Goal: Transaction & Acquisition: Purchase product/service

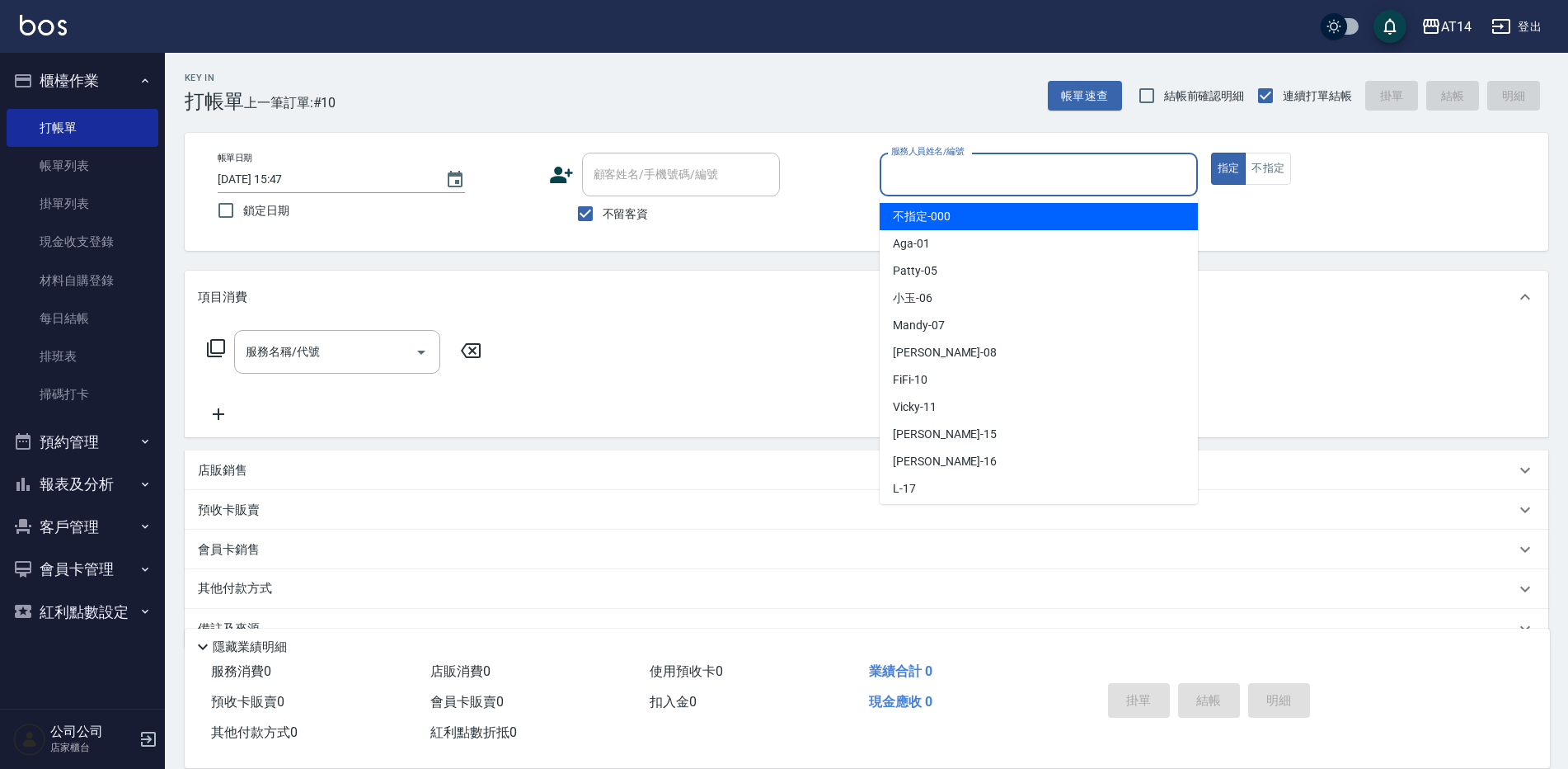
click at [910, 171] on input "服務人員姓名/編號" at bounding box center [1038, 174] width 303 height 29
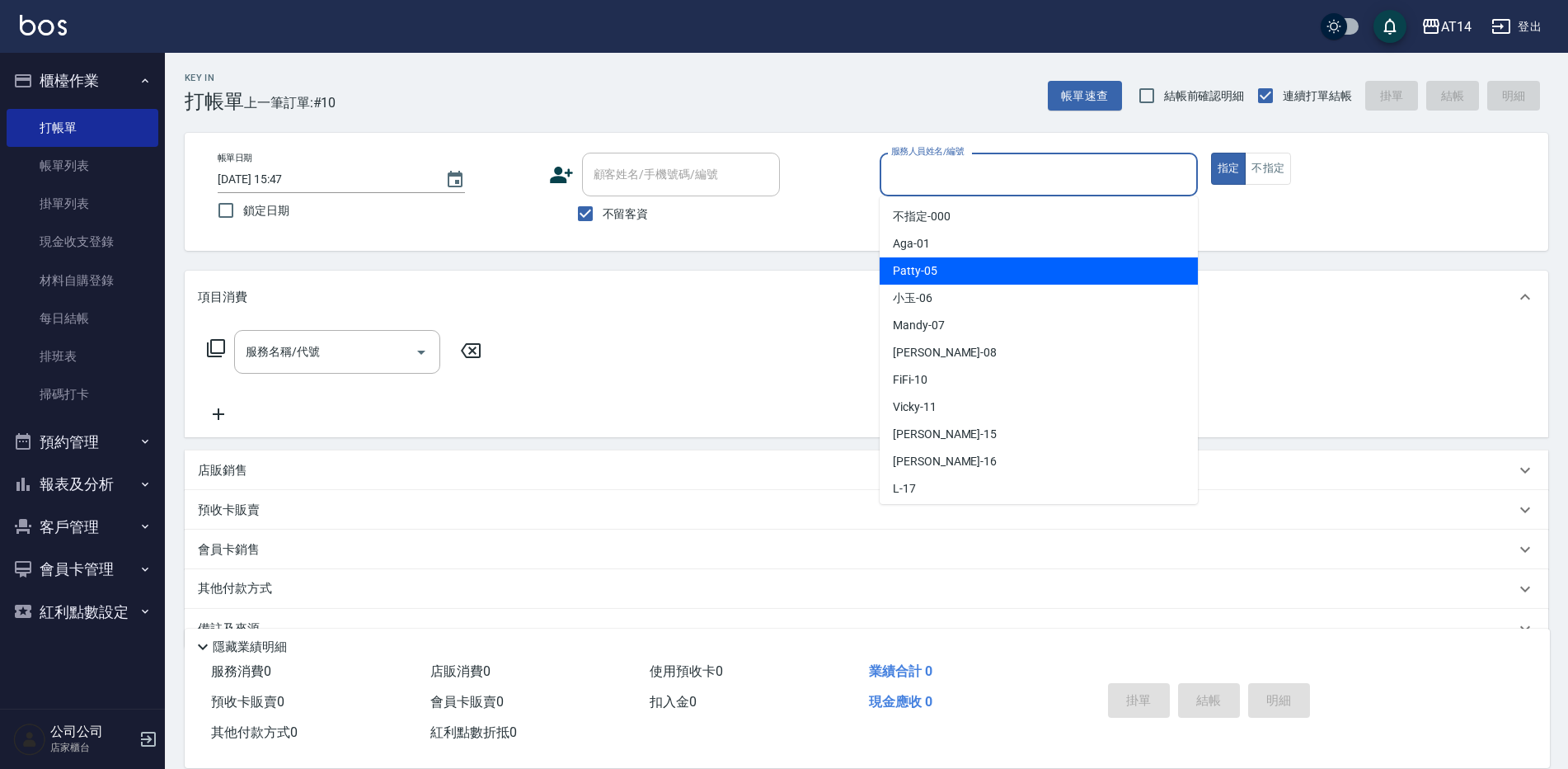
click at [926, 276] on span "Patty -05" at bounding box center [914, 271] width 44 height 18
type input "Patty-05"
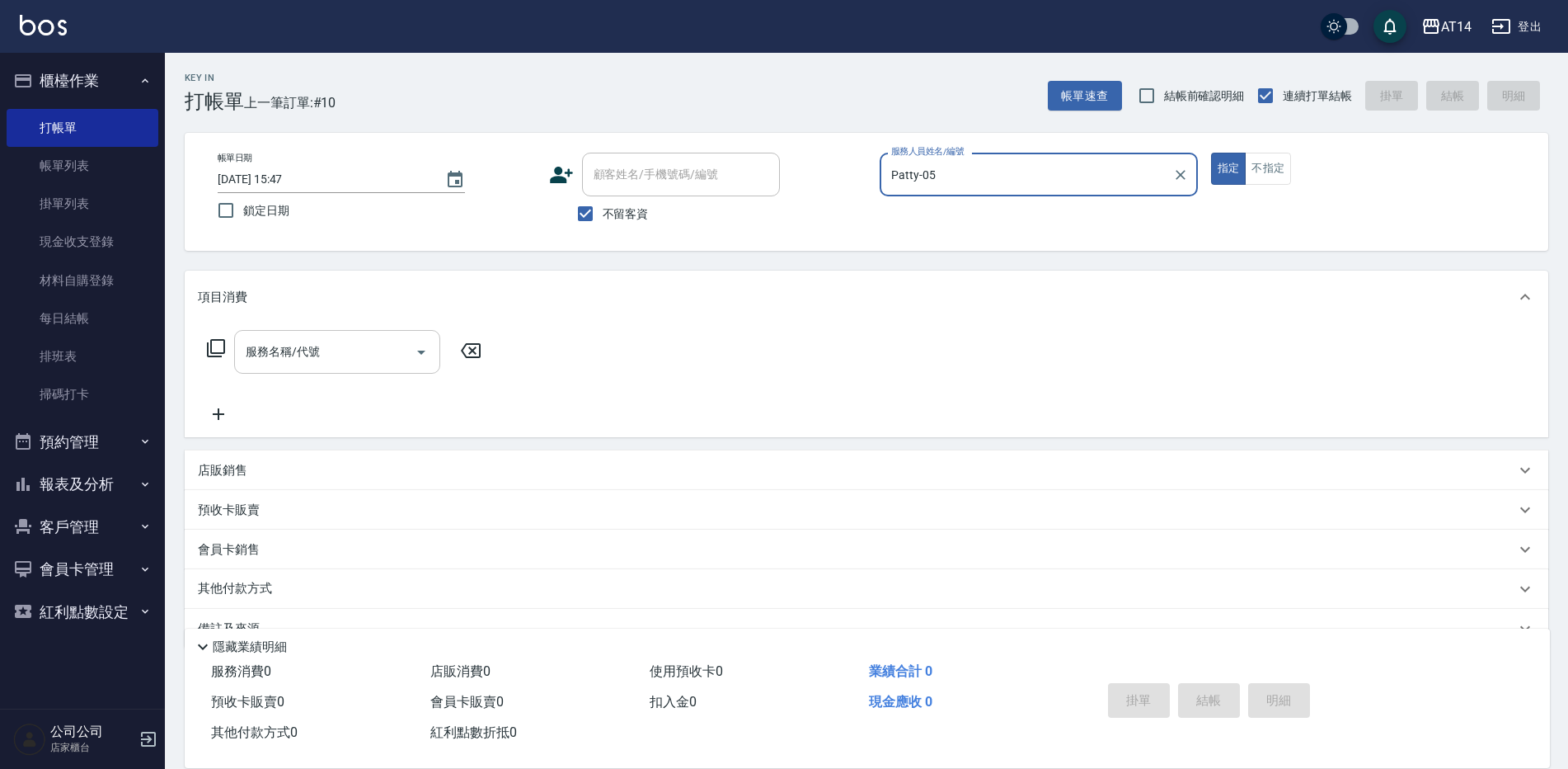
click at [359, 363] on input "服務名稱/代號" at bounding box center [324, 352] width 166 height 29
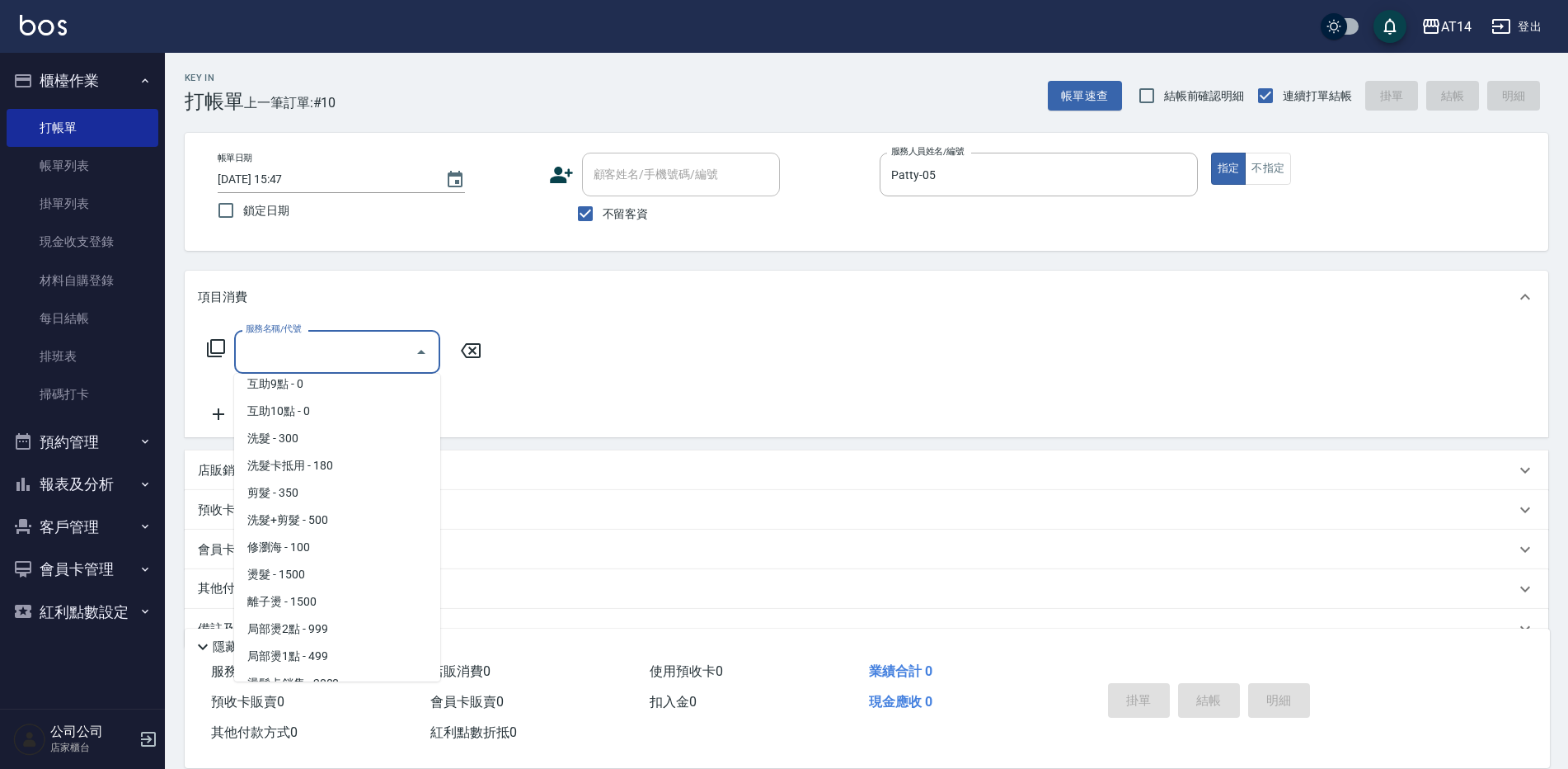
scroll to position [300, 0]
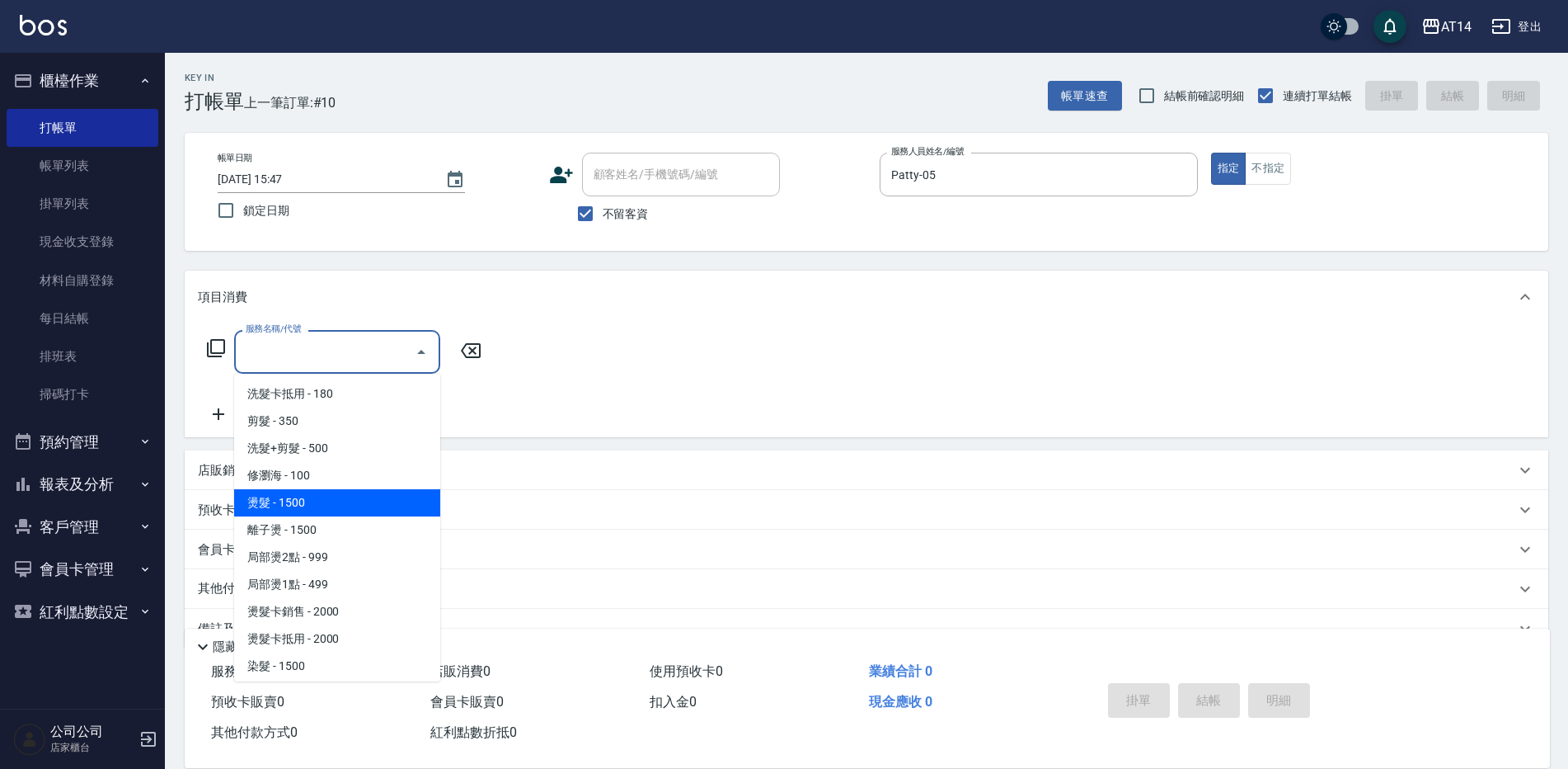
click at [277, 510] on span "燙髮 - 1500" at bounding box center [337, 502] width 206 height 27
type input "燙髮(031)"
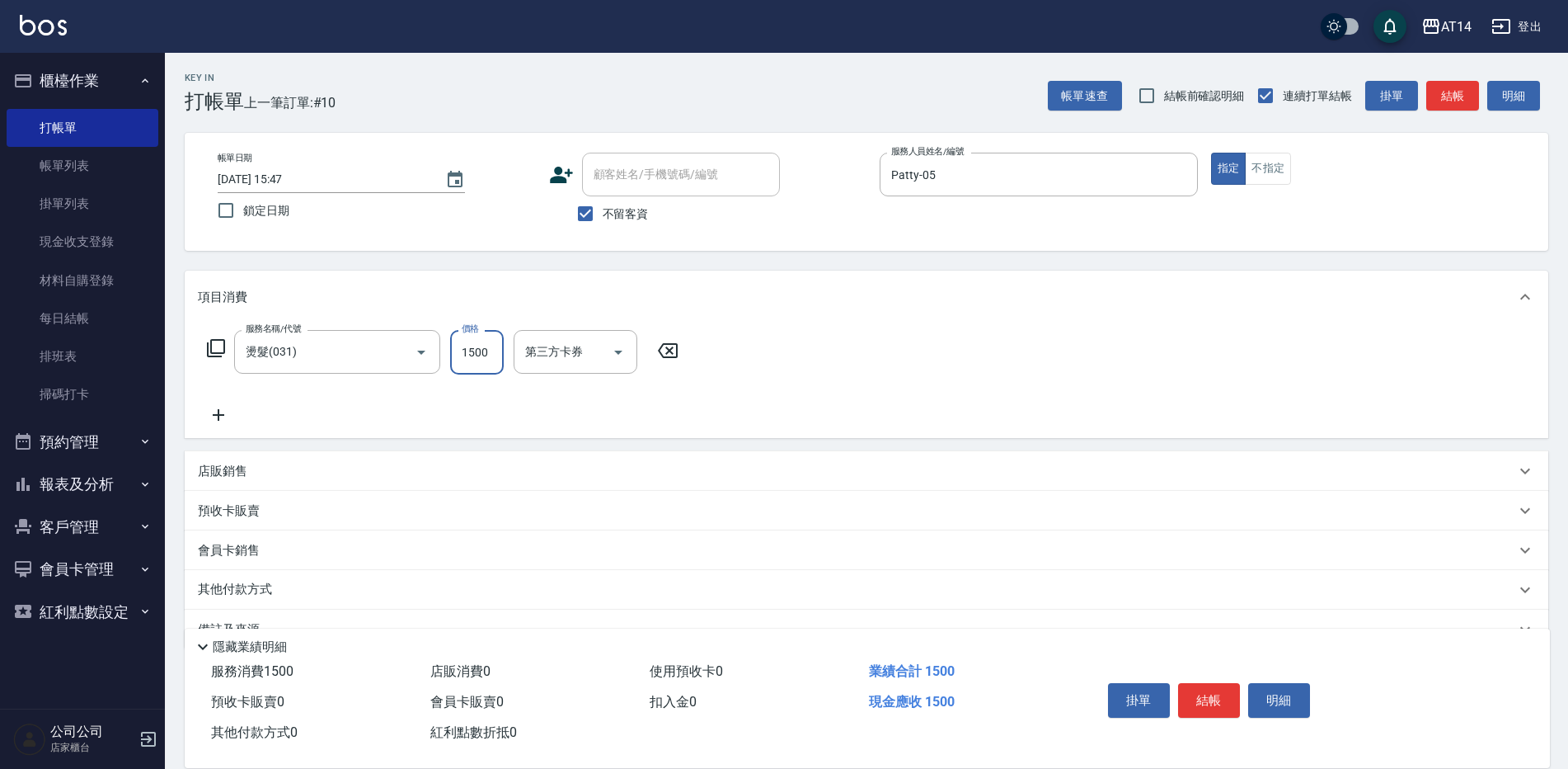
click at [473, 348] on input "1500" at bounding box center [476, 352] width 54 height 44
type input "4500"
click at [220, 409] on icon at bounding box center [218, 415] width 42 height 19
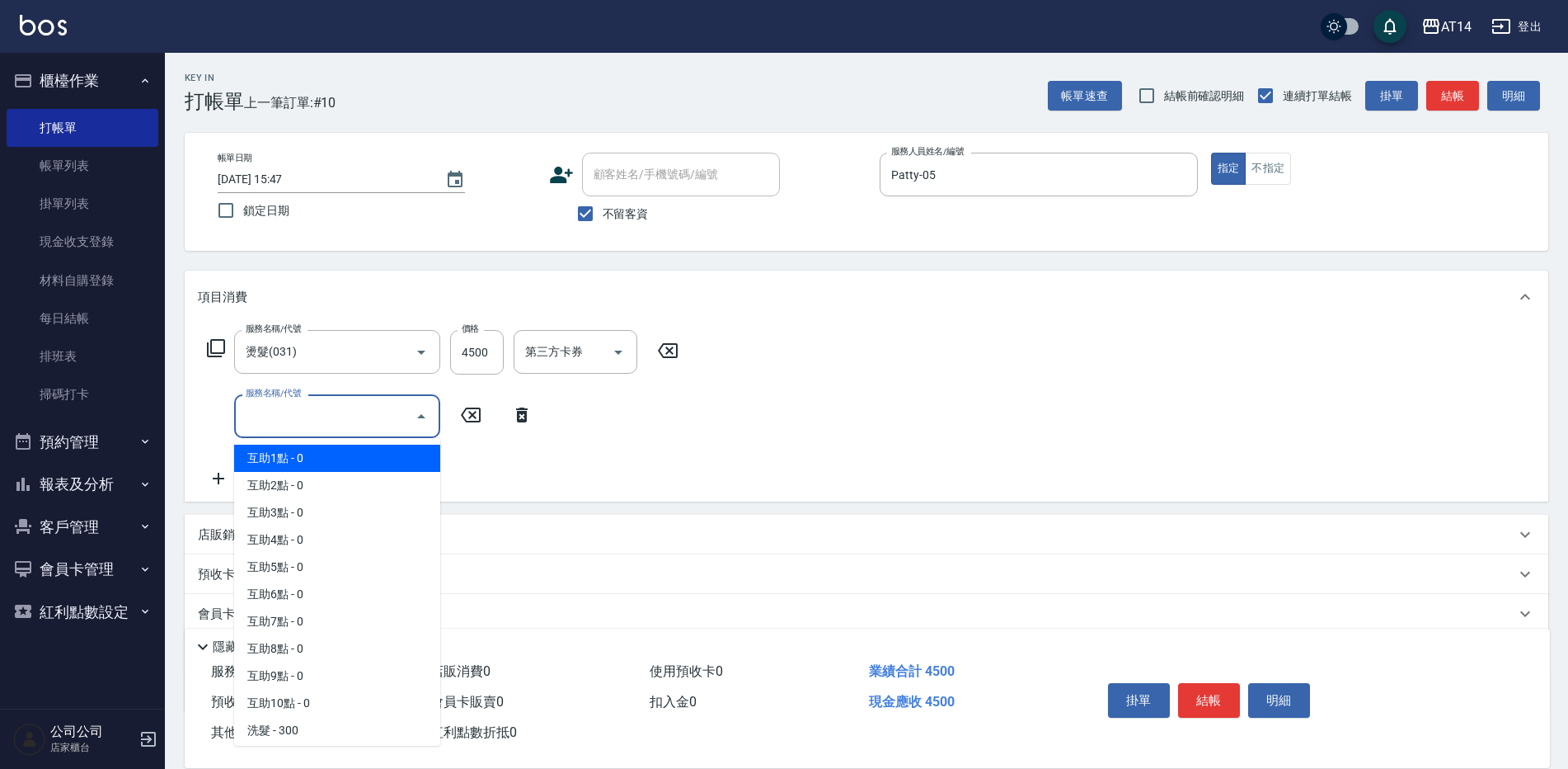
click at [322, 402] on input "服務名稱/代號" at bounding box center [324, 415] width 166 height 29
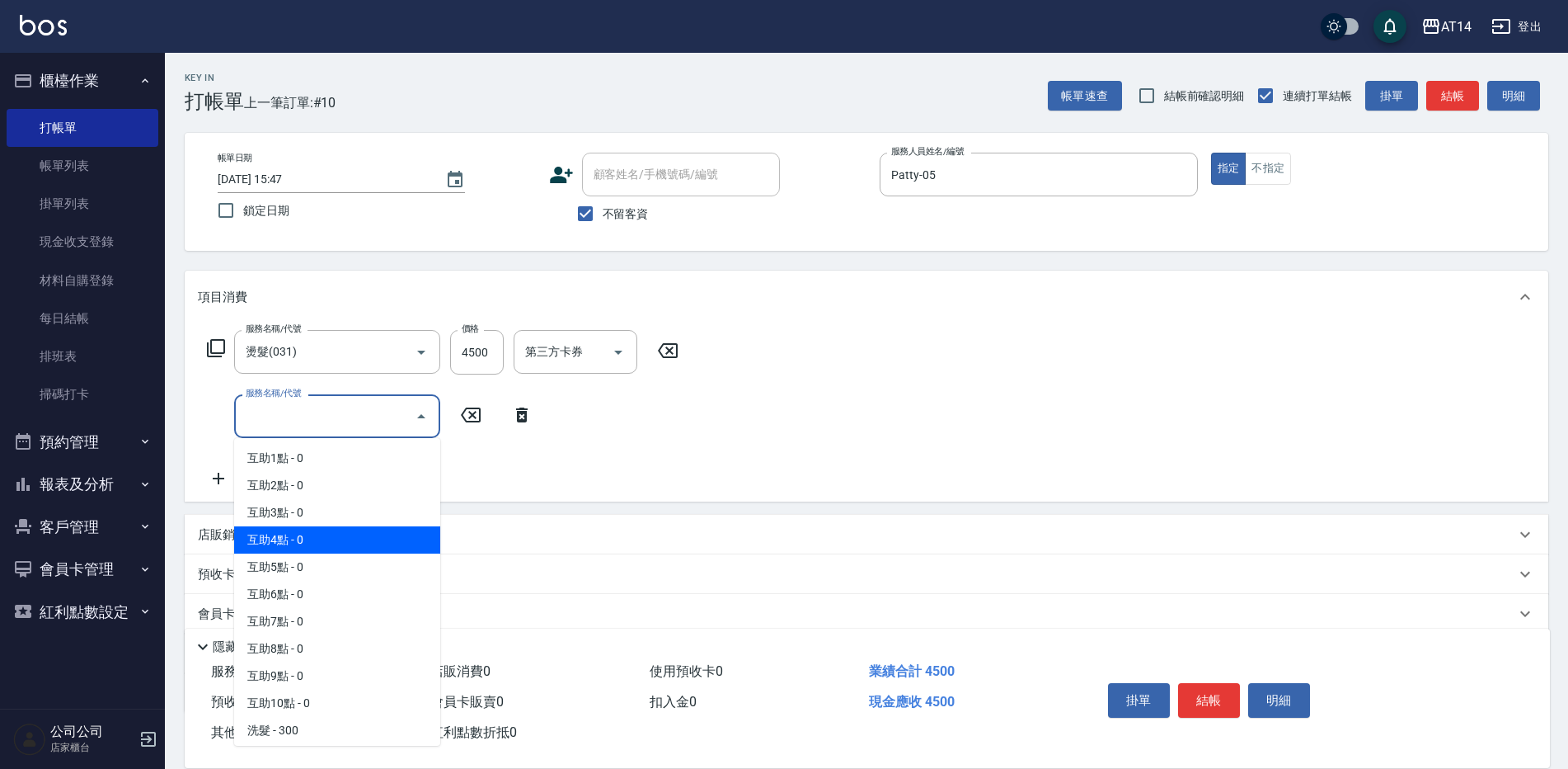
click at [299, 536] on span "互助4點 - 0" at bounding box center [337, 539] width 206 height 27
type input "互助4點(004)"
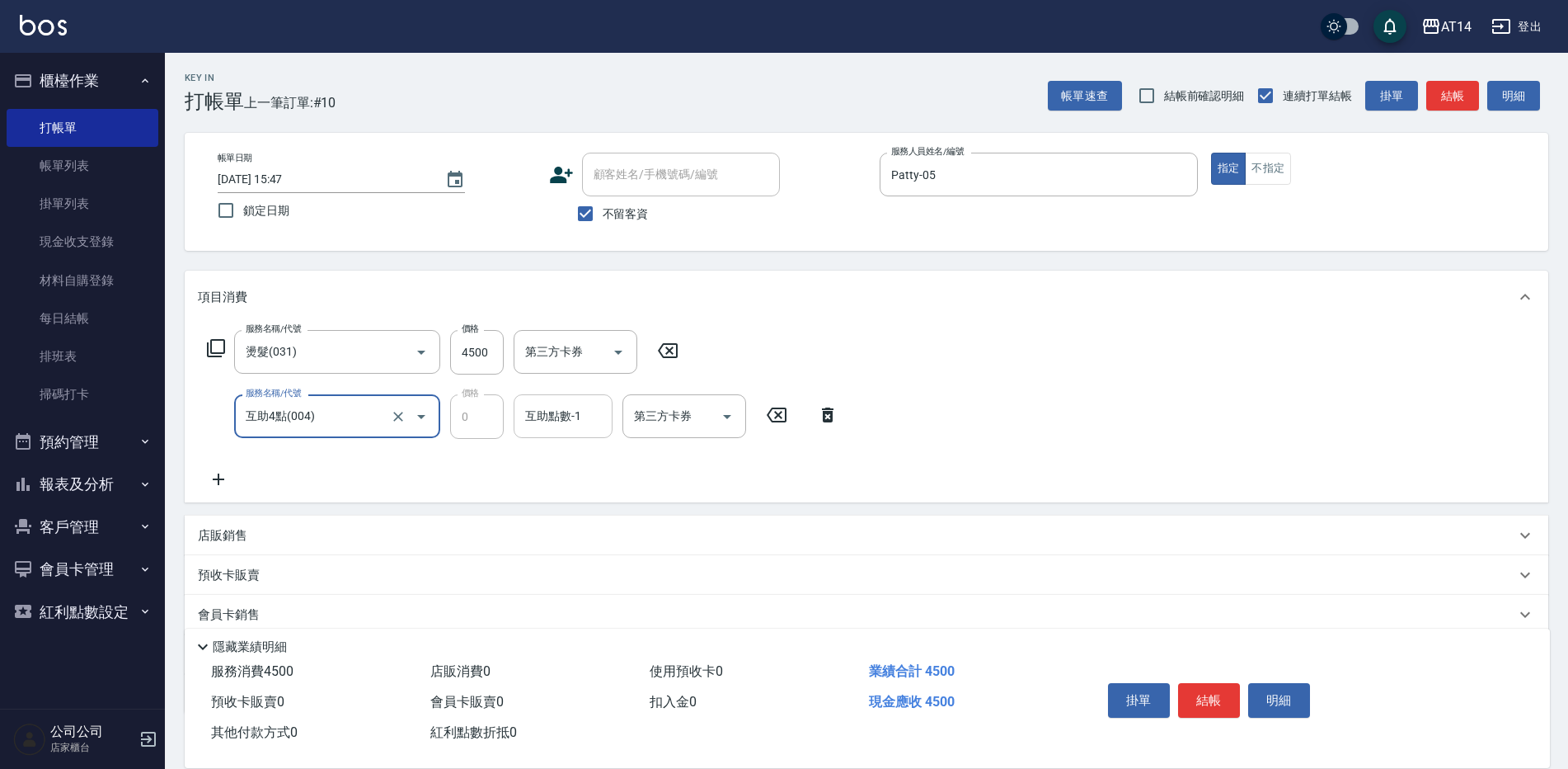
click at [551, 417] on input "互助點數-1" at bounding box center [563, 415] width 84 height 29
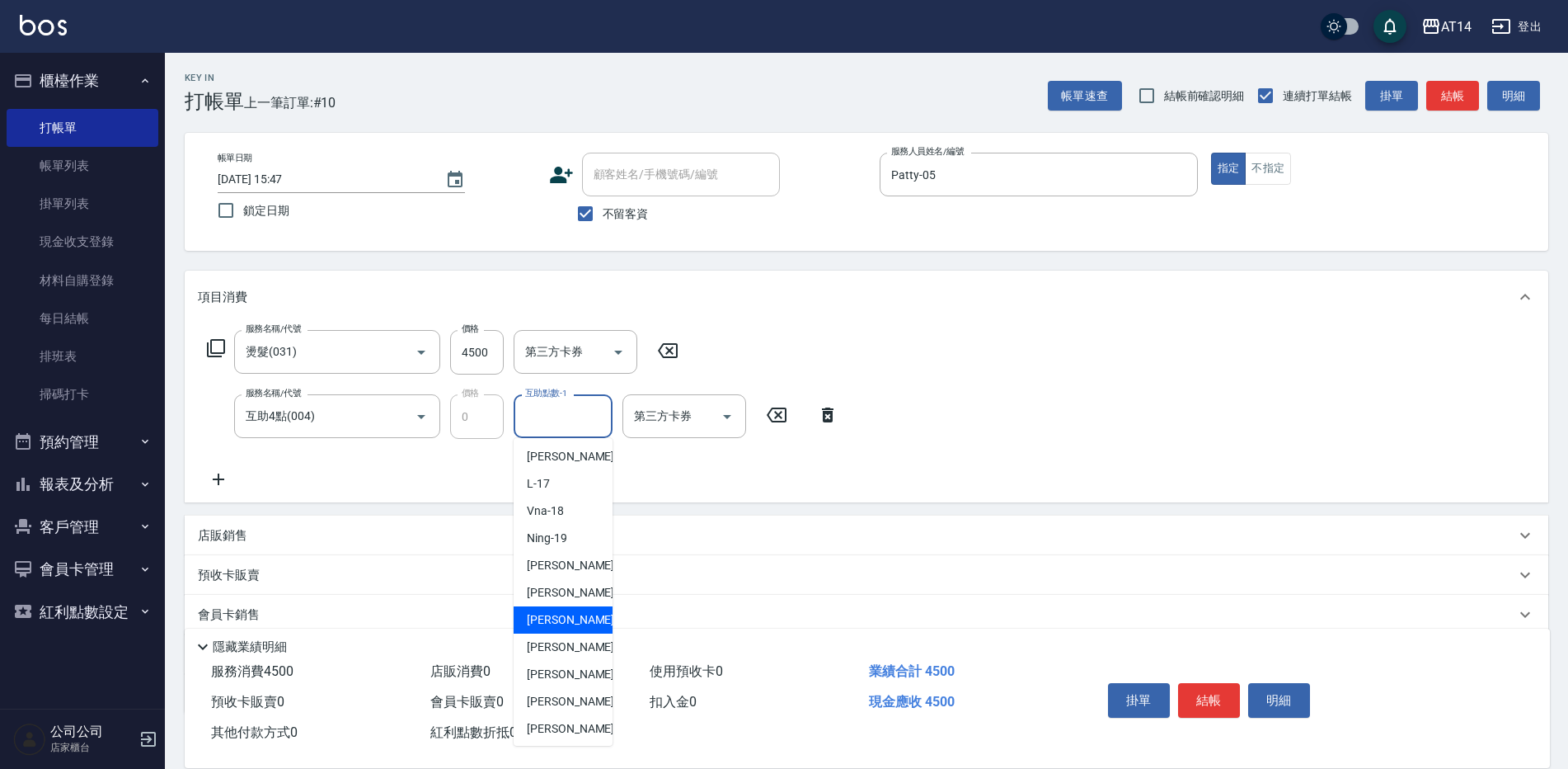
scroll to position [247, 0]
click at [572, 724] on span "蘇逸婕 -66" at bounding box center [579, 728] width 104 height 18
type input "蘇逸婕-66"
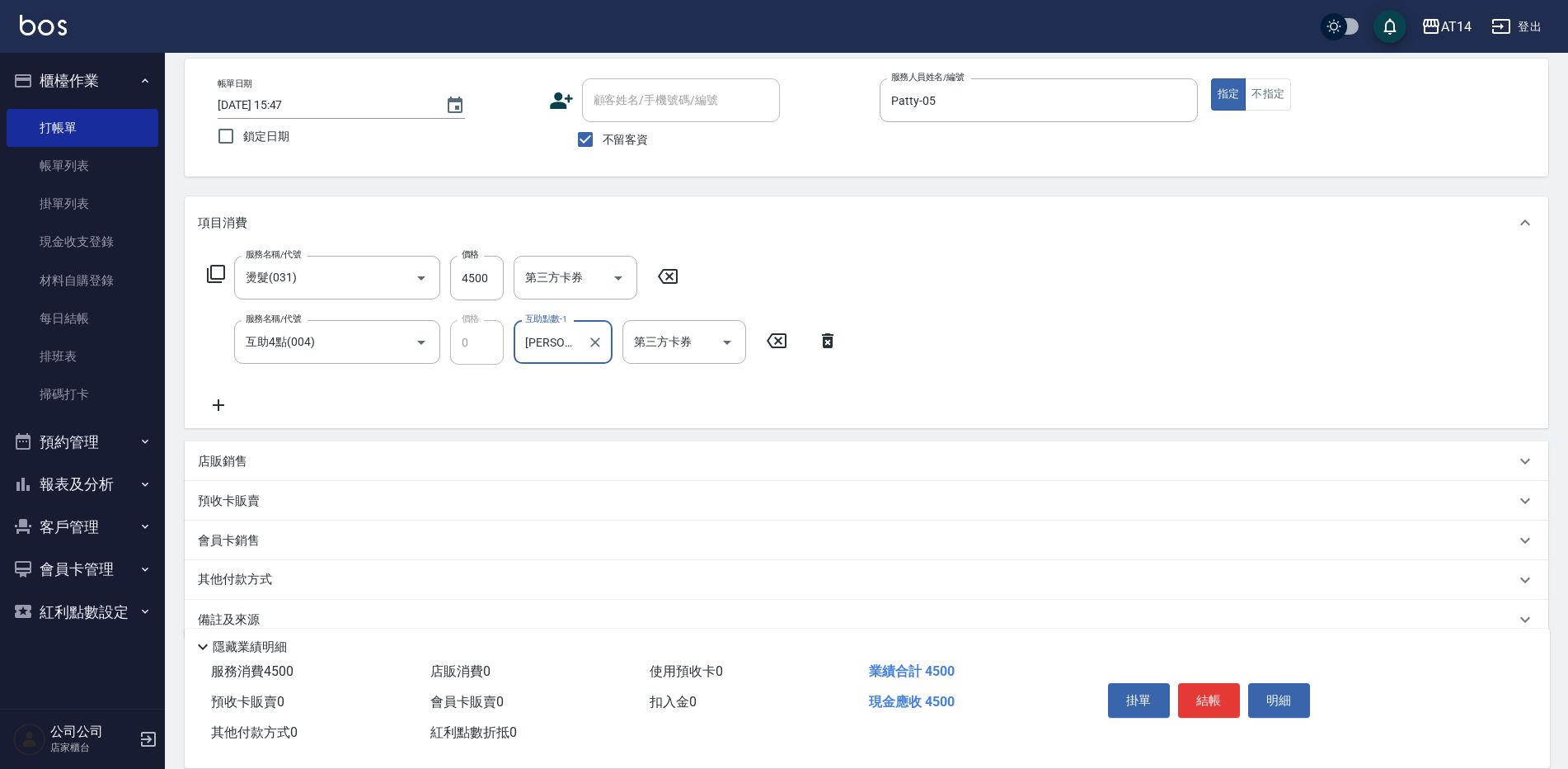
scroll to position [103, 0]
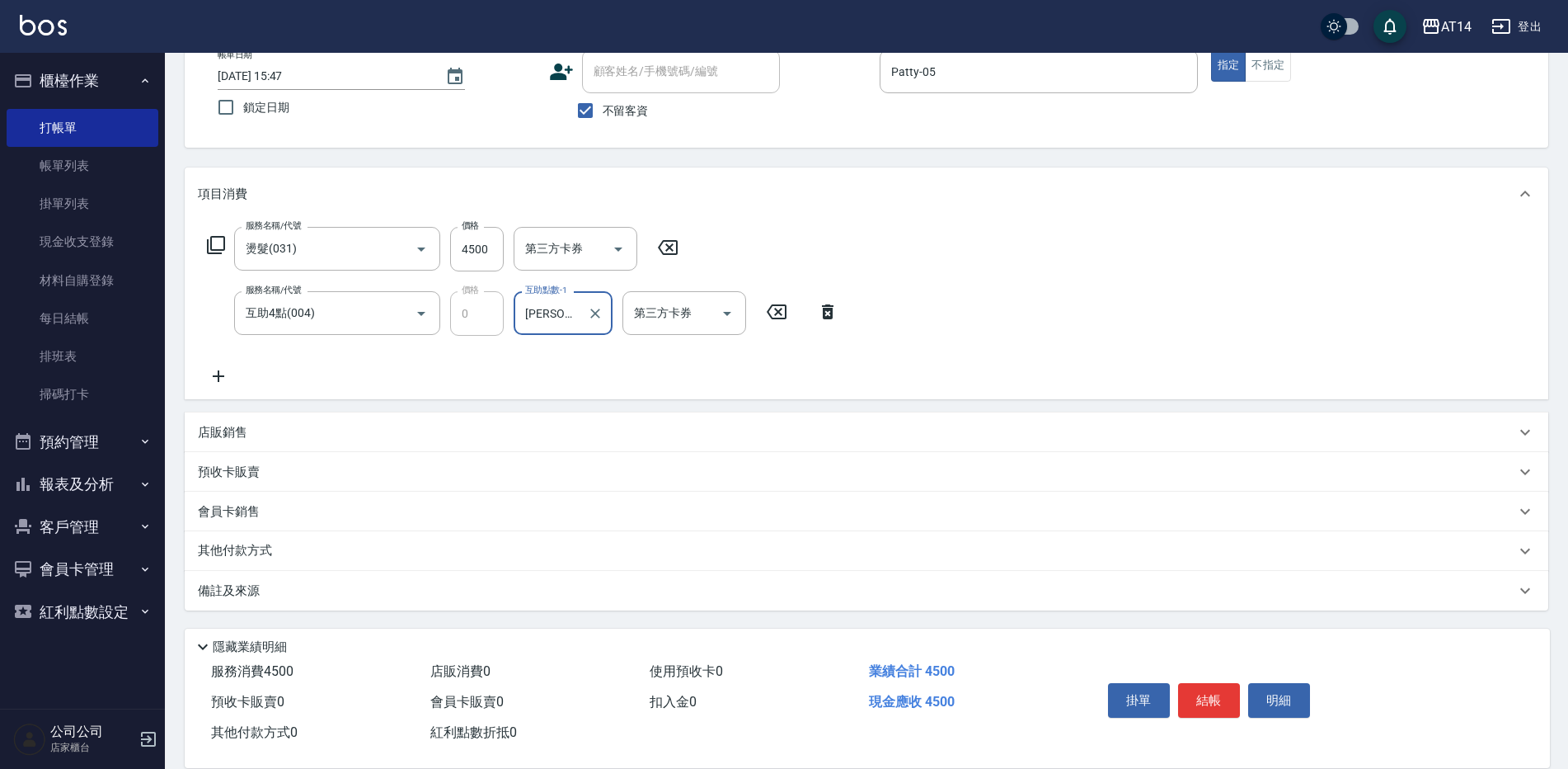
click at [234, 555] on p "其他付款方式" at bounding box center [239, 551] width 82 height 19
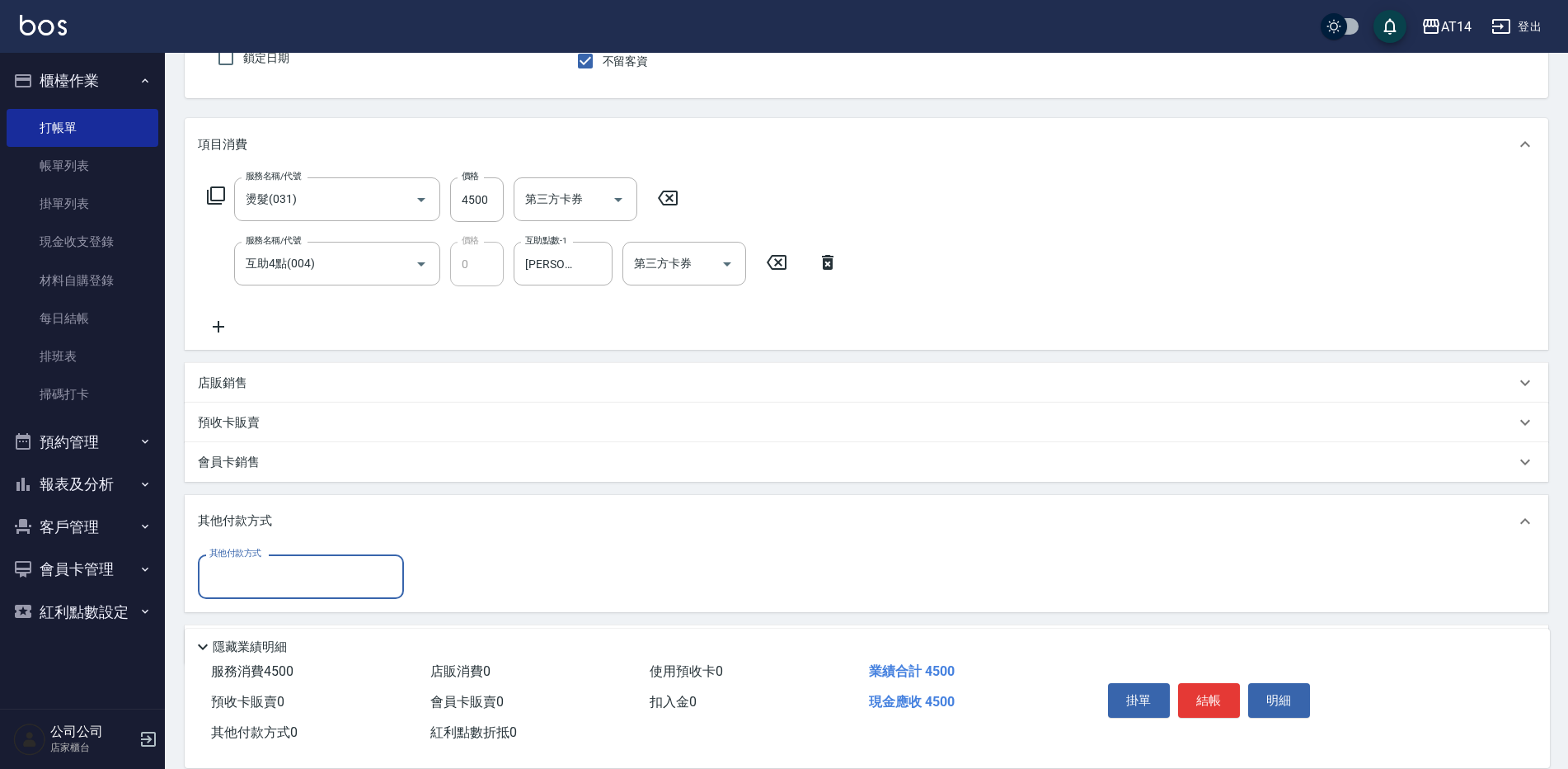
scroll to position [207, 0]
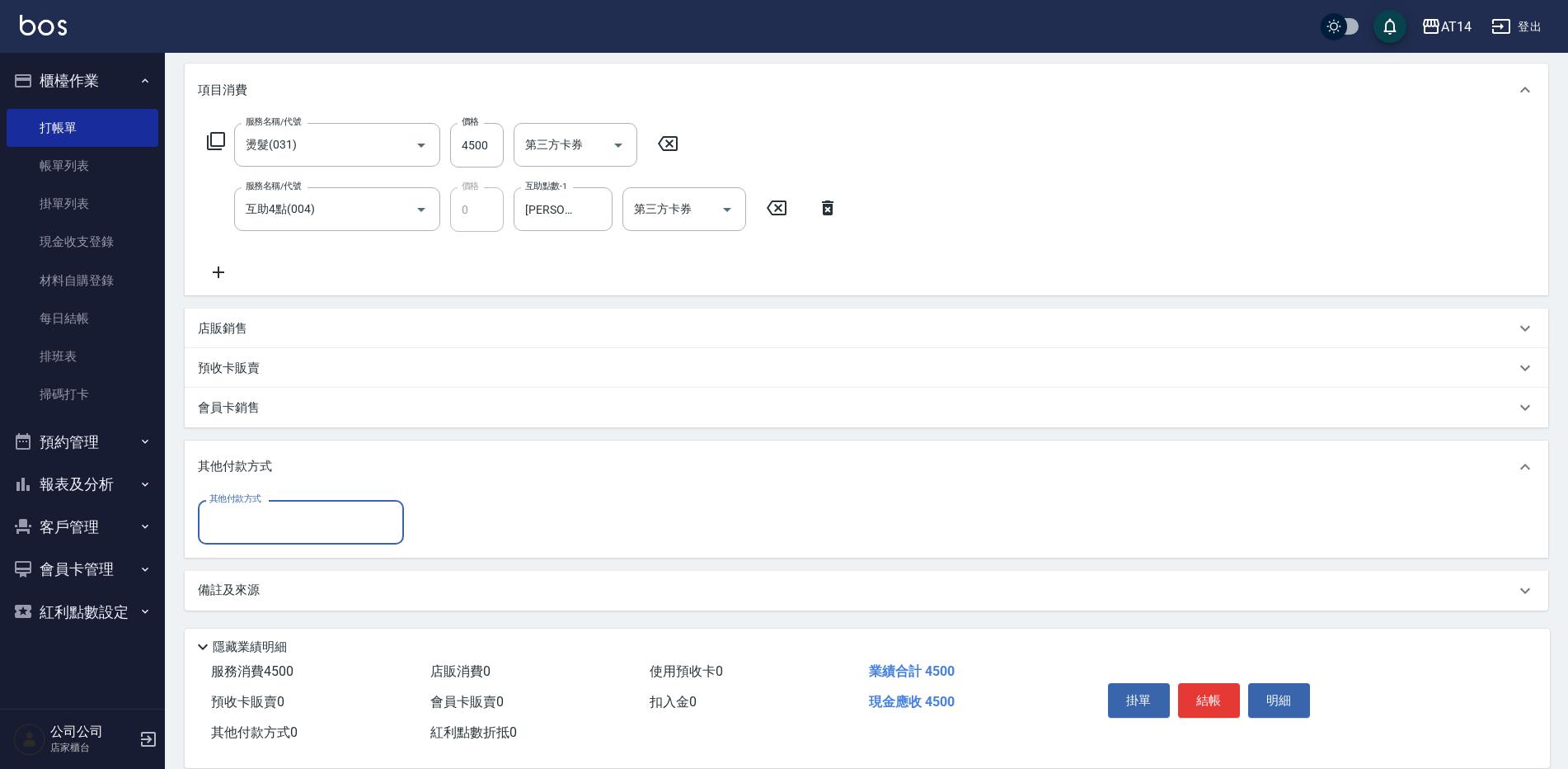
click at [277, 519] on input "其他付款方式" at bounding box center [300, 522] width 191 height 29
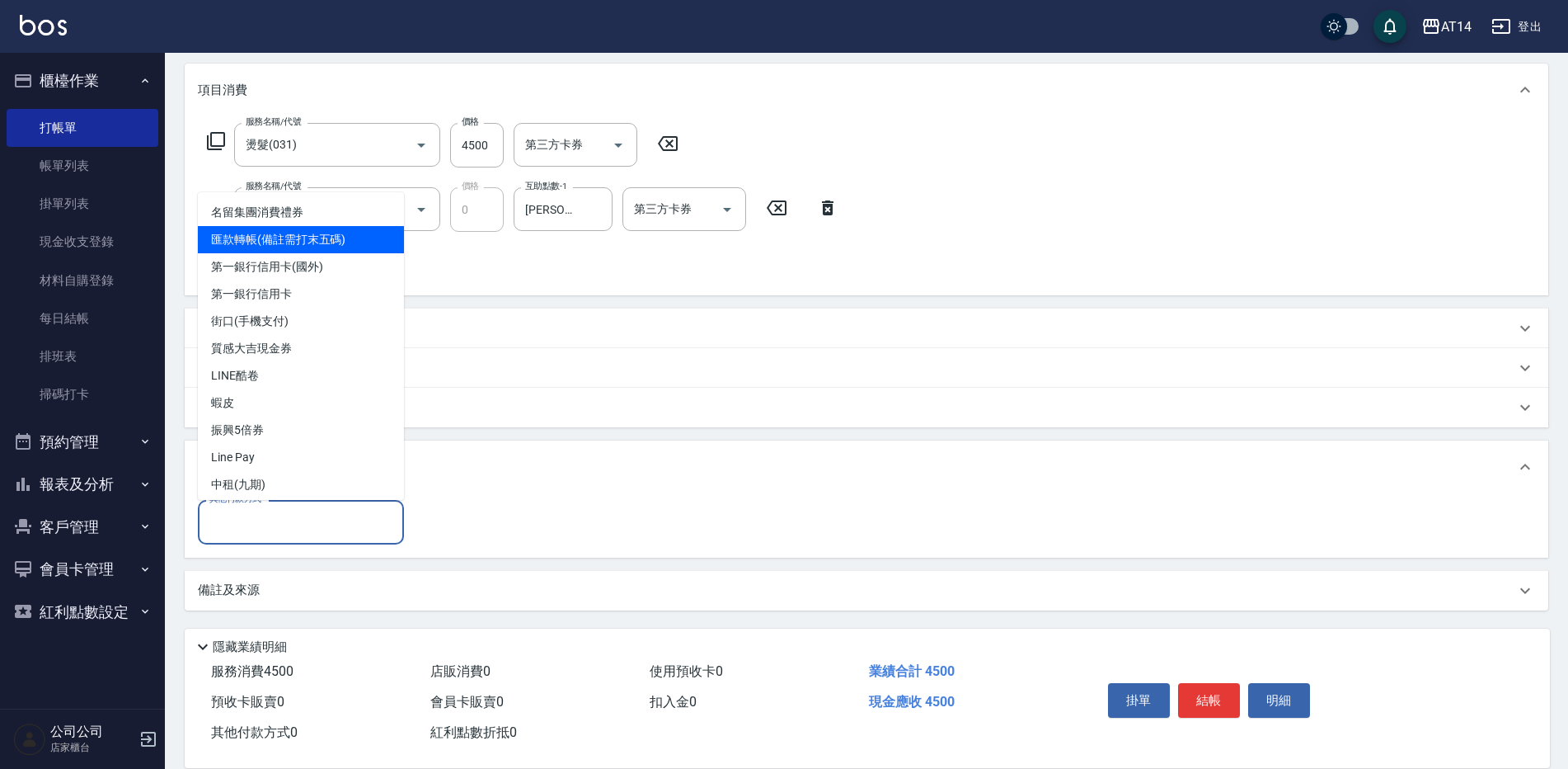
click at [254, 227] on span "匯款轉帳(備註需打末五碼)" at bounding box center [300, 240] width 206 height 27
type input "匯款轉帳(備註需打末五碼)"
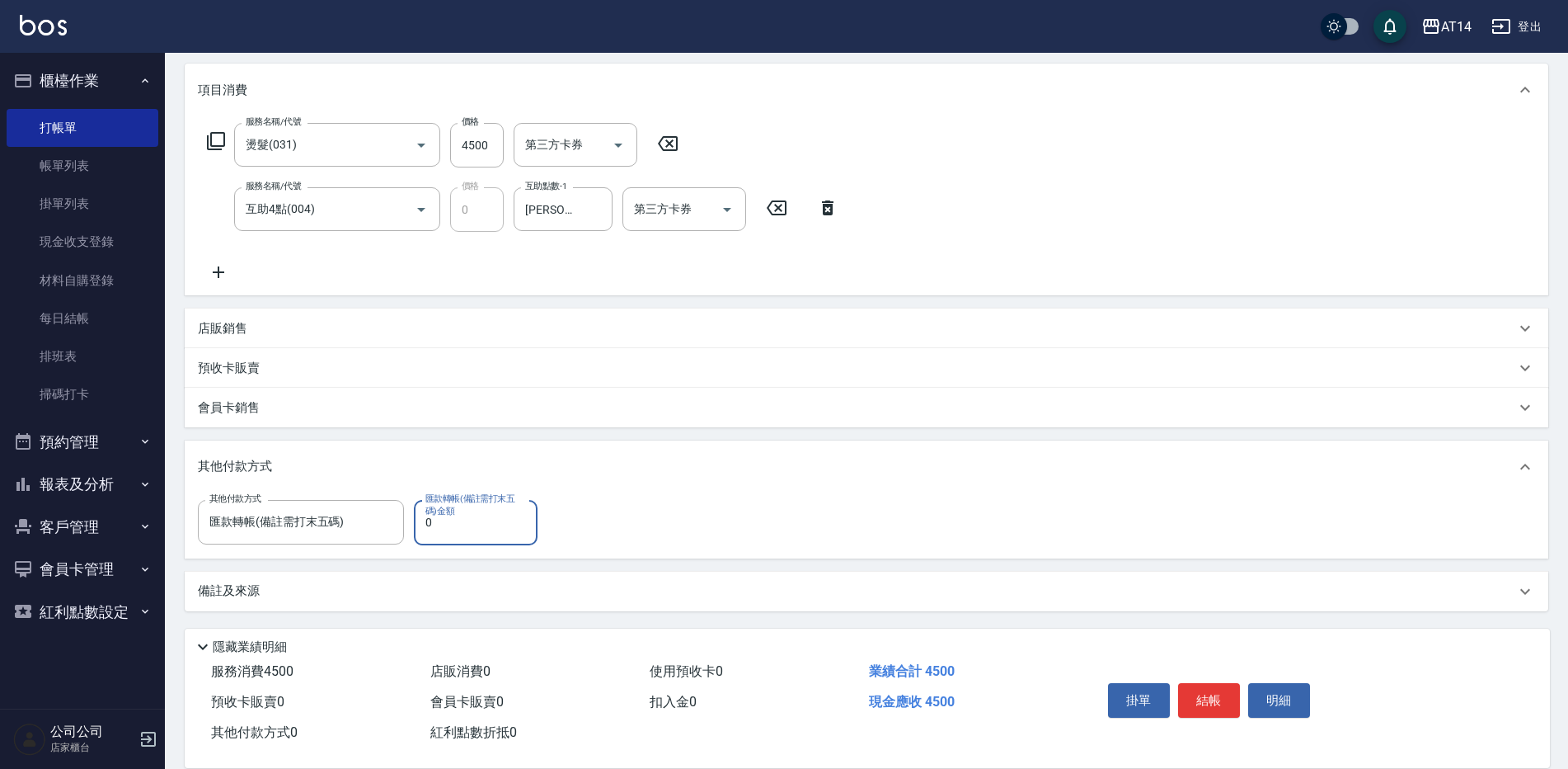
drag, startPoint x: 451, startPoint y: 530, endPoint x: 414, endPoint y: 532, distance: 37.1
click at [414, 532] on input "0" at bounding box center [475, 522] width 124 height 44
drag, startPoint x: 443, startPoint y: 522, endPoint x: 388, endPoint y: 519, distance: 55.1
click at [388, 519] on div "其他付款方式 匯款轉帳(備註需打末五碼) 其他付款方式 匯款轉帳(備註需打末五碼)金額 0 匯款轉帳(備註需打末五碼)金額" at bounding box center [373, 522] width 350 height 44
type input "4500"
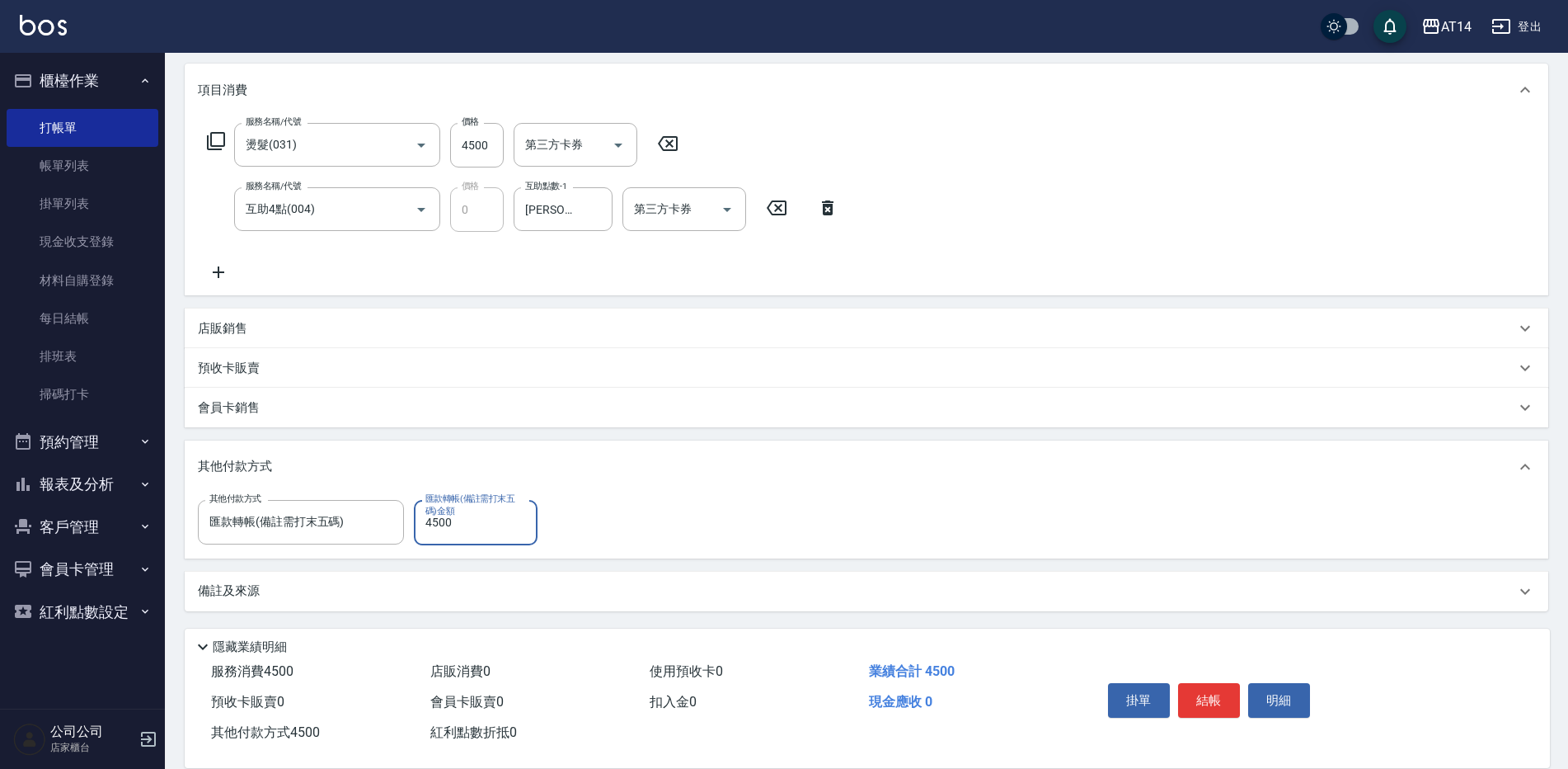
click at [229, 587] on p "備註及來源" at bounding box center [229, 591] width 62 height 18
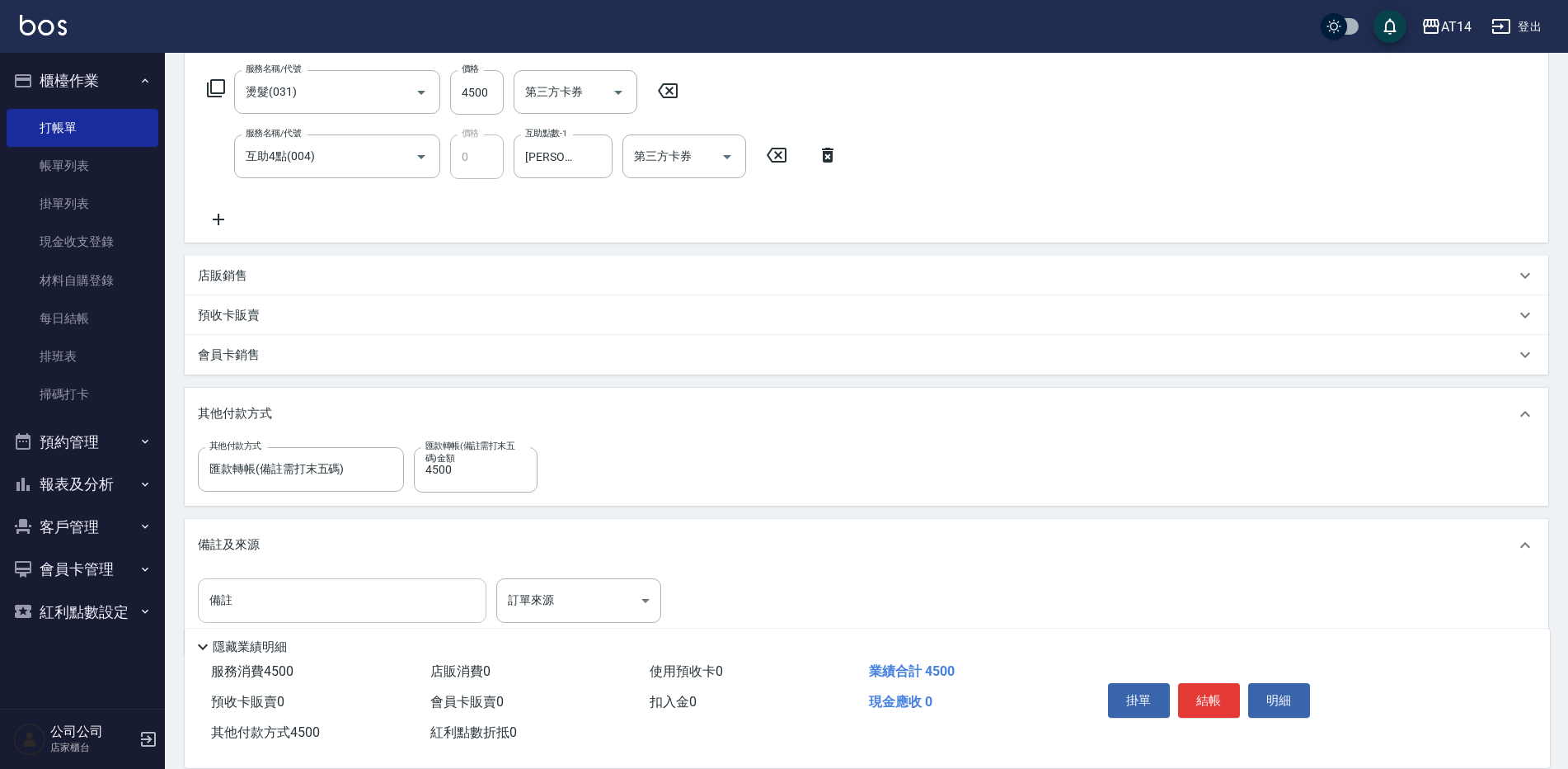
scroll to position [289, 0]
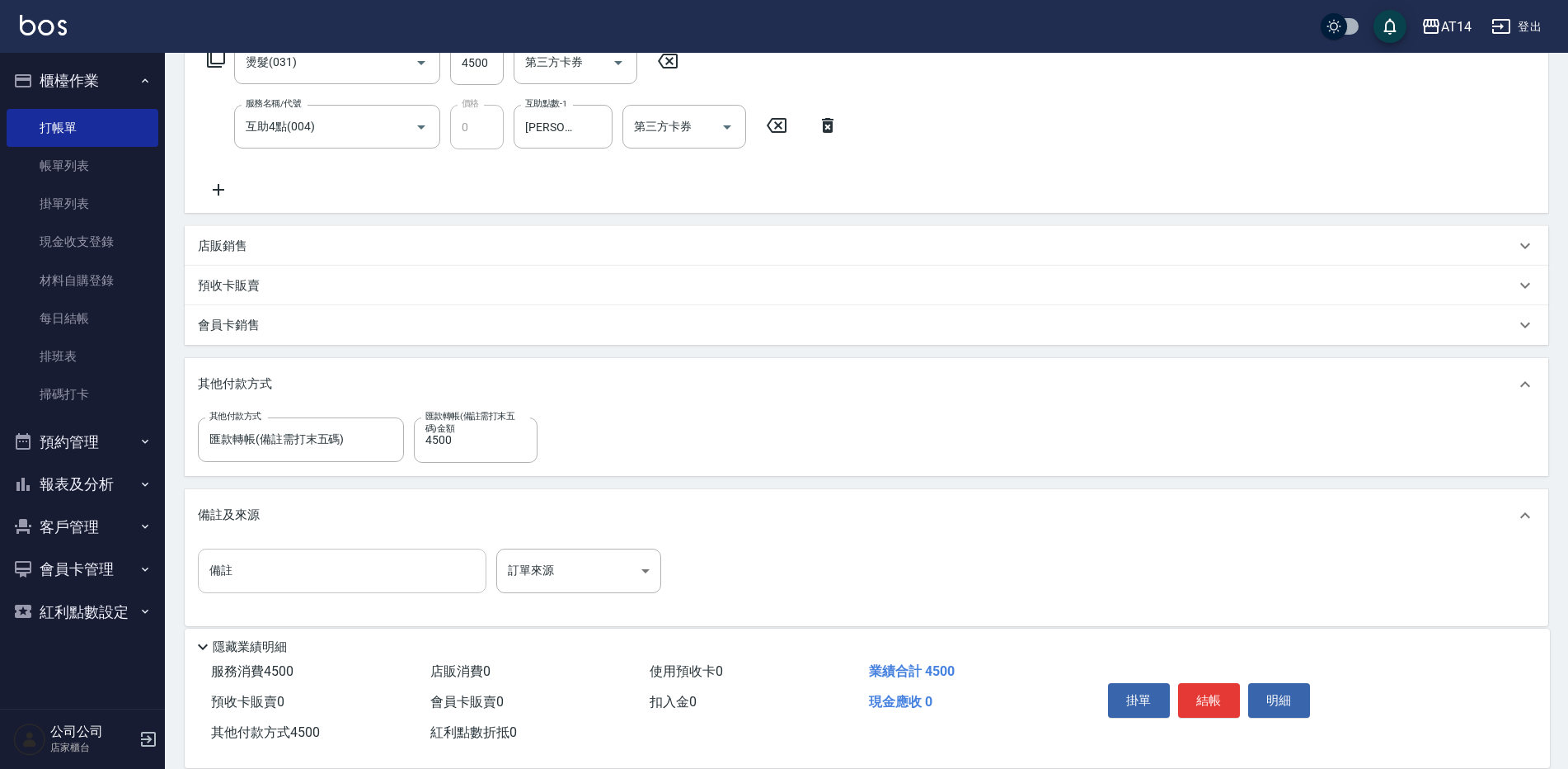
click at [262, 581] on input "備註" at bounding box center [342, 570] width 289 height 44
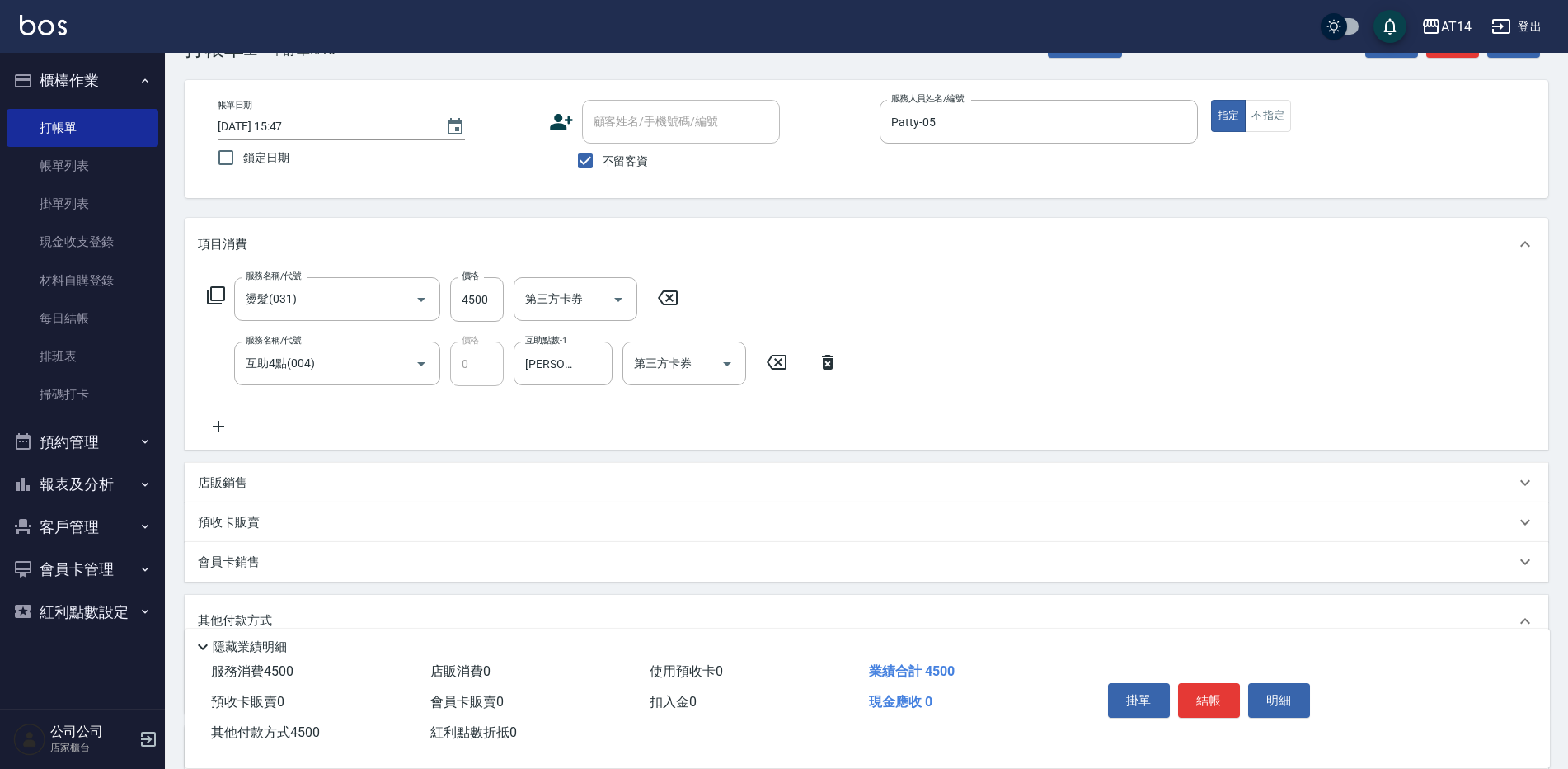
scroll to position [0, 0]
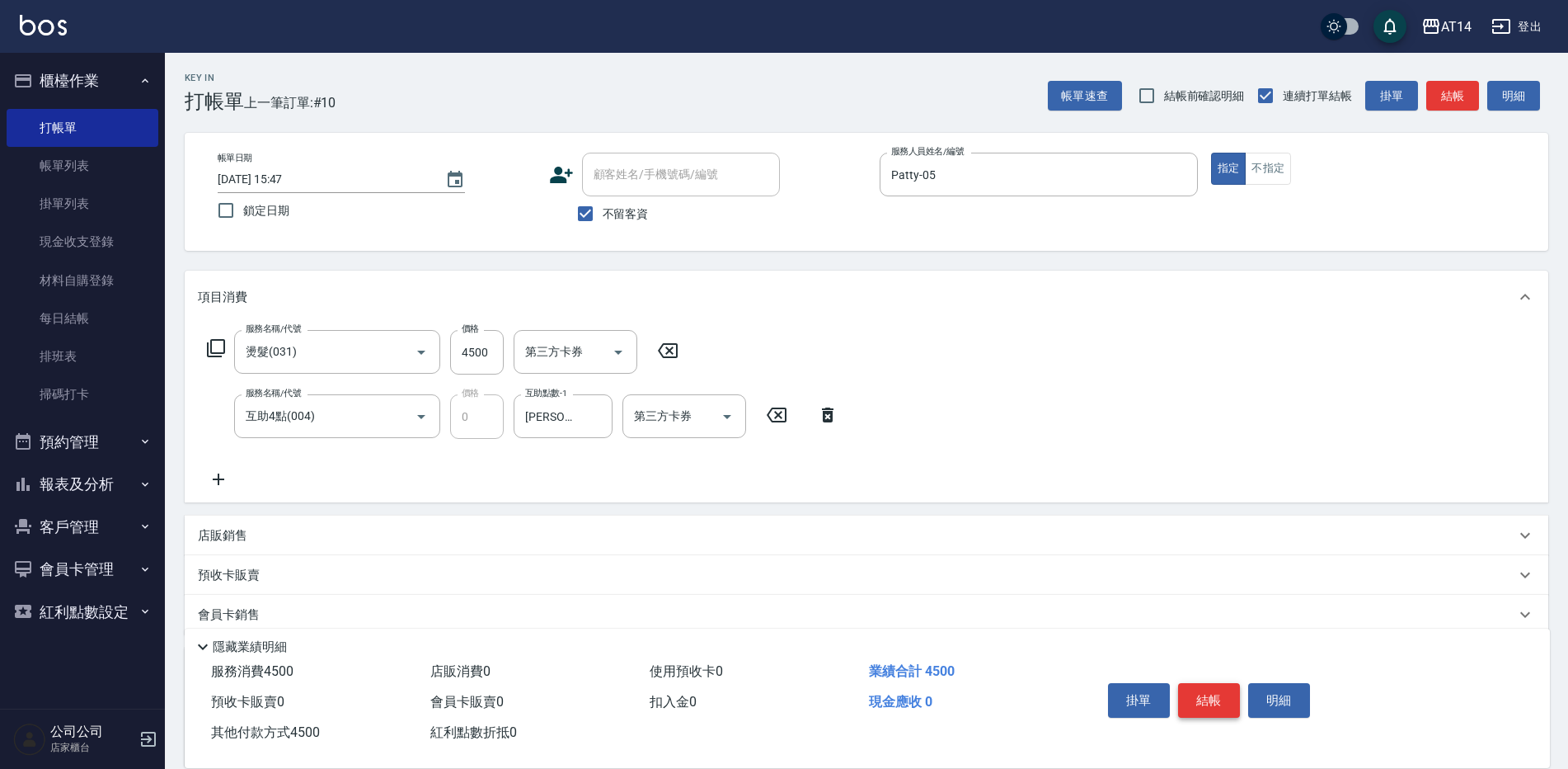
type input "後五碼69542"
click at [1237, 690] on button "結帳" at bounding box center [1208, 700] width 62 height 34
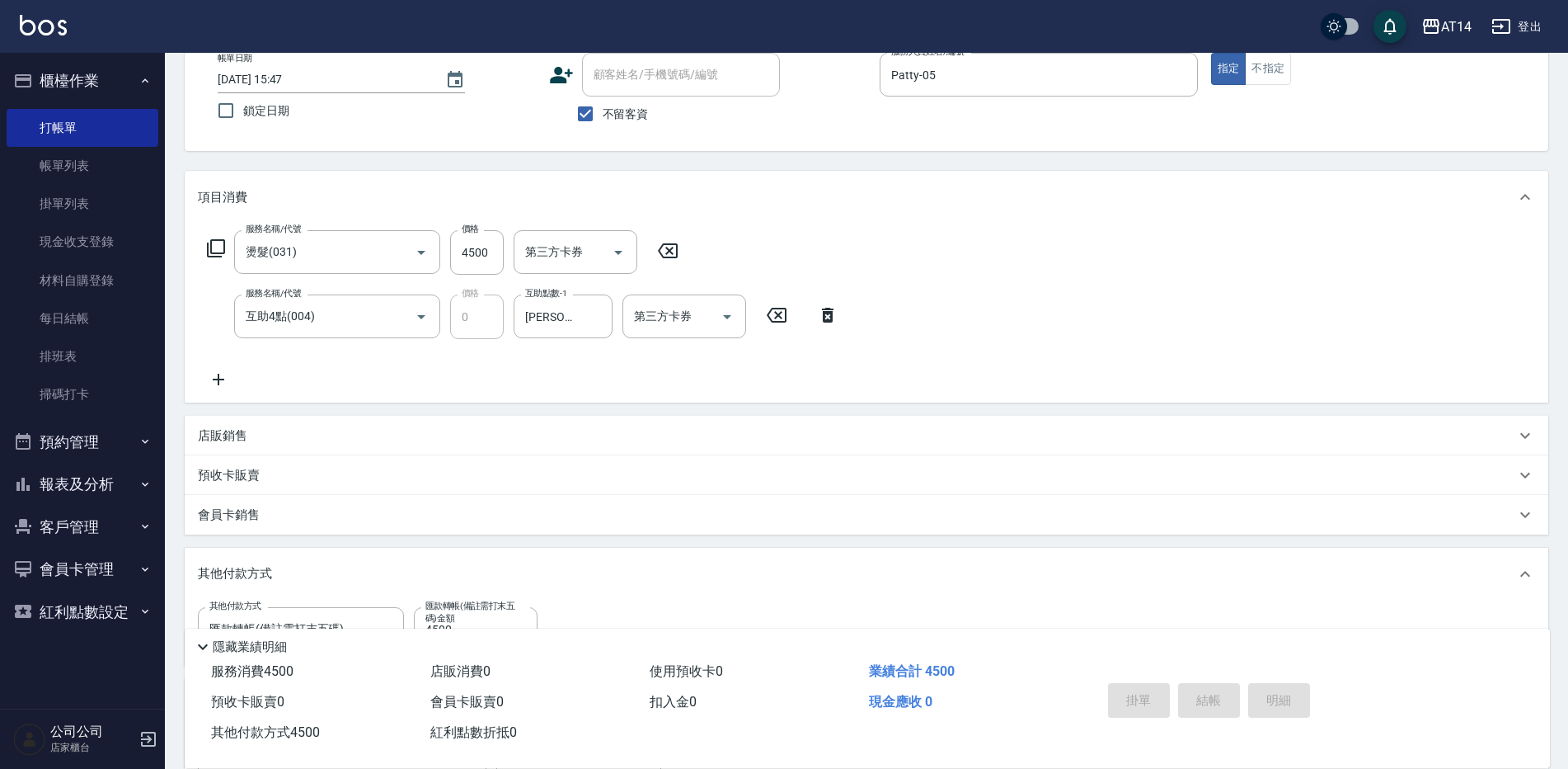
type input "2025/10/15 16:37"
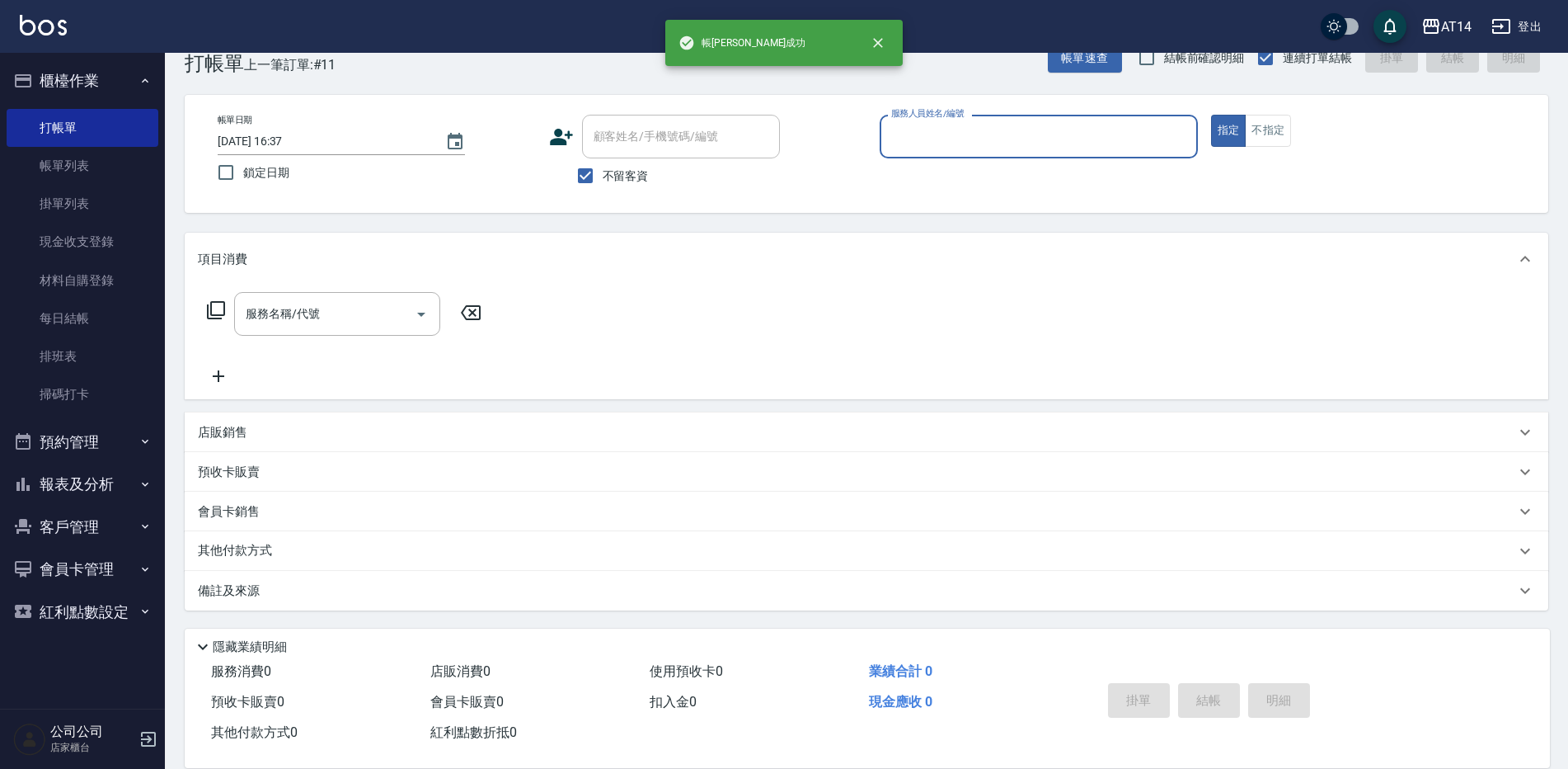
scroll to position [38, 0]
click at [928, 129] on input "服務人員姓名/編號" at bounding box center [1038, 136] width 303 height 29
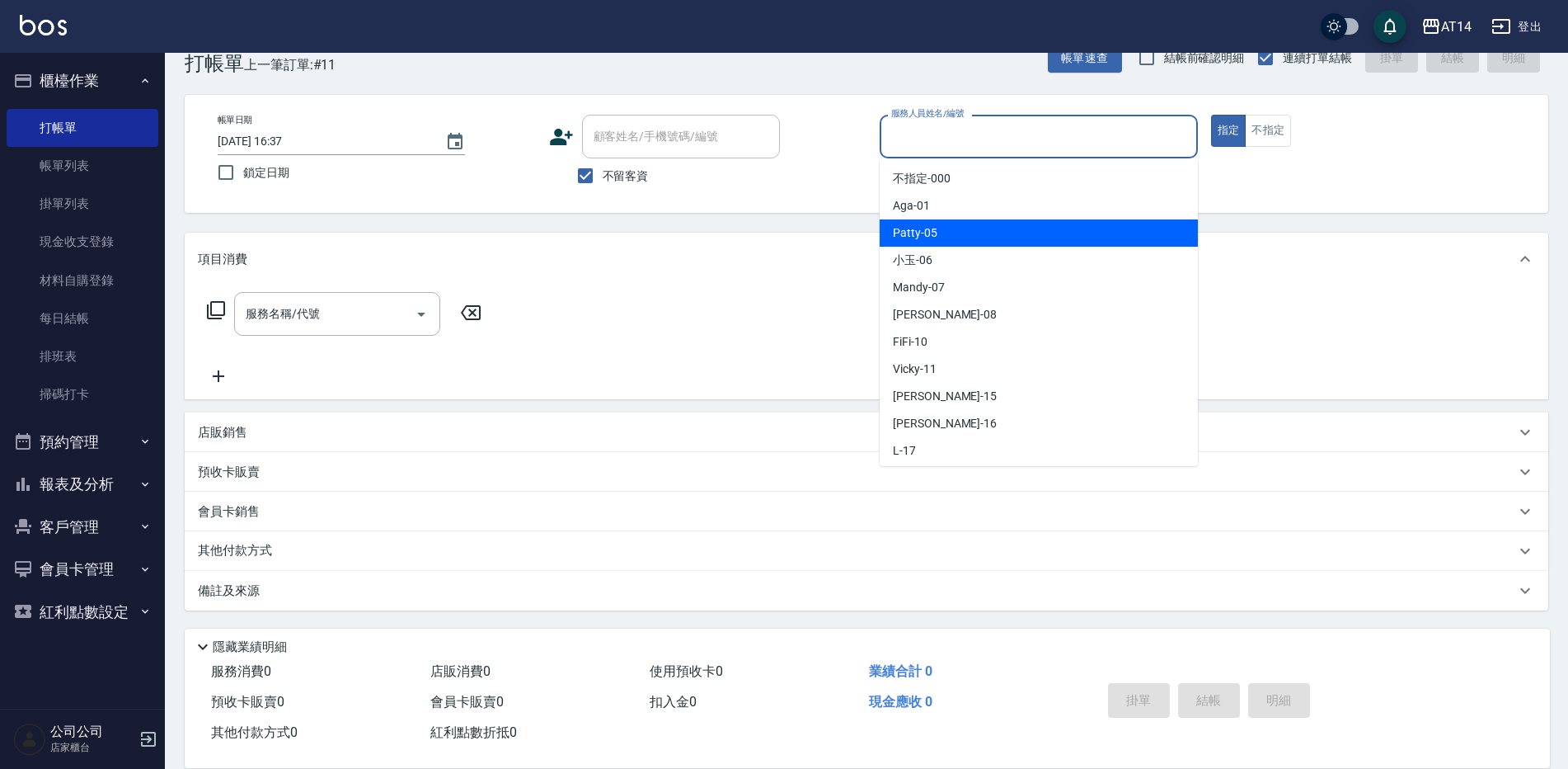
click at [917, 233] on span "Patty -05" at bounding box center [914, 233] width 44 height 18
type input "Patty-05"
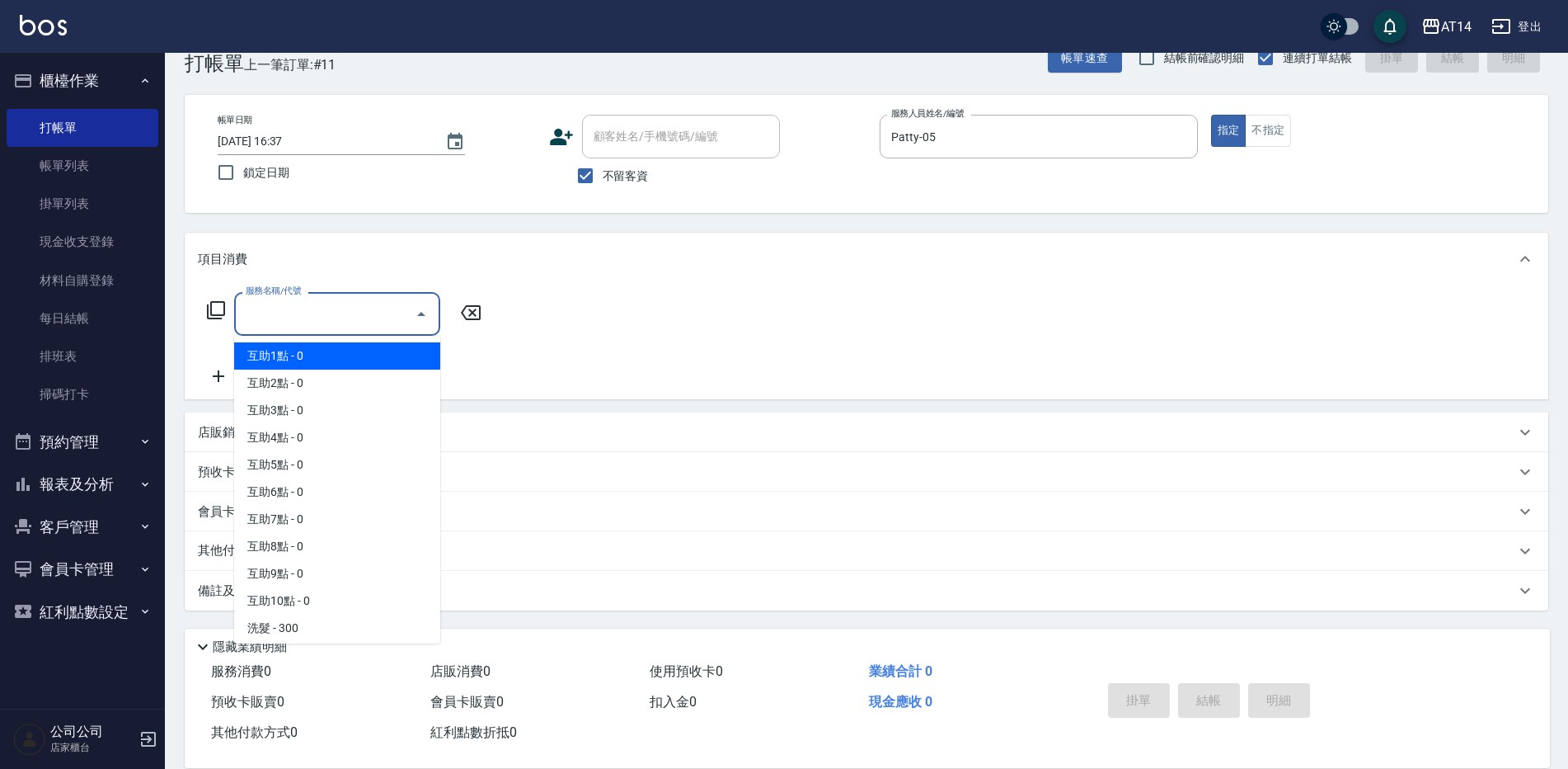
click at [320, 307] on input "服務名稱/代號" at bounding box center [324, 314] width 166 height 29
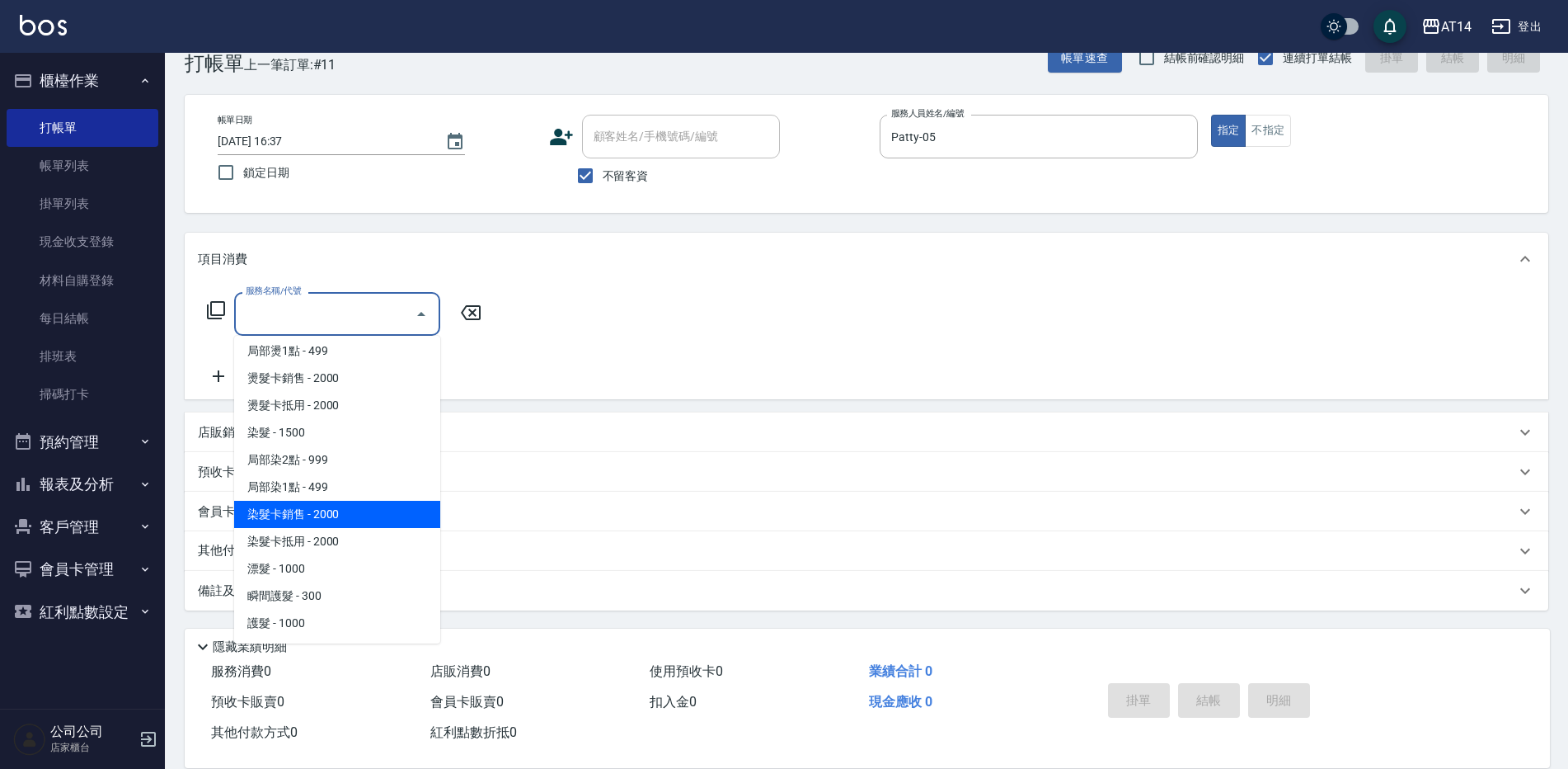
scroll to position [742, 0]
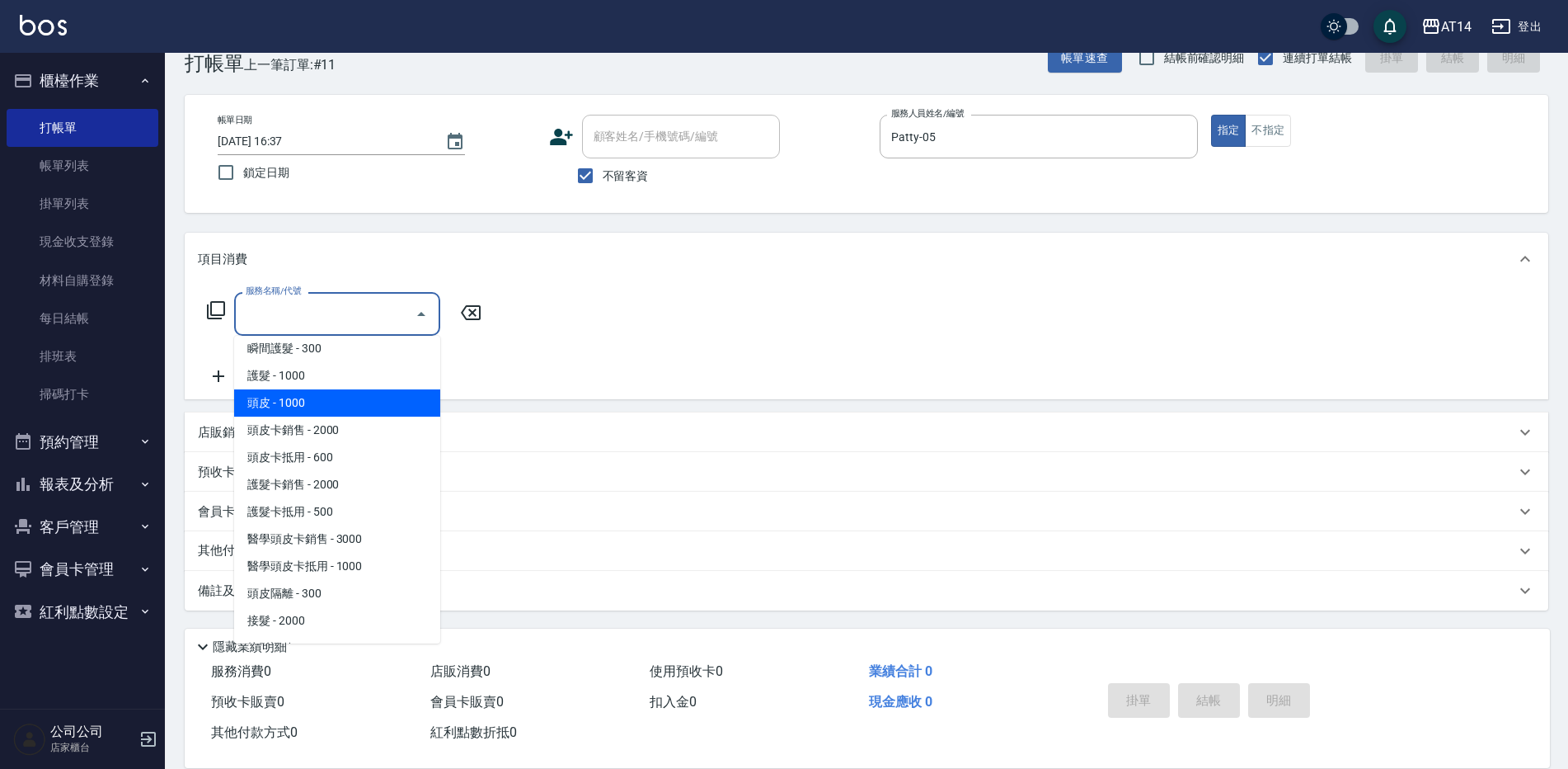
click at [299, 410] on span "頭皮 - 1000" at bounding box center [337, 402] width 206 height 27
type input "頭皮(052)"
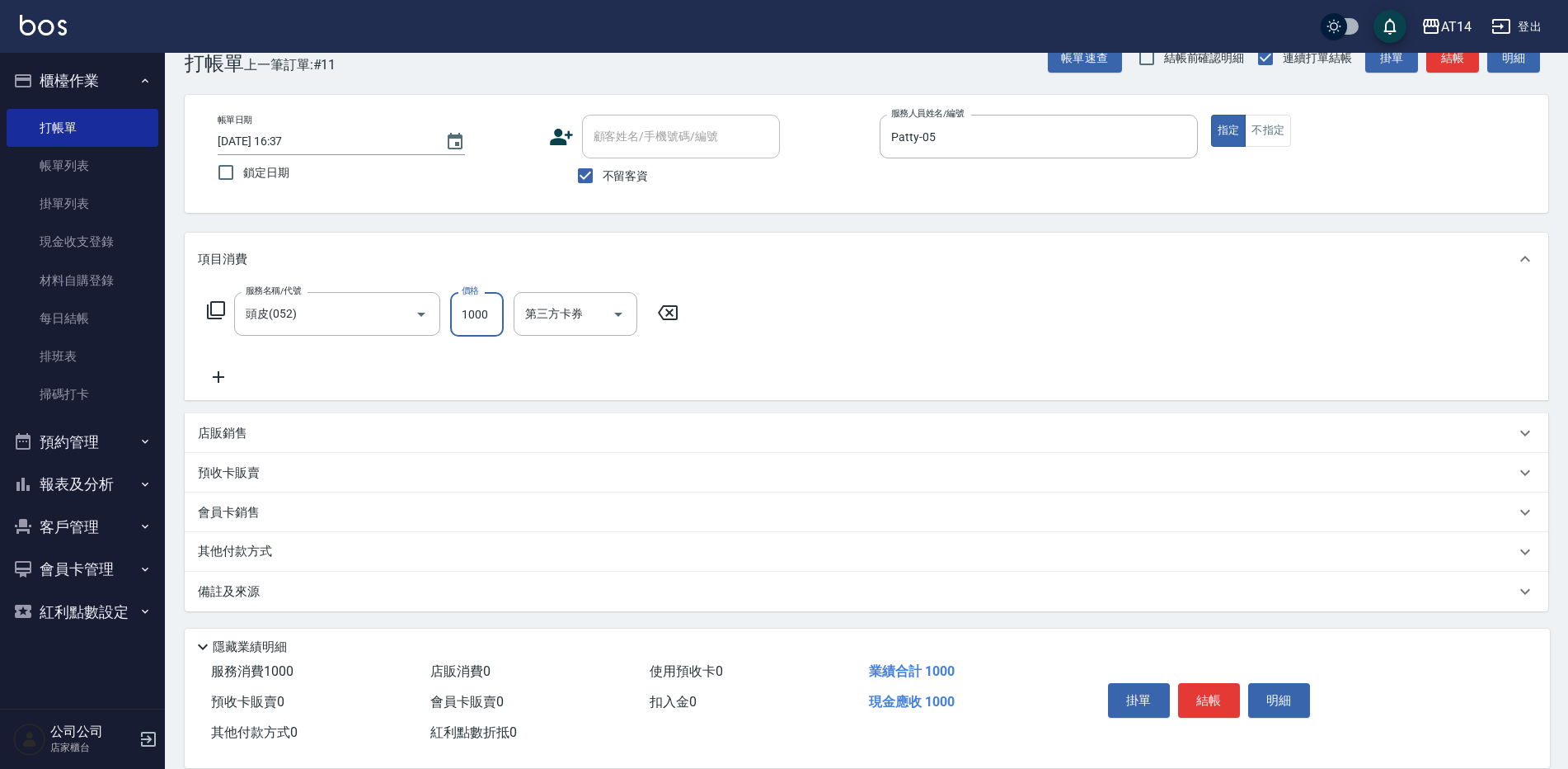
click at [475, 321] on input "1000" at bounding box center [476, 314] width 54 height 44
type input "1200"
click at [218, 373] on icon at bounding box center [218, 377] width 11 height 11
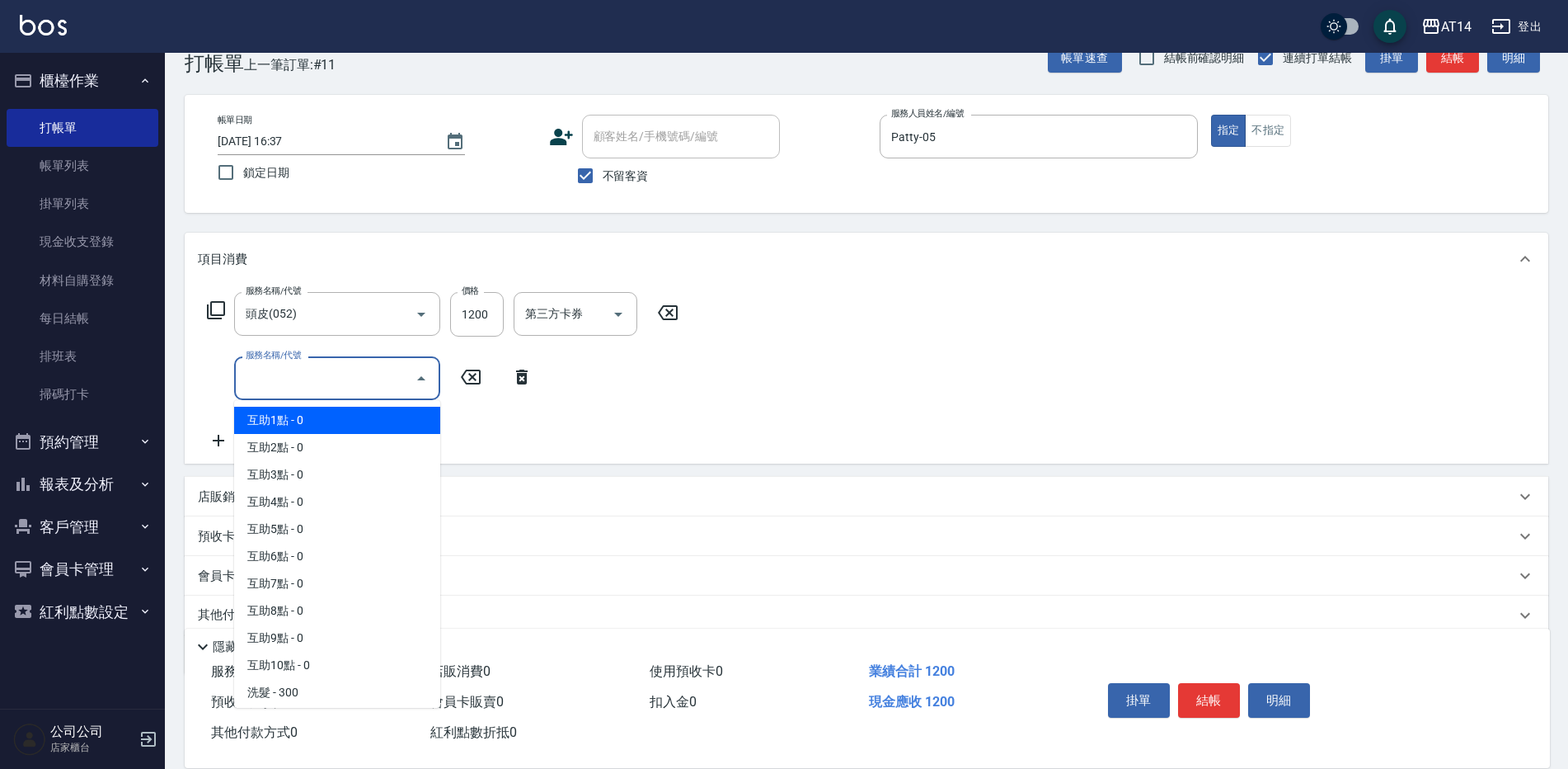
click at [272, 380] on input "服務名稱/代號" at bounding box center [324, 377] width 166 height 29
click at [286, 446] on span "互助2點 - 0" at bounding box center [337, 447] width 206 height 27
type input "互助2點(002)"
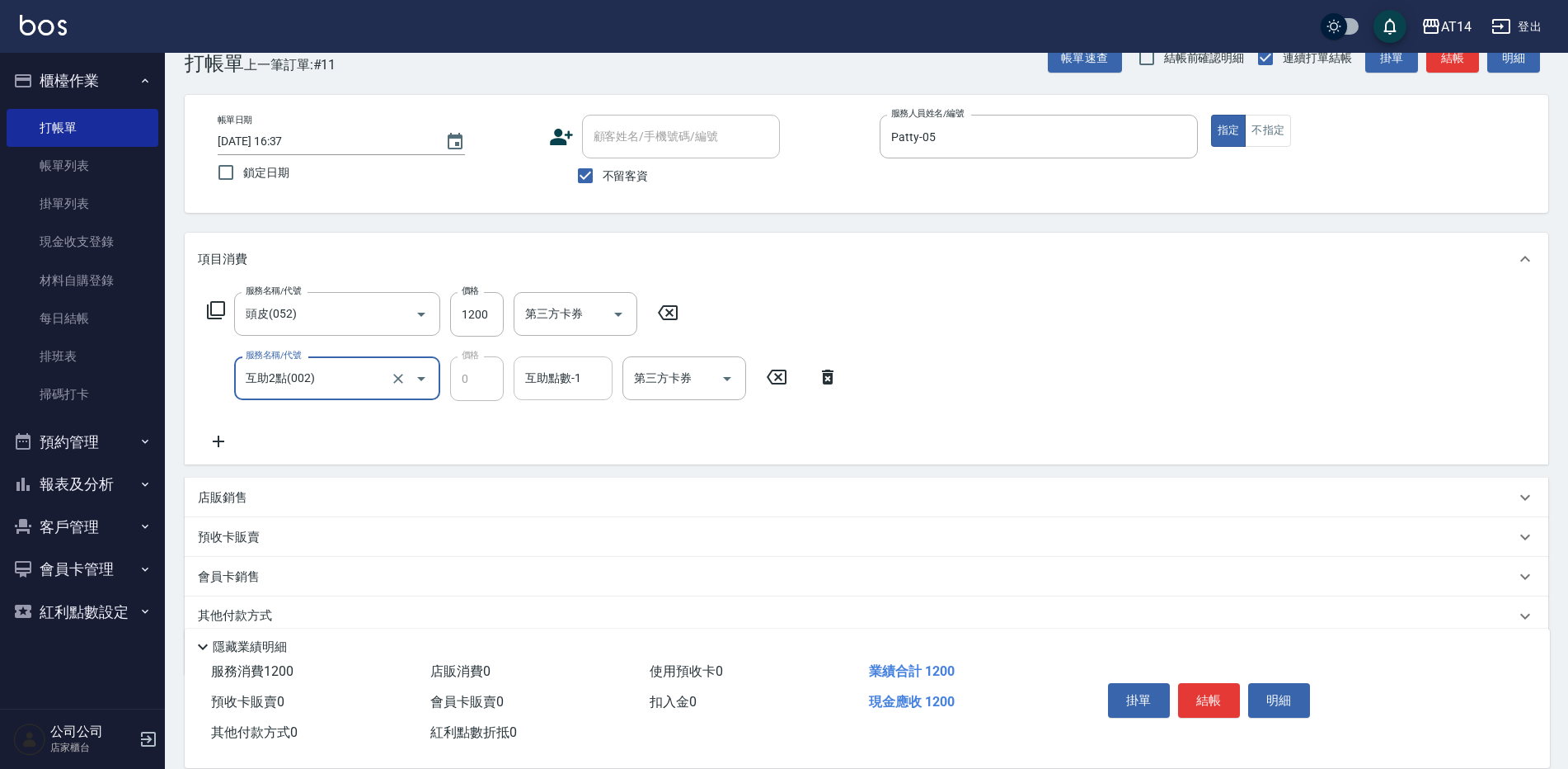
click at [587, 377] on input "互助點數-1" at bounding box center [563, 377] width 84 height 29
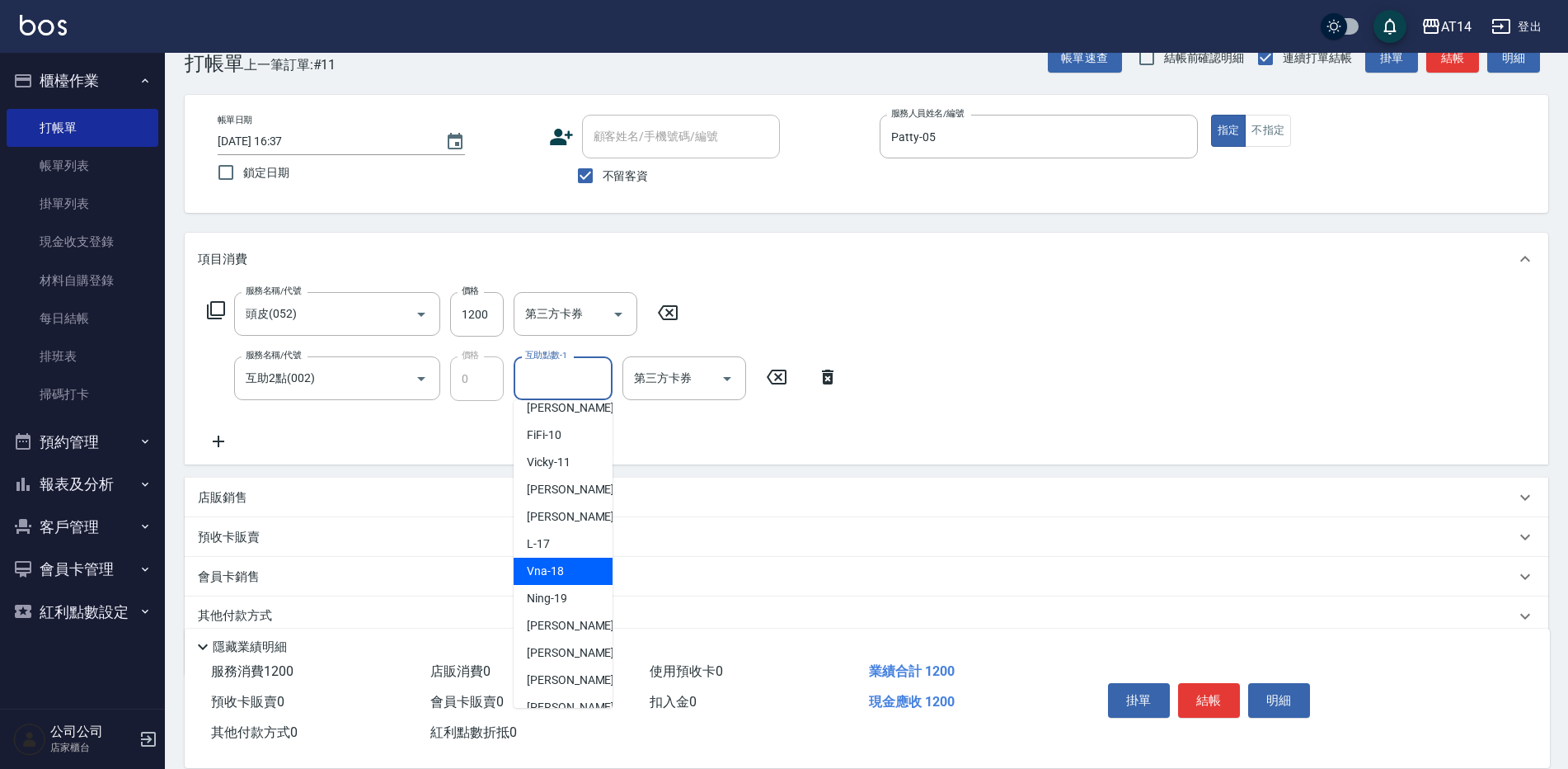
scroll to position [304, 0]
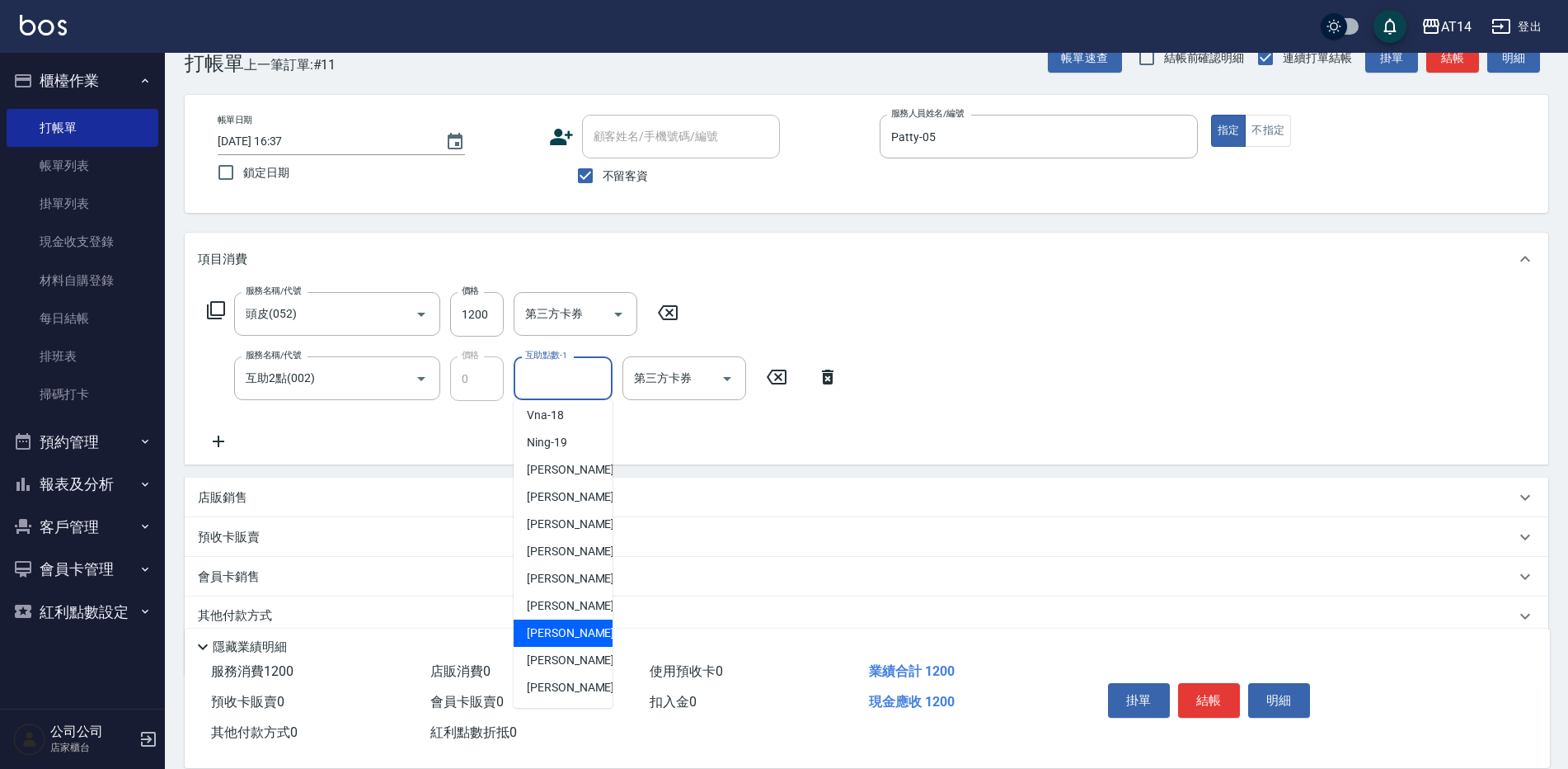
click at [568, 633] on span "蘇逸婕 -66" at bounding box center [579, 633] width 104 height 18
type input "蘇逸婕-66"
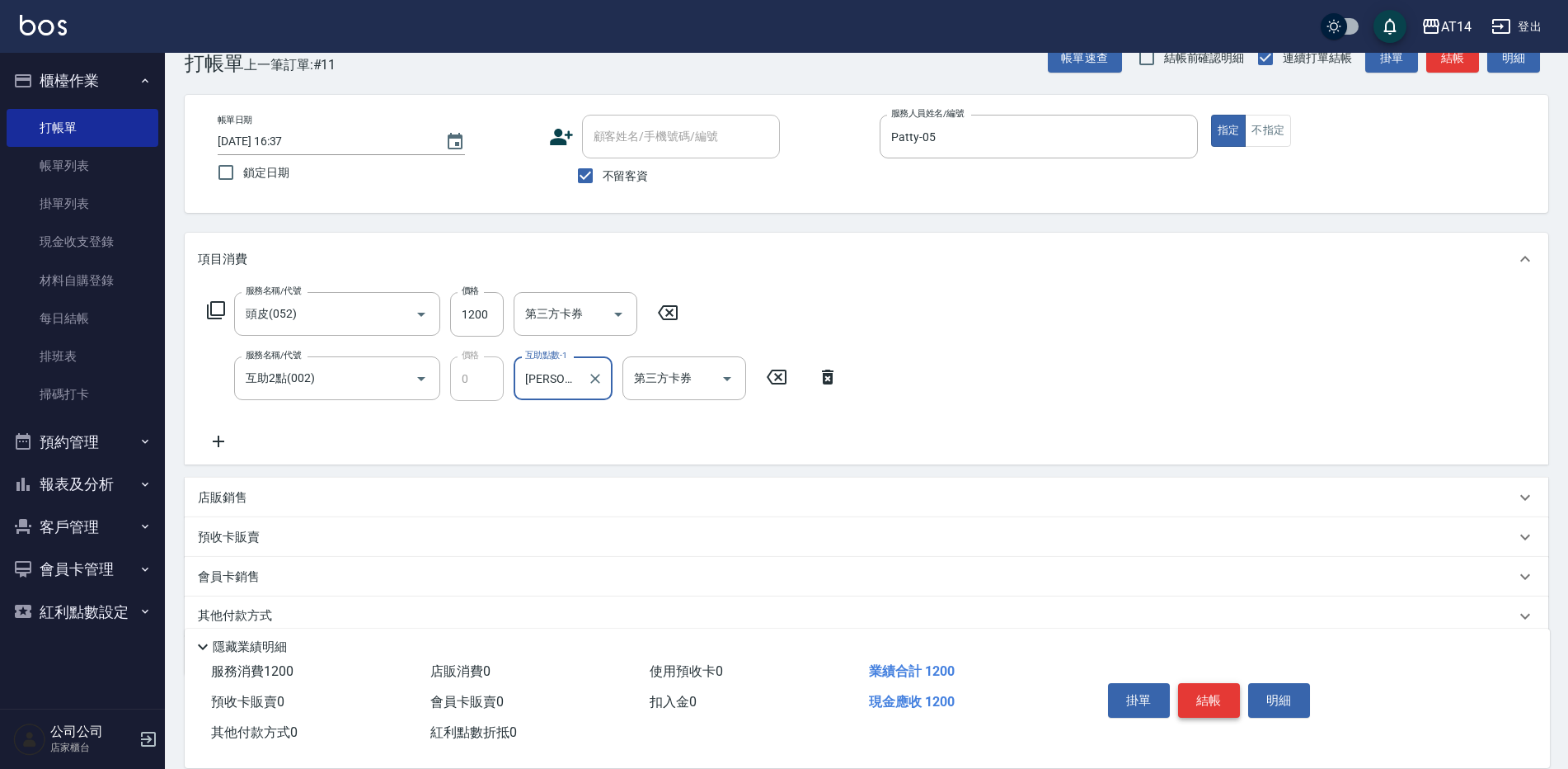
click at [1199, 696] on button "結帳" at bounding box center [1208, 700] width 62 height 34
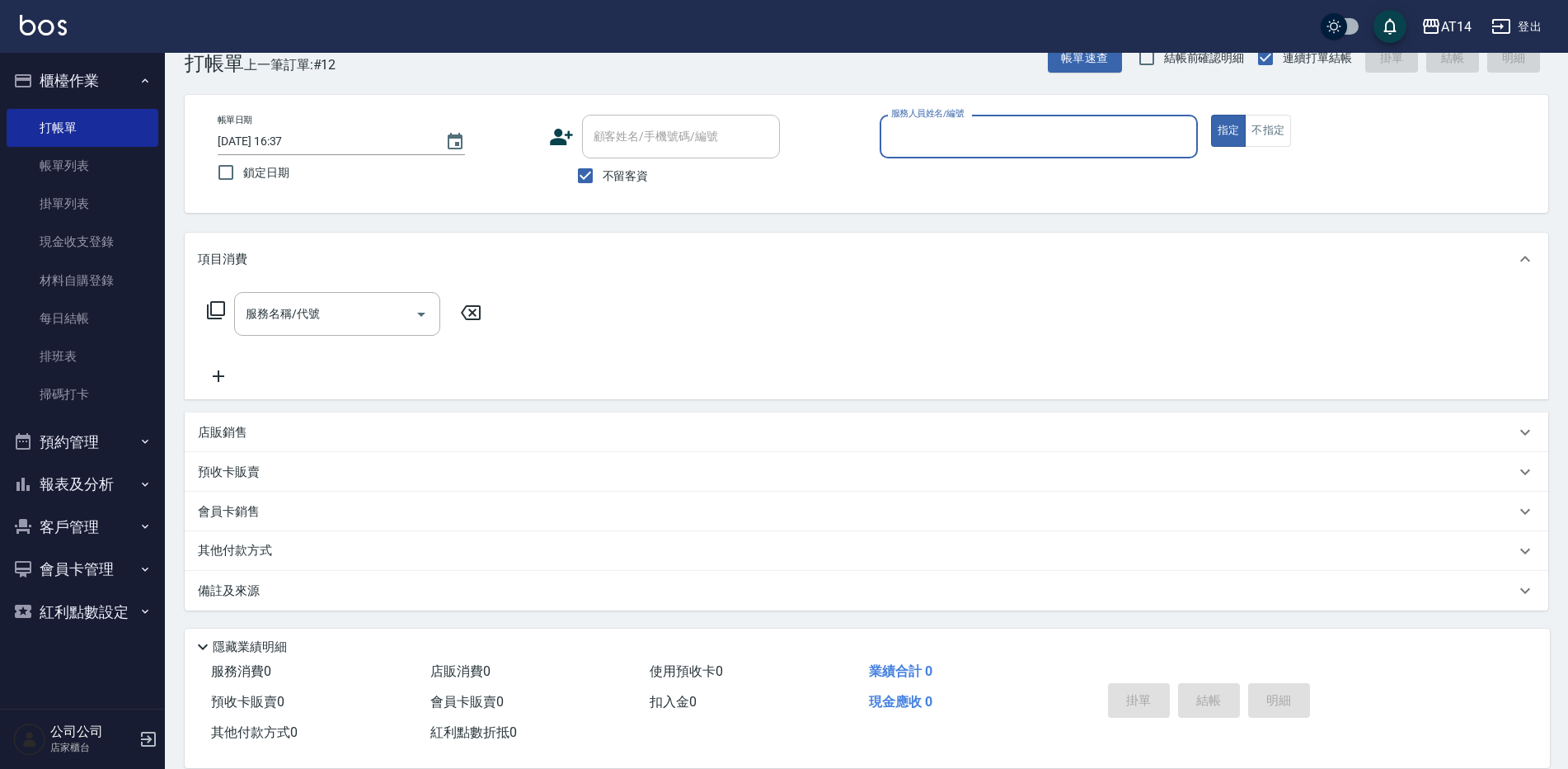
click at [93, 488] on button "報表及分析" at bounding box center [82, 483] width 152 height 43
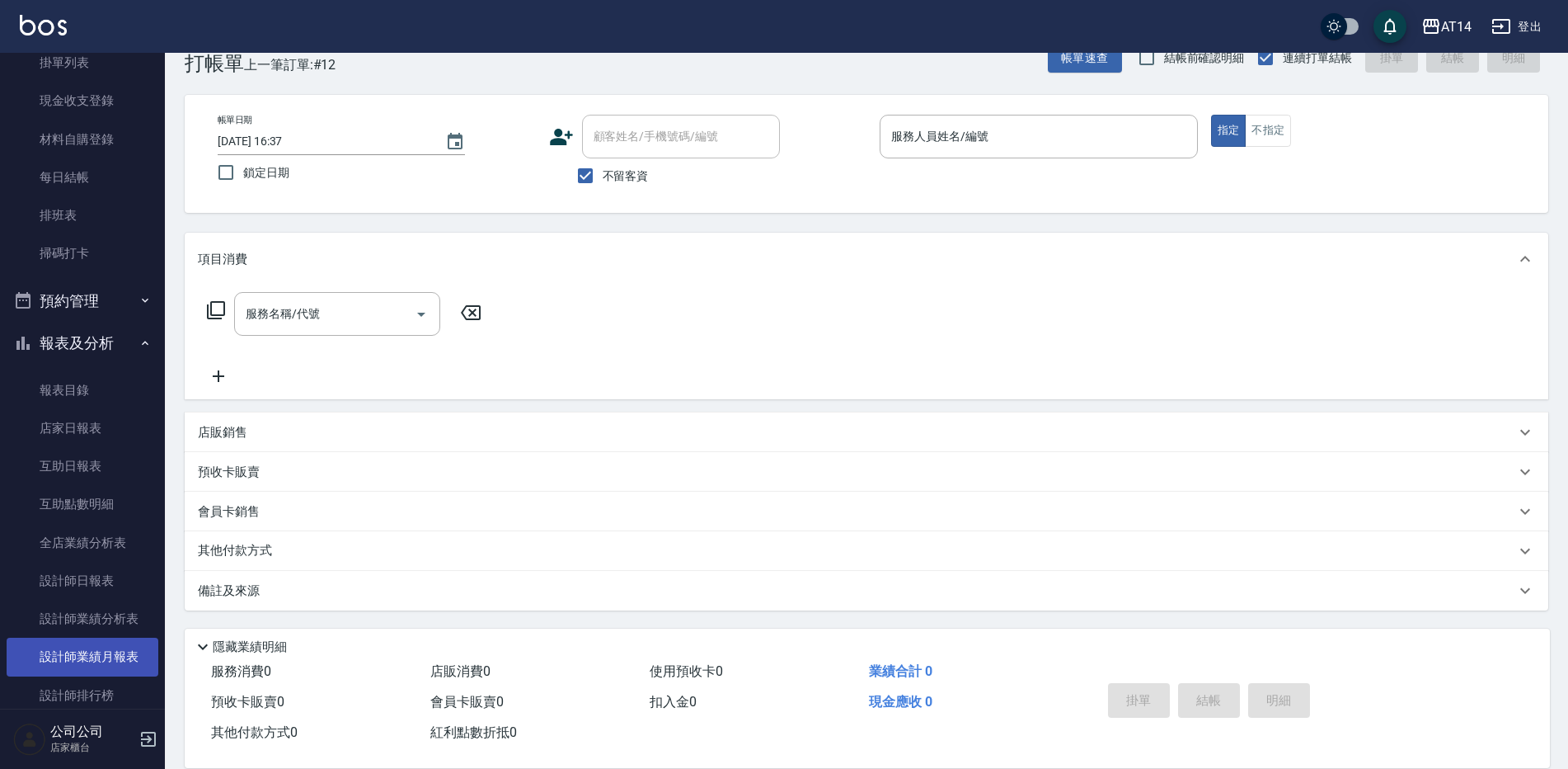
scroll to position [247, 0]
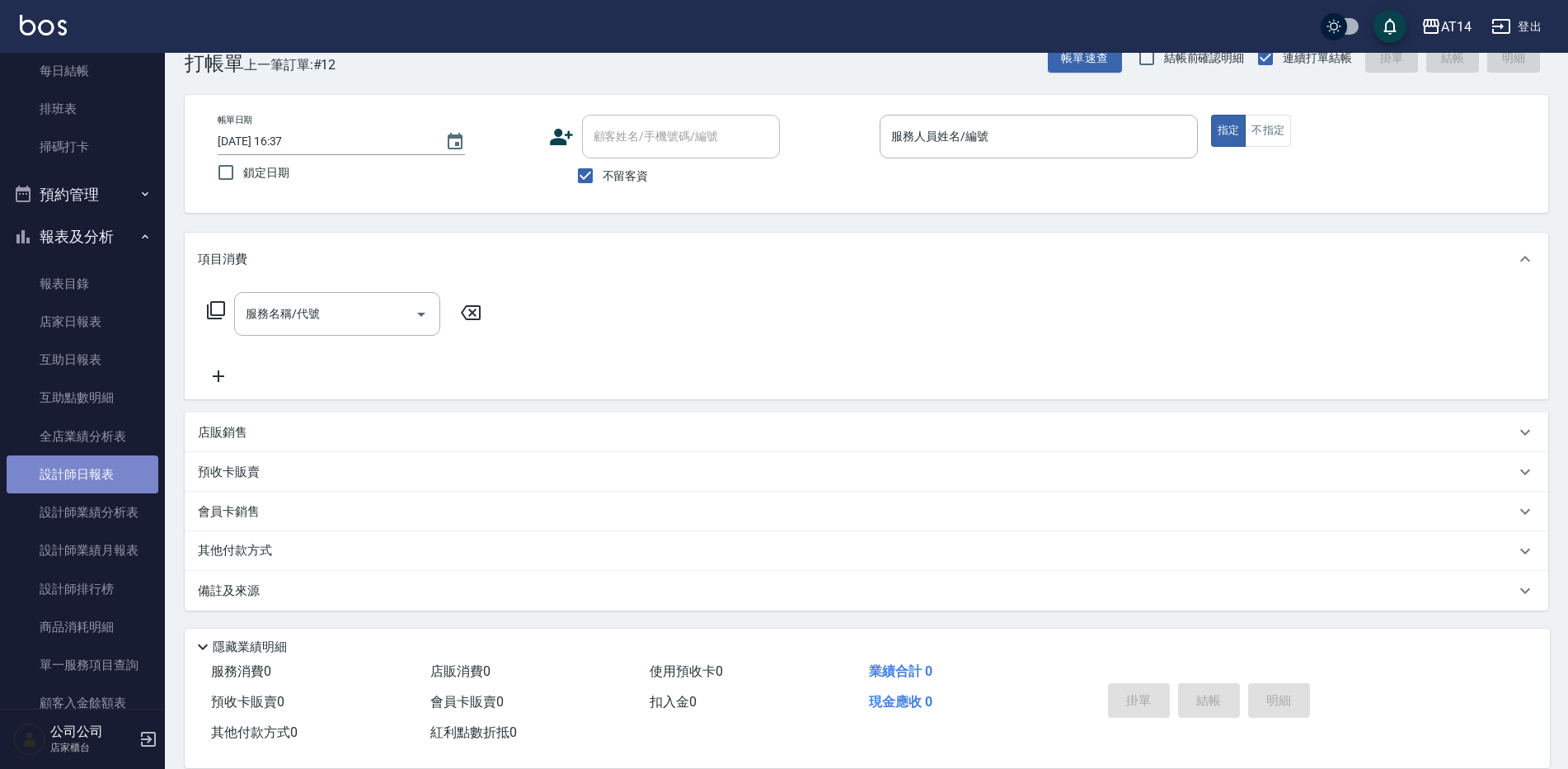
click at [98, 461] on link "設計師日報表" at bounding box center [82, 474] width 152 height 38
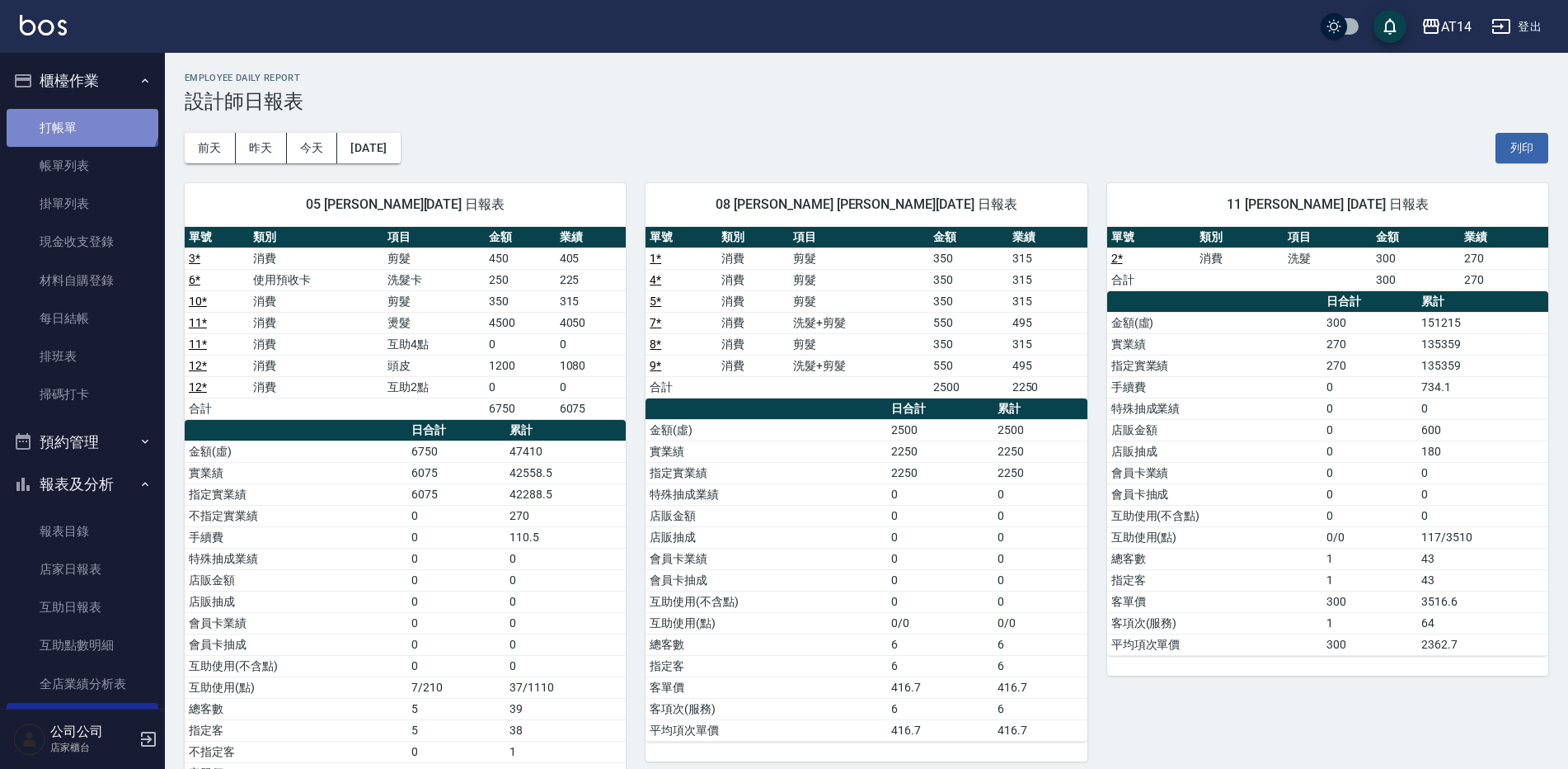
click at [80, 113] on link "打帳單" at bounding box center [82, 127] width 152 height 38
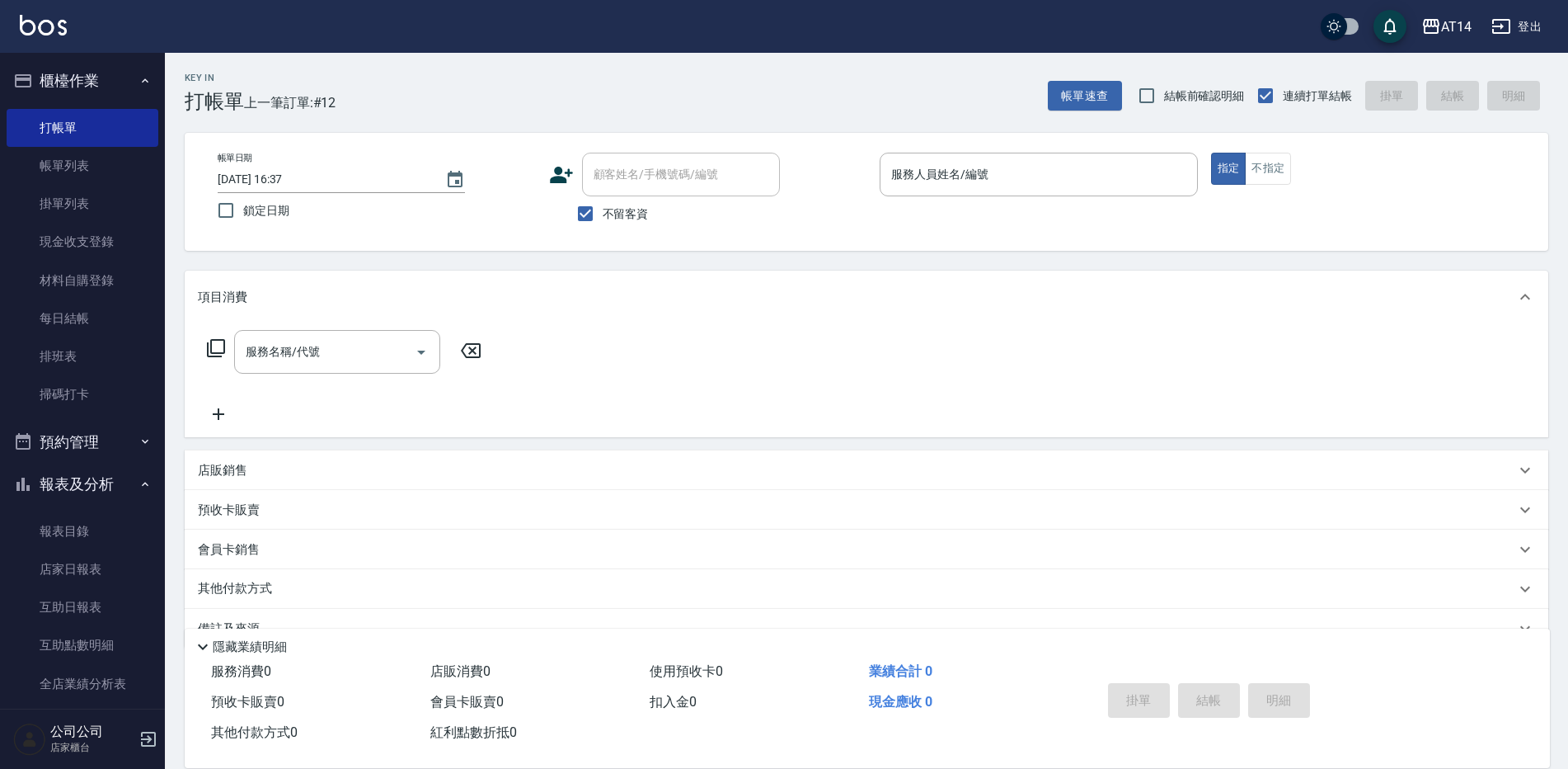
click at [930, 126] on div "Key In 打帳單 上一筆訂單:#12 帳單速查 結帳前確認明細 連續打單結帳 掛單 結帳 明細 帳單日期 2025/10/15 16:37 鎖定日期 顧客…" at bounding box center [867, 430] width 1403 height 754
click at [37, 171] on link "帳單列表" at bounding box center [82, 165] width 152 height 38
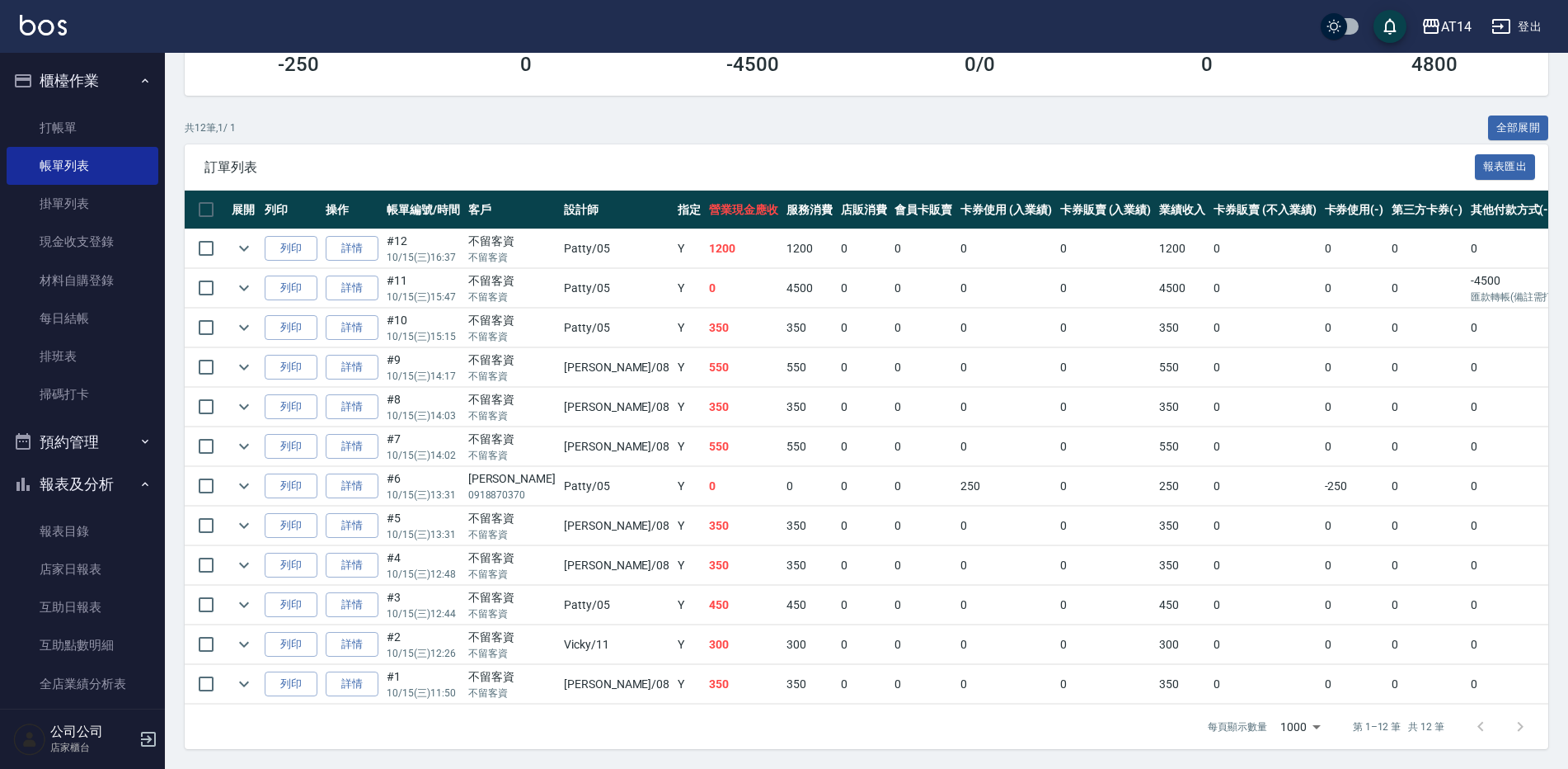
scroll to position [0, 241]
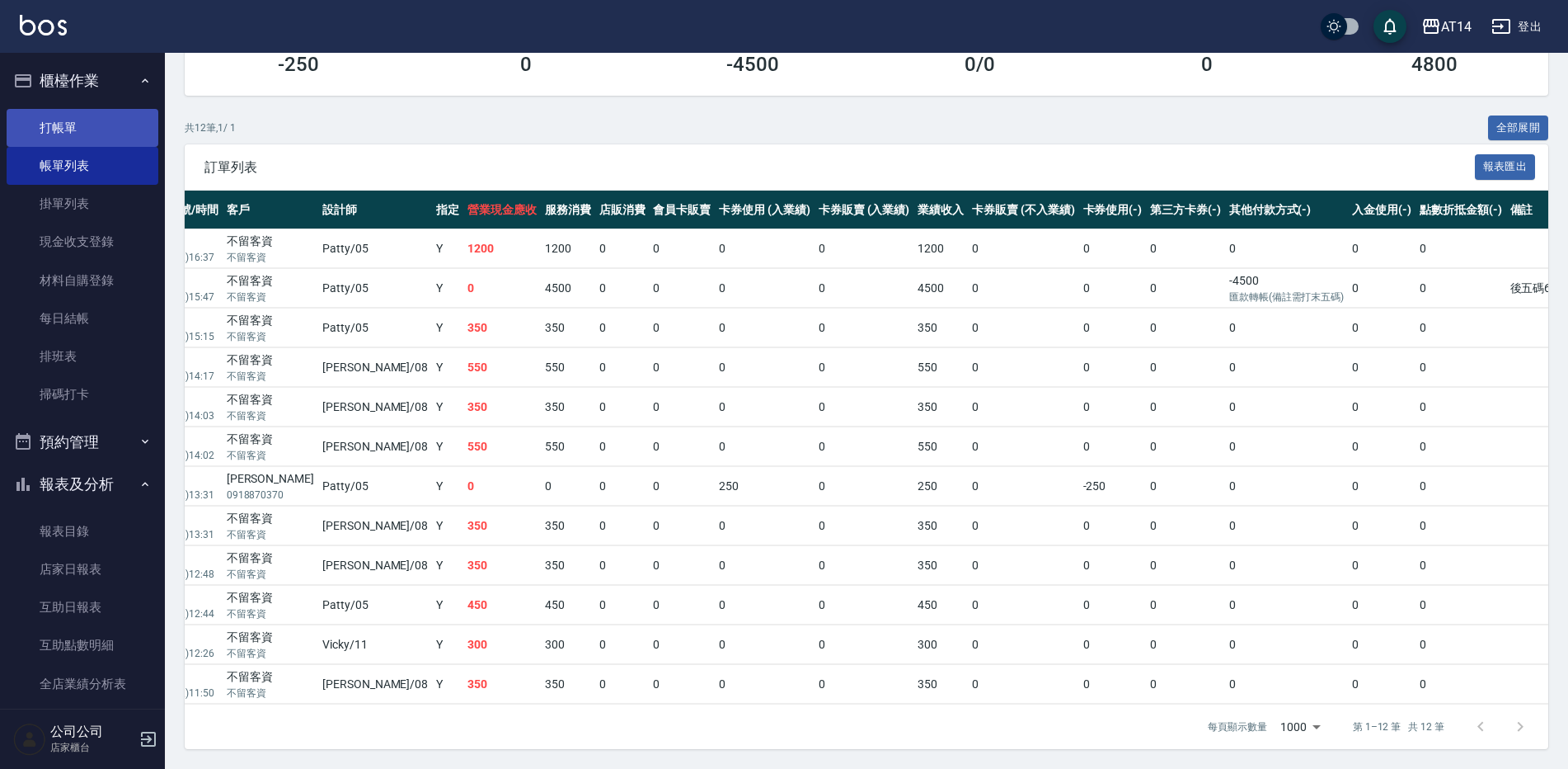
click at [68, 133] on link "打帳單" at bounding box center [82, 127] width 152 height 38
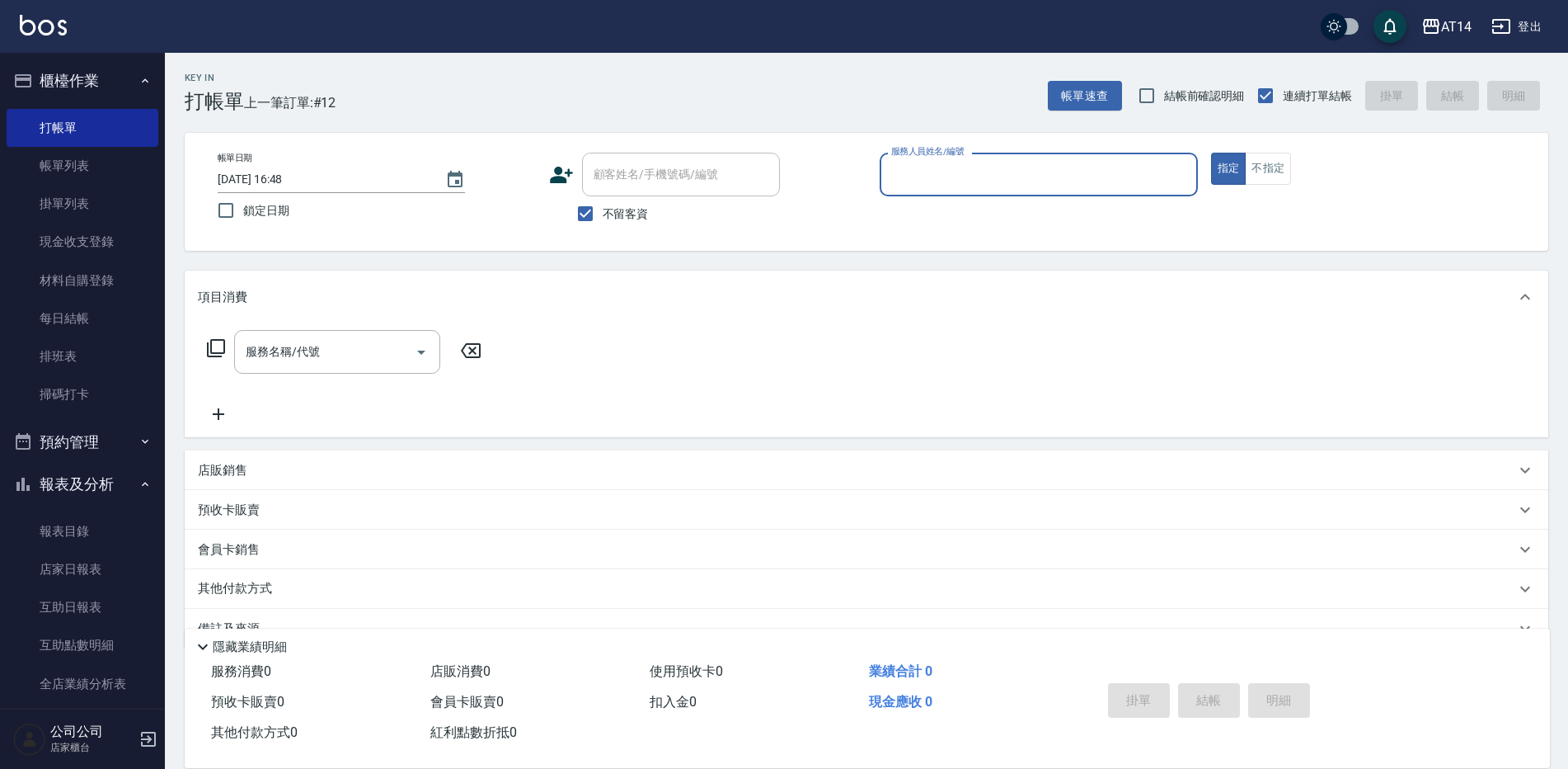
click at [1034, 189] on input "服務人員姓名/編號" at bounding box center [1038, 174] width 303 height 29
type input "[PERSON_NAME]-08"
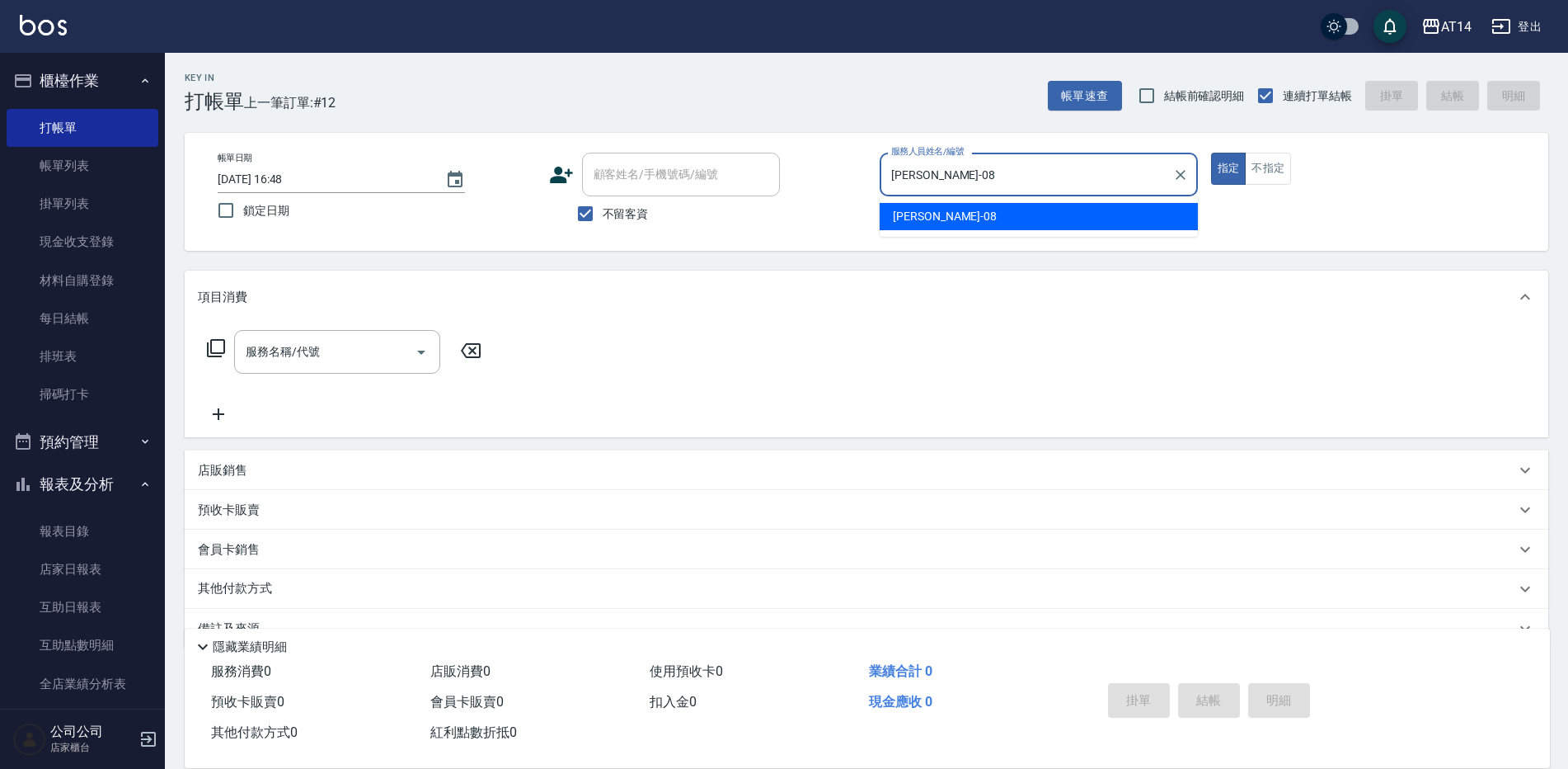
type button "true"
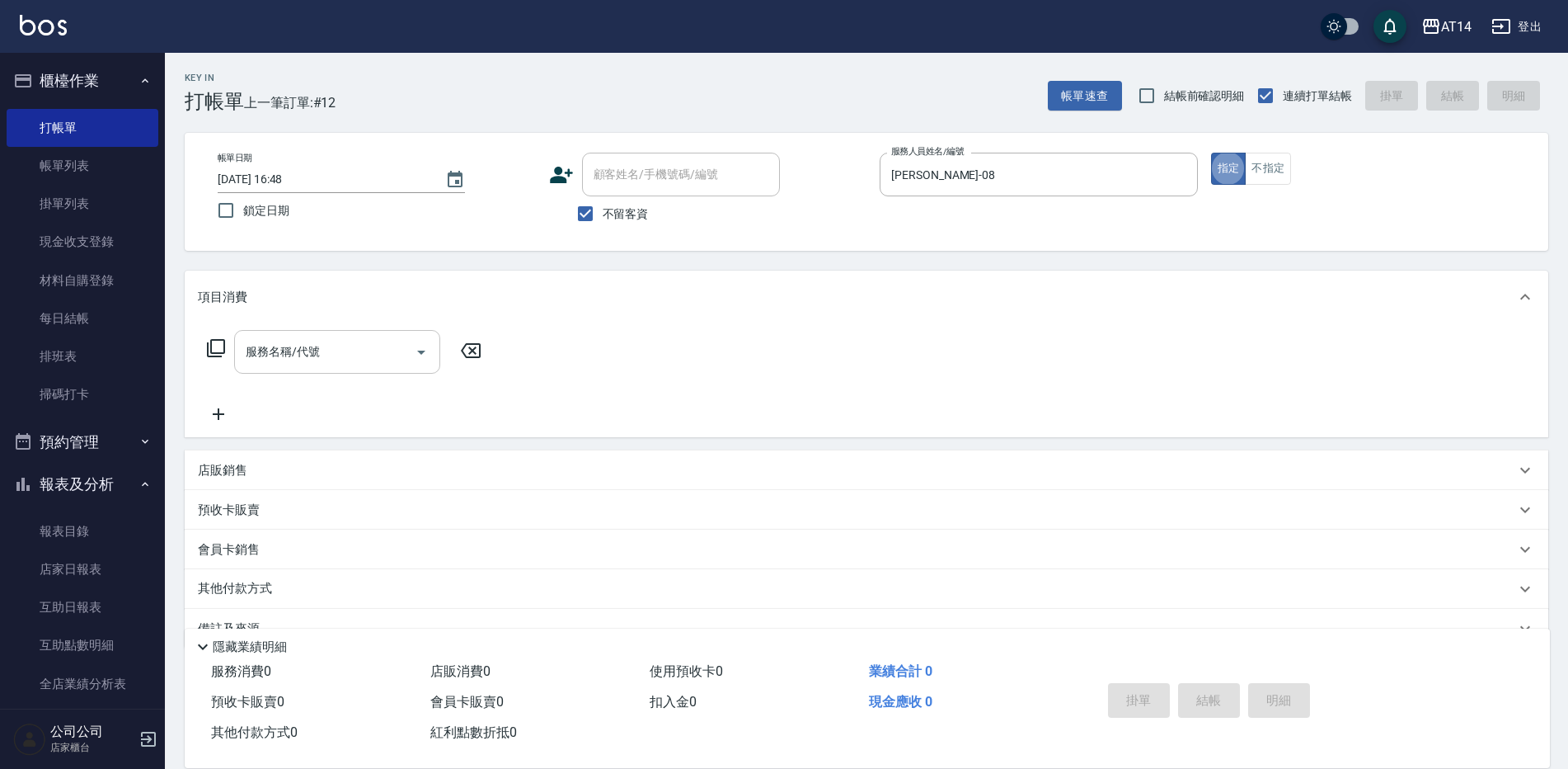
click at [383, 333] on div "服務名稱/代號" at bounding box center [337, 351] width 206 height 43
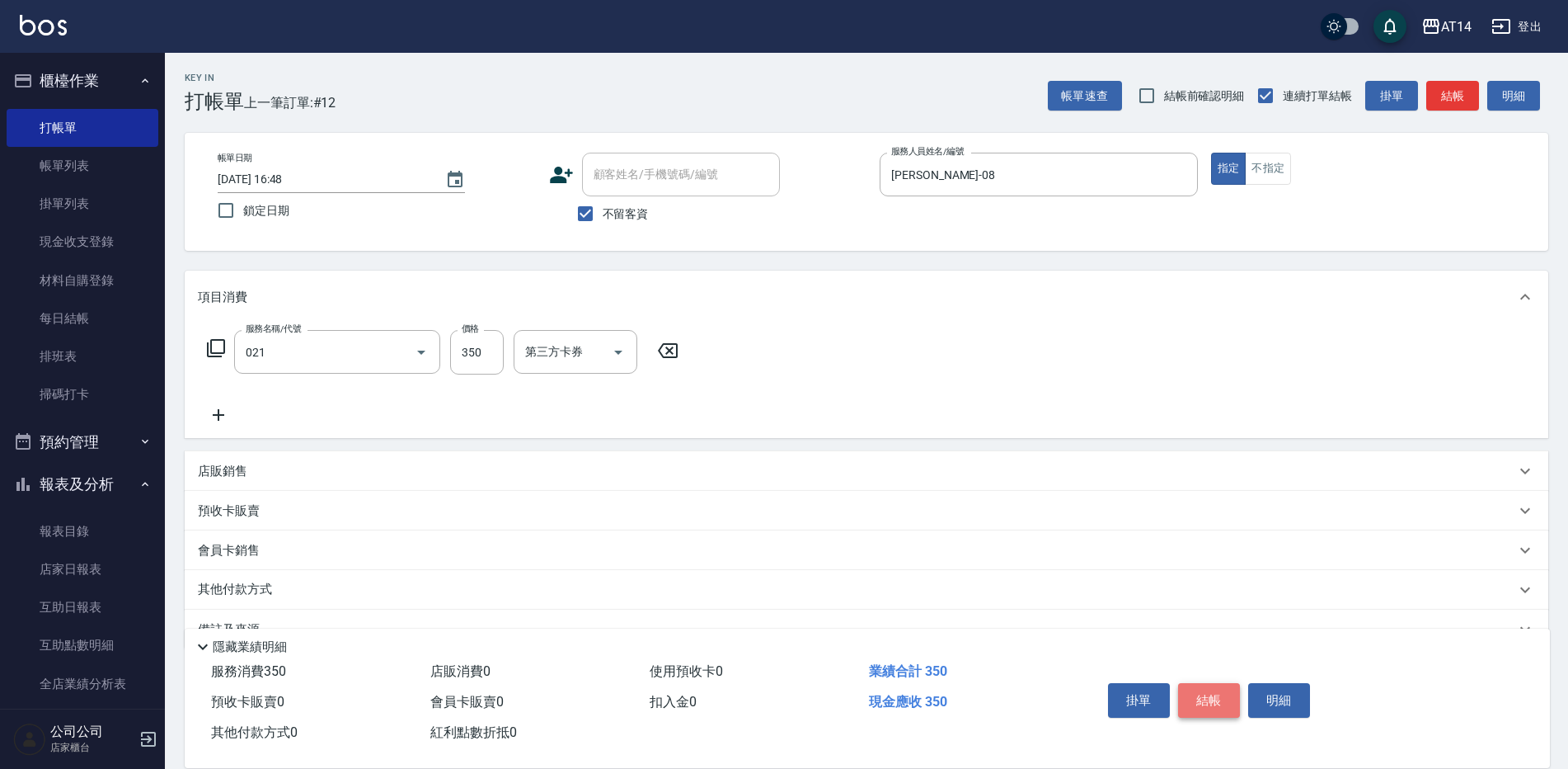
type input "剪髮(021)"
drag, startPoint x: 1196, startPoint y: 689, endPoint x: 1189, endPoint y: 748, distance: 59.4
click at [1188, 746] on div "掛單 結帳 明細" at bounding box center [1306, 703] width 449 height 92
click at [1201, 687] on button "結帳" at bounding box center [1208, 700] width 62 height 34
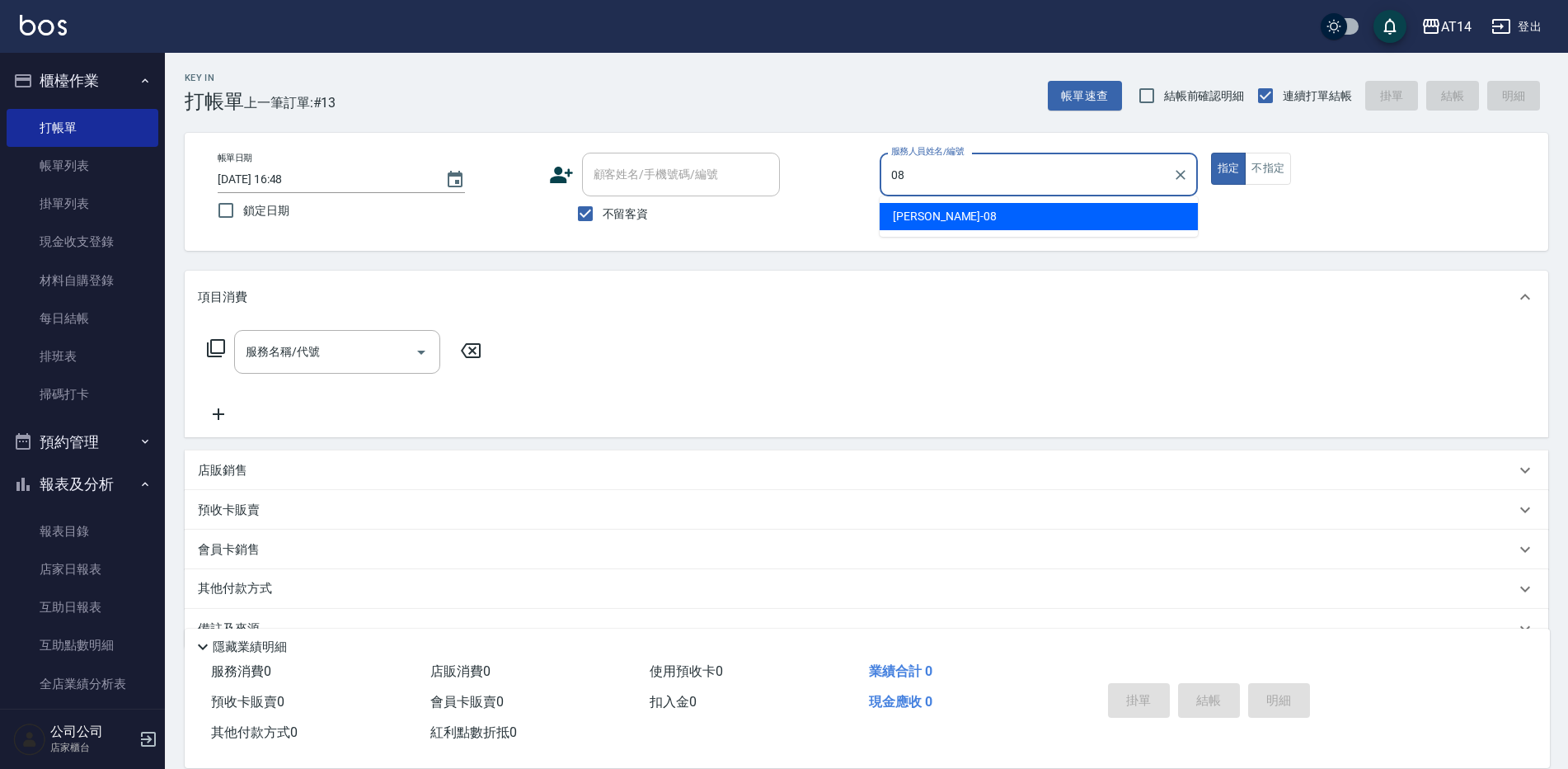
type input "[PERSON_NAME]-08"
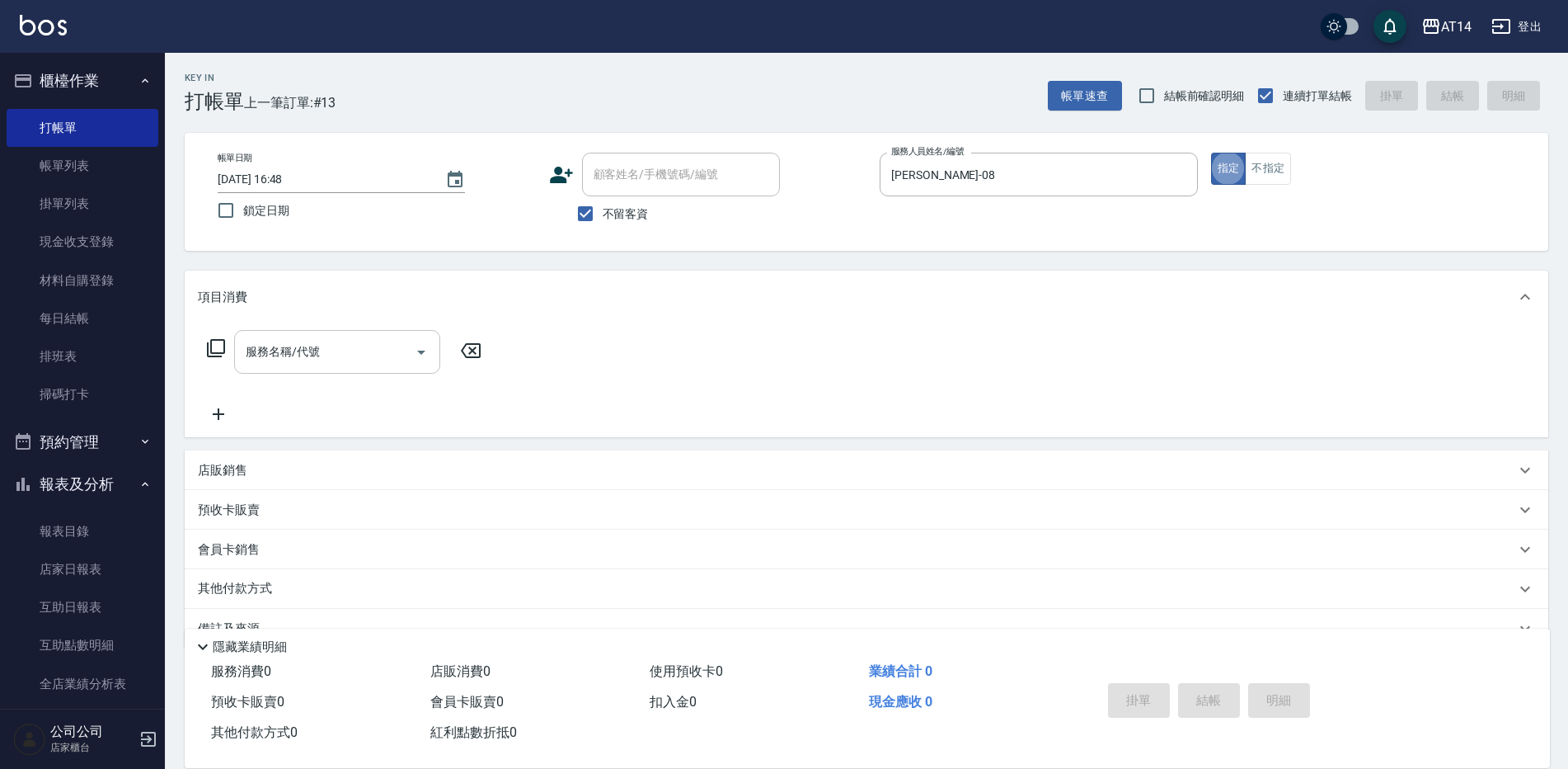
click at [265, 339] on div "服務名稱/代號 服務名稱/代號" at bounding box center [337, 351] width 206 height 43
type input "0"
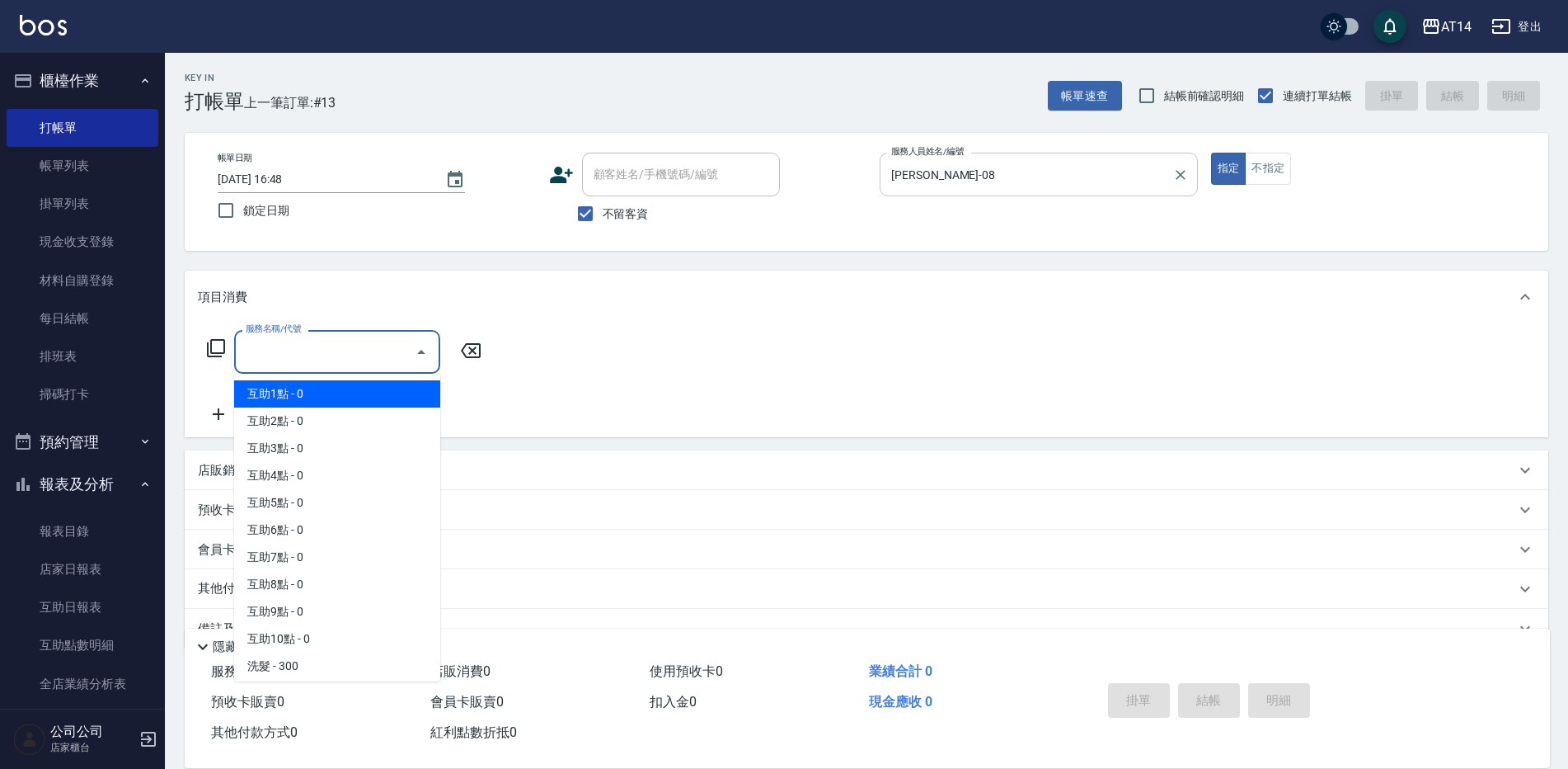
click at [980, 179] on input "[PERSON_NAME]-08" at bounding box center [1026, 174] width 278 height 29
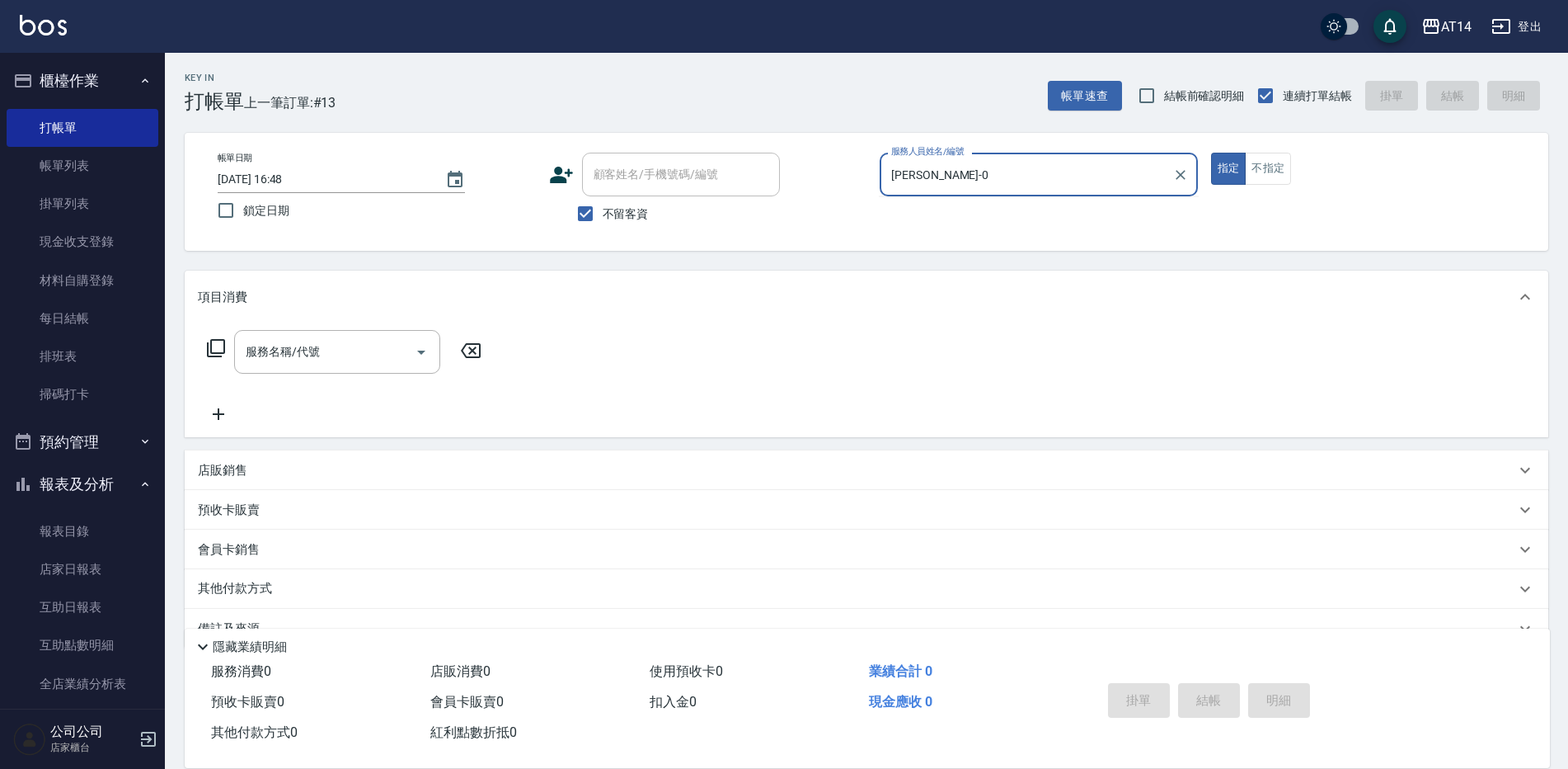
type input "James-"
click at [1178, 182] on icon "Clear" at bounding box center [1180, 174] width 17 height 17
click at [1211, 215] on div "帳單日期 2025/10/15 16:48 鎖定日期 顧客姓名/手機號碼/編號 顧客姓名/手機號碼/編號 不留客資 服務人員姓名/編號 服務人員姓名/編號 指…" at bounding box center [866, 192] width 1323 height 79
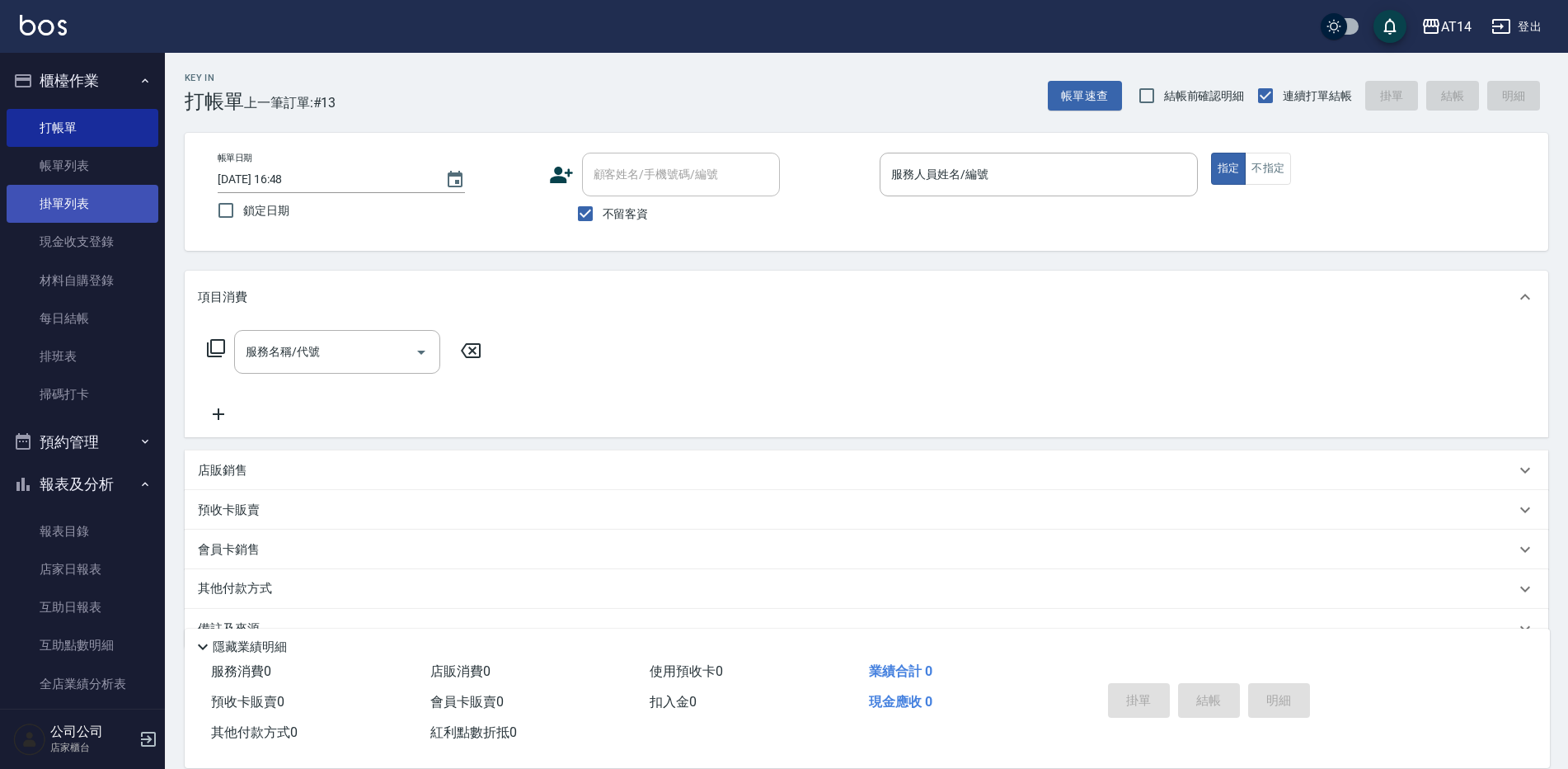
click at [96, 187] on link "掛單列表" at bounding box center [82, 203] width 152 height 38
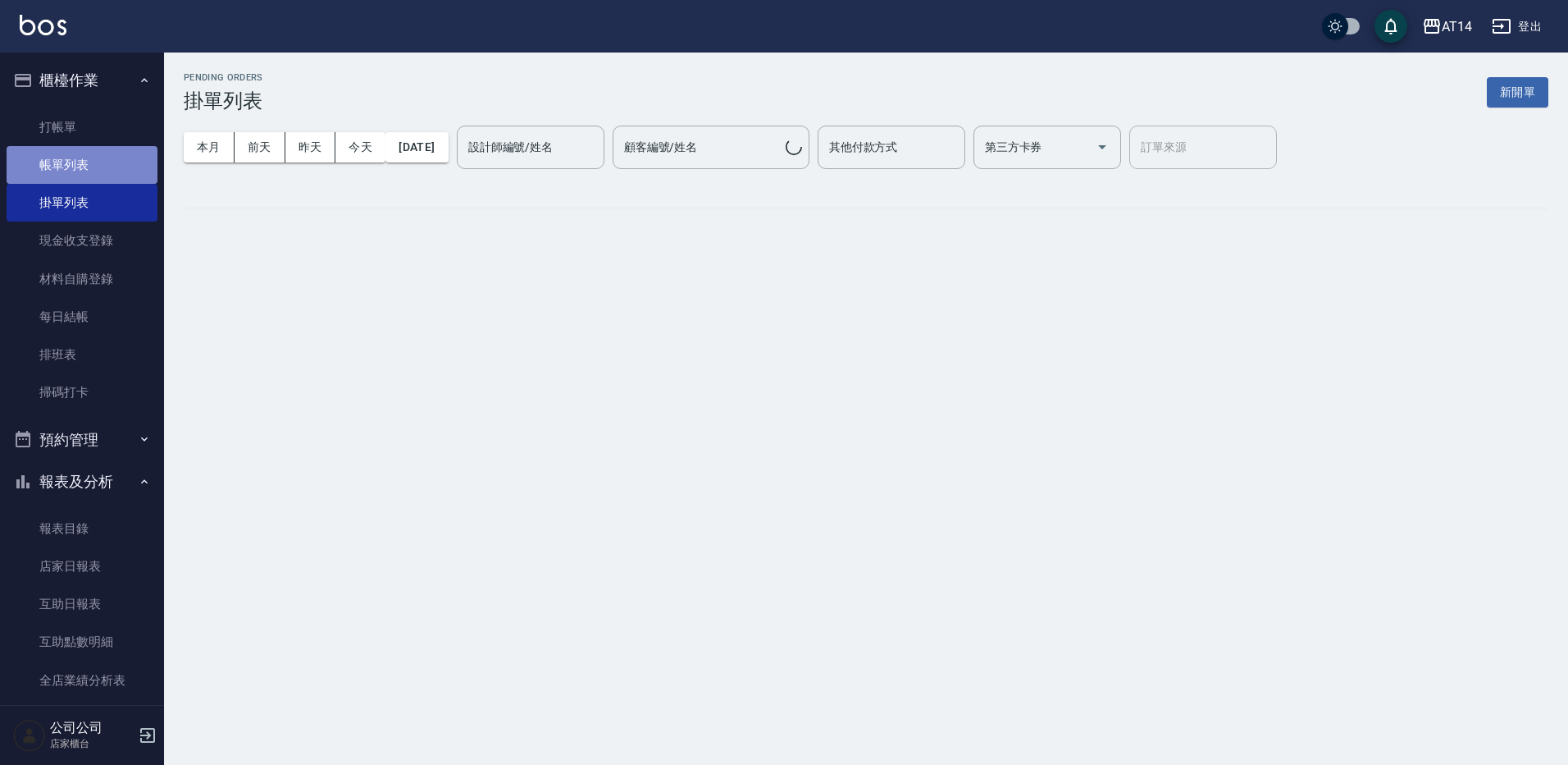
click at [103, 161] on link "帳單列表" at bounding box center [82, 164] width 151 height 38
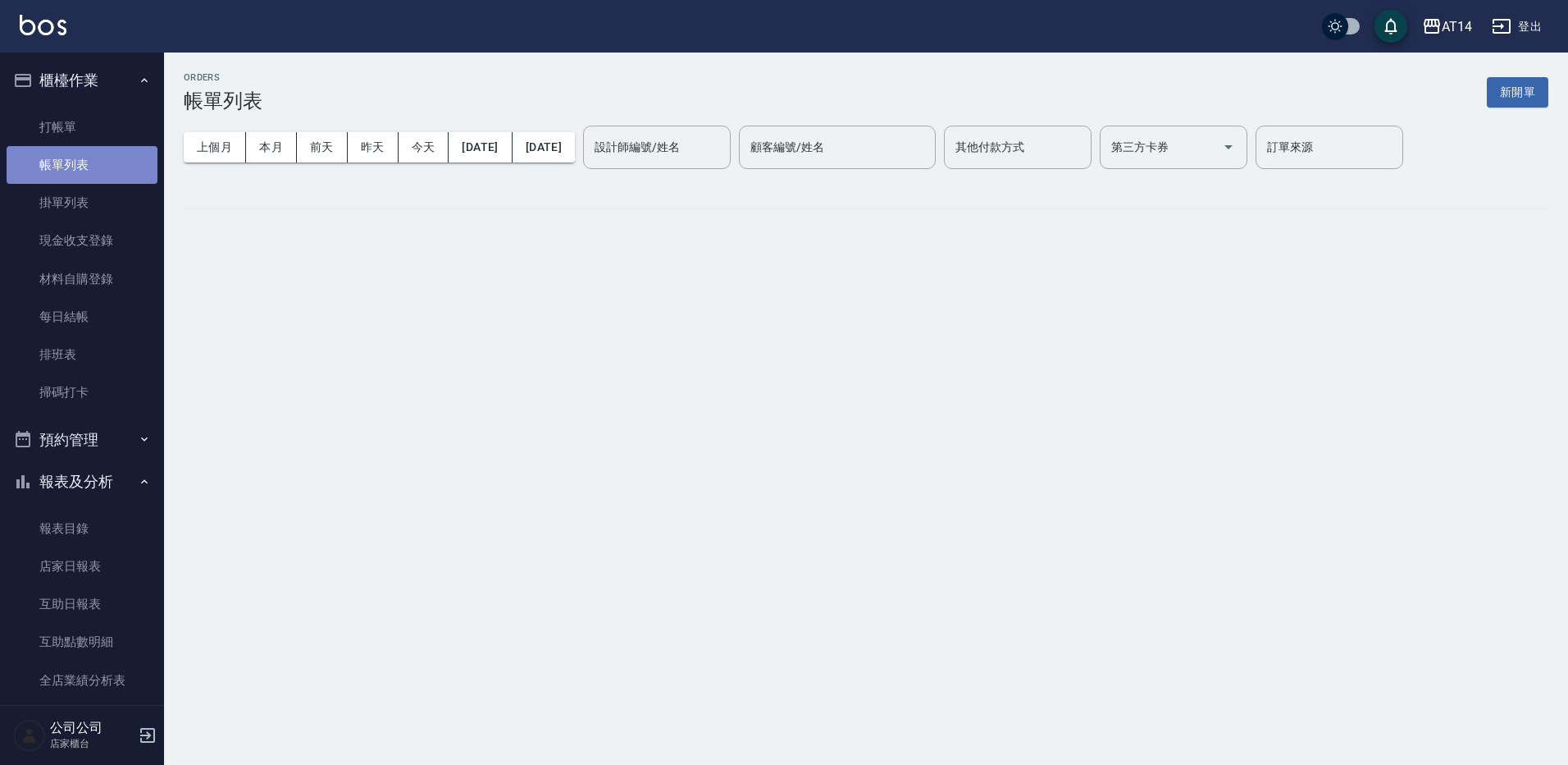
click at [103, 161] on link "帳單列表" at bounding box center [82, 164] width 151 height 38
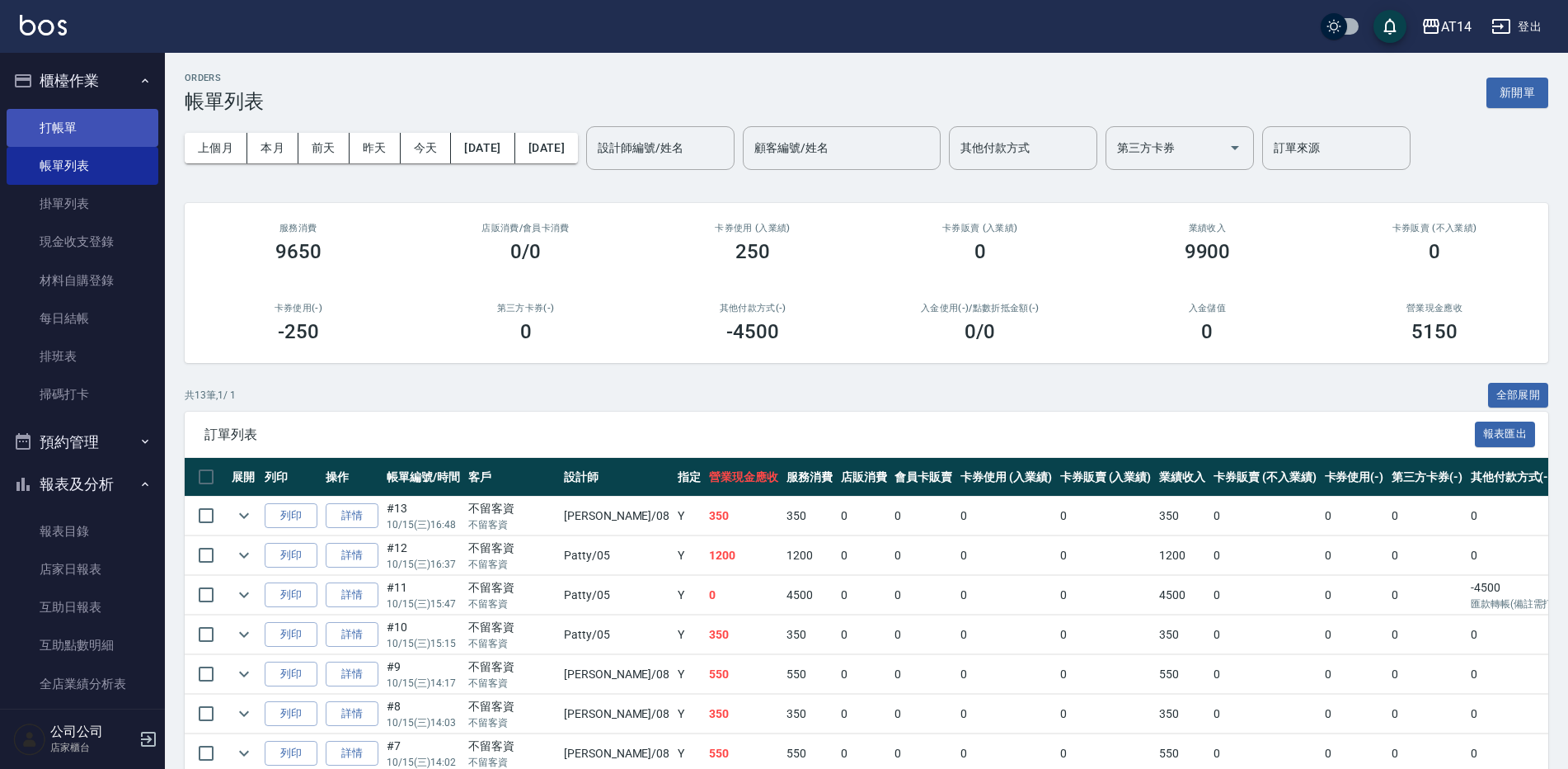
click at [110, 137] on link "打帳單" at bounding box center [82, 127] width 152 height 38
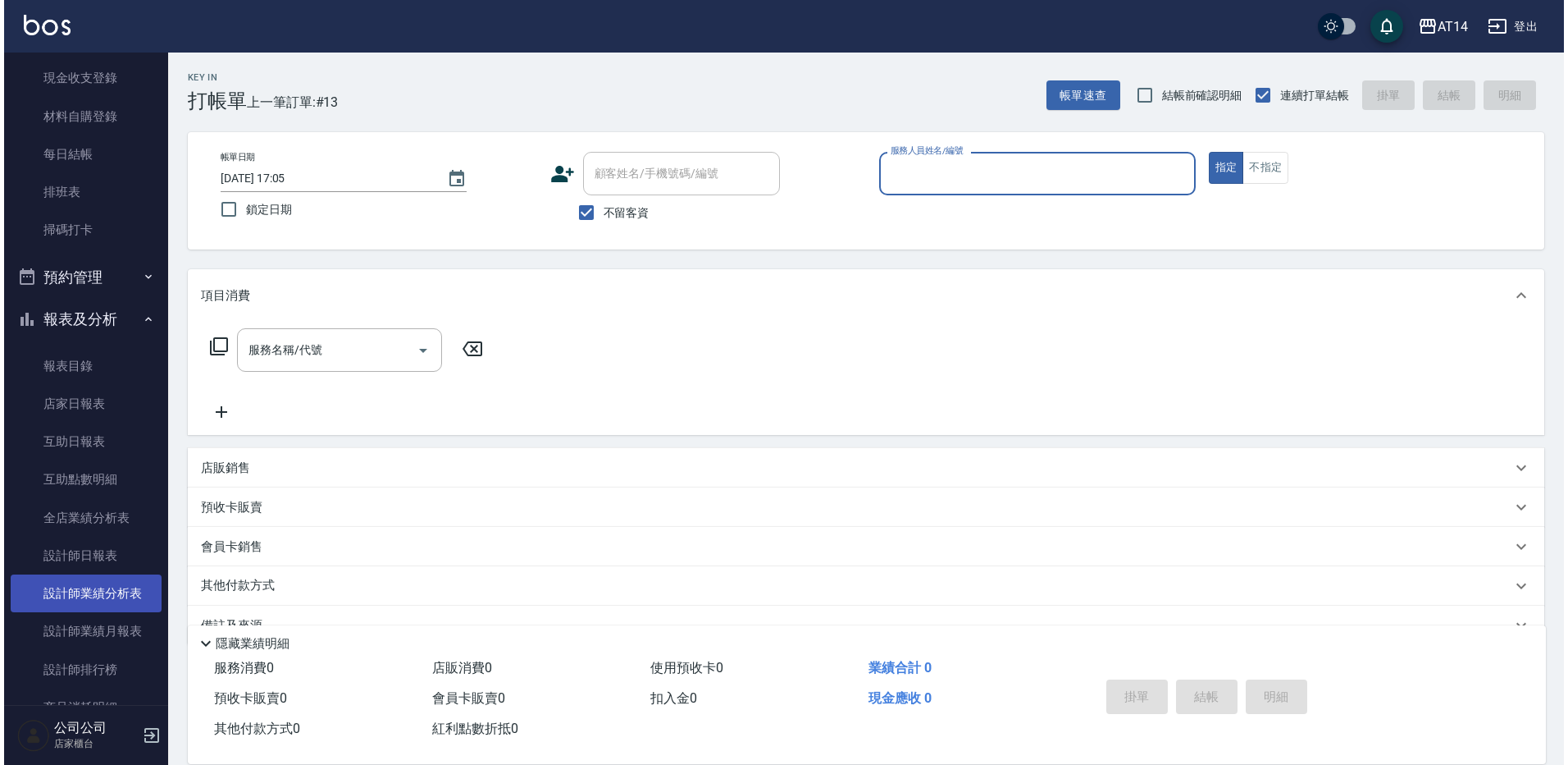
scroll to position [164, 0]
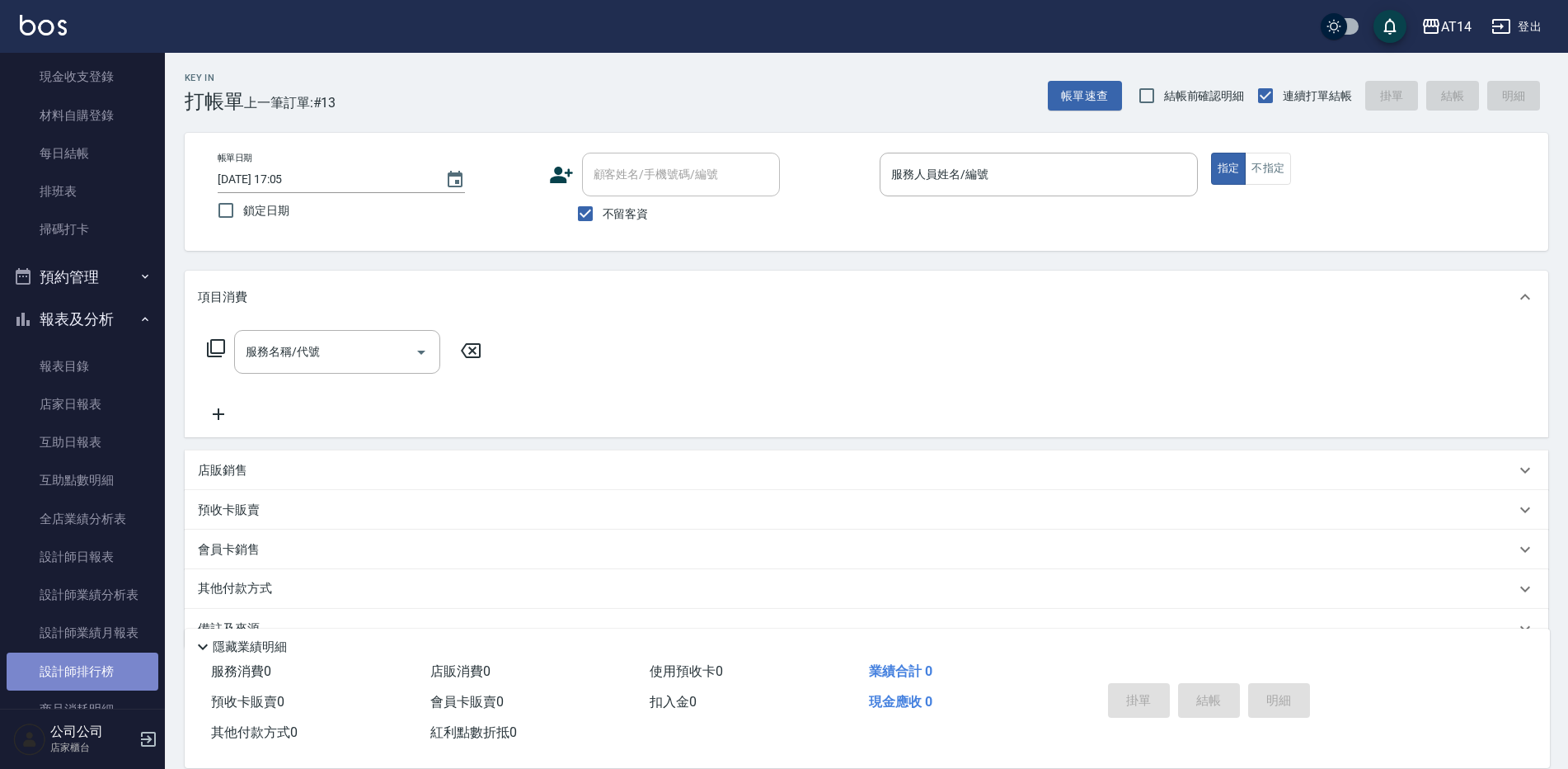
click at [117, 672] on link "設計師排行榜" at bounding box center [82, 671] width 152 height 38
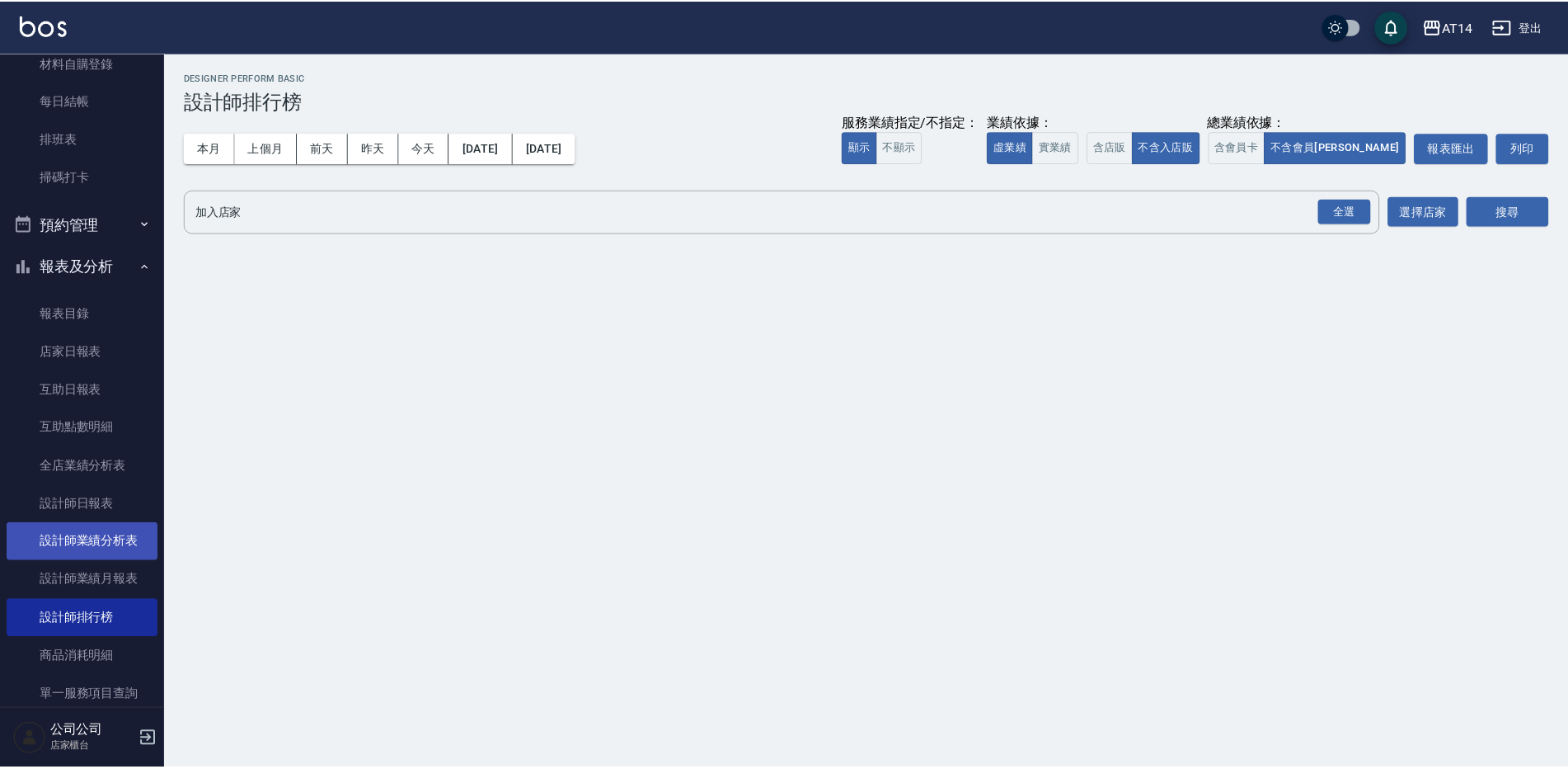
scroll to position [247, 0]
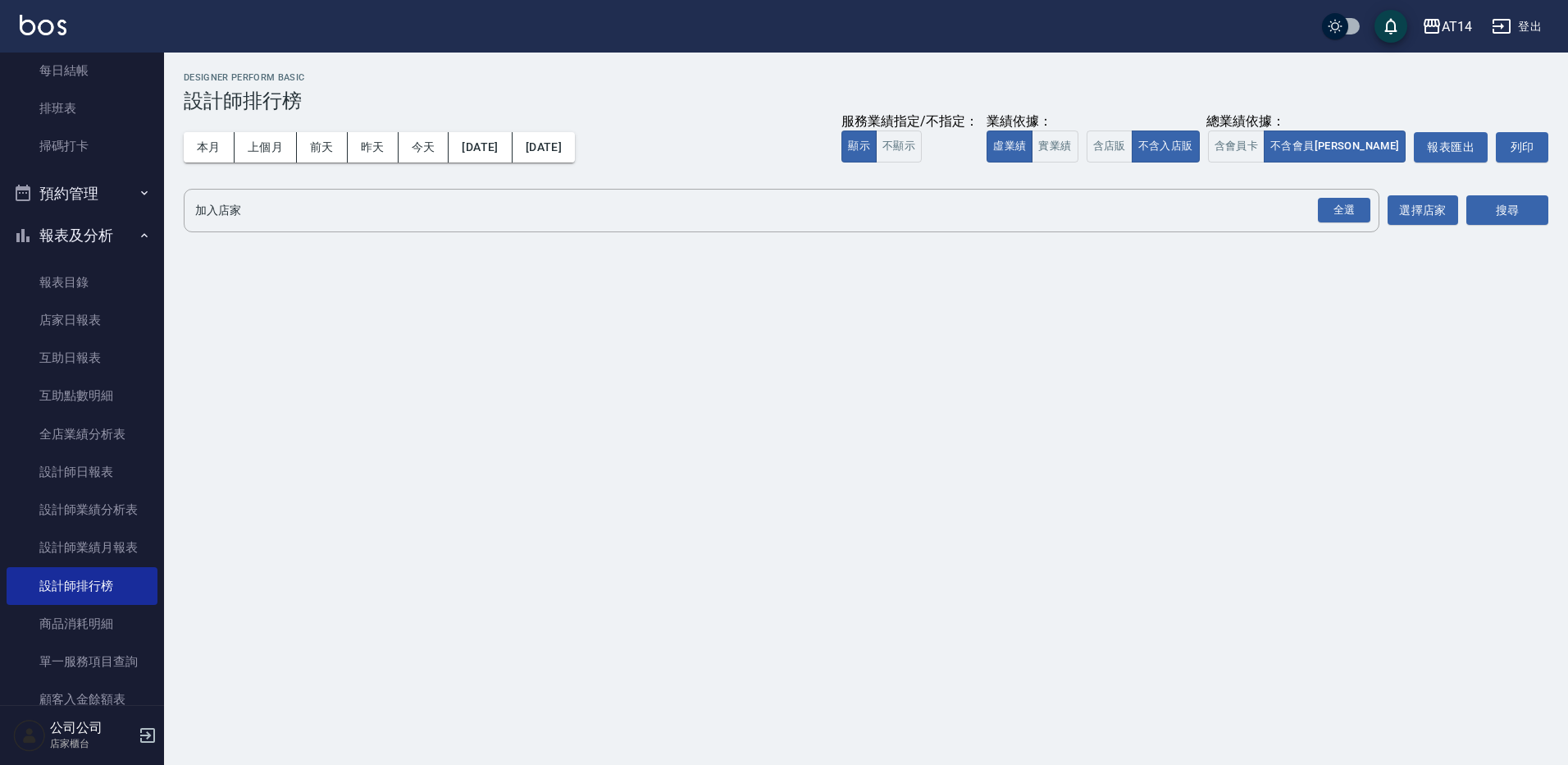
click at [106, 172] on button "預約管理" at bounding box center [82, 193] width 151 height 43
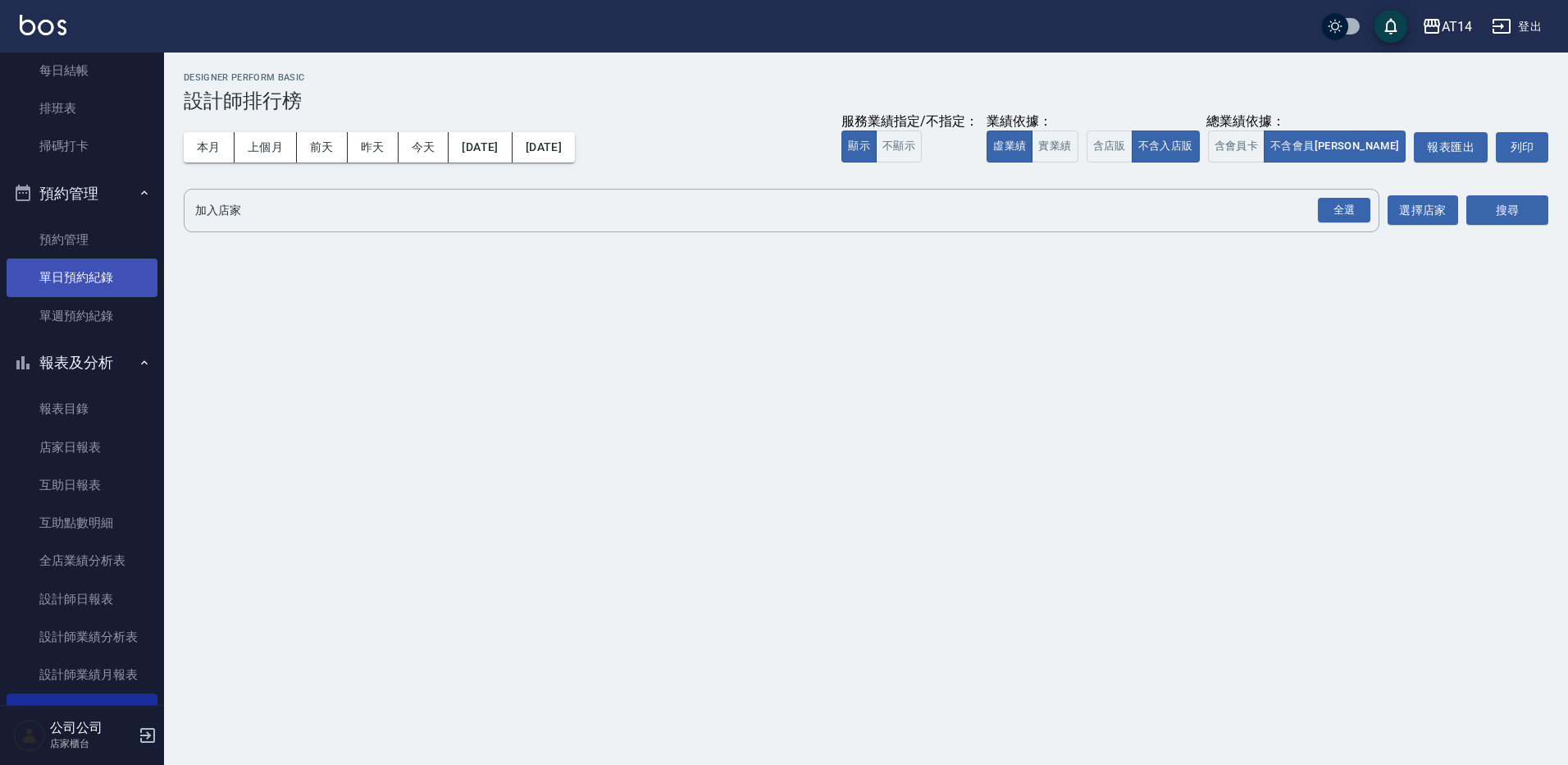
click at [112, 276] on link "單日預約紀錄" at bounding box center [82, 277] width 151 height 38
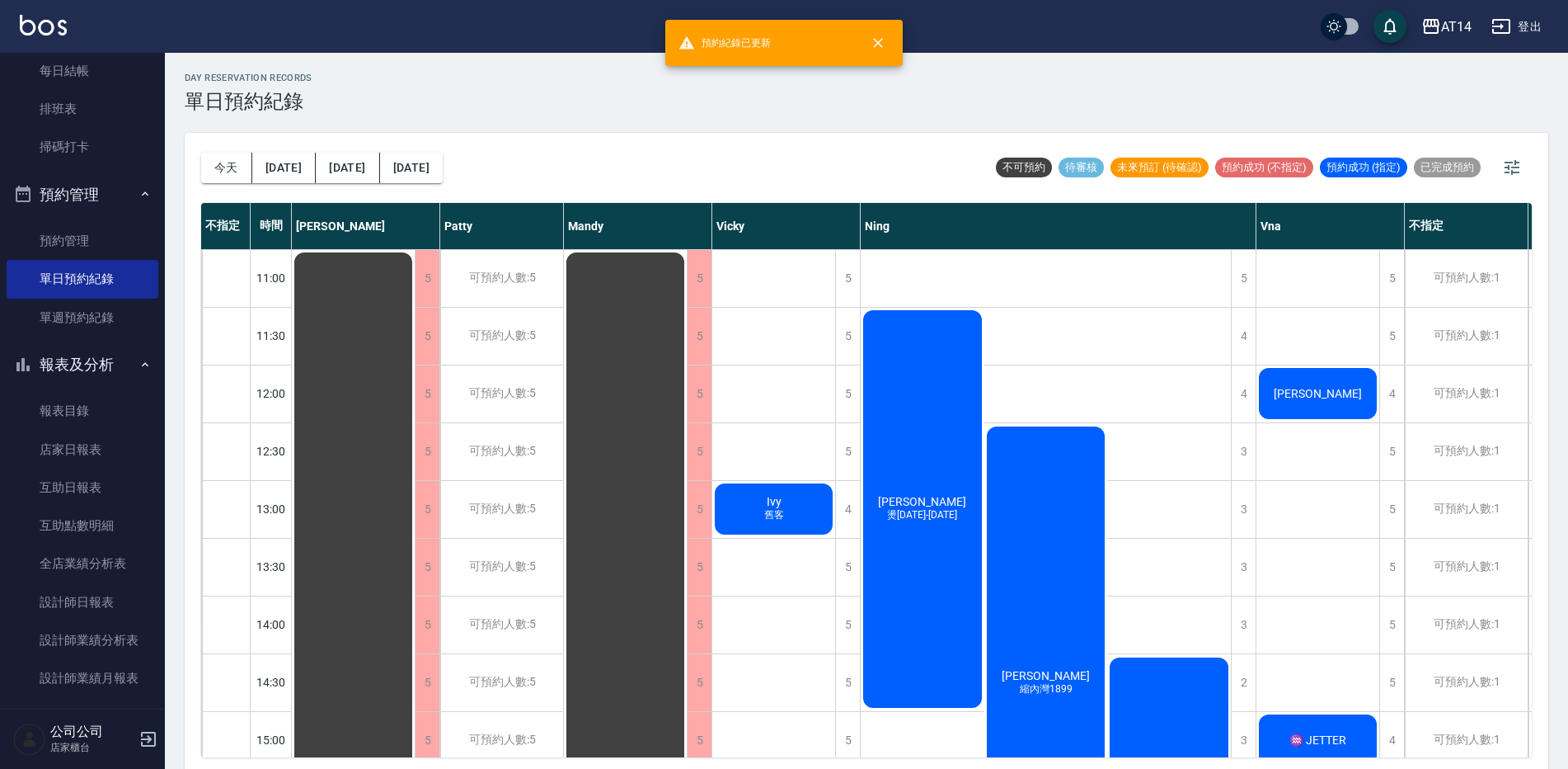
click at [940, 501] on span "[PERSON_NAME]" at bounding box center [921, 501] width 95 height 13
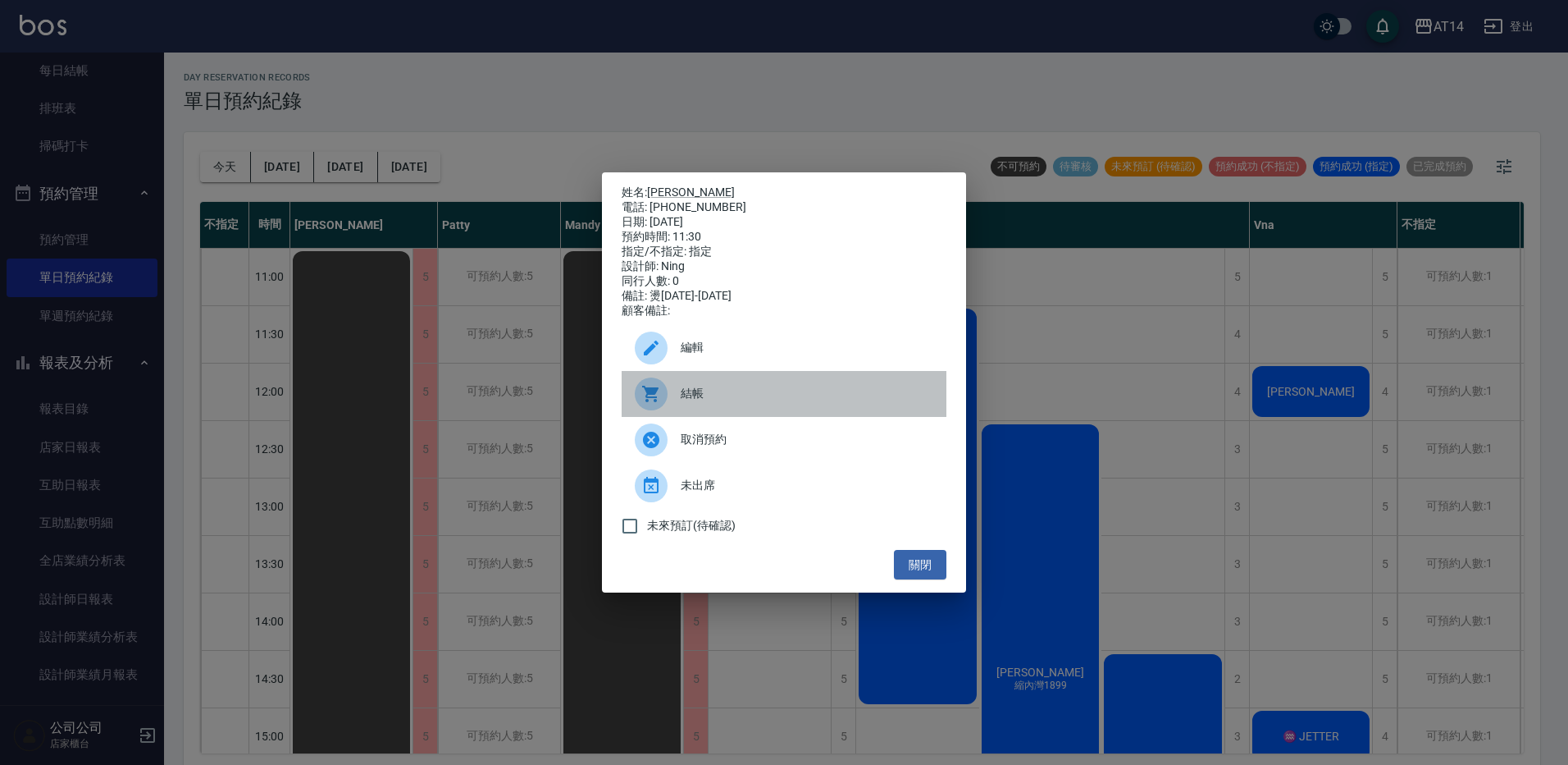
click at [702, 402] on span "結帳" at bounding box center [806, 394] width 252 height 18
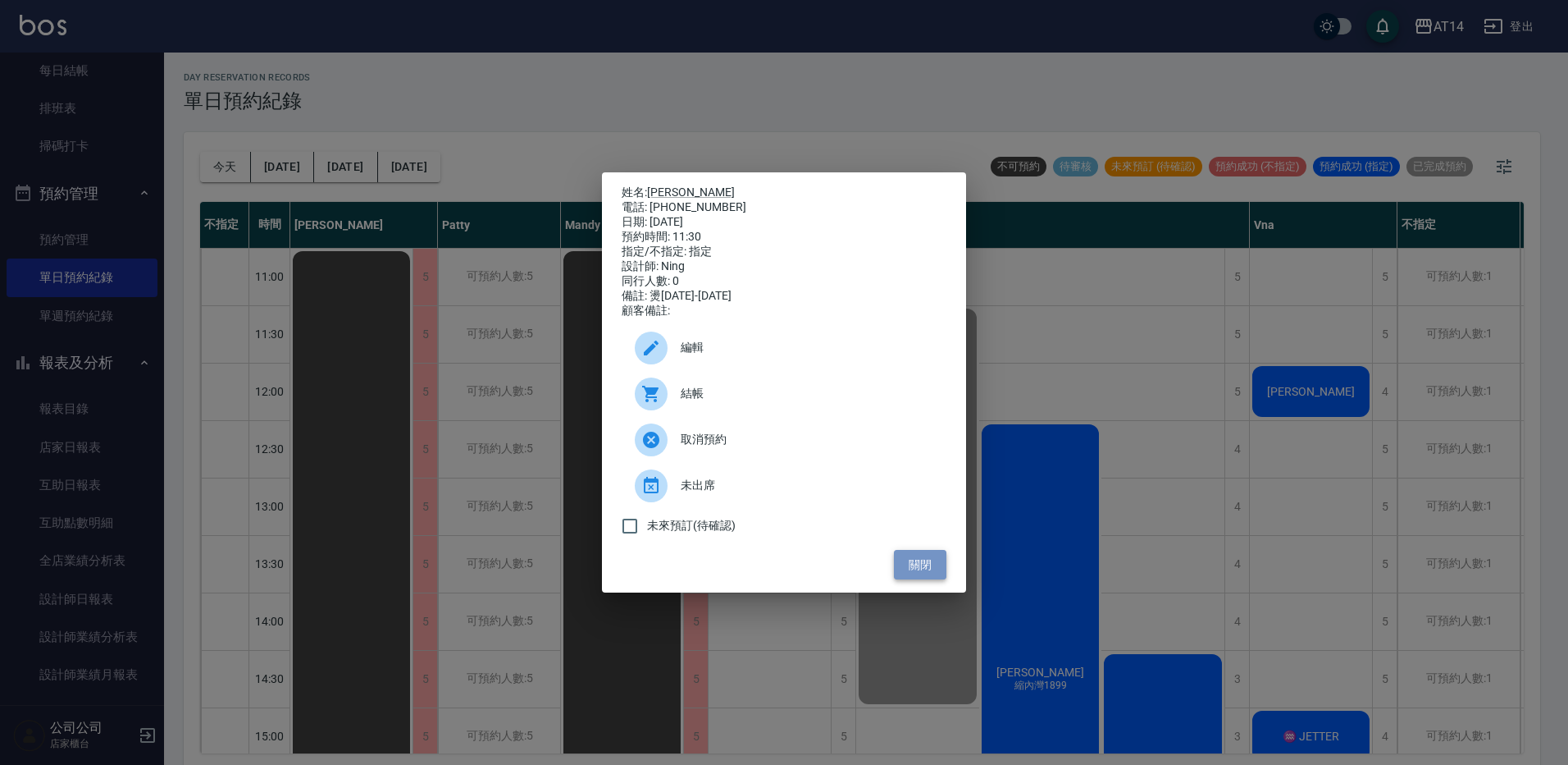
drag, startPoint x: 931, startPoint y: 563, endPoint x: 930, endPoint y: 582, distance: 19.0
click at [930, 580] on button "關閉" at bounding box center [920, 565] width 53 height 31
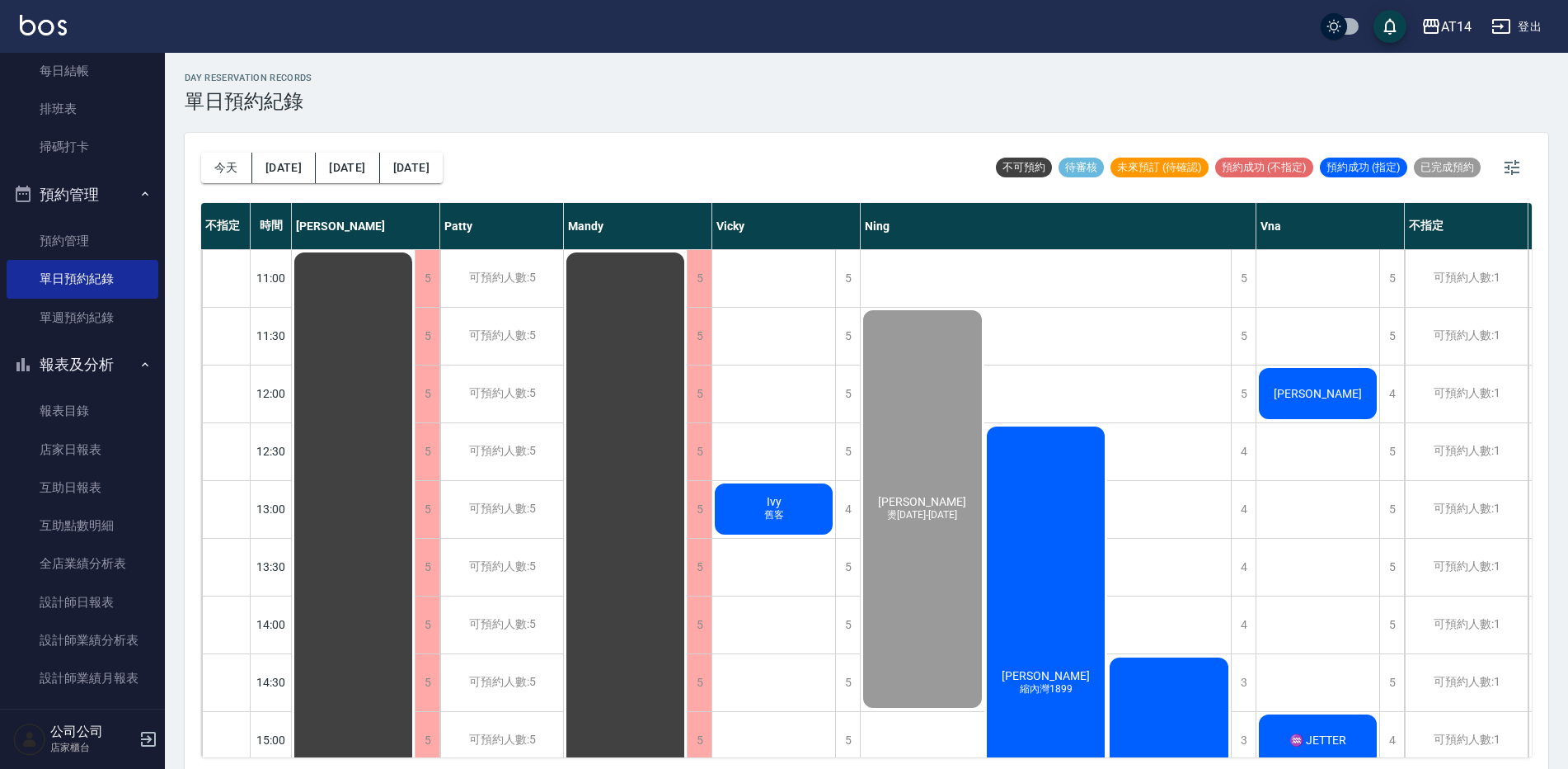
click at [1042, 592] on div "廖子瑀 縮內灣1899" at bounding box center [1046, 683] width 124 height 518
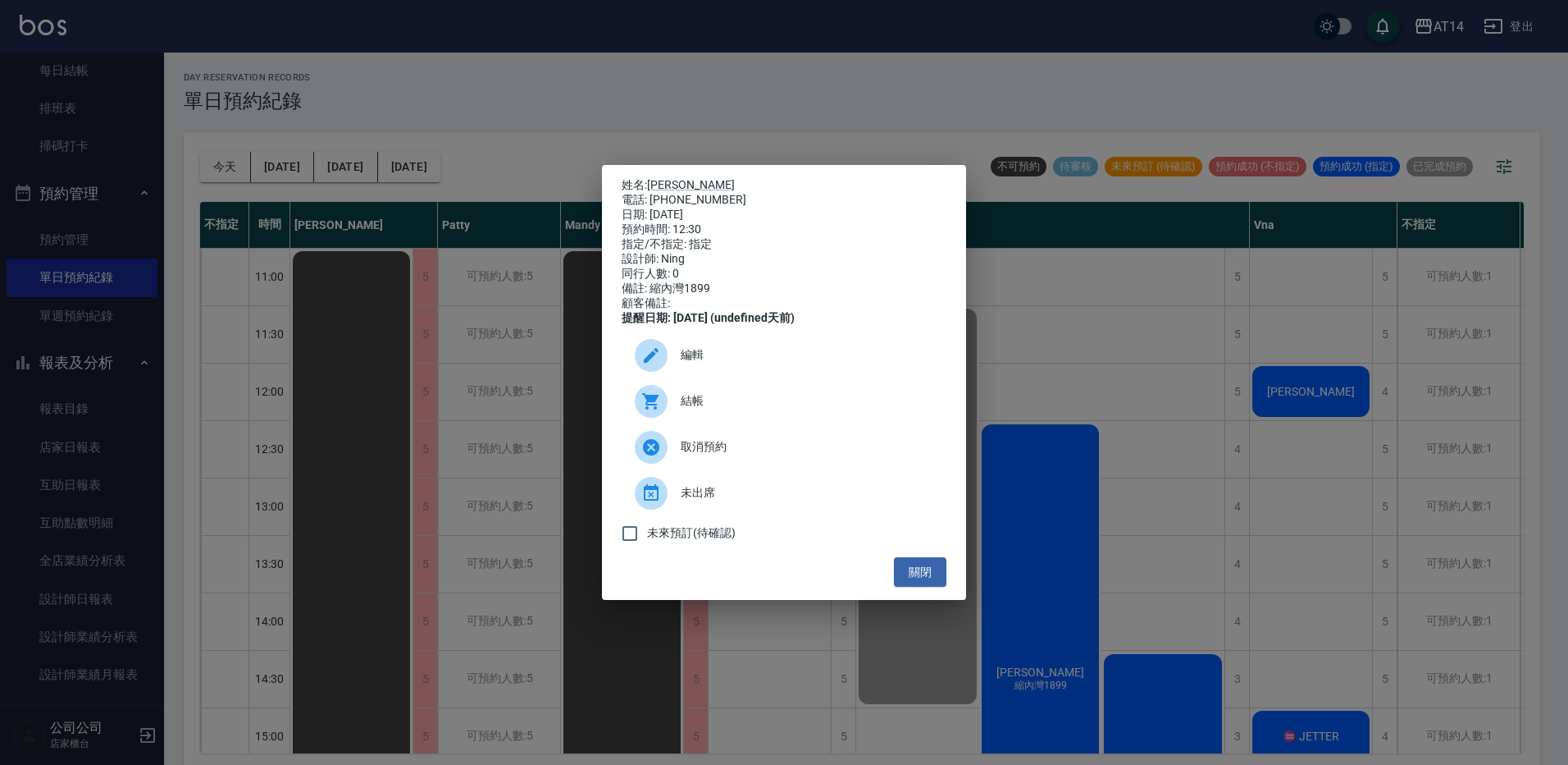
click at [681, 410] on span "結帳" at bounding box center [806, 401] width 252 height 18
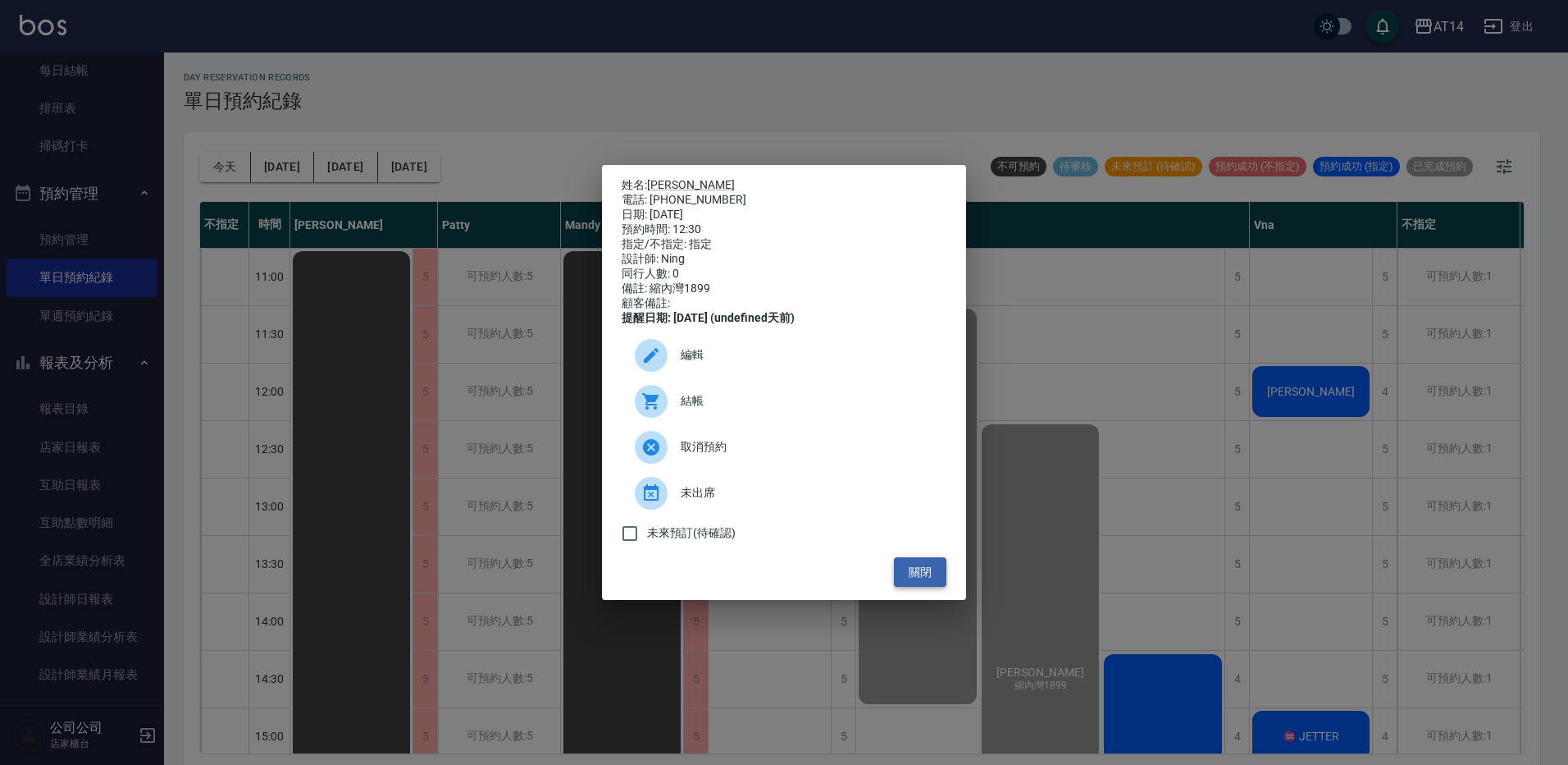
click at [912, 576] on button "關閉" at bounding box center [920, 572] width 53 height 31
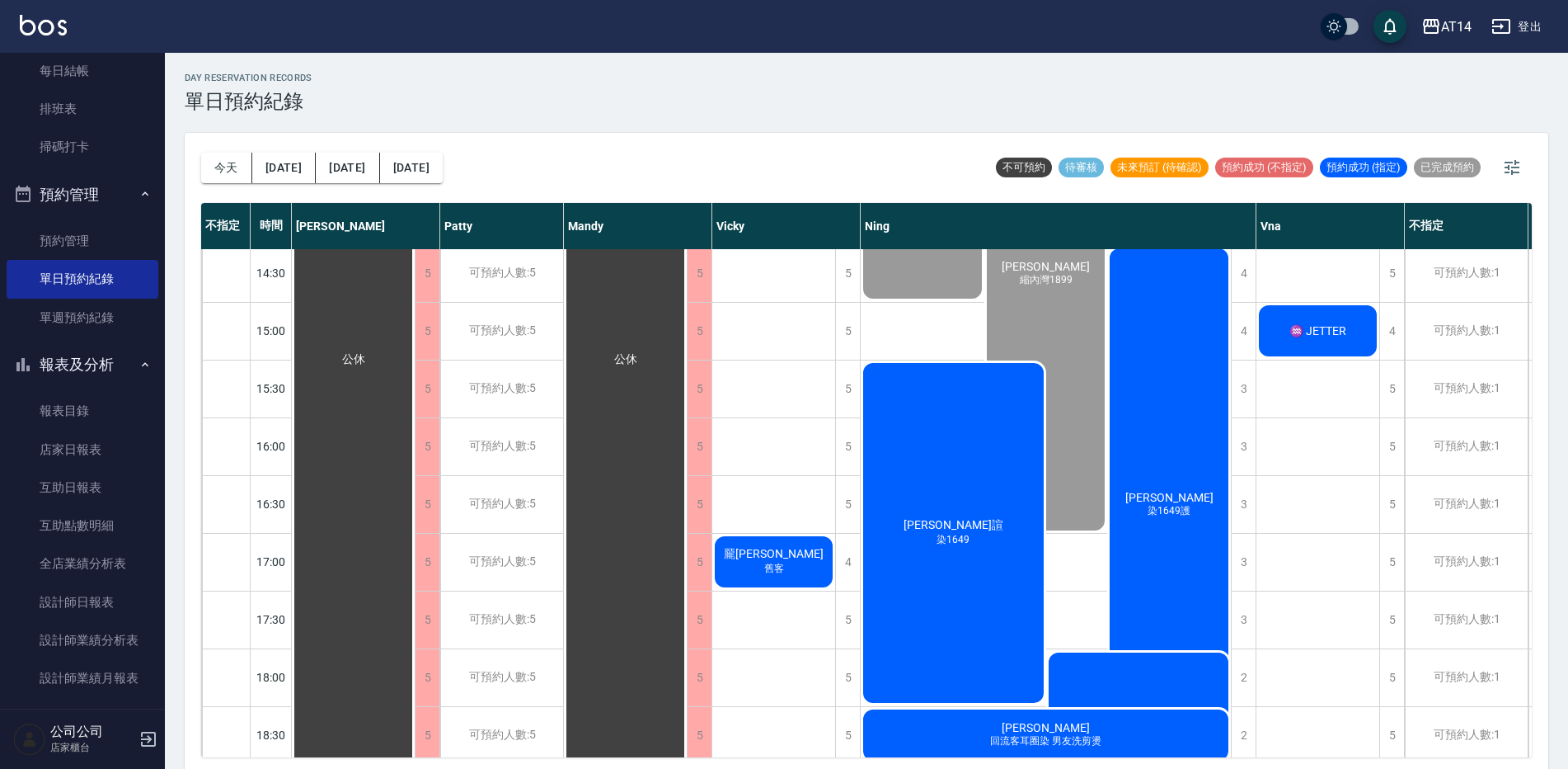
scroll to position [413, 0]
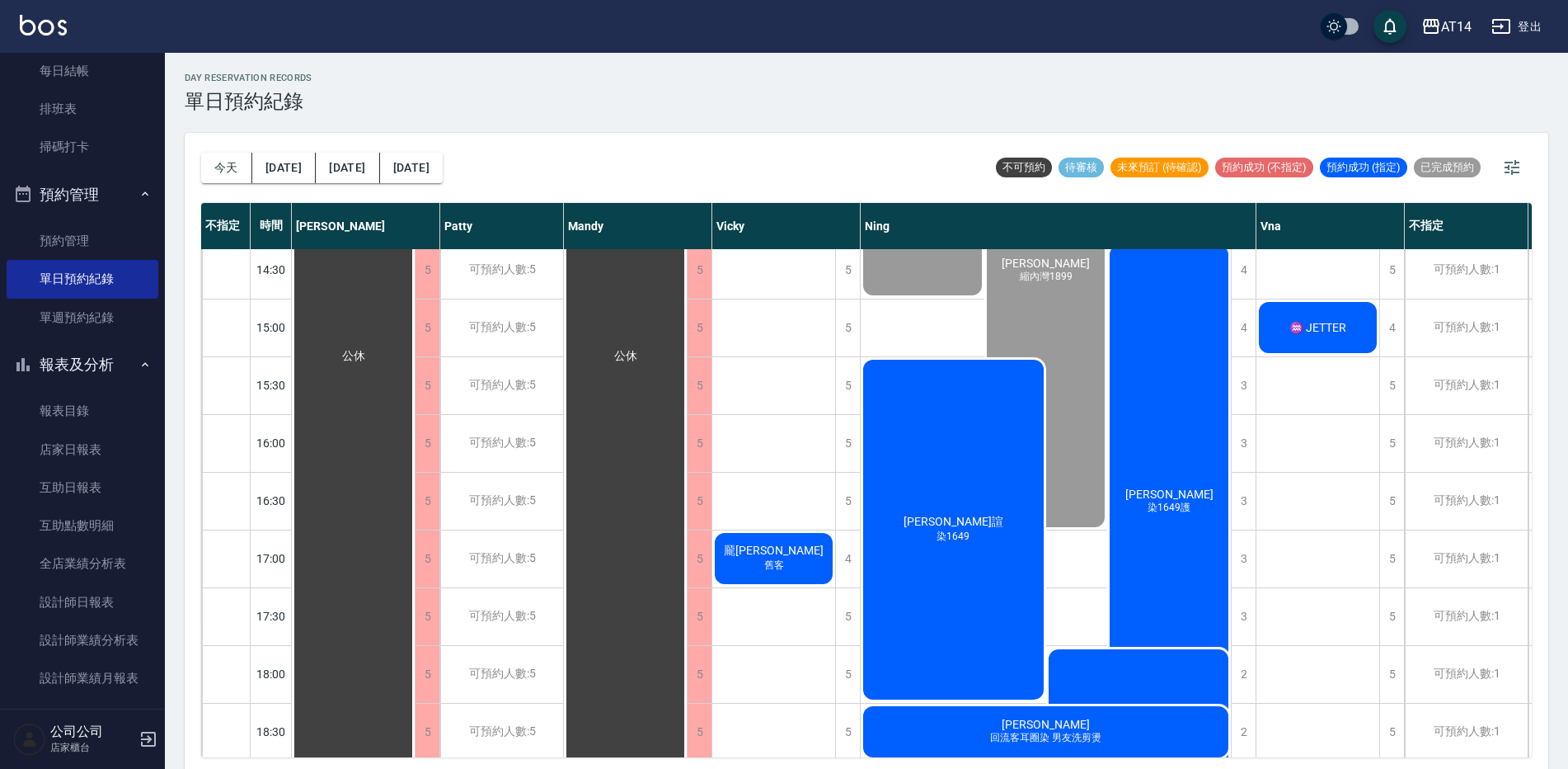
click at [1168, 504] on div "林采諠 染1649 徐瑋君 染1649" at bounding box center [1045, 703] width 370 height 692
click at [1176, 467] on div "林采諠 染1649 徐瑋君 染1649" at bounding box center [1045, 703] width 370 height 692
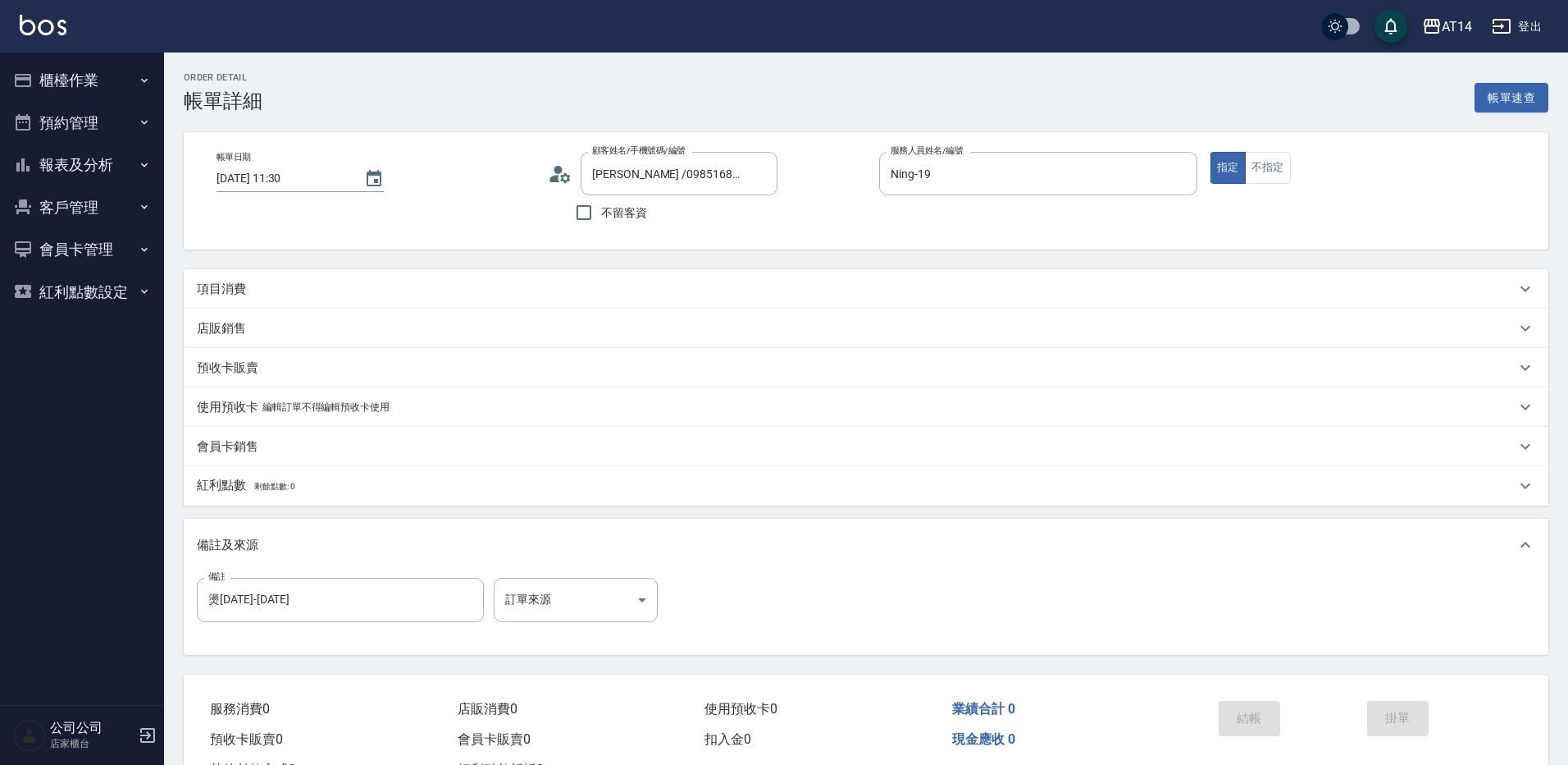
click at [628, 586] on body "AT14 登出 櫃檯作業 打帳單 帳單列表 掛單列表 現金收支登錄 材料自購登錄 每日結帳 排班表 掃碼打卡 預約管理 預約管理 單日預約紀錄 單週預約紀錄 …" at bounding box center [784, 412] width 1568 height 825
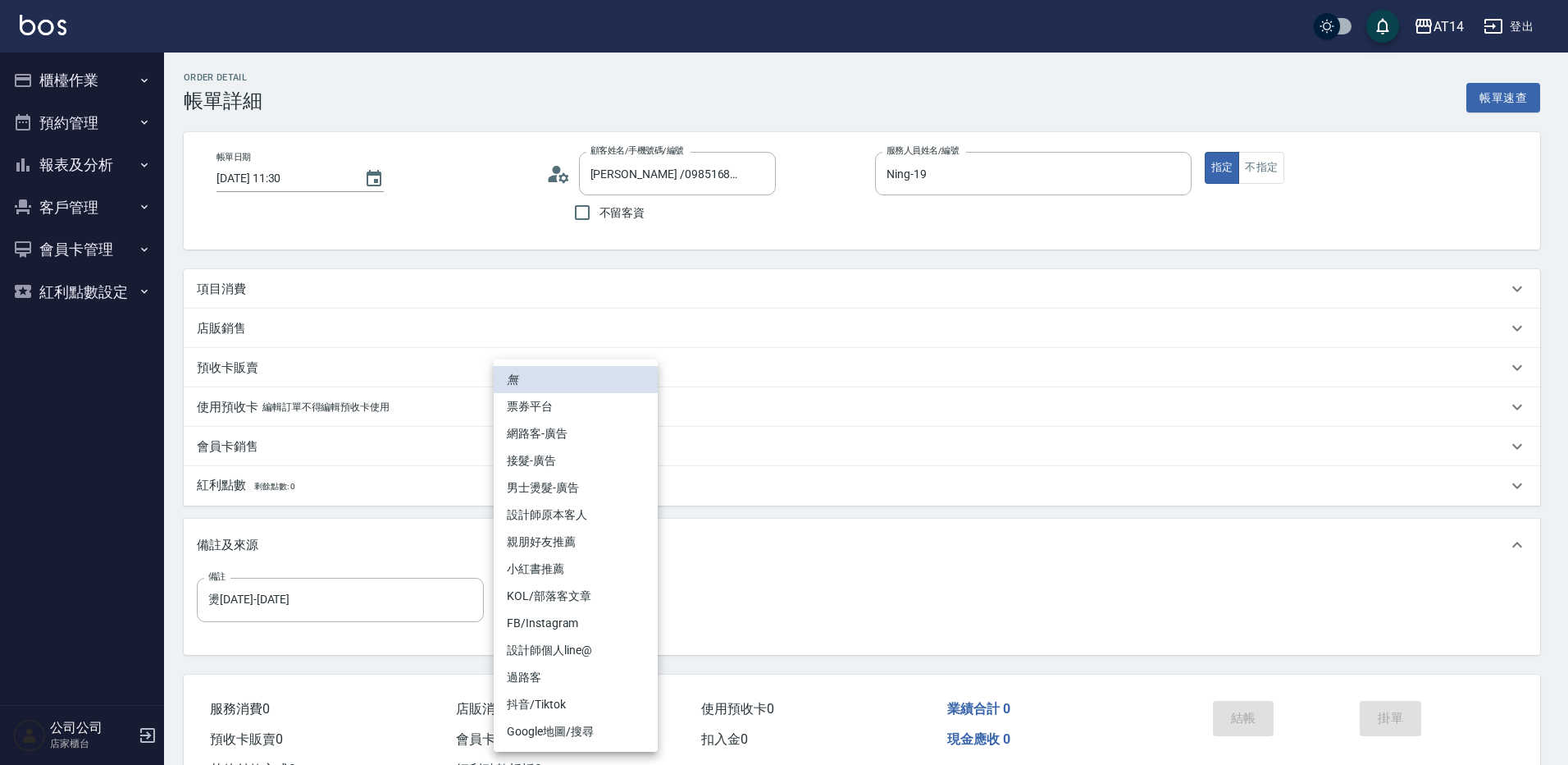
click at [558, 433] on li "網路客-廣告" at bounding box center [576, 434] width 164 height 27
type input "網路客-廣告"
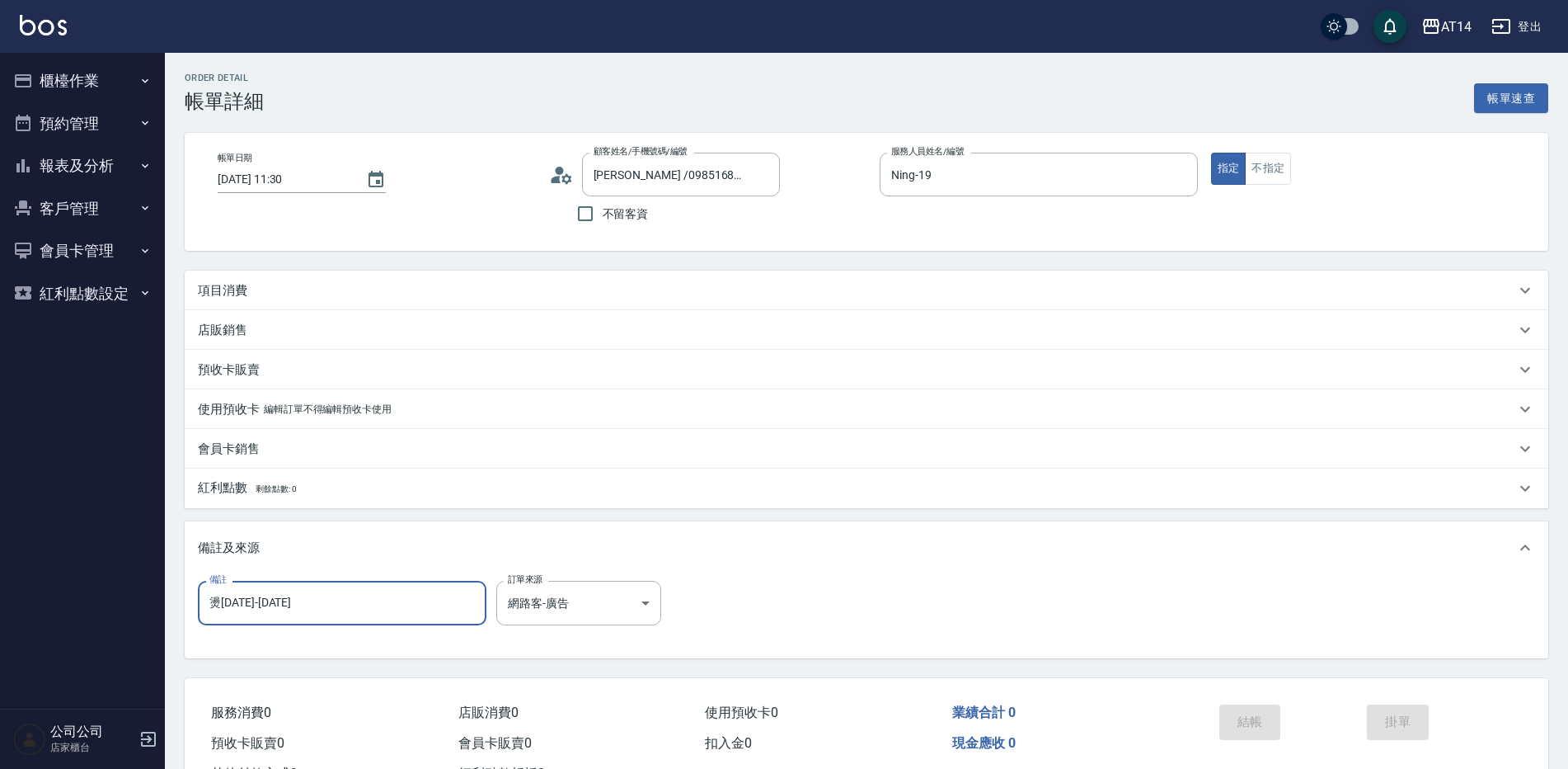
drag, startPoint x: 72, startPoint y: 621, endPoint x: 20, endPoint y: 622, distance: 52.0
click at [20, 622] on div "AT14 登出 櫃檯作業 打帳單 帳單列表 掛單列表 現金收支登錄 材料自購登錄 每日結帳 排班表 掃碼打卡 預約管理 預約管理 單日預約紀錄 單週預約紀錄 …" at bounding box center [784, 415] width 1568 height 829
click at [289, 283] on div "項目消費" at bounding box center [856, 291] width 1317 height 18
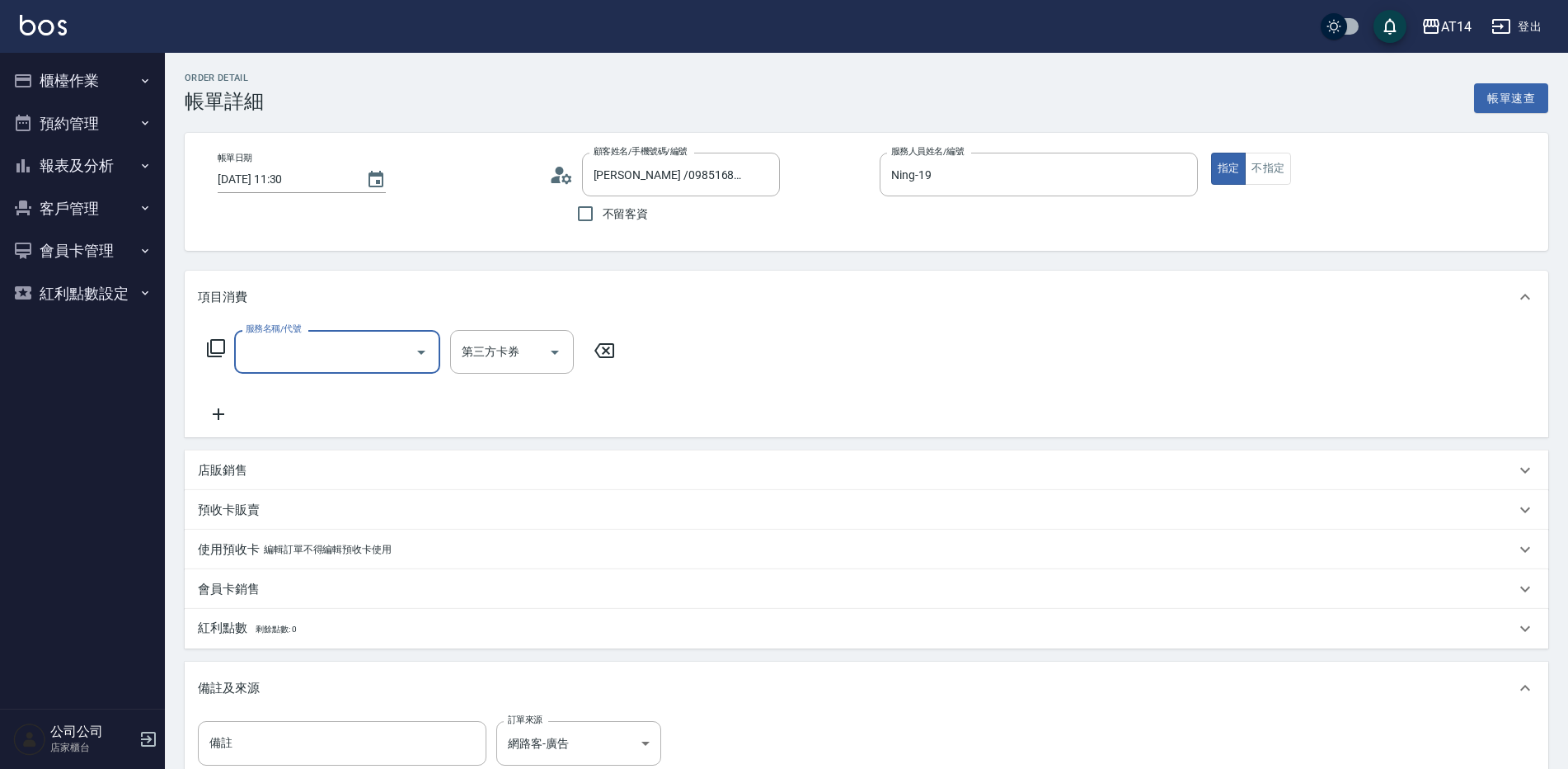
click at [291, 342] on input "服務名稱/代號" at bounding box center [324, 352] width 166 height 29
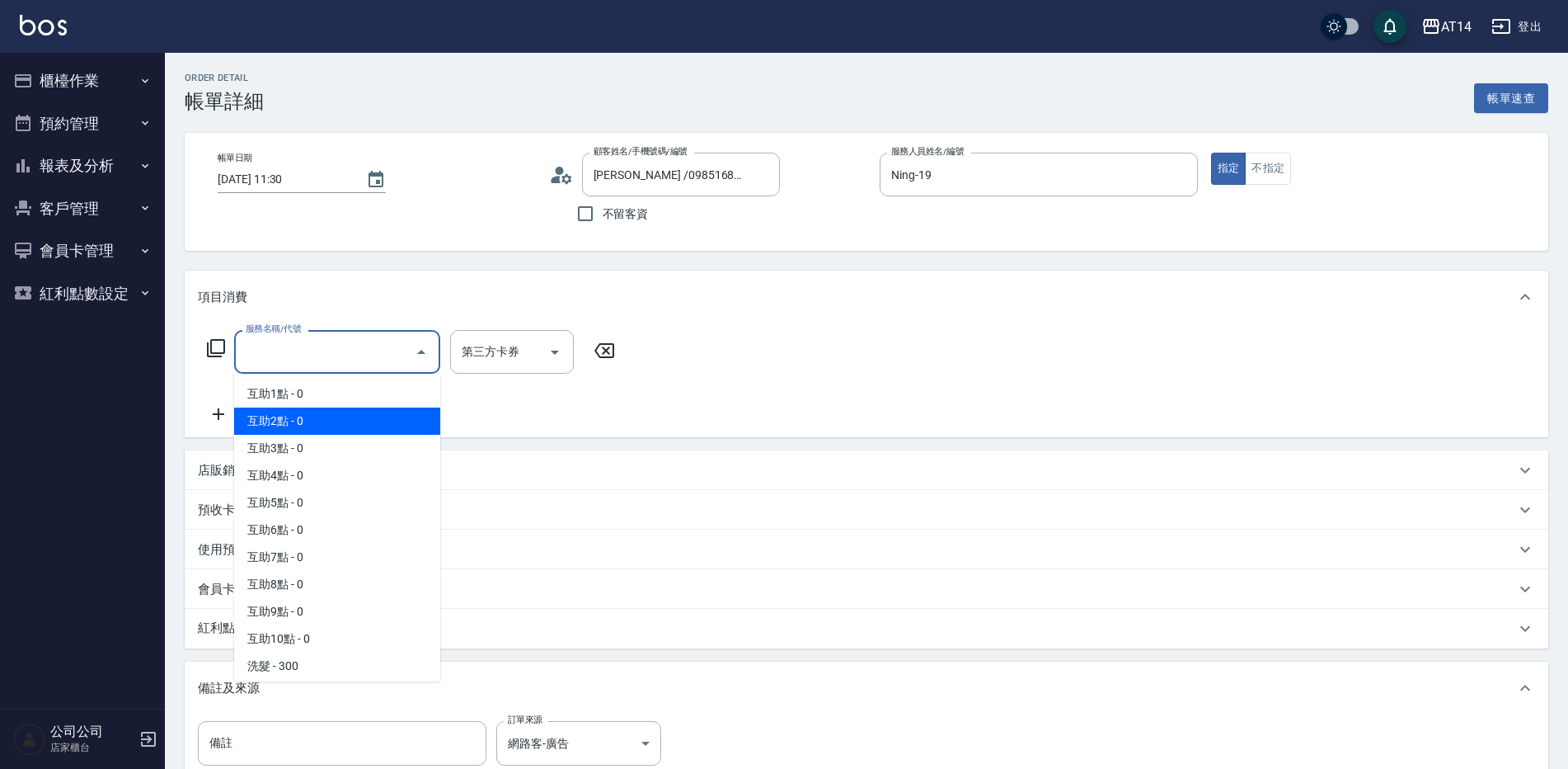
click at [334, 418] on span "互助2點 - 0" at bounding box center [337, 421] width 206 height 27
type input "互助2點(002)"
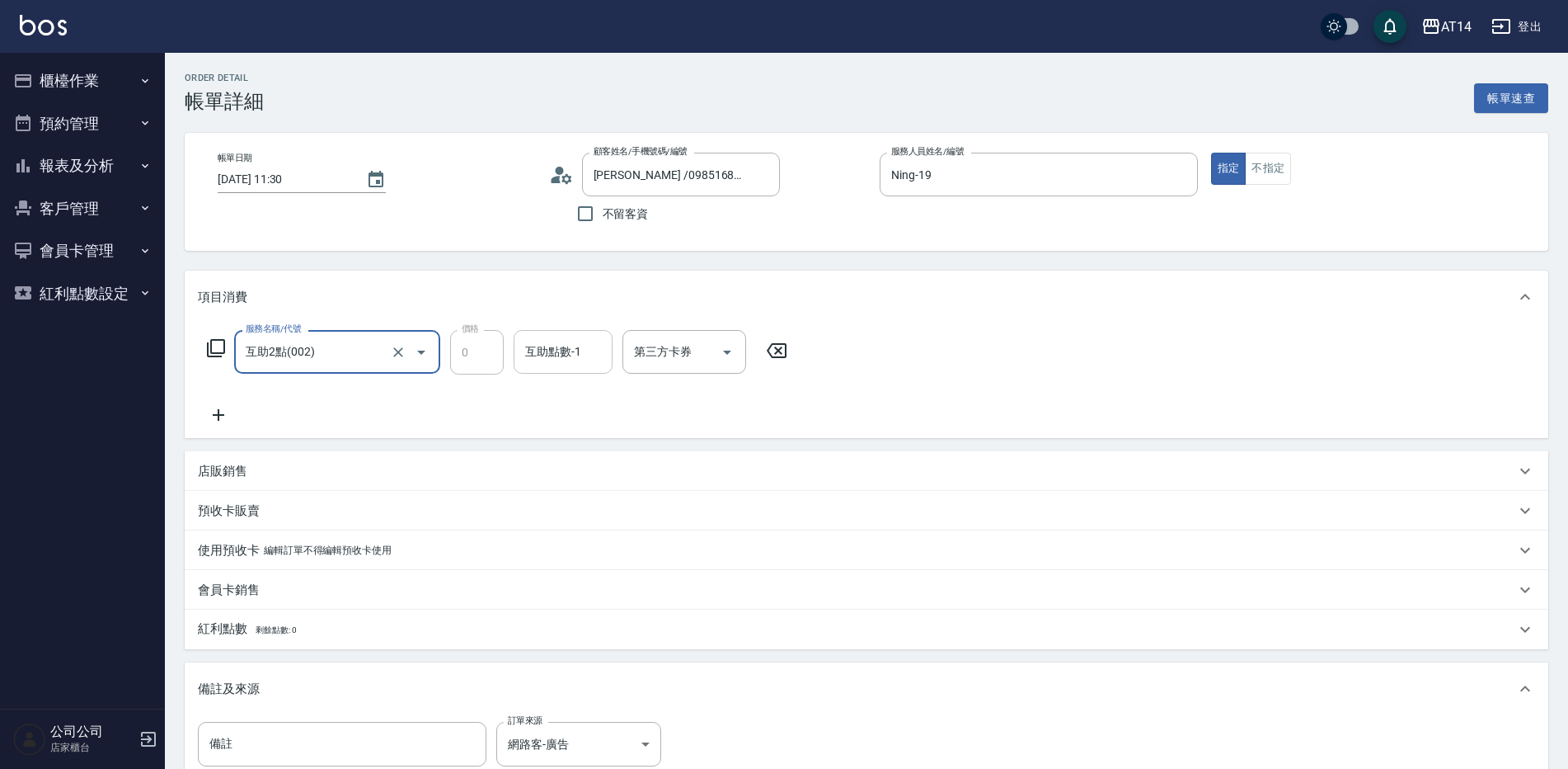
click at [584, 344] on input "互助點數-1" at bounding box center [563, 352] width 84 height 29
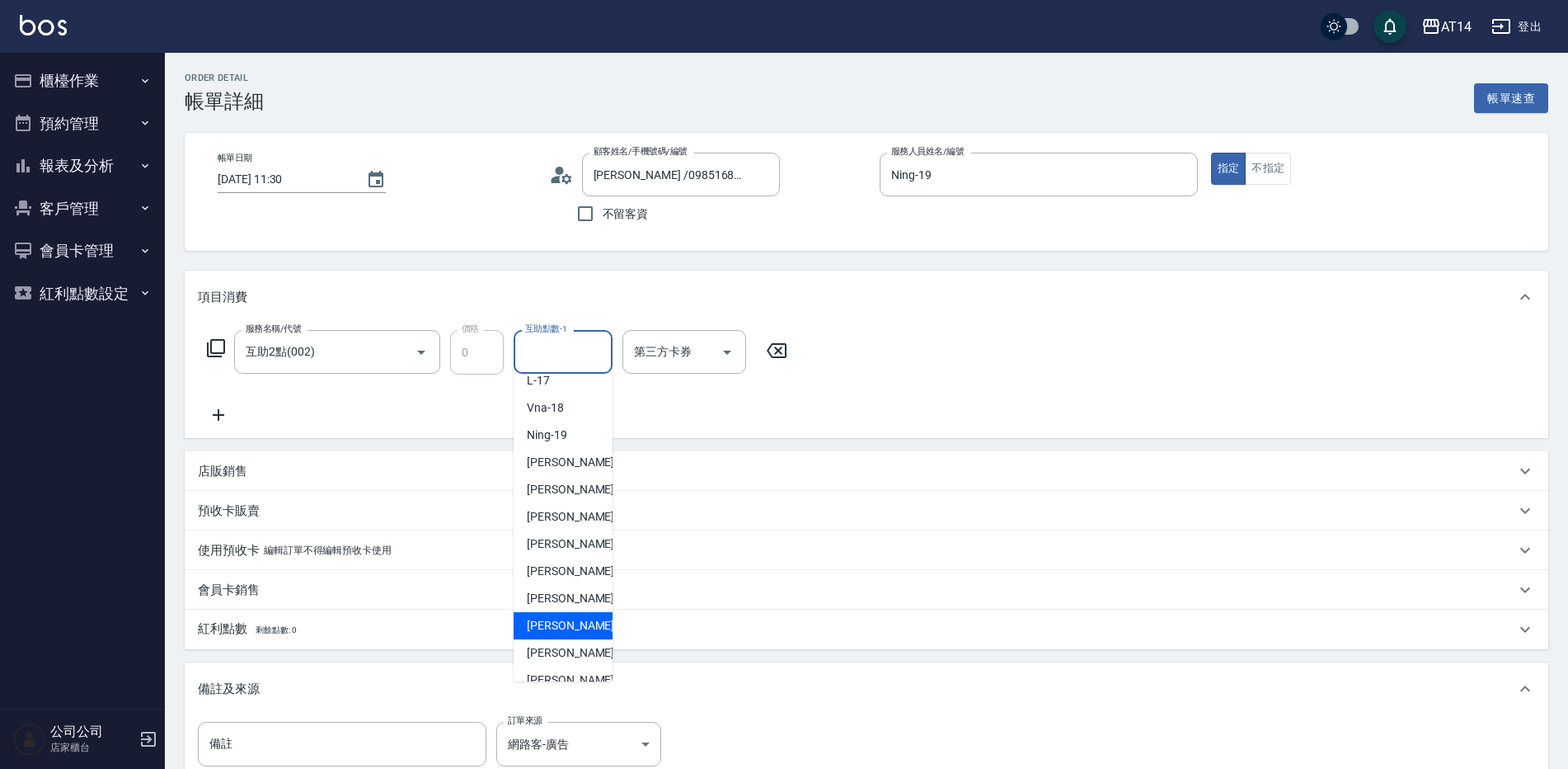
scroll to position [304, 0]
click at [572, 629] on span "[PERSON_NAME]-67" at bounding box center [579, 634] width 104 height 18
type input "[PERSON_NAME]-67"
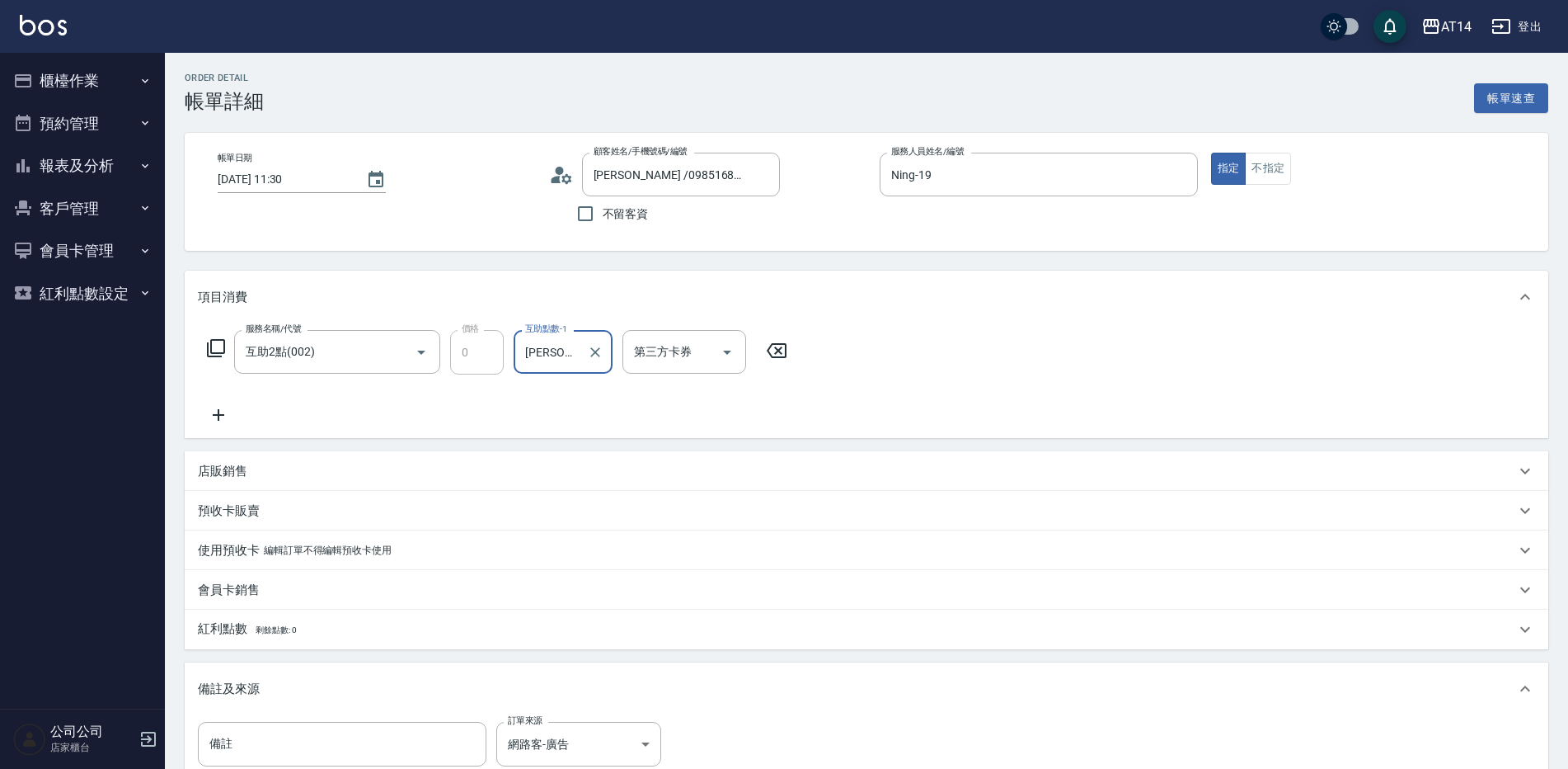
click at [219, 413] on icon at bounding box center [218, 415] width 11 height 11
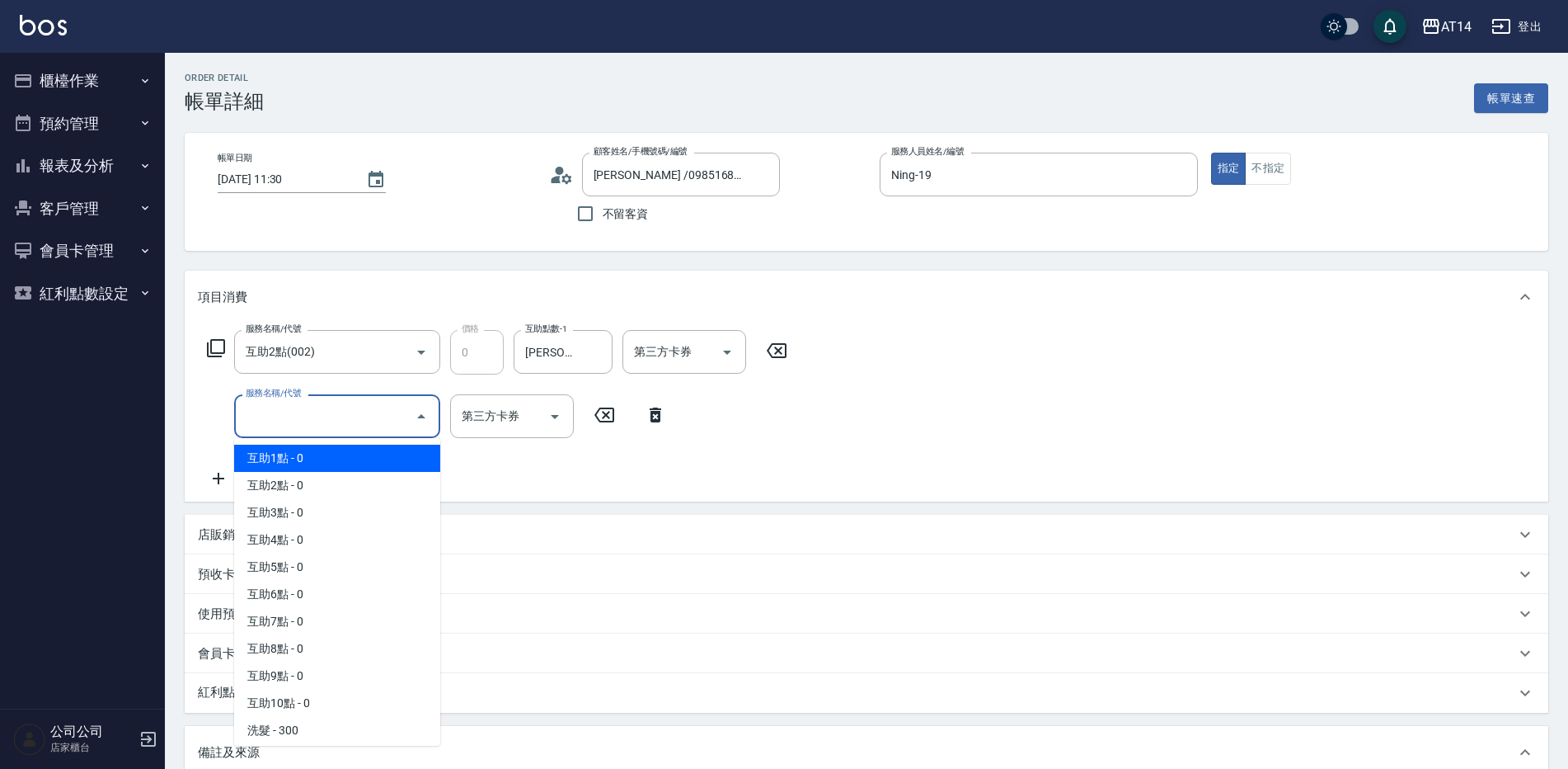
click at [363, 423] on input "服務名稱/代號" at bounding box center [324, 415] width 166 height 29
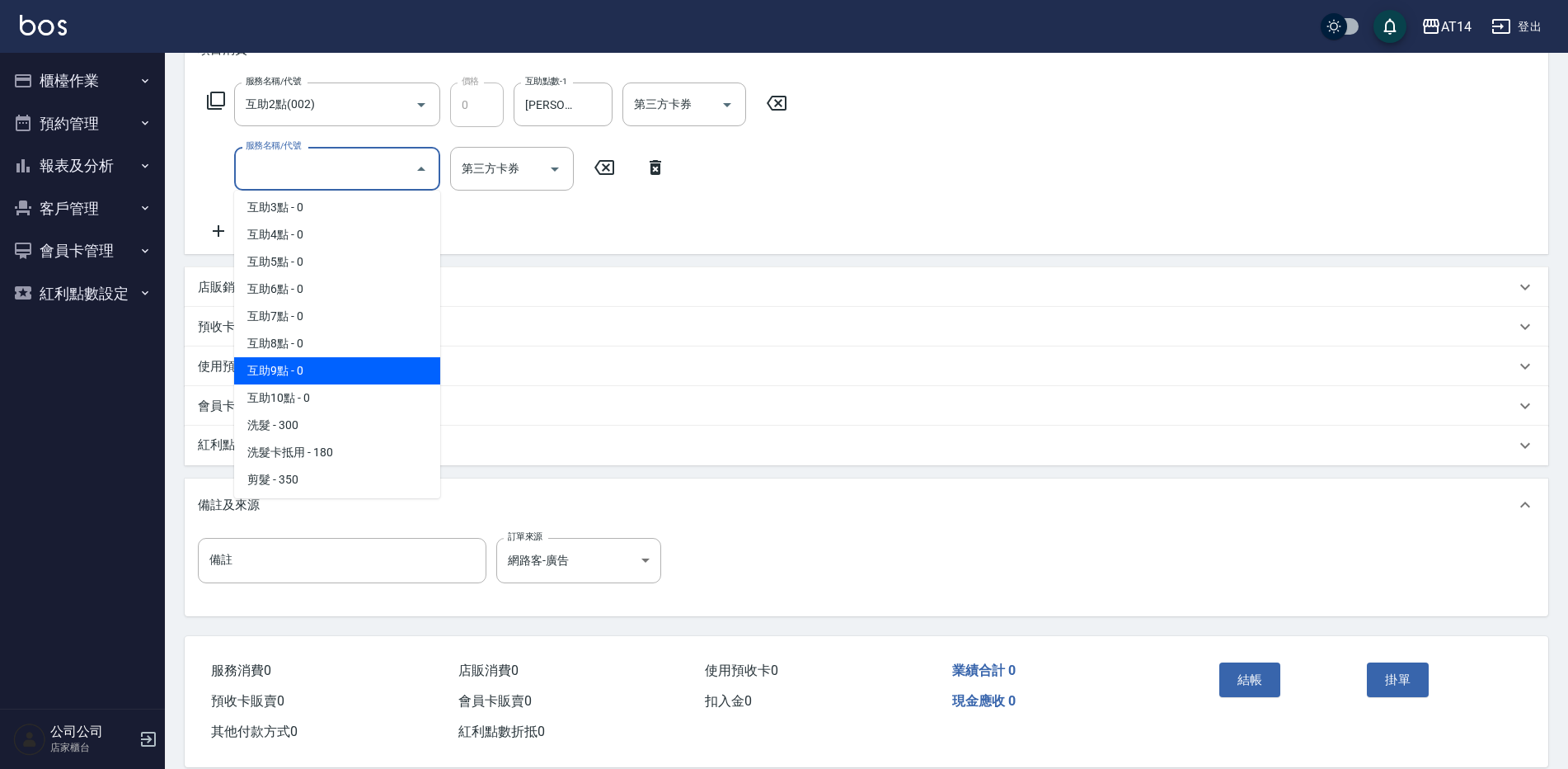
scroll to position [0, 0]
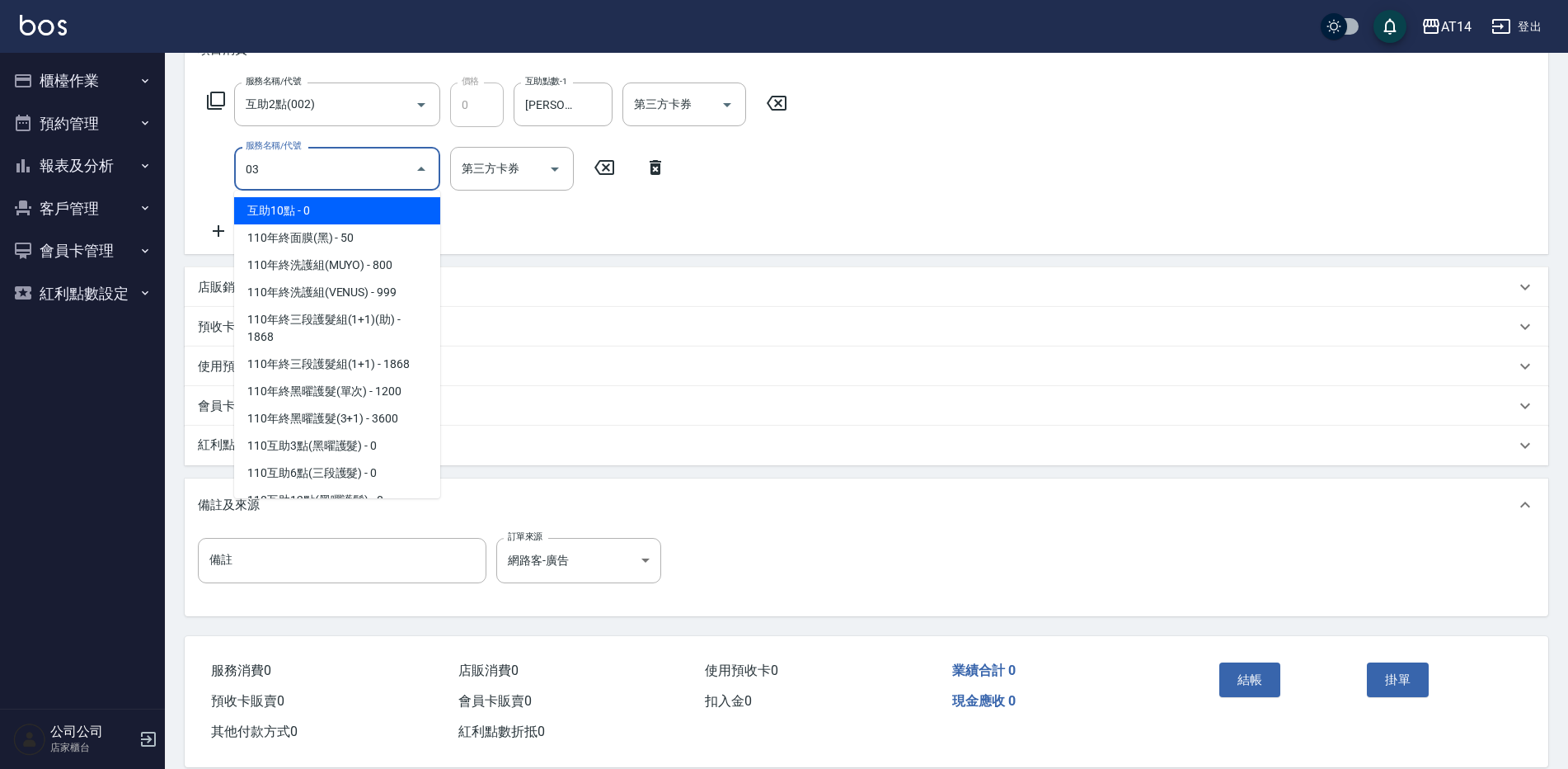
type input "031"
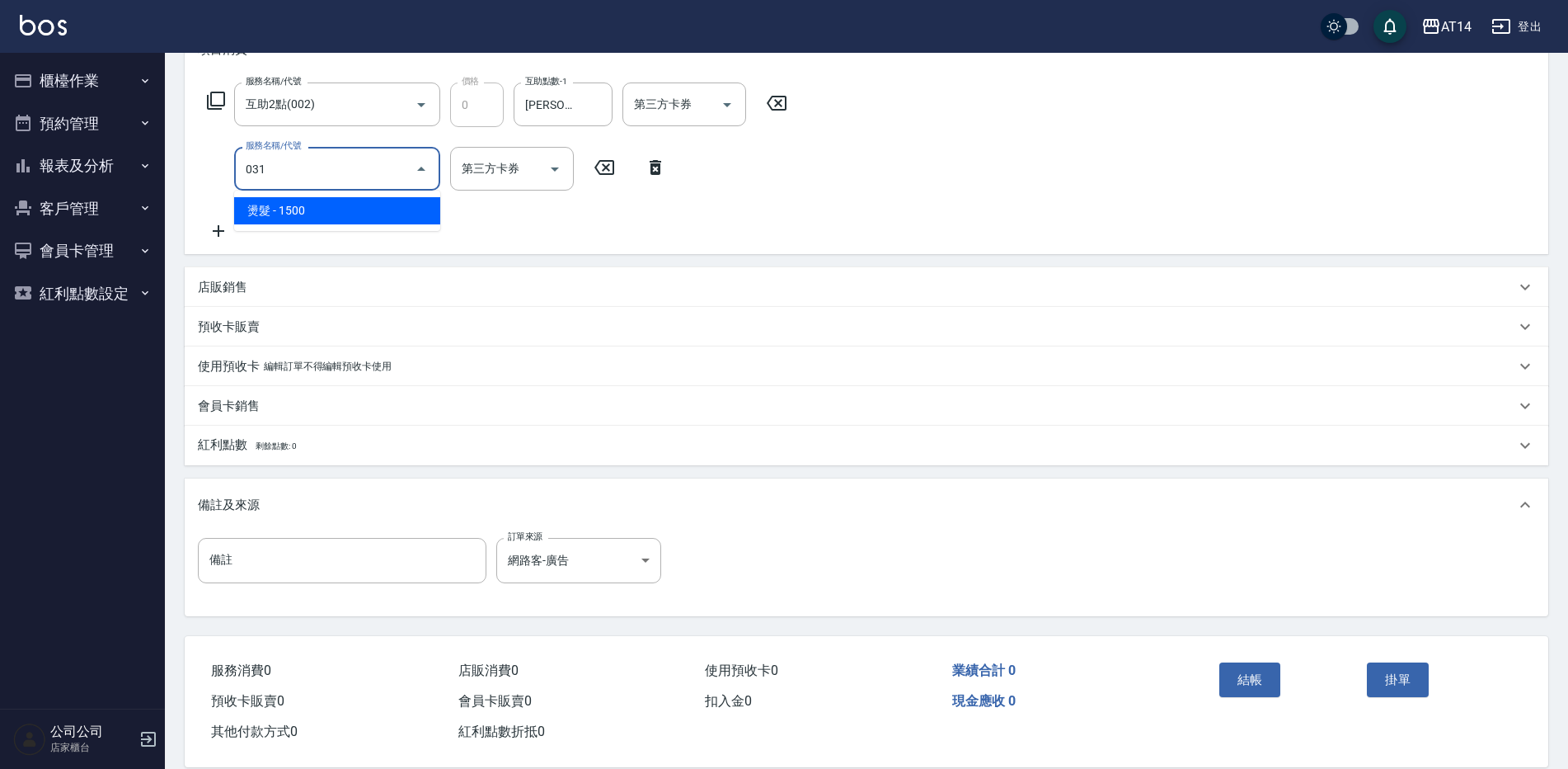
type input "3"
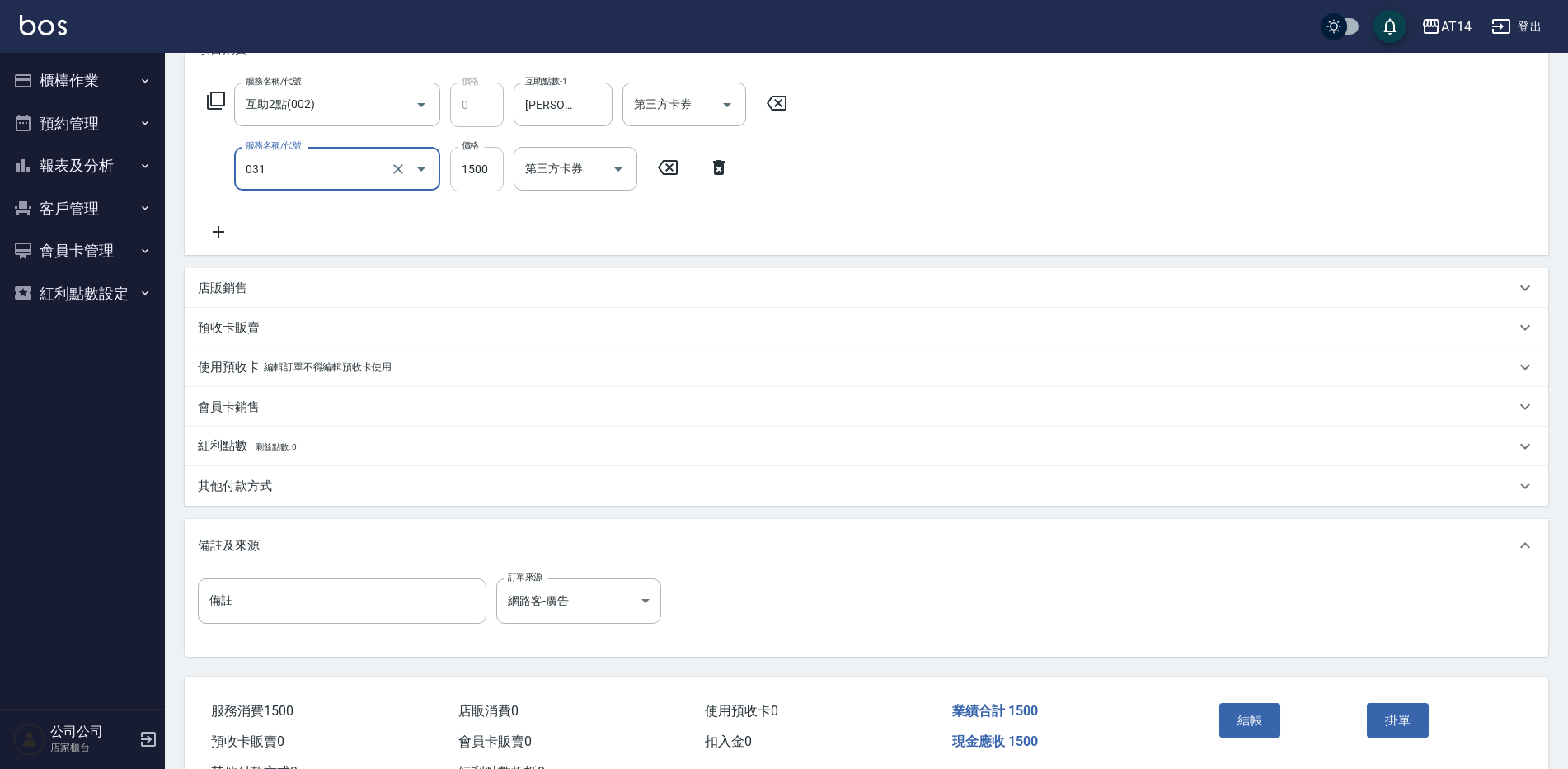
type input "燙髮(031)"
click at [481, 190] on input "1500" at bounding box center [476, 169] width 54 height 44
type input "1"
type input "0"
type input "1899"
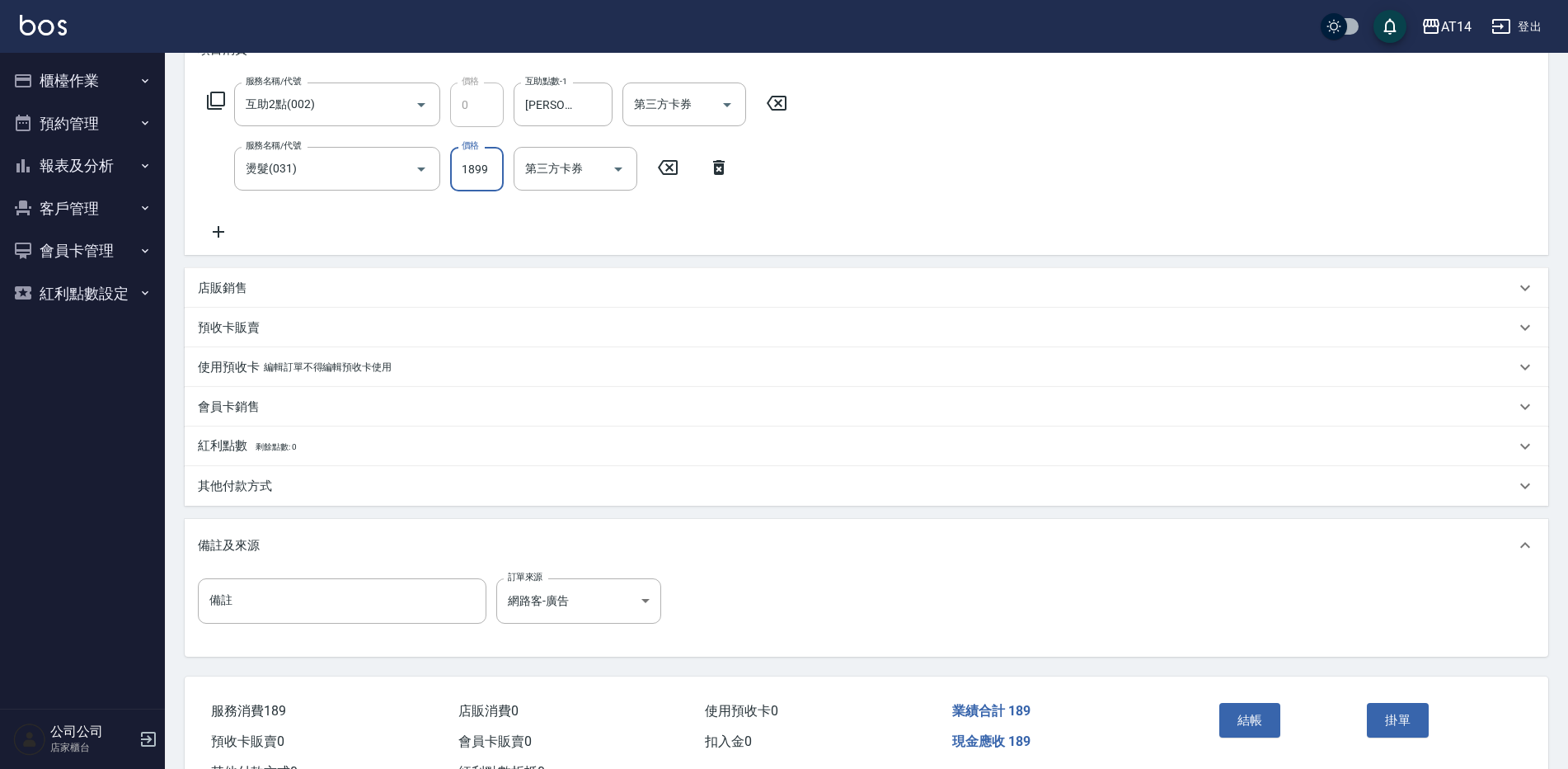
type input "4"
type input "1899"
click at [1230, 727] on button "結帳" at bounding box center [1250, 720] width 62 height 34
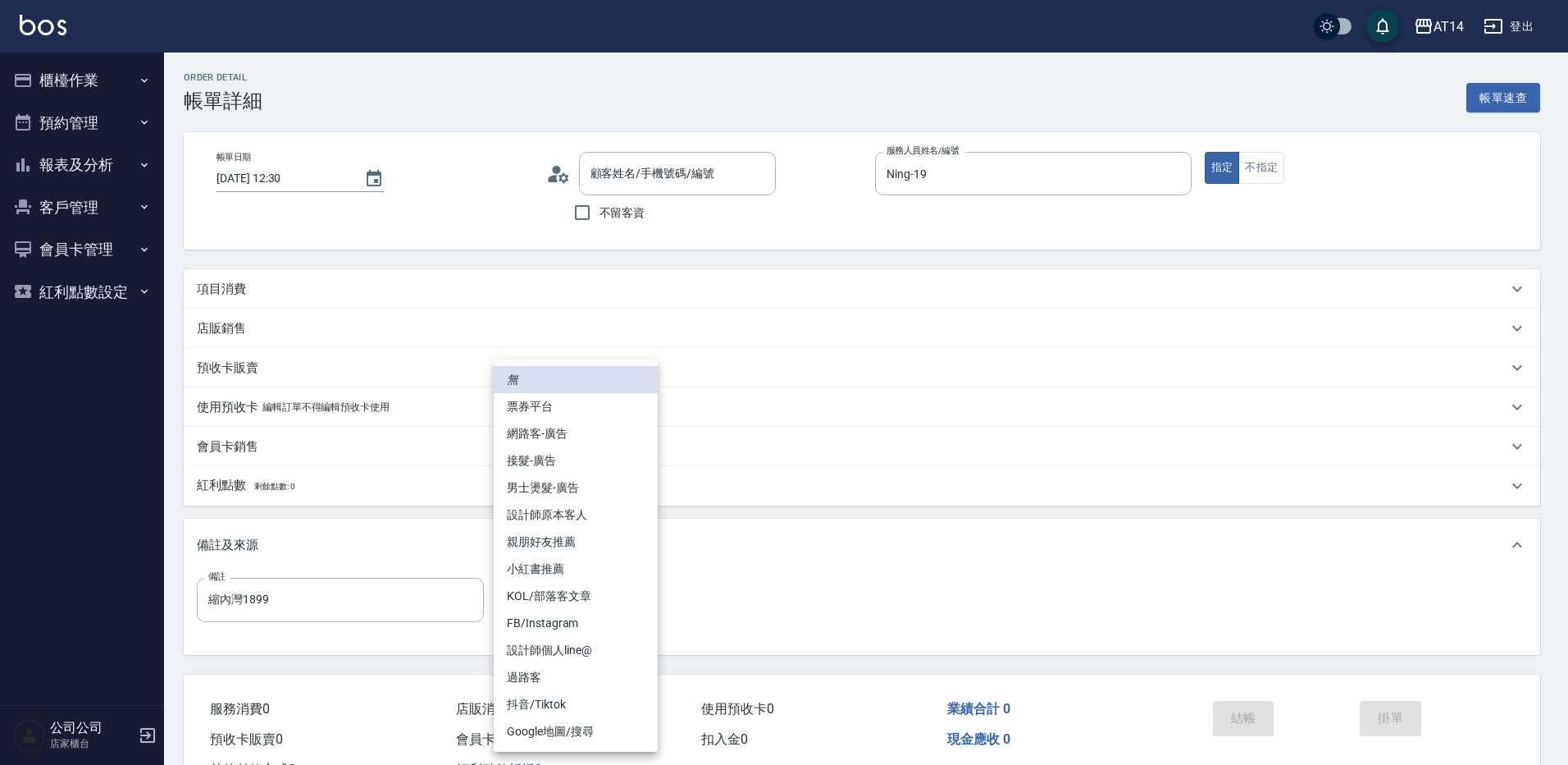
type input "廖子瑀 /0988896742/null"
click at [584, 437] on li "網路客-廣告" at bounding box center [576, 434] width 164 height 27
type input "網路客-廣告"
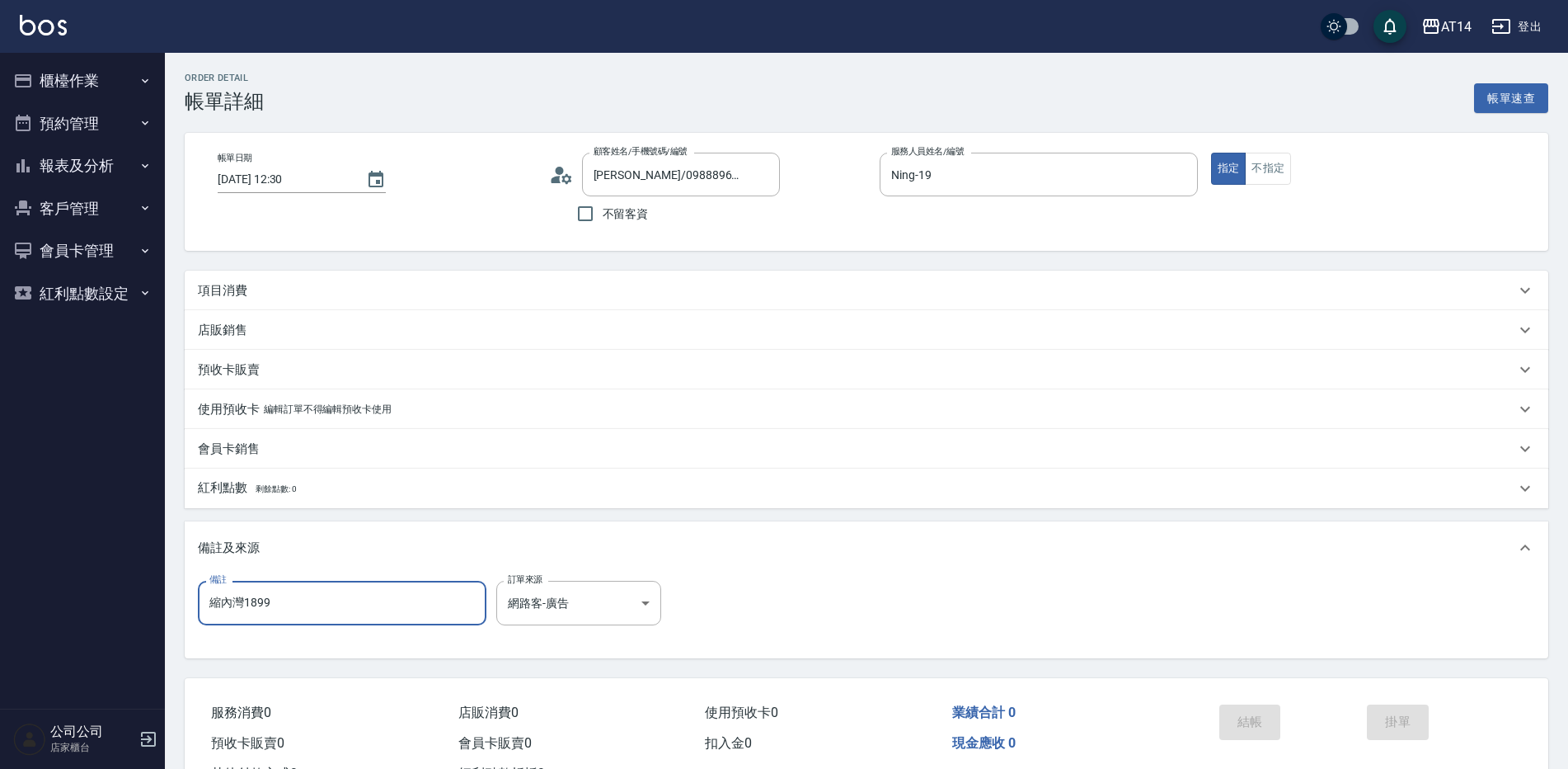
drag, startPoint x: 273, startPoint y: 609, endPoint x: -4, endPoint y: 627, distance: 277.6
click at [0, 627] on html "AT14 登出 櫃檯作業 打帳單 帳單列表 掛單列表 現金收支登錄 材料自購登錄 每日結帳 排班表 掃碼打卡 預約管理 預約管理 單日預約紀錄 單週預約紀錄 …" at bounding box center [784, 415] width 1568 height 829
click at [400, 293] on div "項目消費" at bounding box center [856, 291] width 1317 height 18
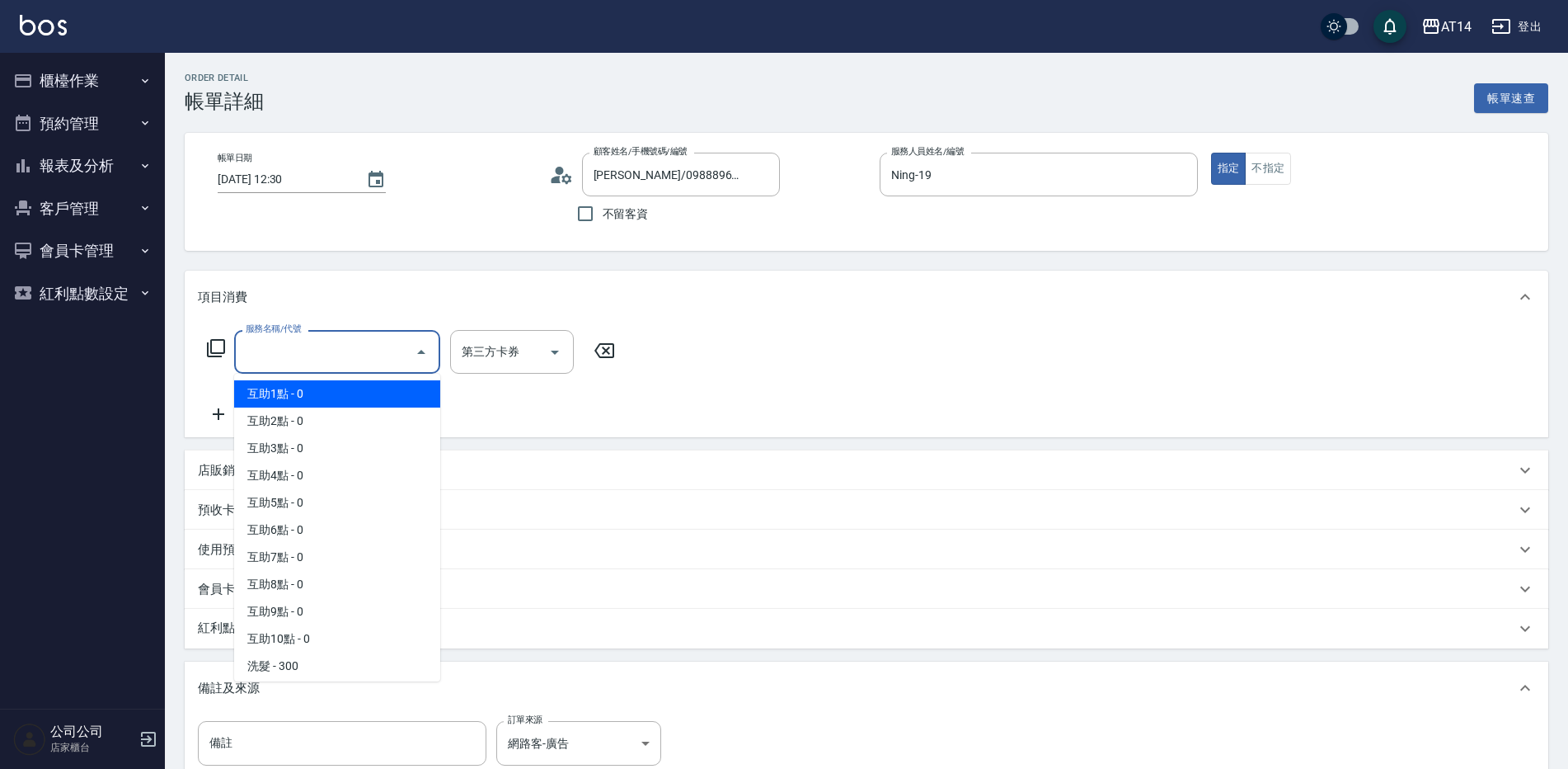
click at [357, 350] on input "服務名稱/代號" at bounding box center [324, 352] width 166 height 29
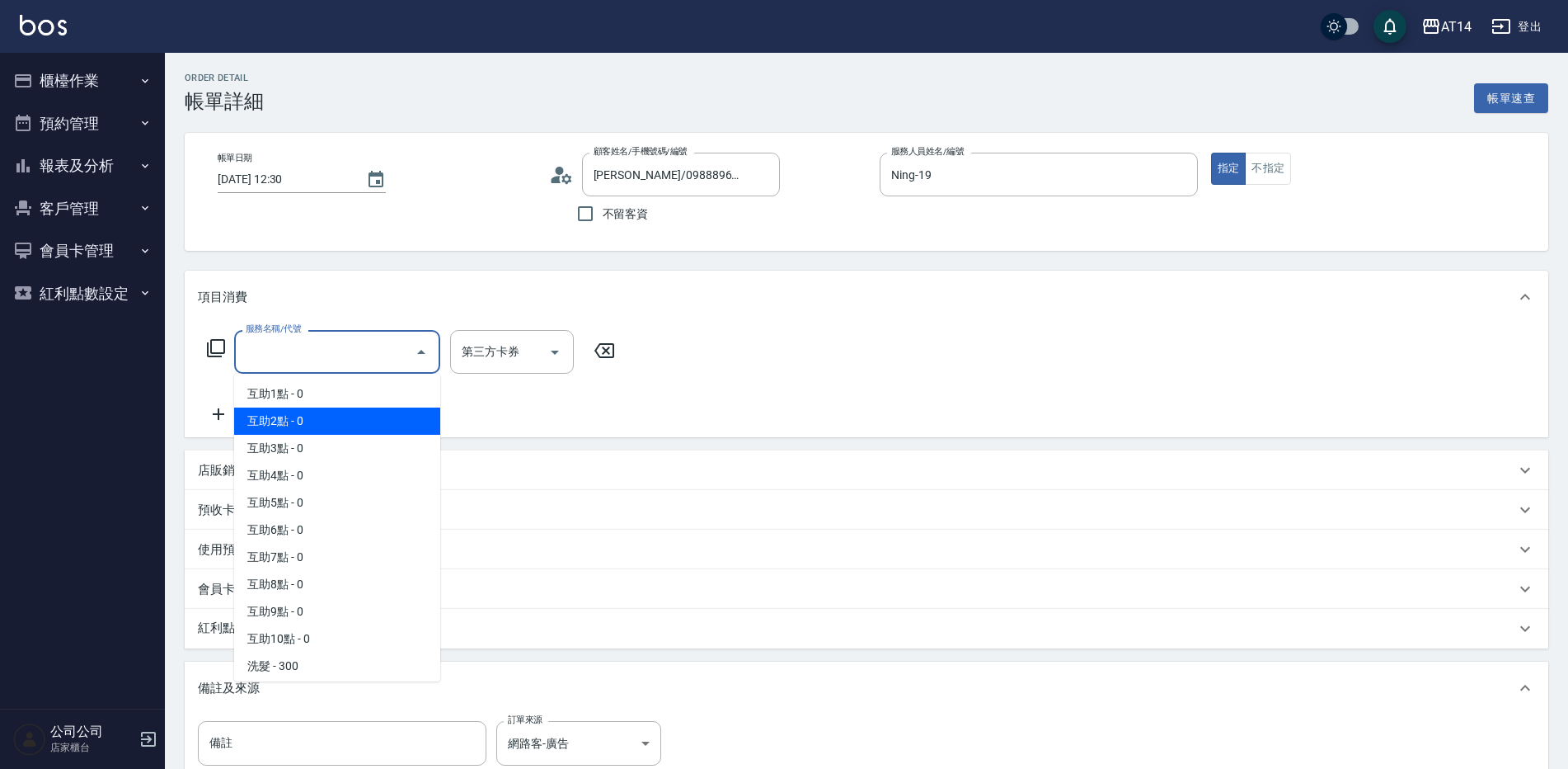
click at [366, 425] on span "互助2點 - 0" at bounding box center [337, 421] width 206 height 27
type input "互助2點(002)"
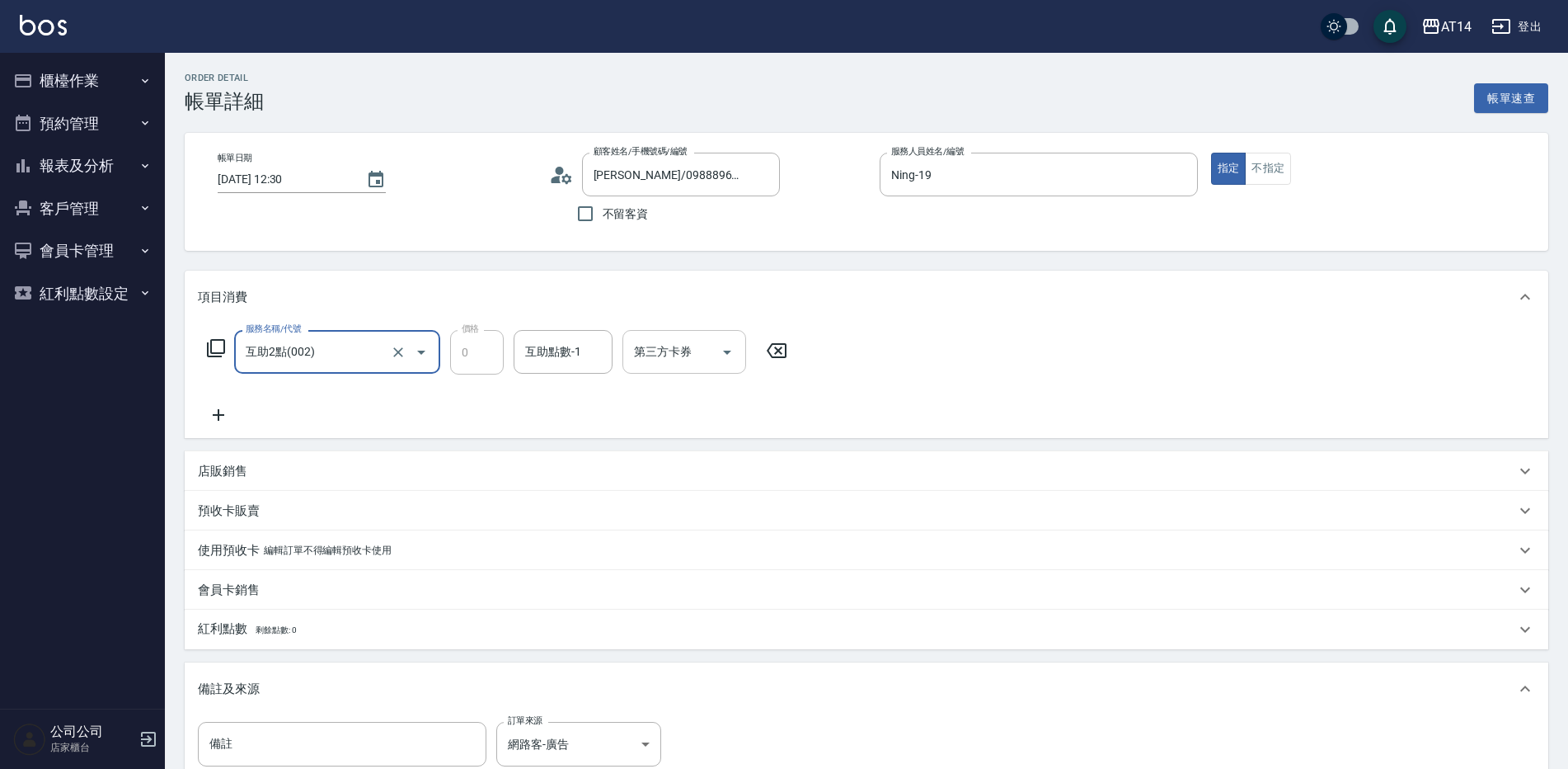
click at [524, 354] on input "互助點數-1" at bounding box center [563, 352] width 84 height 29
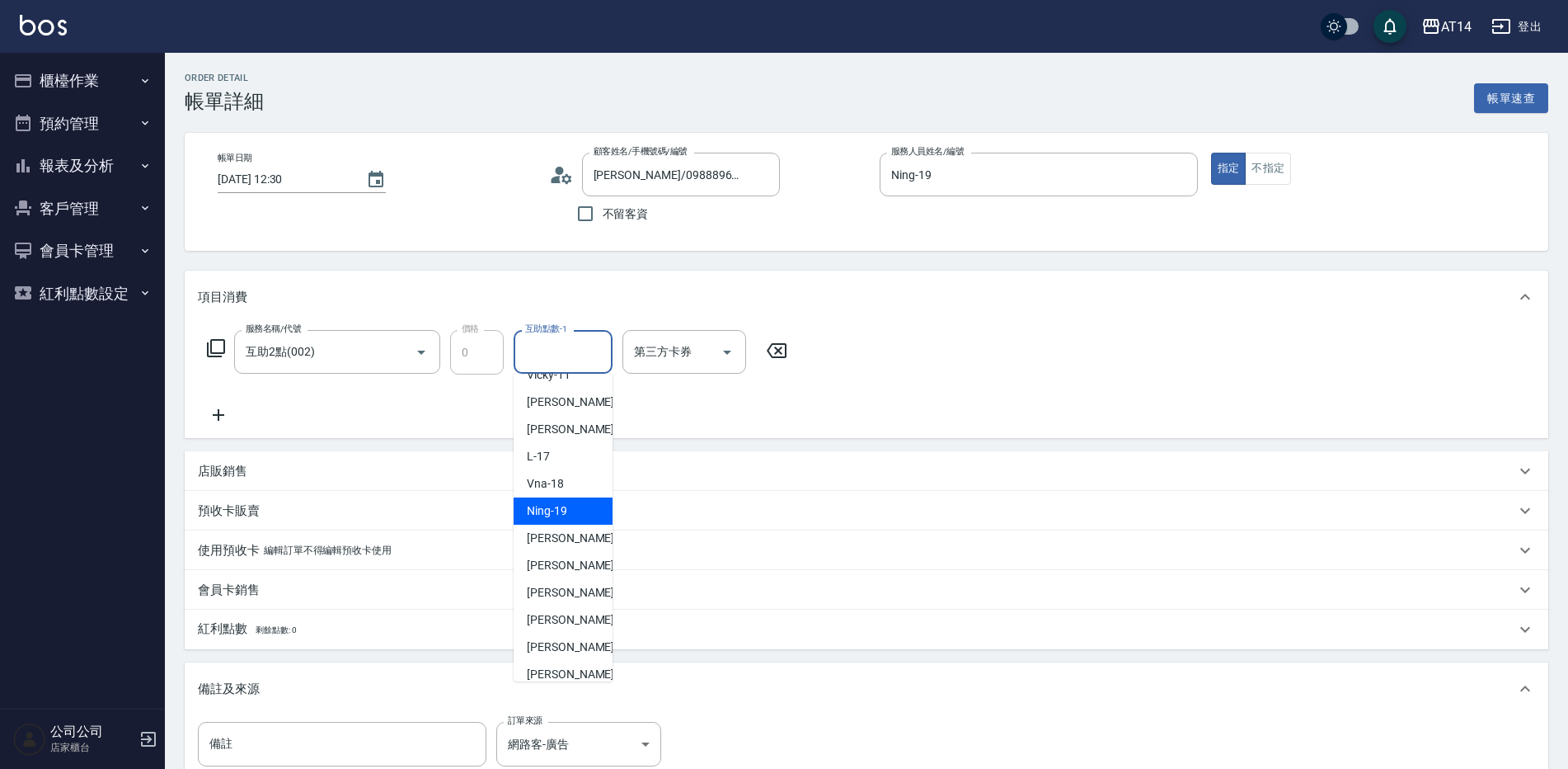
scroll to position [304, 0]
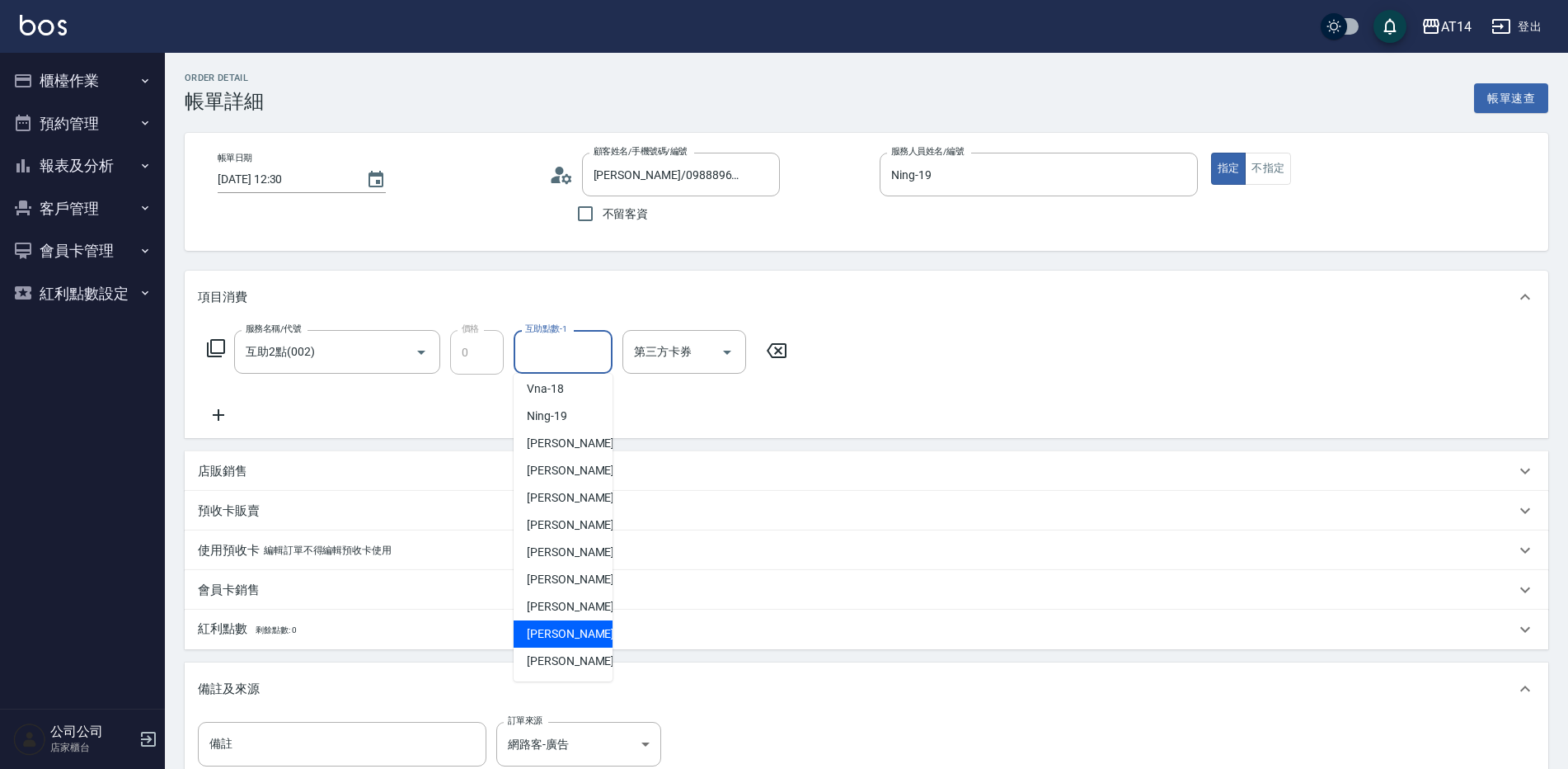
click at [565, 630] on span "[PERSON_NAME]-67" at bounding box center [579, 634] width 104 height 18
type input "[PERSON_NAME]-67"
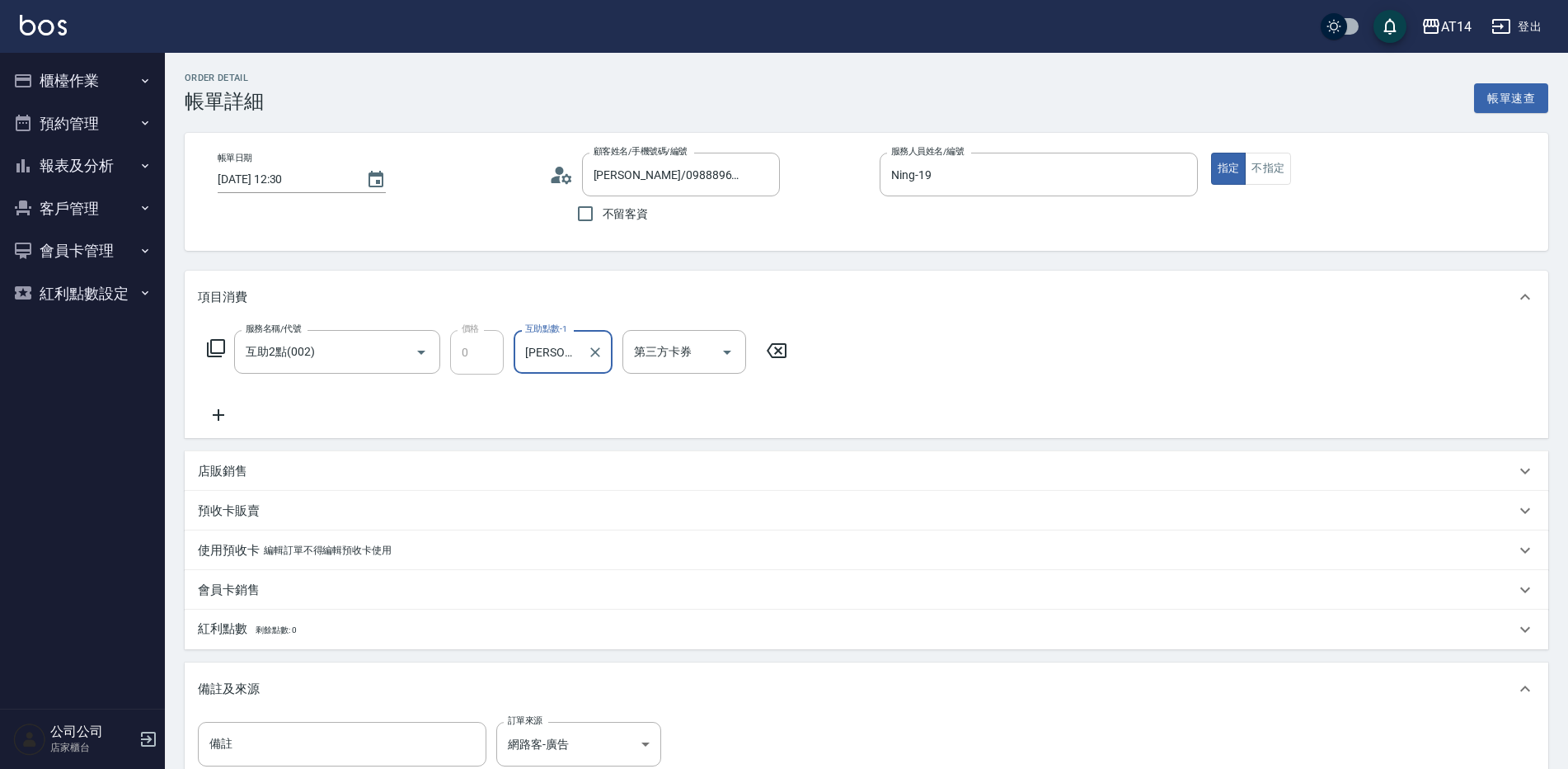
click at [222, 420] on icon at bounding box center [218, 415] width 42 height 19
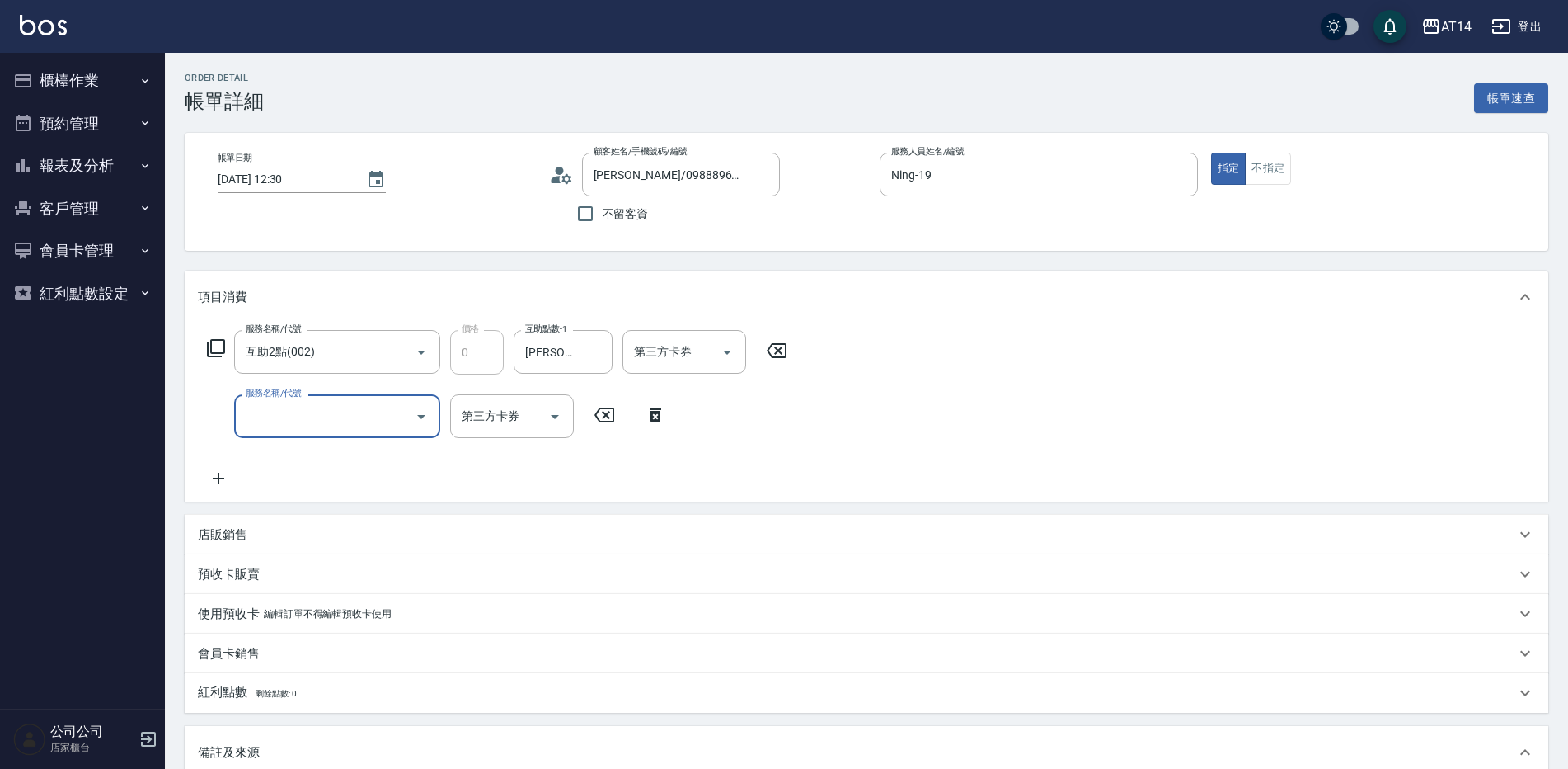
click at [305, 418] on input "服務名稱/代號" at bounding box center [324, 415] width 166 height 29
type input "031"
type input "3"
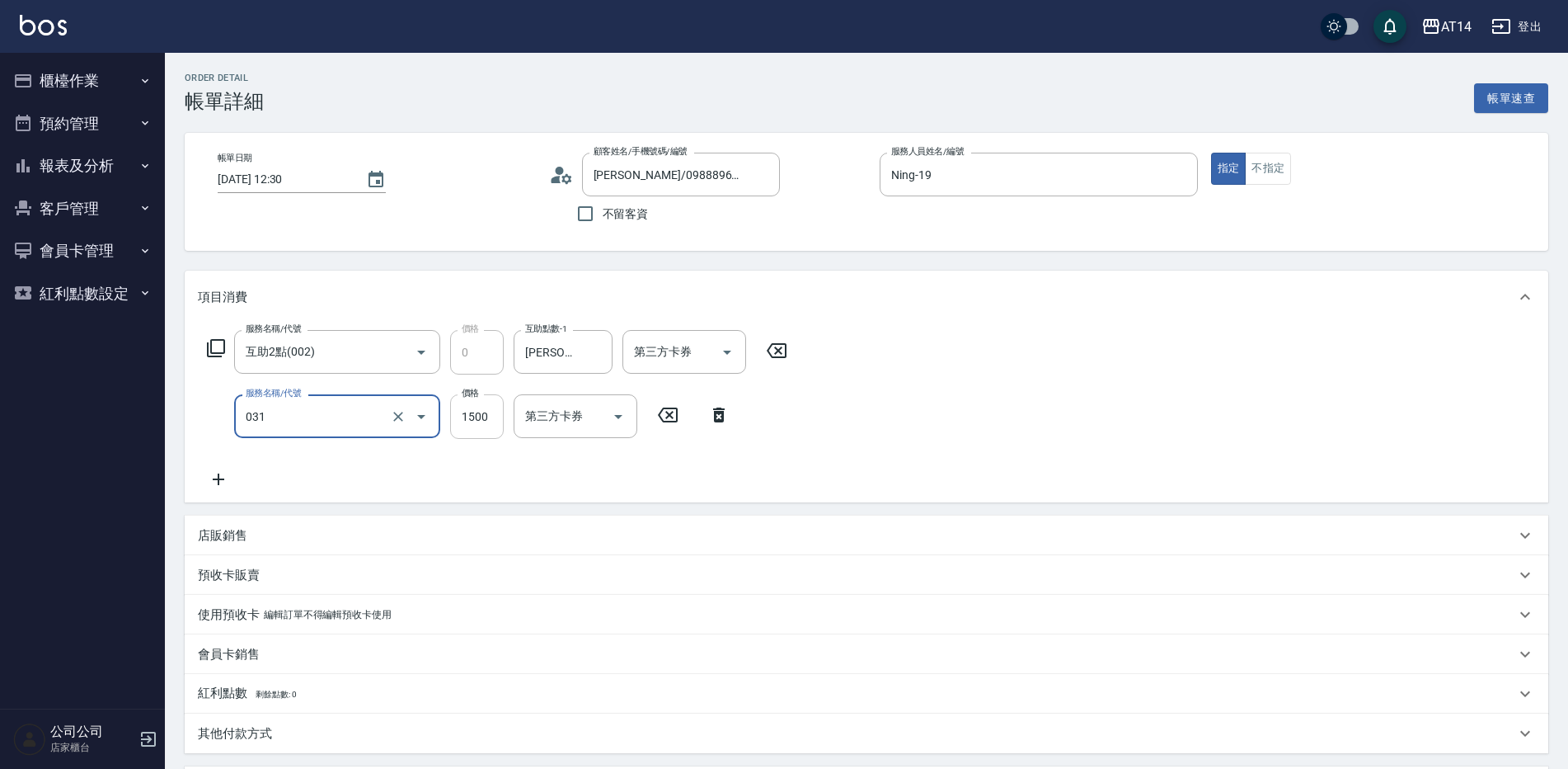
type input "燙髮(031)"
click at [473, 410] on input "1500" at bounding box center [476, 416] width 54 height 44
type input "1"
type input "0"
type input "189"
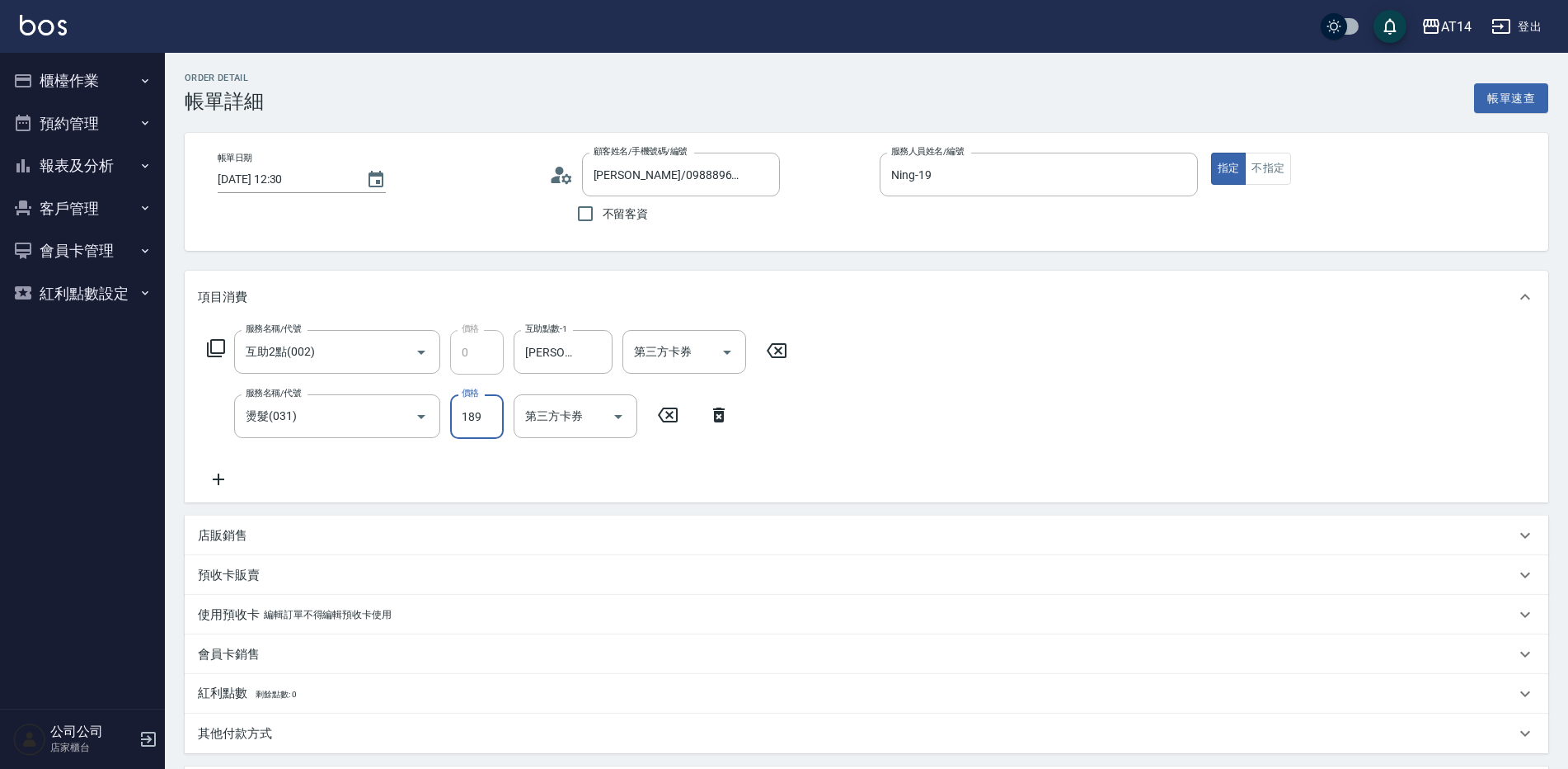
type input "4"
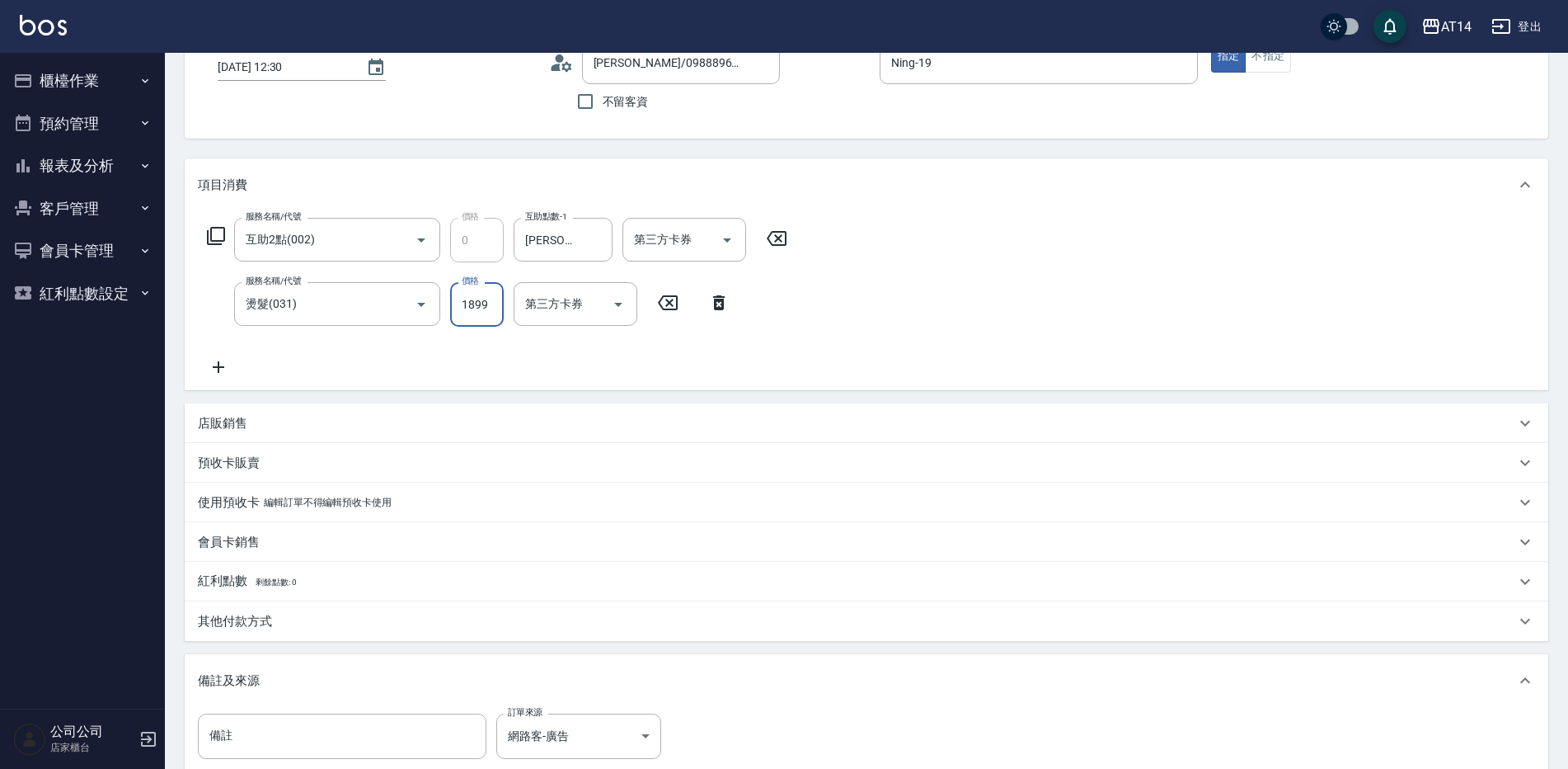
scroll to position [247, 0]
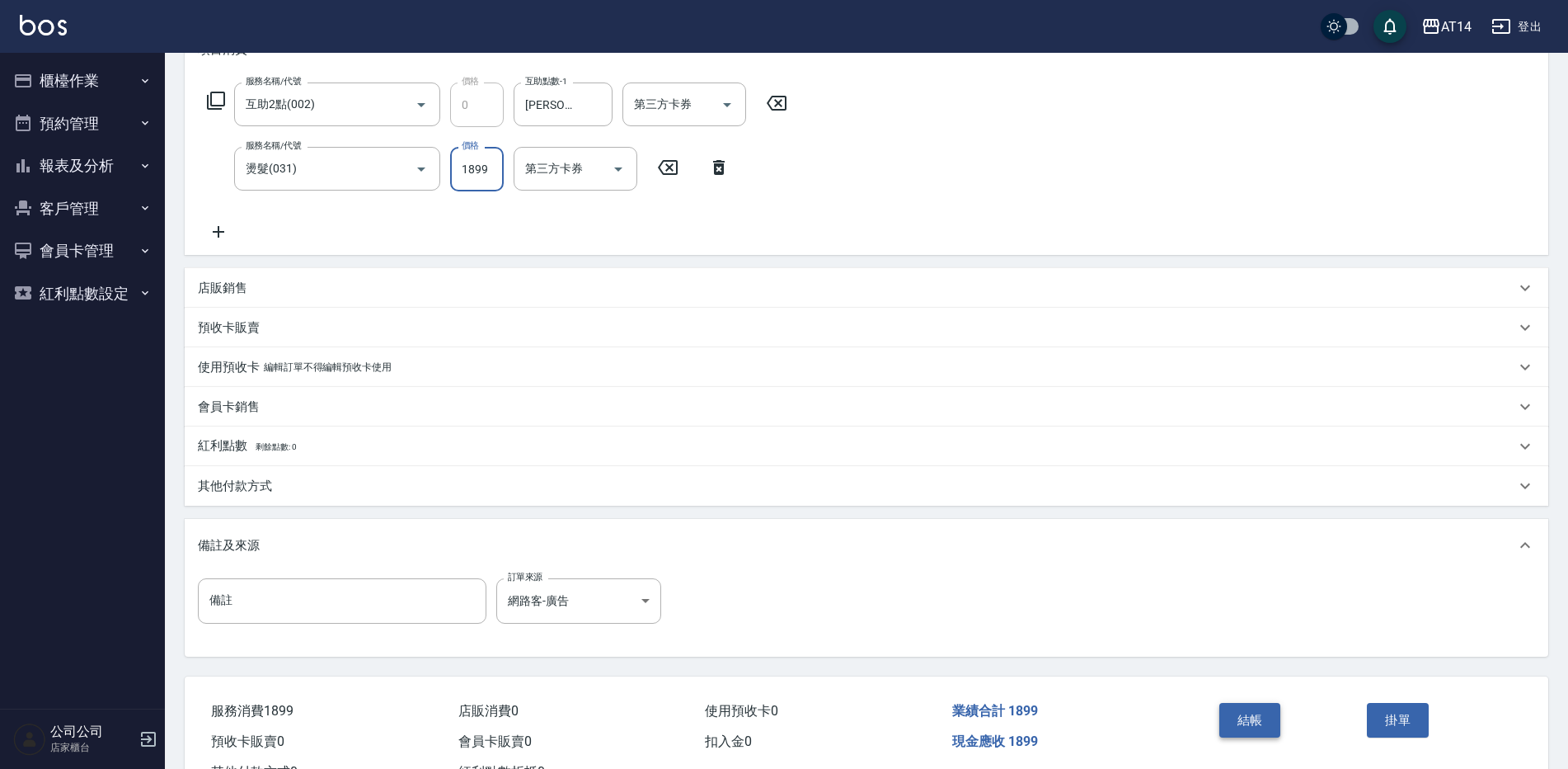
type input "1899"
click at [1233, 718] on button "結帳" at bounding box center [1250, 720] width 62 height 34
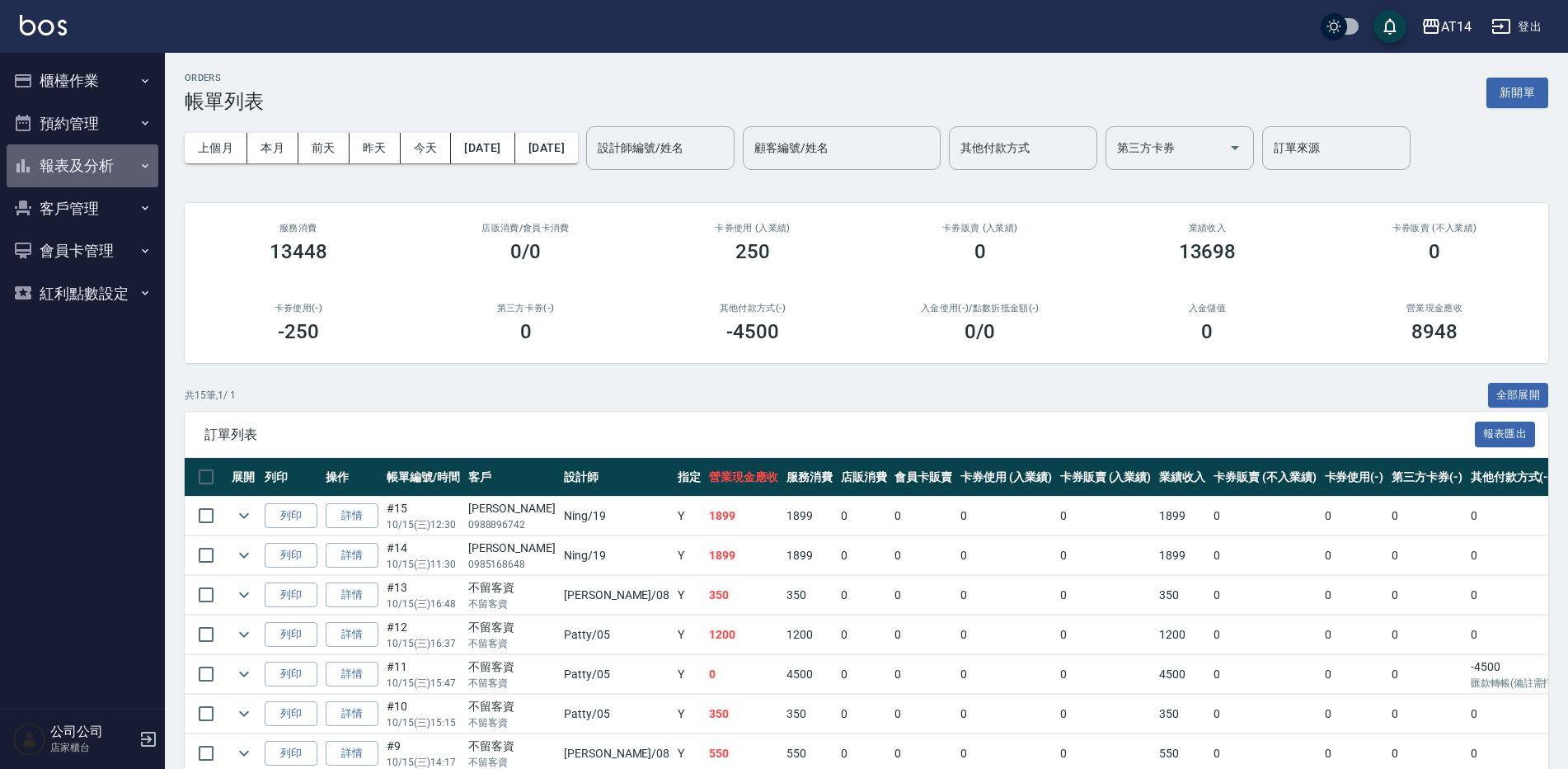
click at [124, 166] on button "報表及分析" at bounding box center [82, 165] width 152 height 43
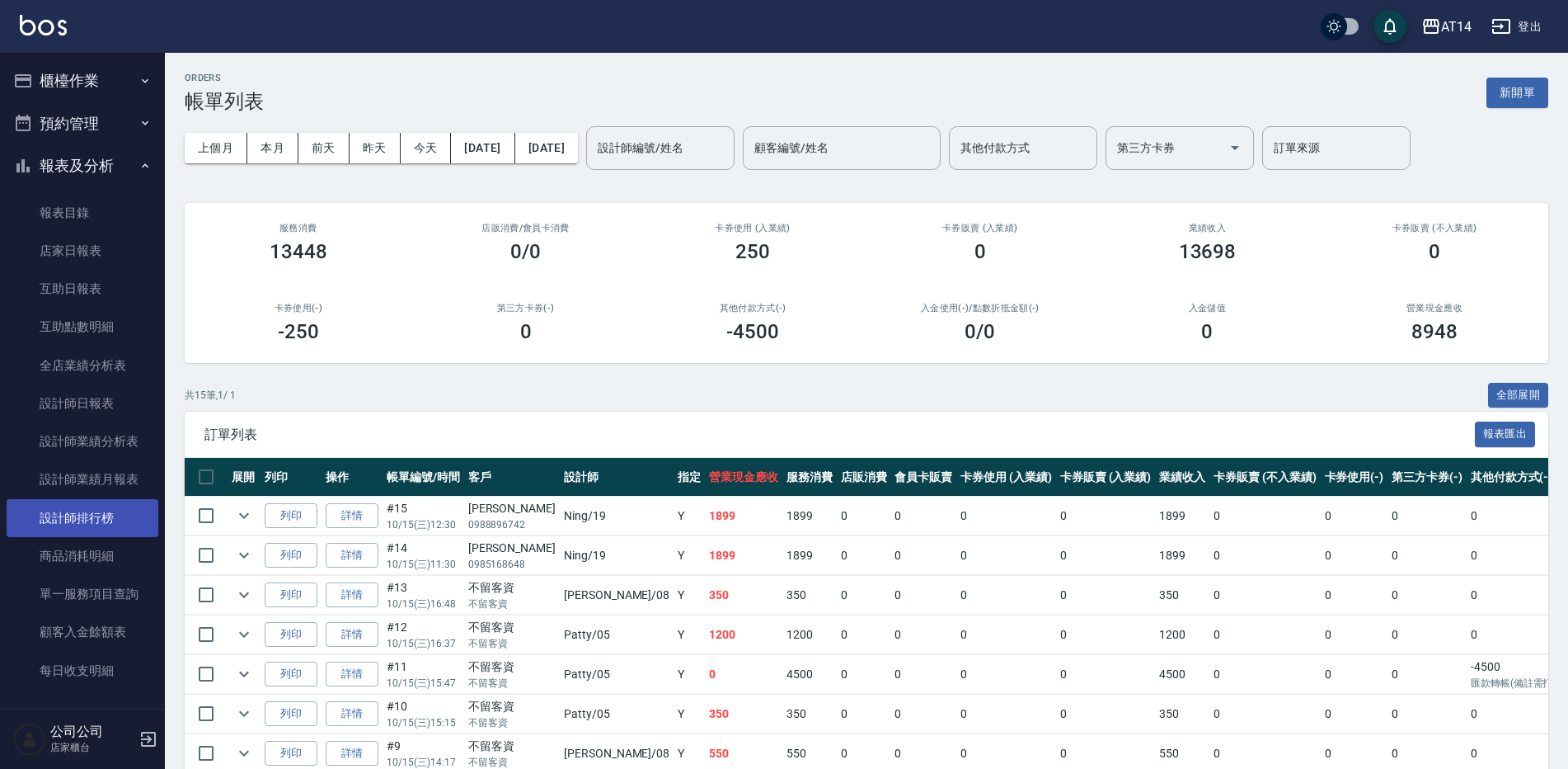
click at [117, 509] on link "設計師排行榜" at bounding box center [82, 517] width 152 height 38
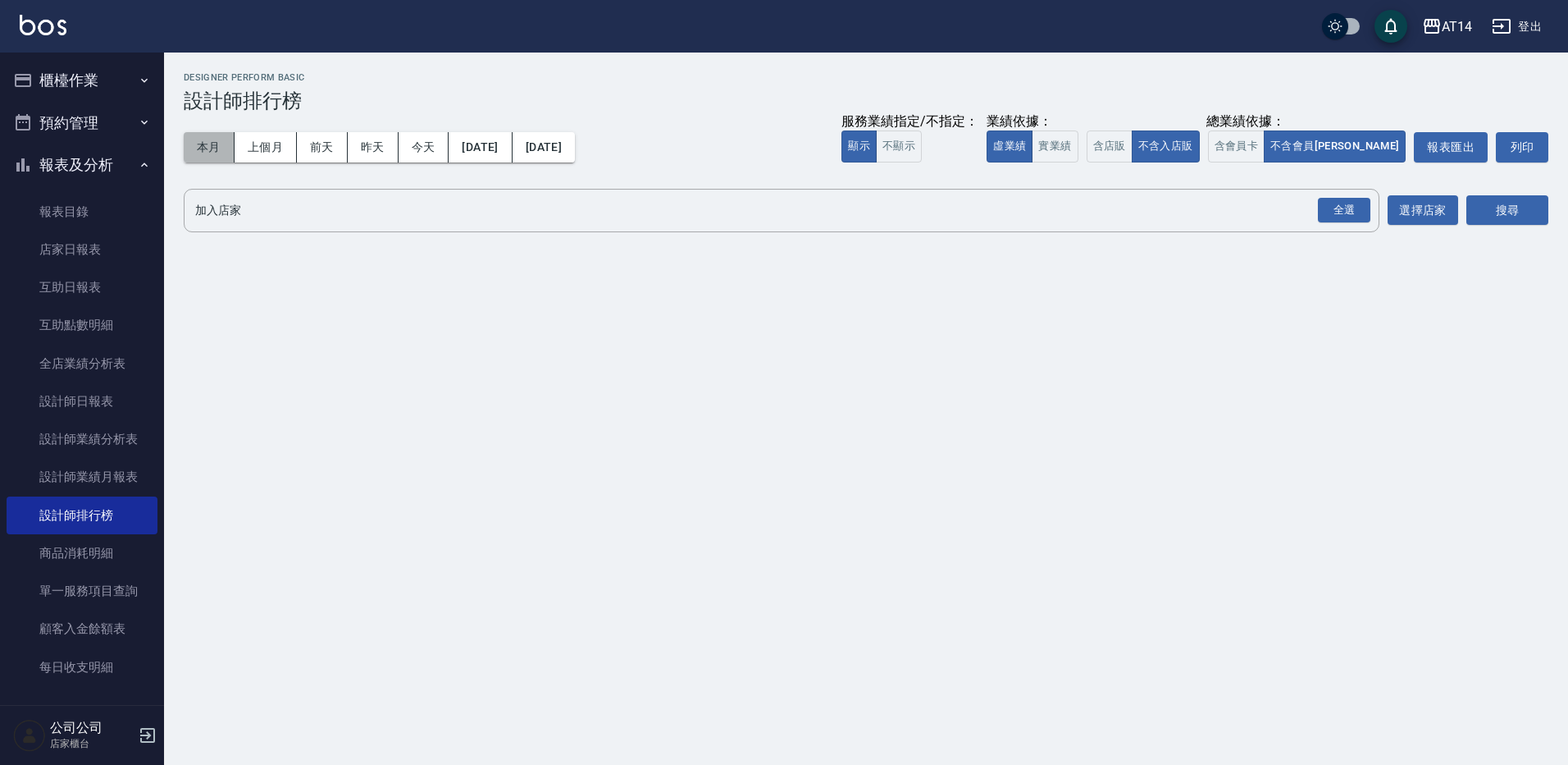
click at [214, 143] on button "本月" at bounding box center [209, 147] width 51 height 31
click at [1322, 206] on div "全選" at bounding box center [1344, 210] width 53 height 26
click at [1527, 216] on button "搜尋" at bounding box center [1506, 211] width 82 height 31
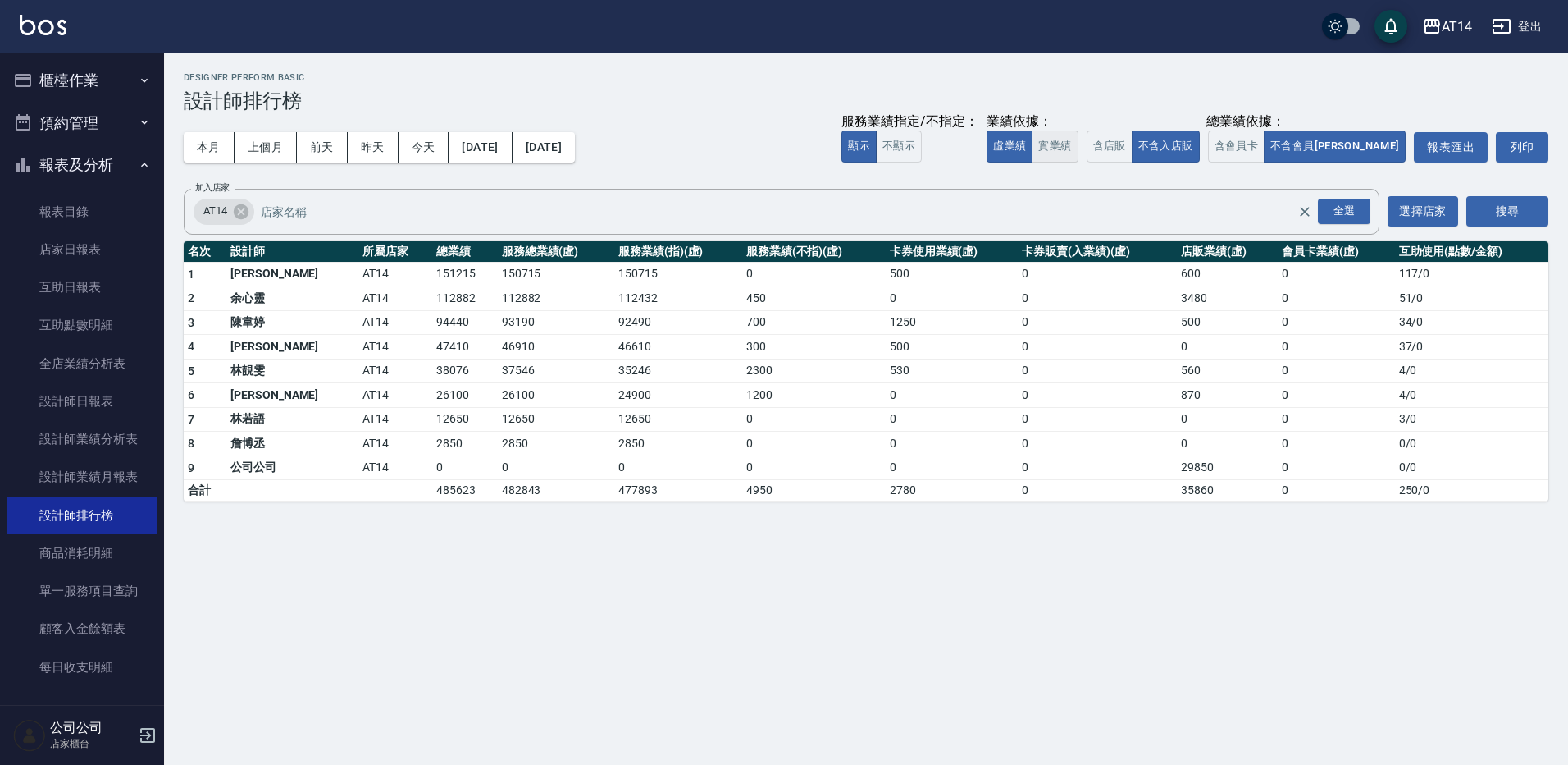
click at [1078, 147] on button "實業績" at bounding box center [1055, 146] width 46 height 32
click at [1033, 146] on button "虛業績" at bounding box center [1009, 146] width 46 height 32
click at [1133, 147] on button "含店販" at bounding box center [1109, 146] width 46 height 32
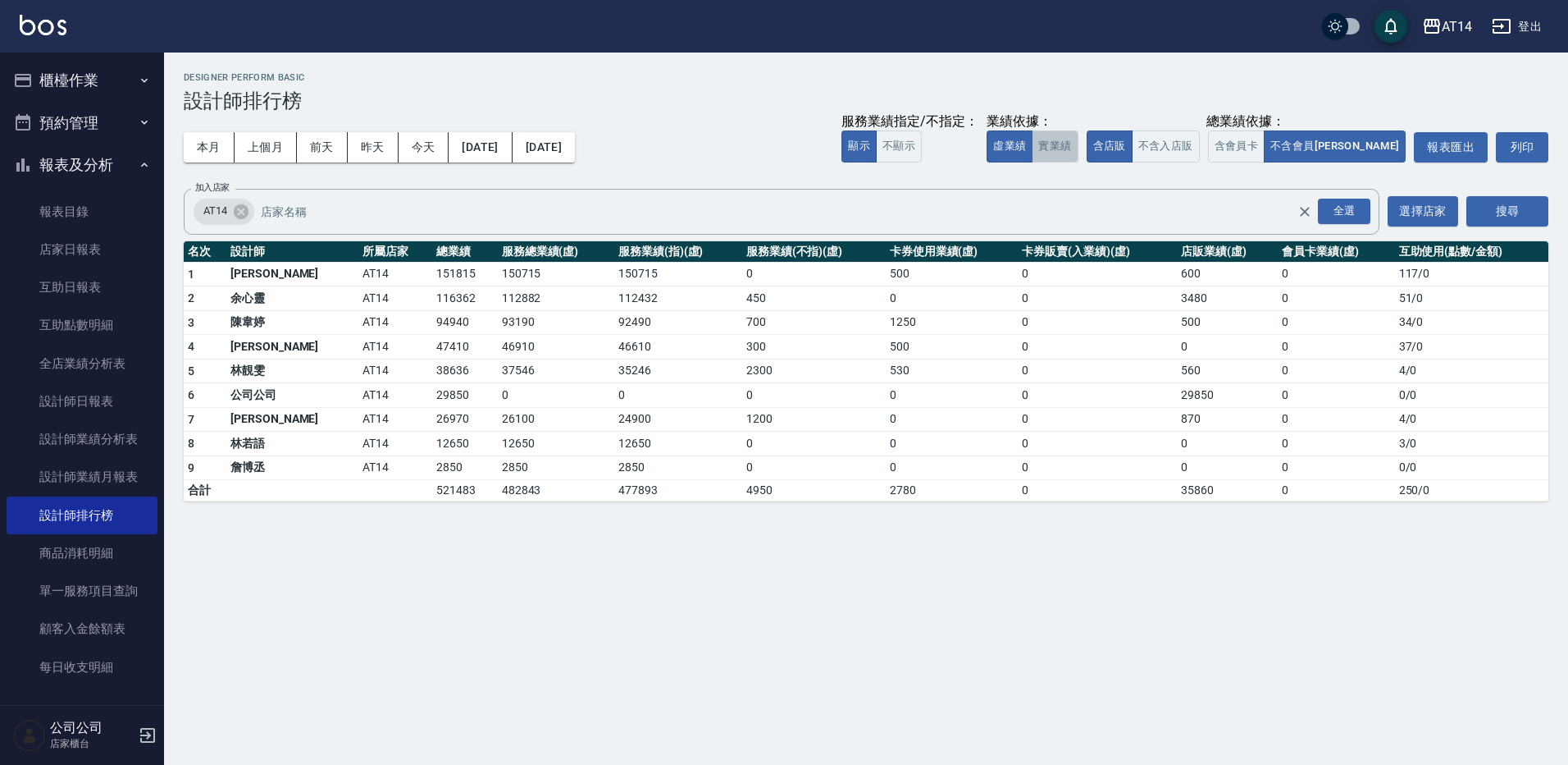
click at [1078, 141] on button "實業績" at bounding box center [1055, 146] width 46 height 32
click at [1033, 141] on button "虛業績" at bounding box center [1009, 146] width 46 height 32
click at [1200, 149] on button "不含入店販" at bounding box center [1165, 146] width 68 height 32
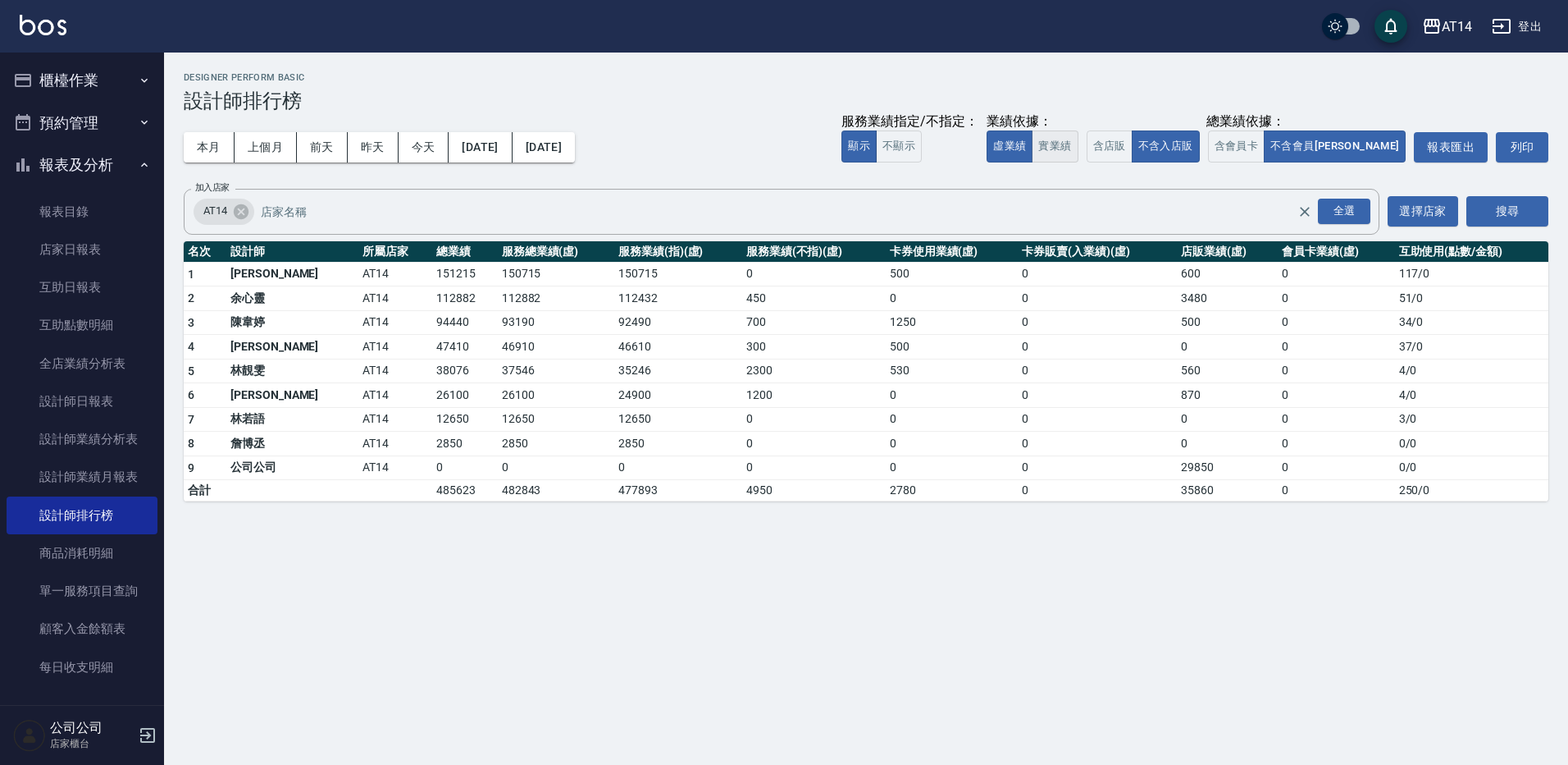
click at [1078, 143] on button "實業績" at bounding box center [1055, 146] width 46 height 32
click at [1033, 141] on button "虛業績" at bounding box center [1009, 146] width 46 height 32
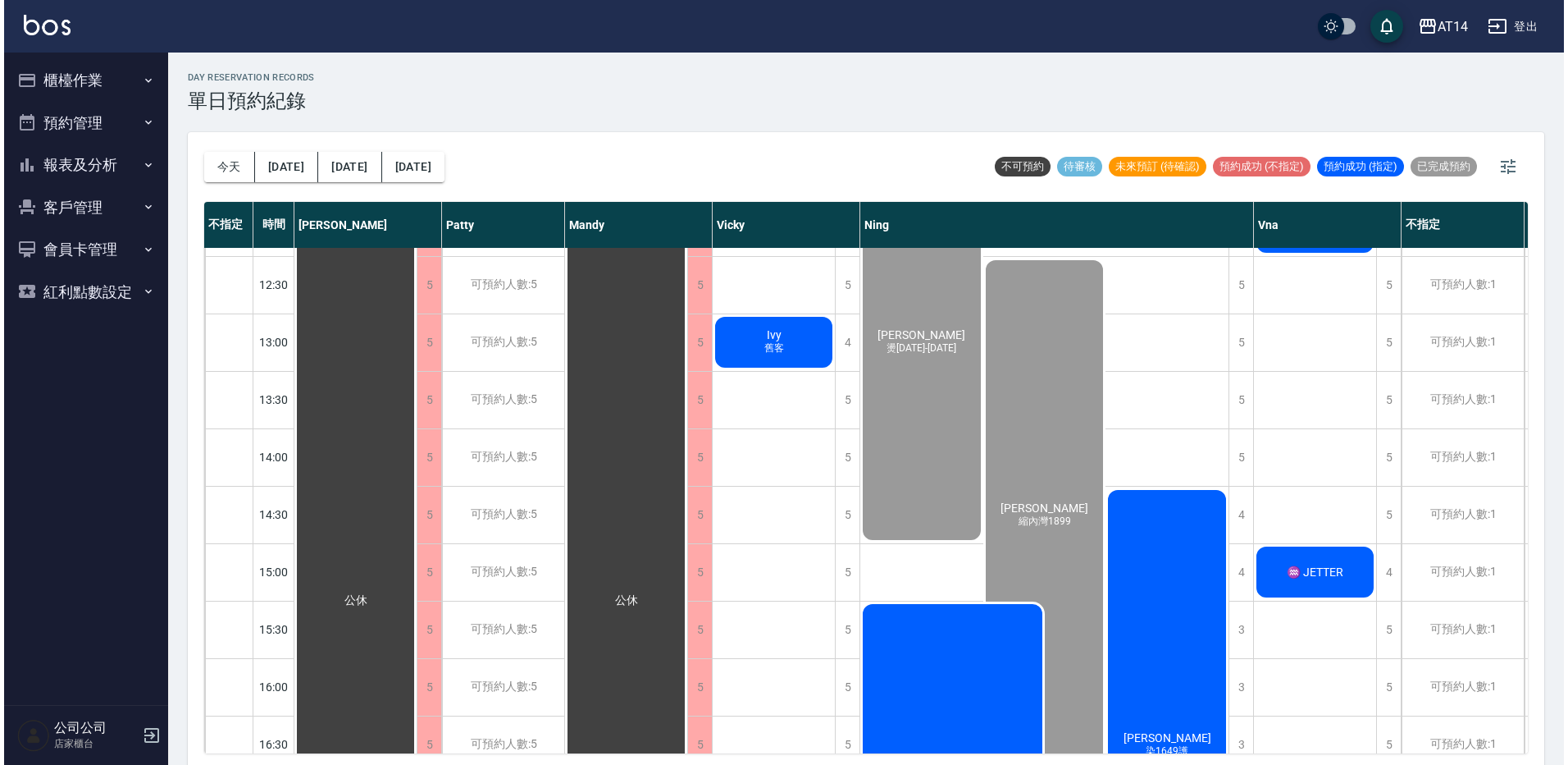
scroll to position [411, 0]
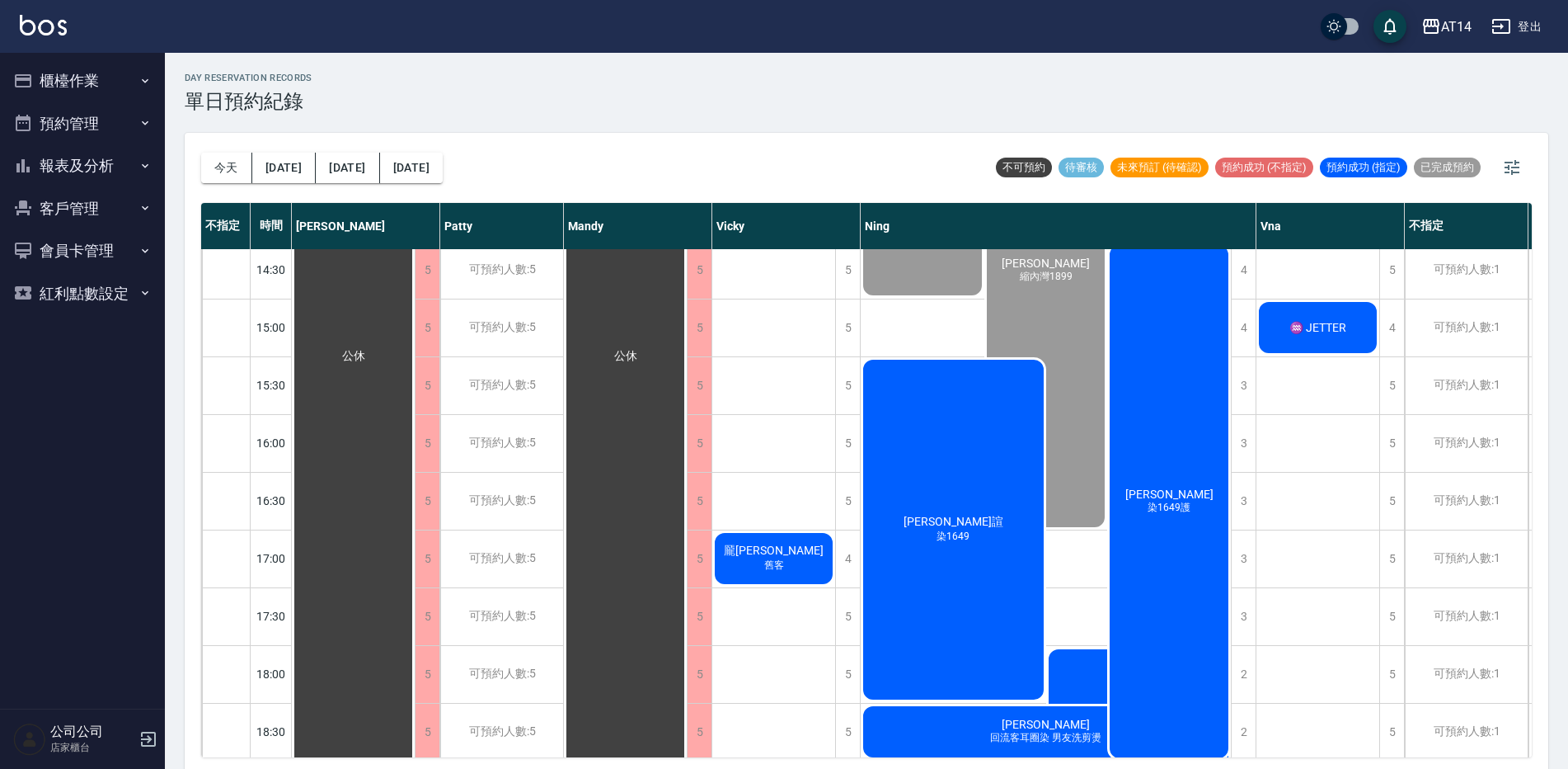
click at [1178, 529] on div "卓星禾 染1649護" at bounding box center [1169, 501] width 124 height 518
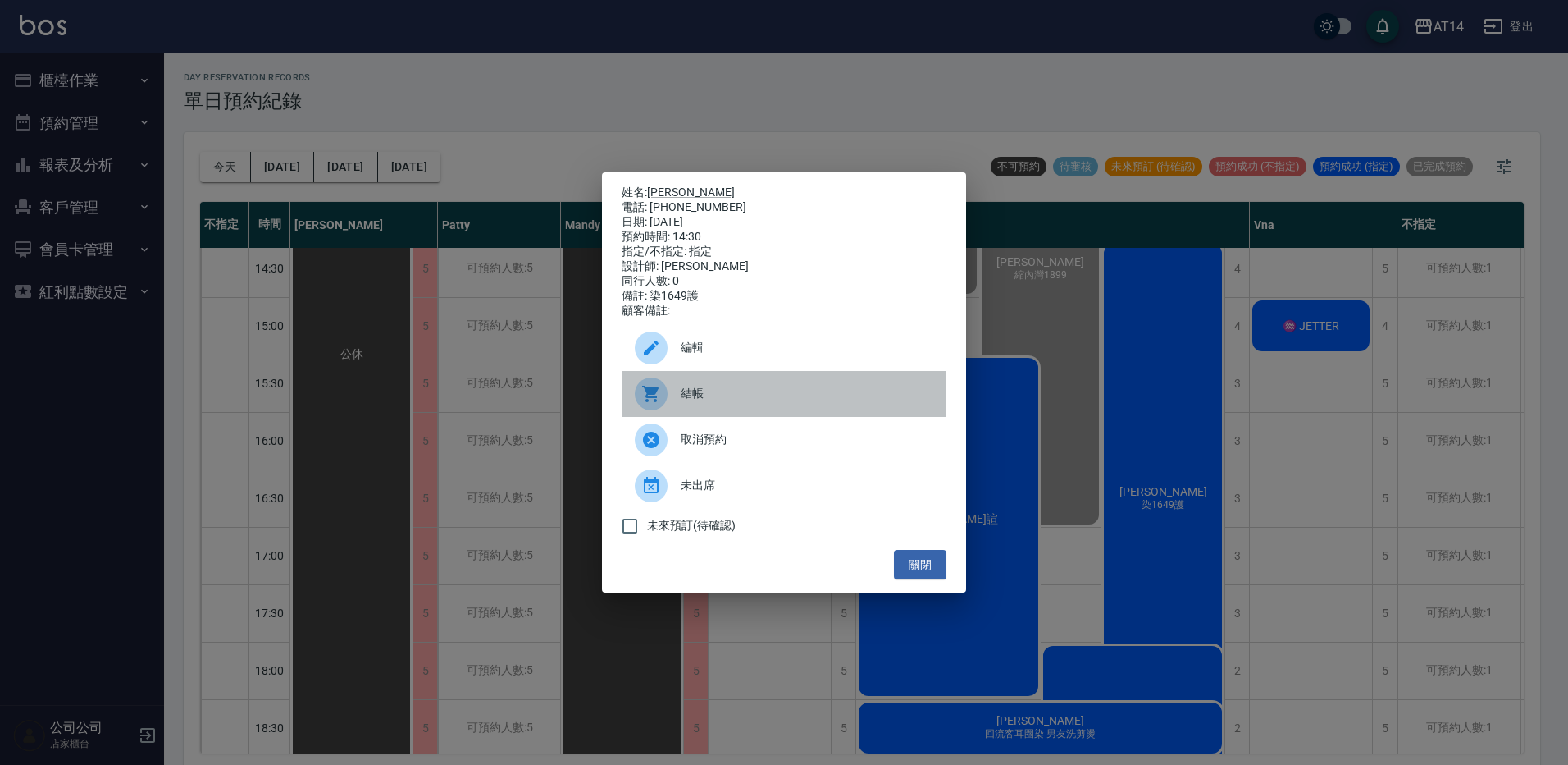
click at [715, 391] on div "結帳" at bounding box center [783, 394] width 324 height 46
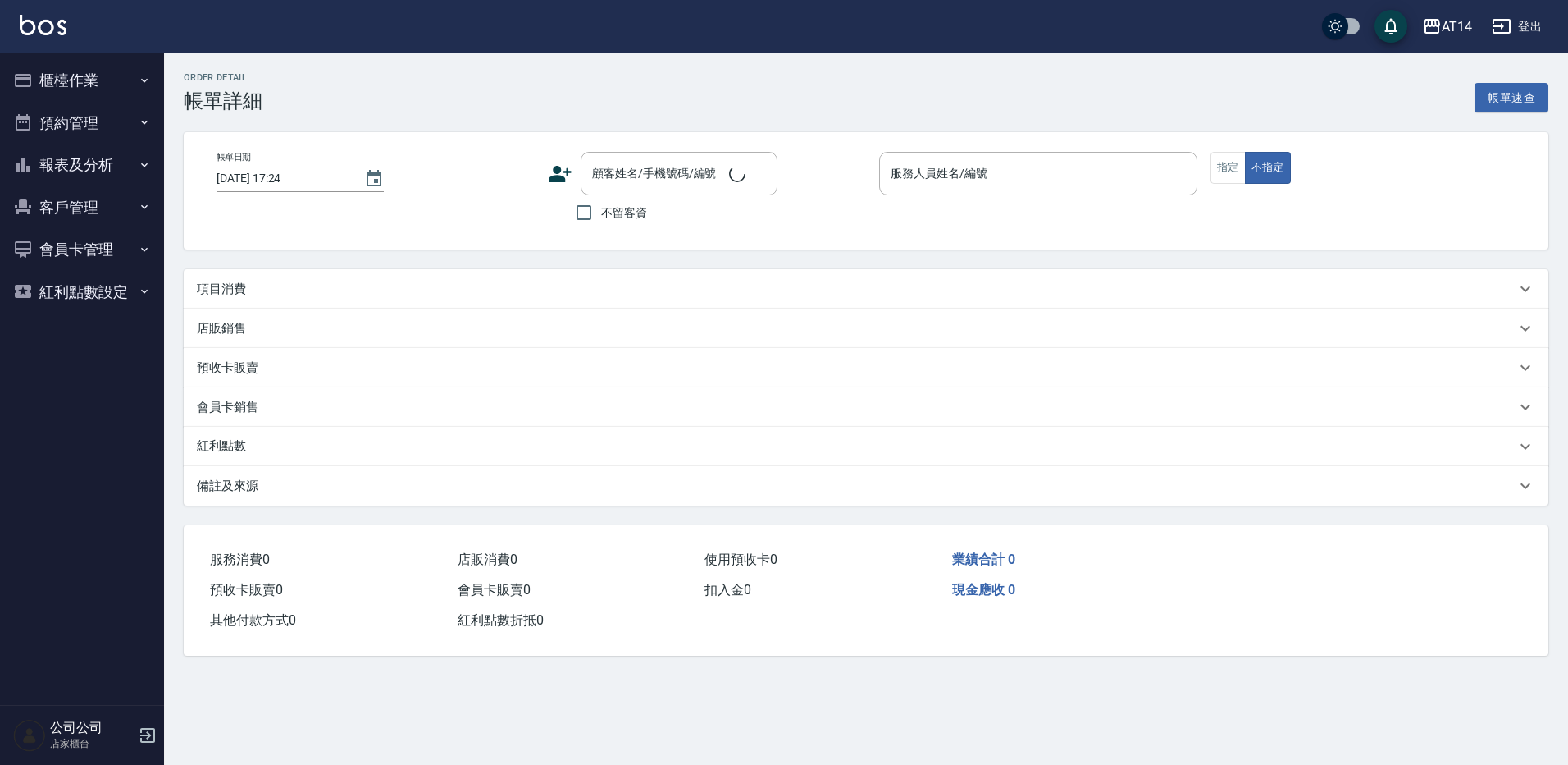
type input "[DATE] 14:30"
type input "Ning-19"
type input "染1649護"
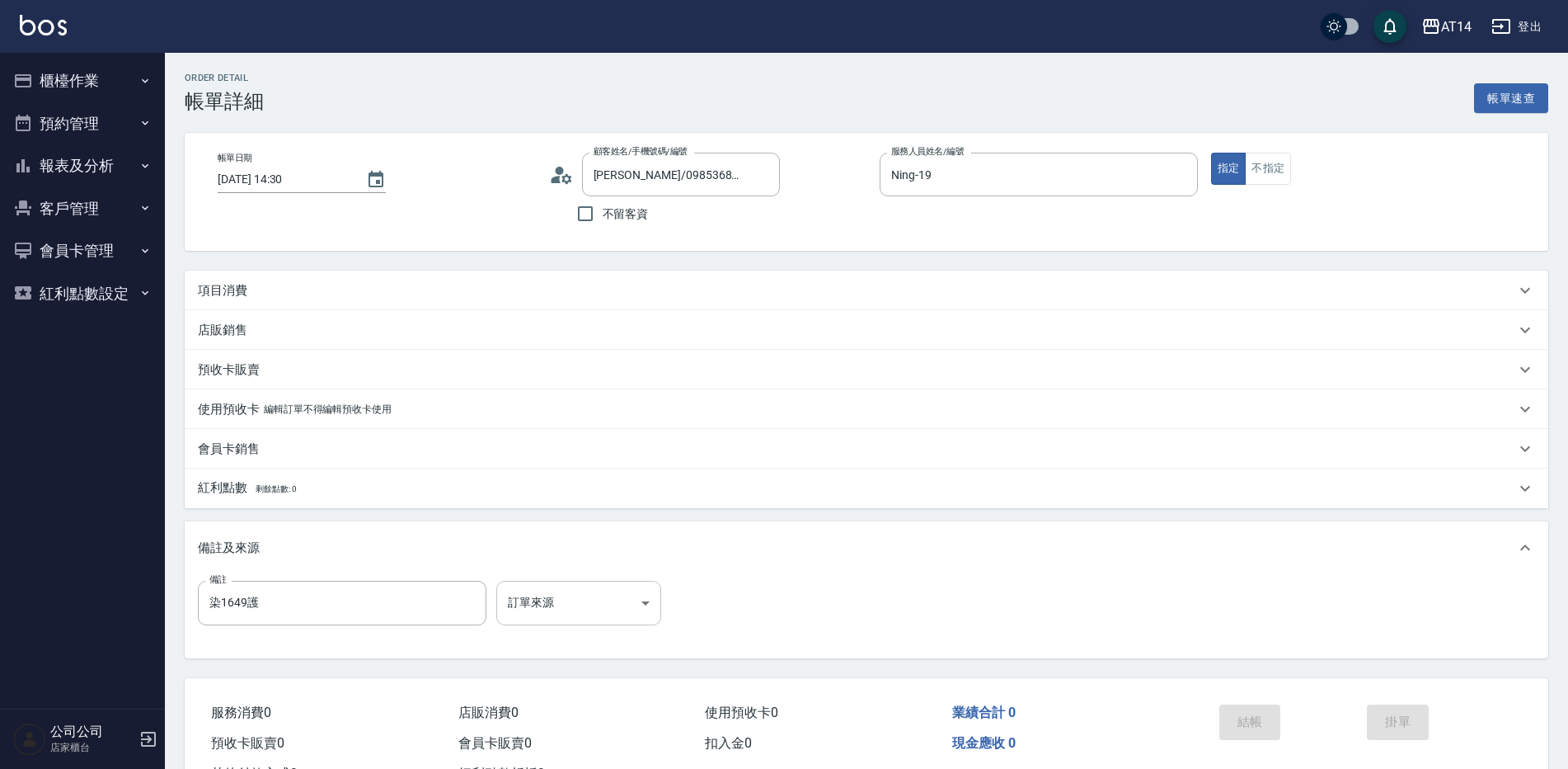
type input "[PERSON_NAME]/0985368634/null"
click at [601, 608] on body "AT14 登出 櫃檯作業 打帳單 帳單列表 掛單列表 現金收支登錄 材料自購登錄 每日結帳 排班表 掃碼打卡 預約管理 預約管理 單日預約紀錄 單週預約紀錄 …" at bounding box center [784, 415] width 1568 height 829
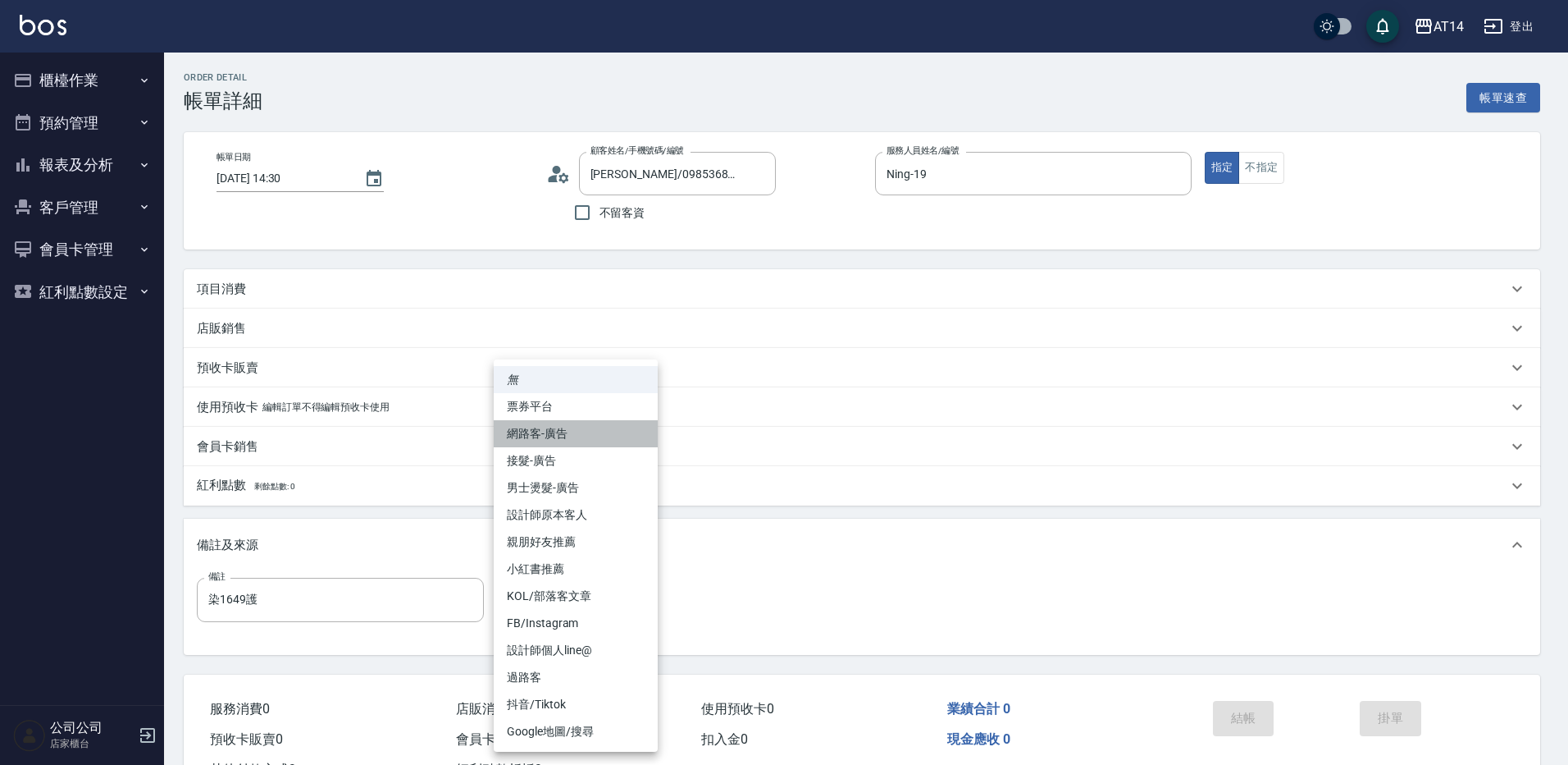
click at [592, 441] on li "網路客-廣告" at bounding box center [576, 434] width 164 height 27
type input "網路客-廣告"
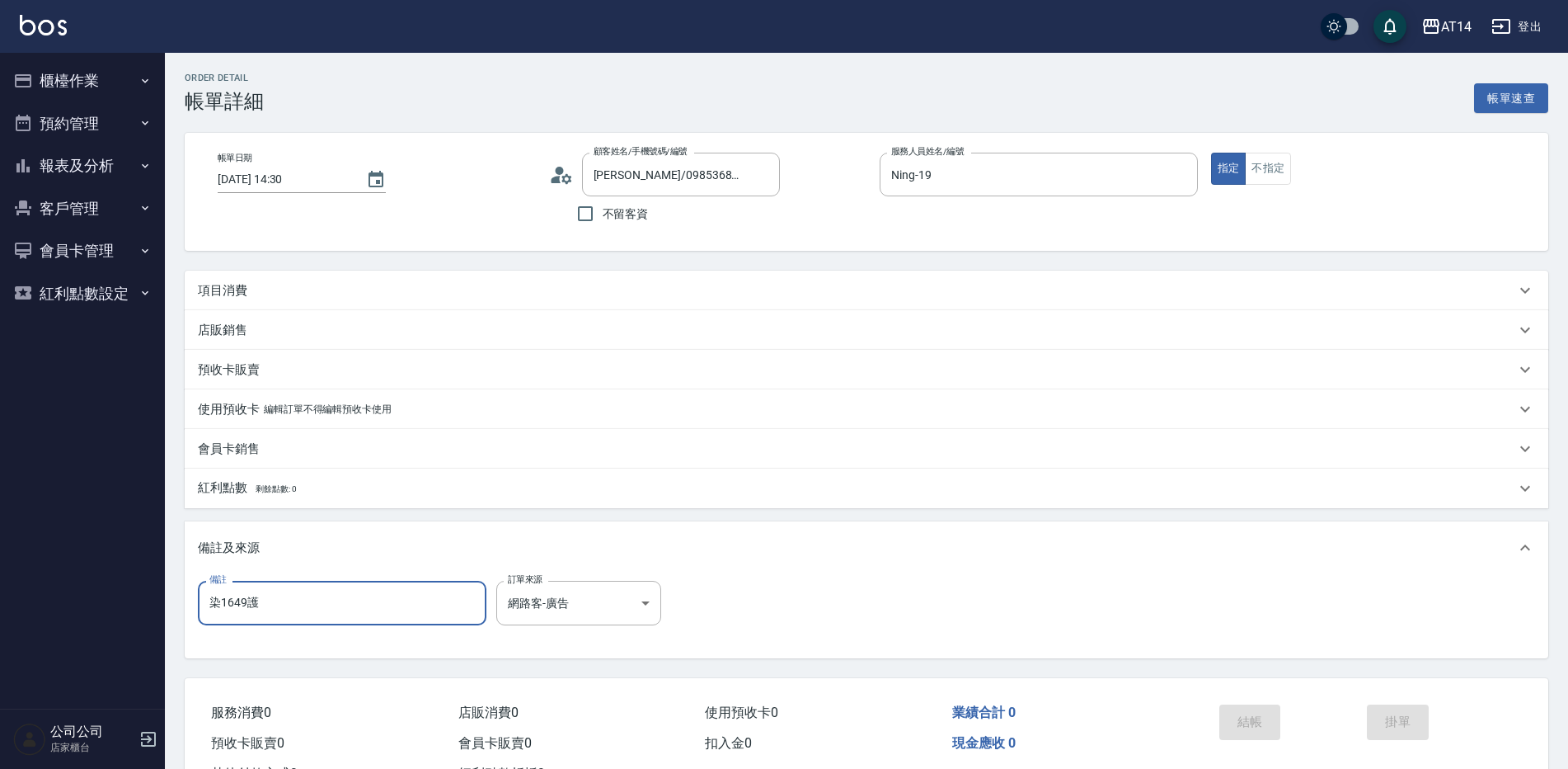
drag, startPoint x: 287, startPoint y: 603, endPoint x: 92, endPoint y: 610, distance: 195.1
click at [92, 610] on div "AT14 登出 櫃檯作業 打帳單 帳單列表 掛單列表 現金收支登錄 材料自購登錄 每日結帳 排班表 掃碼打卡 預約管理 預約管理 單日預約紀錄 單週預約紀錄 …" at bounding box center [784, 415] width 1568 height 829
click at [281, 293] on div "項目消費" at bounding box center [856, 291] width 1317 height 18
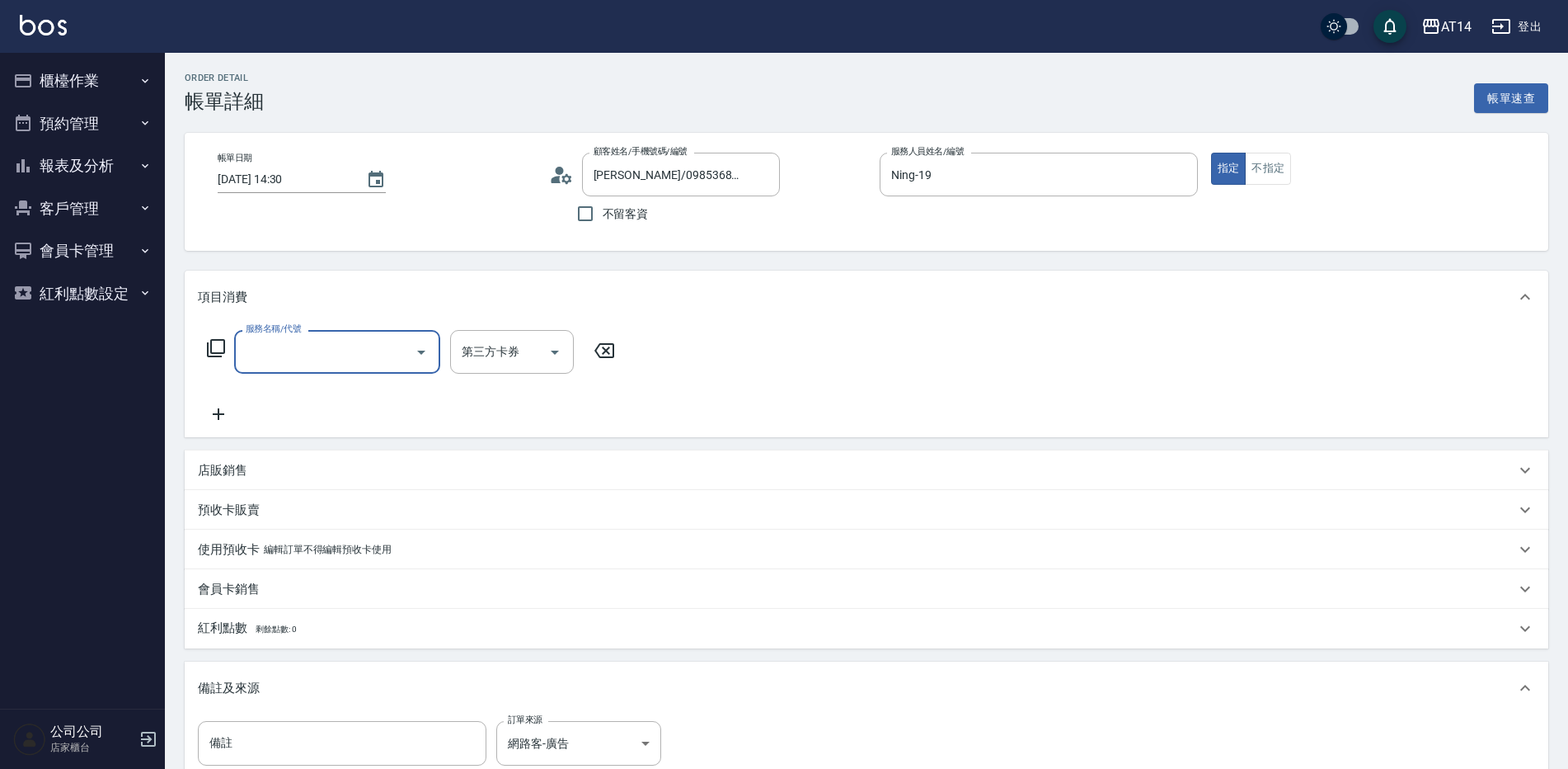
click at [278, 359] on input "服務名稱/代號" at bounding box center [324, 352] width 166 height 29
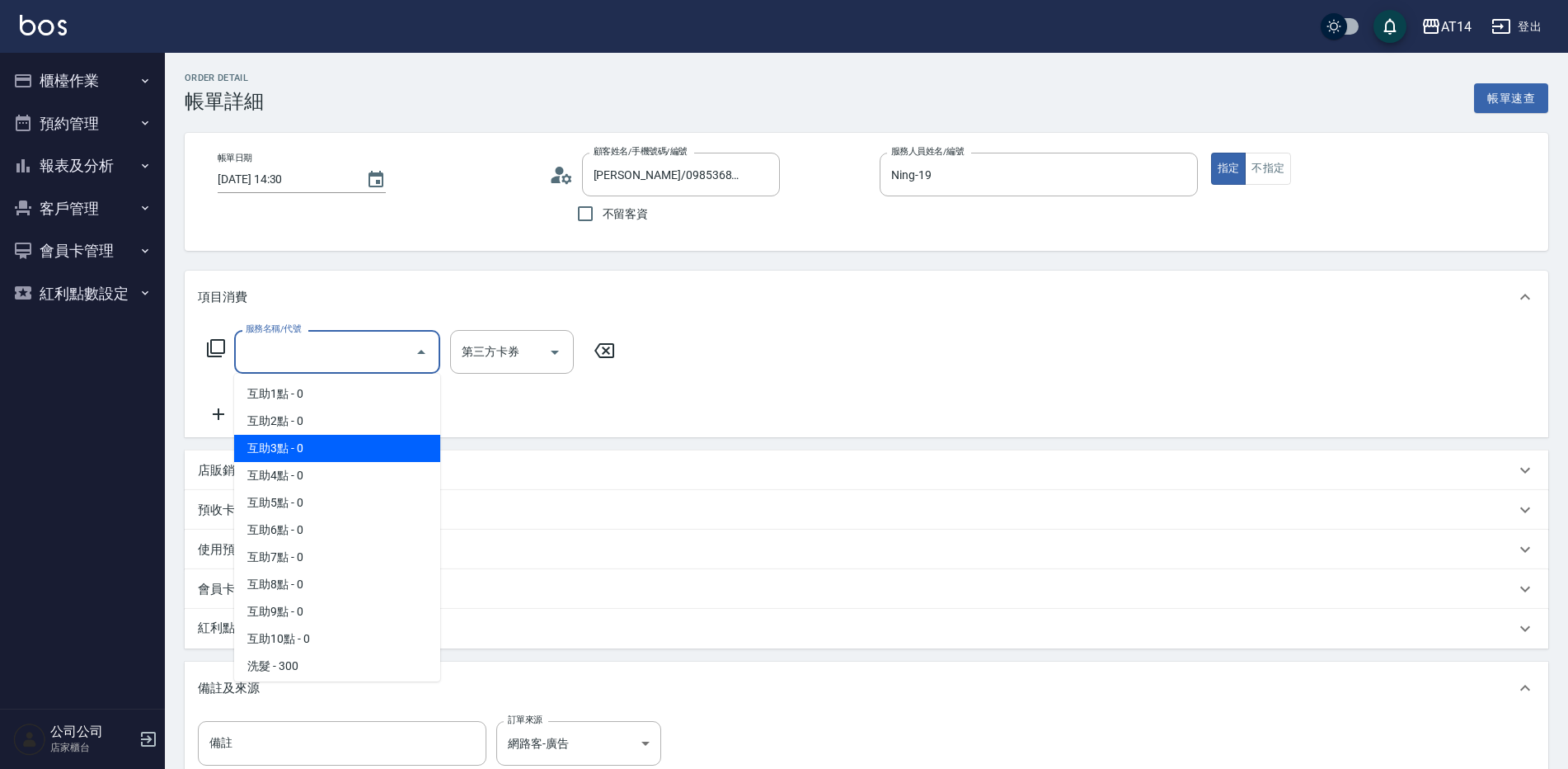
click at [352, 446] on span "互助3點 - 0" at bounding box center [337, 448] width 206 height 27
type input "互助3點(003)"
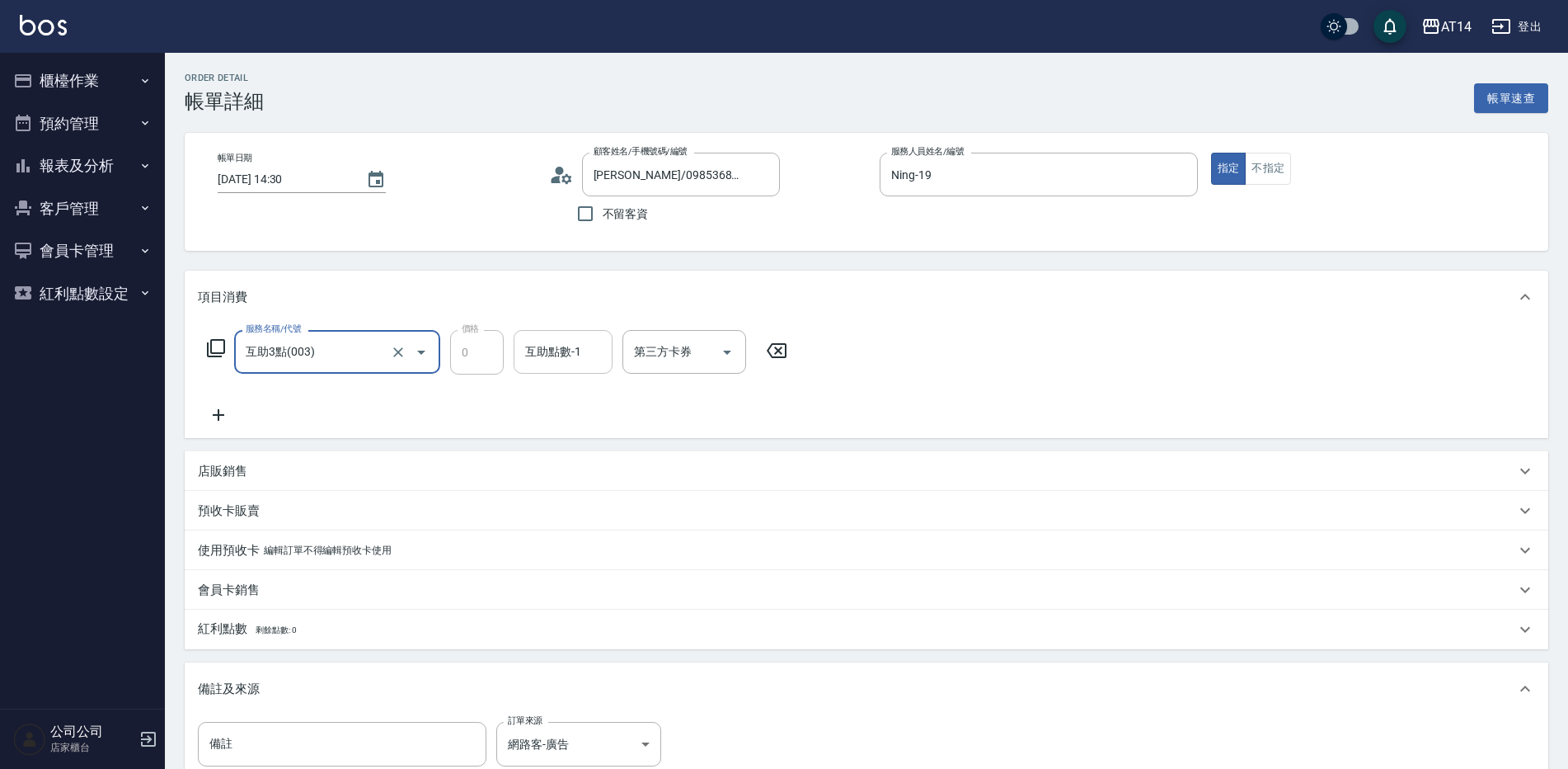
click at [548, 362] on input "互助點數-1" at bounding box center [563, 352] width 84 height 29
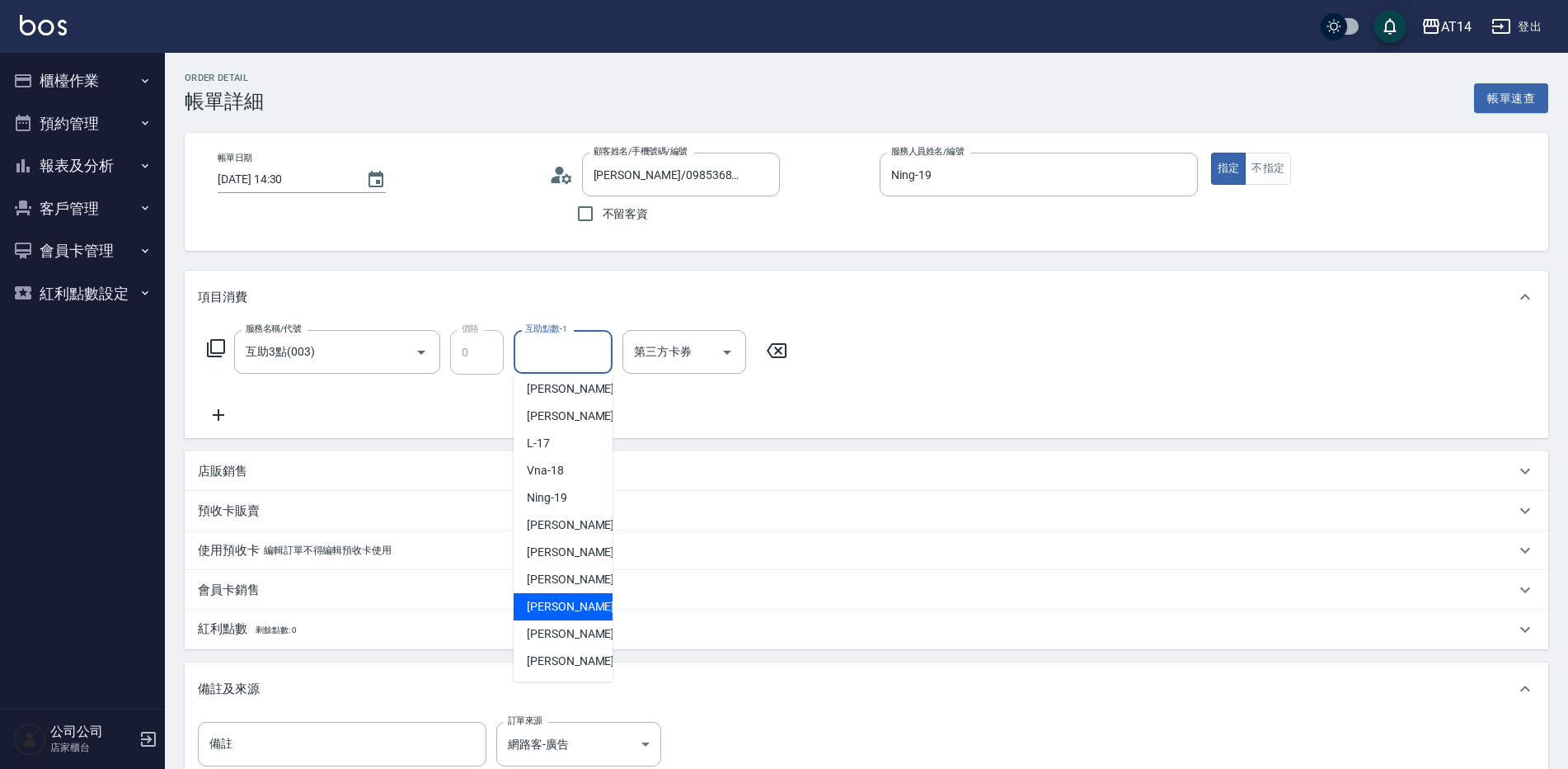
scroll to position [304, 0]
click at [581, 633] on div "[PERSON_NAME]-67" at bounding box center [563, 634] width 99 height 27
type input "[PERSON_NAME]-67"
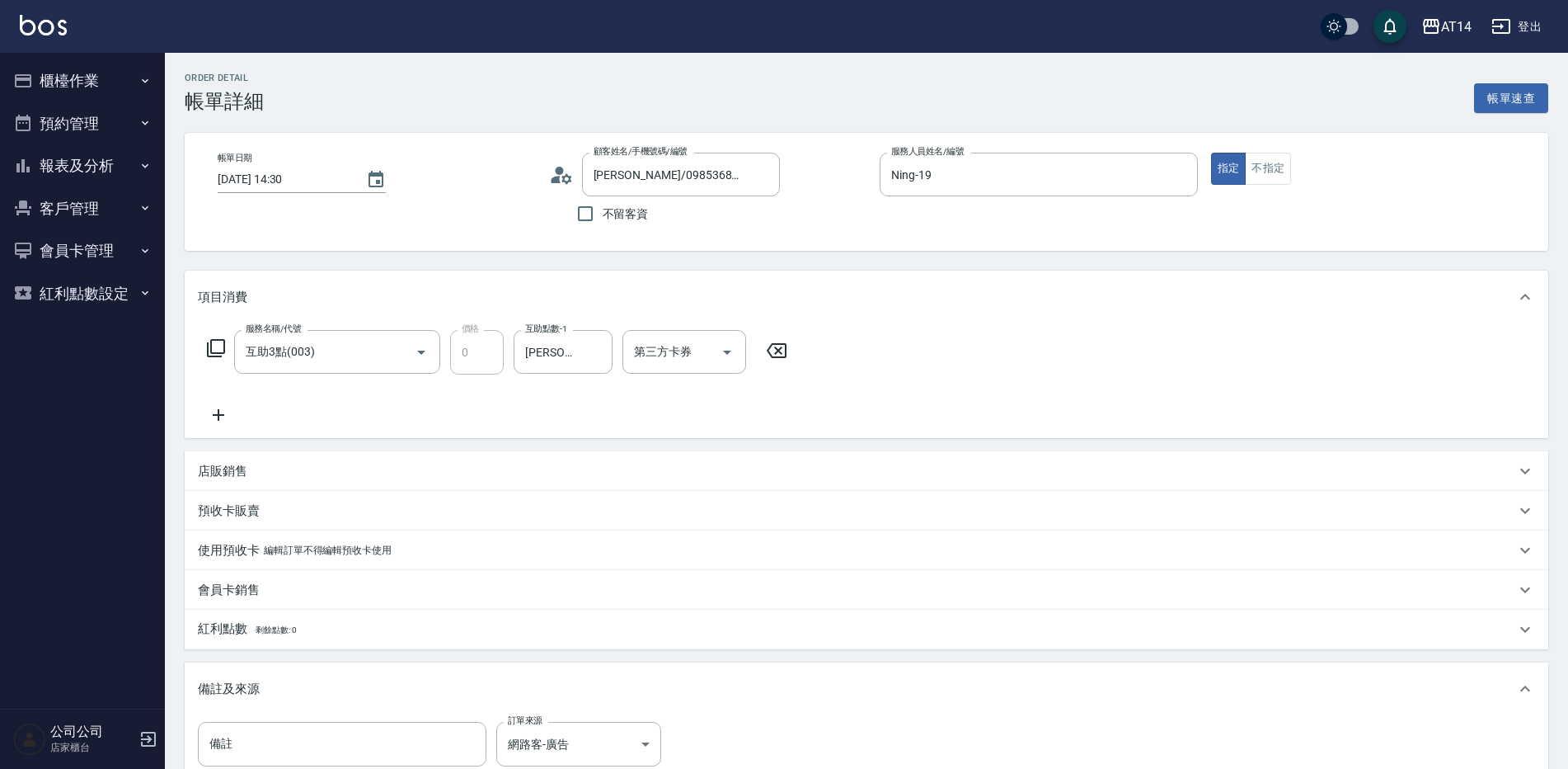
click at [216, 408] on icon at bounding box center [218, 415] width 42 height 19
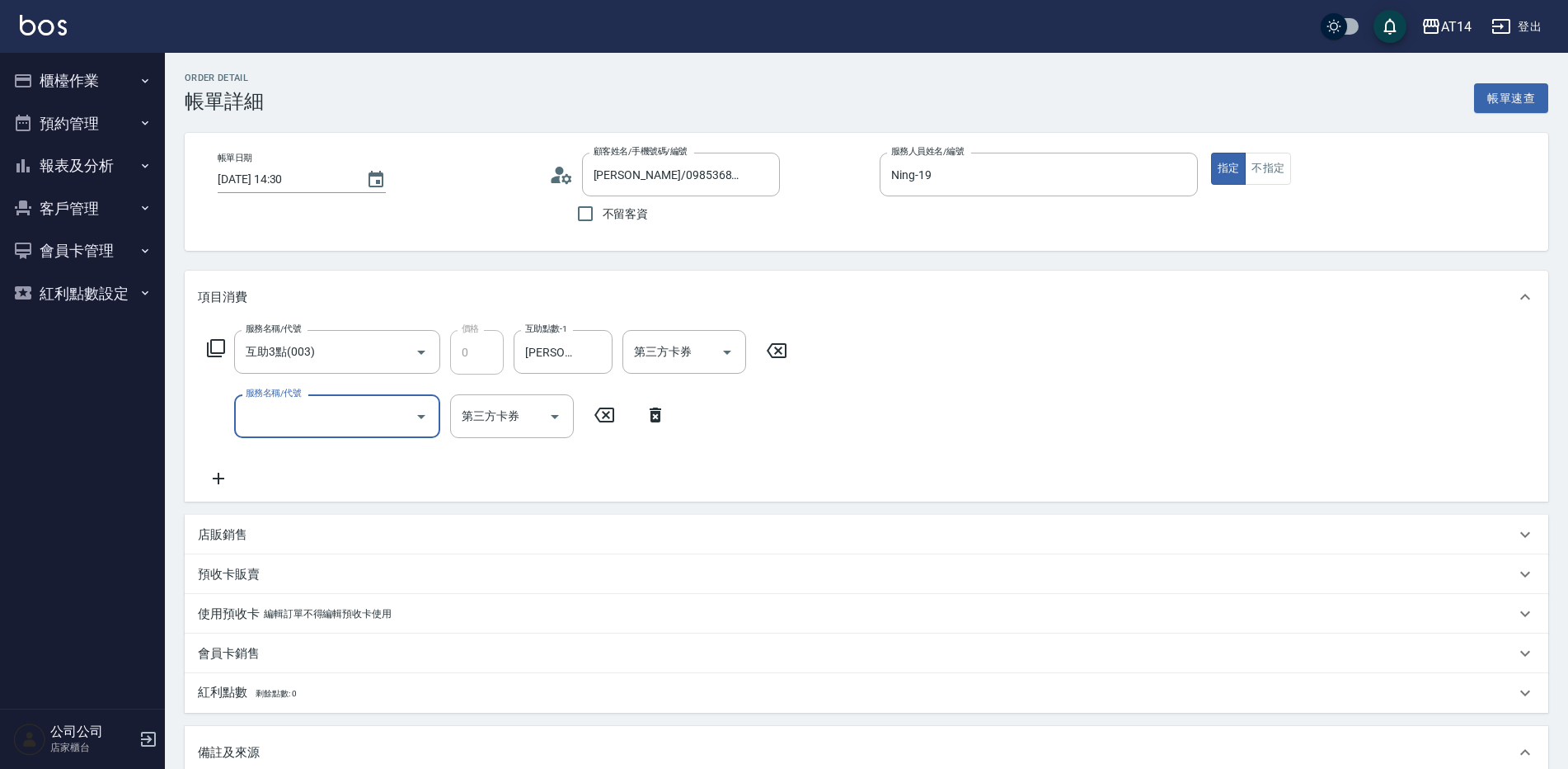
click at [352, 430] on input "服務名稱/代號" at bounding box center [324, 415] width 166 height 29
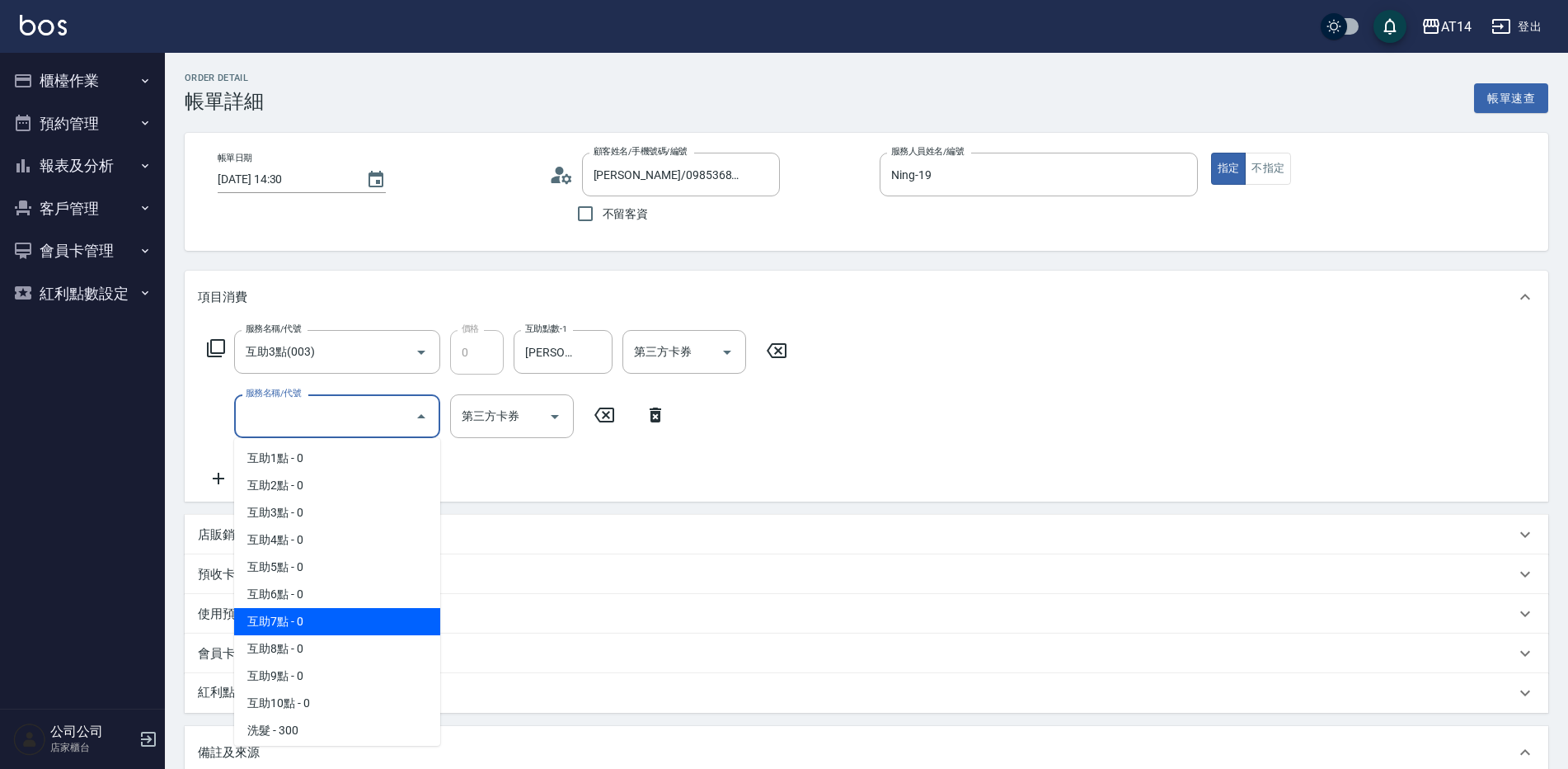
scroll to position [82, 0]
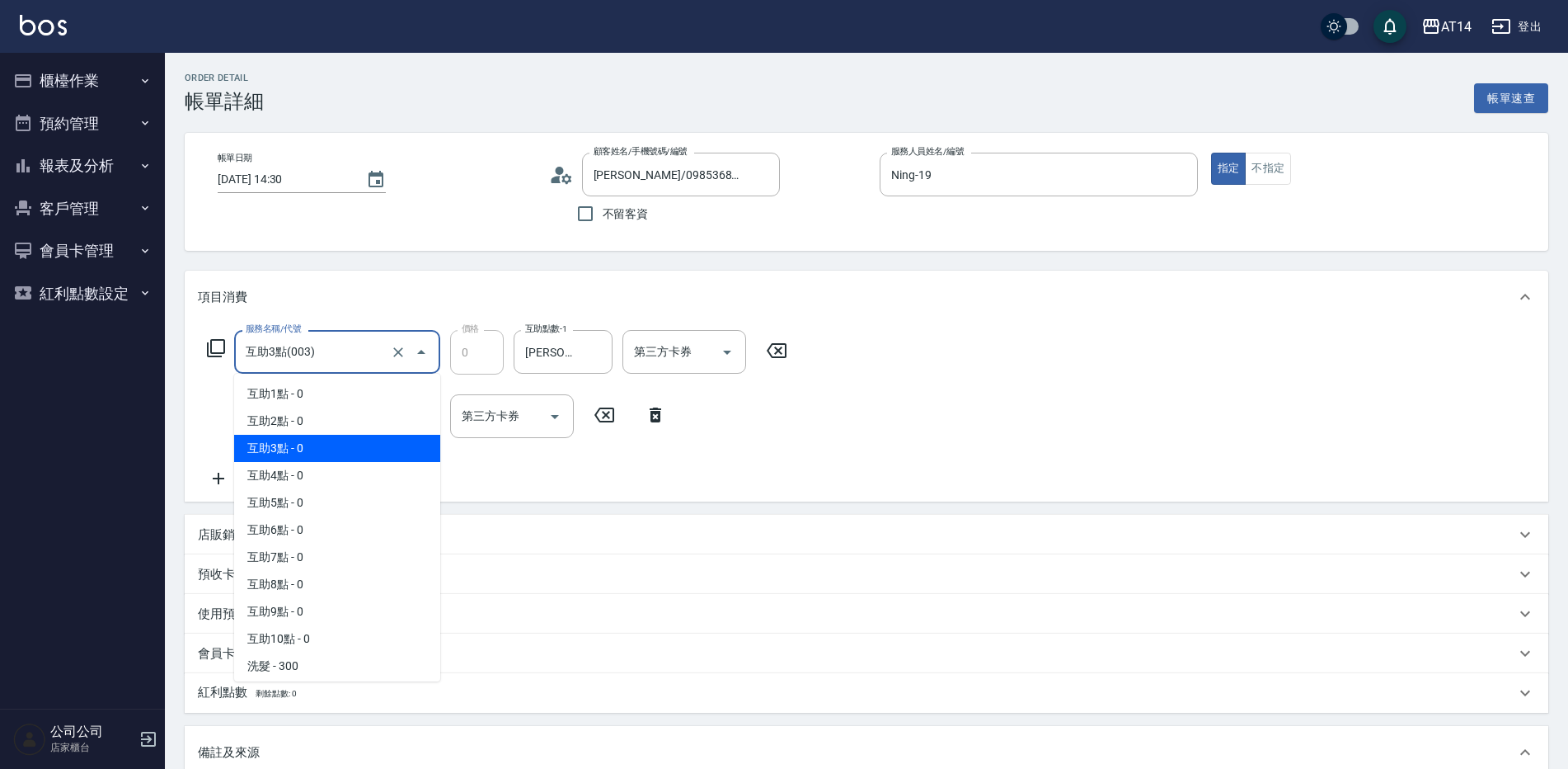
click at [352, 345] on input "互助3點(003)" at bounding box center [314, 352] width 145 height 29
click at [332, 474] on span "互助4點 - 0" at bounding box center [337, 476] width 206 height 27
type input "互助4點(004)"
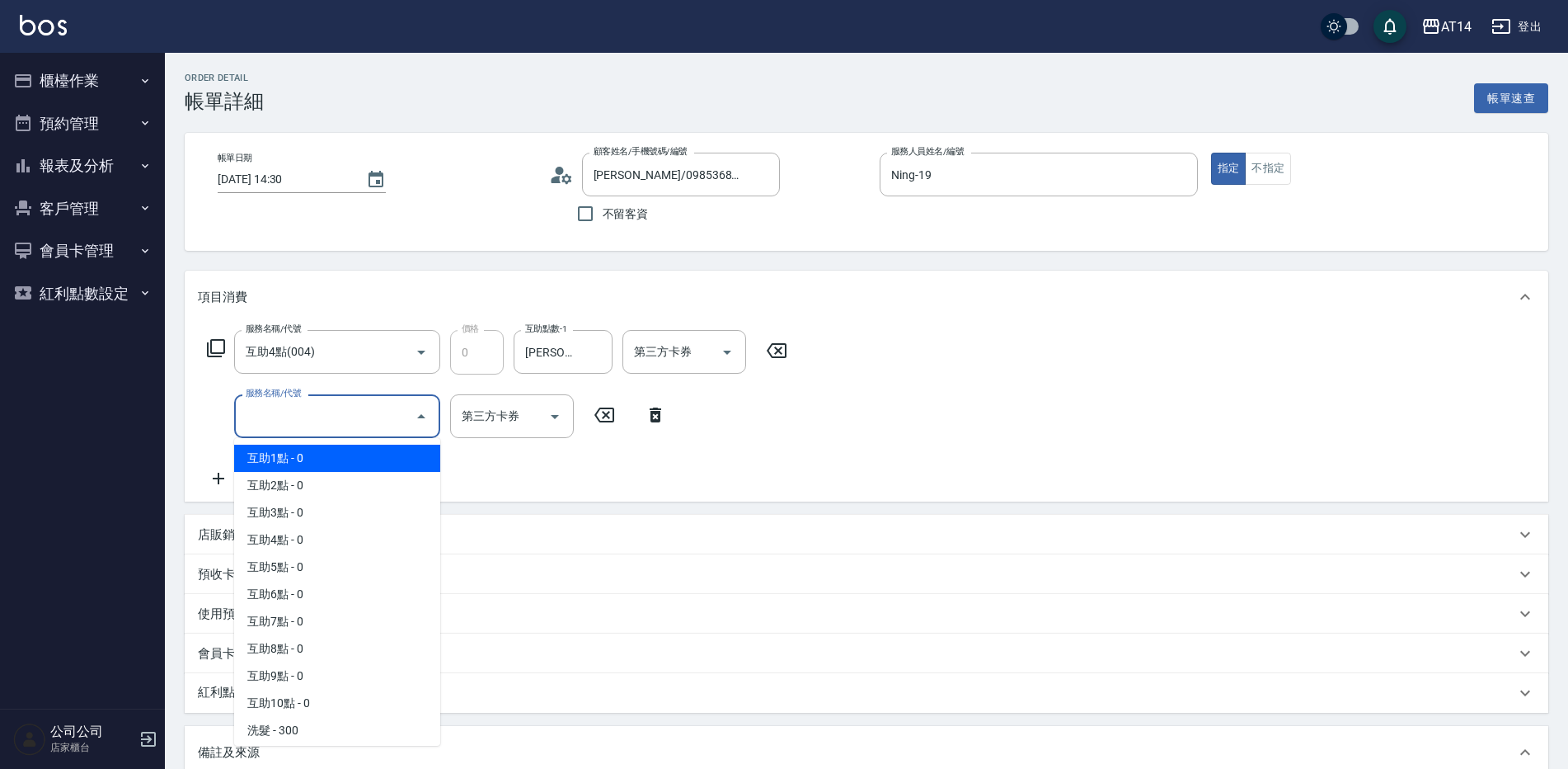
click at [326, 423] on input "服務名稱/代號" at bounding box center [324, 415] width 166 height 29
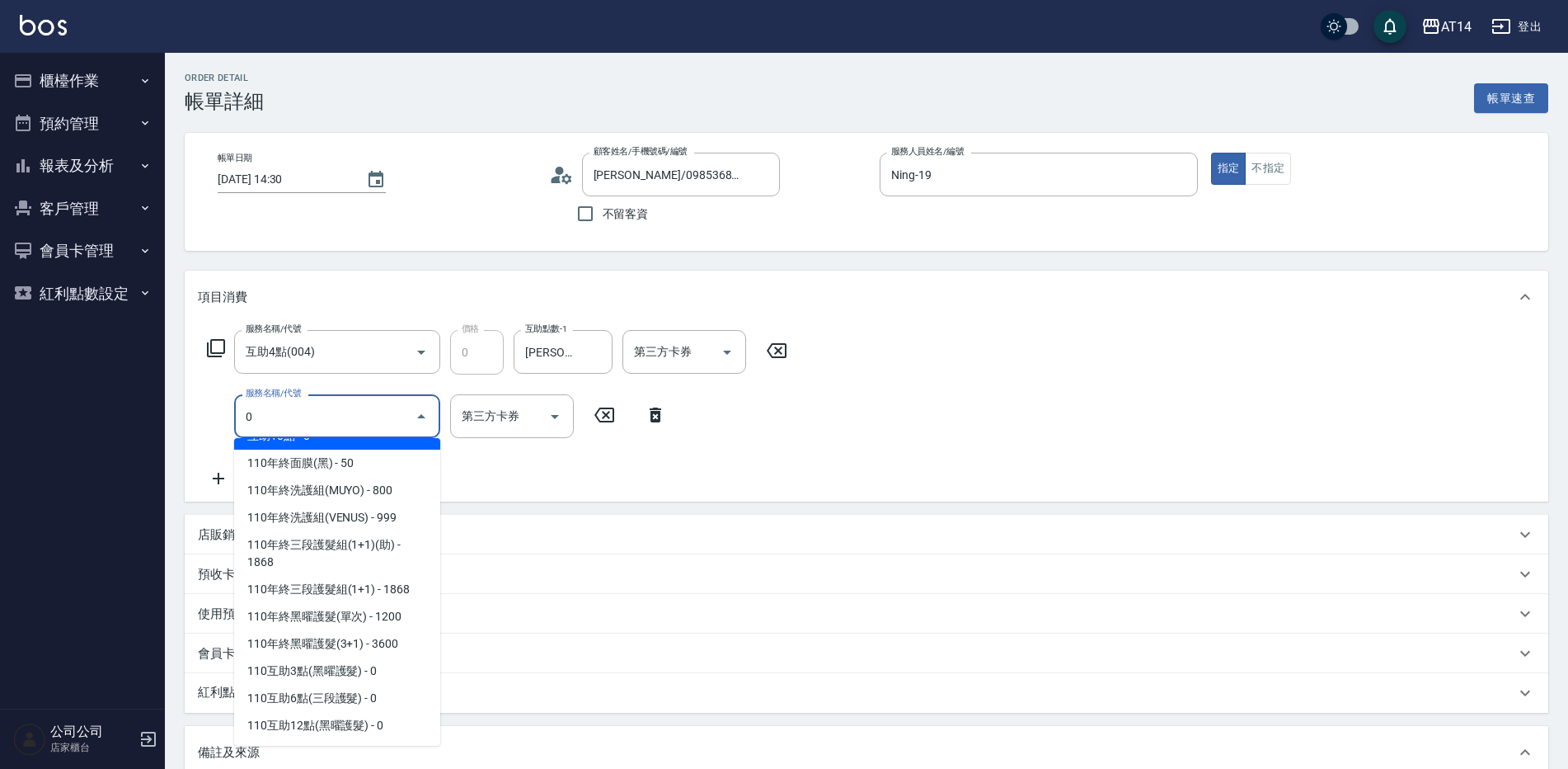
scroll to position [6, 0]
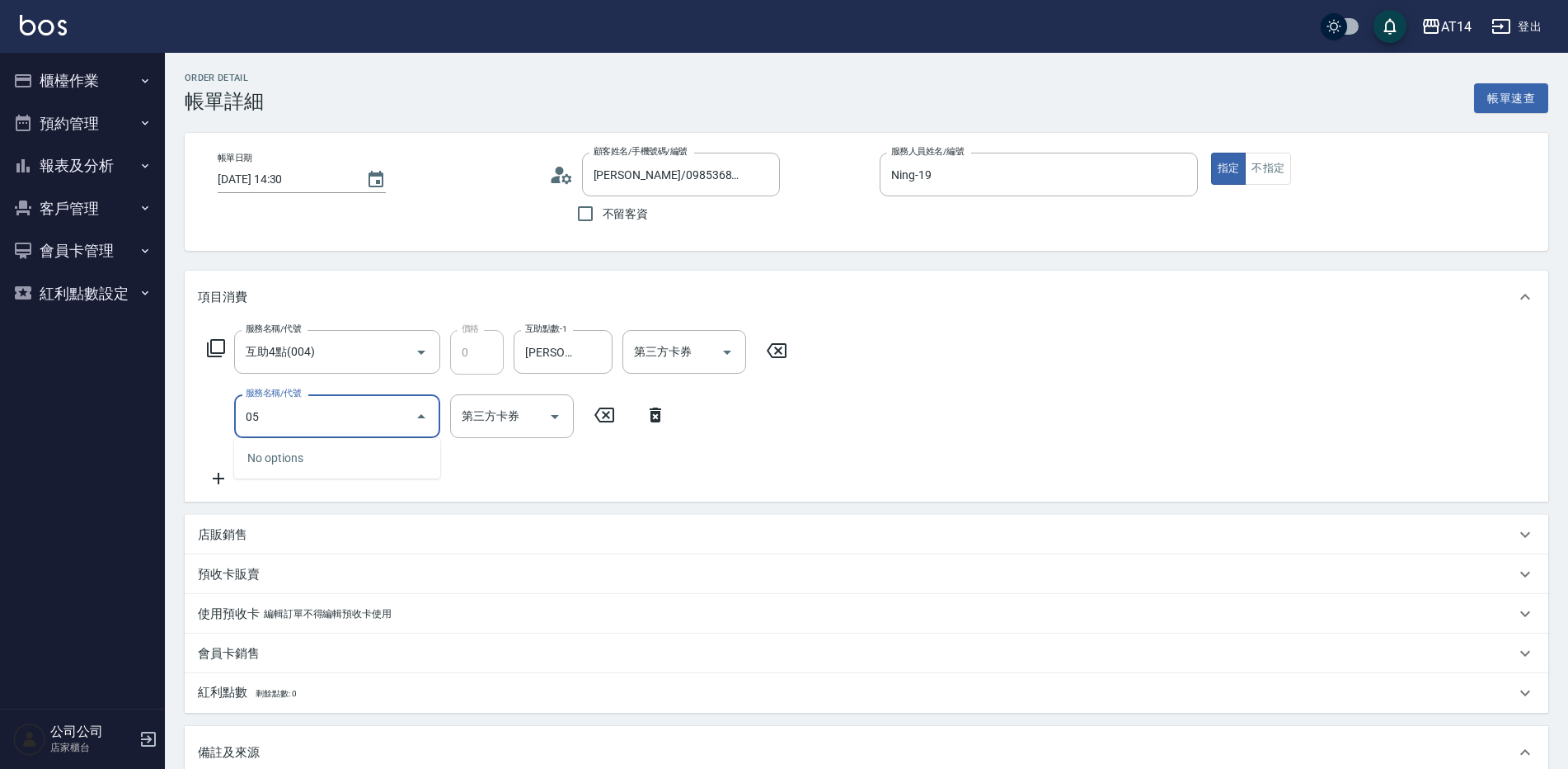
type input "051"
type input "2"
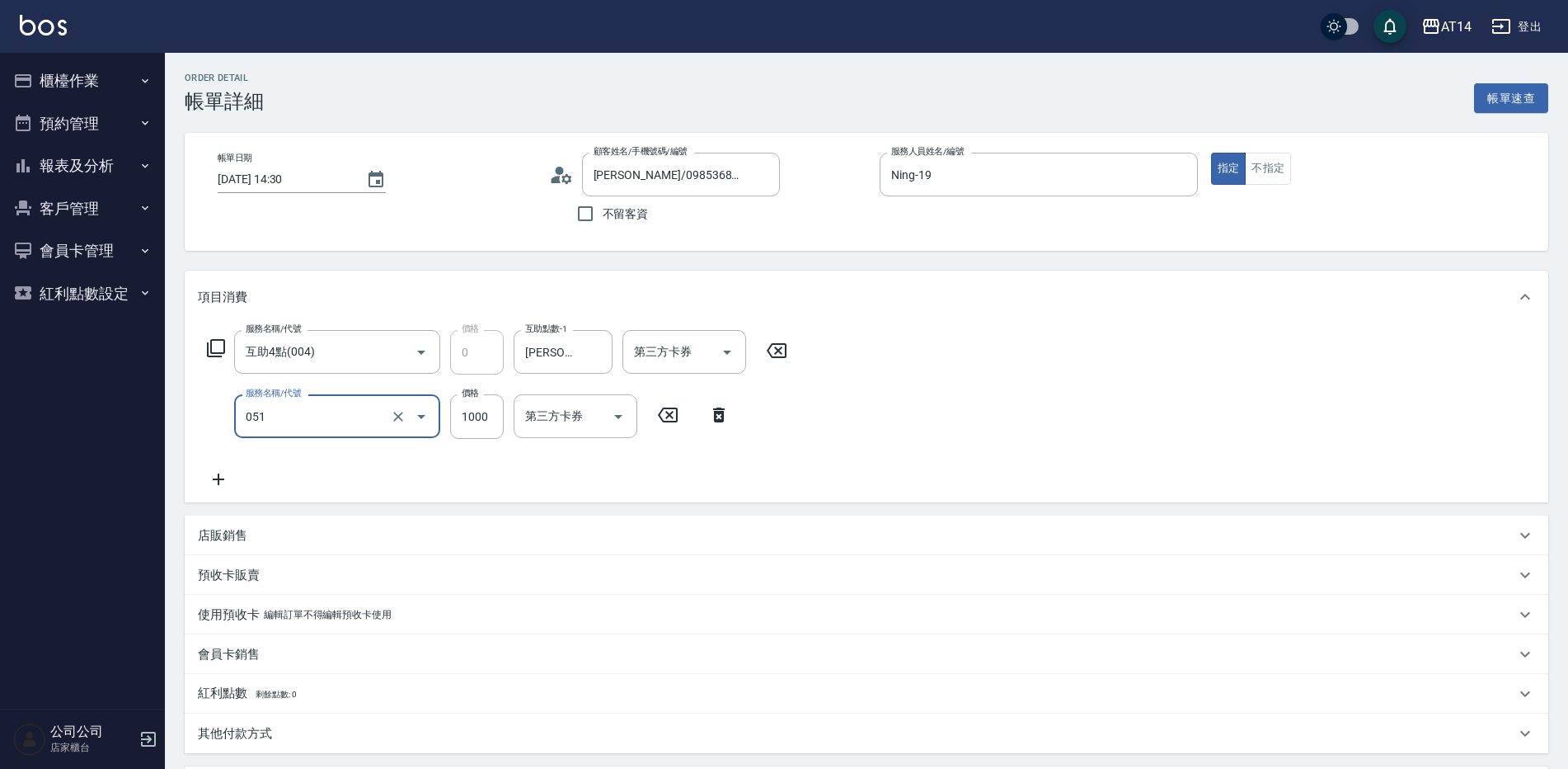
type input "護髮(051)"
click at [233, 484] on icon at bounding box center [218, 479] width 42 height 19
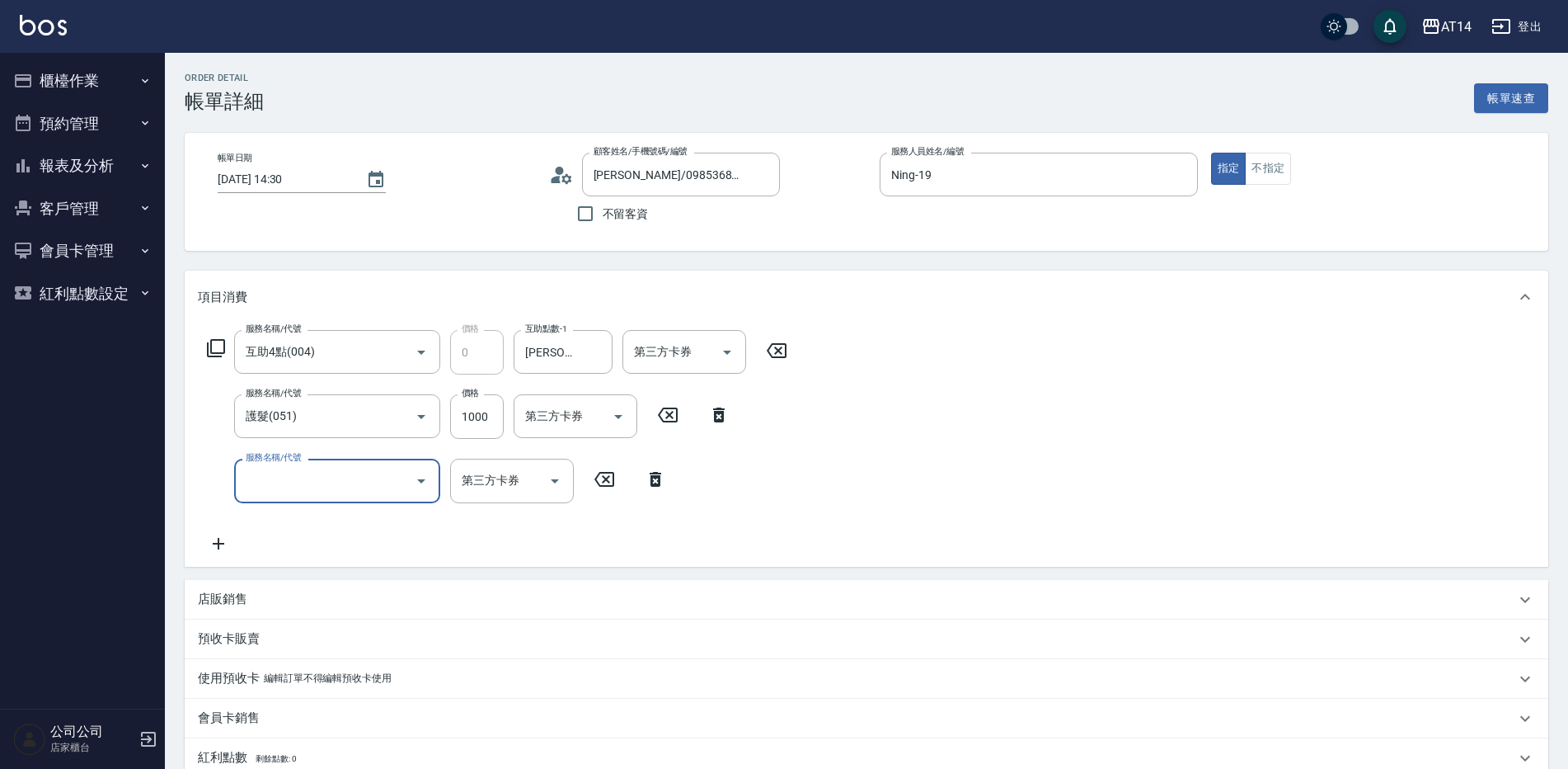
click at [279, 474] on input "服務名稱/代號" at bounding box center [324, 480] width 166 height 29
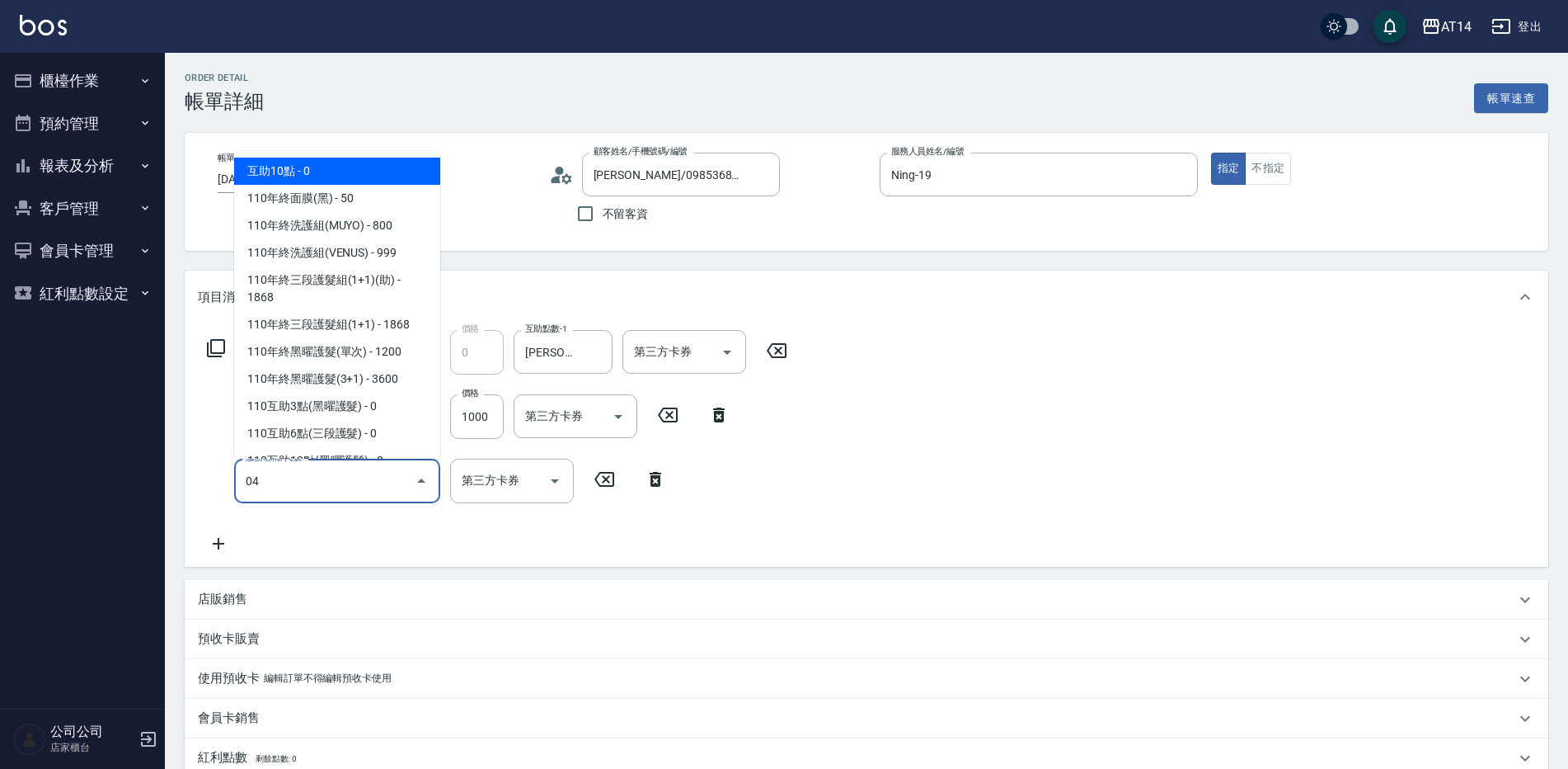
type input "041"
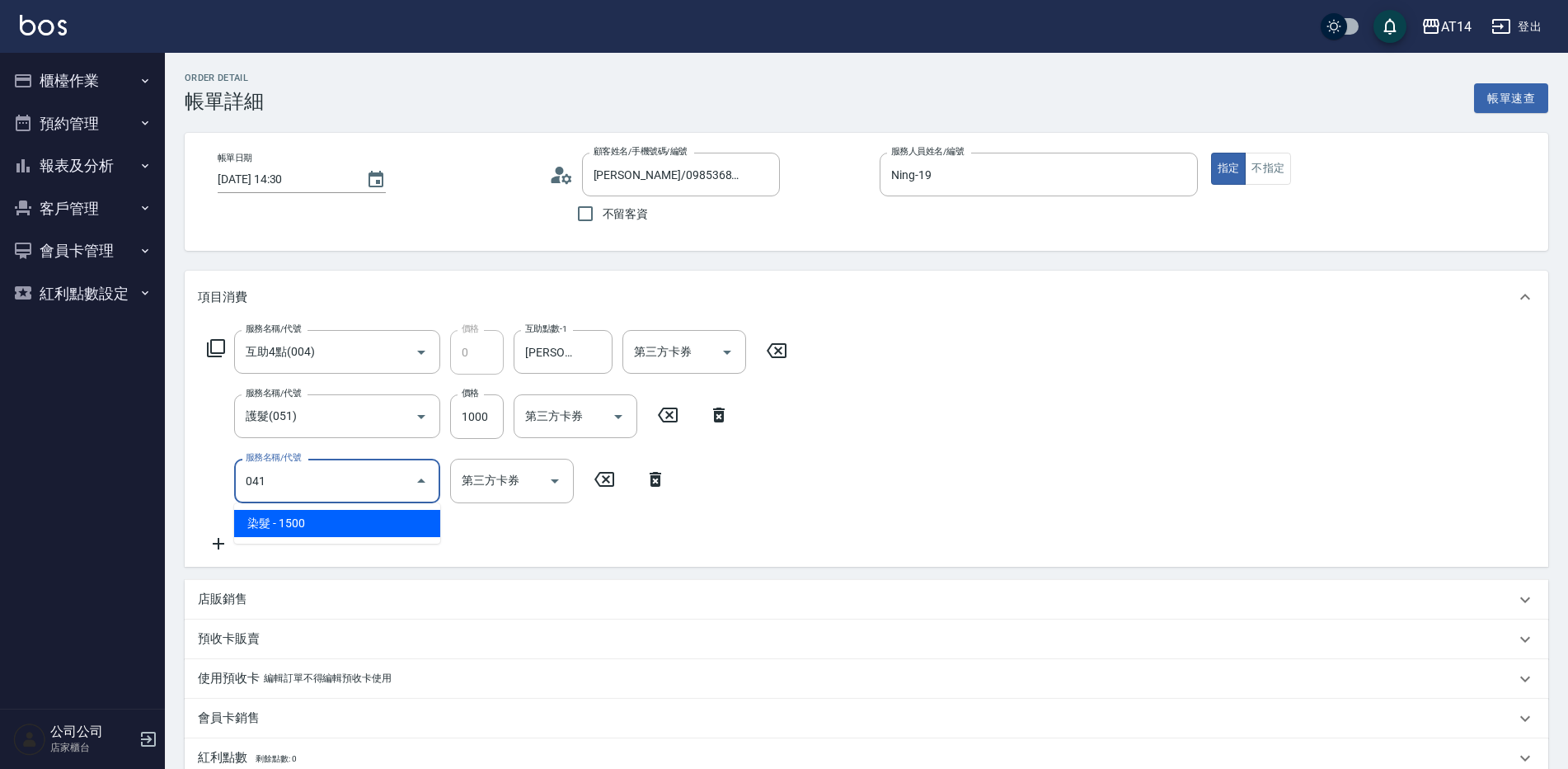
type input "5"
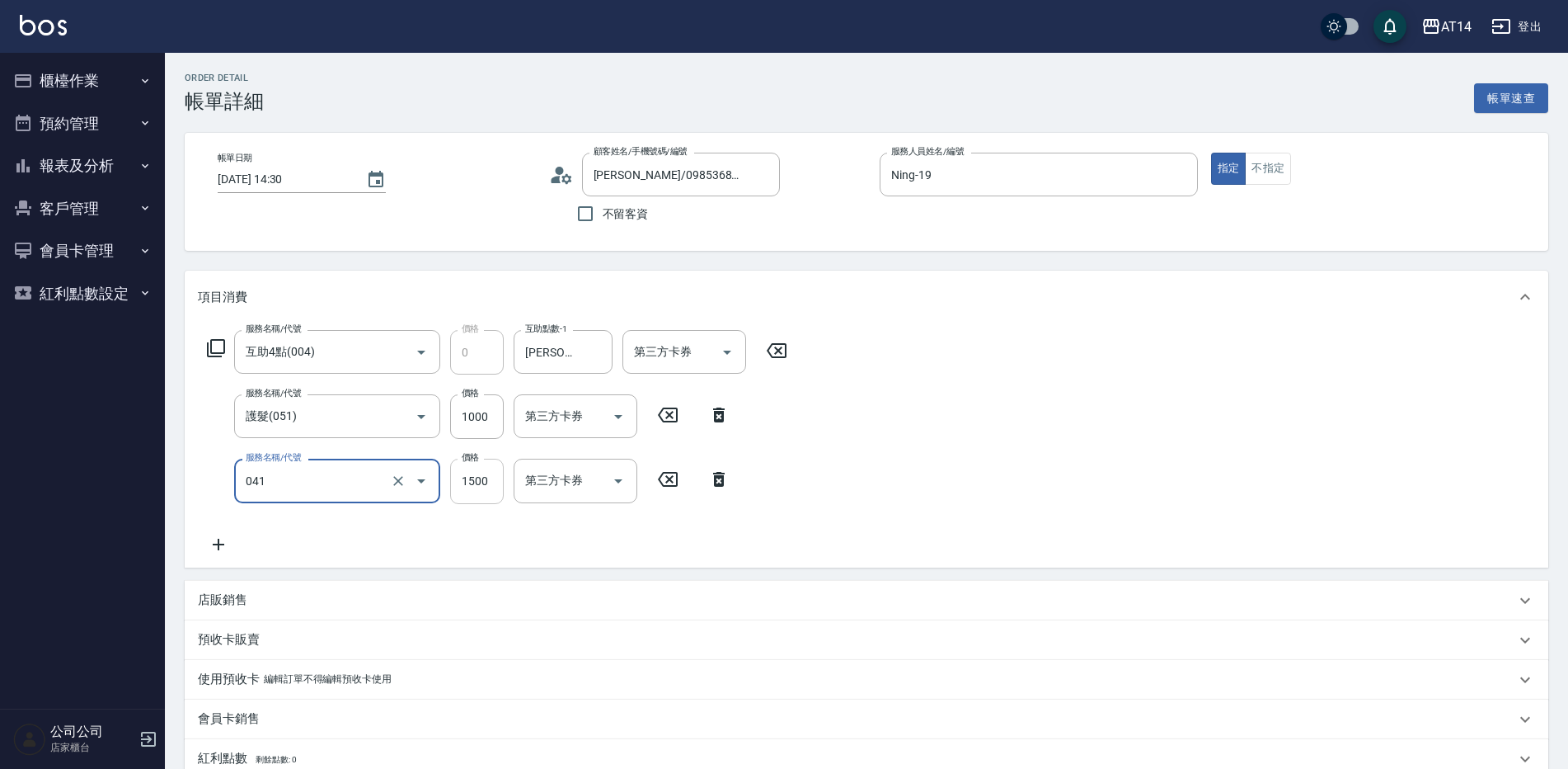
type input "染髮(041)"
click at [487, 464] on input "1500" at bounding box center [476, 481] width 54 height 44
type input "1"
type input "2"
type input "1649"
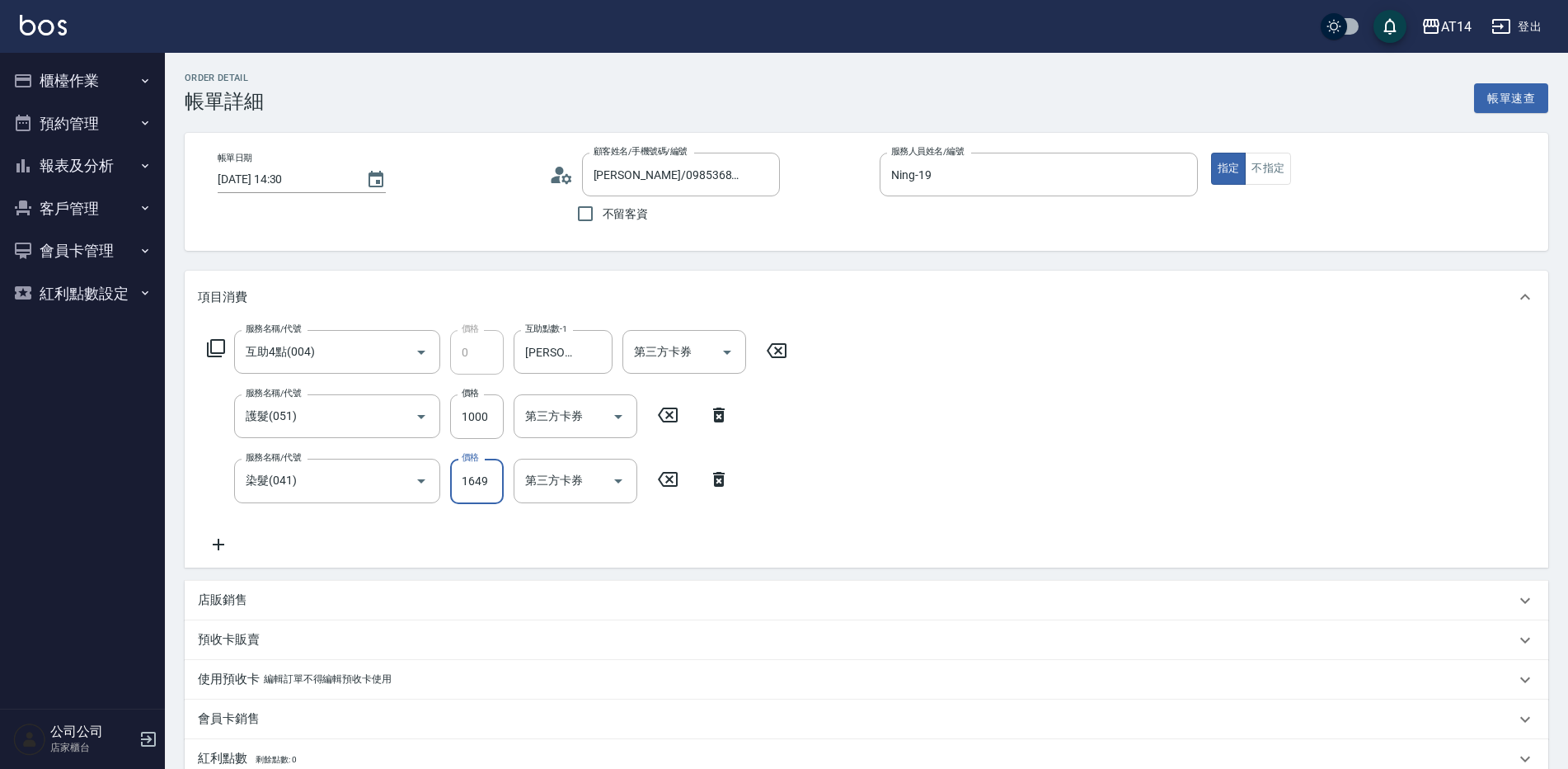
type input "5"
type input "1649"
click at [481, 401] on input "1000" at bounding box center [476, 416] width 54 height 44
type input "2"
type input "3"
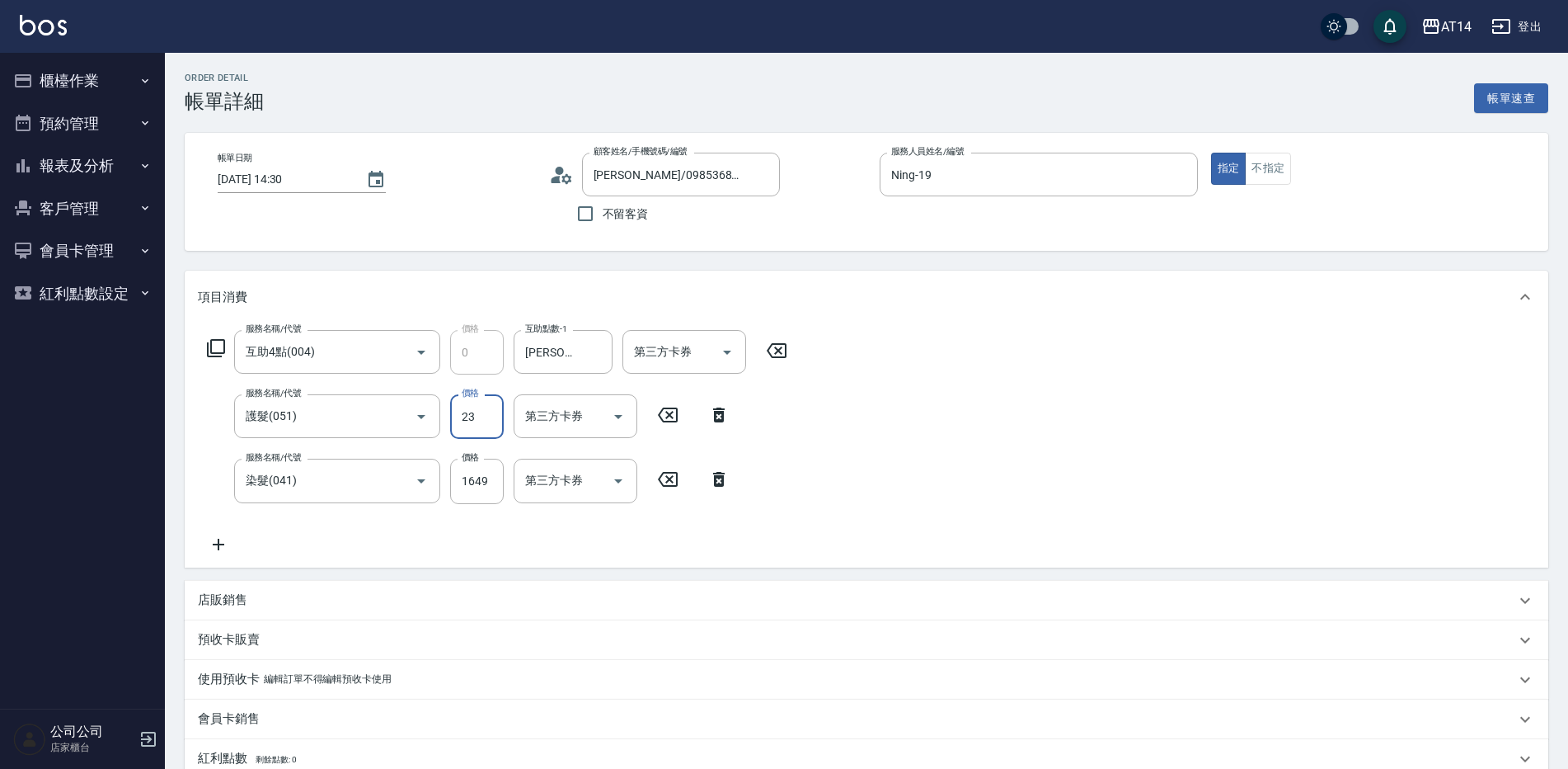
type input "230"
type input "4"
type input "2300"
type input "8"
type input "2300"
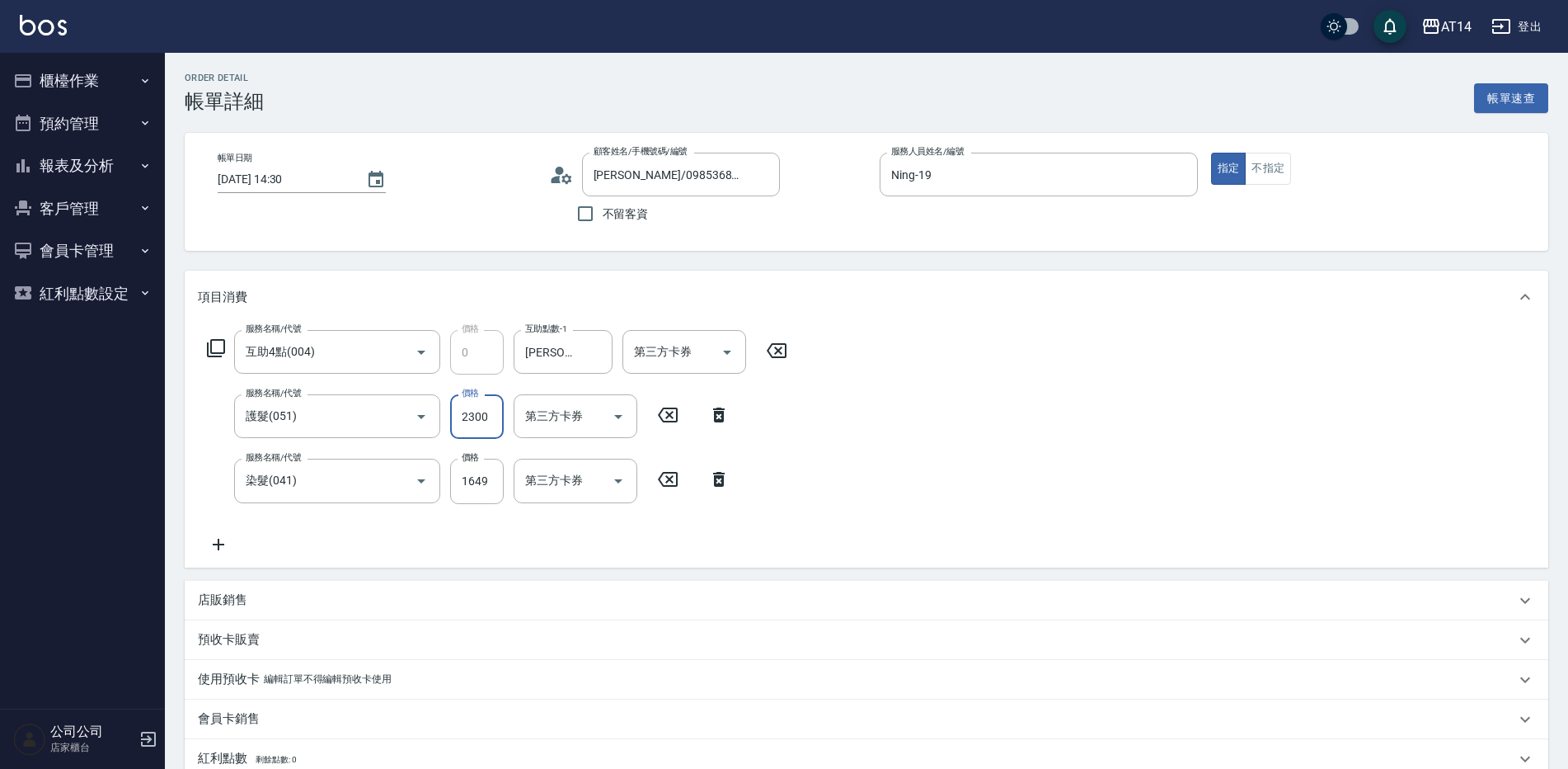
click at [610, 552] on div "服務名稱/代號 互助4點(004) 服務名稱/代號 價格 0 價格 互助點數-1 趙苡晴-67 互助點數-1 第三方卡券 第三方卡券 服務名稱/代號 護髮(0…" at bounding box center [497, 441] width 599 height 224
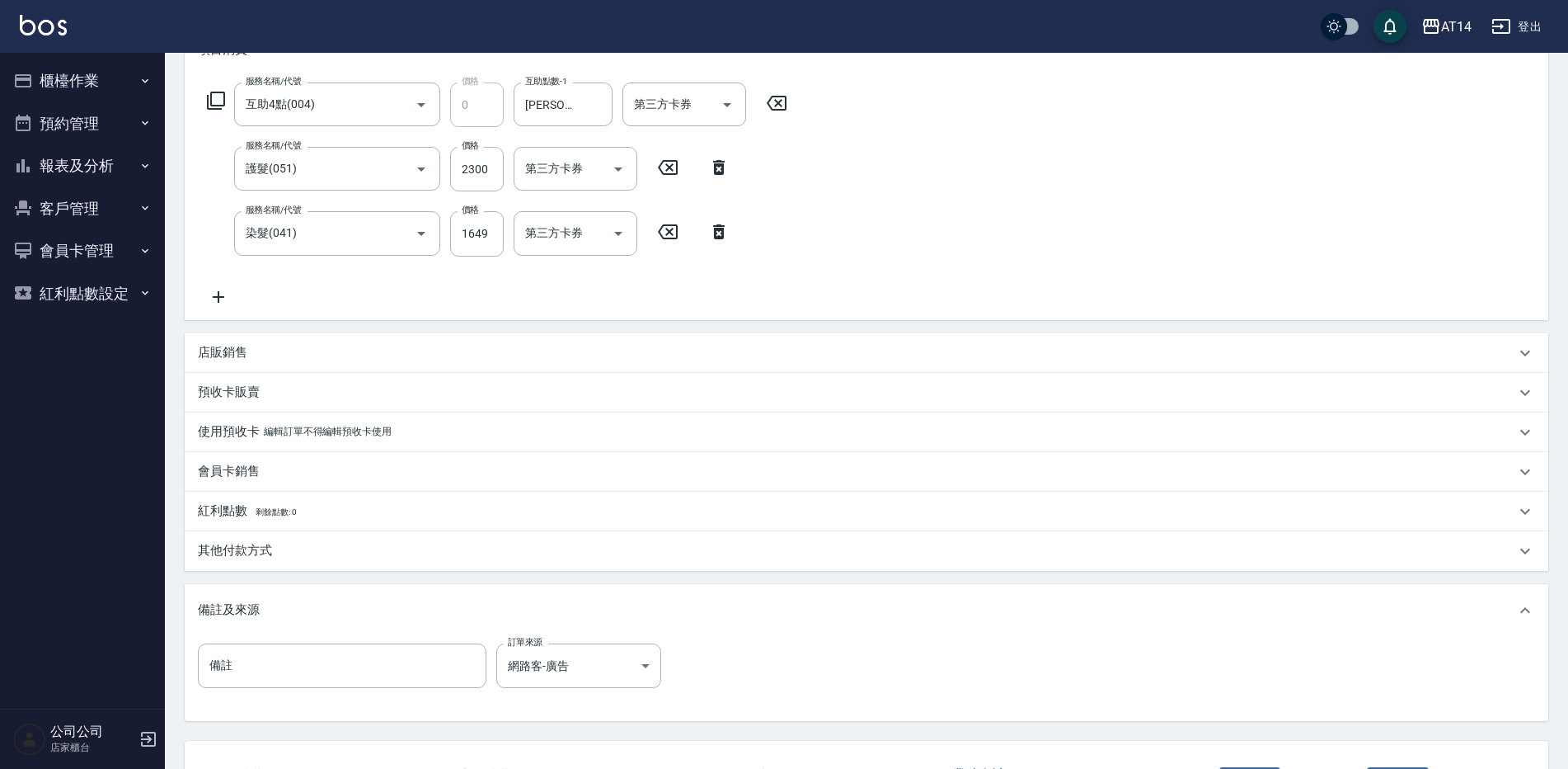
scroll to position [377, 0]
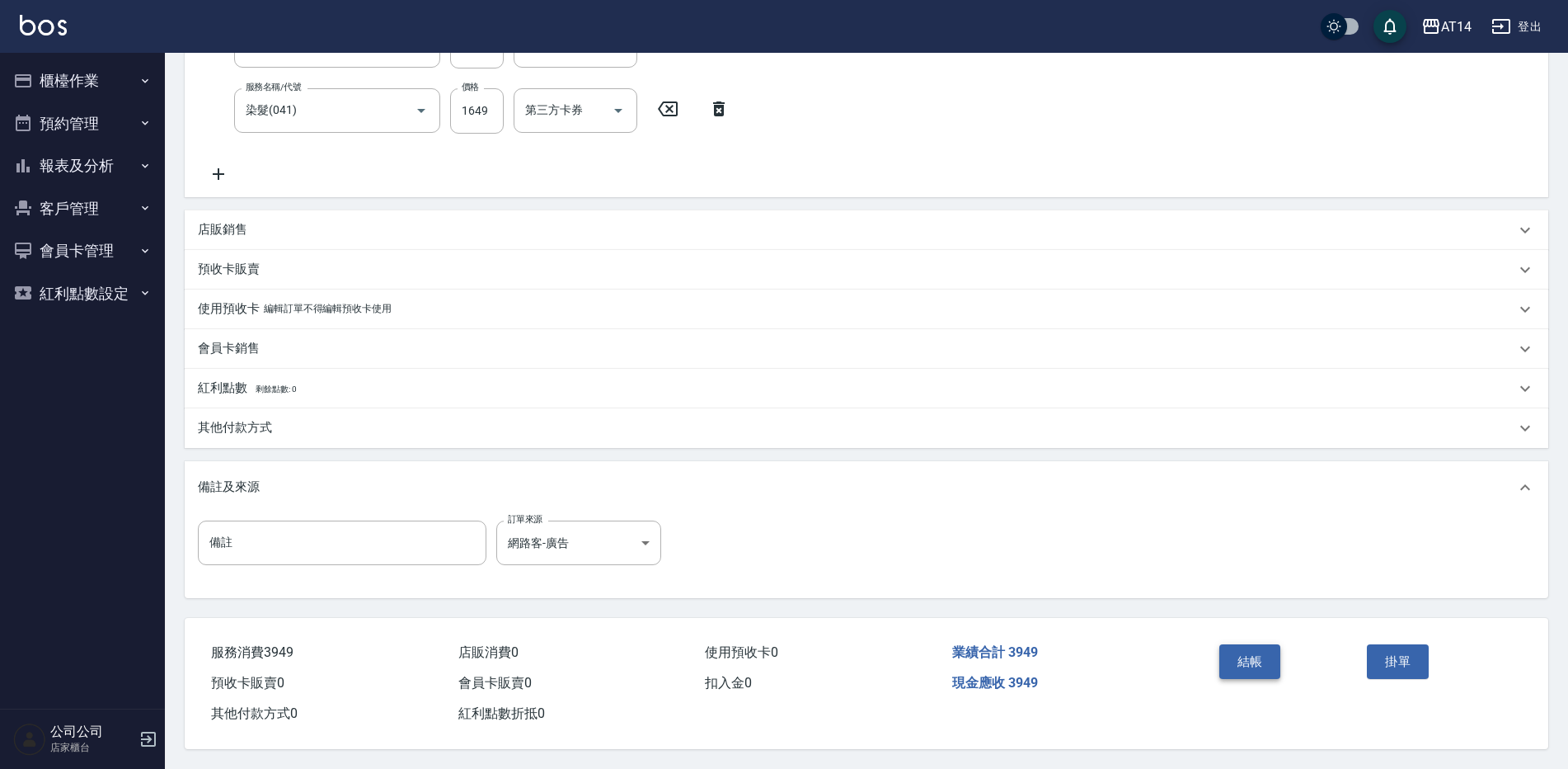
click at [1251, 656] on button "結帳" at bounding box center [1250, 661] width 62 height 34
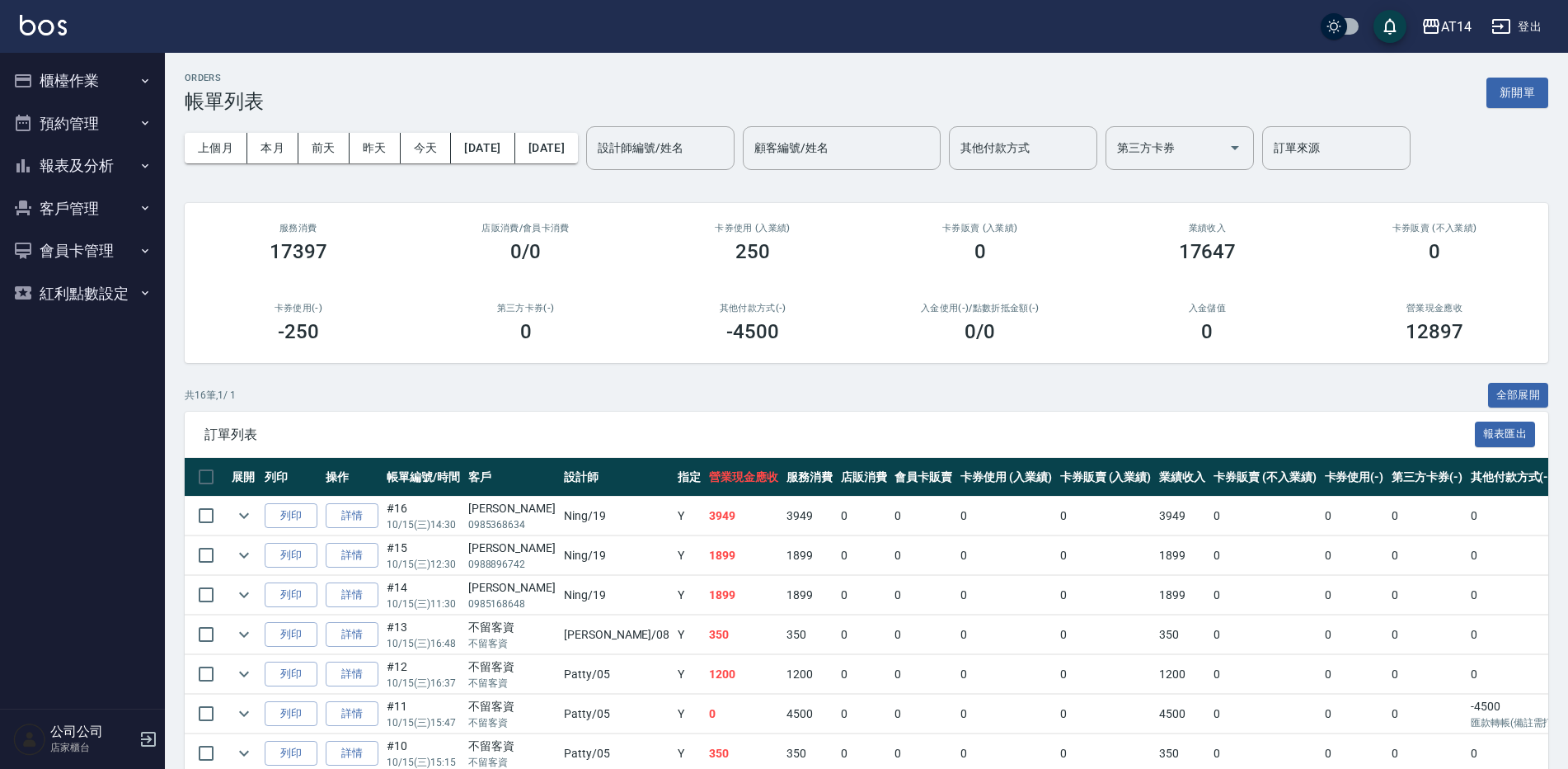
click at [93, 131] on button "預約管理" at bounding box center [82, 124] width 152 height 43
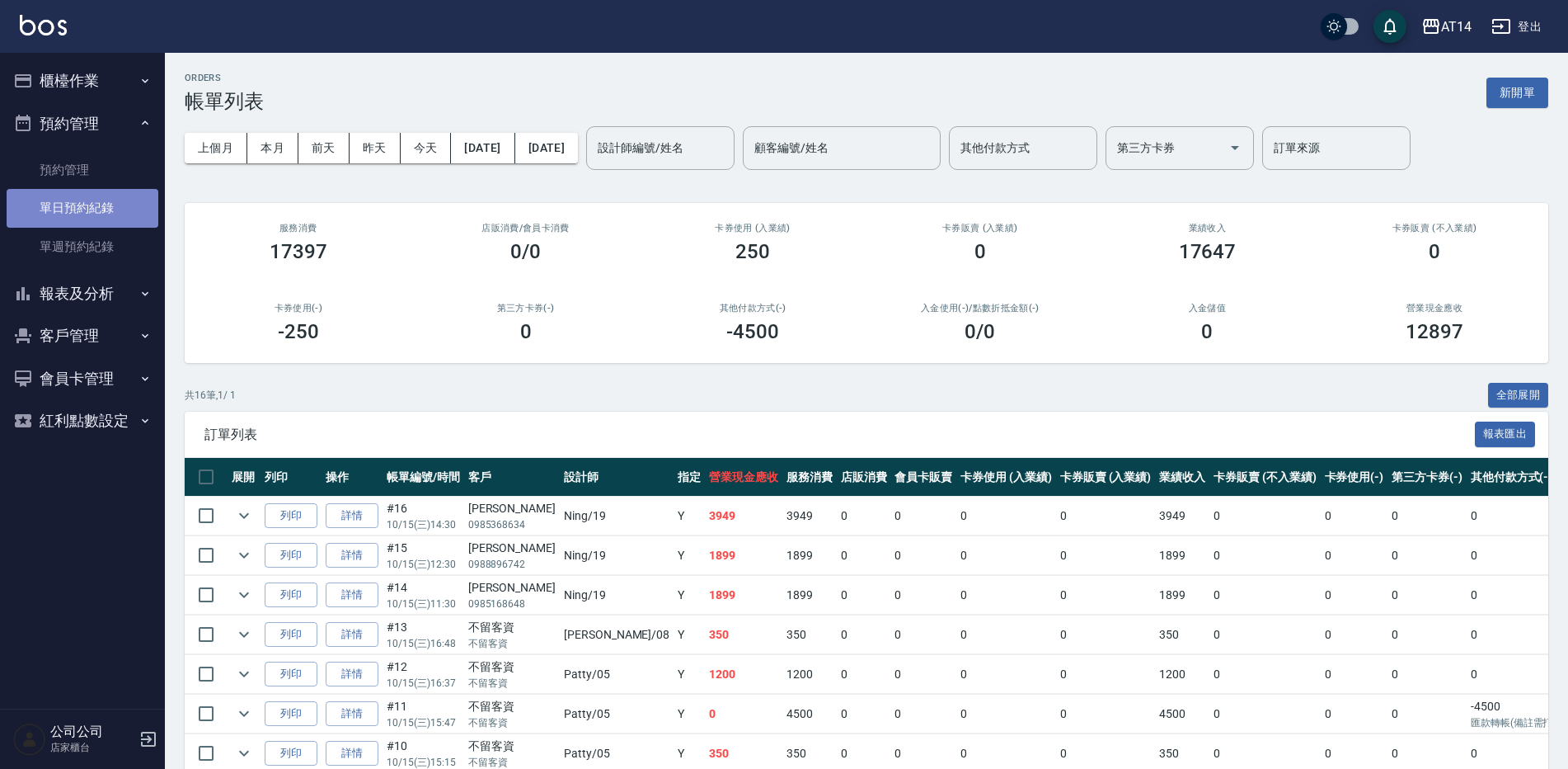
click at [95, 209] on link "單日預約紀錄" at bounding box center [82, 208] width 152 height 38
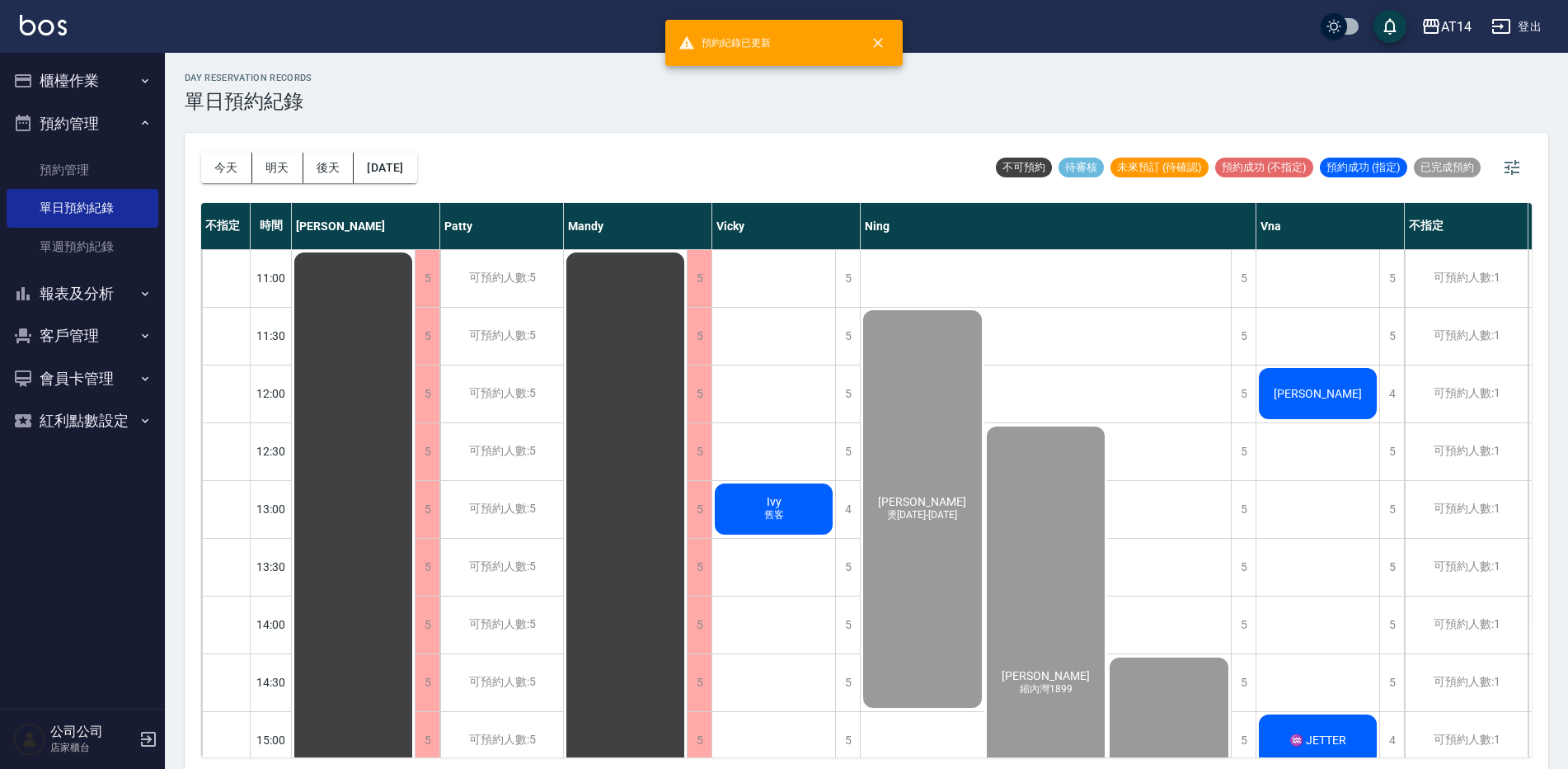
click at [1286, 377] on div "[PERSON_NAME]" at bounding box center [1317, 392] width 123 height 56
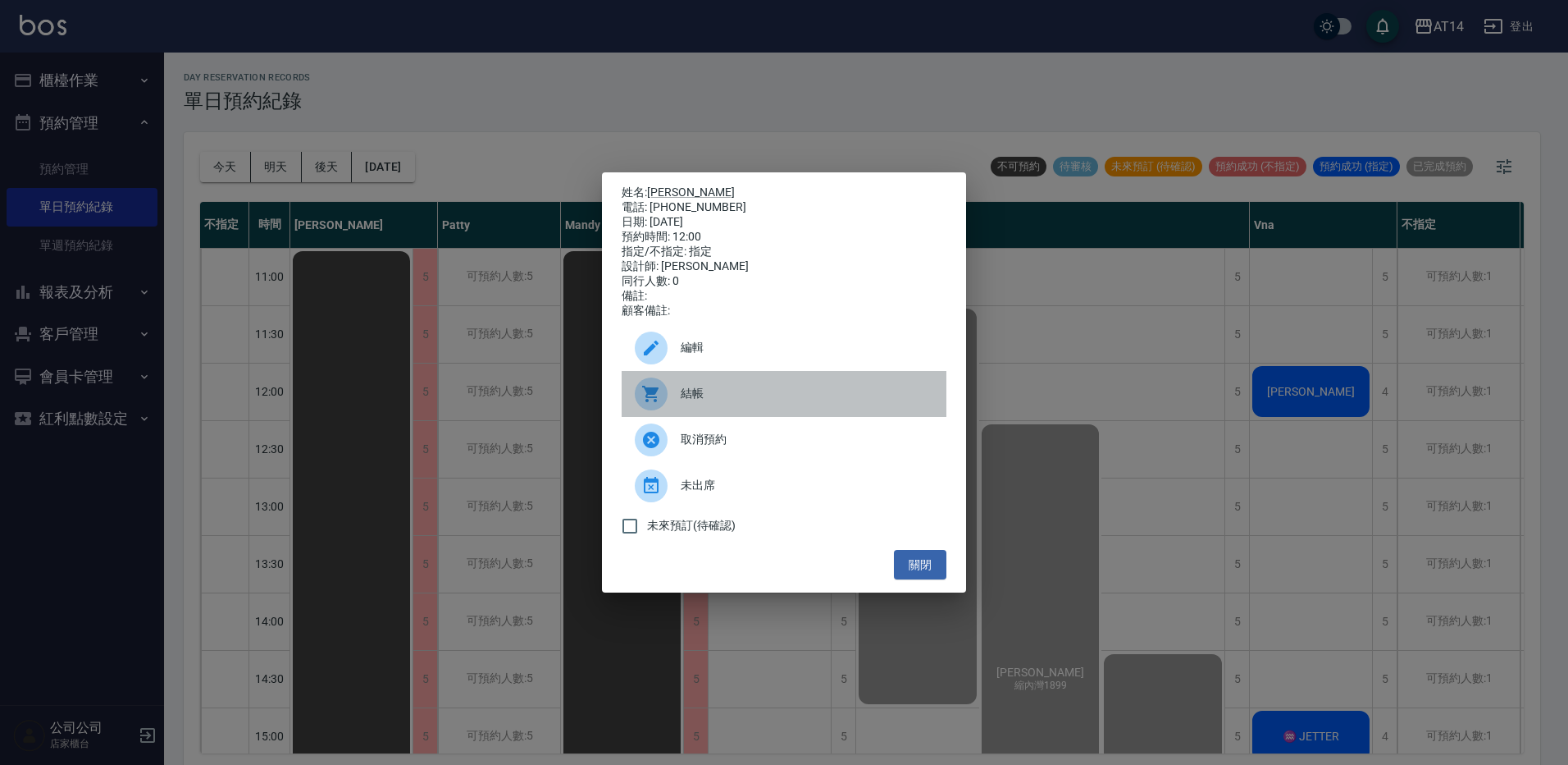
click at [765, 396] on span "結帳" at bounding box center [806, 394] width 252 height 18
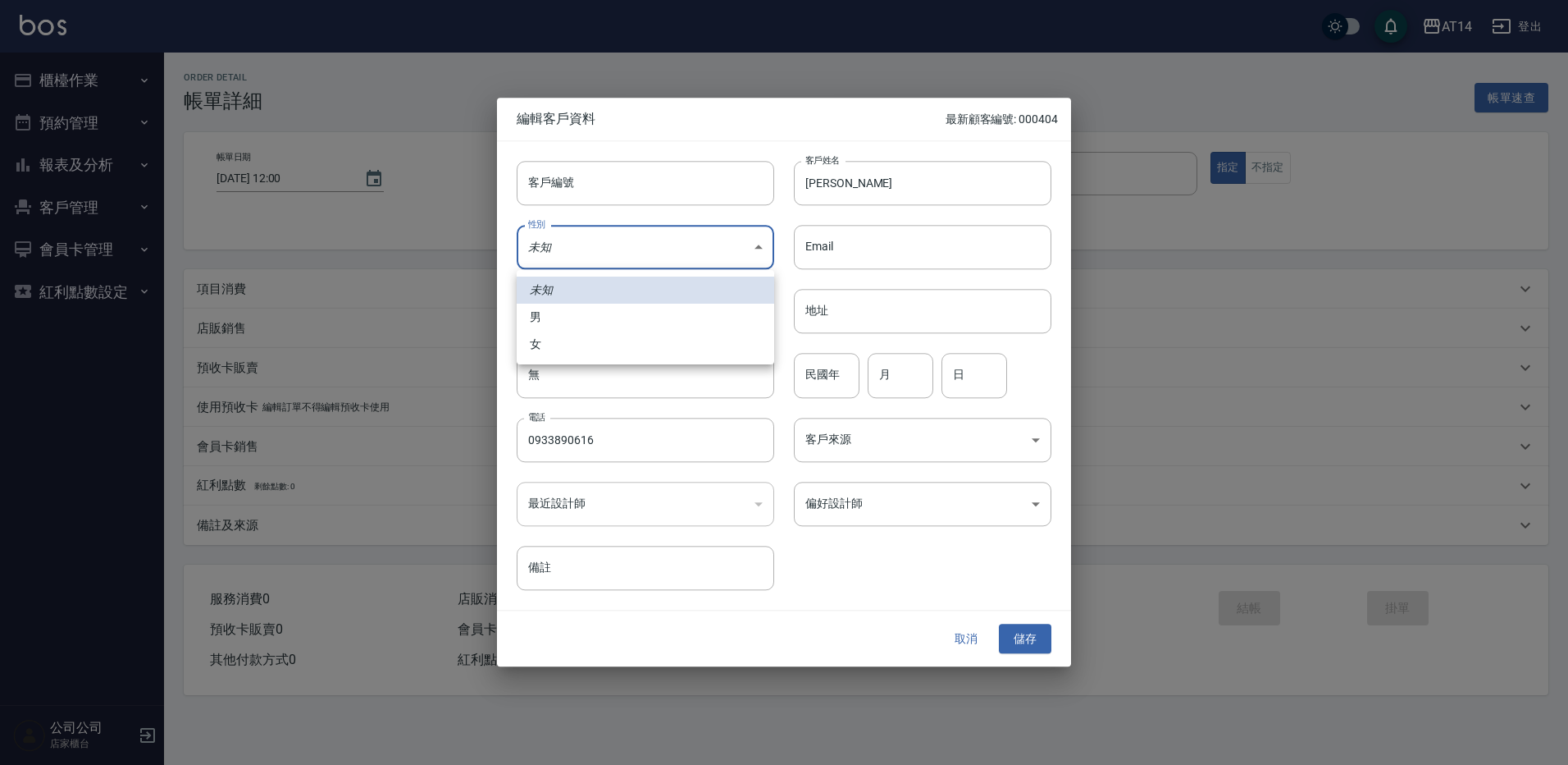
click at [592, 245] on body "AT14 登出 櫃檯作業 打帳單 帳單列表 掛單列表 現金收支登錄 材料自購登錄 每日結帳 排班表 掃碼打卡 預約管理 預約管理 單日預約紀錄 單週預約紀錄 …" at bounding box center [784, 382] width 1568 height 765
click at [568, 344] on li "女" at bounding box center [645, 344] width 258 height 27
type input "[DEMOGRAPHIC_DATA]"
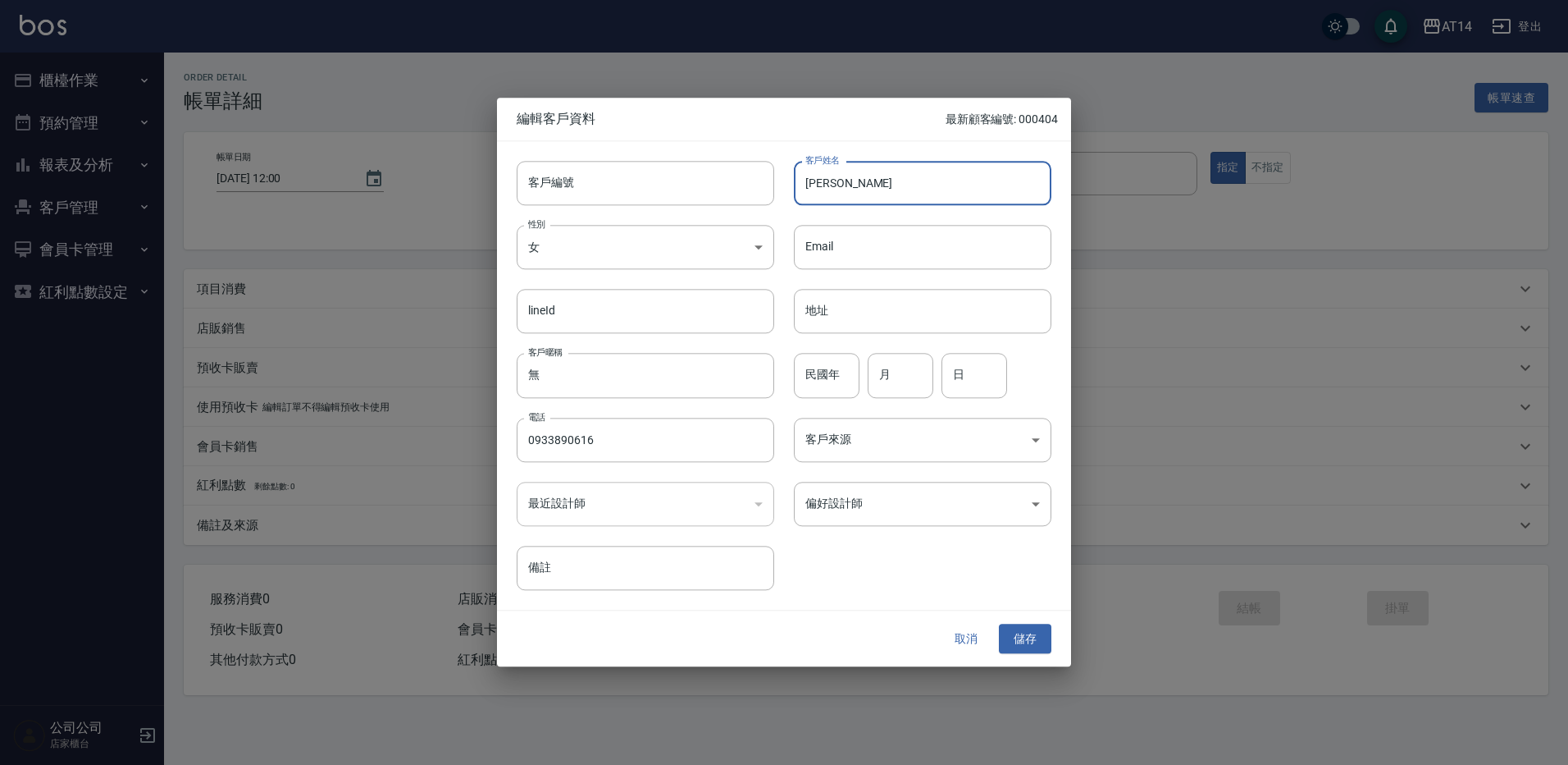
click at [802, 174] on input "[PERSON_NAME]" at bounding box center [922, 183] width 258 height 44
paste input "♏"
type input "♏[PERSON_NAME]"
click at [849, 361] on input "民國年" at bounding box center [826, 375] width 66 height 44
type input "65"
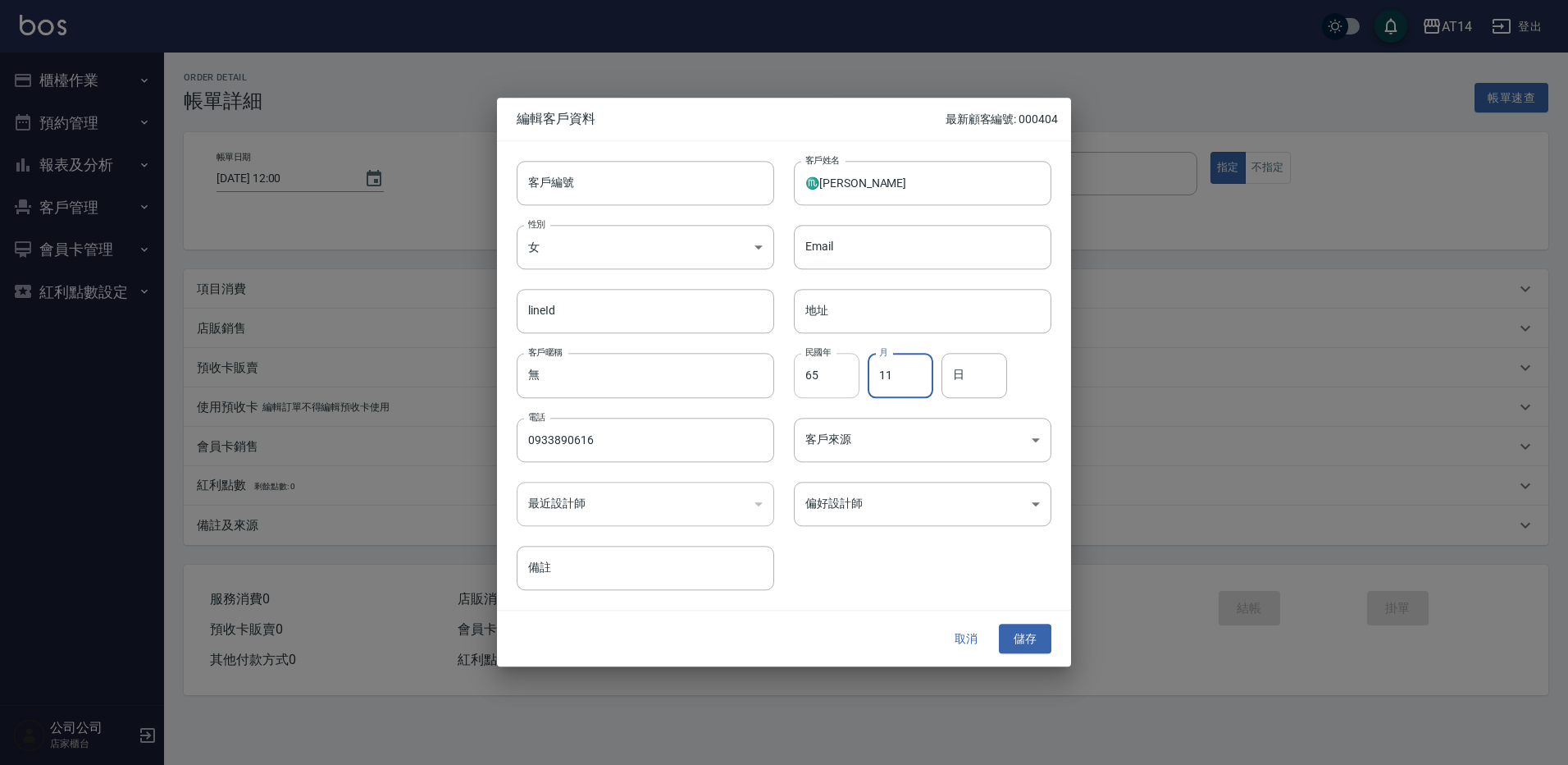
type input "11"
click at [883, 426] on body "AT14 登出 櫃檯作業 打帳單 帳單列表 掛單列表 現金收支登錄 材料自購登錄 每日結帳 排班表 掃碼打卡 預約管理 預約管理 單日預約紀錄 單週預約紀錄 …" at bounding box center [784, 382] width 1568 height 765
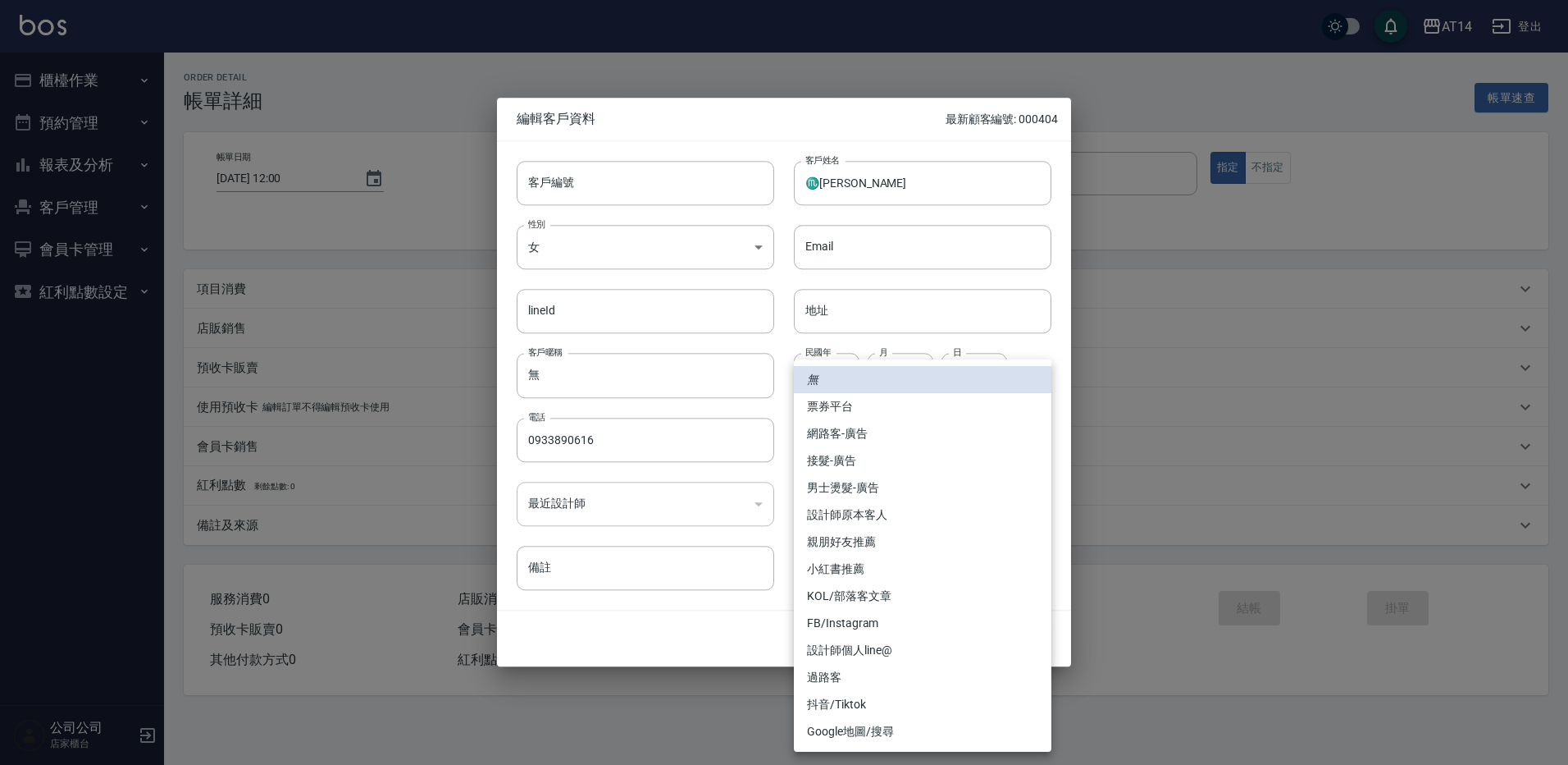
click at [883, 426] on li "網路客-廣告" at bounding box center [922, 434] width 258 height 27
type input "網路客-廣告"
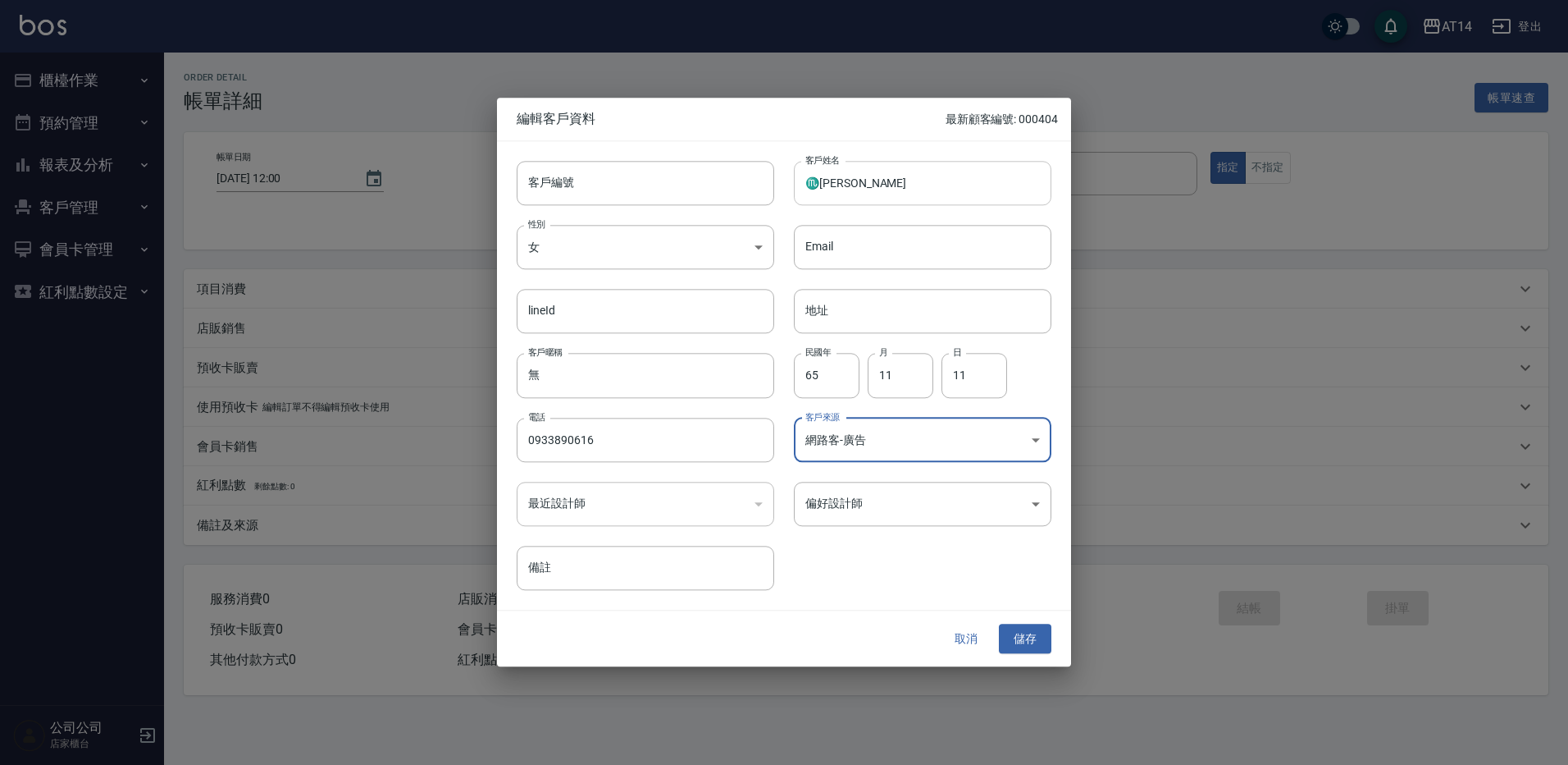
click at [868, 180] on input "♏Joyce" at bounding box center [922, 183] width 258 height 44
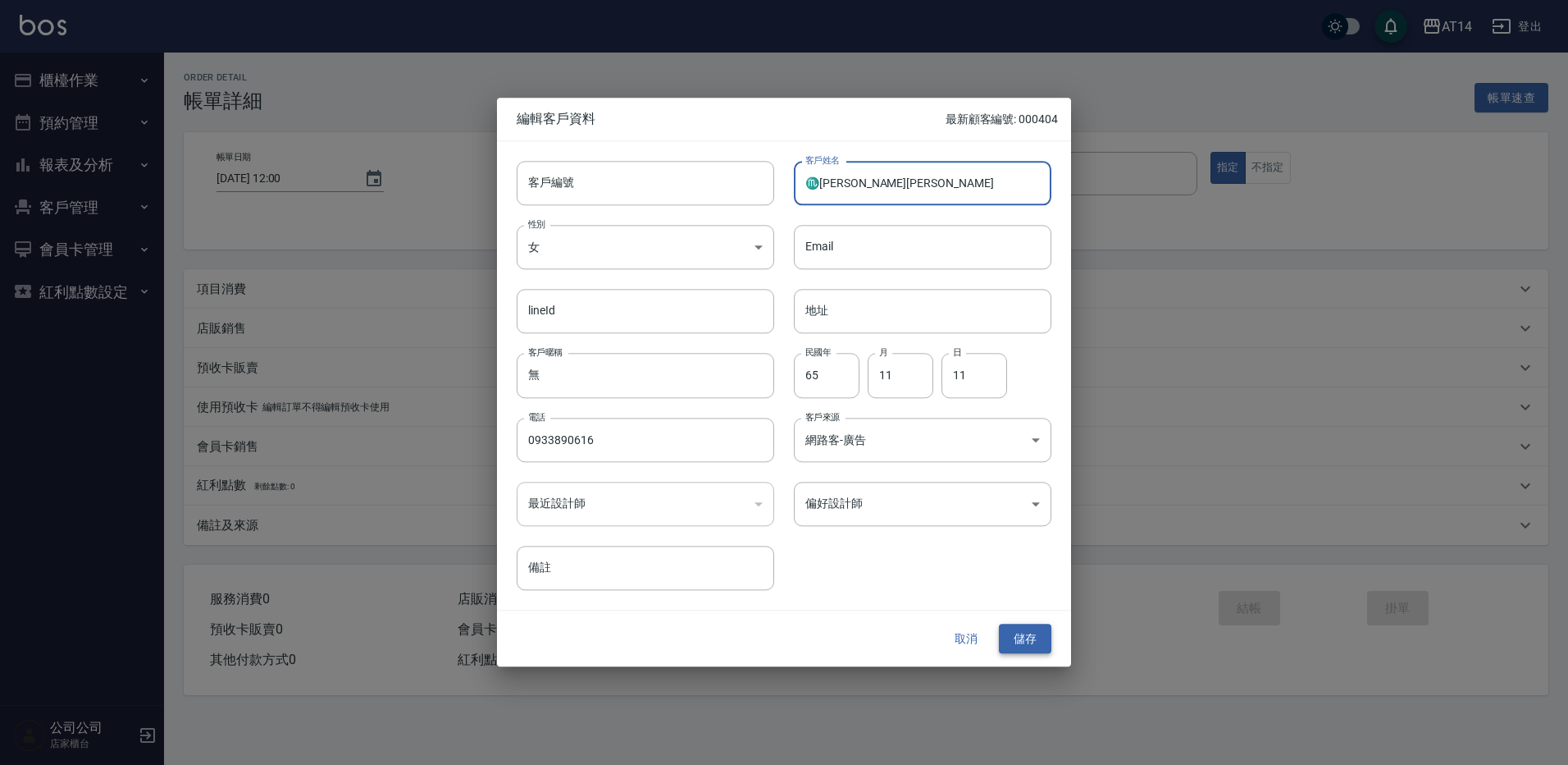
type input "♏[PERSON_NAME][PERSON_NAME]"
click at [1029, 641] on button "儲存" at bounding box center [1025, 638] width 53 height 31
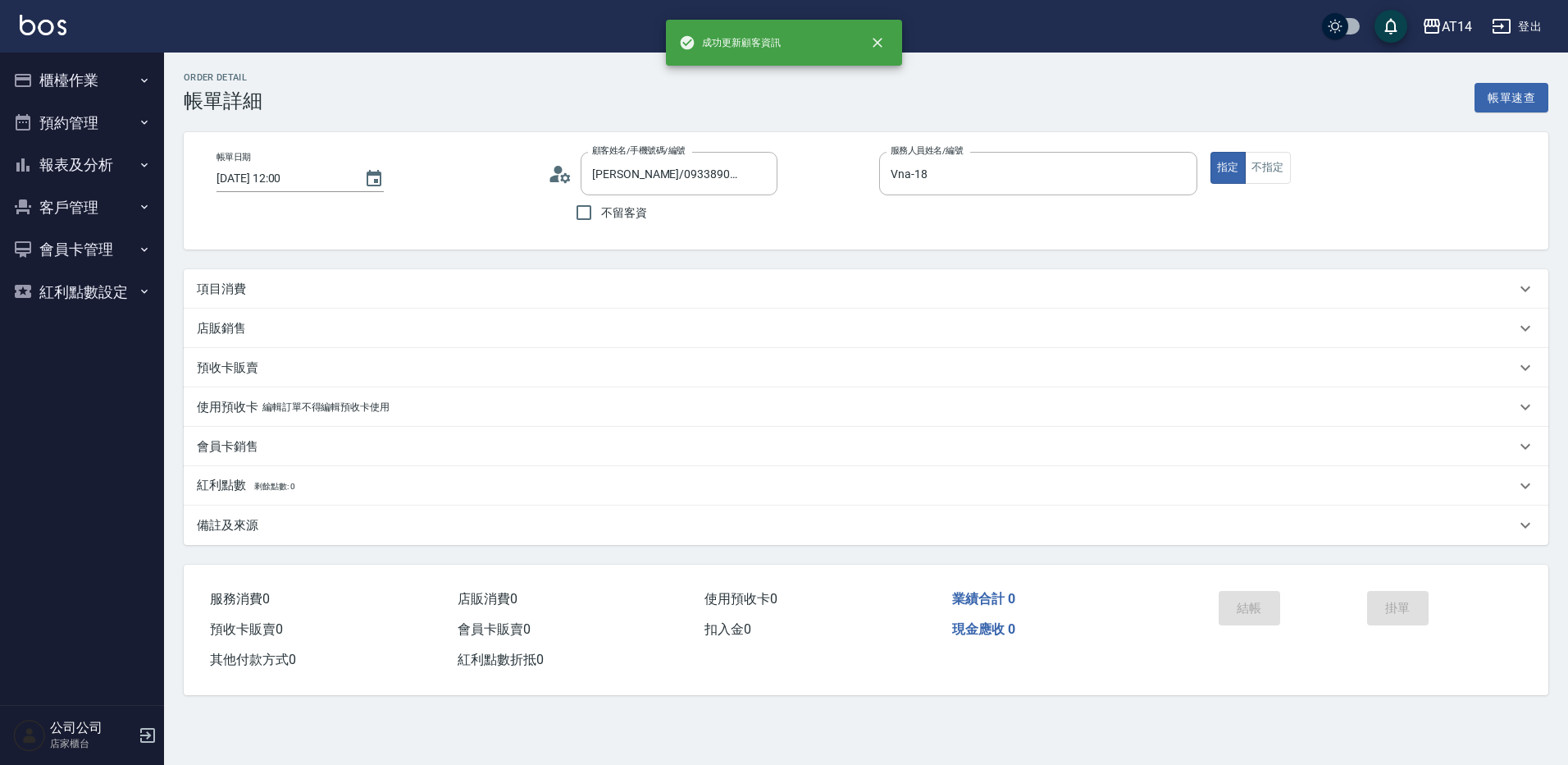
type input "♏Joyce沈宛玟/0933890616/"
click at [300, 288] on div "項目消費" at bounding box center [856, 289] width 1318 height 18
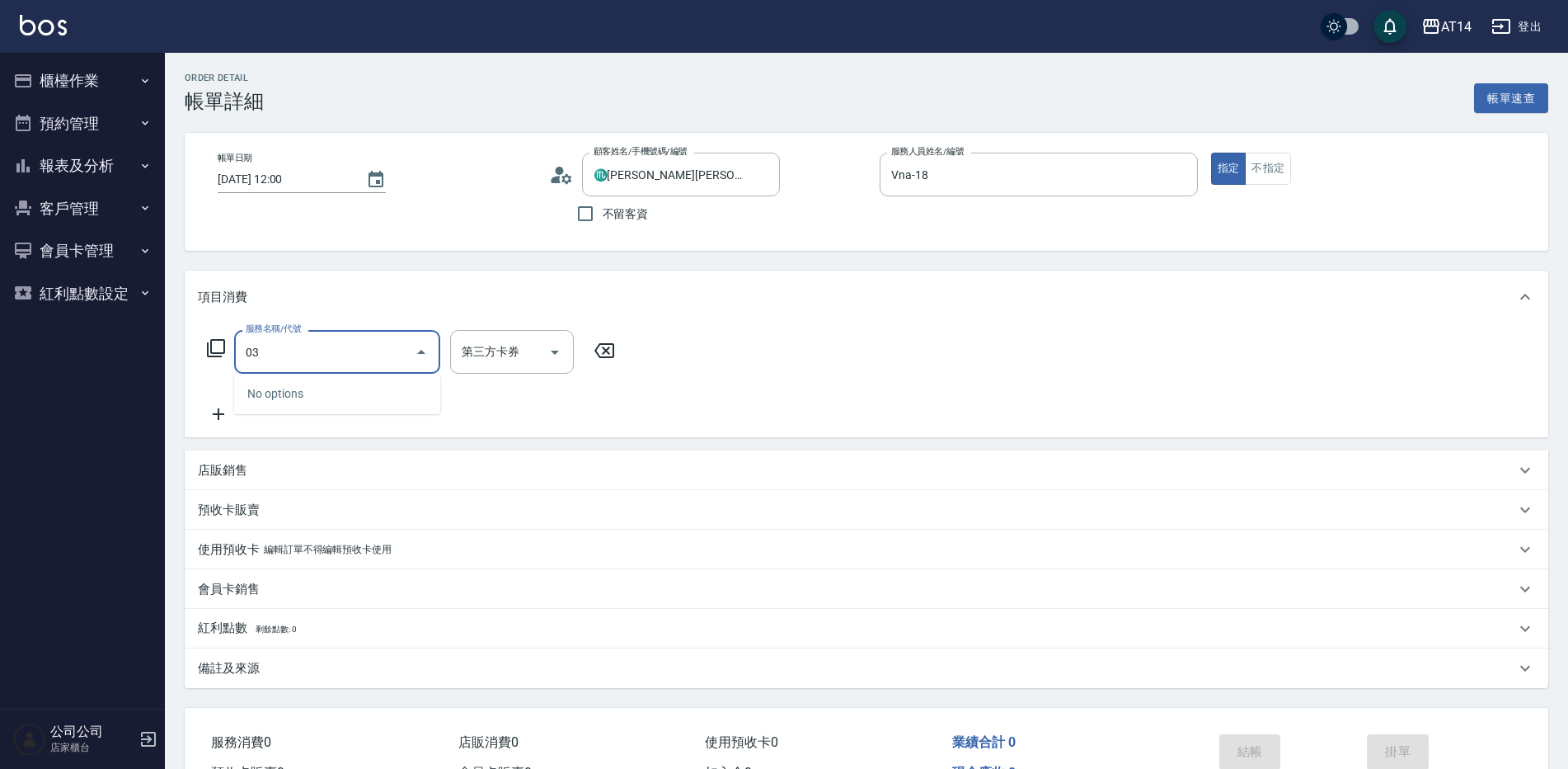
type input "031"
click at [345, 400] on span "燙髮 - 1500" at bounding box center [337, 393] width 206 height 27
type input "3"
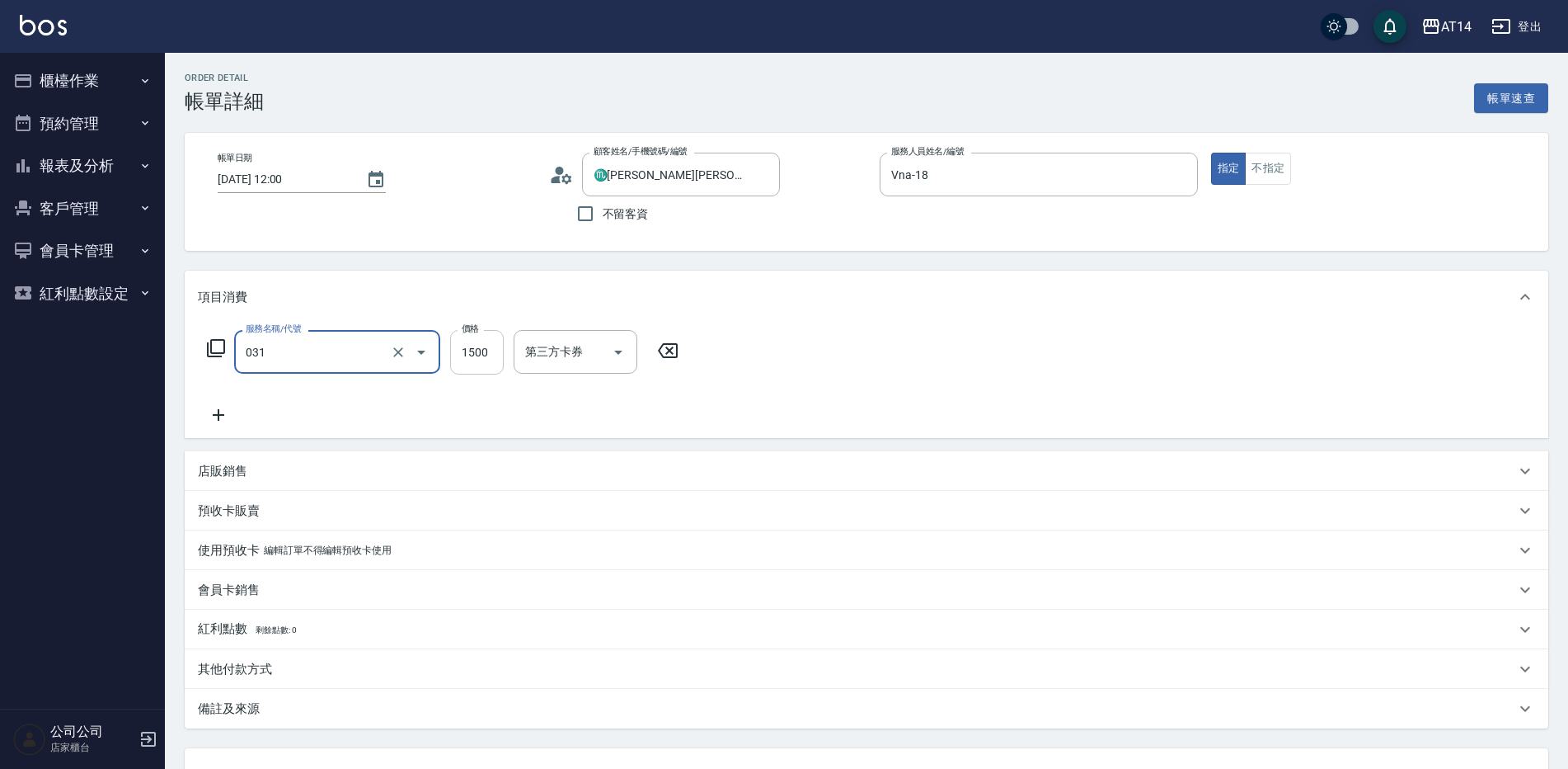
type input "燙髮(031)"
click at [474, 339] on input "1500" at bounding box center [476, 352] width 54 height 44
type input "2"
type input "0"
type input "250"
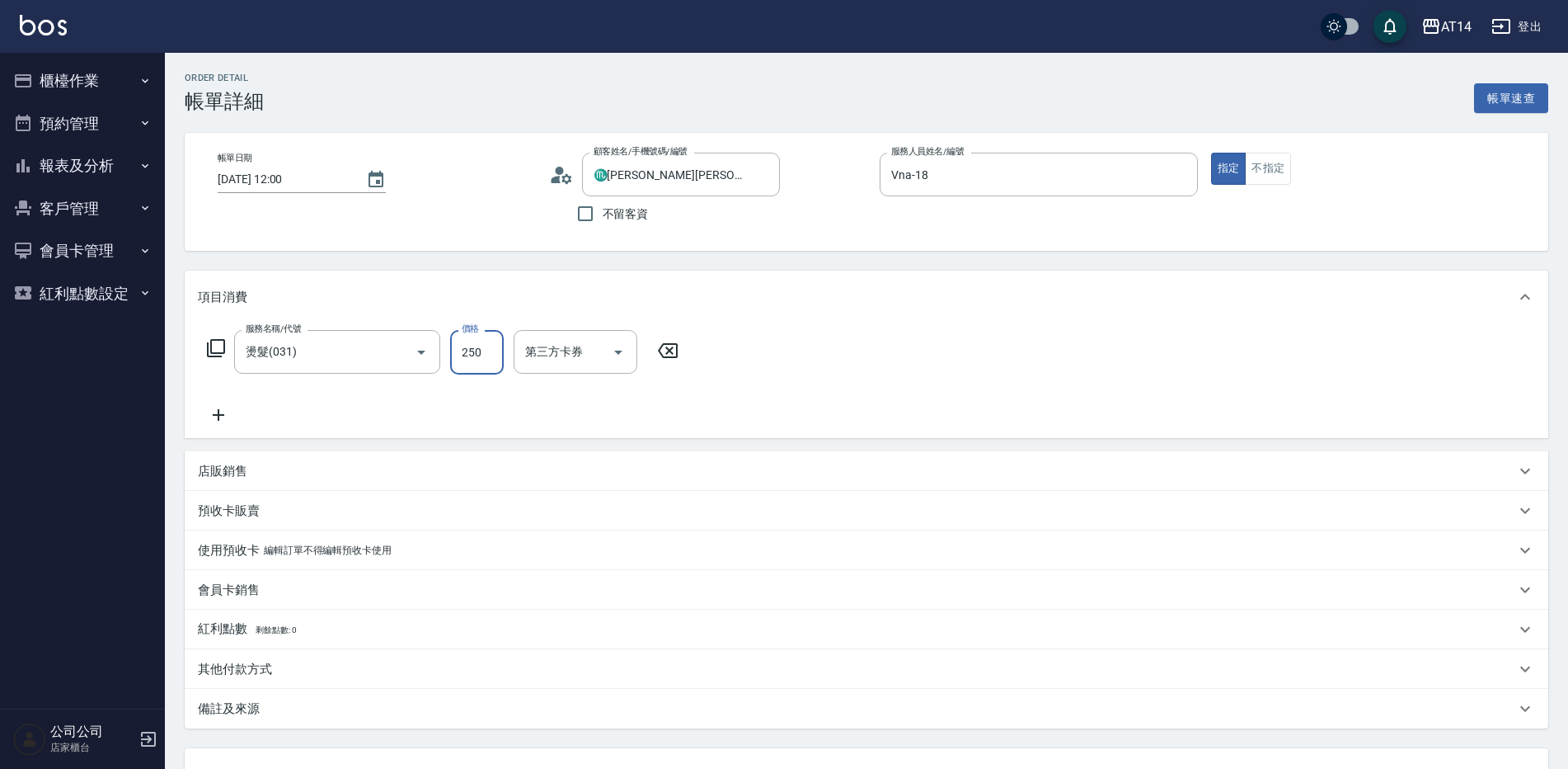
type input "5"
type input "2500"
click at [216, 416] on icon at bounding box center [218, 415] width 42 height 19
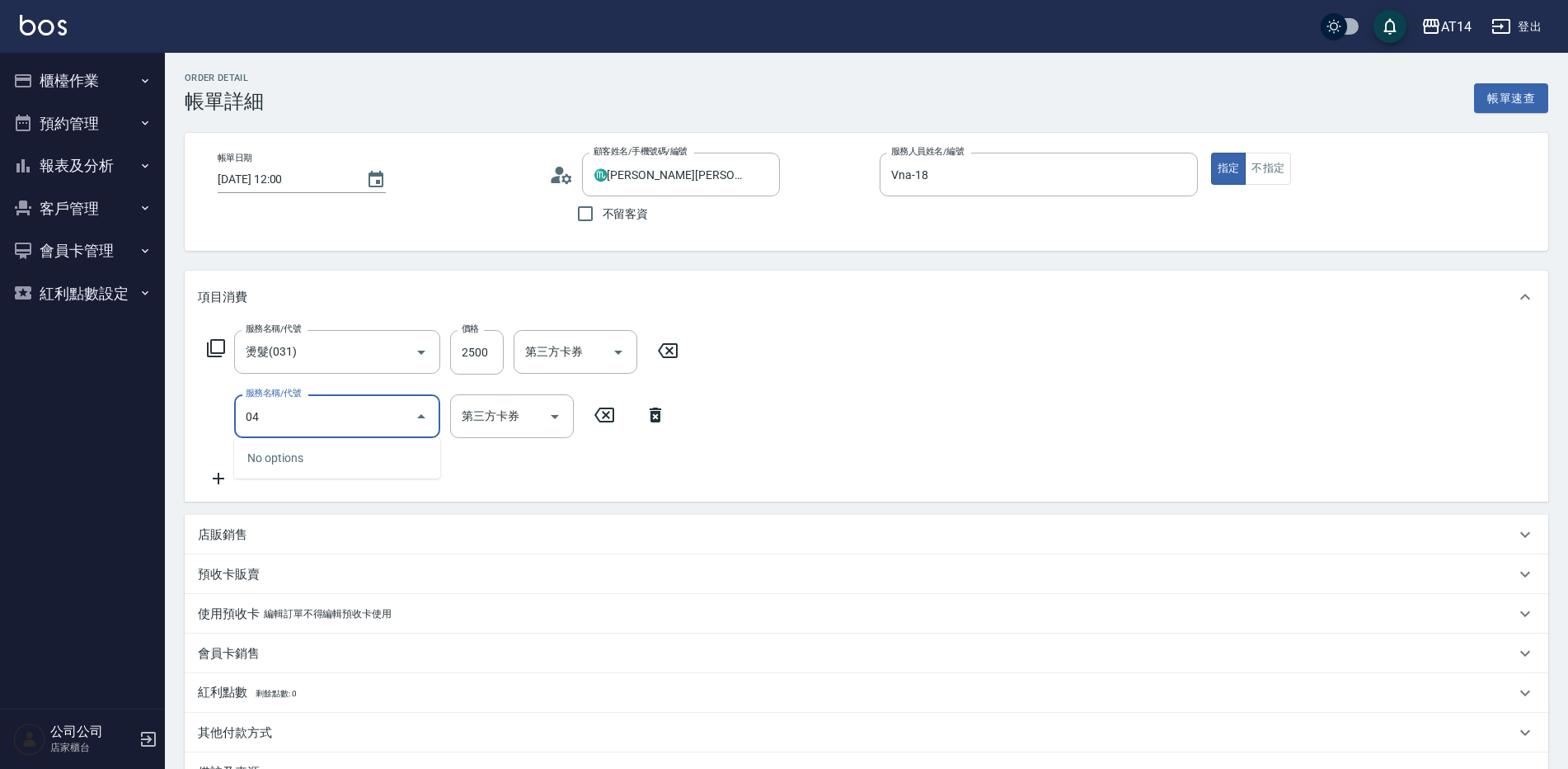
type input "041"
click at [334, 463] on span "染髮 - 1500" at bounding box center [337, 458] width 206 height 27
type input "8"
click at [467, 424] on input "1500" at bounding box center [476, 416] width 54 height 44
type input "染髮(041)"
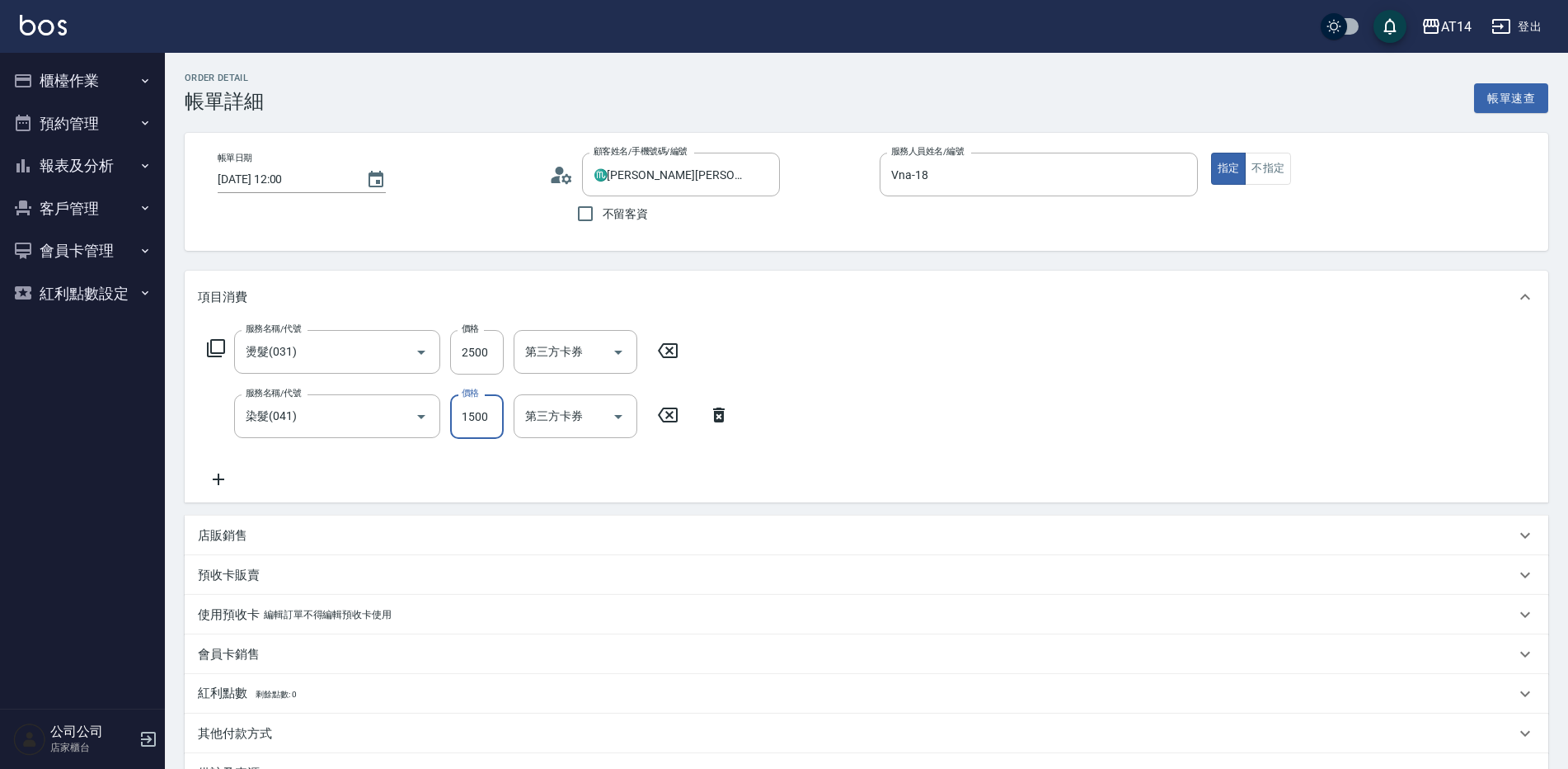
type input "1"
type input "5"
type input "1899"
type input "9"
type input "1899"
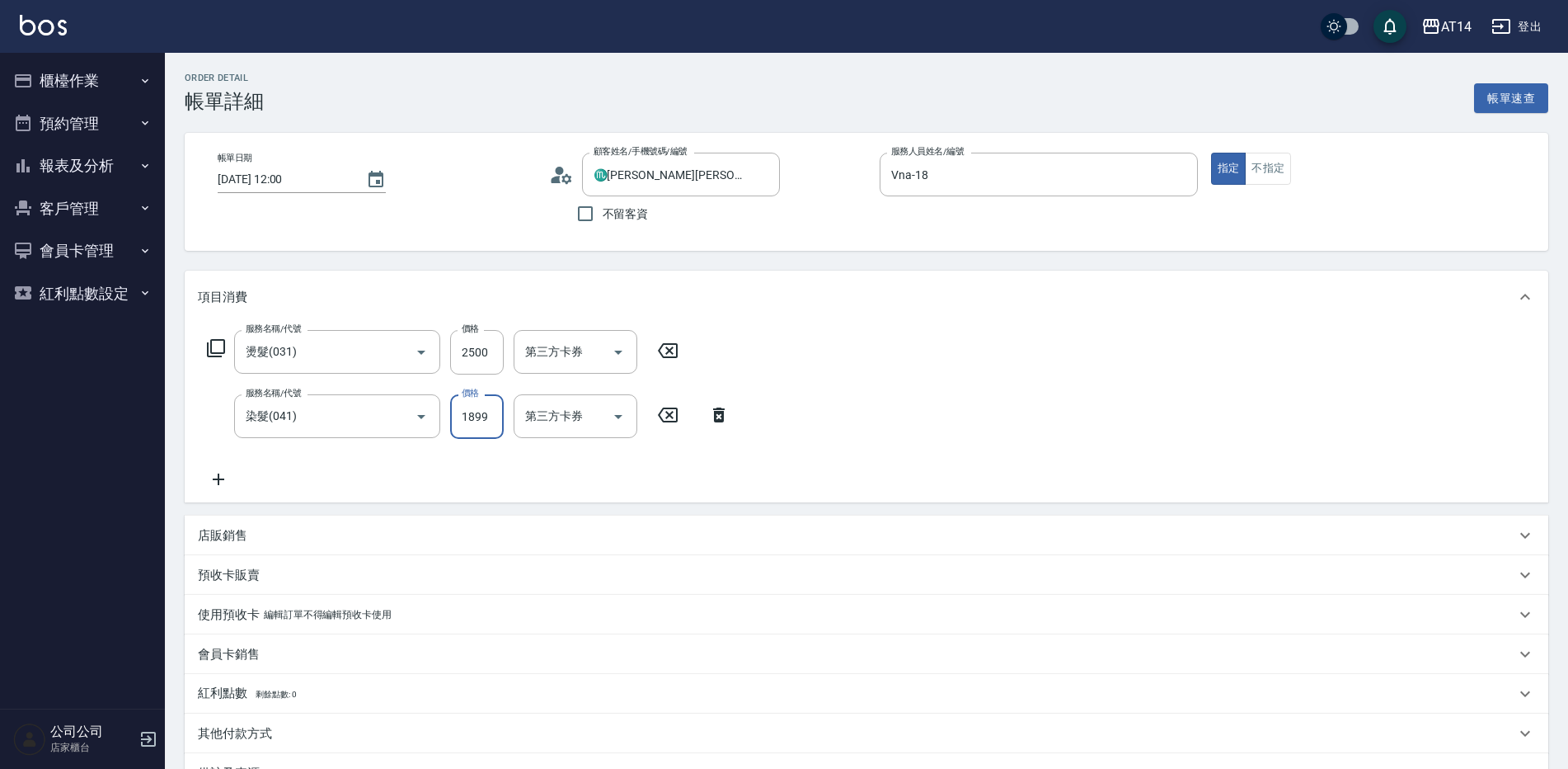
click at [326, 518] on div "店販銷售" at bounding box center [866, 535] width 1363 height 40
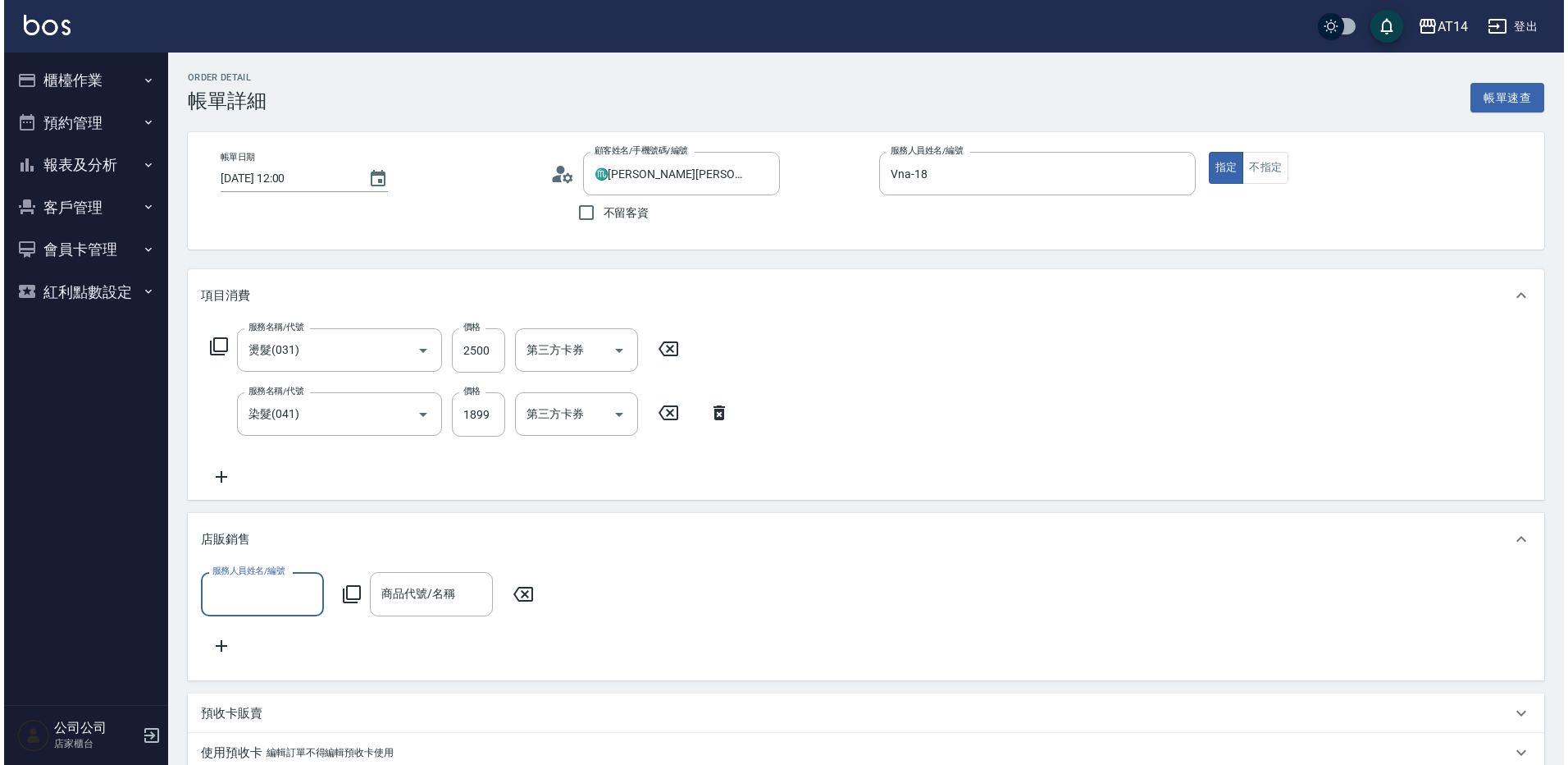
scroll to position [1, 0]
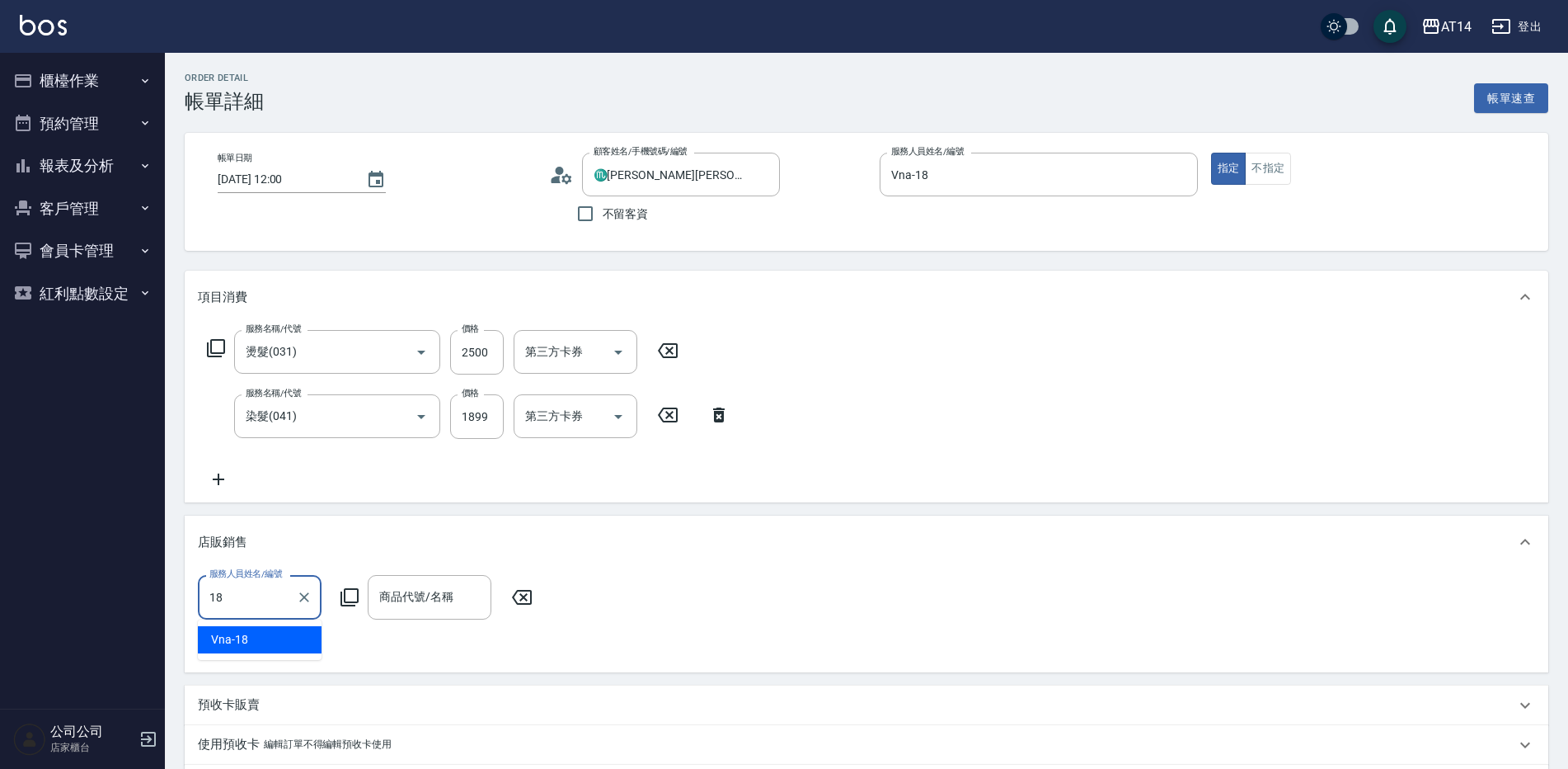
type input "Vna-18"
click at [352, 589] on icon at bounding box center [349, 597] width 19 height 19
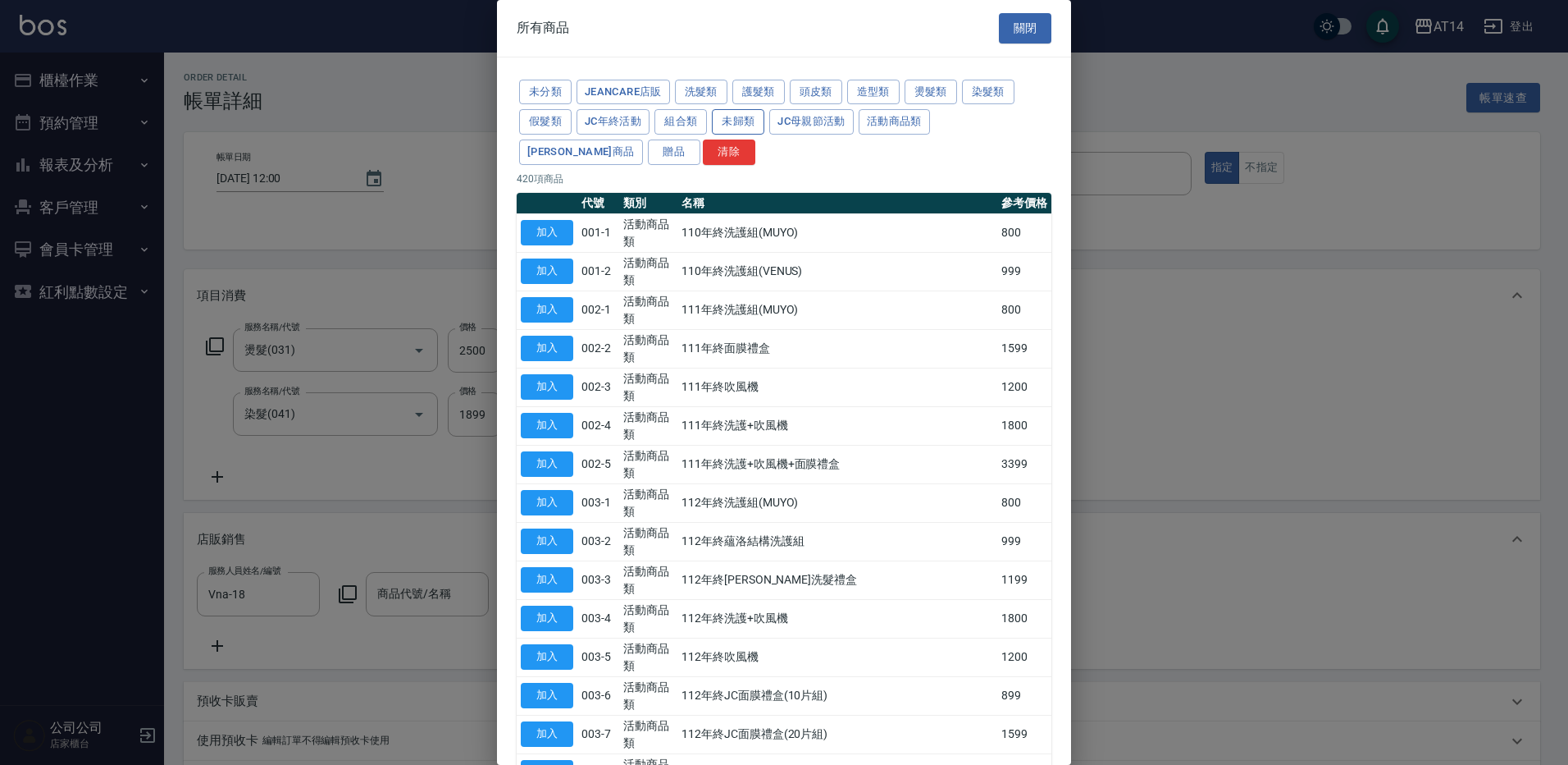
click at [730, 119] on button "未歸類" at bounding box center [738, 121] width 53 height 26
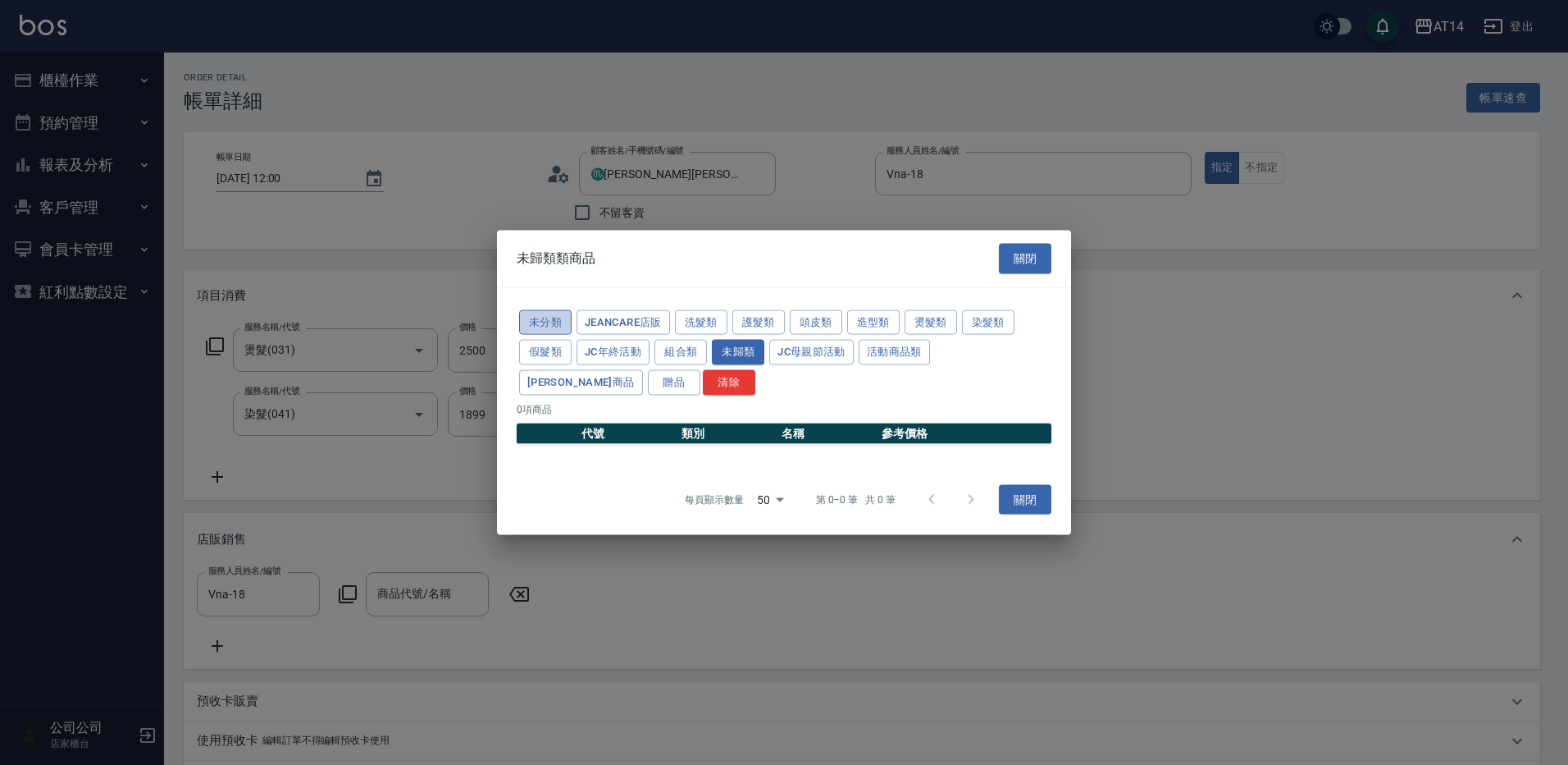
click at [541, 317] on button "未分類" at bounding box center [546, 322] width 53 height 26
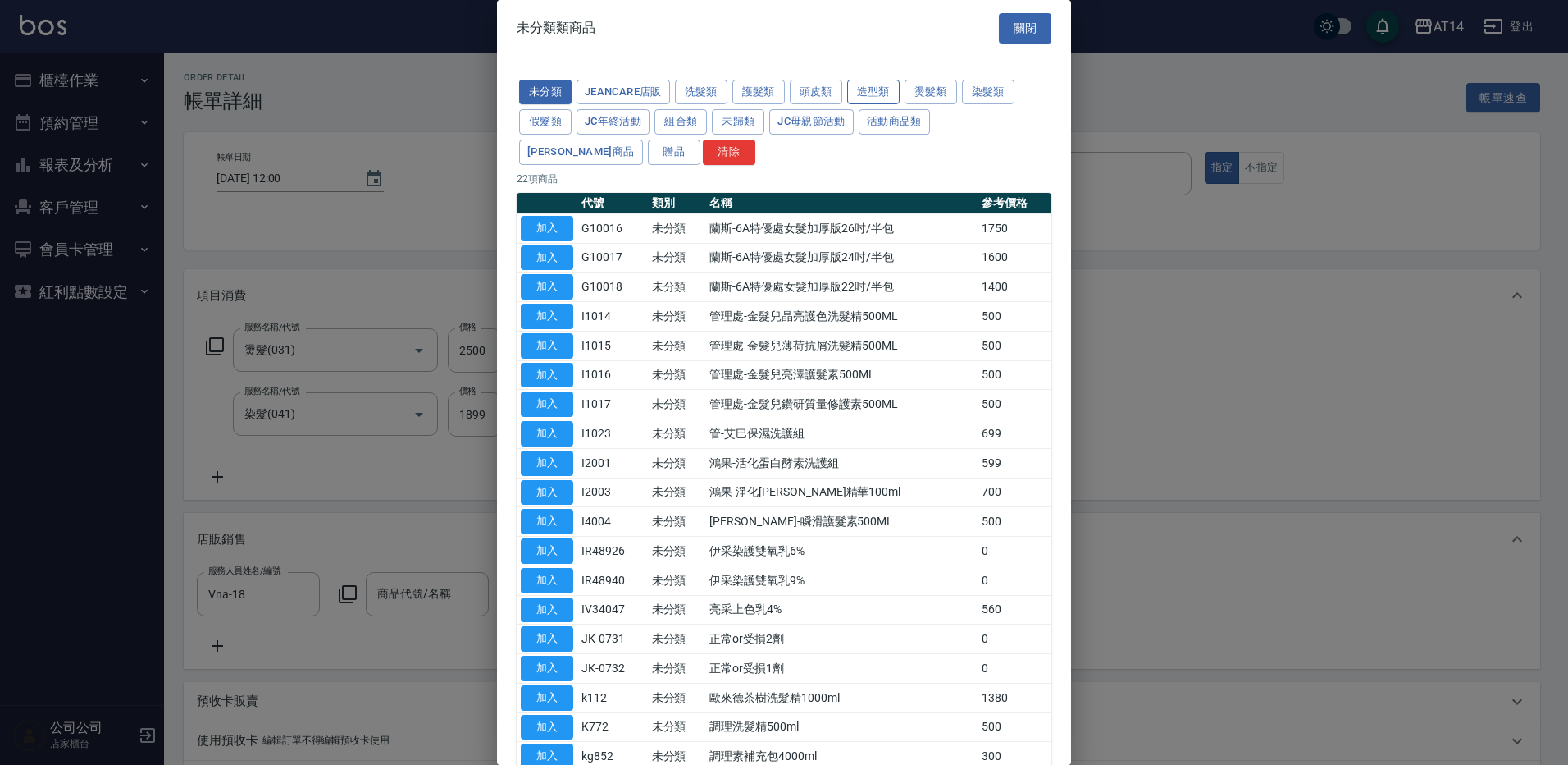
click at [890, 86] on button "造型類" at bounding box center [874, 92] width 53 height 26
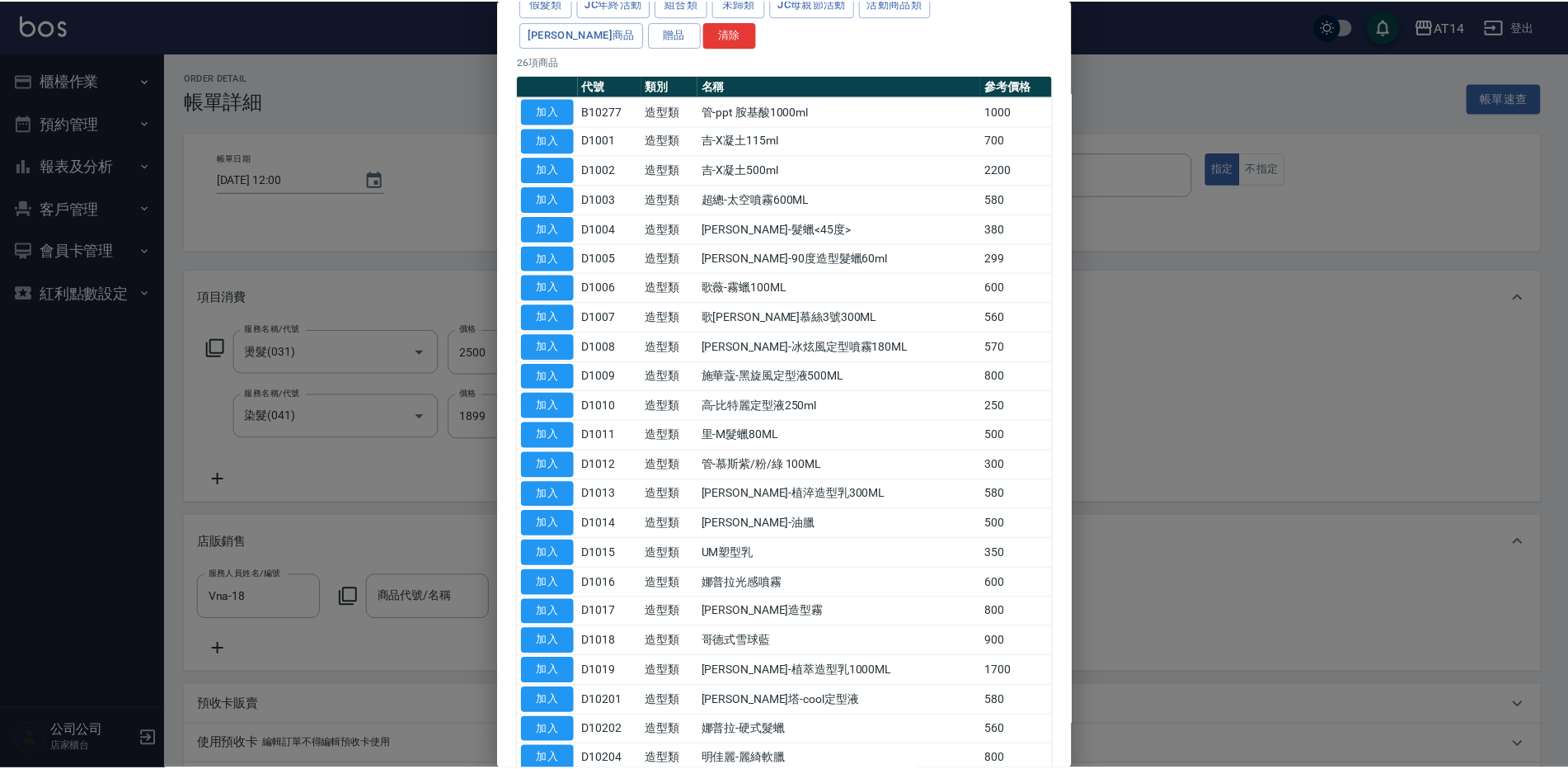
scroll to position [165, 0]
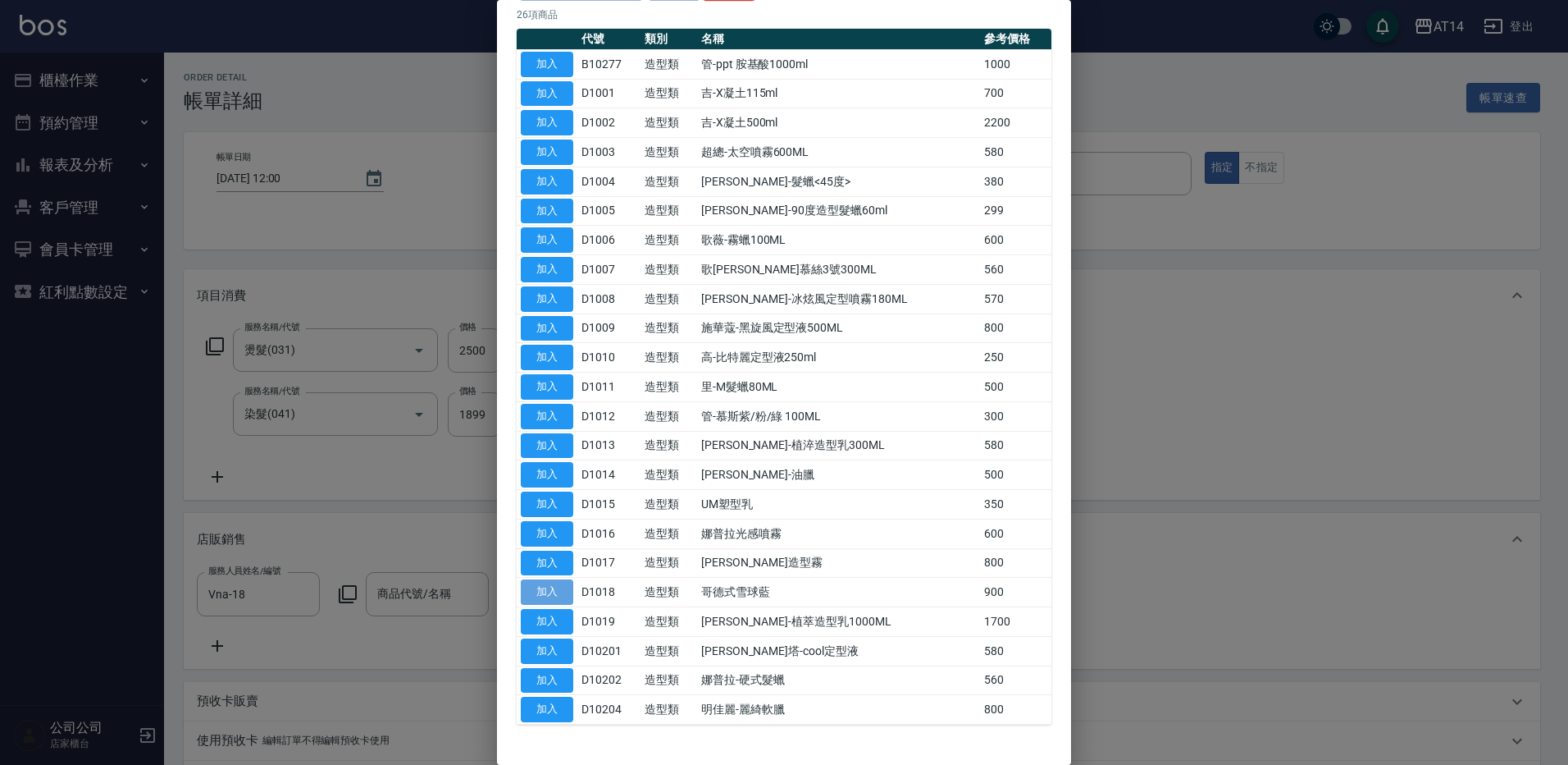
click at [554, 600] on button "加入" at bounding box center [547, 592] width 53 height 26
type input "哥德式雪球藍"
type input "11"
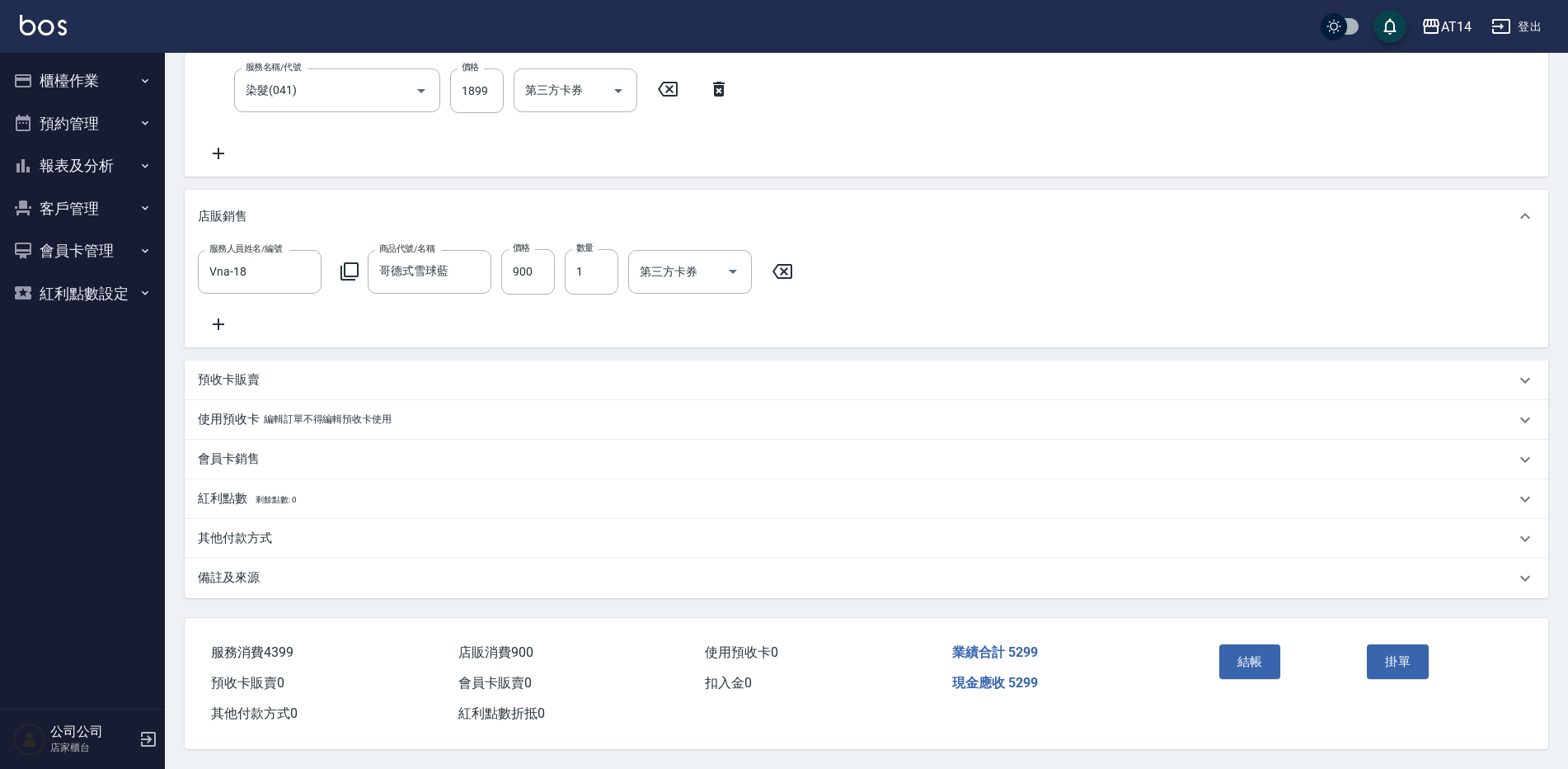
scroll to position [346, 0]
click at [279, 535] on div "其他付款方式" at bounding box center [856, 538] width 1317 height 18
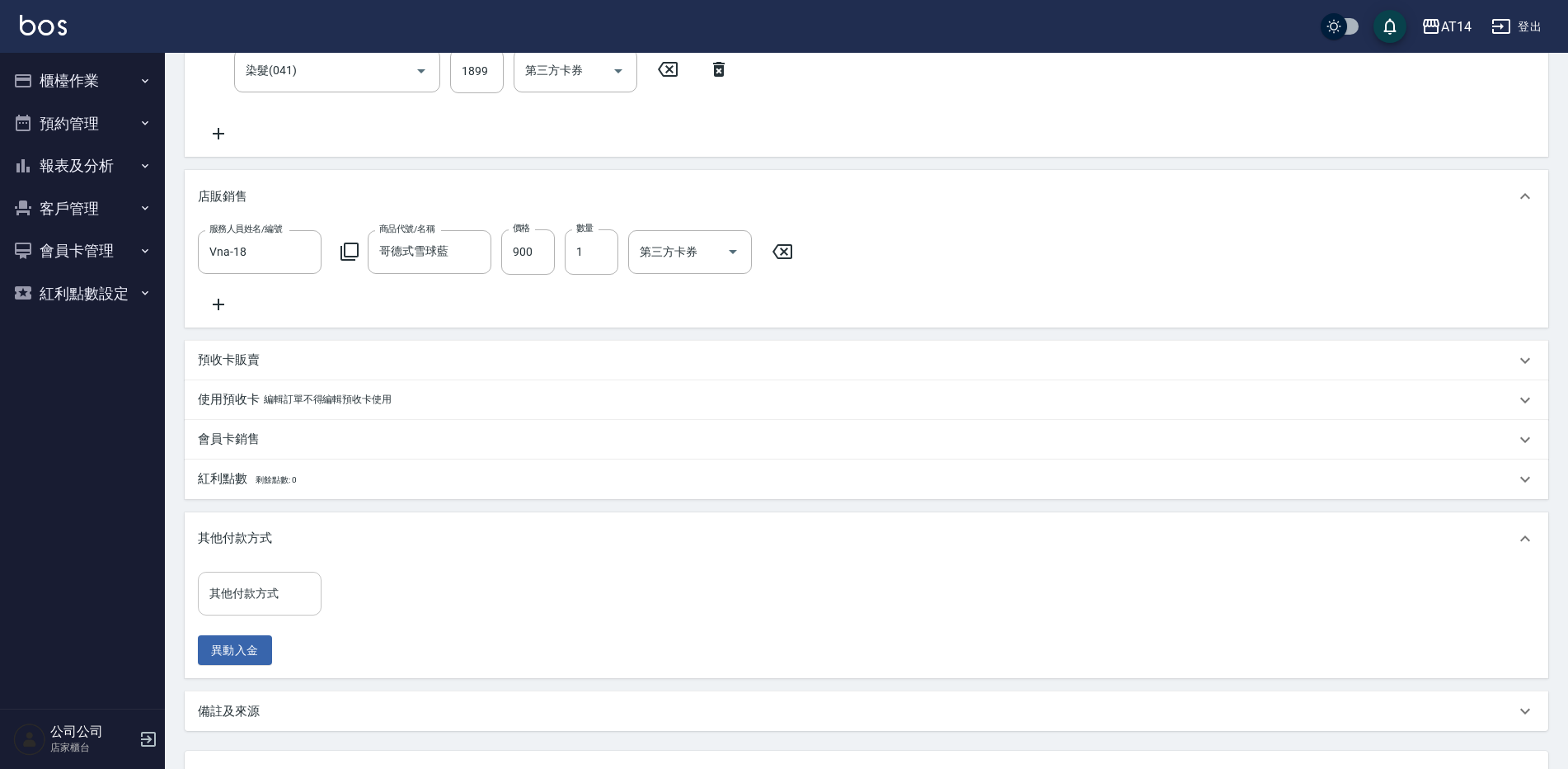
click at [237, 603] on input "其他付款方式" at bounding box center [259, 593] width 109 height 29
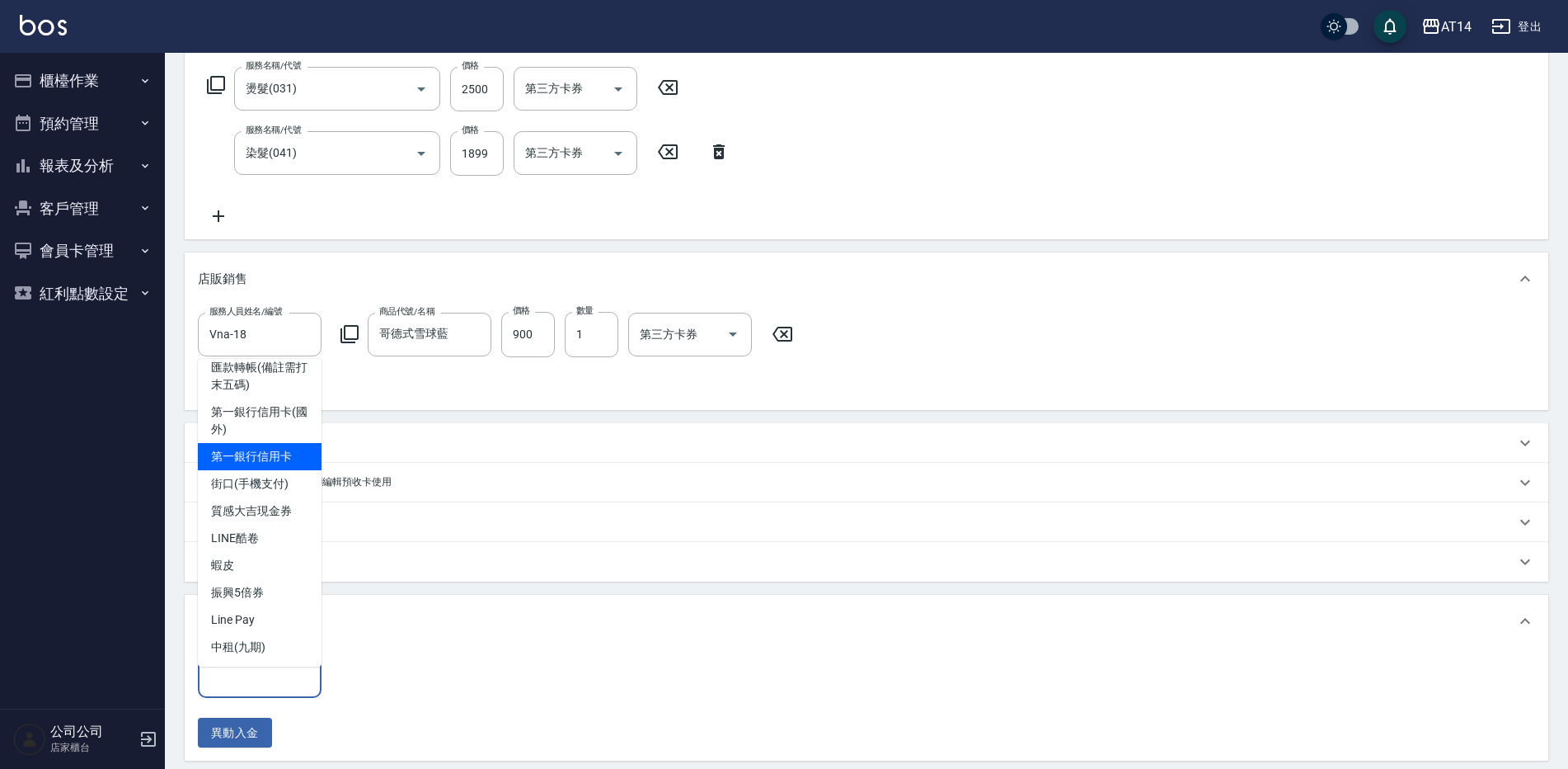
scroll to position [43, 0]
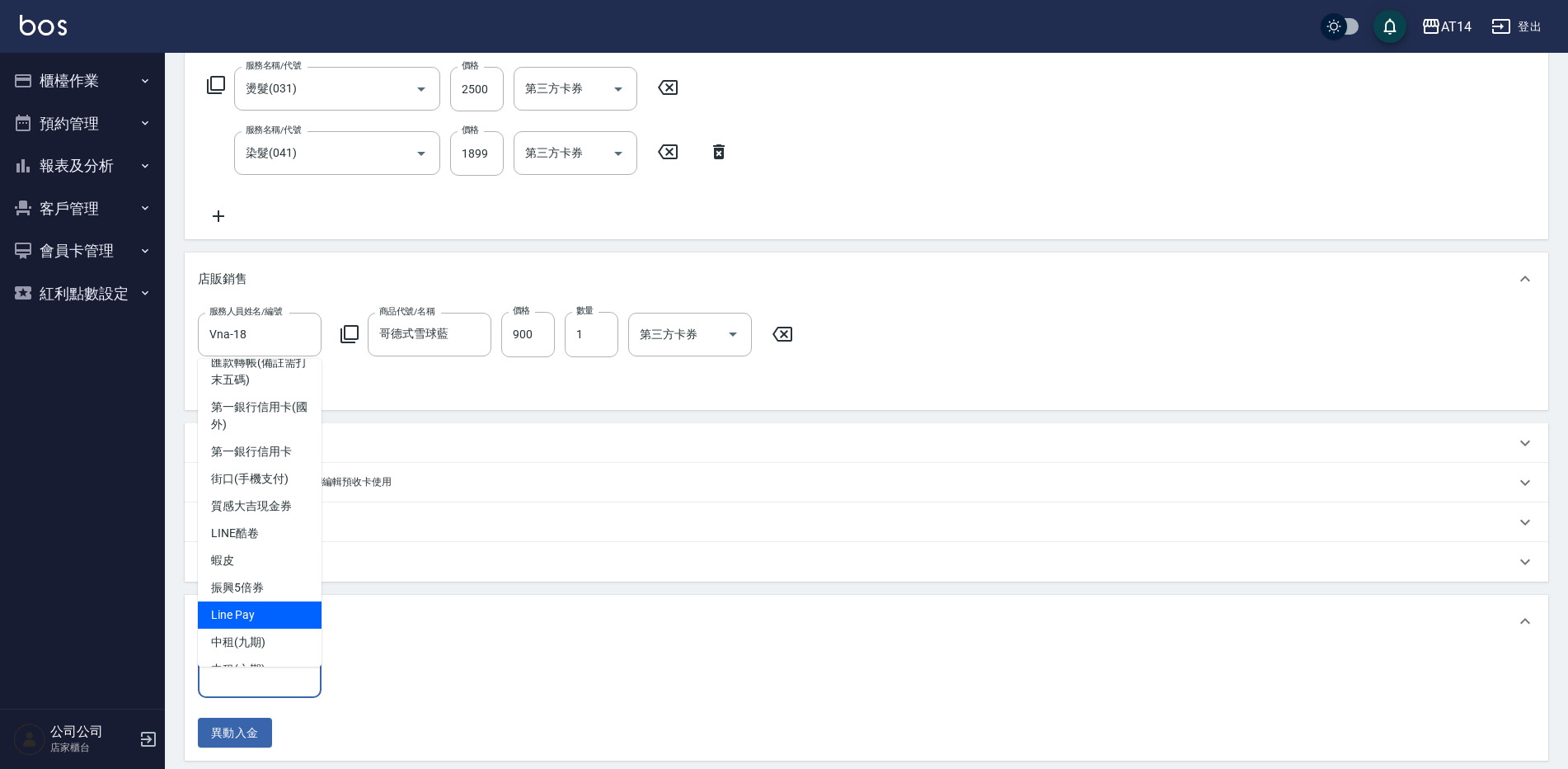
click at [290, 628] on span "Line Pay" at bounding box center [260, 614] width 124 height 27
type input "Line Pay"
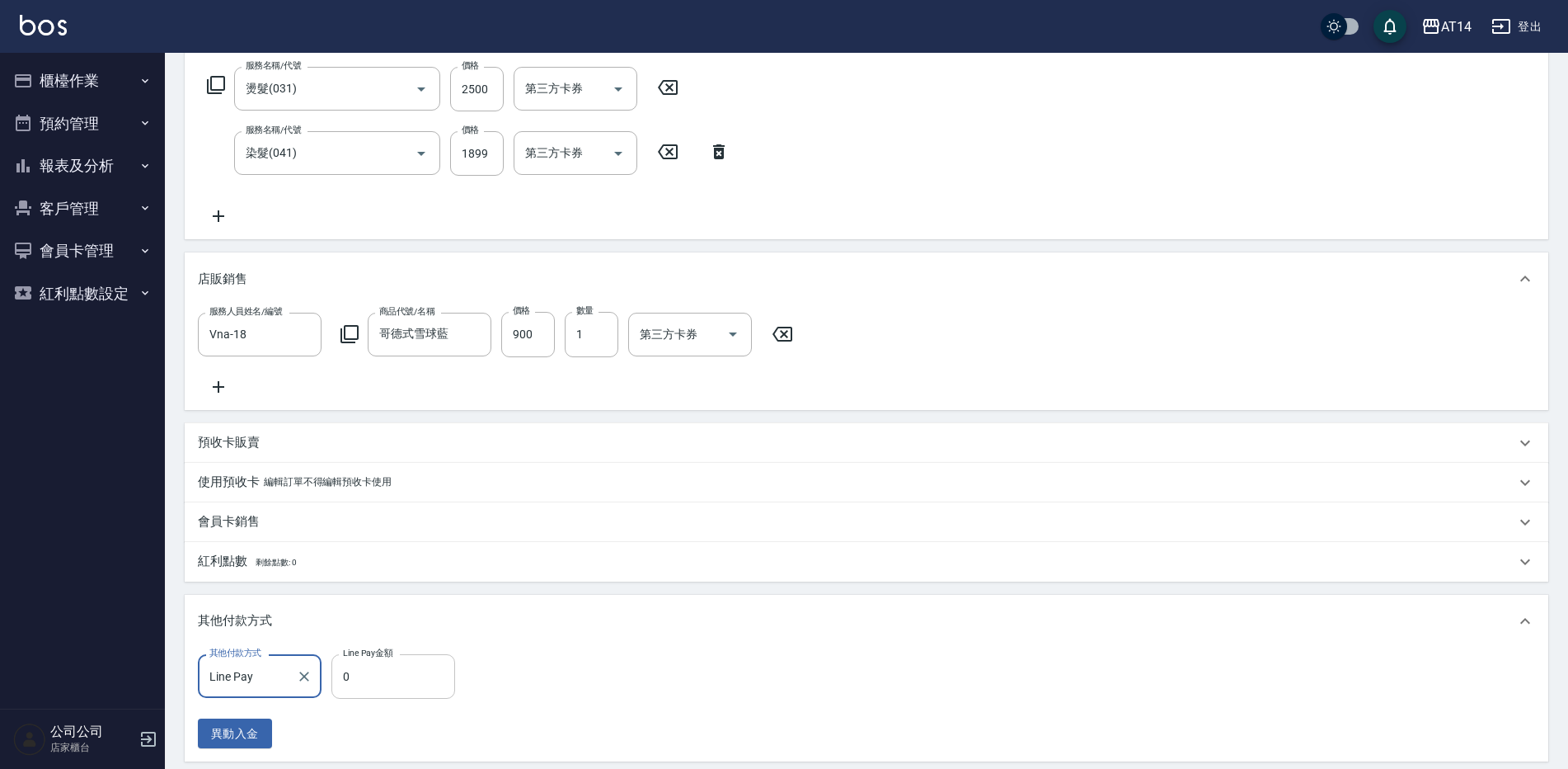
click at [437, 698] on input "0" at bounding box center [393, 676] width 124 height 44
type input "58"
type input "10"
type input "5"
type input "11"
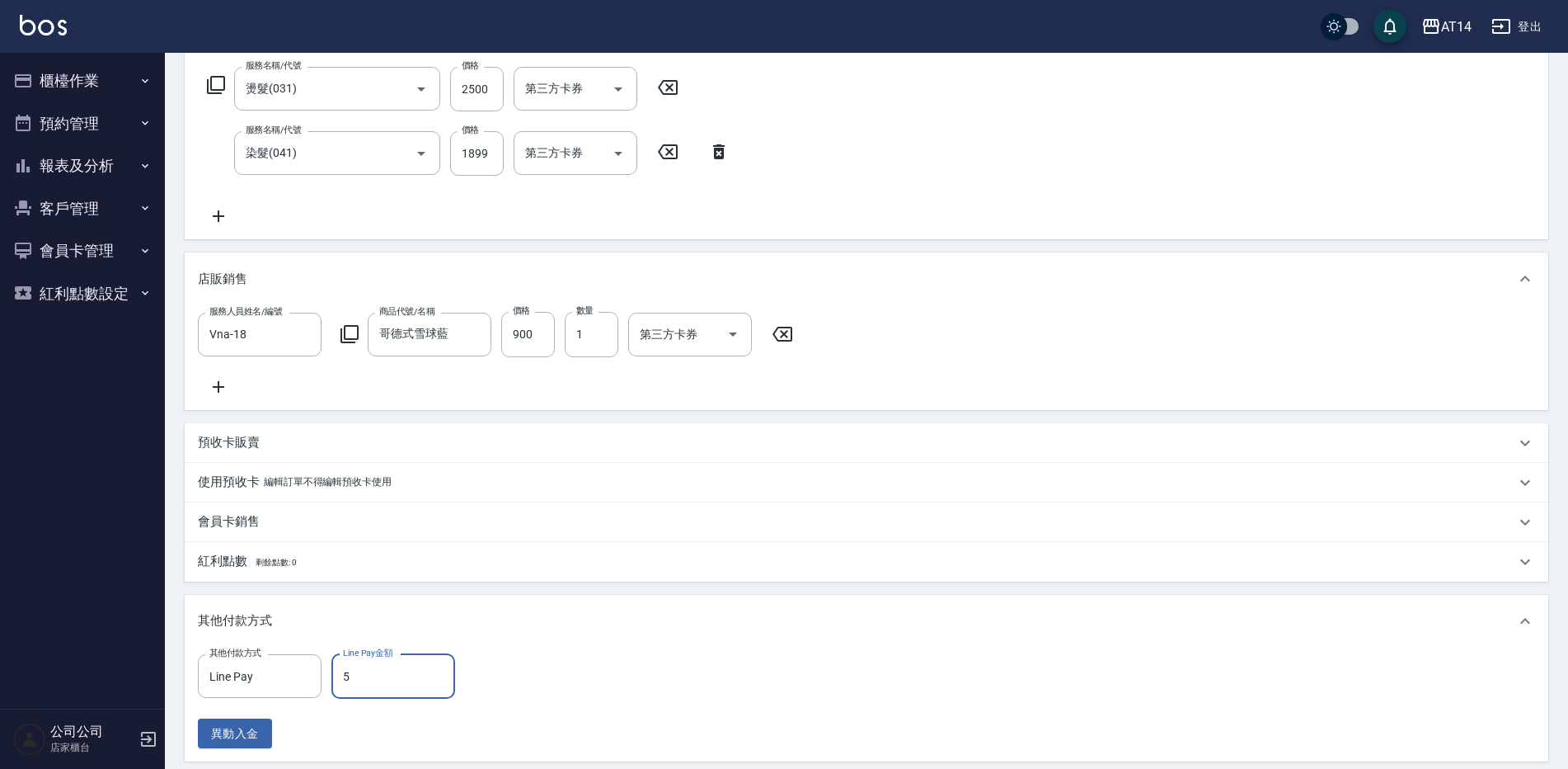
type input "52"
type input "10"
type input "5299"
type input "0"
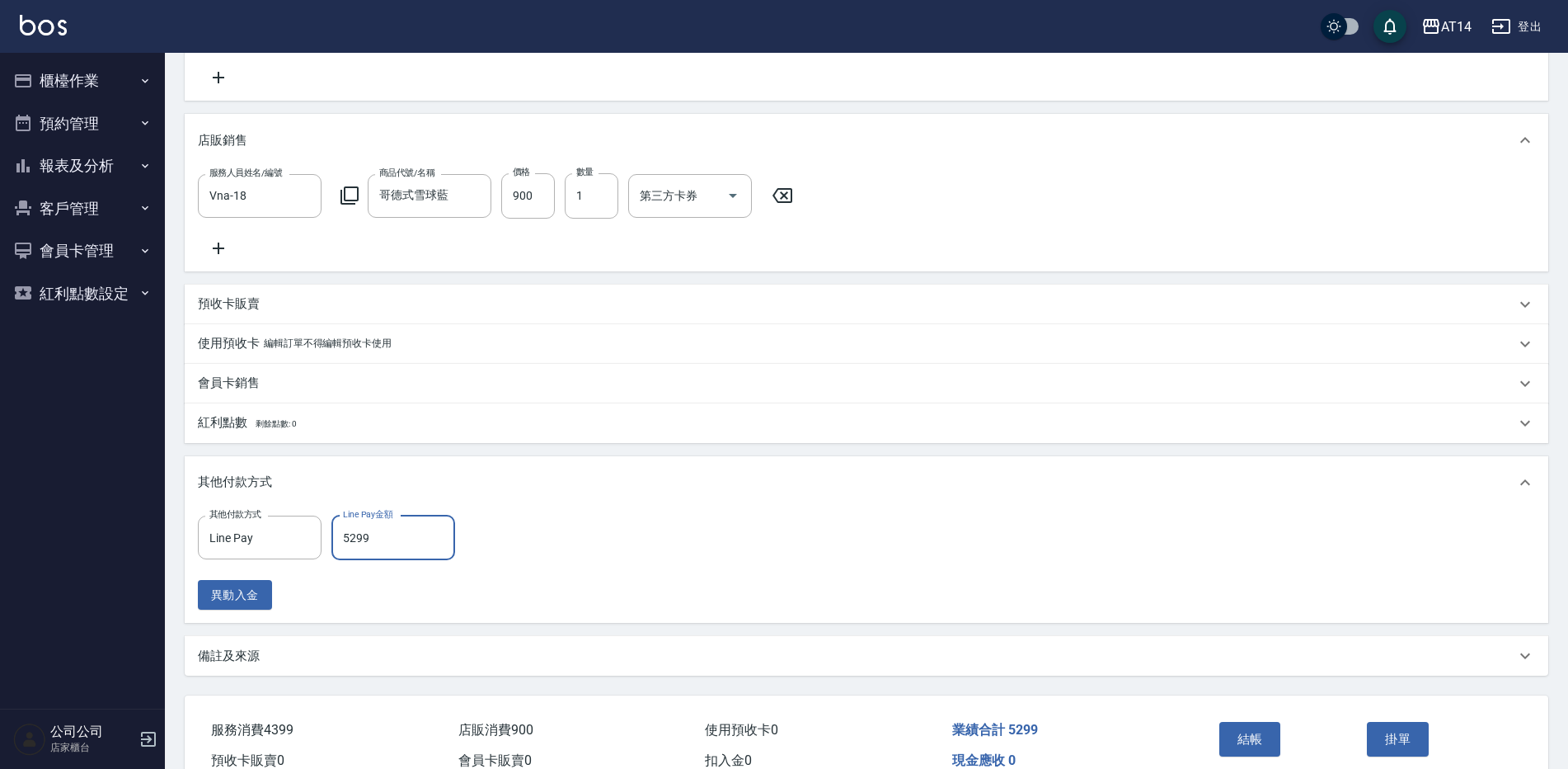
scroll to position [499, 0]
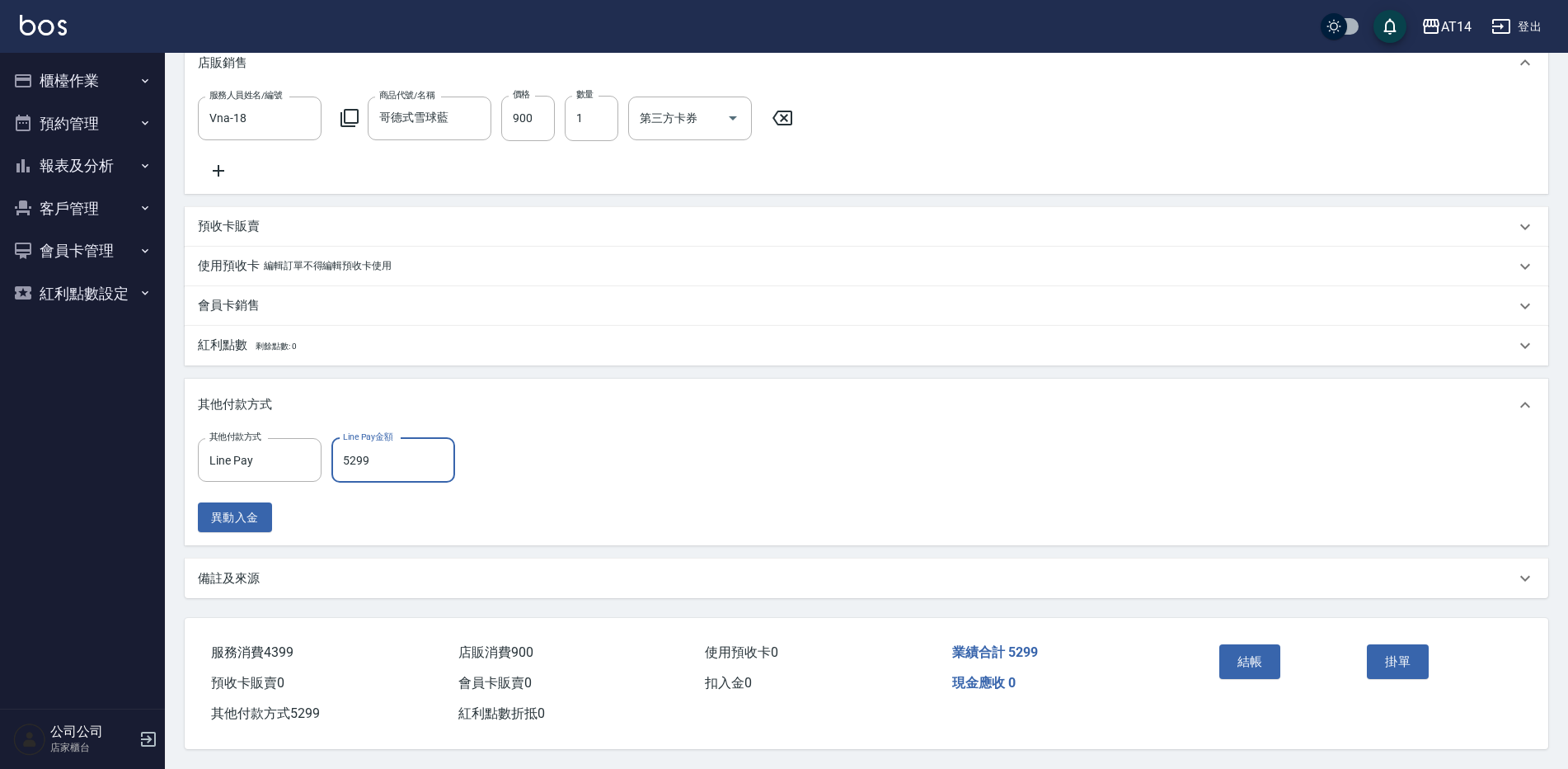
type input "5299"
click at [363, 575] on div "備註及來源" at bounding box center [856, 579] width 1317 height 18
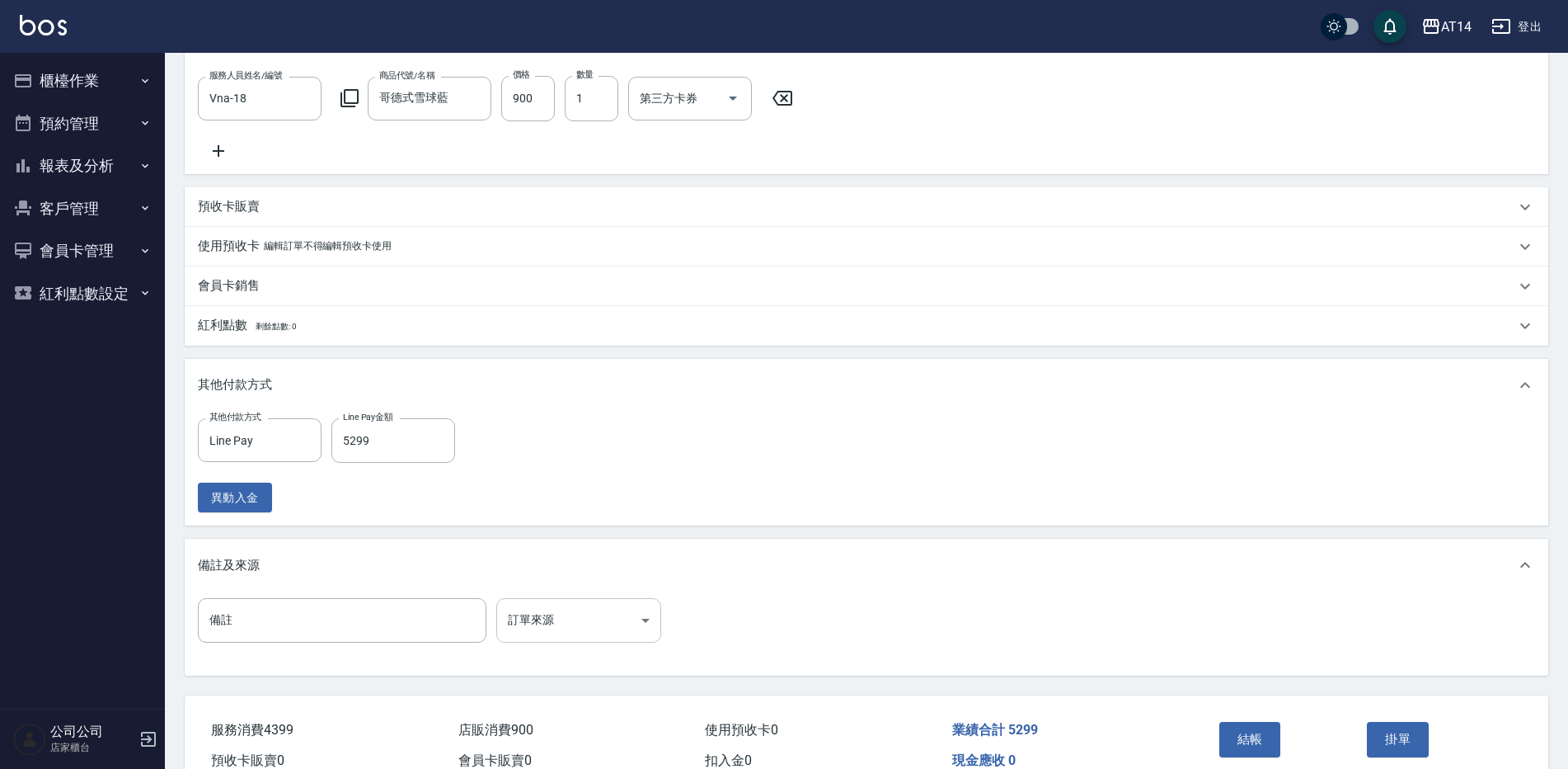
click at [611, 619] on body "AT14 登出 櫃檯作業 打帳單 帳單列表 掛單列表 現金收支登錄 材料自購登錄 每日結帳 排班表 掃碼打卡 預約管理 預約管理 單日預約紀錄 單週預約紀錄 …" at bounding box center [784, 174] width 1568 height 1345
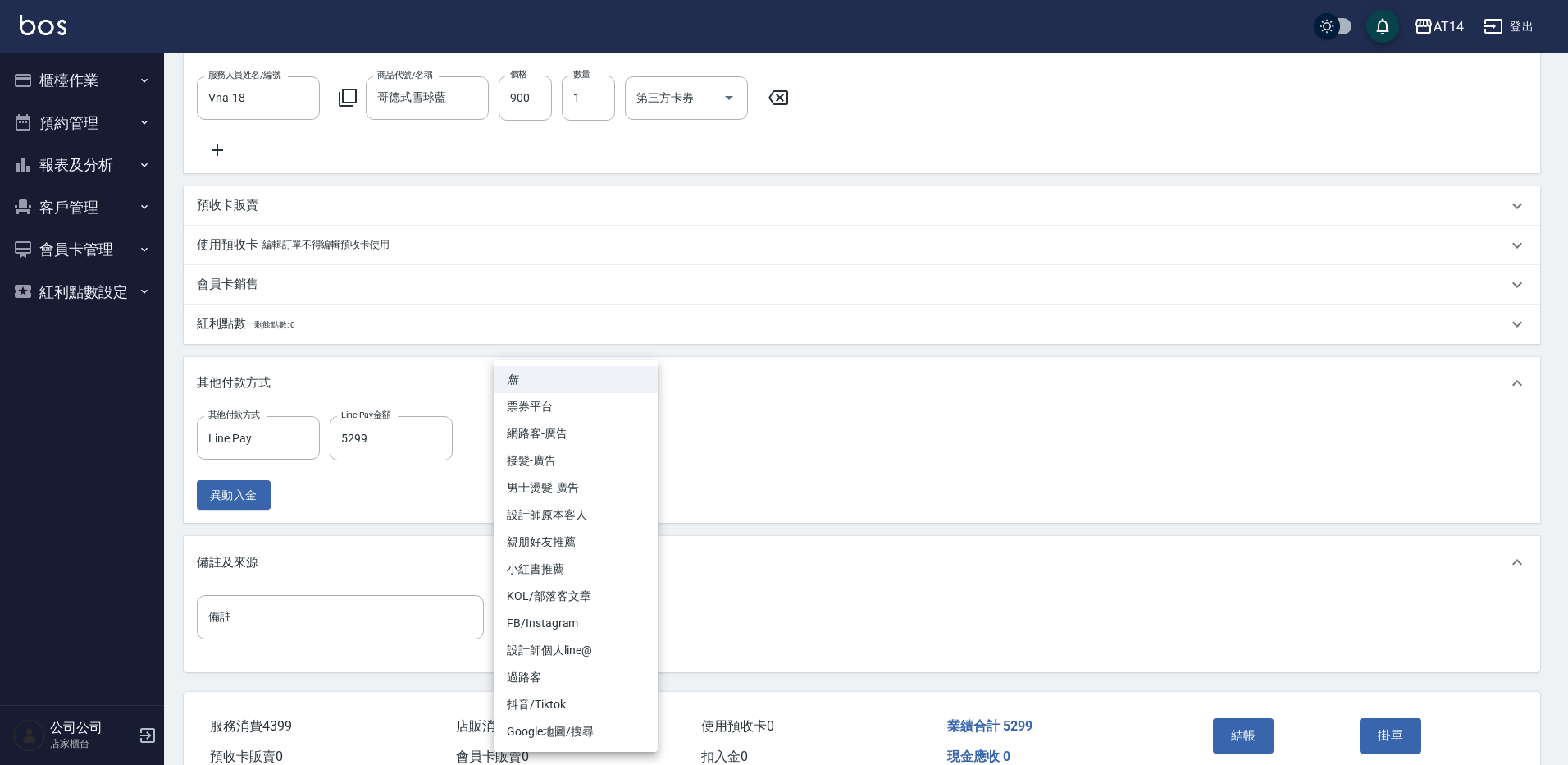
click at [597, 426] on li "網路客-廣告" at bounding box center [576, 434] width 164 height 27
type input "網路客-廣告"
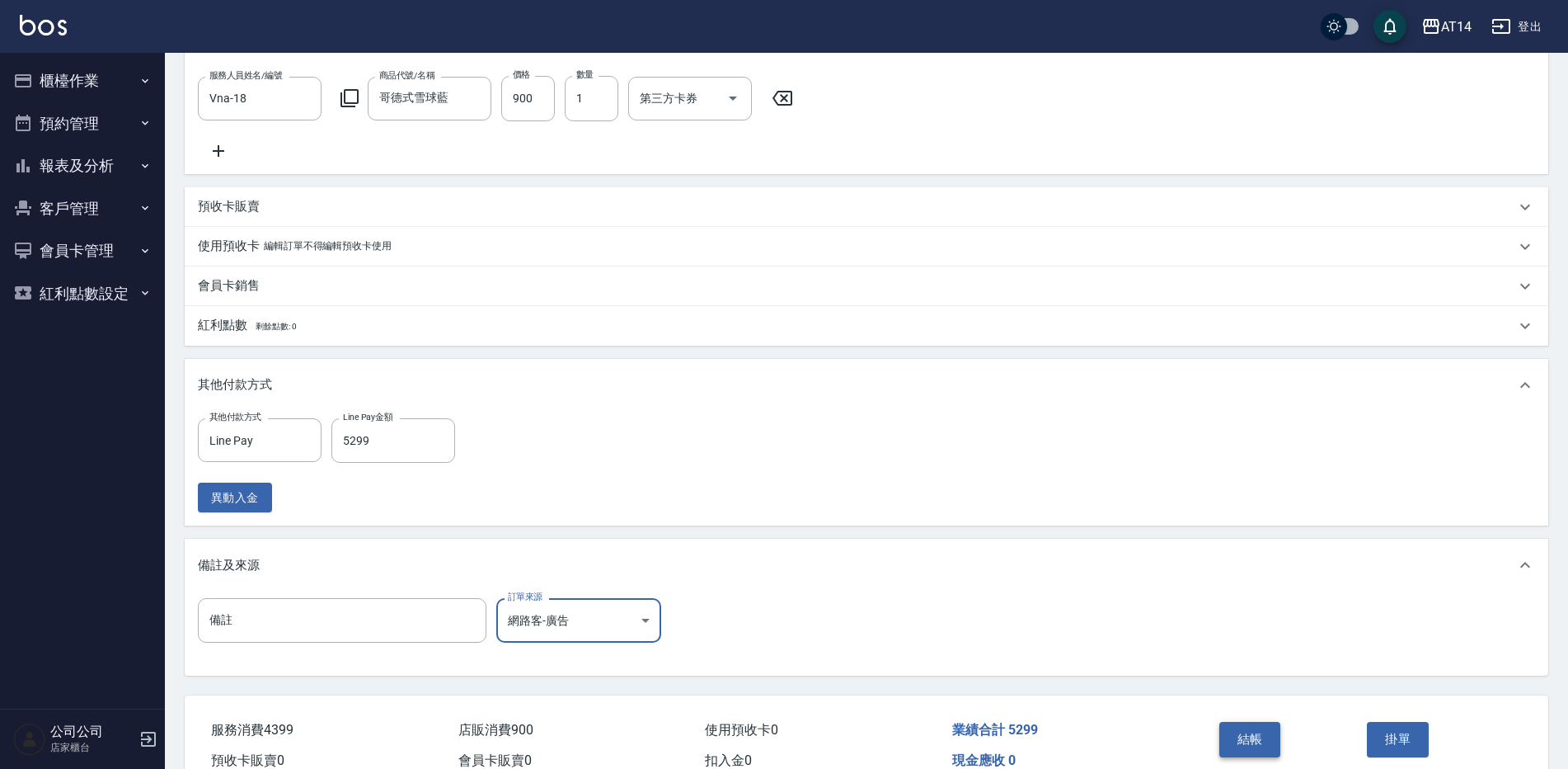
click at [1261, 742] on button "結帳" at bounding box center [1250, 738] width 62 height 34
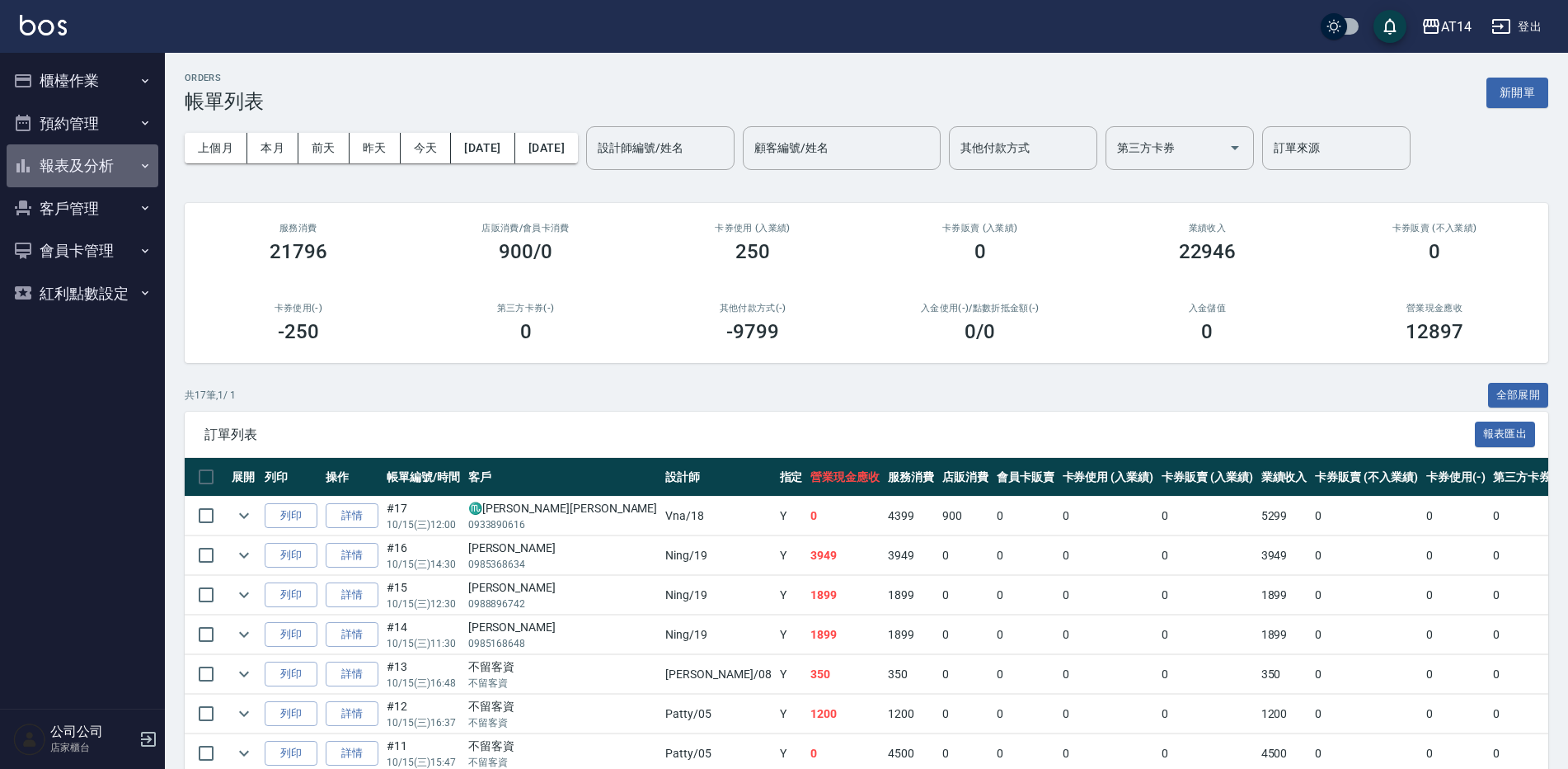
click at [93, 154] on button "報表及分析" at bounding box center [82, 165] width 152 height 43
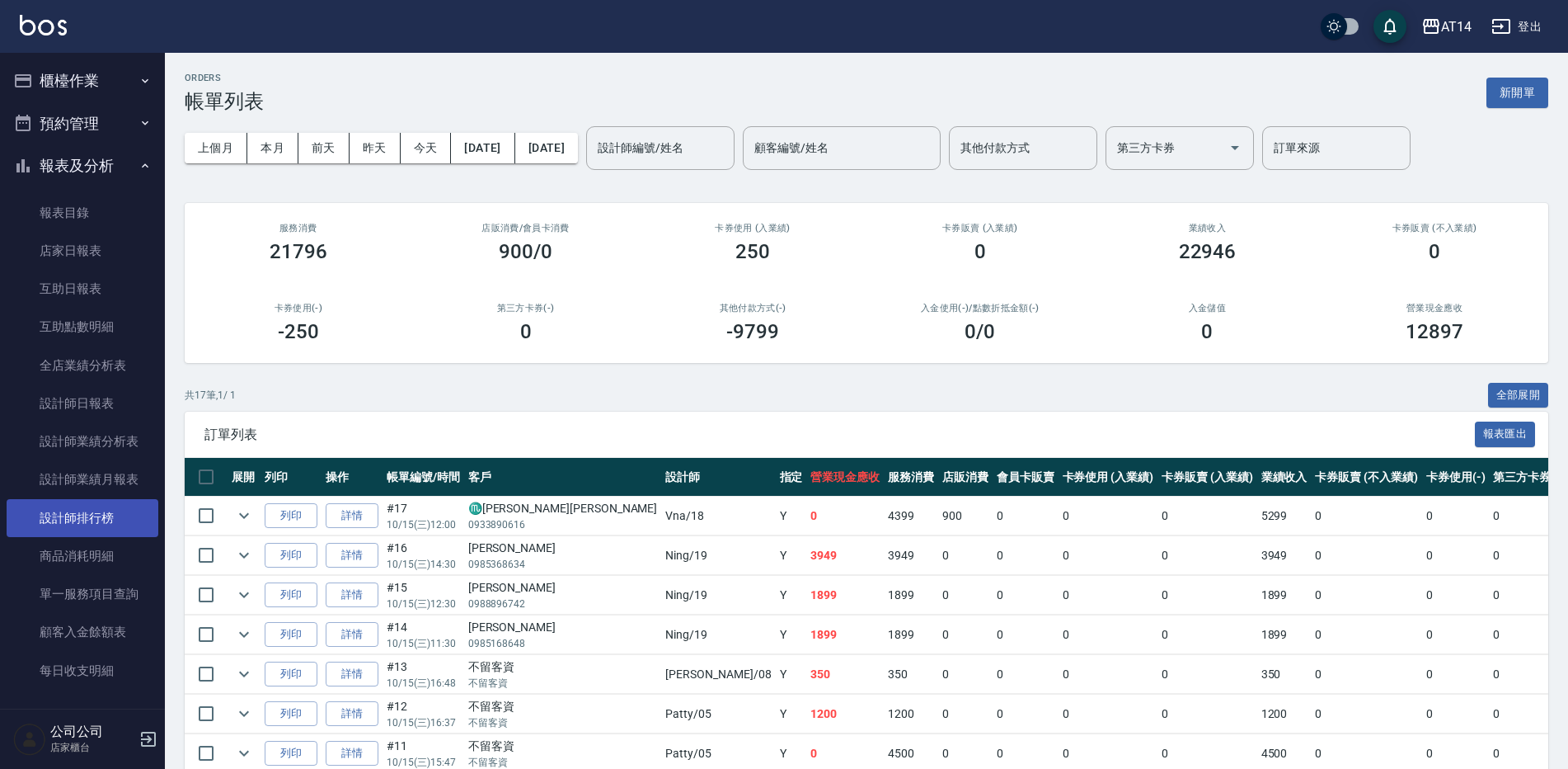
click at [124, 522] on link "設計師排行榜" at bounding box center [82, 517] width 152 height 38
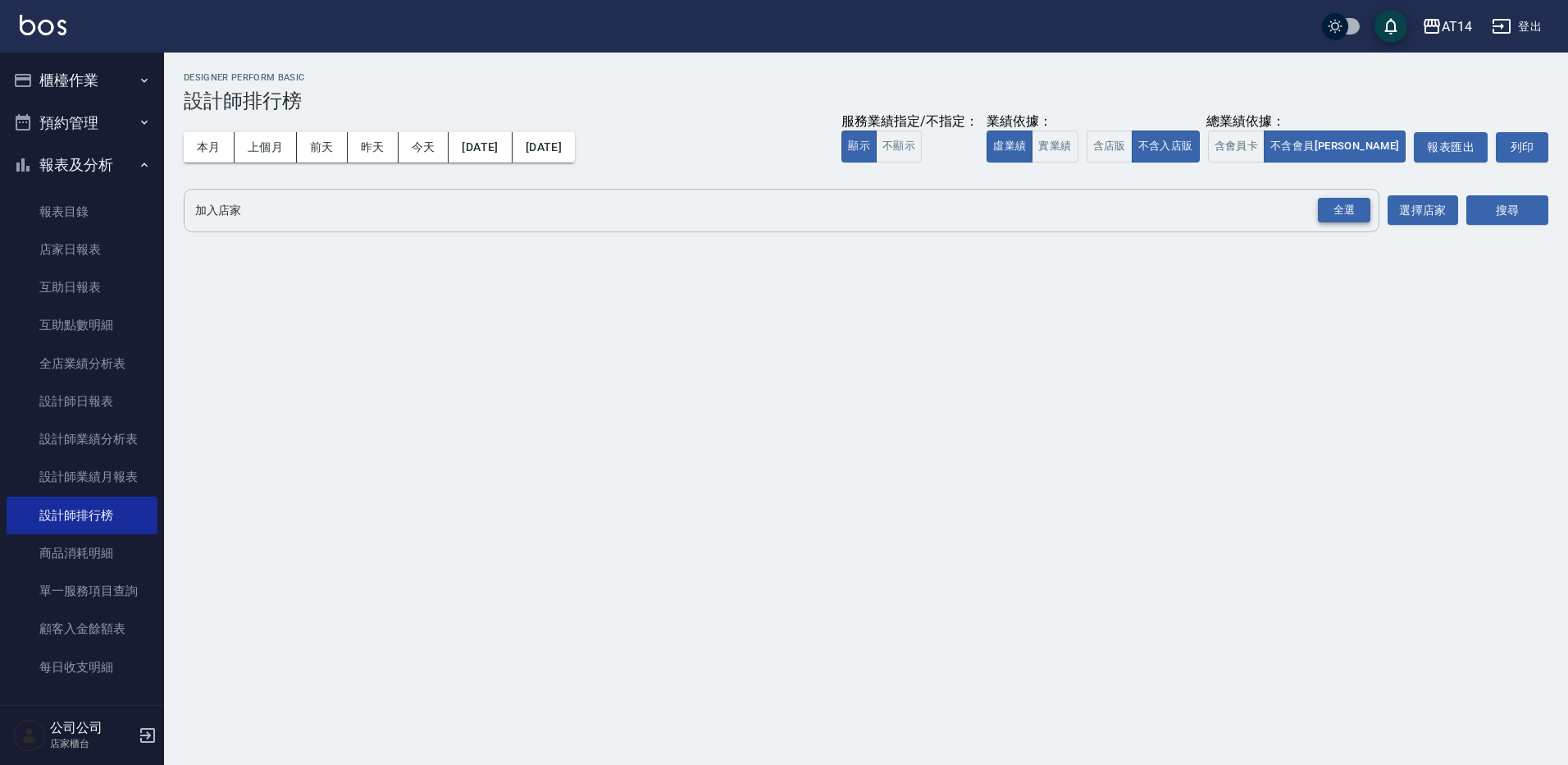
click at [1354, 200] on div "全選" at bounding box center [1344, 210] width 53 height 26
click at [1516, 197] on button "搜尋" at bounding box center [1506, 211] width 82 height 31
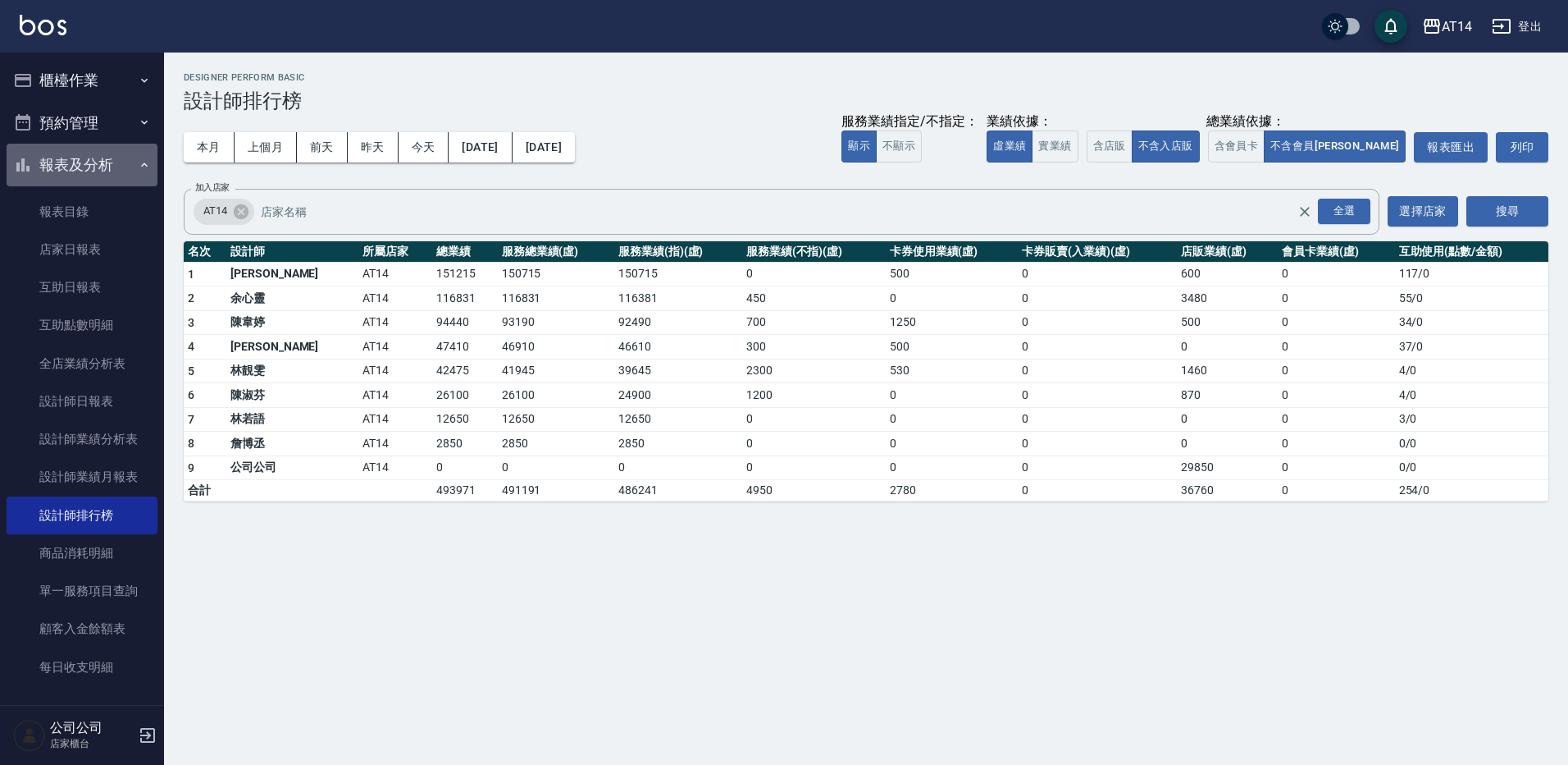
click at [96, 163] on button "報表及分析" at bounding box center [82, 164] width 151 height 43
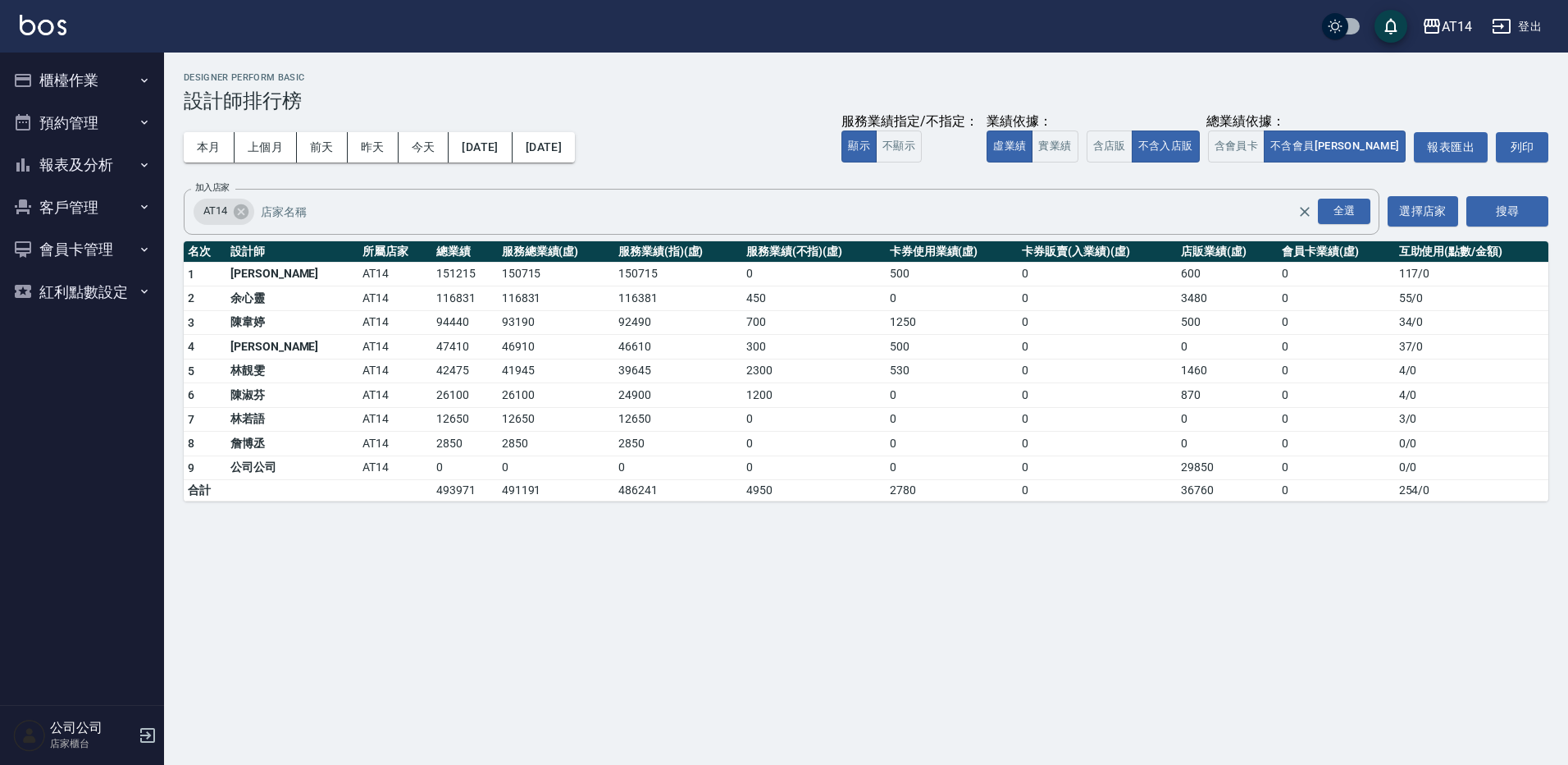
click at [110, 83] on button "櫃檯作業" at bounding box center [82, 80] width 151 height 43
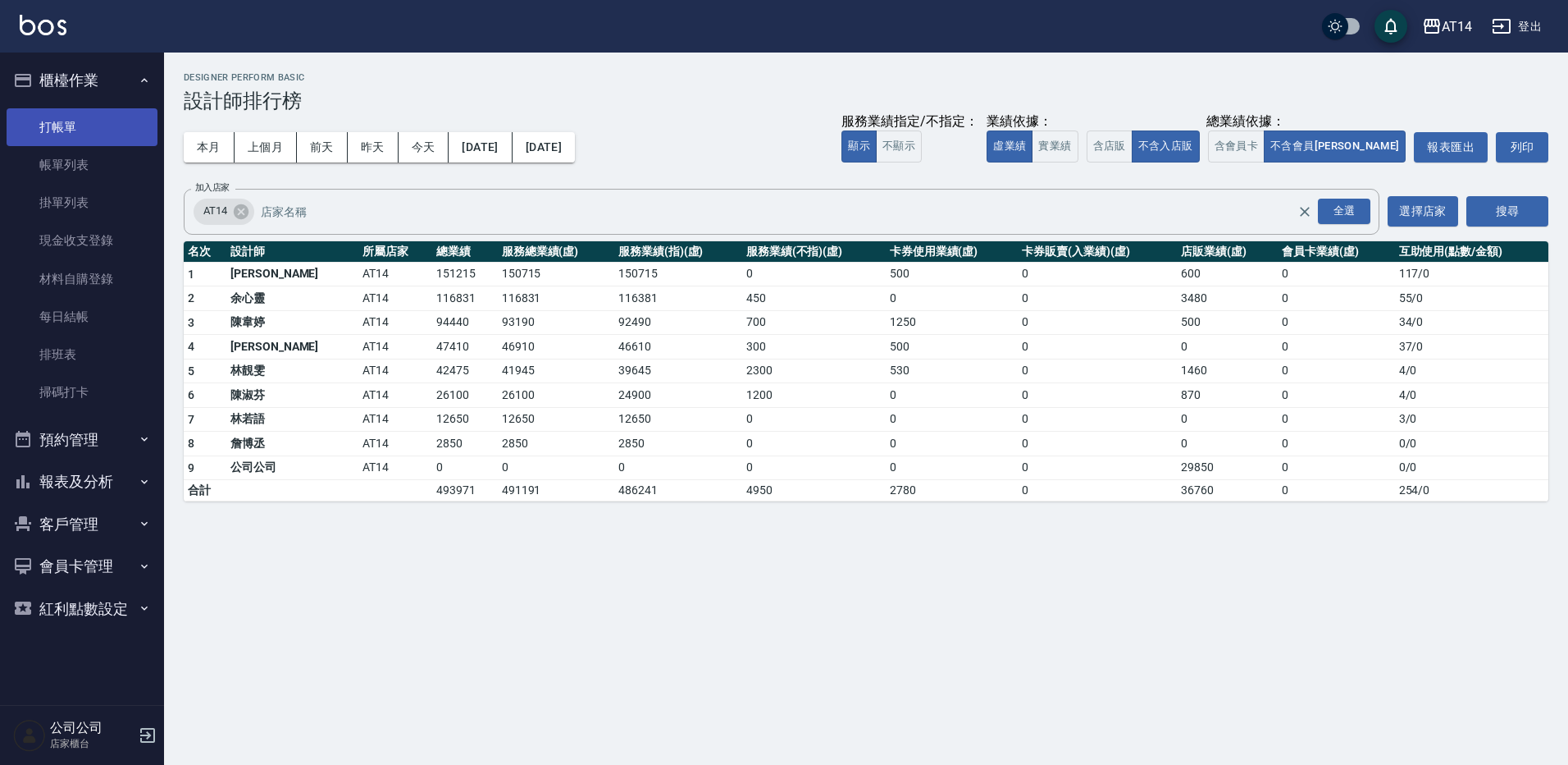
click at [105, 117] on link "打帳單" at bounding box center [82, 127] width 151 height 38
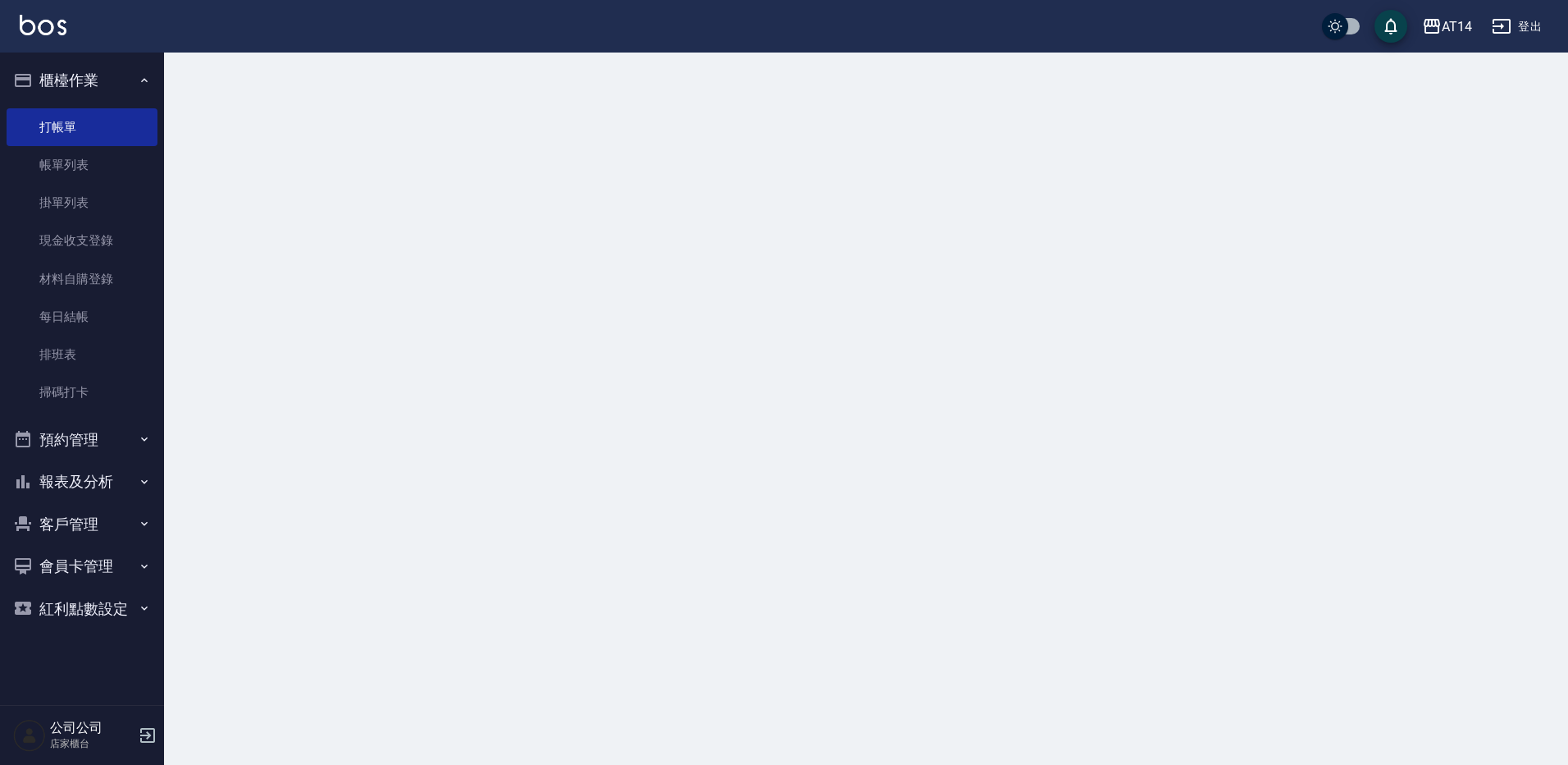
click at [109, 55] on ul "櫃檯作業 打帳單 帳單列表 掛單列表 現金收支登錄 材料自購登錄 每日結帳 排班表 掃碼打卡 預約管理 預約管理 單日預約紀錄 單週預約紀錄 報表及分析 報表…" at bounding box center [82, 344] width 151 height 583
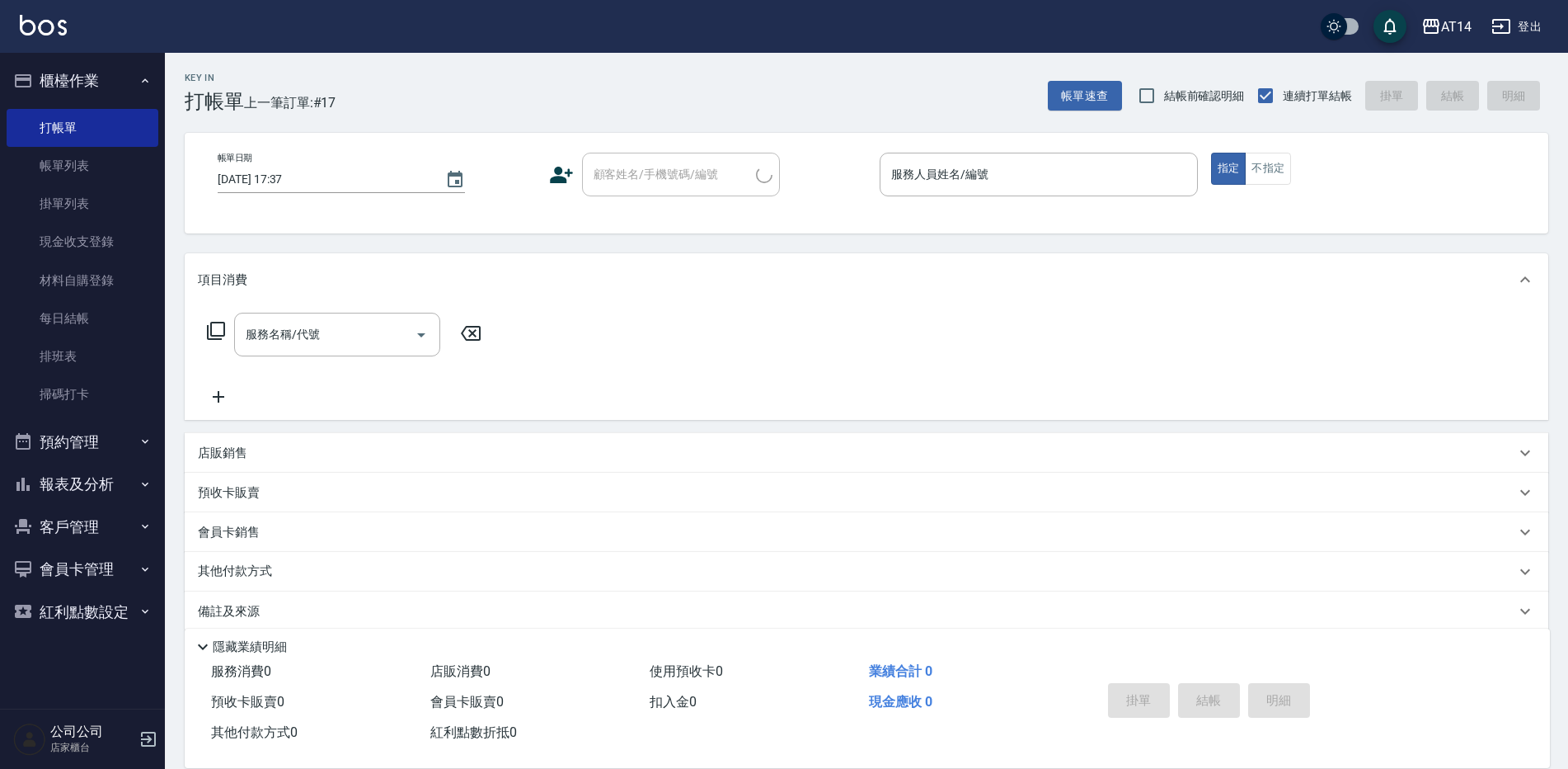
click at [78, 82] on button "櫃檯作業" at bounding box center [82, 80] width 152 height 43
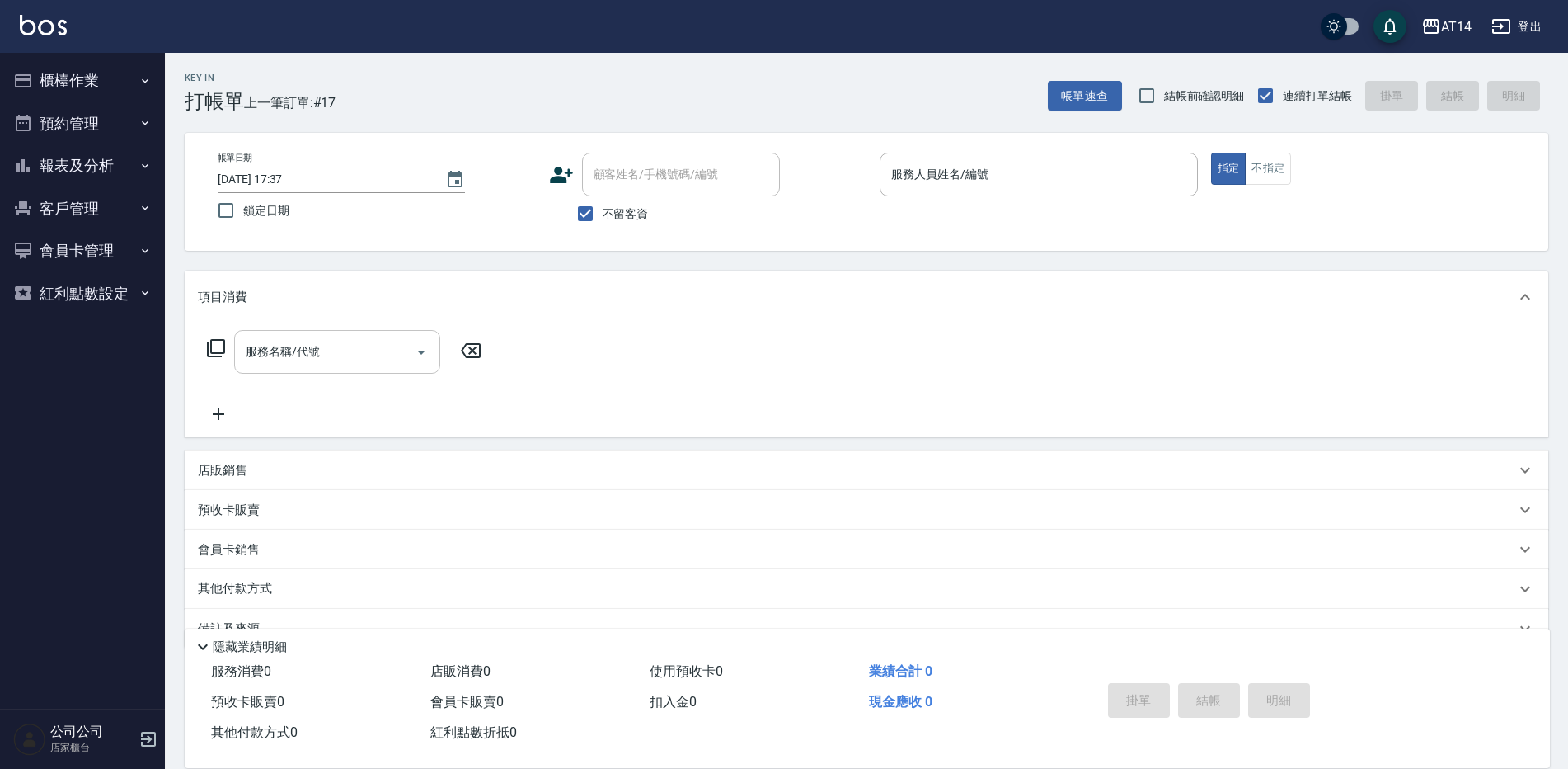
click at [363, 369] on div "服務名稱/代號" at bounding box center [337, 351] width 206 height 43
click at [726, 294] on div "項目消費" at bounding box center [856, 298] width 1317 height 18
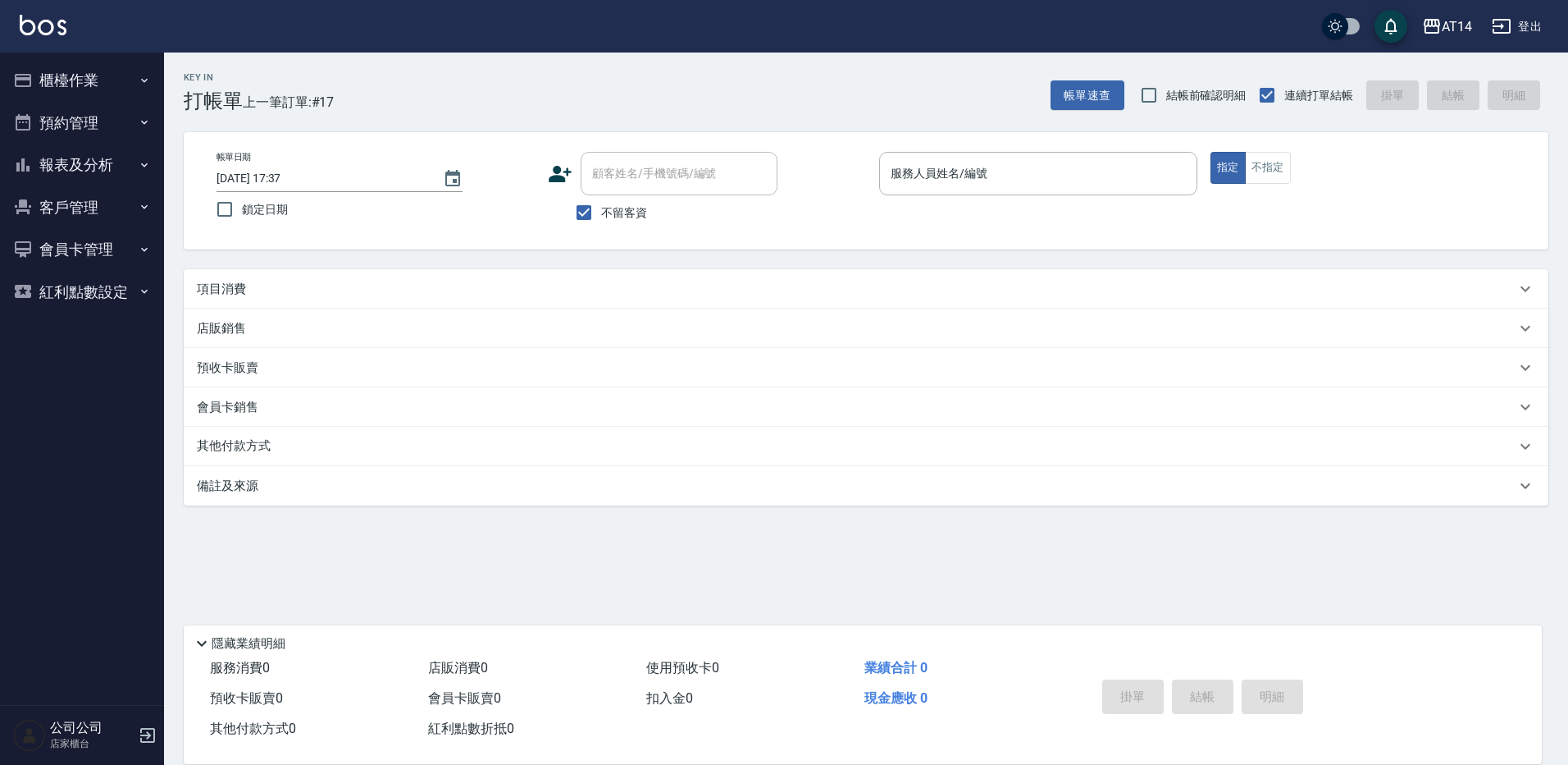
click at [267, 443] on p "其他付款方式" at bounding box center [237, 446] width 82 height 18
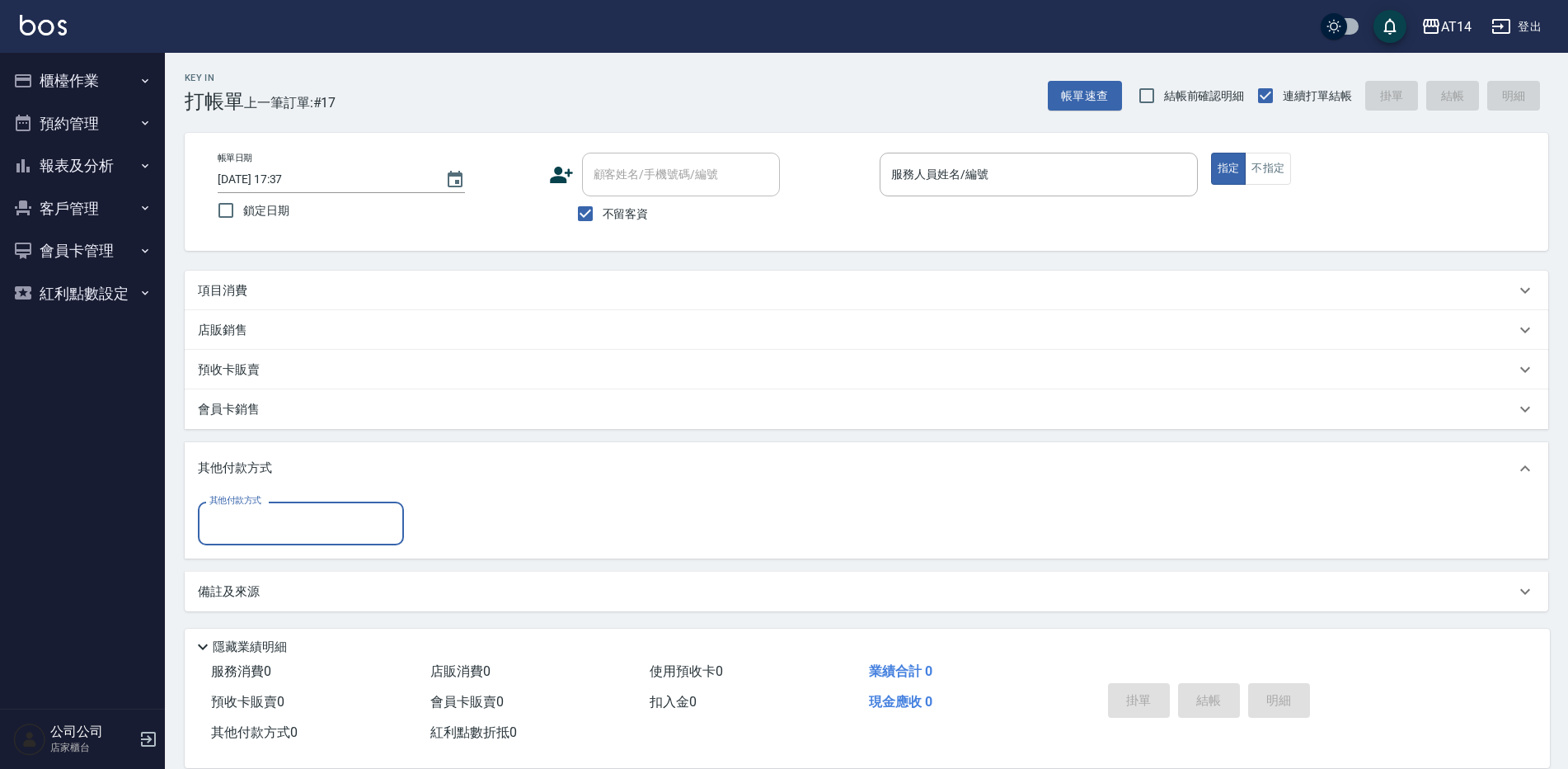
click at [288, 514] on input "其他付款方式" at bounding box center [300, 523] width 191 height 29
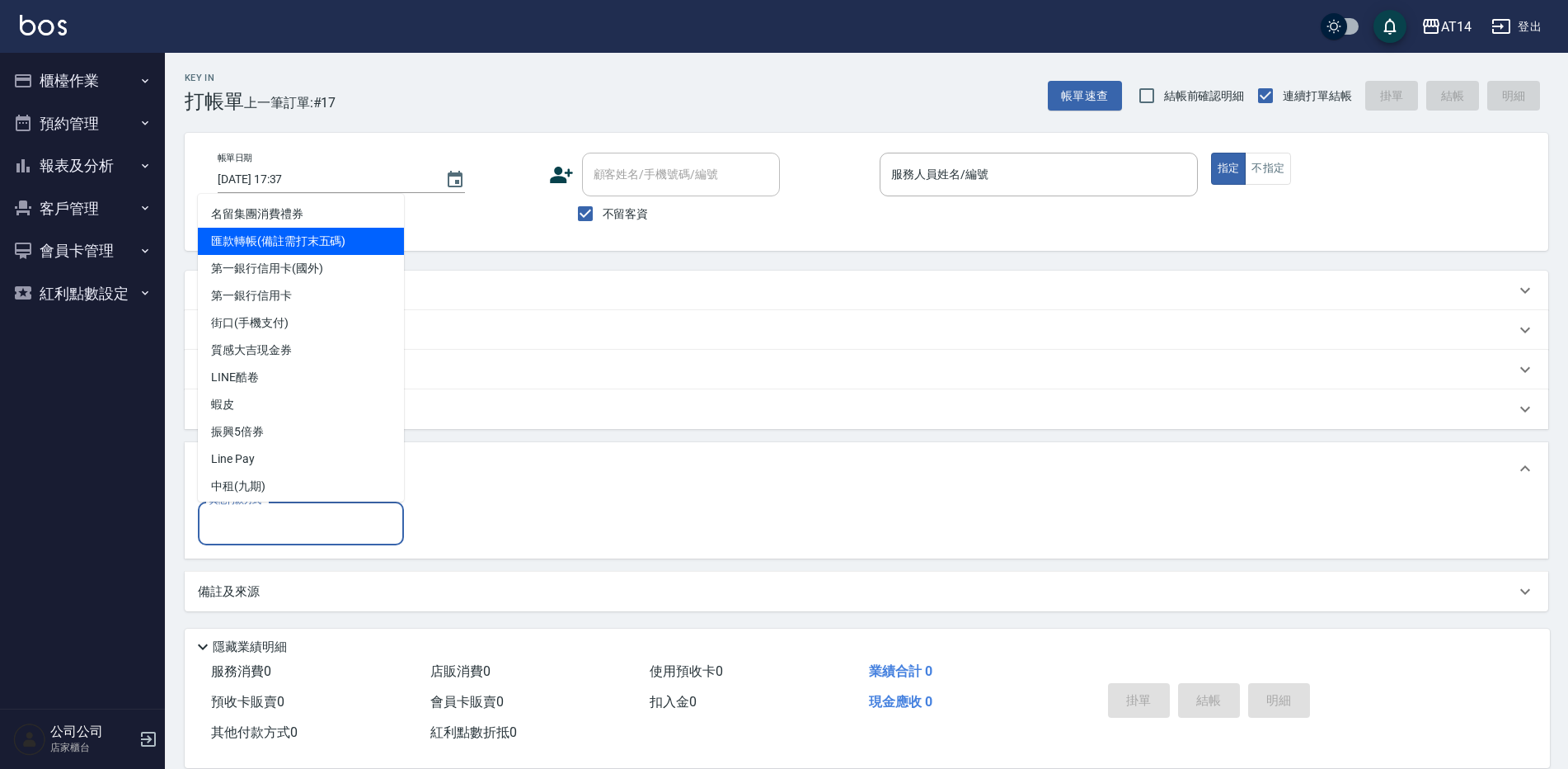
click at [286, 238] on span "匯款轉帳(備註需打末五碼)" at bounding box center [300, 241] width 206 height 27
type input "匯款轉帳(備註需打末五碼)"
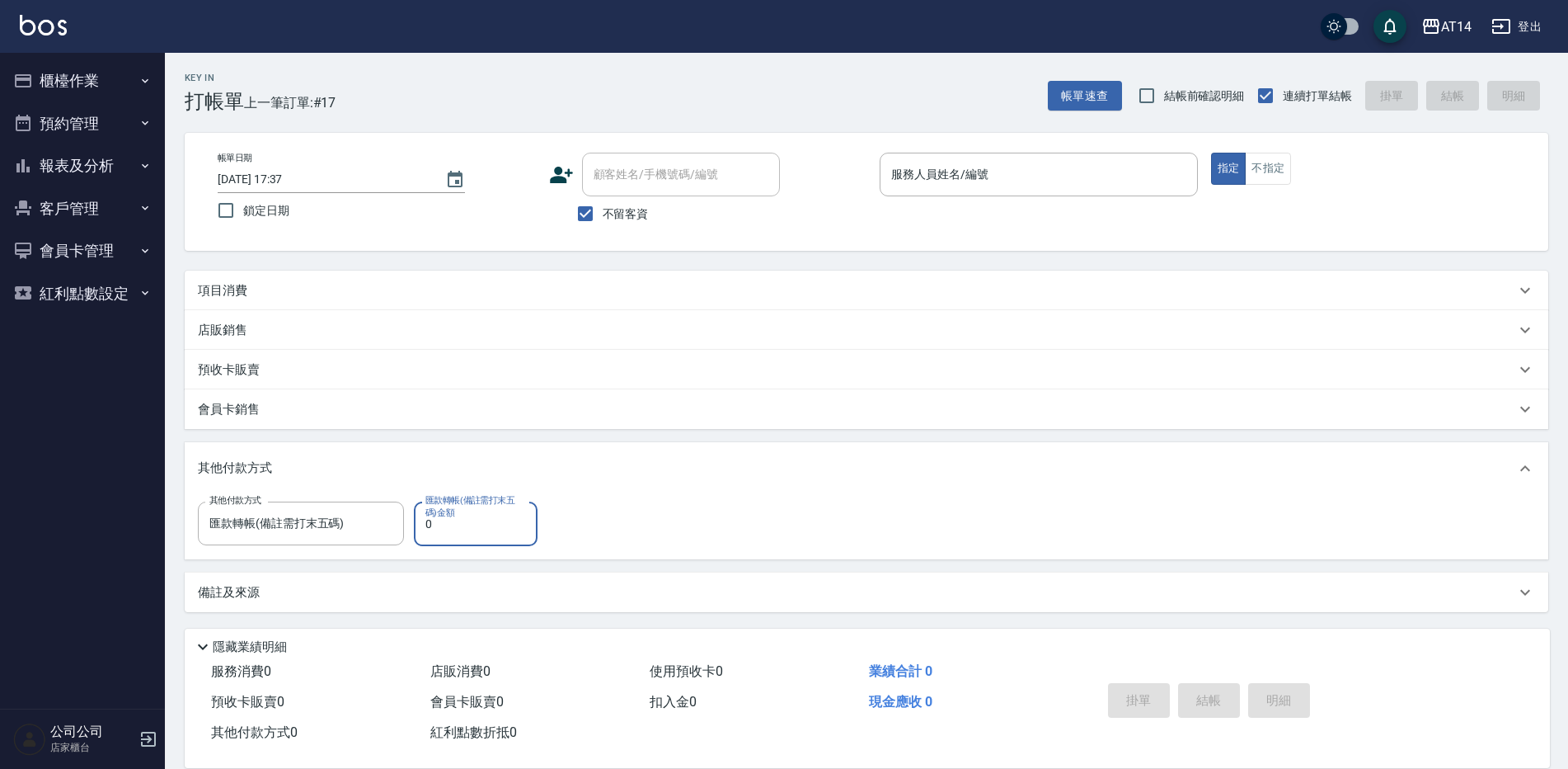
click at [451, 530] on input "0" at bounding box center [475, 523] width 124 height 44
type input "3"
type input "0"
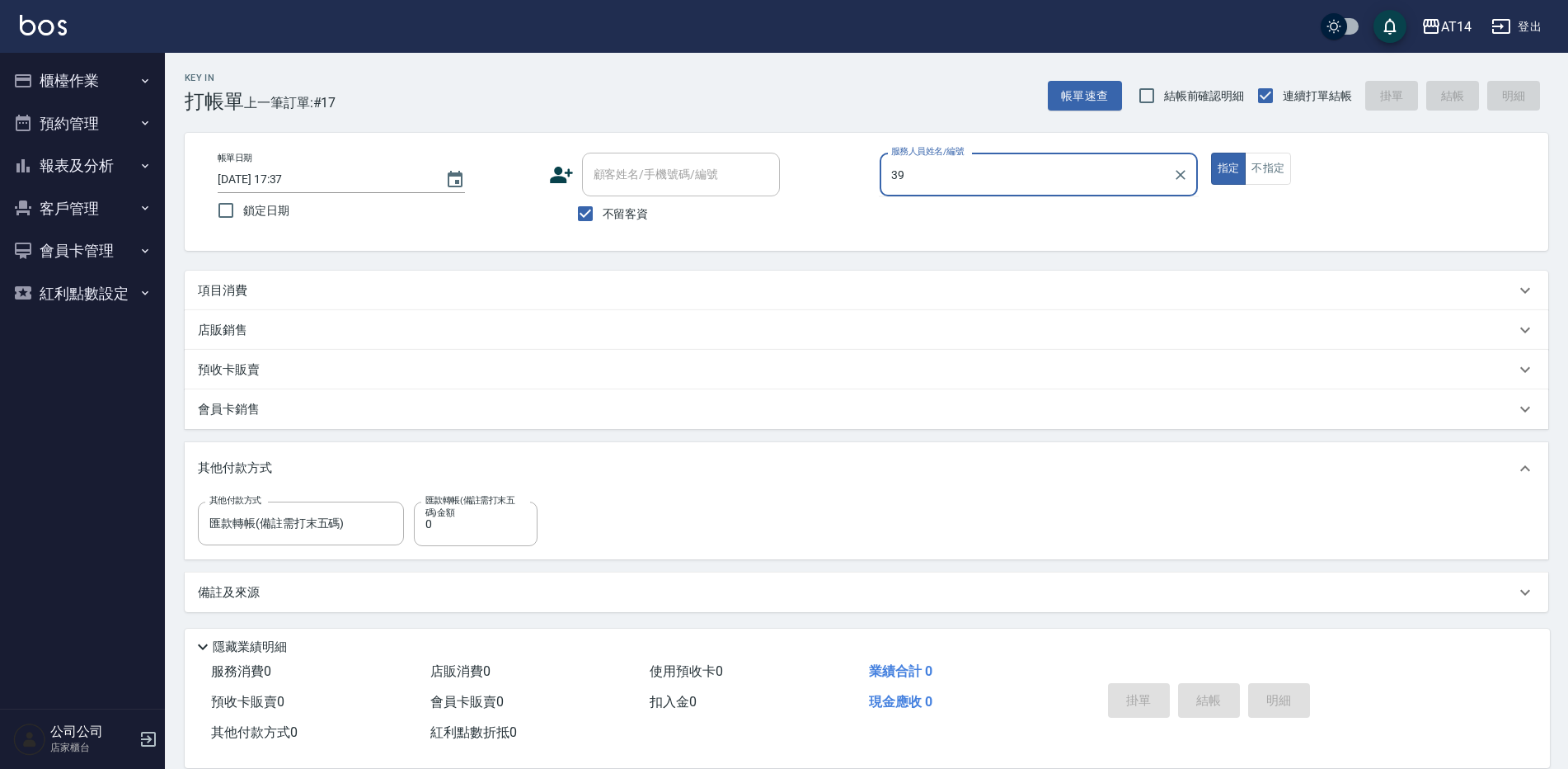
type input "3"
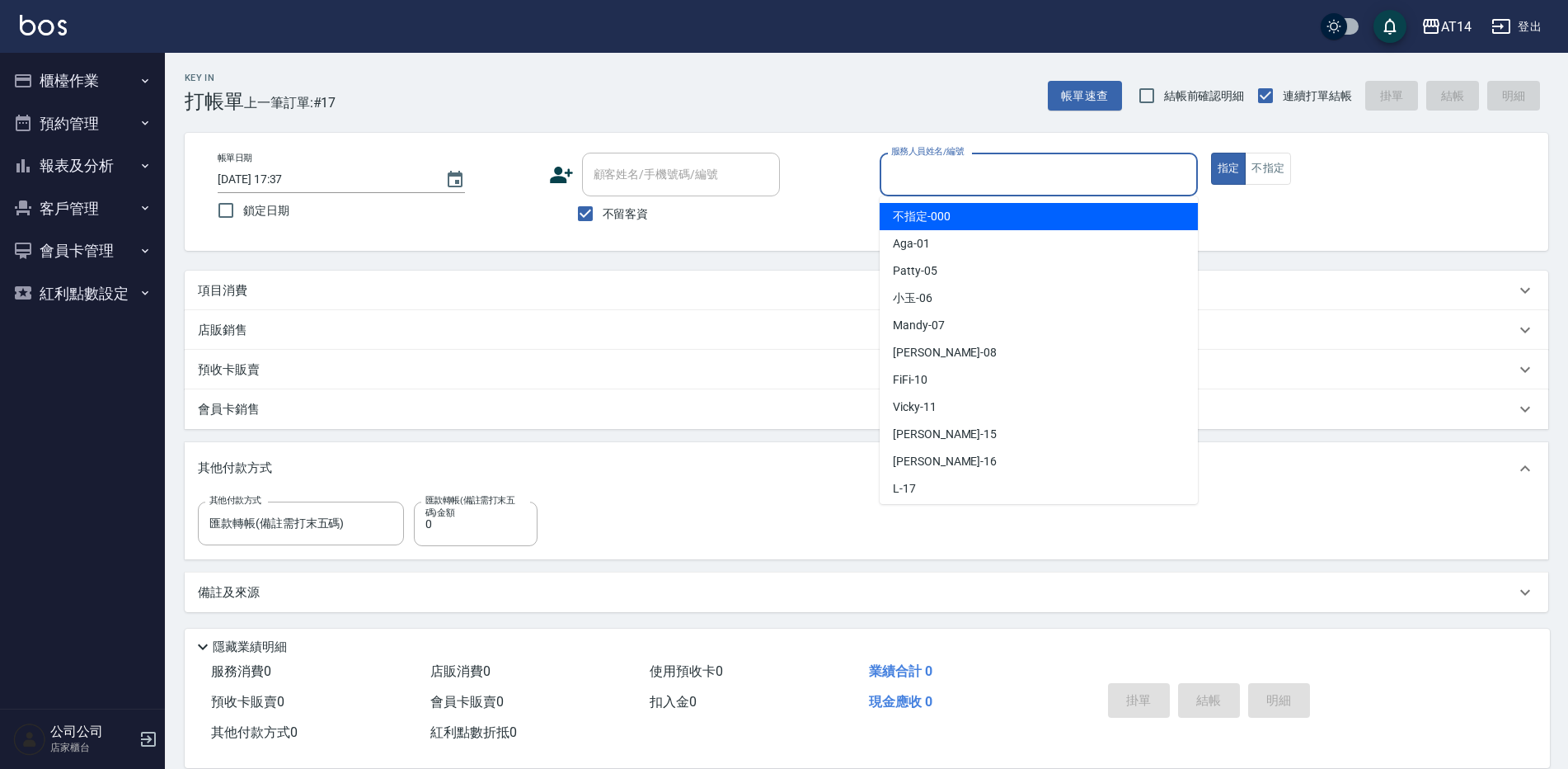
click at [651, 180] on div "帳單日期 2025/10/15 17:37 鎖定日期 顧客姓名/手機號碼/編號 顧客姓名/手機號碼/編號 不留客資 服務人員姓名/編號 服務人員姓名/編號 指…" at bounding box center [866, 192] width 1323 height 79
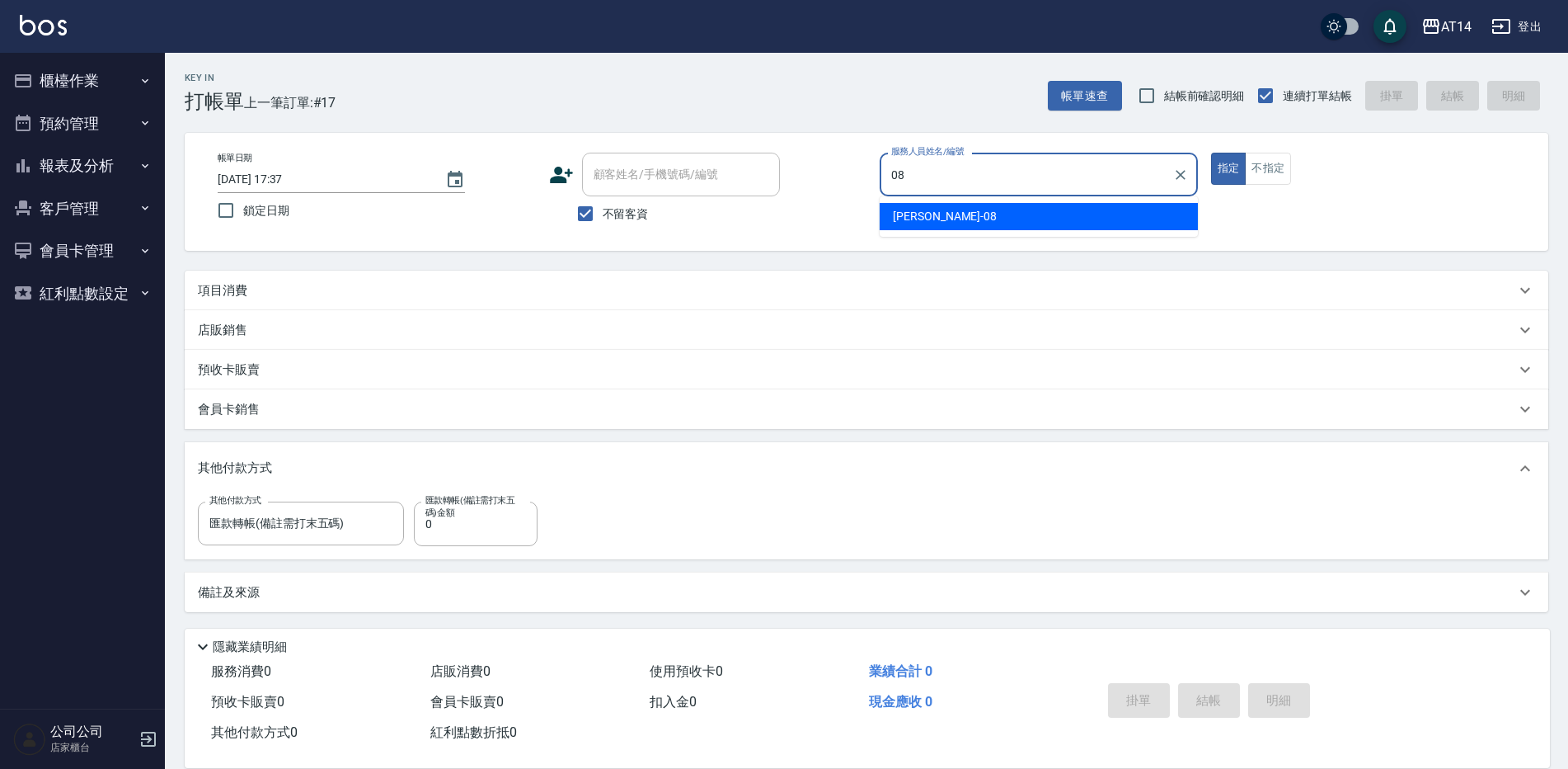
type input "[PERSON_NAME]-08"
type button "true"
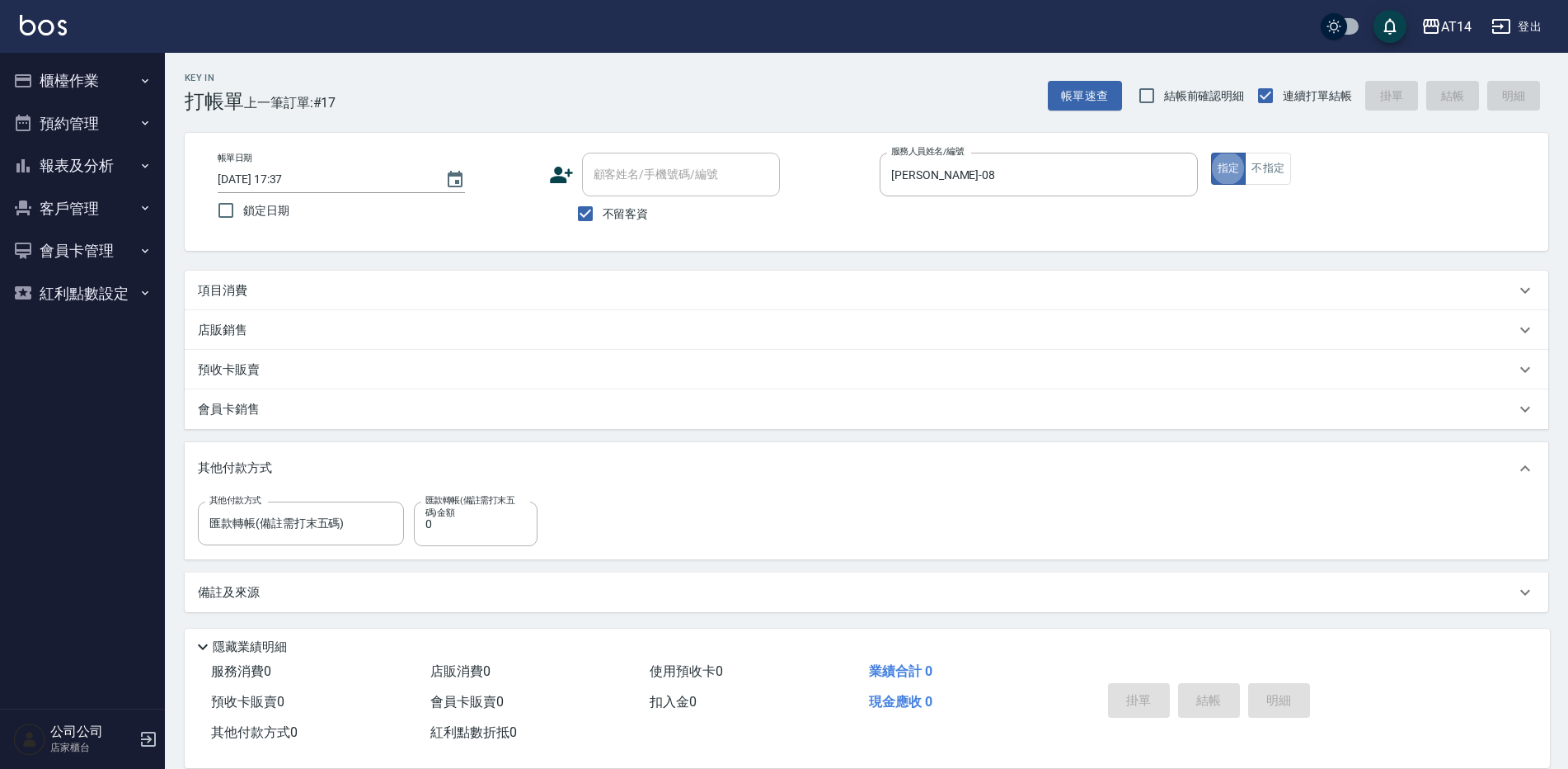
click at [336, 293] on div "項目消費" at bounding box center [856, 291] width 1317 height 18
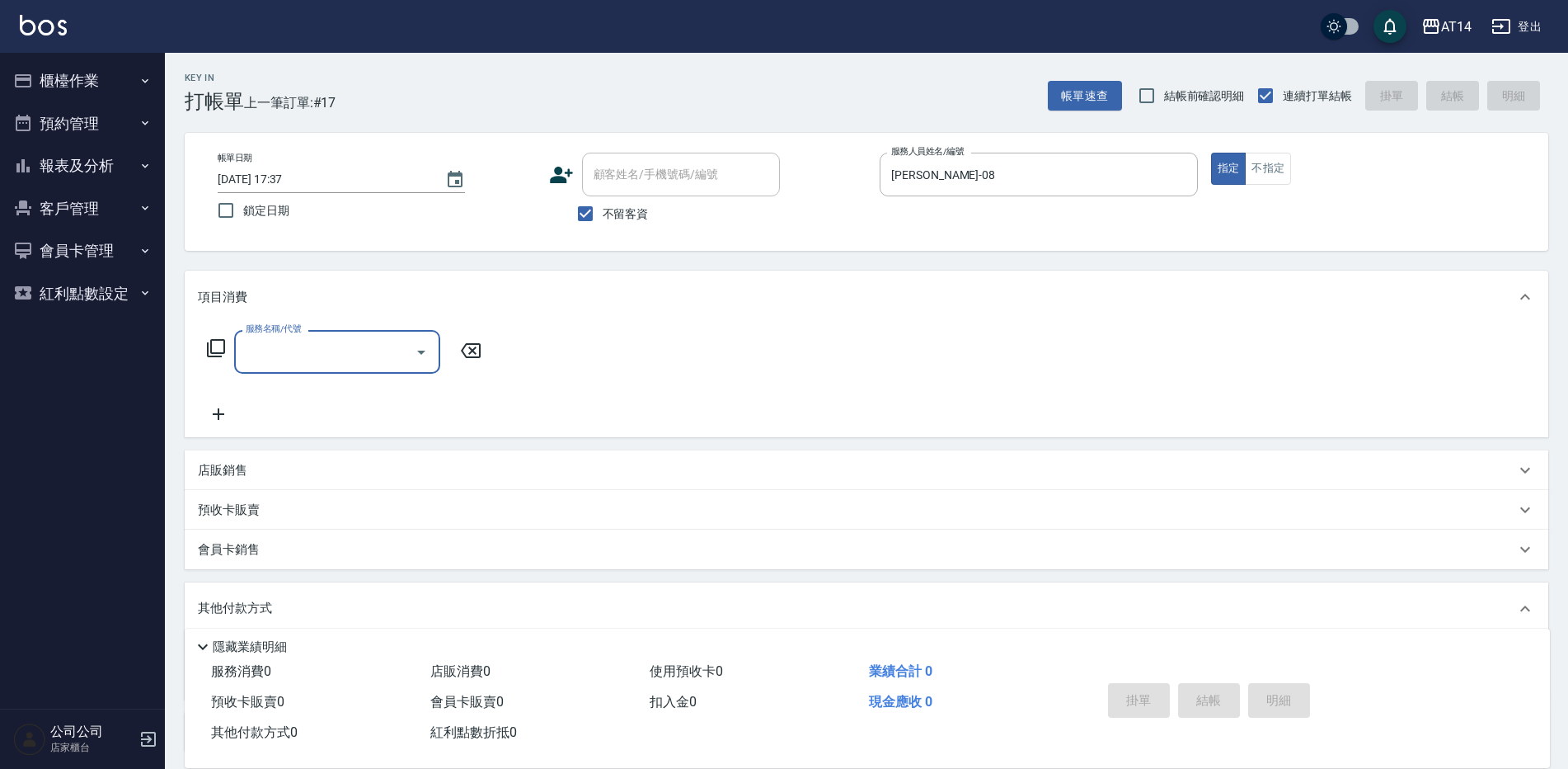
click at [303, 354] on input "服務名稱/代號" at bounding box center [324, 352] width 166 height 29
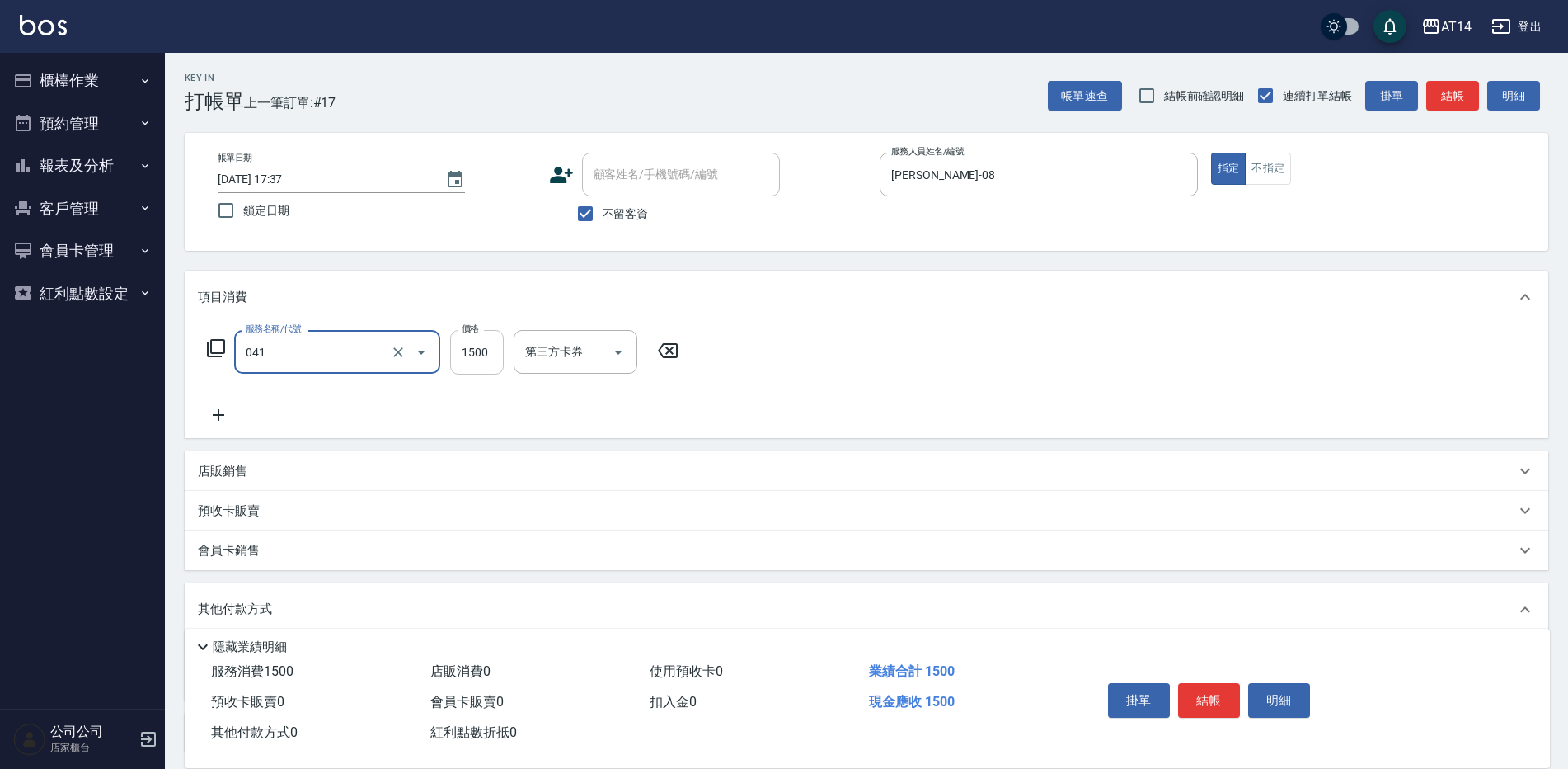
type input "染髮(041)"
click at [469, 363] on input "1500" at bounding box center [476, 352] width 54 height 44
type input "2399"
click at [845, 386] on div "服務名稱/代號 染髮(041) 服務名稱/代號 價格 2399 價格 第三方卡券 第三方卡券" at bounding box center [866, 381] width 1363 height 115
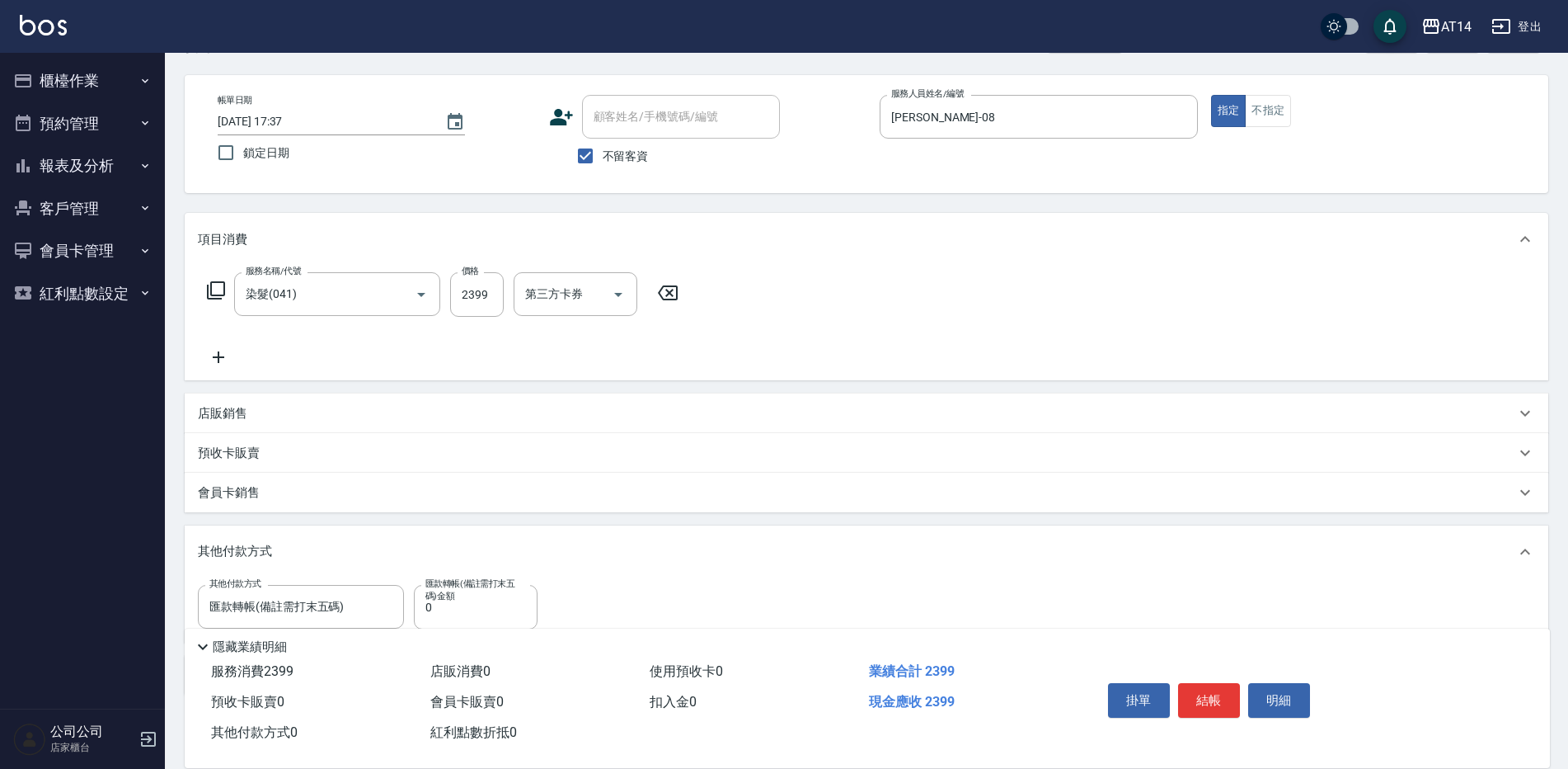
scroll to position [82, 0]
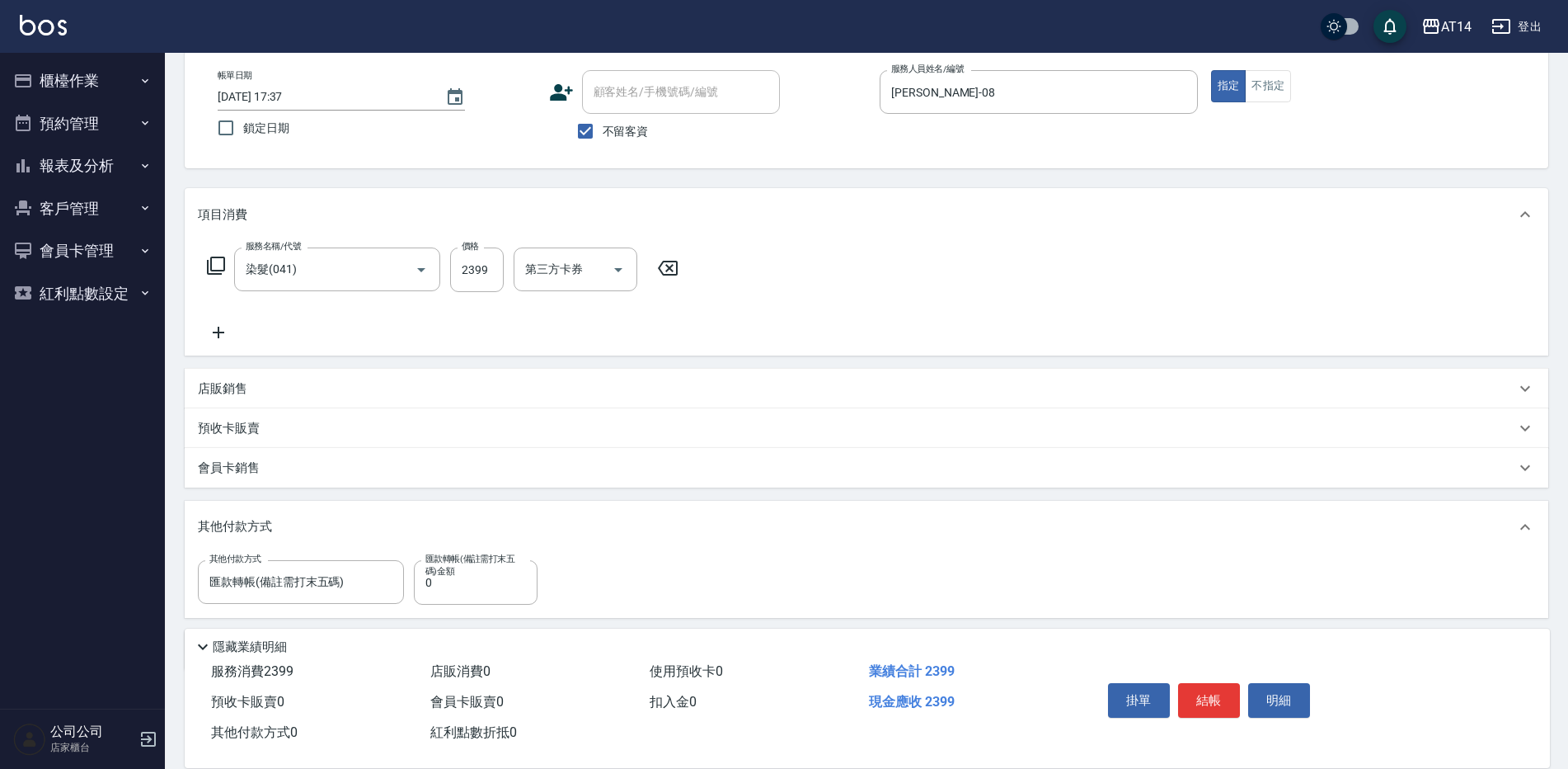
click at [445, 563] on label "匯款轉帳(備註需打末五碼)金額" at bounding box center [471, 565] width 93 height 25
click at [445, 563] on input "0" at bounding box center [475, 582] width 124 height 44
click at [465, 592] on input "0" at bounding box center [475, 582] width 124 height 44
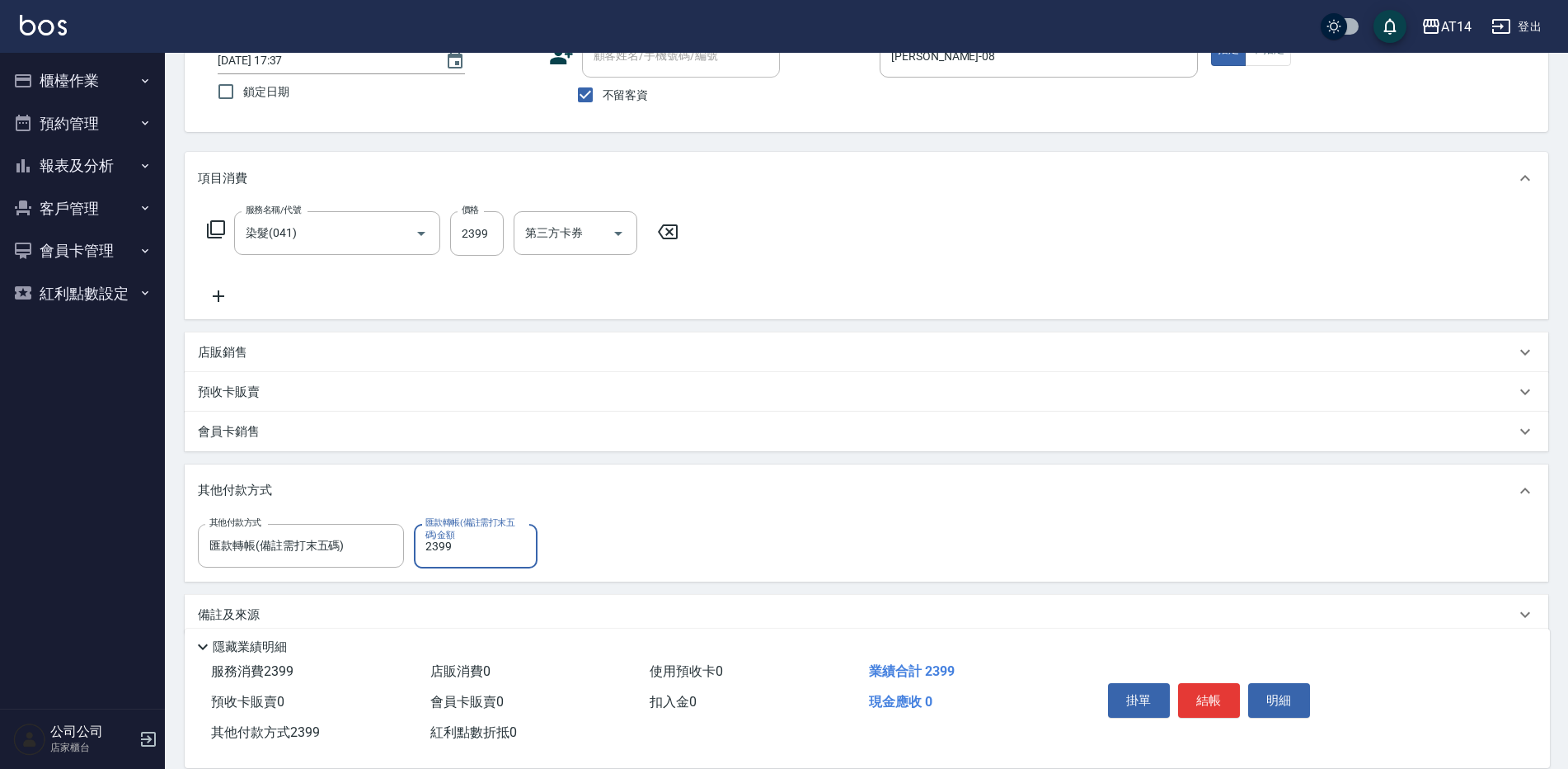
scroll to position [142, 0]
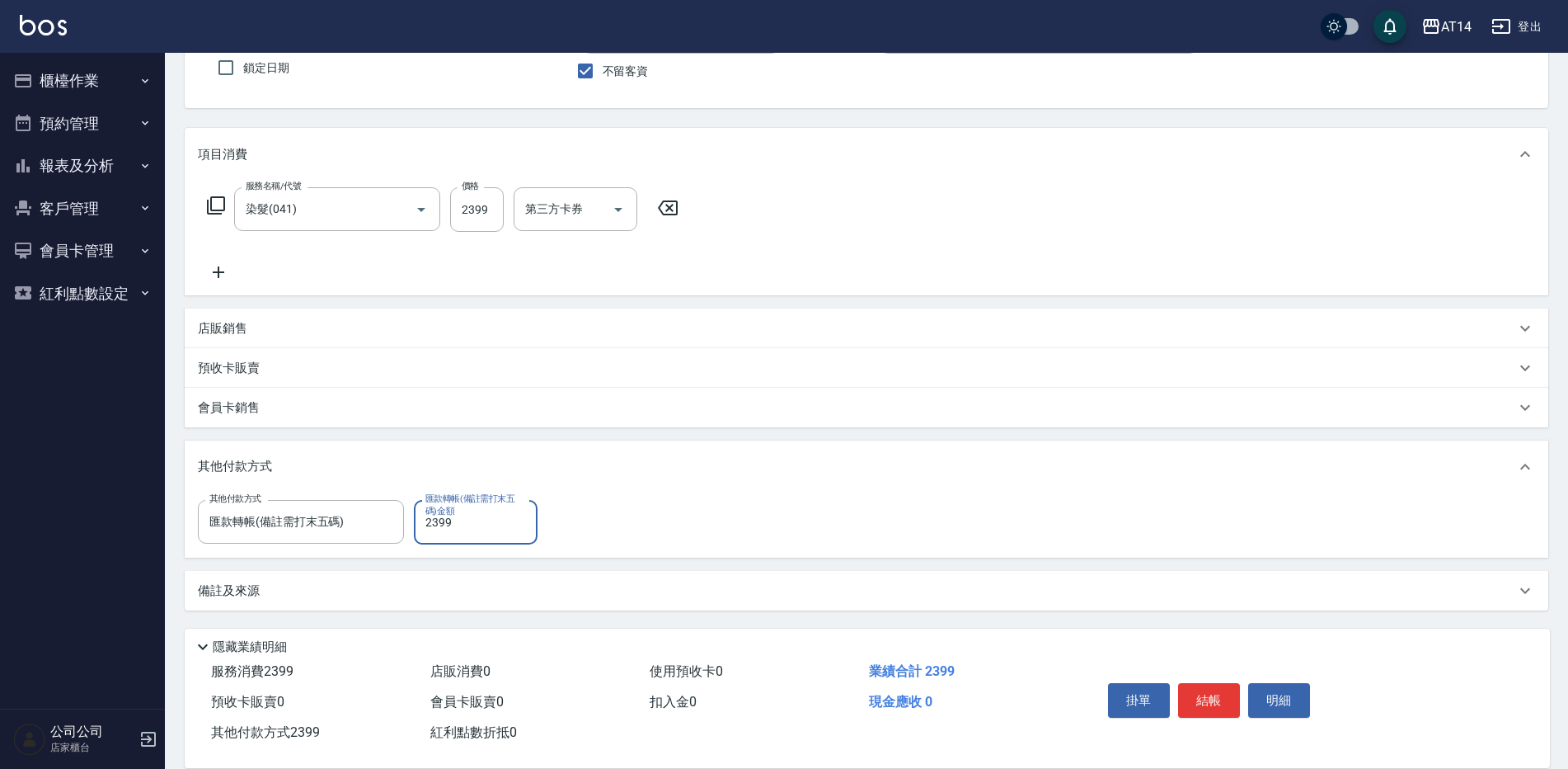
type input "2399"
click at [412, 588] on div "備註及來源" at bounding box center [856, 591] width 1317 height 18
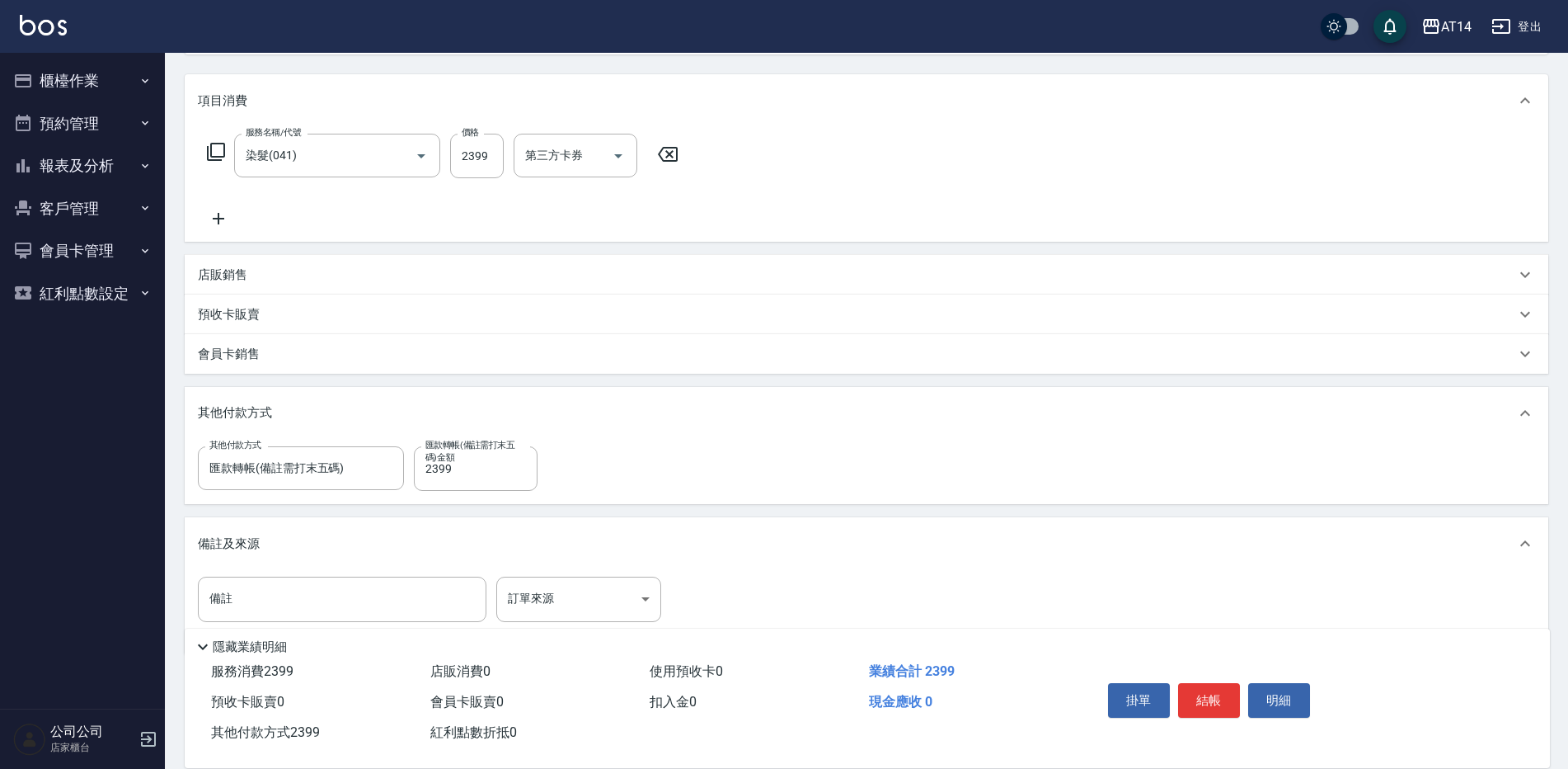
scroll to position [225, 0]
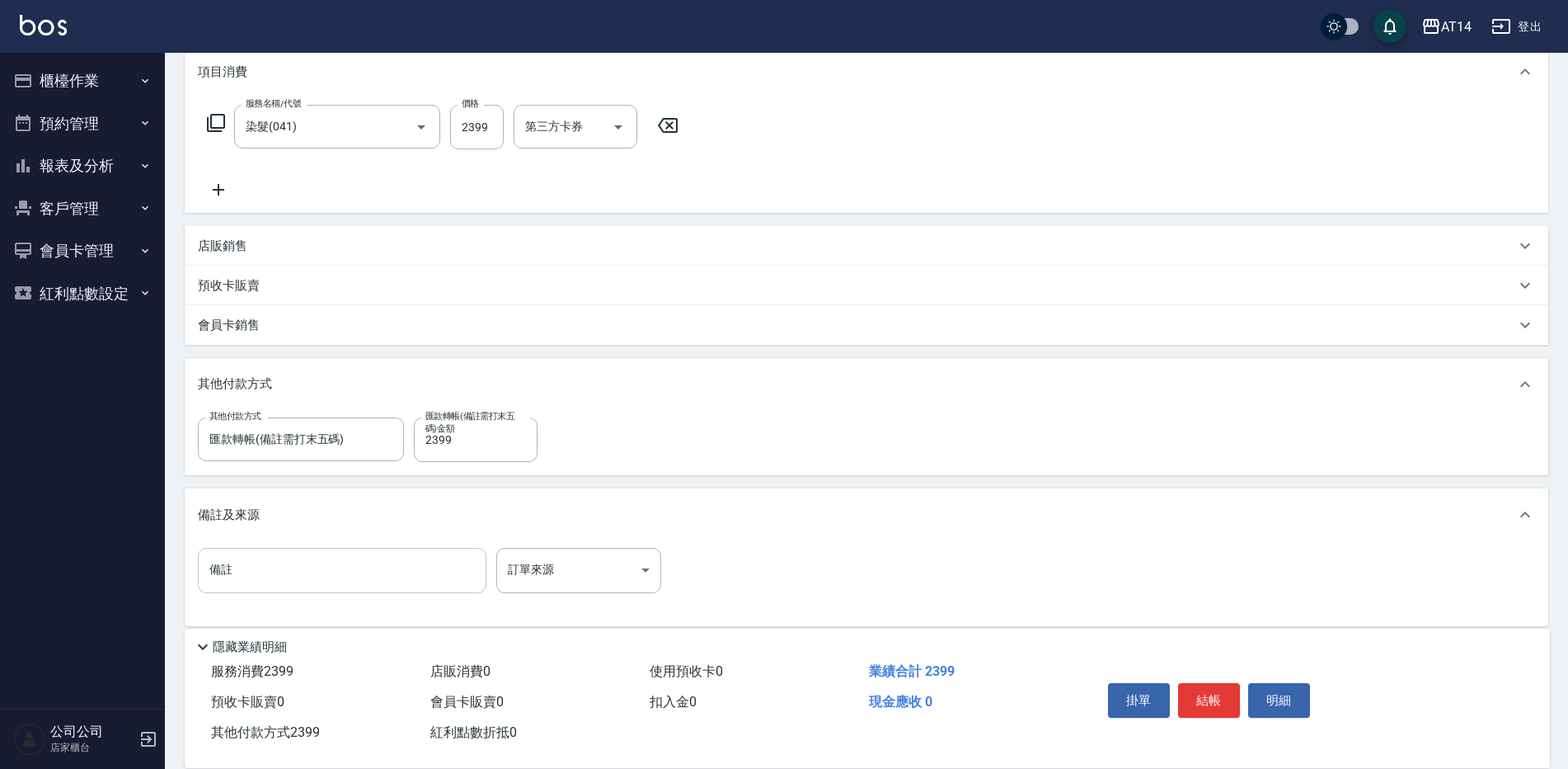
click at [359, 569] on input "備註" at bounding box center [342, 570] width 289 height 44
click at [594, 575] on body "AT14 登出 櫃檯作業 打帳單 帳單列表 掛單列表 現金收支登錄 材料自購登錄 每日結帳 排班表 掃碼打卡 預約管理 預約管理 單日預約紀錄 單週預約紀錄 …" at bounding box center [784, 279] width 1568 height 1009
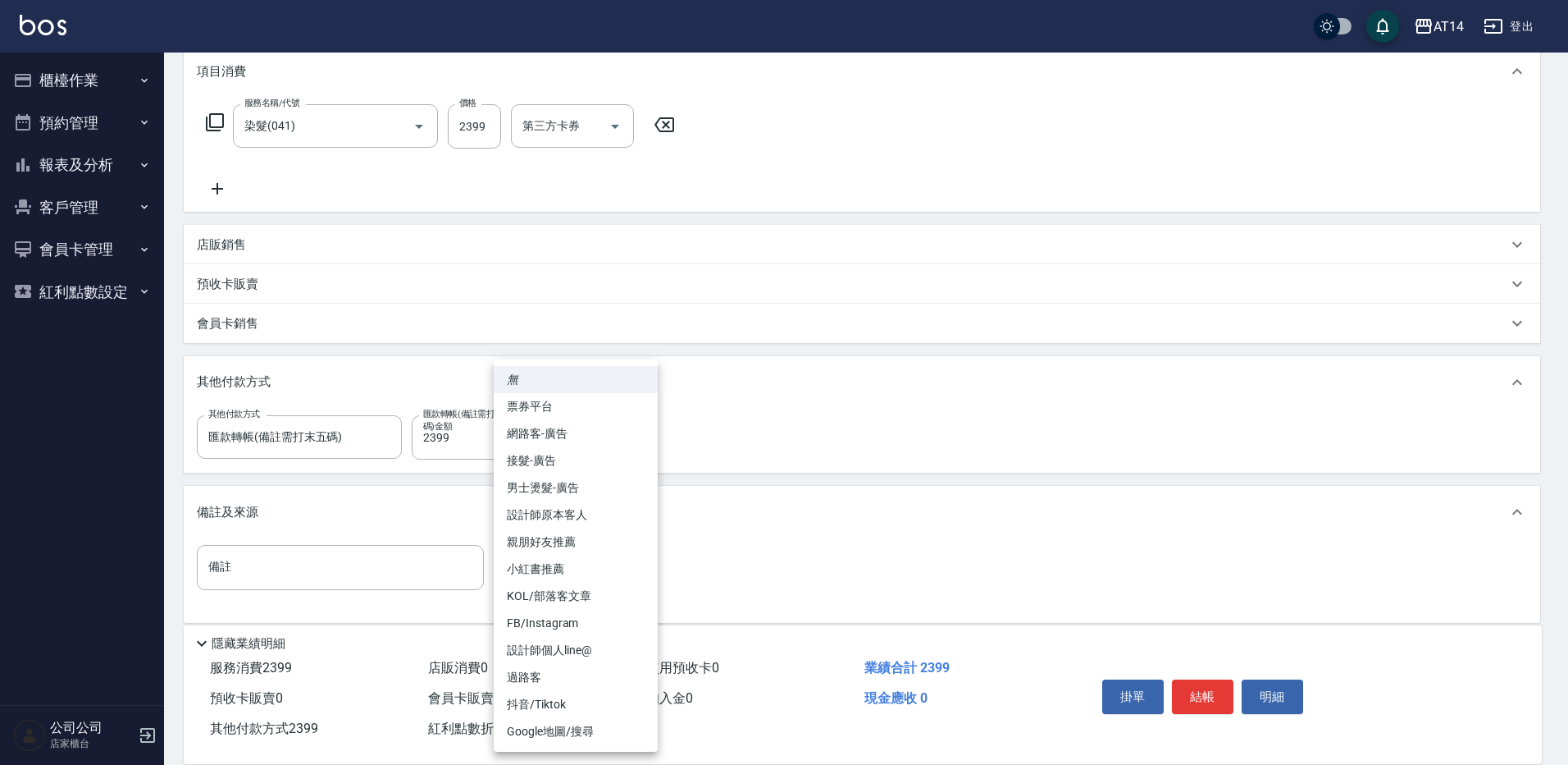
click at [349, 573] on div at bounding box center [784, 382] width 1568 height 765
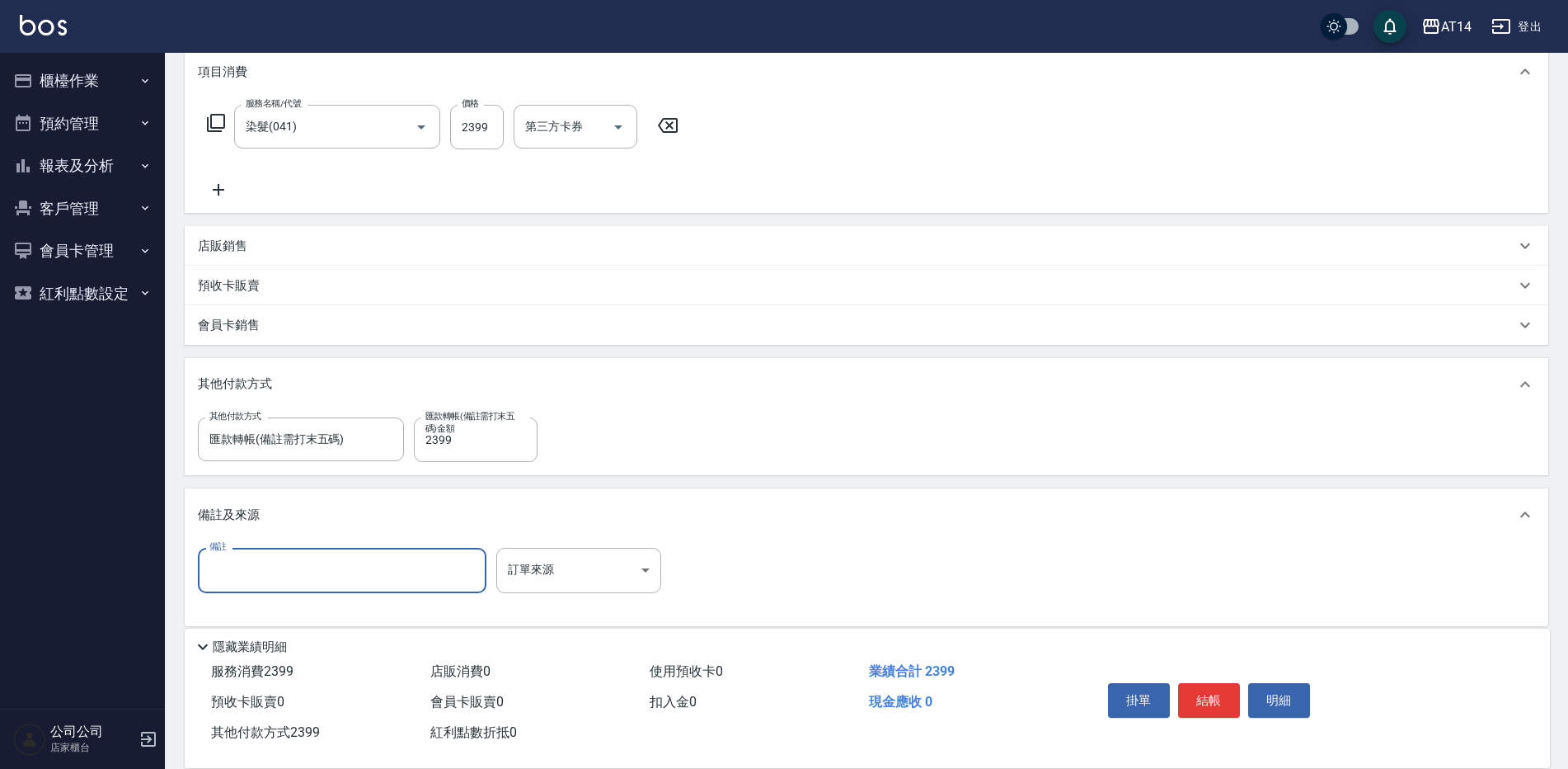
click at [313, 572] on input "備註" at bounding box center [342, 570] width 289 height 44
type input "97350"
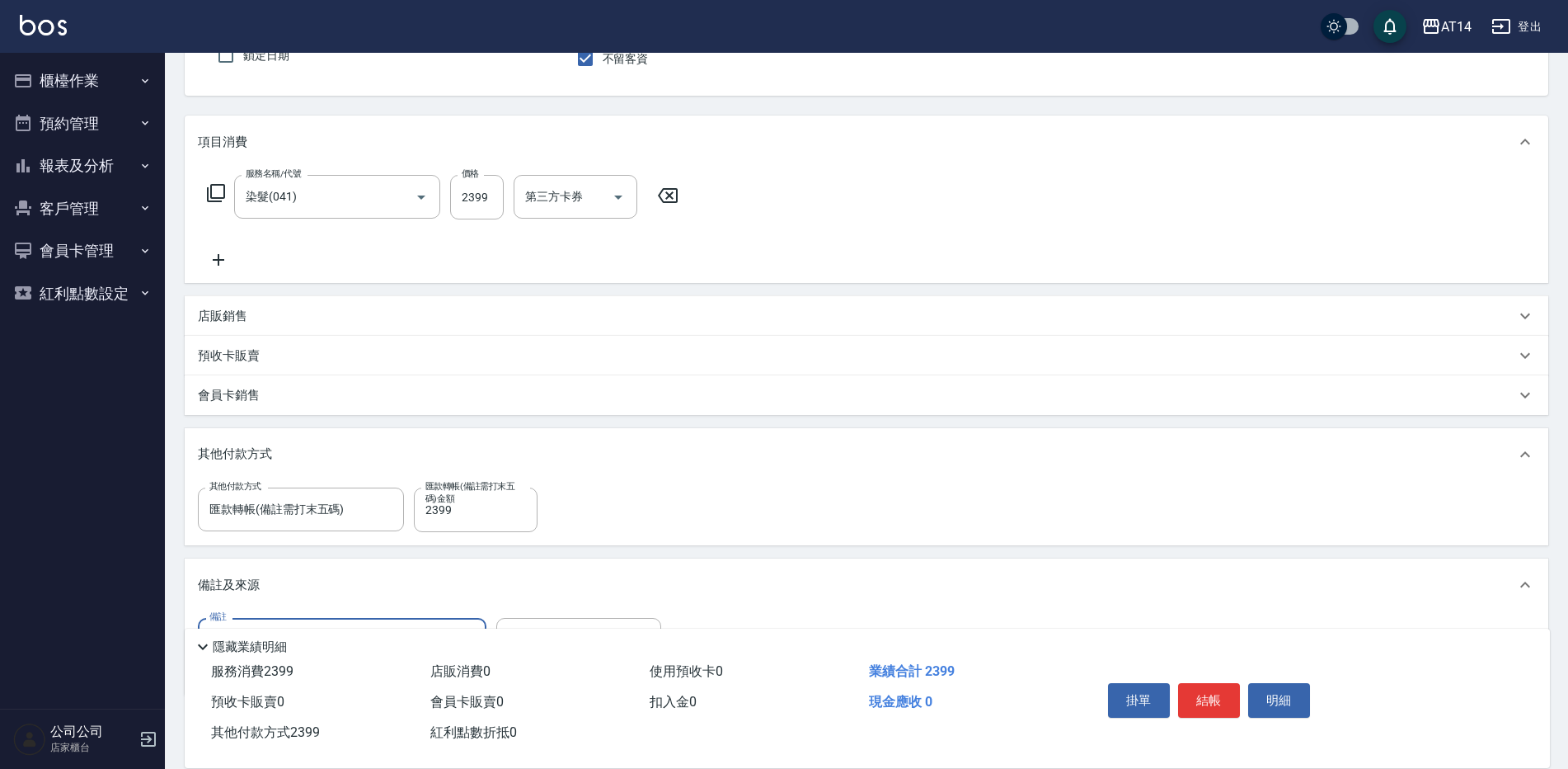
scroll to position [158, 0]
click at [1207, 698] on button "結帳" at bounding box center [1208, 700] width 62 height 34
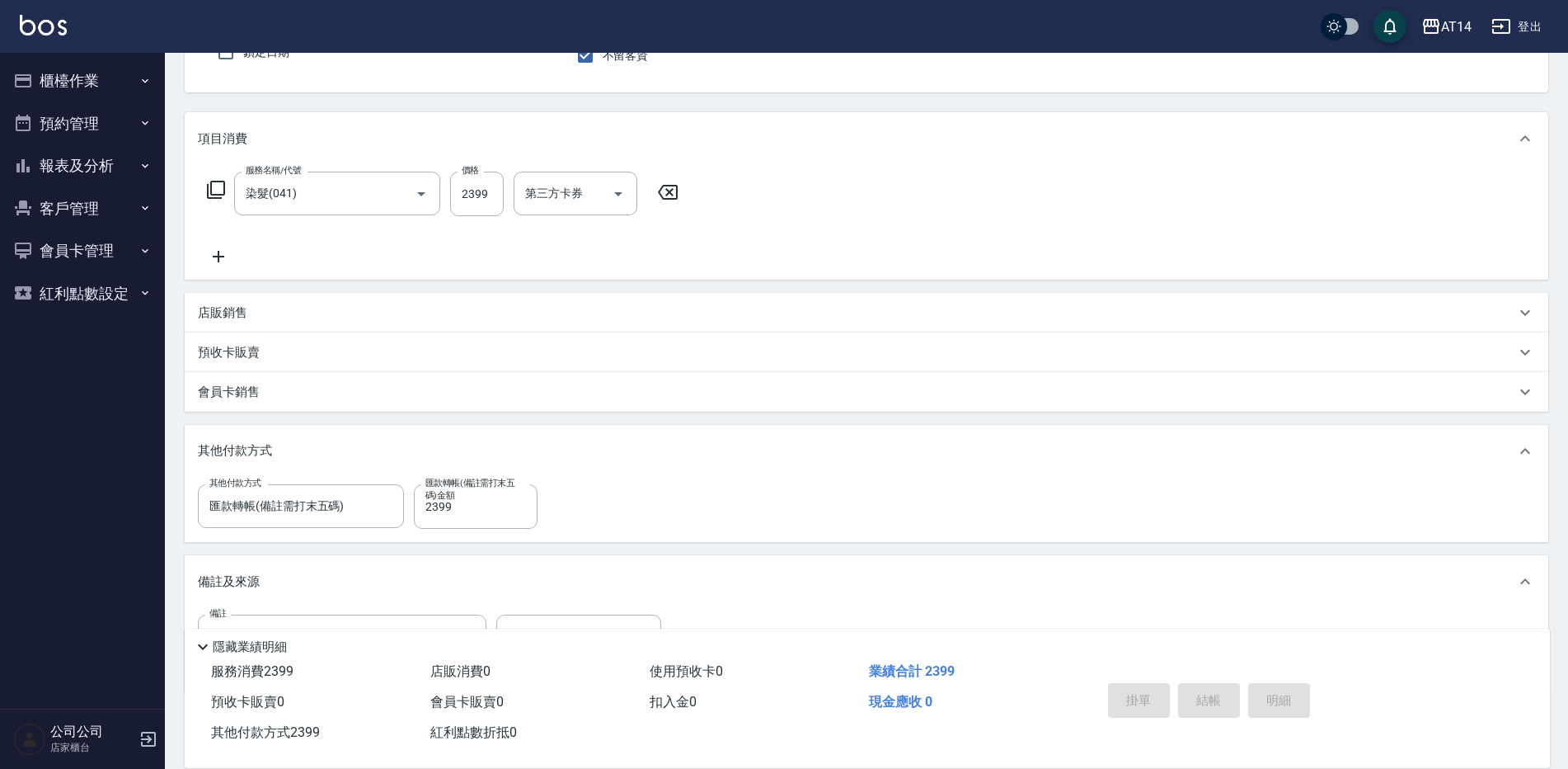
type input "2025/10/15 17:47"
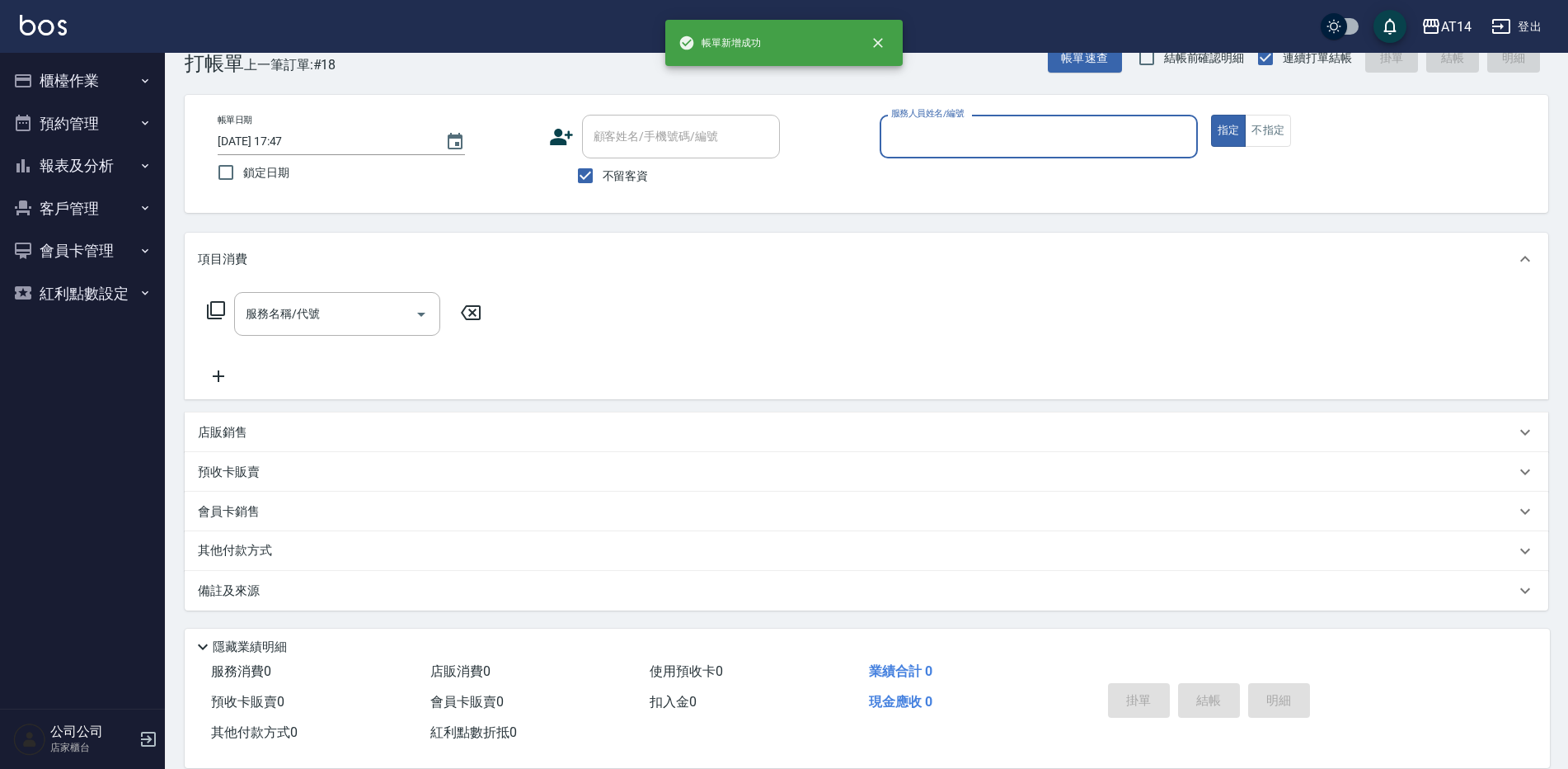
scroll to position [38, 0]
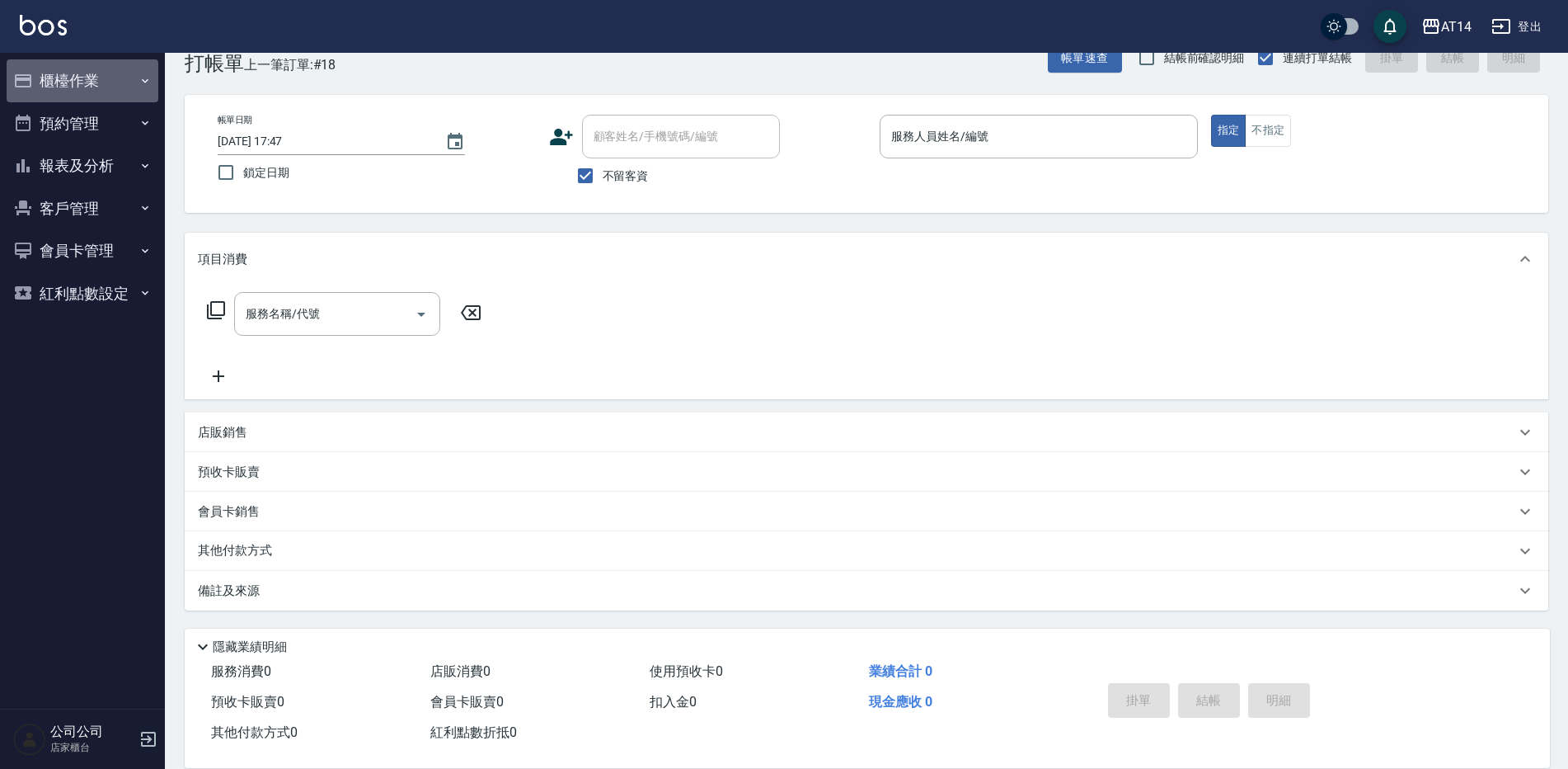
click at [102, 92] on button "櫃檯作業" at bounding box center [82, 80] width 152 height 43
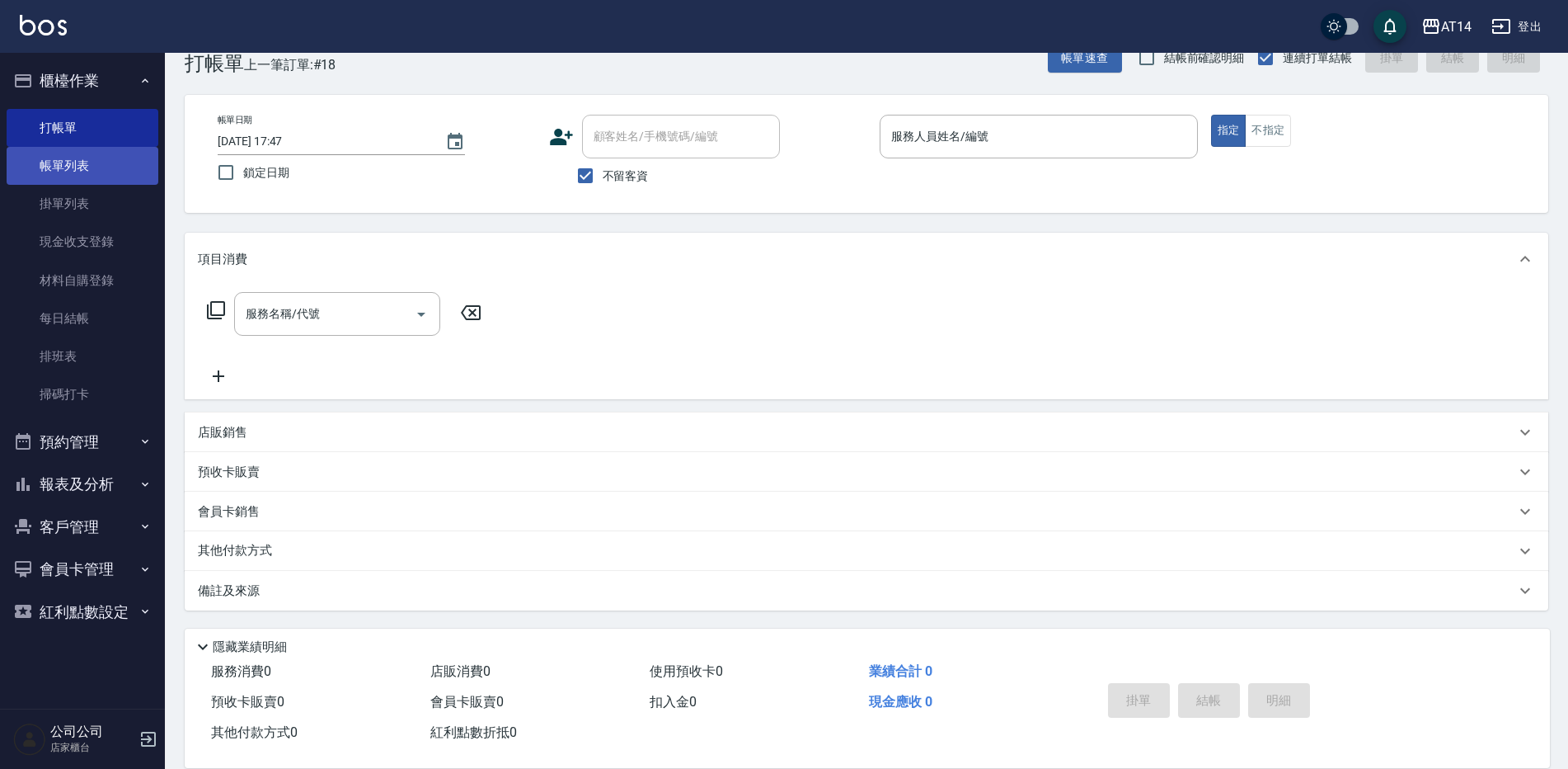
click at [92, 169] on link "帳單列表" at bounding box center [82, 165] width 152 height 38
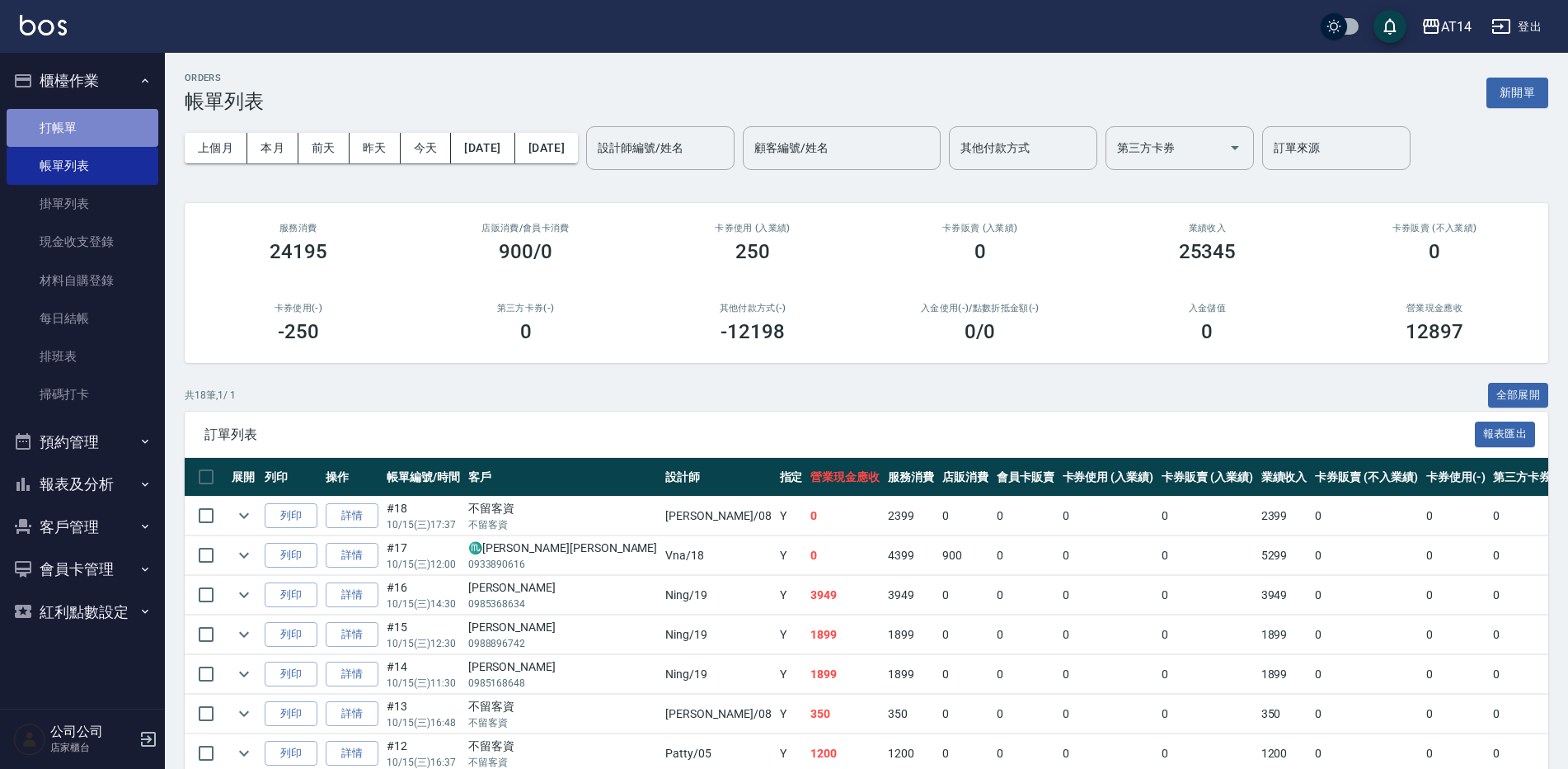
click at [111, 135] on link "打帳單" at bounding box center [82, 127] width 152 height 38
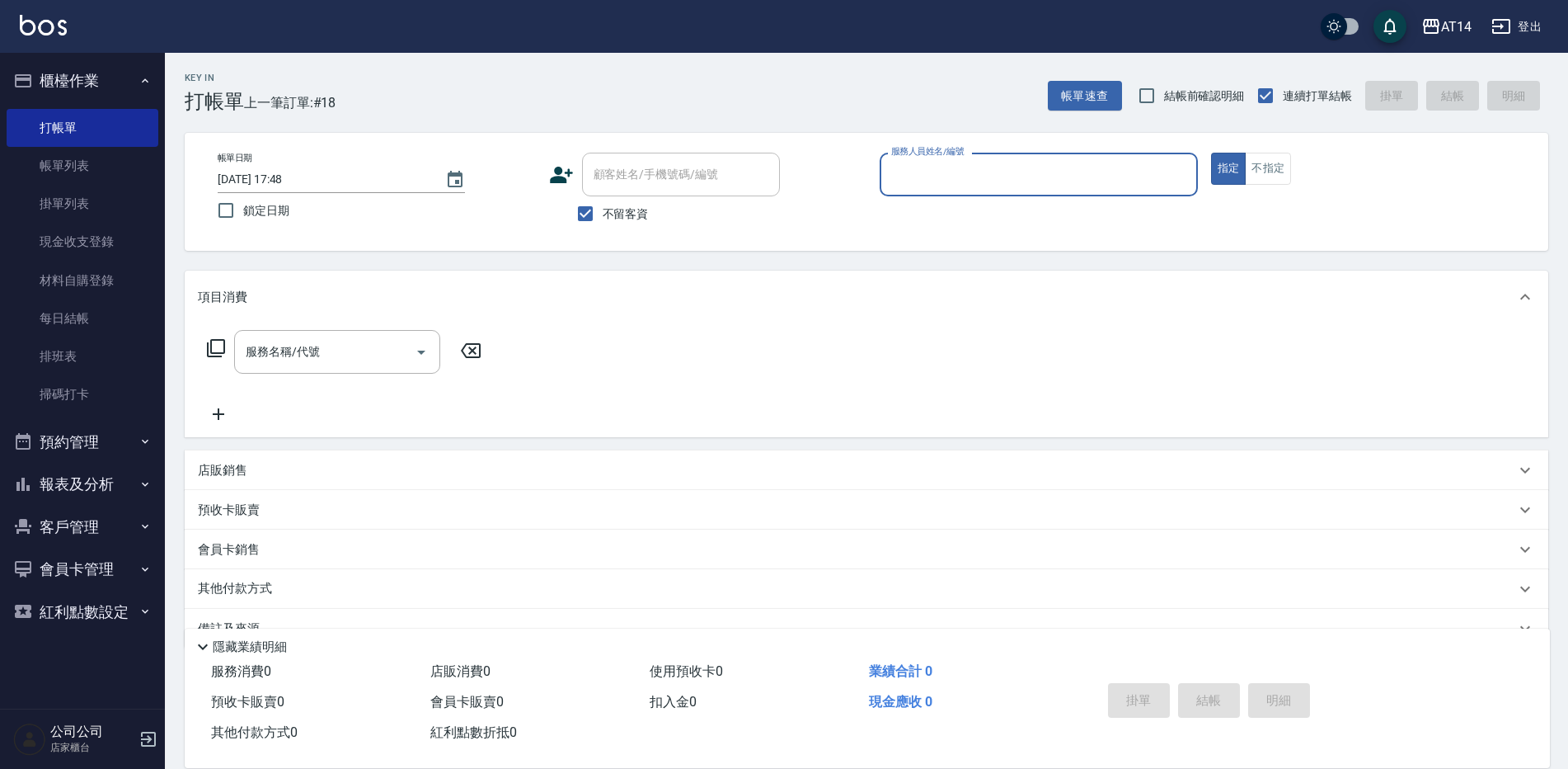
click at [93, 441] on button "預約管理" at bounding box center [82, 442] width 152 height 43
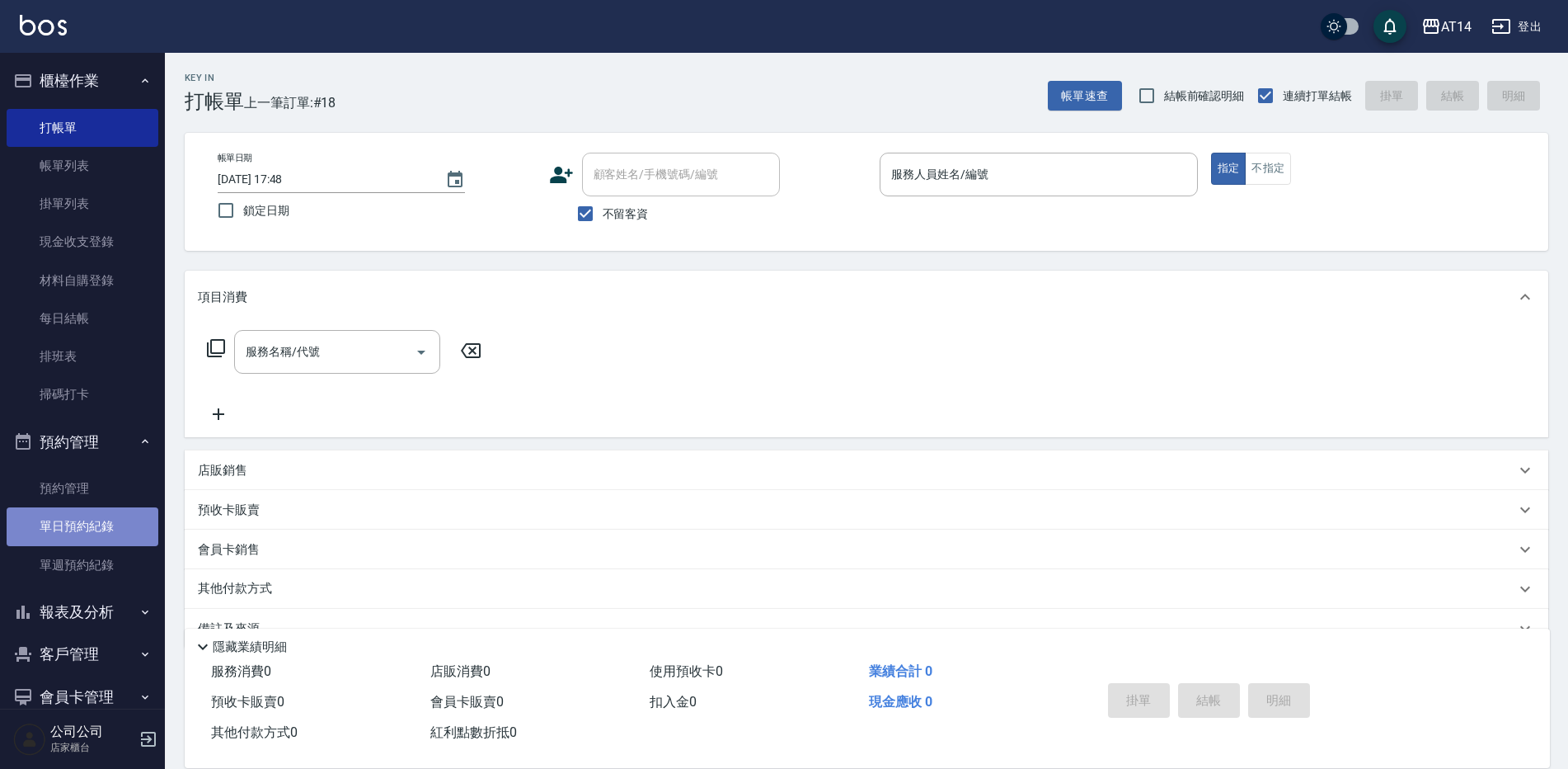
click at [96, 538] on link "單日預約紀錄" at bounding box center [82, 526] width 152 height 38
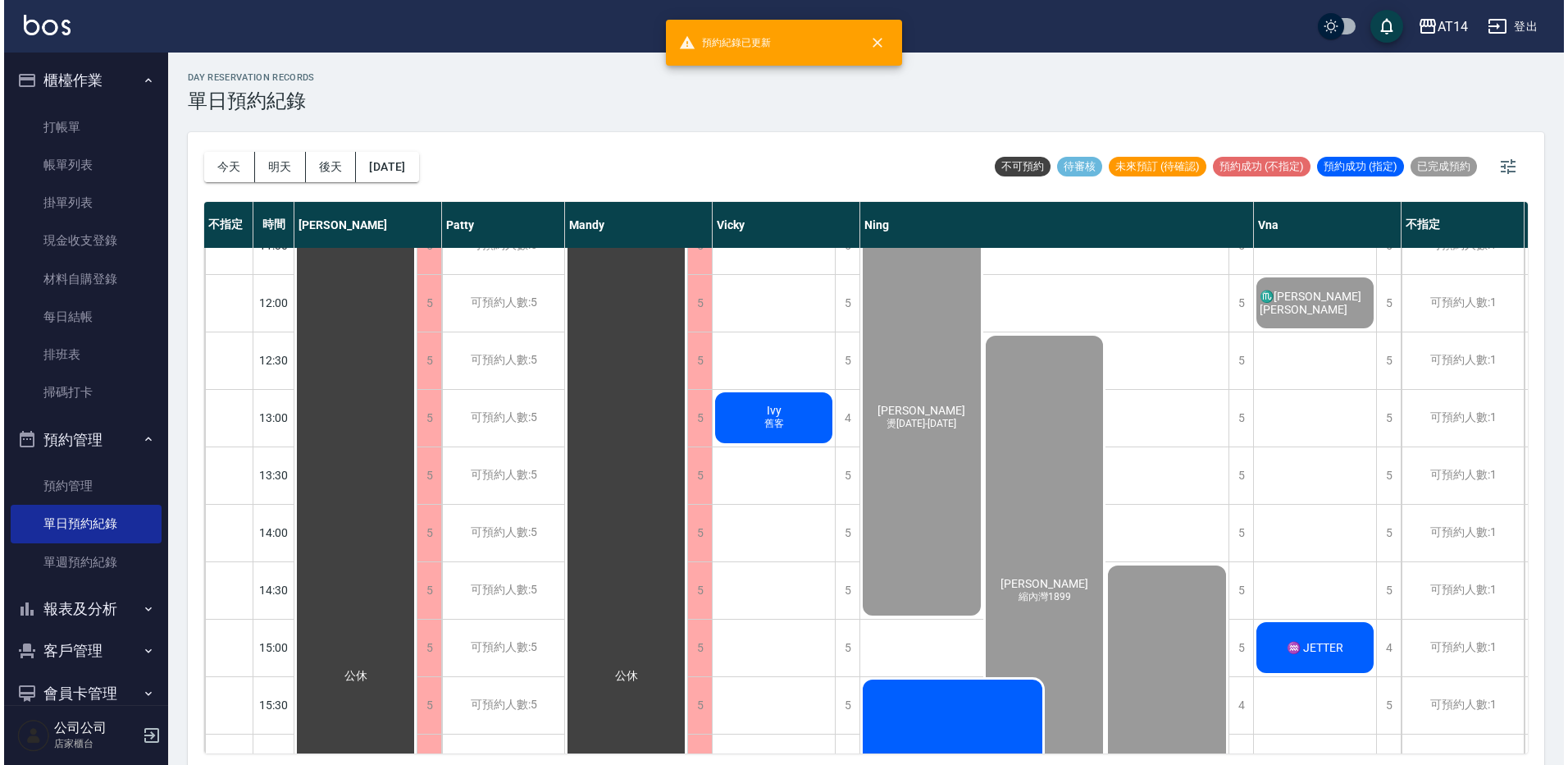
scroll to position [246, 0]
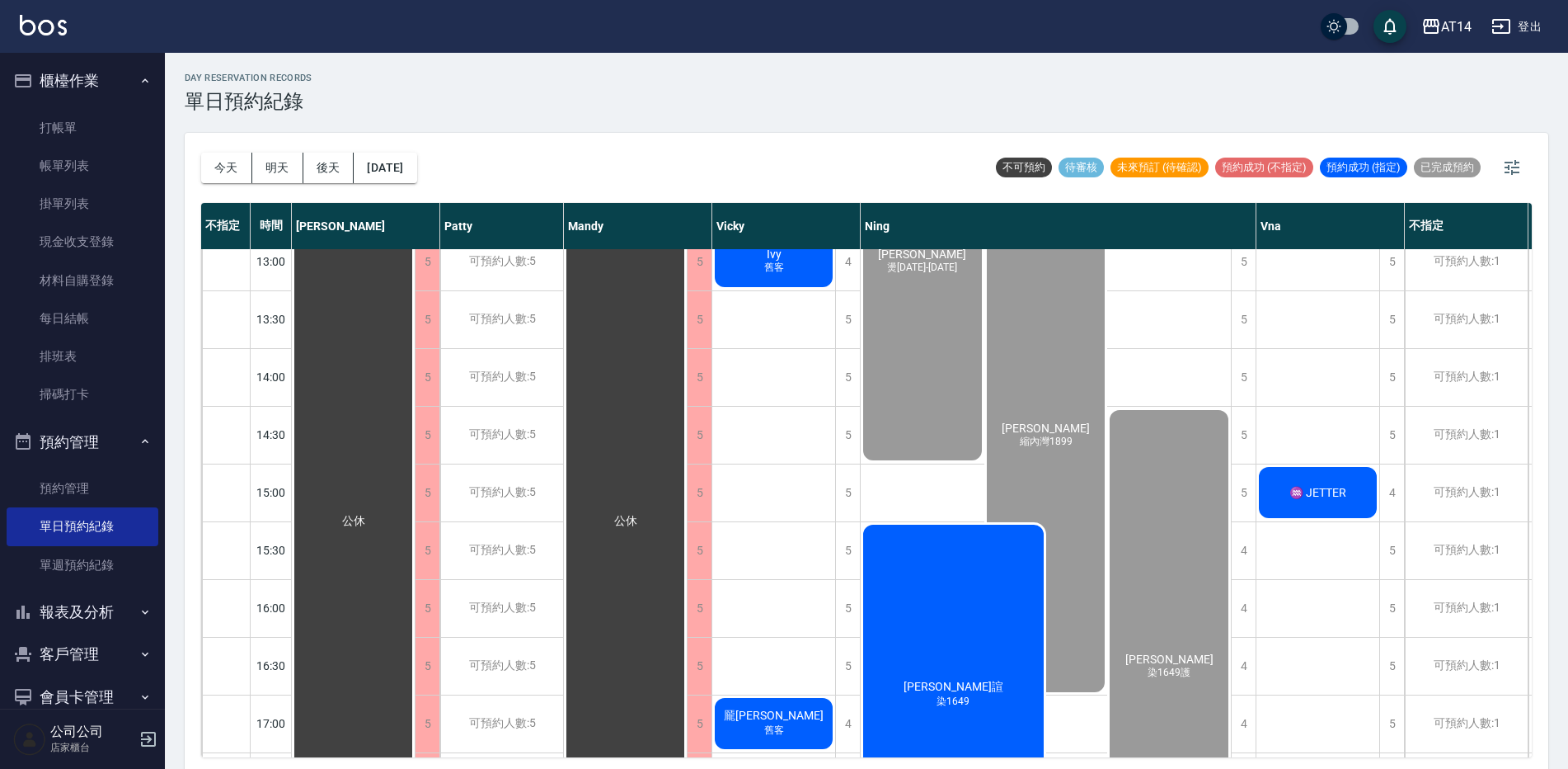
click at [955, 591] on div "林采諠 染1649" at bounding box center [953, 695] width 186 height 345
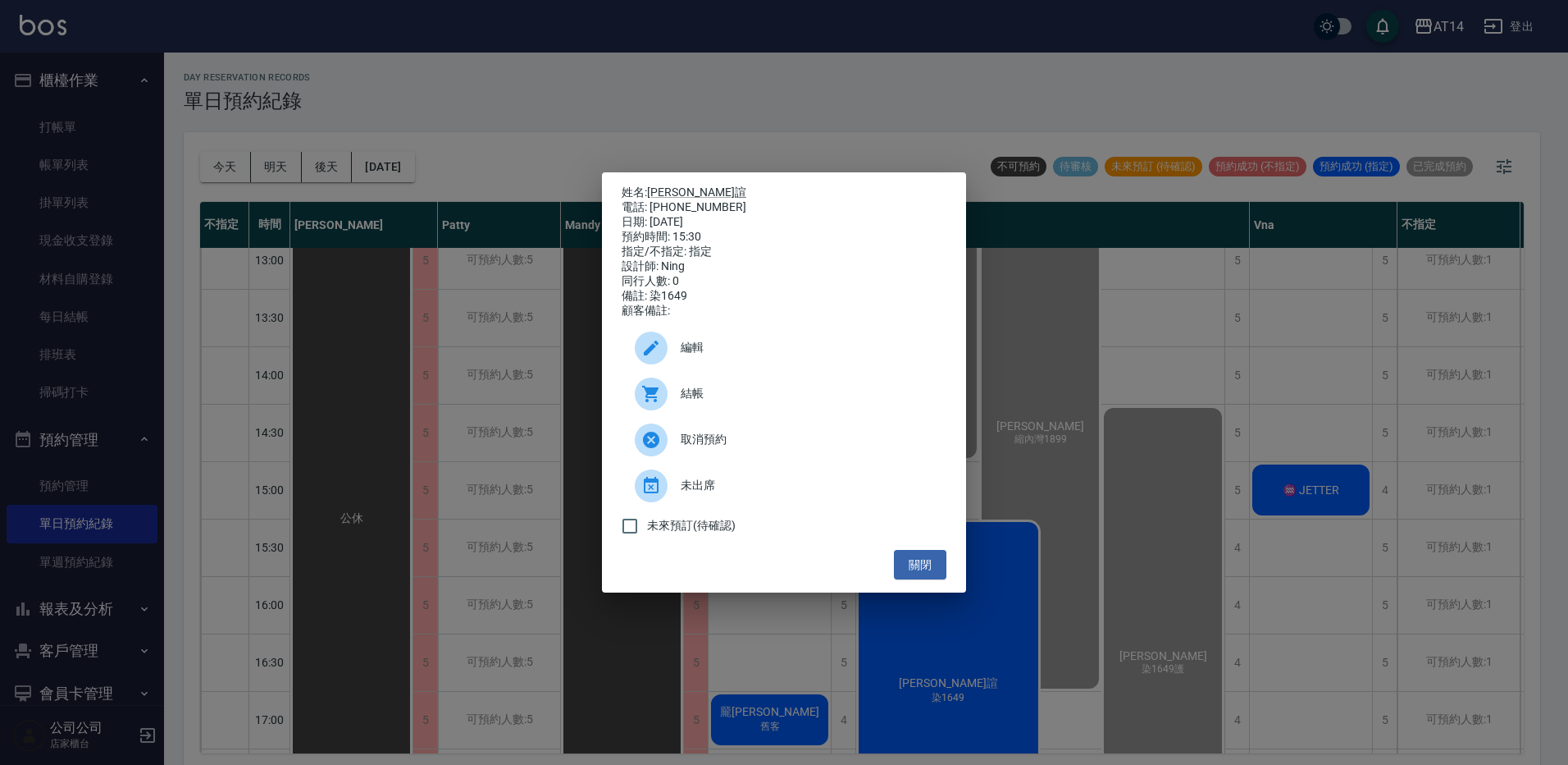
click at [766, 402] on span "結帳" at bounding box center [806, 394] width 252 height 18
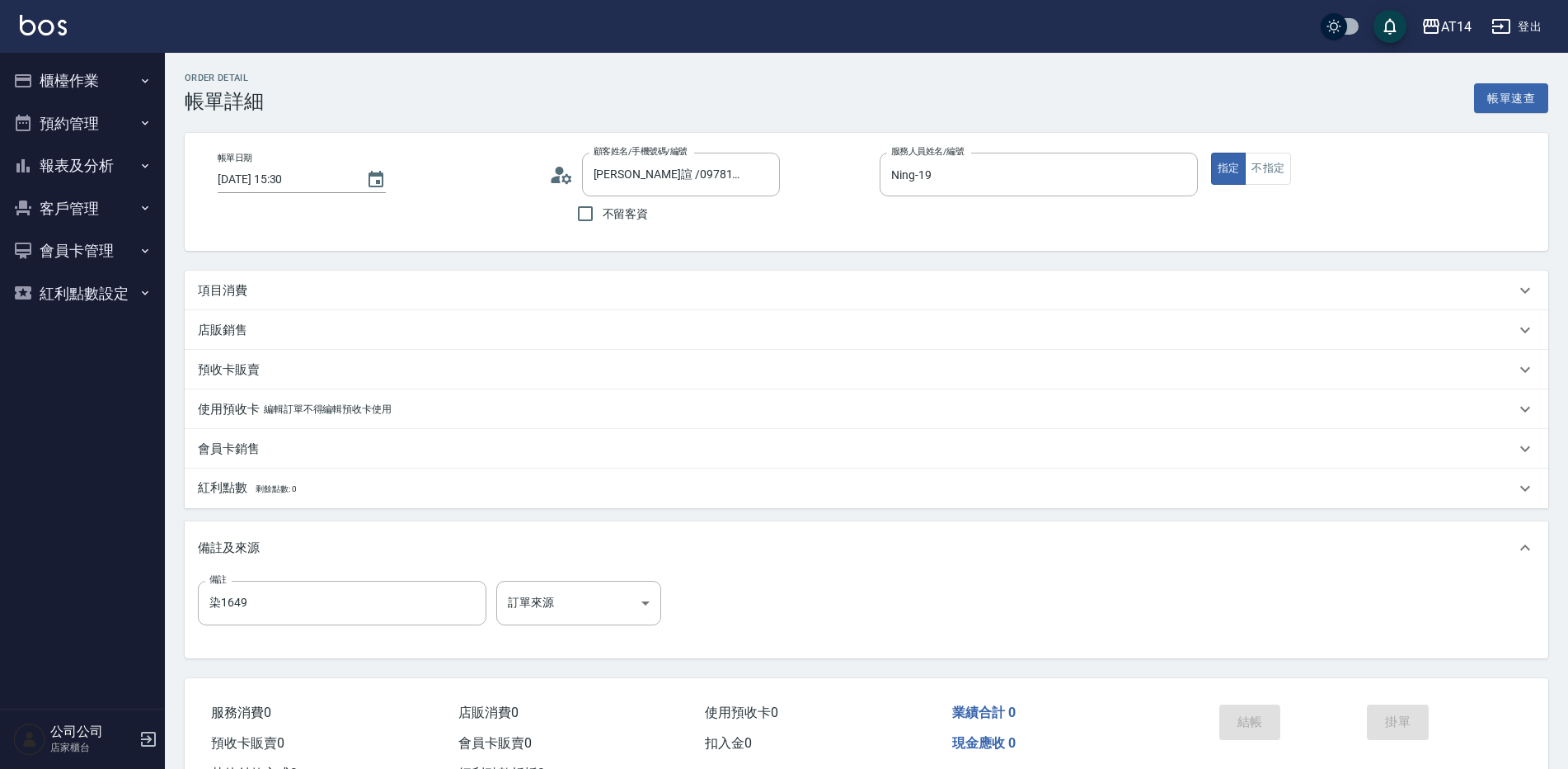
click at [526, 302] on div "項目消費" at bounding box center [866, 290] width 1363 height 40
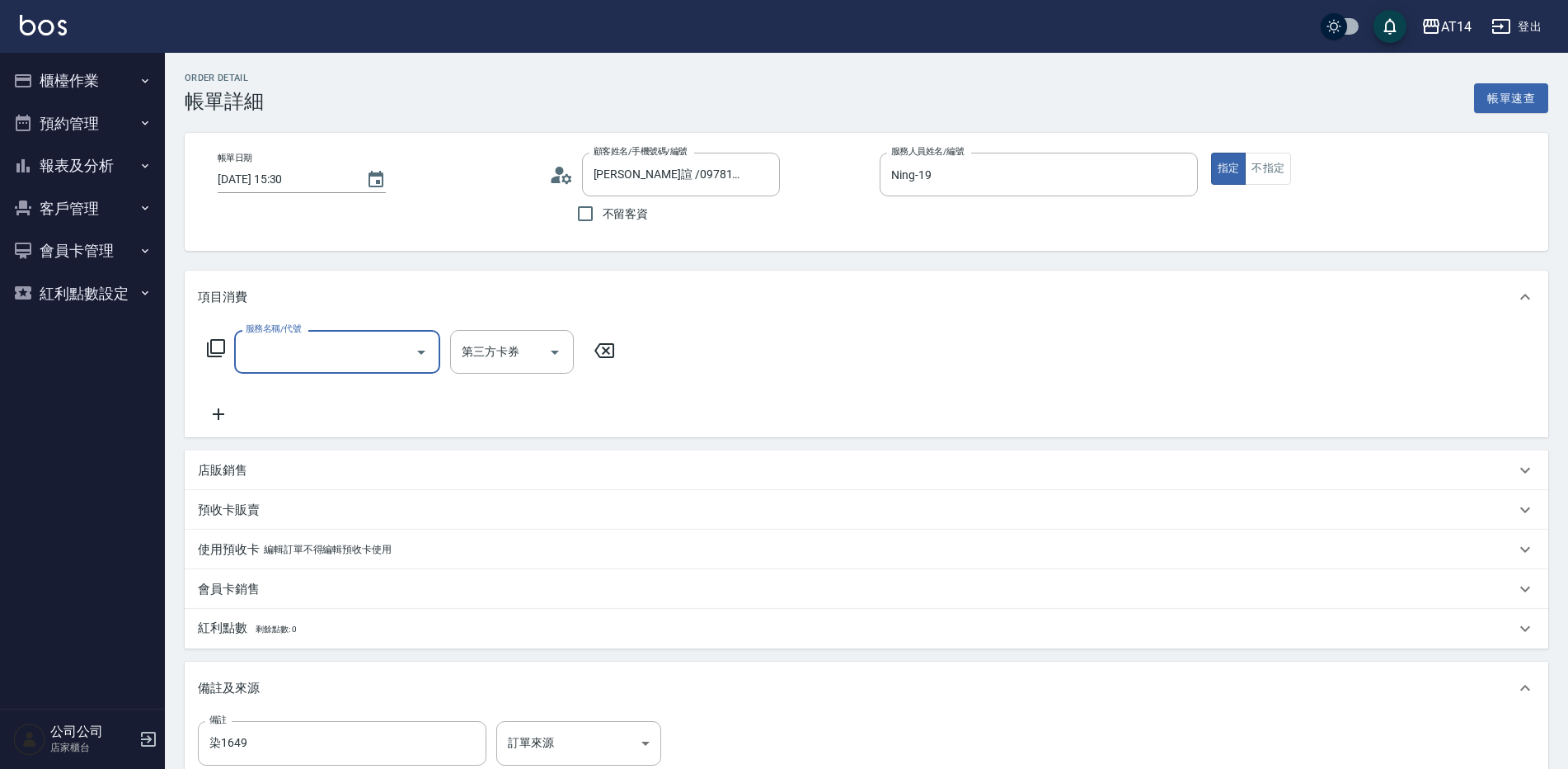
click at [323, 355] on input "服務名稱/代號" at bounding box center [324, 352] width 166 height 29
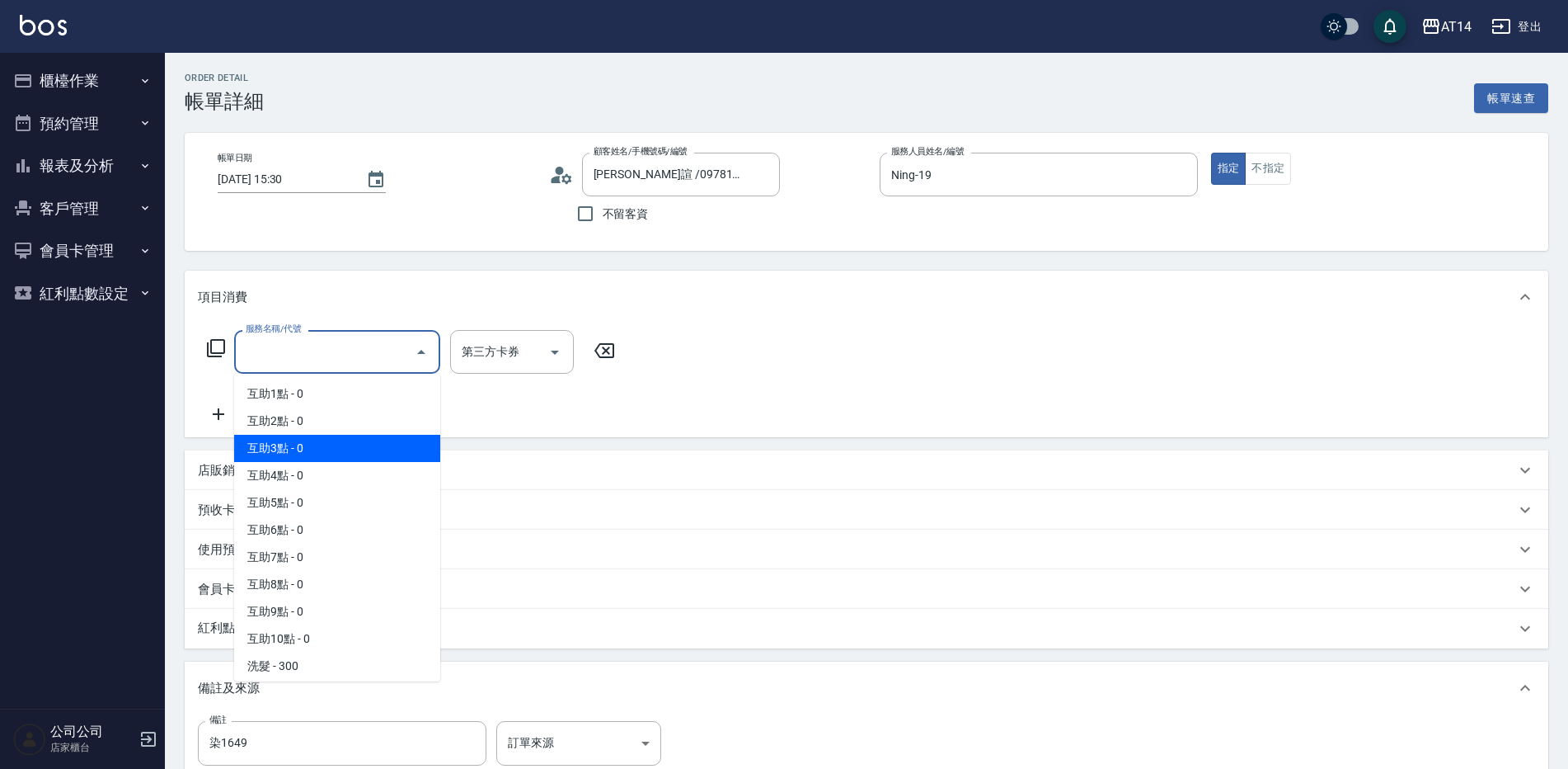
click at [345, 455] on span "互助3點 - 0" at bounding box center [337, 448] width 206 height 27
type input "互助3點(003)"
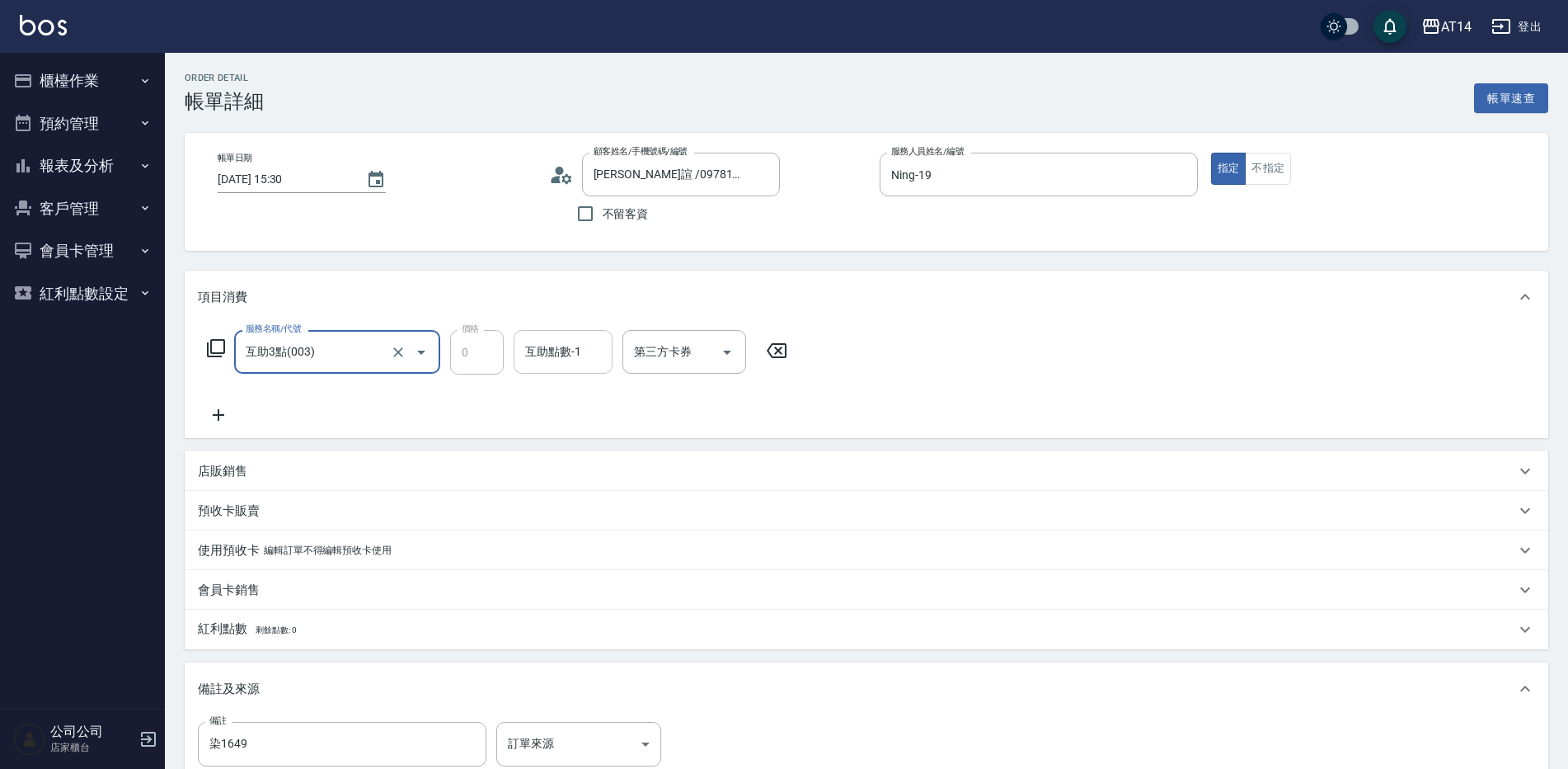
click at [588, 335] on div "互助點數-1" at bounding box center [563, 351] width 99 height 43
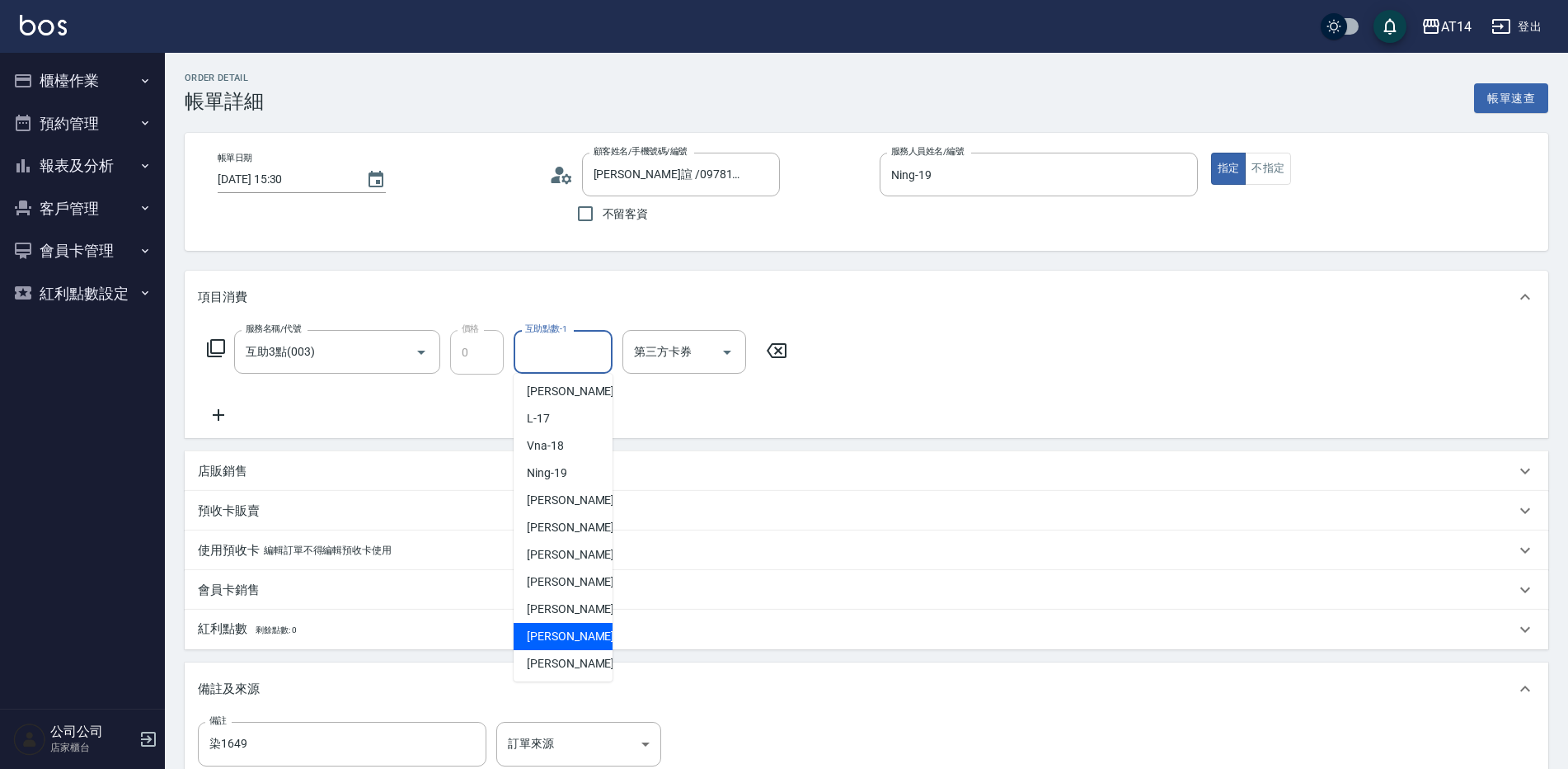
scroll to position [304, 0]
click at [572, 627] on span "[PERSON_NAME]-67" at bounding box center [579, 634] width 104 height 18
type input "[PERSON_NAME]-67"
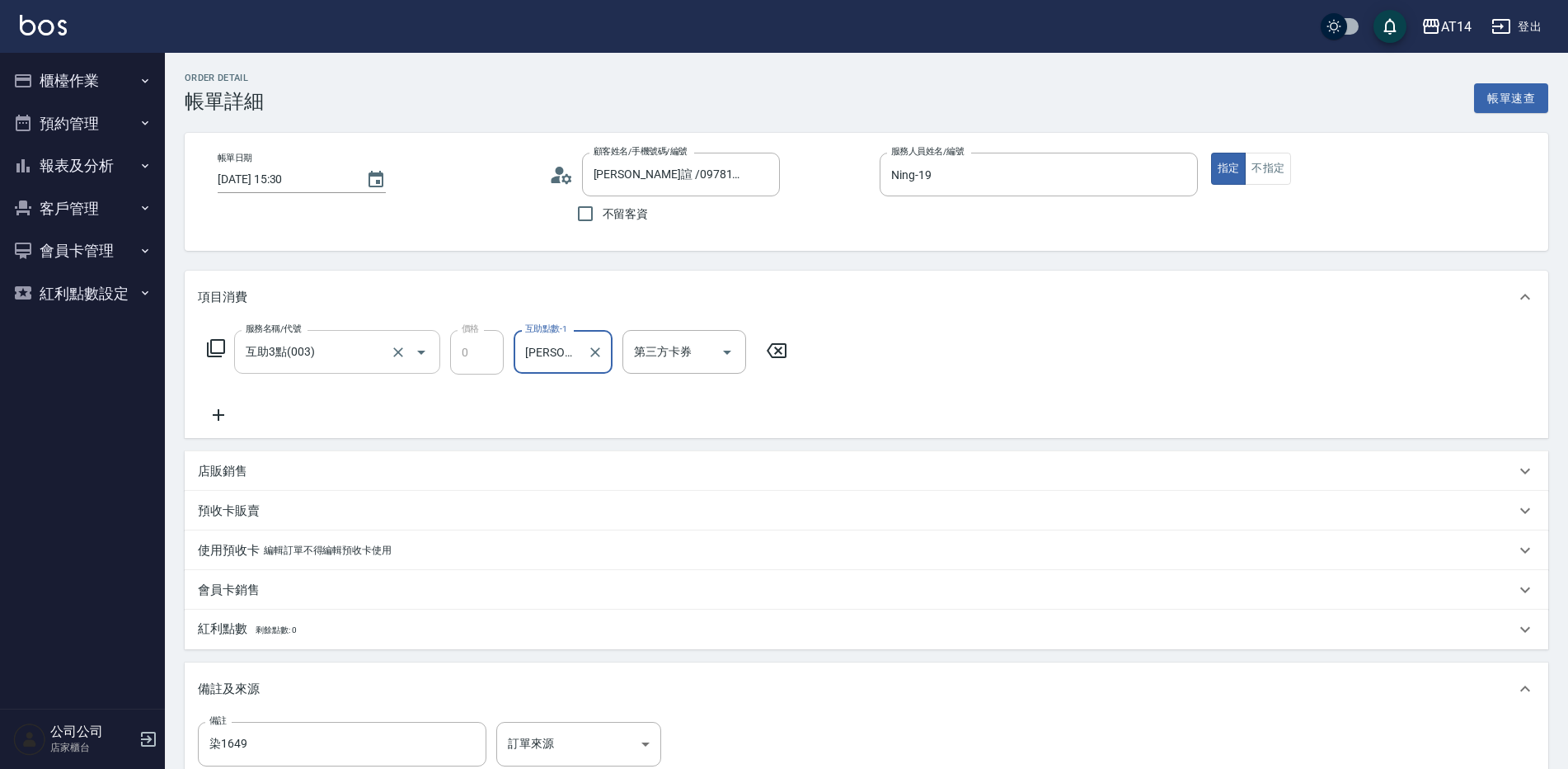
click at [327, 337] on div "互助3點(003) 服務名稱/代號" at bounding box center [337, 351] width 206 height 43
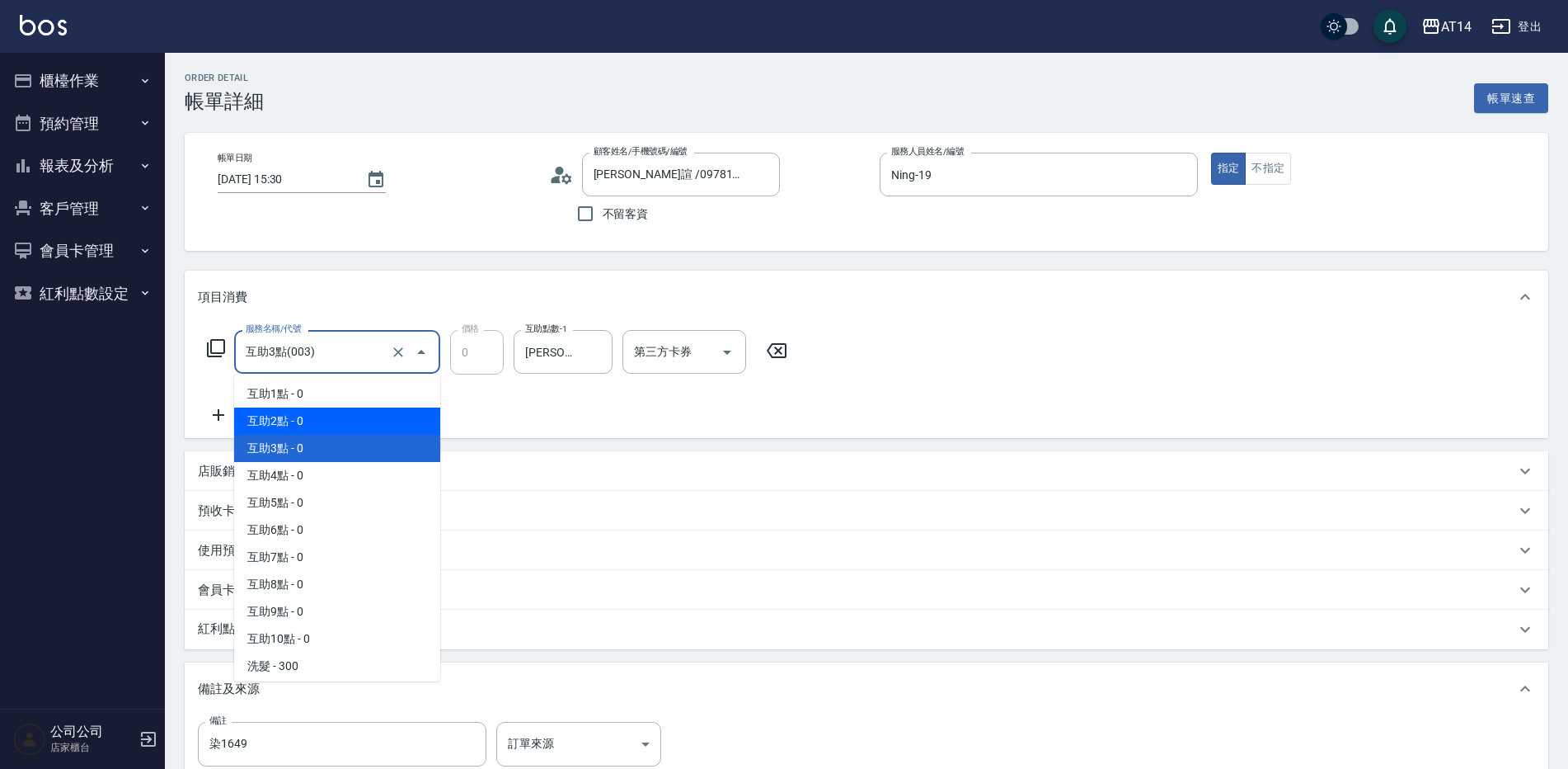
click at [326, 410] on span "互助2點 - 0" at bounding box center [337, 421] width 206 height 27
type input "互助2點(002)"
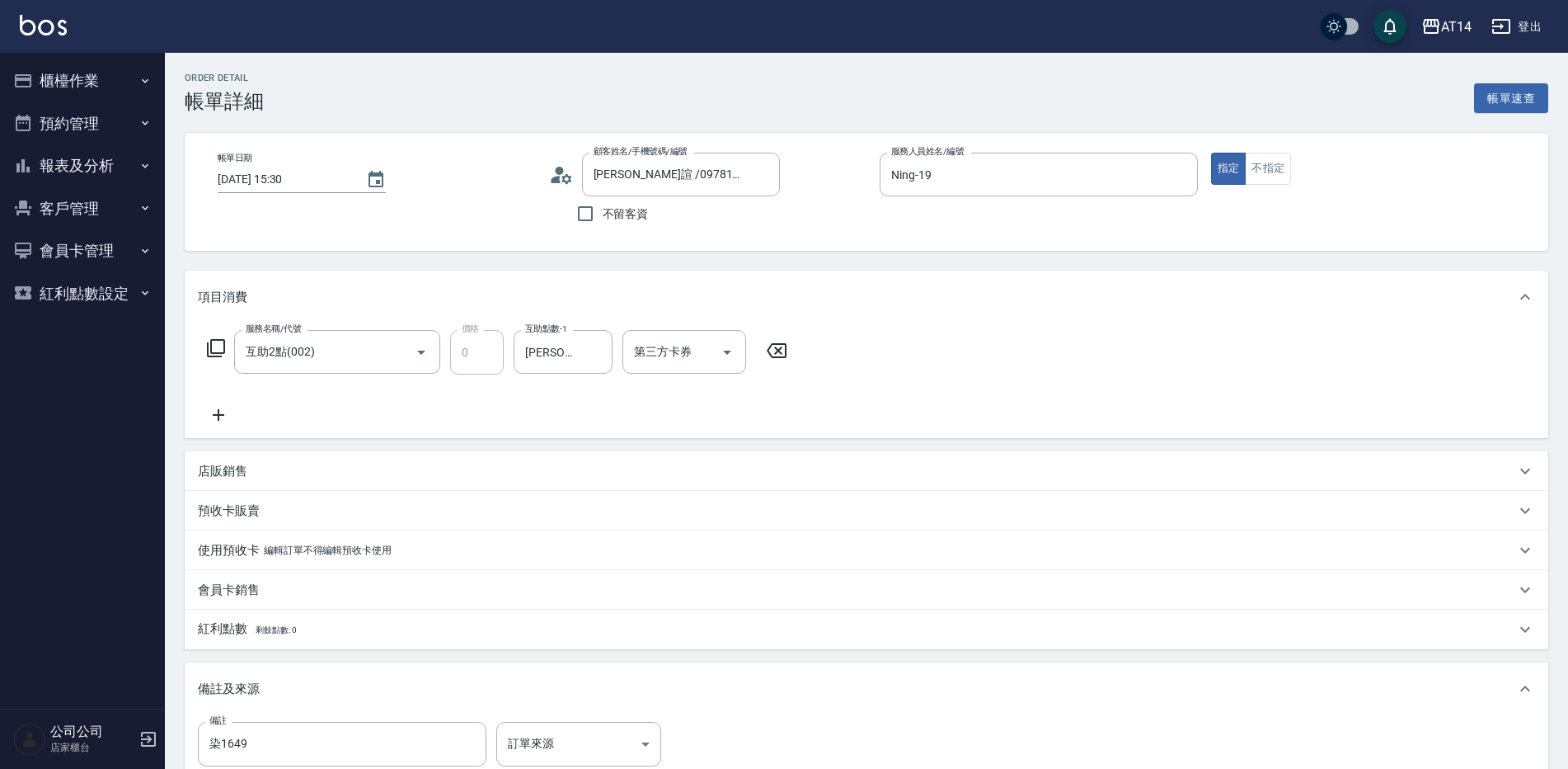
click at [224, 411] on icon at bounding box center [218, 415] width 42 height 19
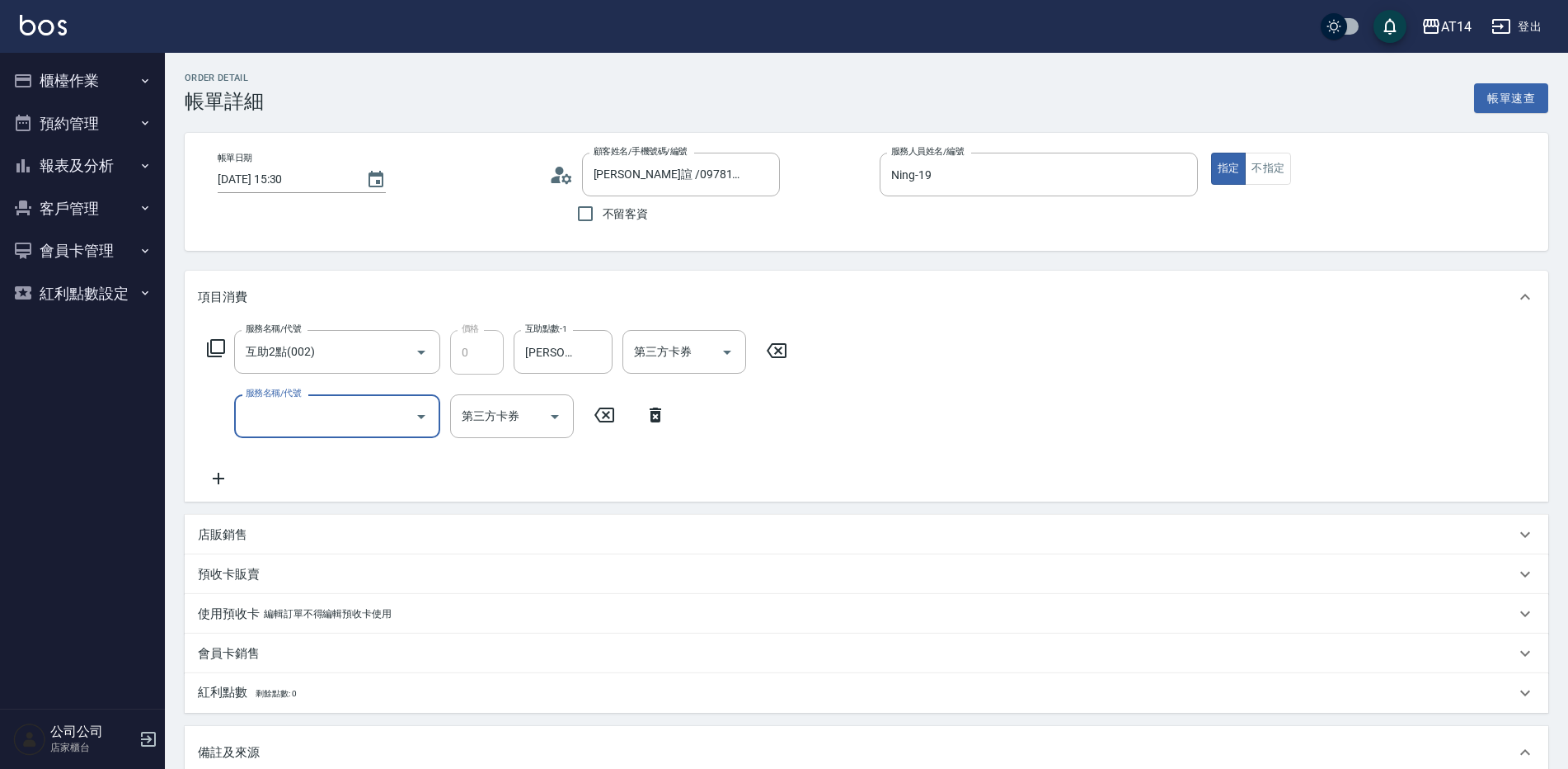
click at [277, 409] on input "服務名稱/代號" at bounding box center [324, 415] width 166 height 29
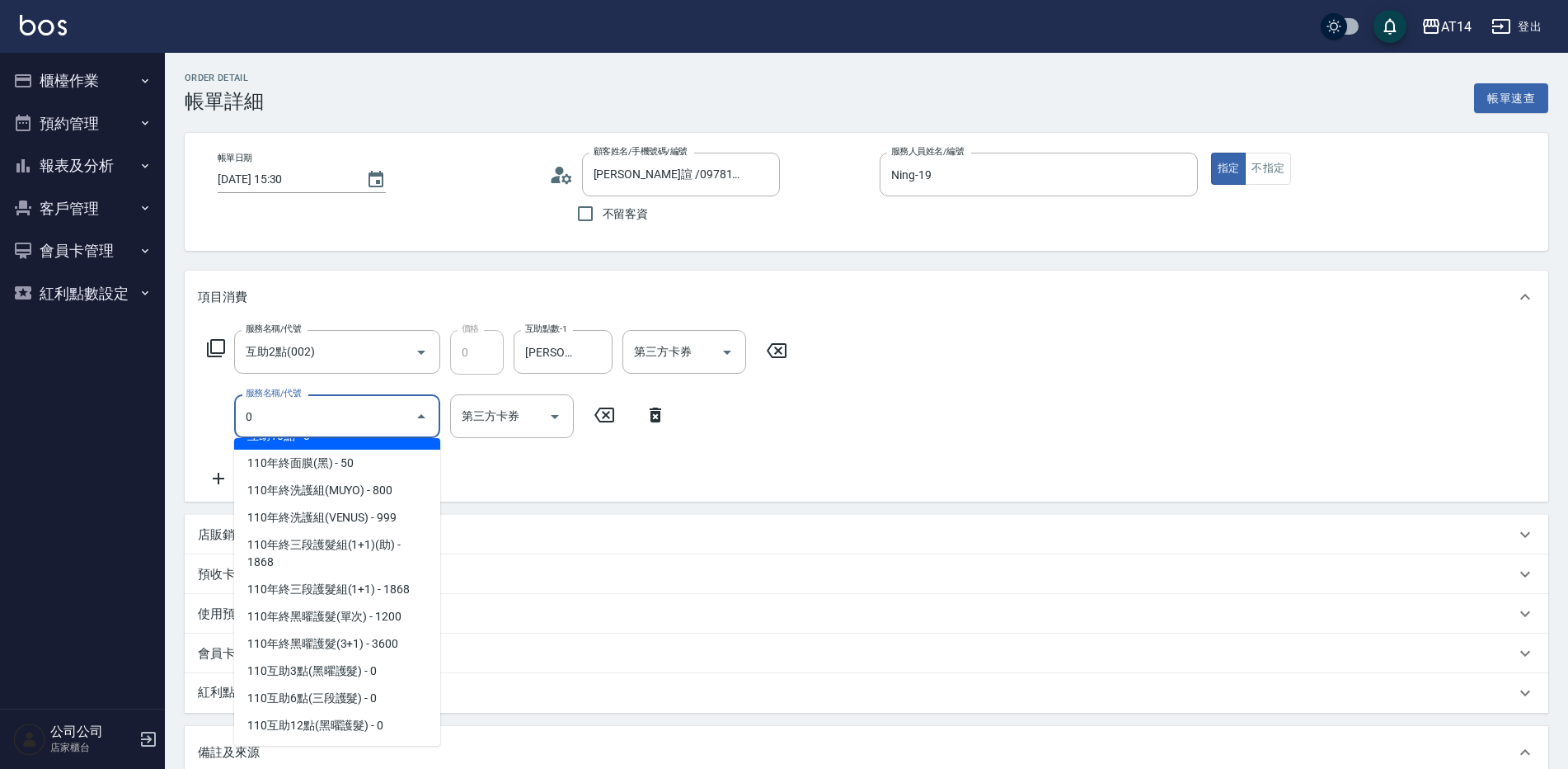
scroll to position [0, 0]
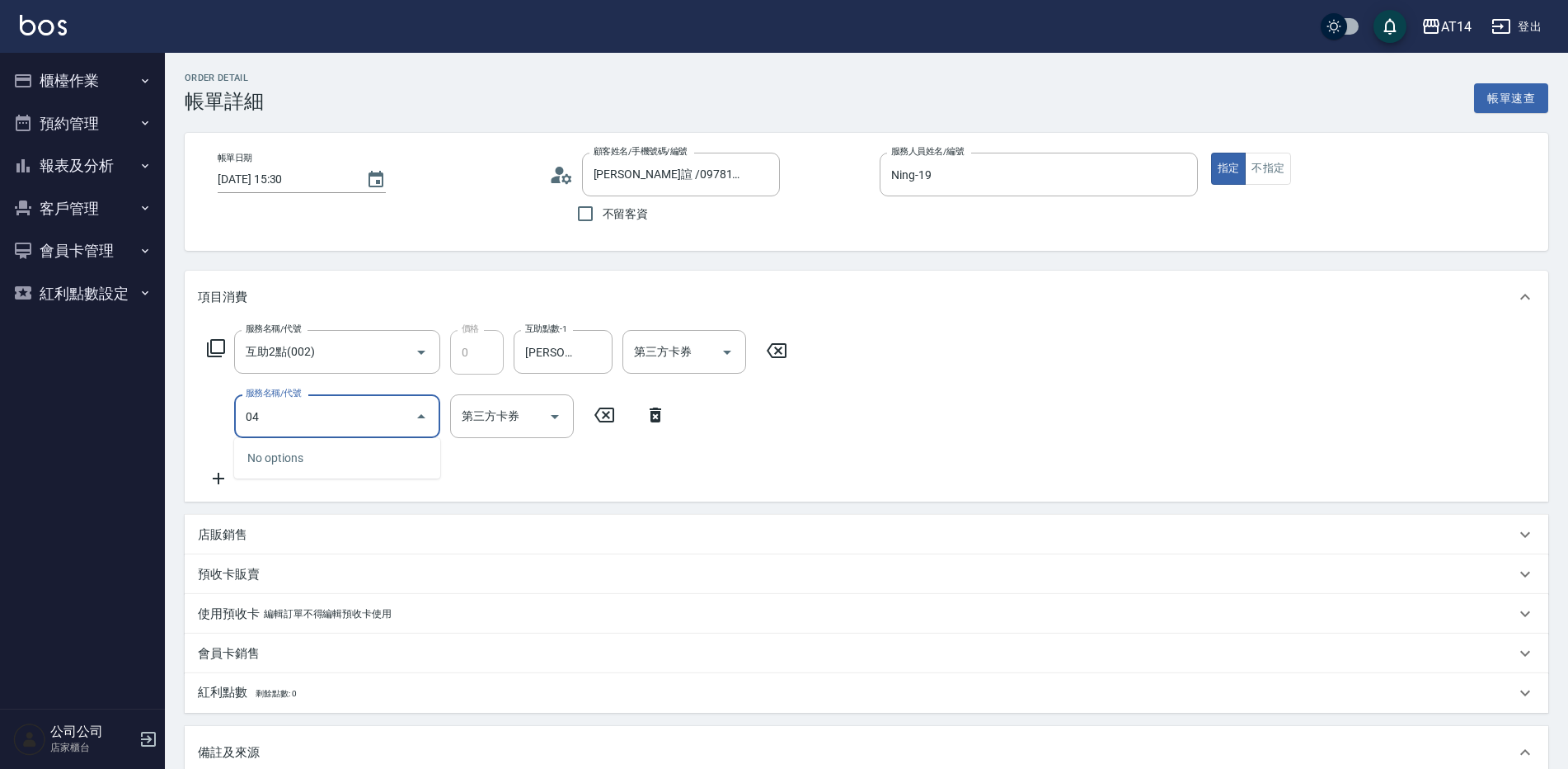
type input "041"
type input "3"
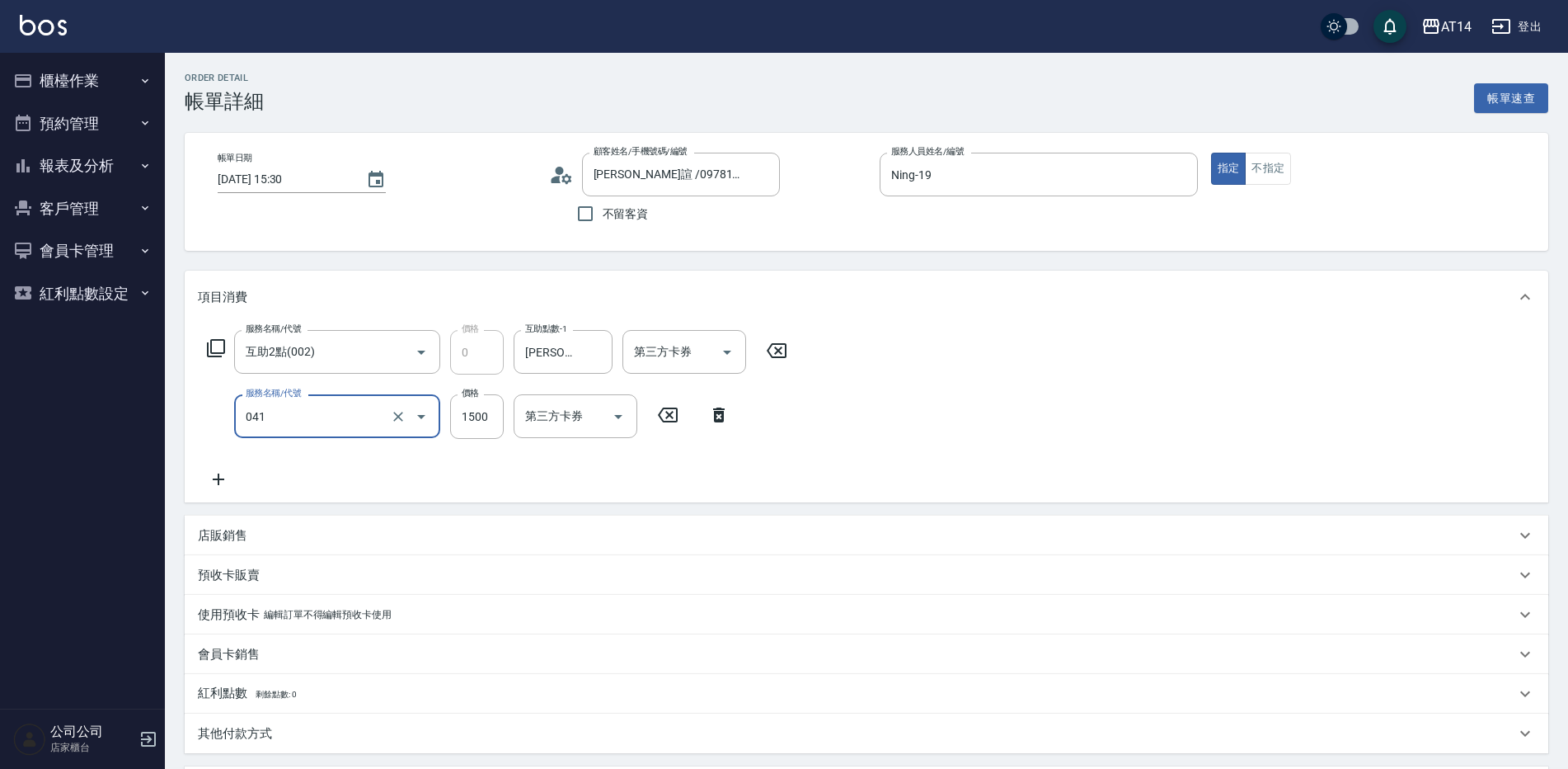
type input "0"
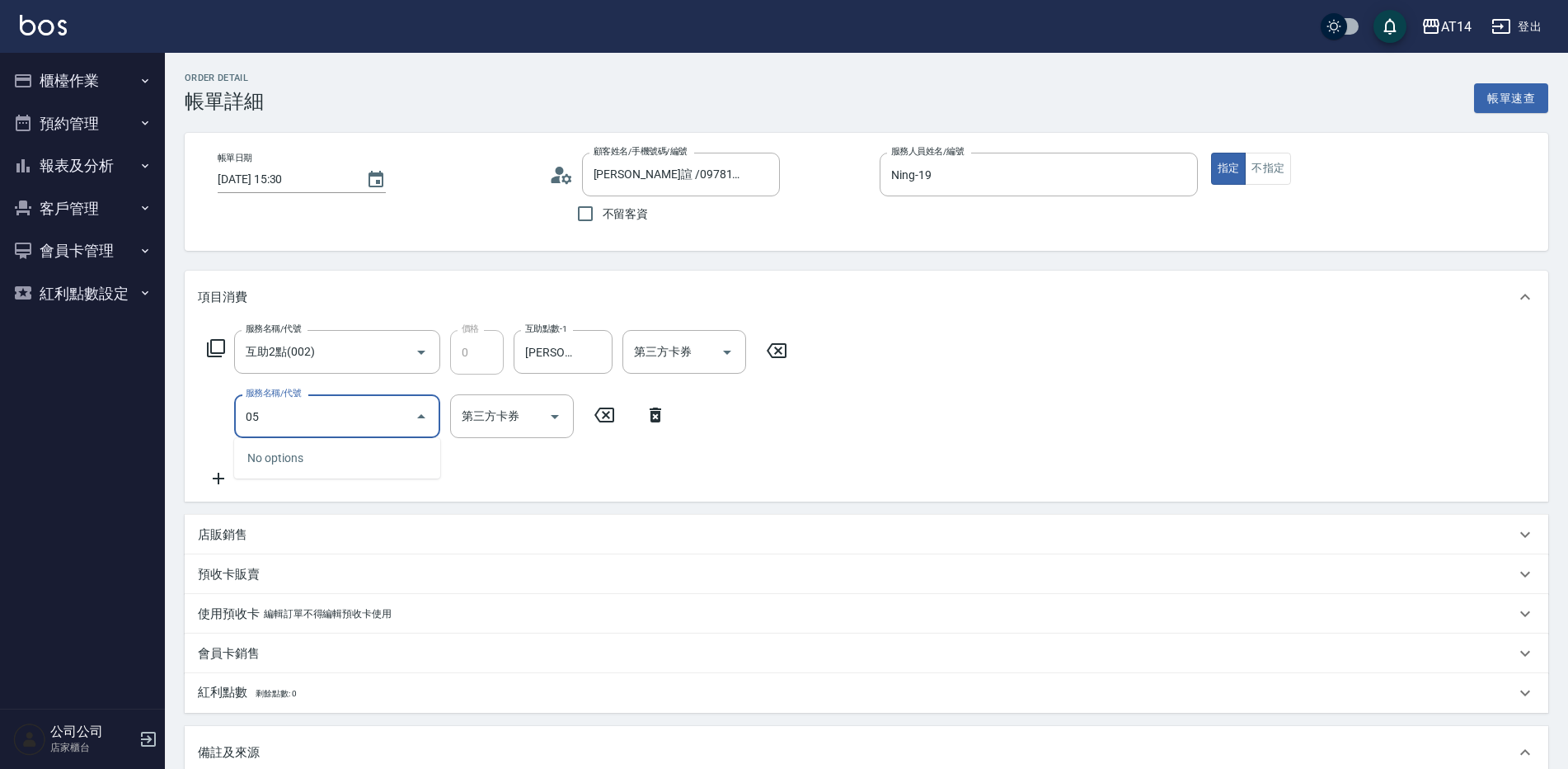
type input "051"
type input "2"
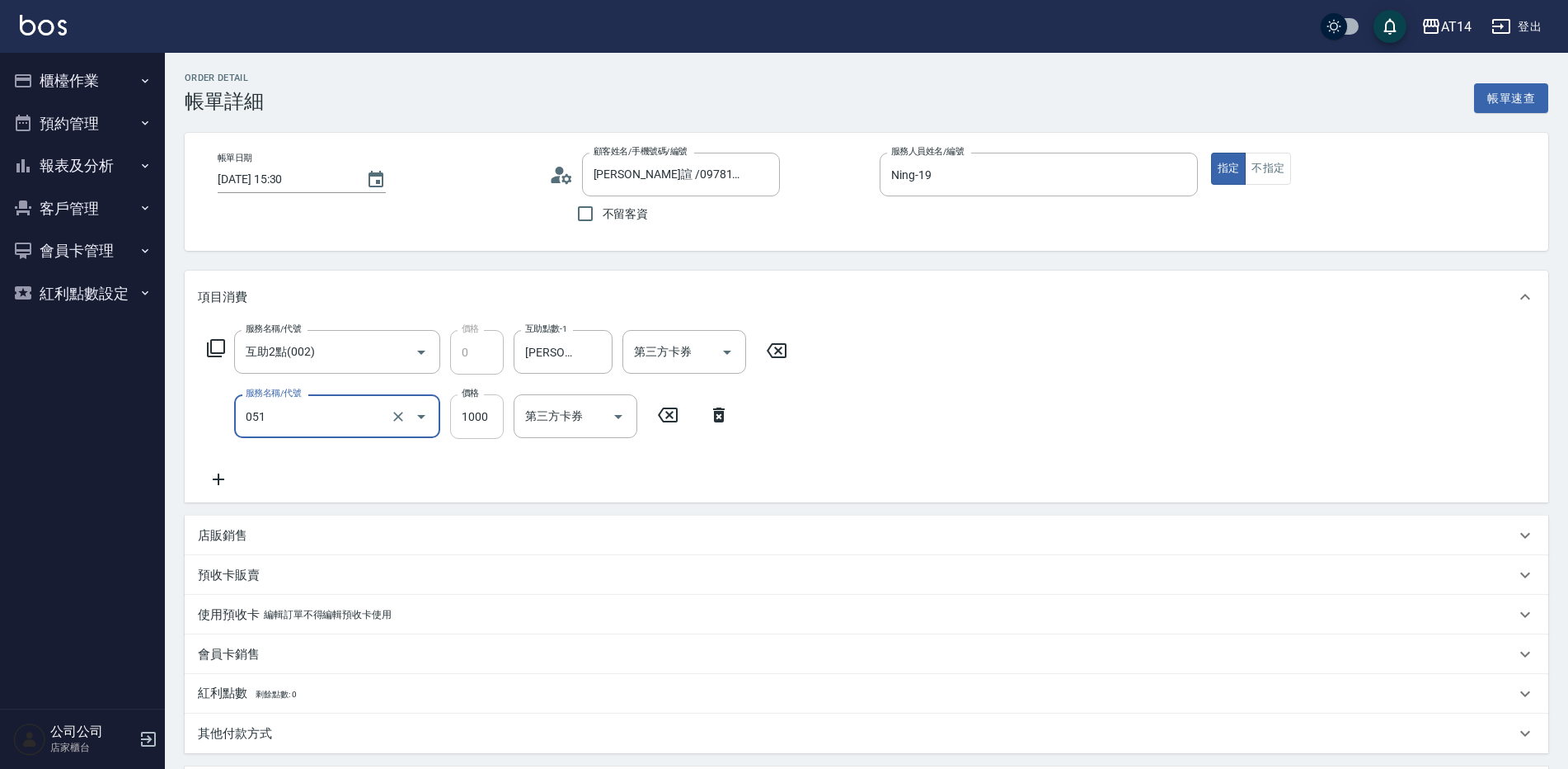
type input "護髮(051)"
click at [484, 411] on input "1000" at bounding box center [476, 416] width 54 height 44
type input "1"
type input "0"
type input "1200"
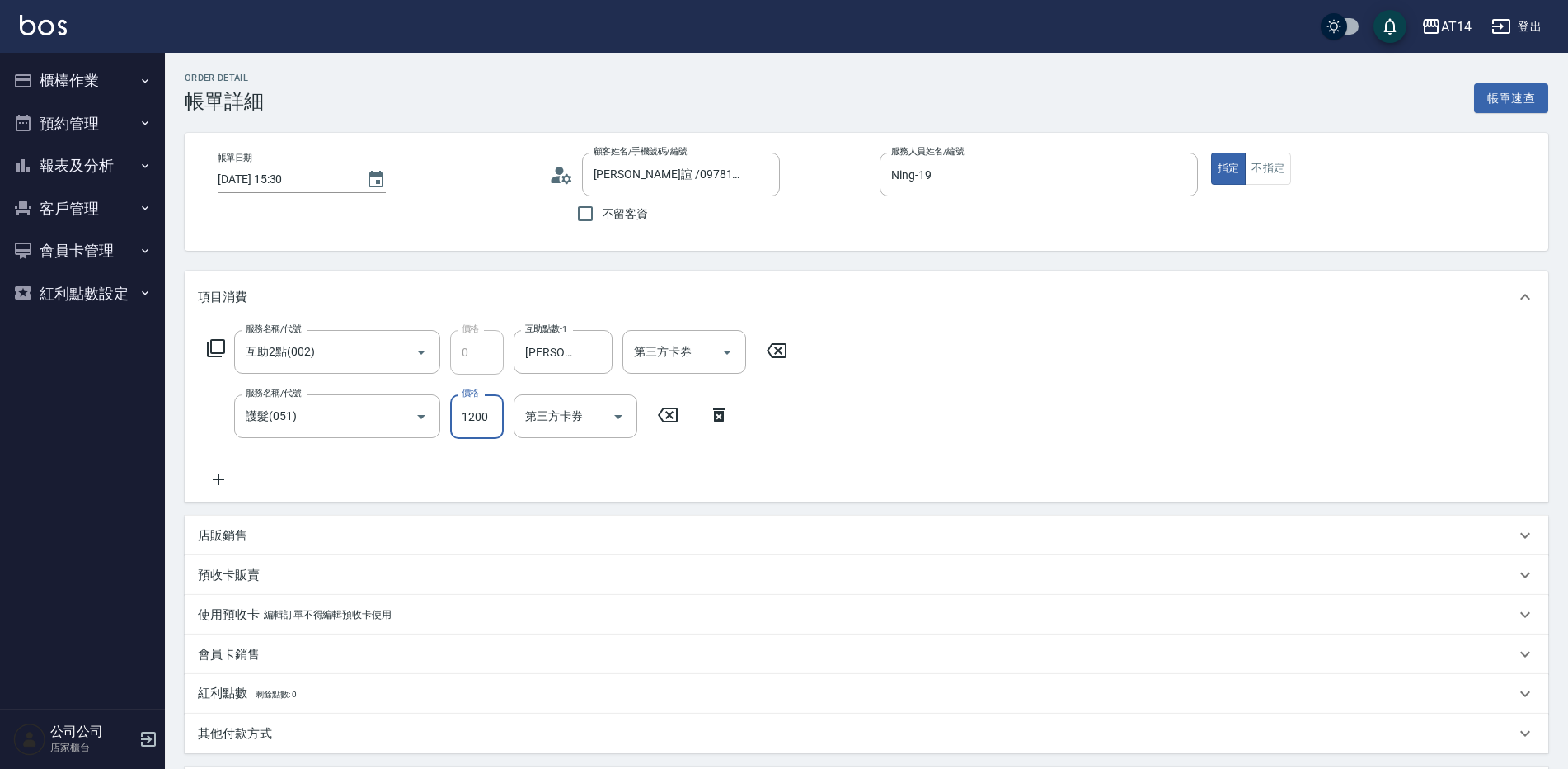
type input "2"
type input "1200"
click at [216, 478] on icon at bounding box center [218, 479] width 42 height 19
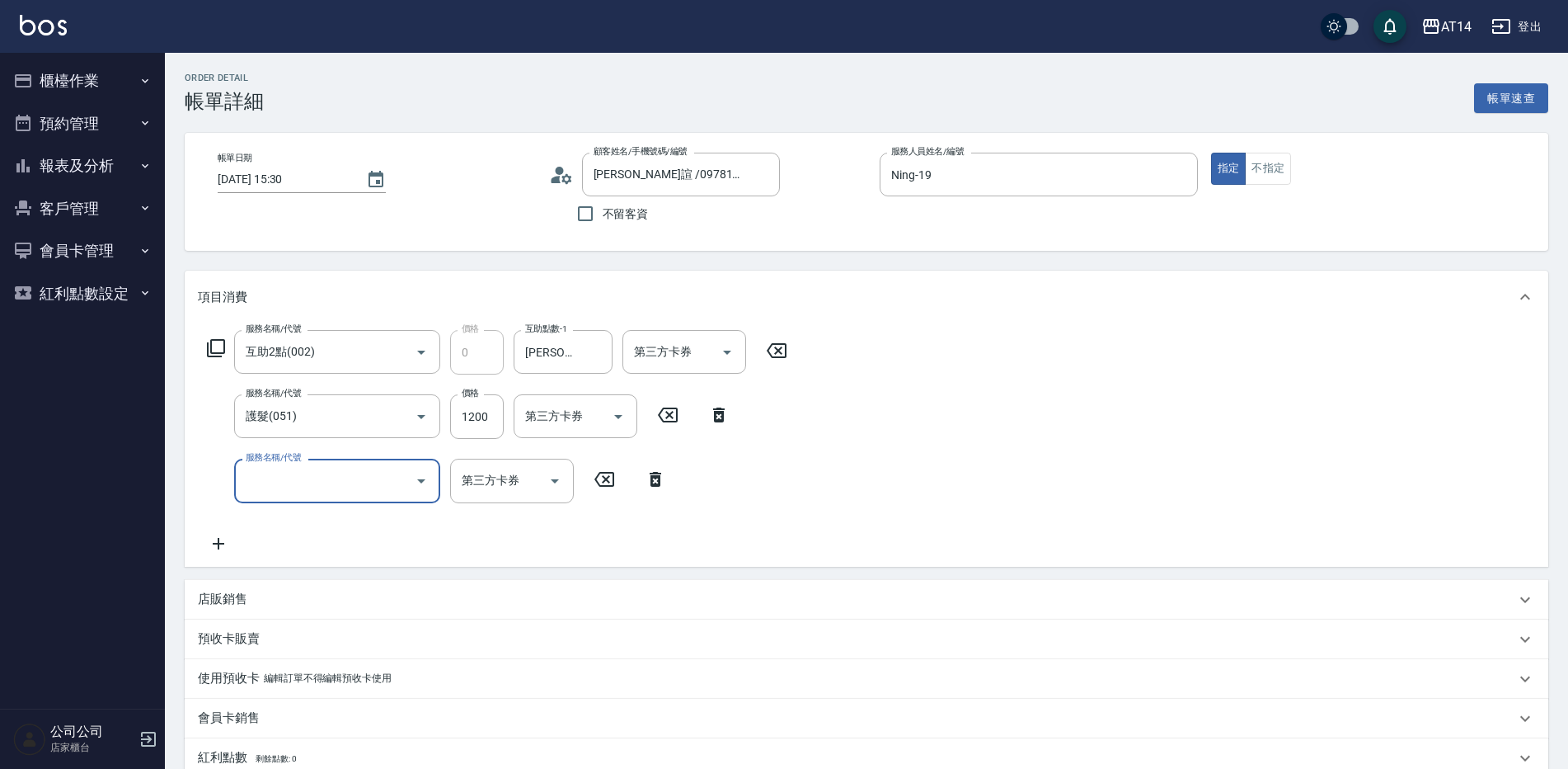
click at [327, 474] on input "服務名稱/代號" at bounding box center [324, 480] width 166 height 29
type input "041"
type input "5"
type input "染髮(041)"
click at [481, 551] on div "服務名稱/代號 互助2點(002) 服務名稱/代號 價格 0 價格 互助點數-1 [PERSON_NAME]-67 互助點數-1 第三方卡券 第三方卡券 服務…" at bounding box center [497, 441] width 599 height 224
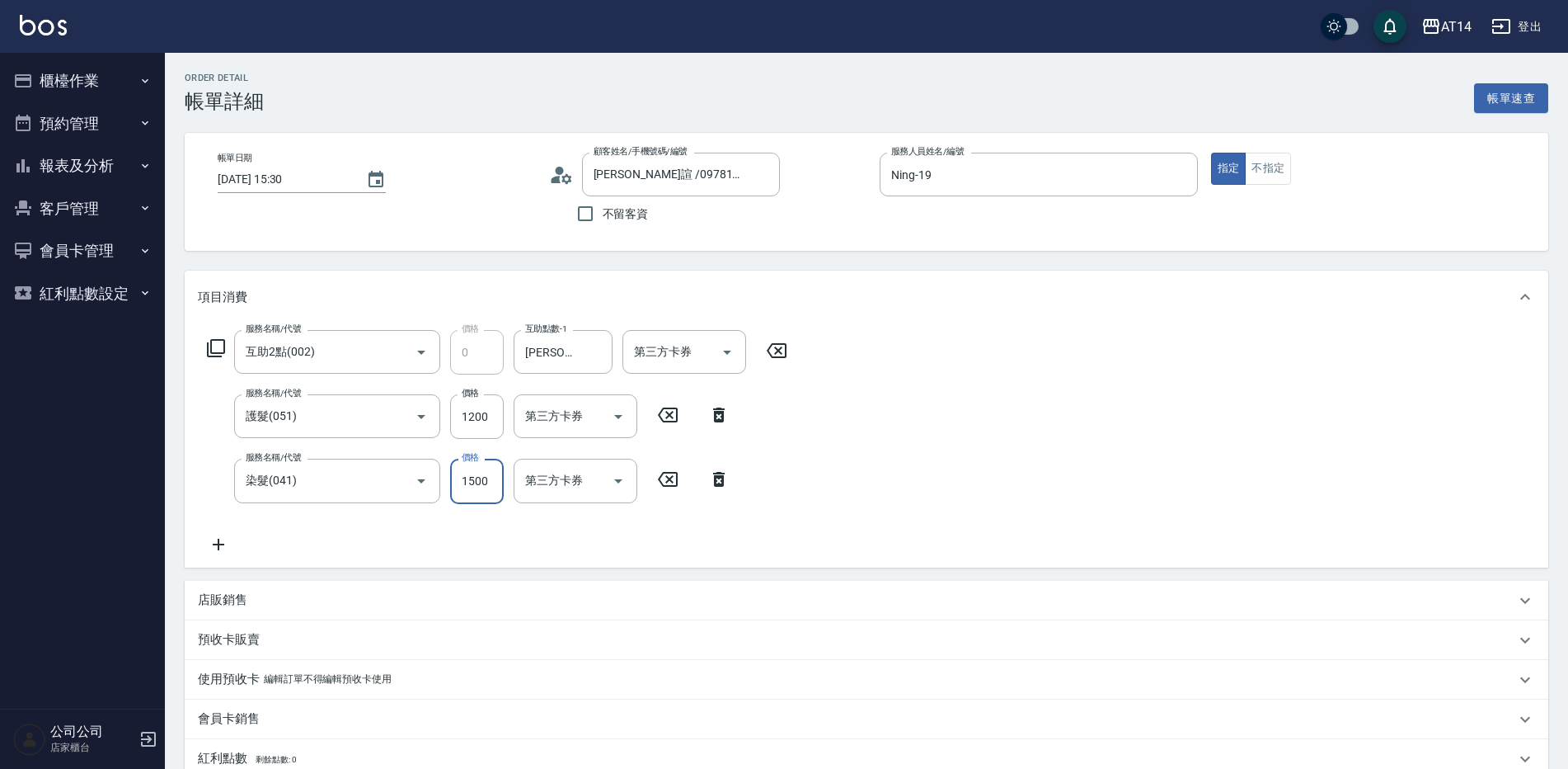
click at [498, 479] on input "1500" at bounding box center [476, 481] width 54 height 44
type input "1"
type input "2"
type input "164"
type input "3"
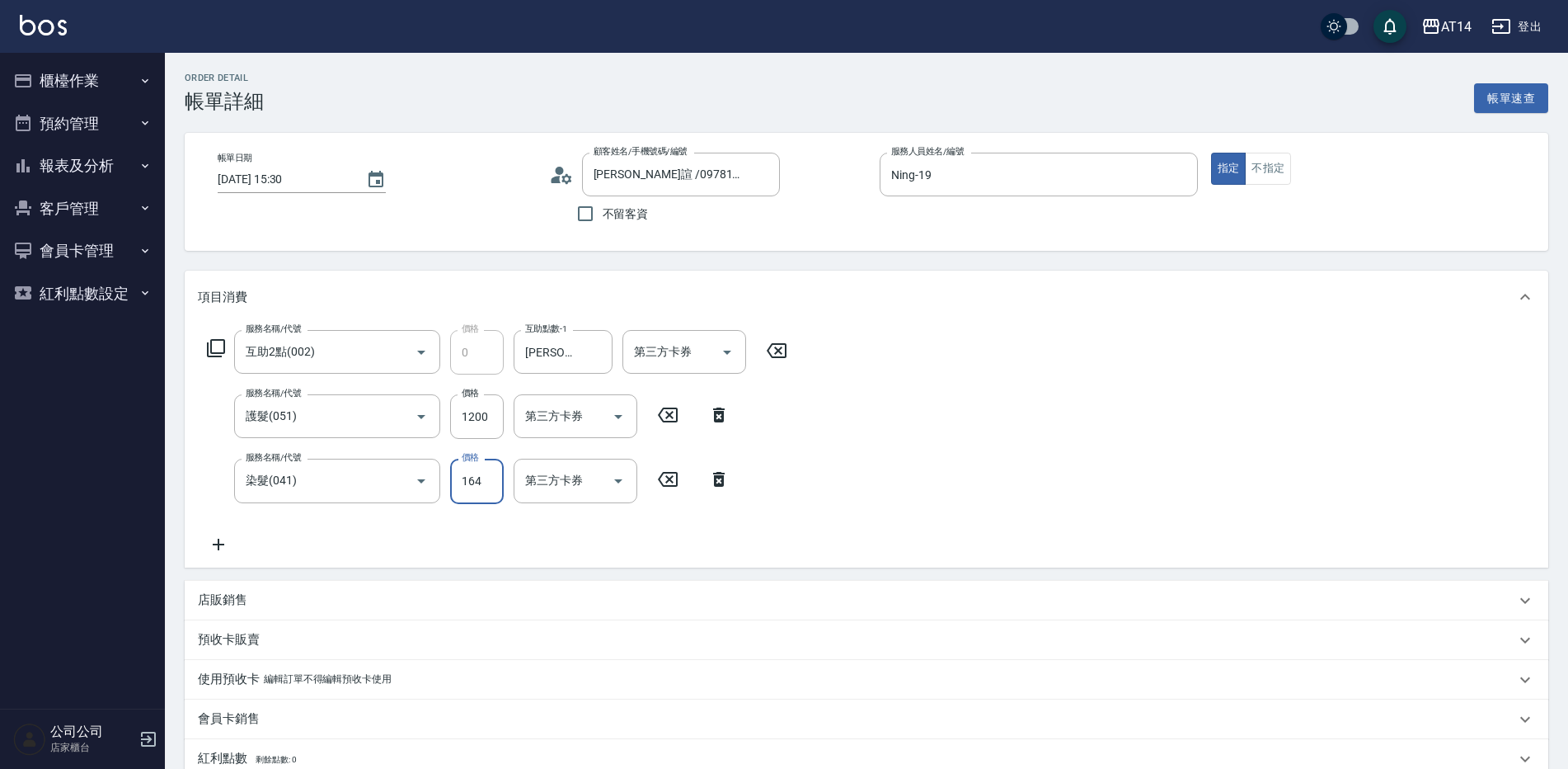
type input "1649"
type input "6"
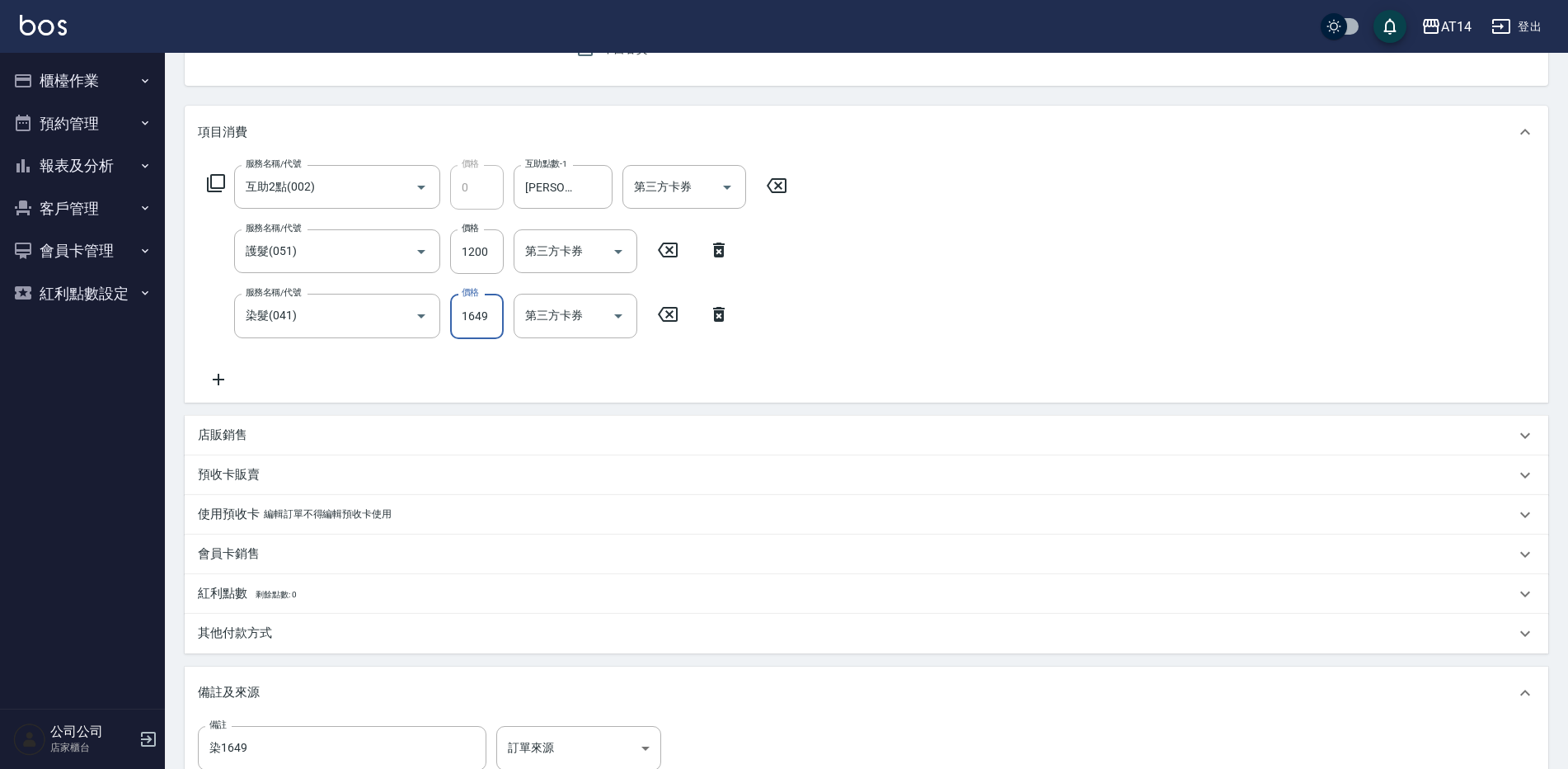
scroll to position [377, 0]
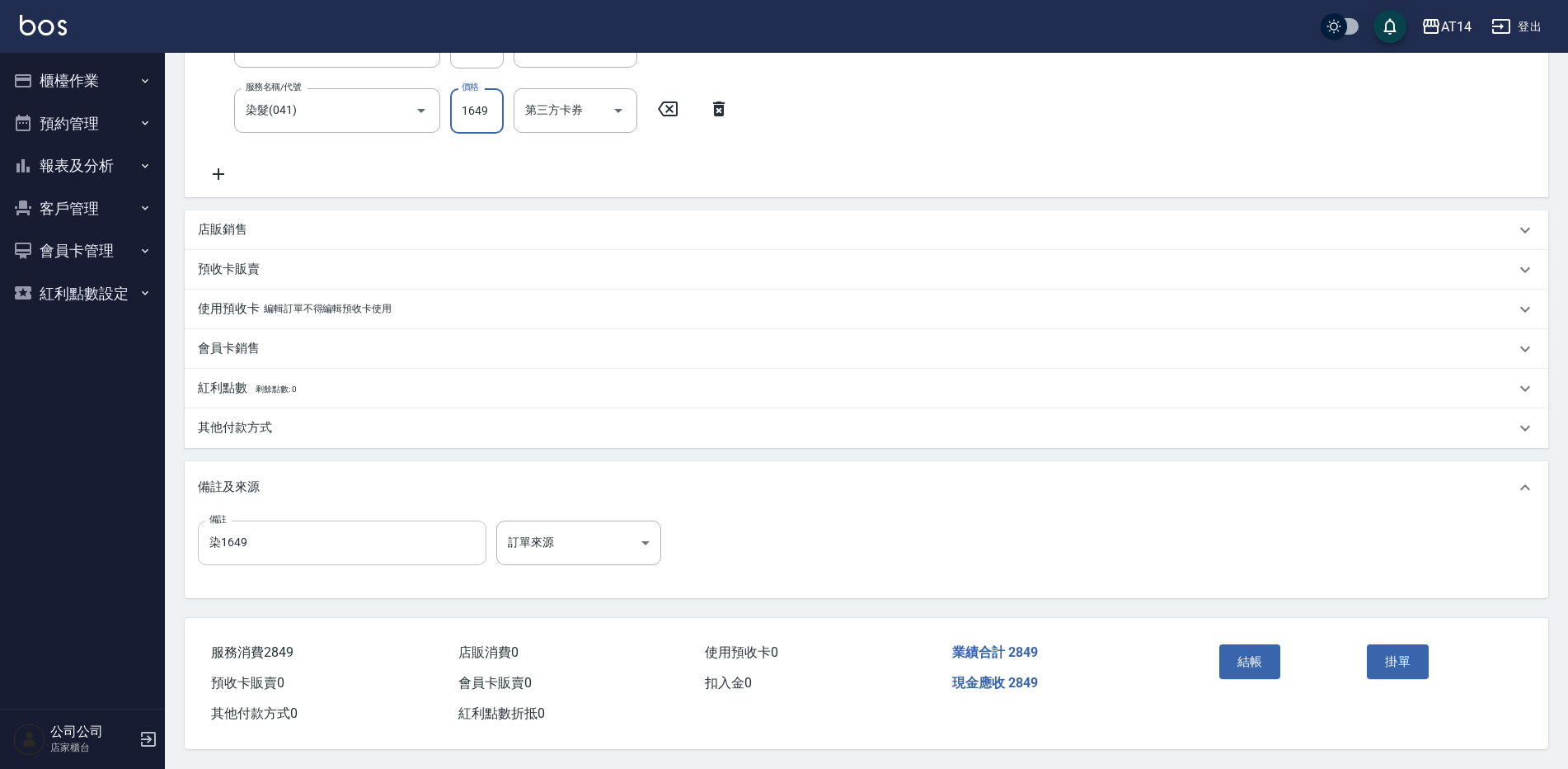
type input "1649"
drag, startPoint x: 358, startPoint y: 514, endPoint x: 351, endPoint y: 524, distance: 12.2
click at [353, 522] on input "染1649" at bounding box center [342, 543] width 289 height 44
drag, startPoint x: 351, startPoint y: 524, endPoint x: -4, endPoint y: 555, distance: 356.4
click at [0, 555] on html "AT14 登出 櫃檯作業 打帳單 帳單列表 掛單列表 現金收支登錄 材料自購登錄 每日結帳 排班表 掃碼打卡 預約管理 預約管理 單日預約紀錄 單週預約紀錄 …" at bounding box center [784, 199] width 1568 height 1139
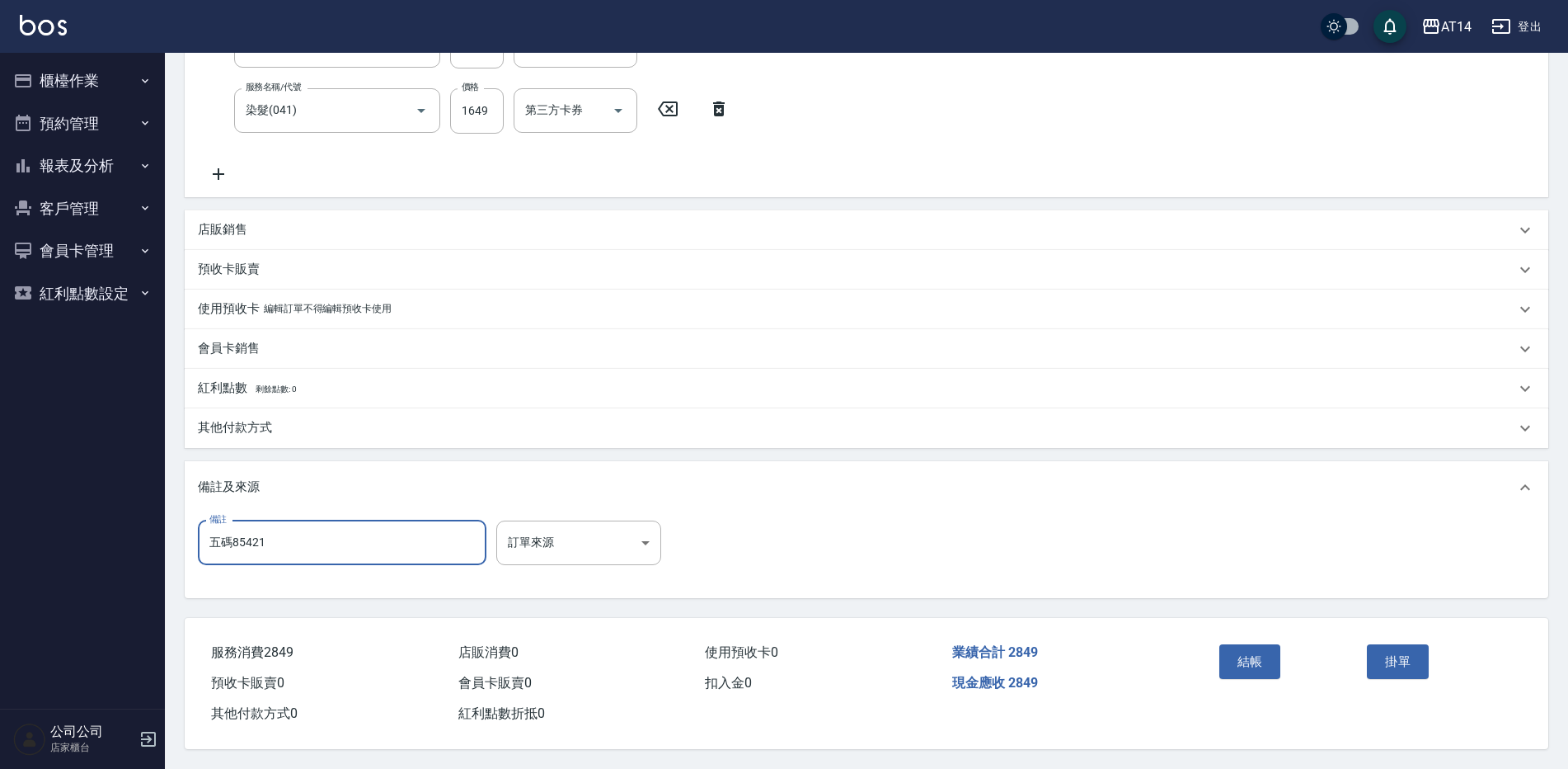
type input "五碼85421"
click at [278, 419] on div "其他付款方式" at bounding box center [856, 428] width 1317 height 18
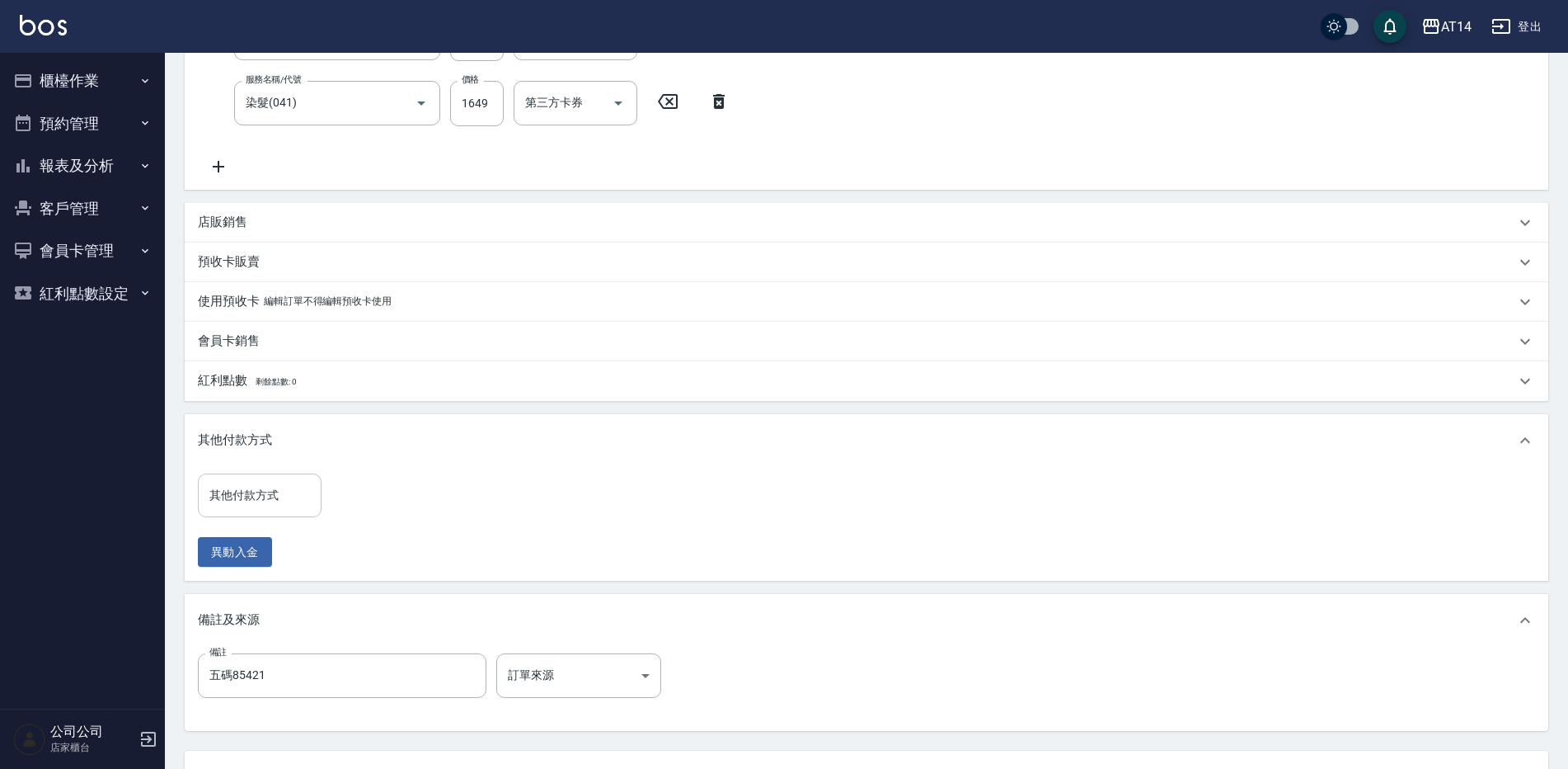
click at [292, 487] on input "其他付款方式" at bounding box center [259, 495] width 109 height 29
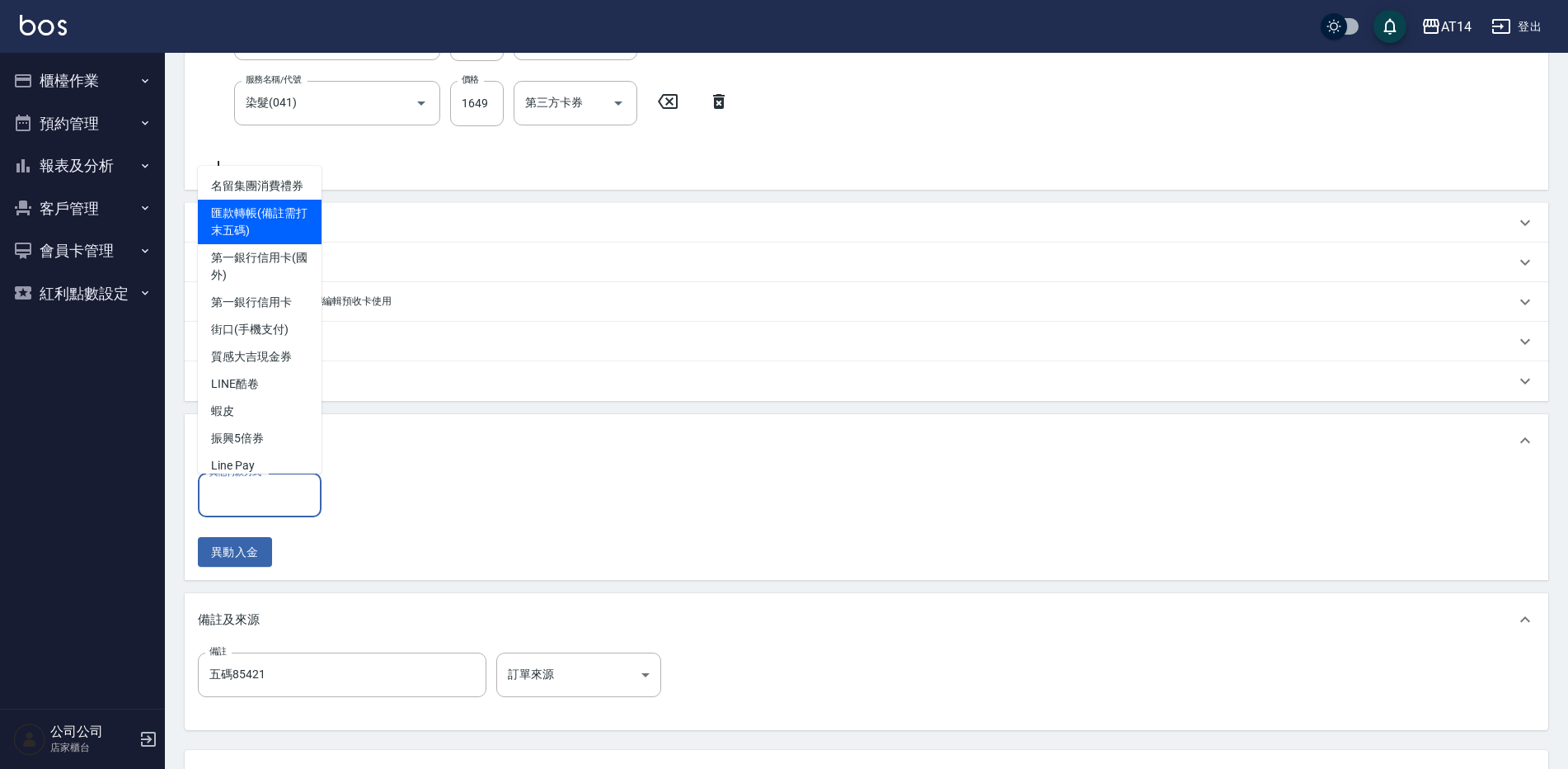
click at [225, 244] on span "匯款轉帳(備註需打末五碼)" at bounding box center [260, 222] width 124 height 44
type input "匯款轉帳(備註需打末五碼)"
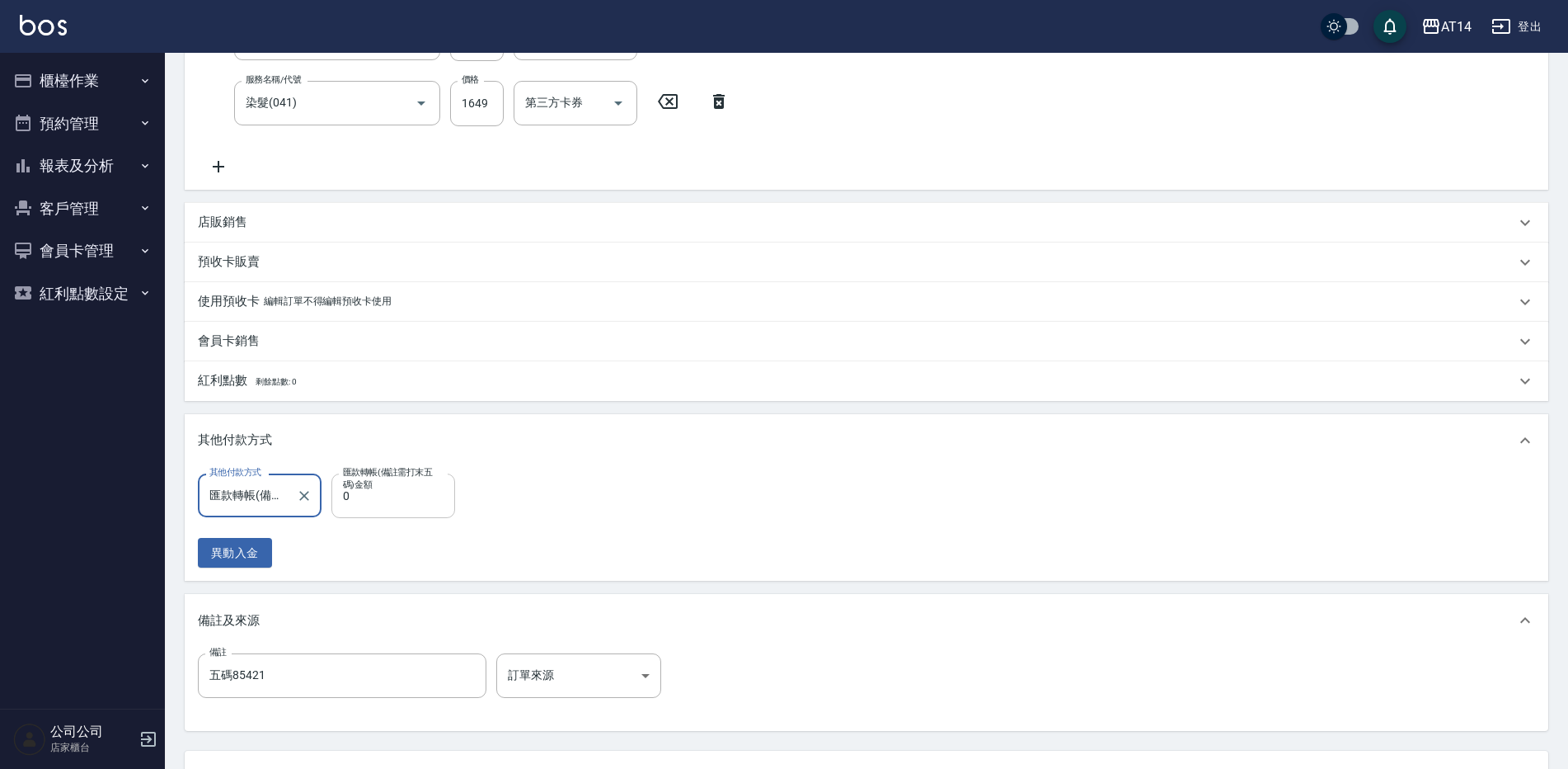
click at [410, 507] on input "0" at bounding box center [393, 496] width 124 height 44
type input "284"
type input "5"
type input "2849"
type input "0"
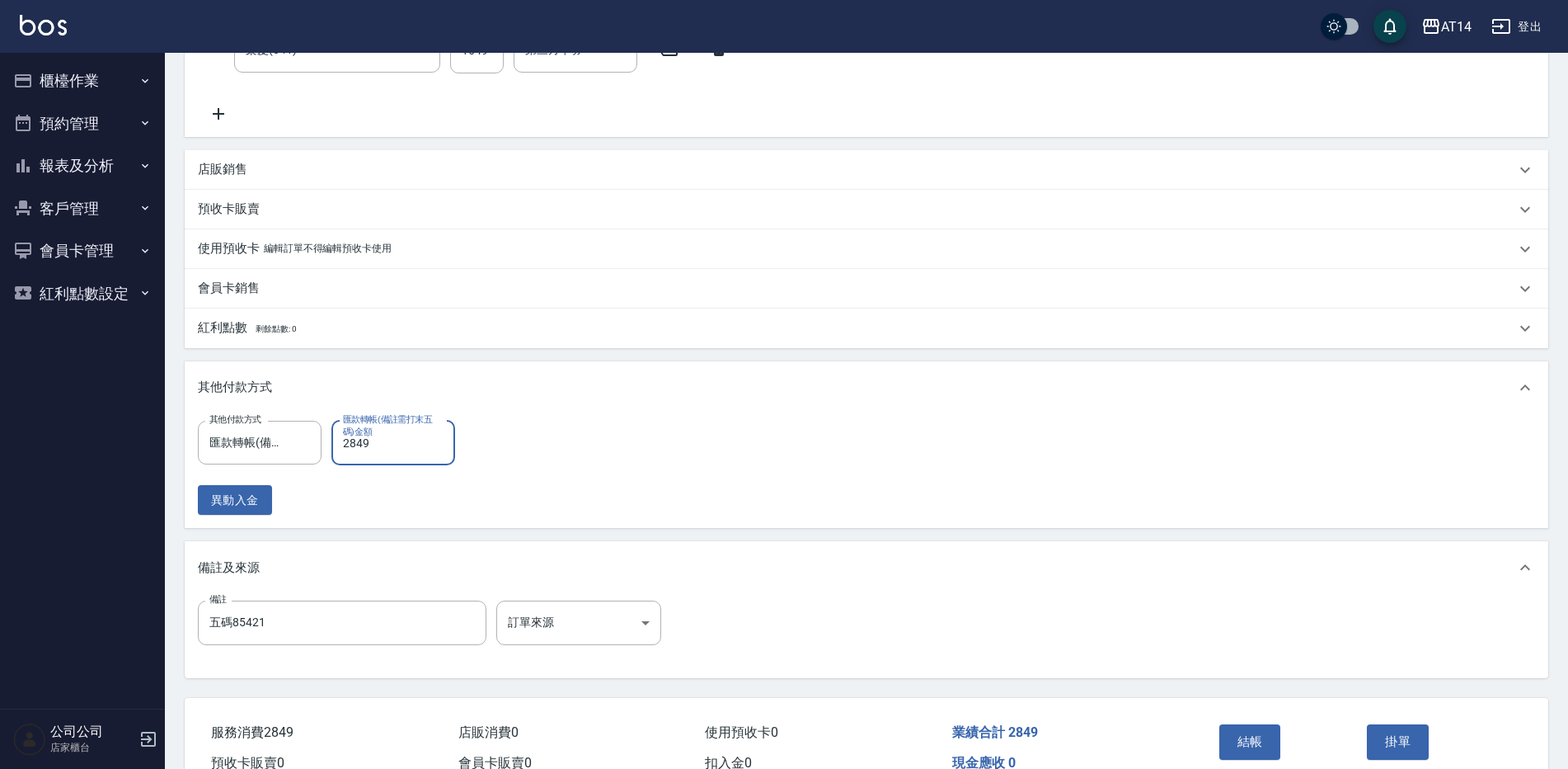
scroll to position [436, 0]
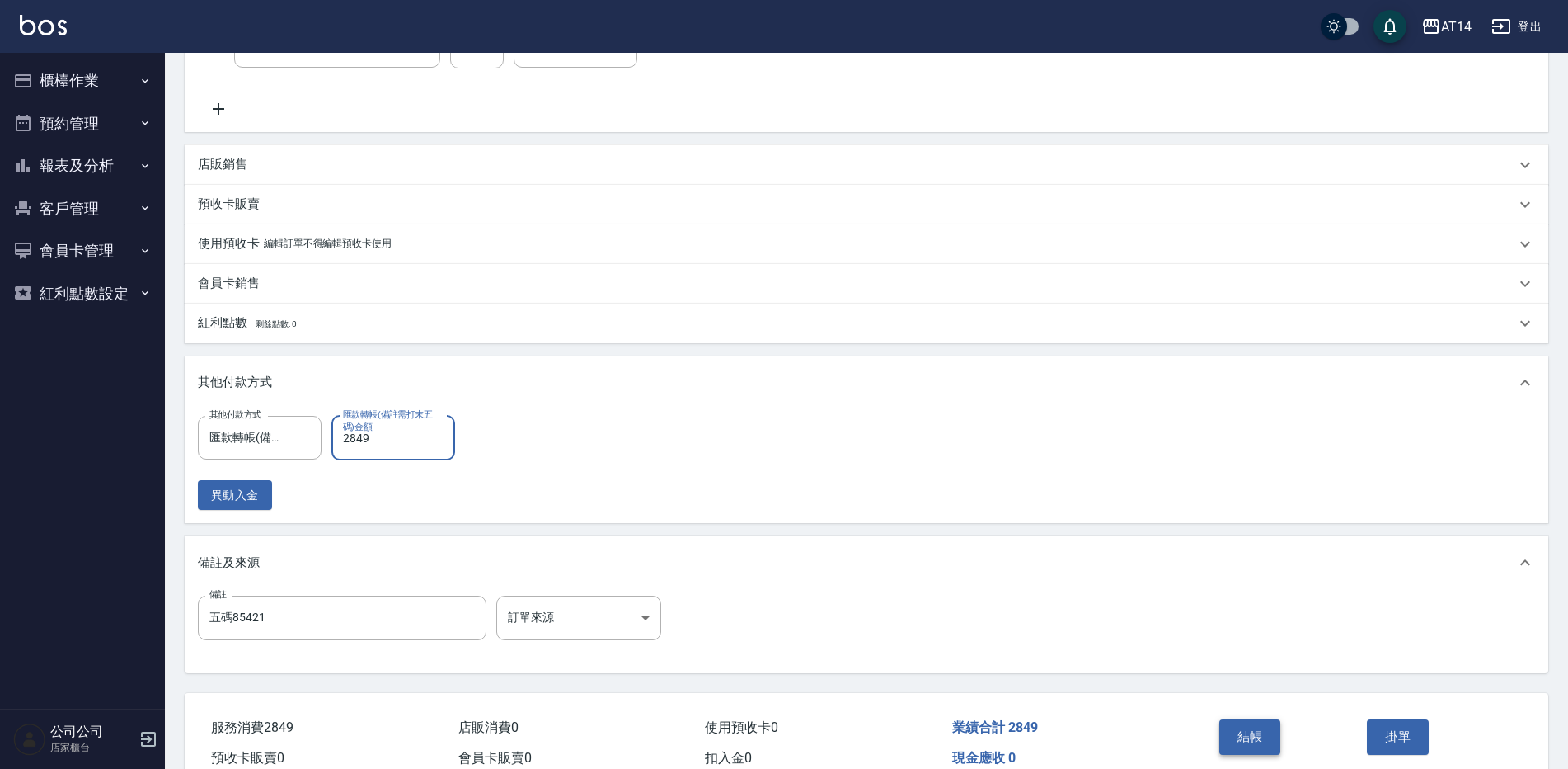
type input "2849"
click at [1255, 720] on button "結帳" at bounding box center [1250, 736] width 62 height 34
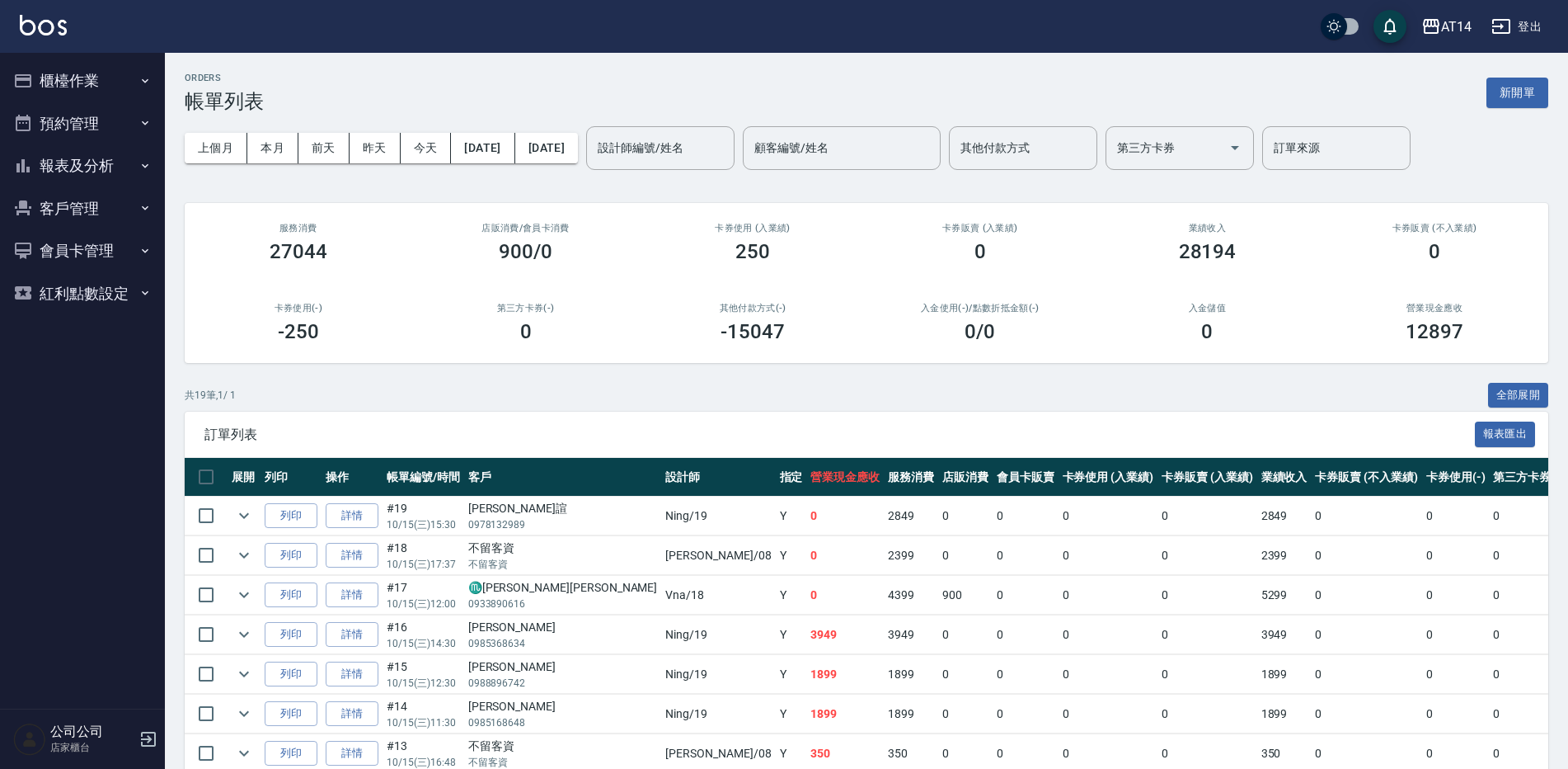
click at [125, 87] on button "櫃檯作業" at bounding box center [82, 80] width 152 height 43
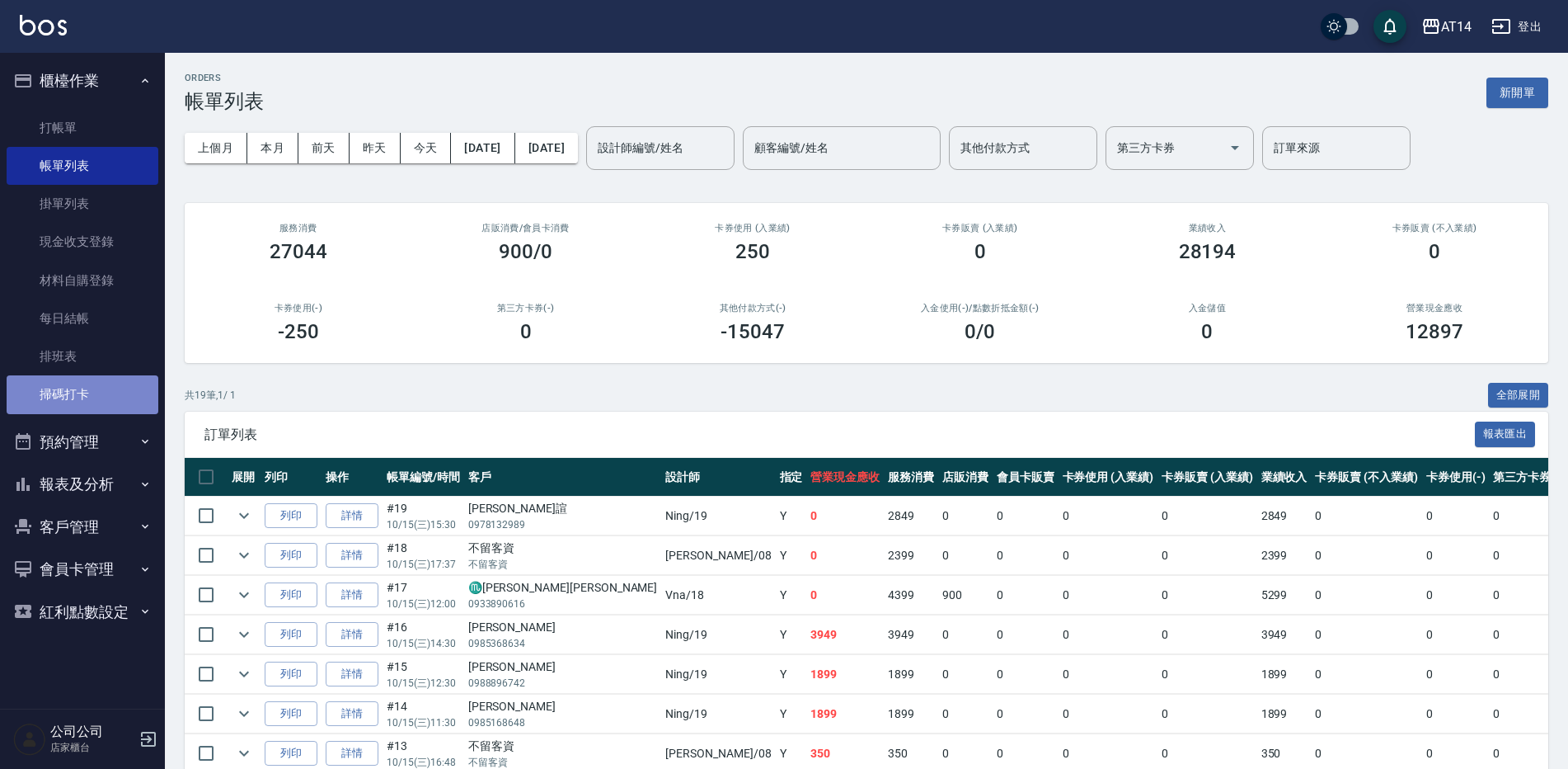
click at [79, 392] on link "掃碼打卡" at bounding box center [82, 394] width 152 height 38
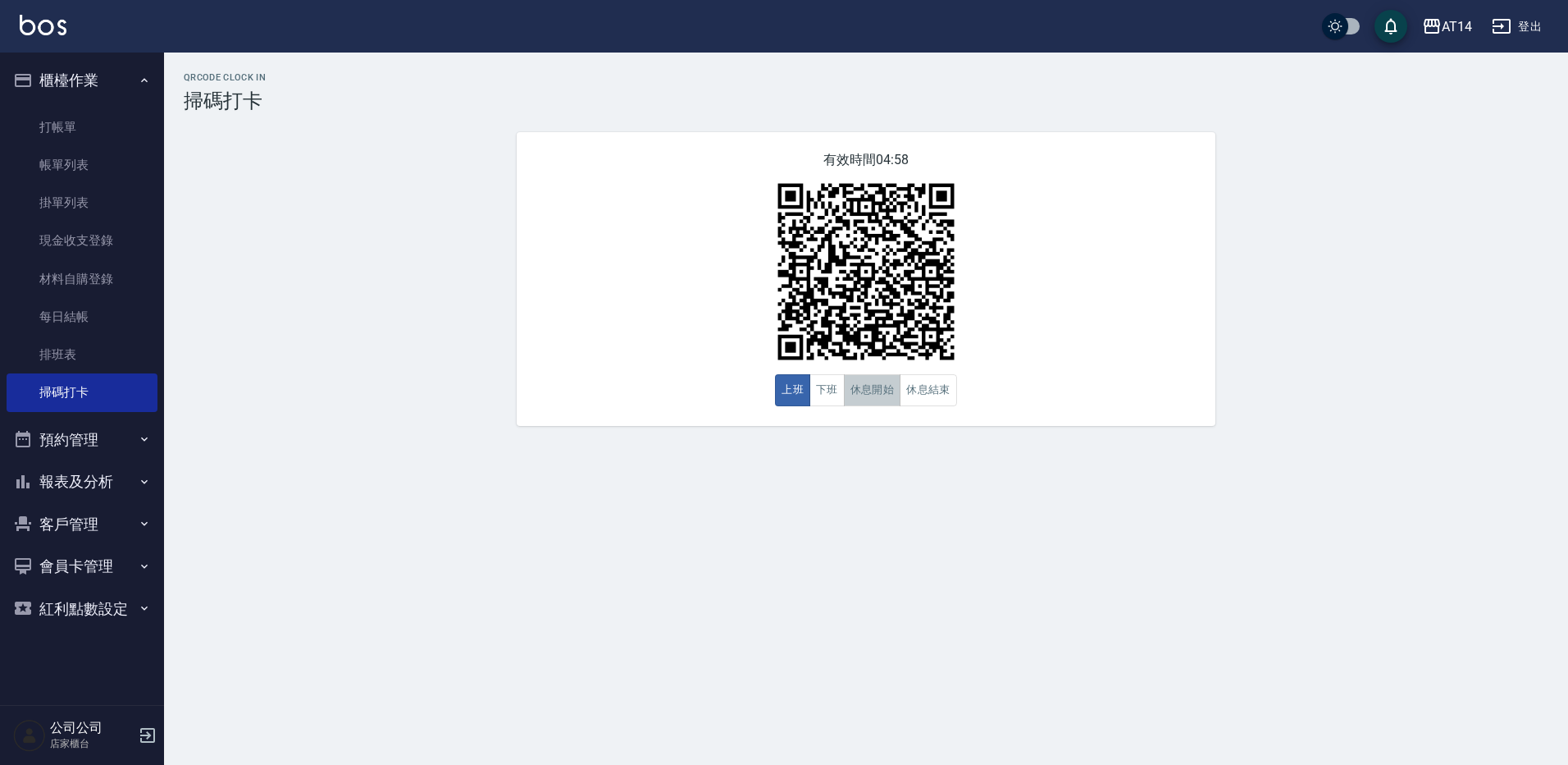
click at [858, 392] on button "休息開始" at bounding box center [872, 390] width 57 height 32
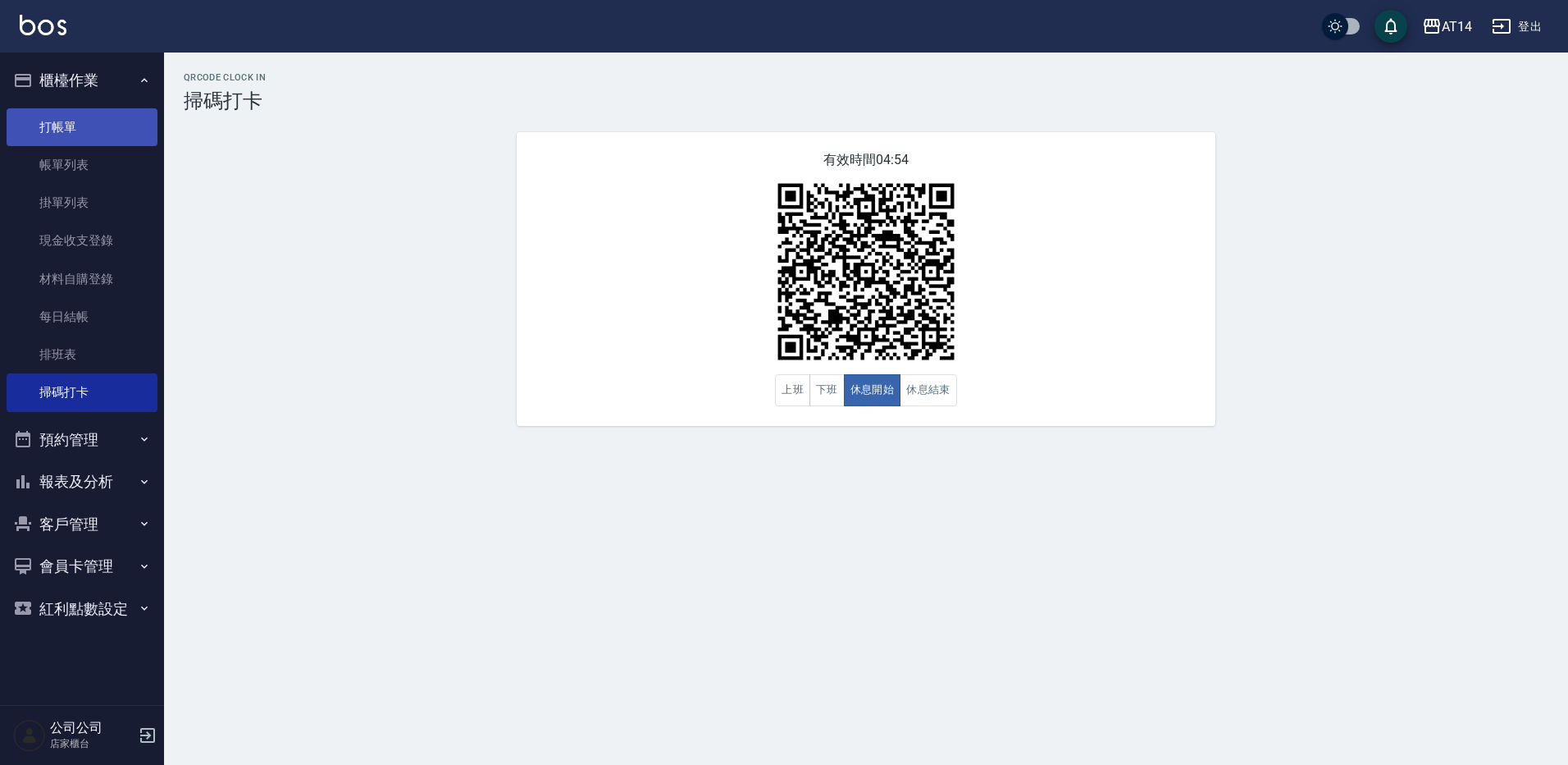
click at [32, 120] on link "打帳單" at bounding box center [82, 127] width 151 height 38
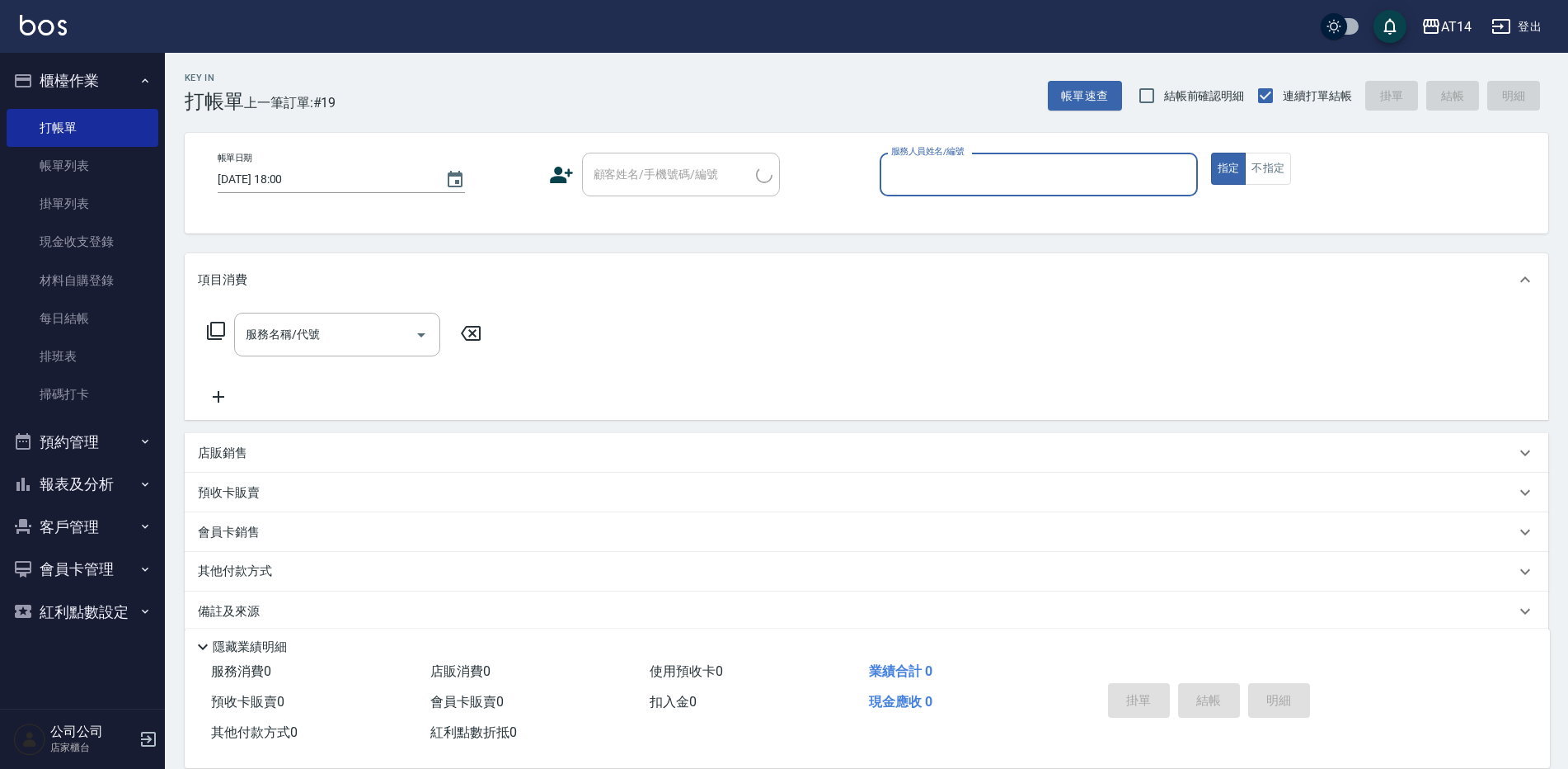
click at [1056, 163] on input "服務人員姓名/編號" at bounding box center [1038, 174] width 303 height 29
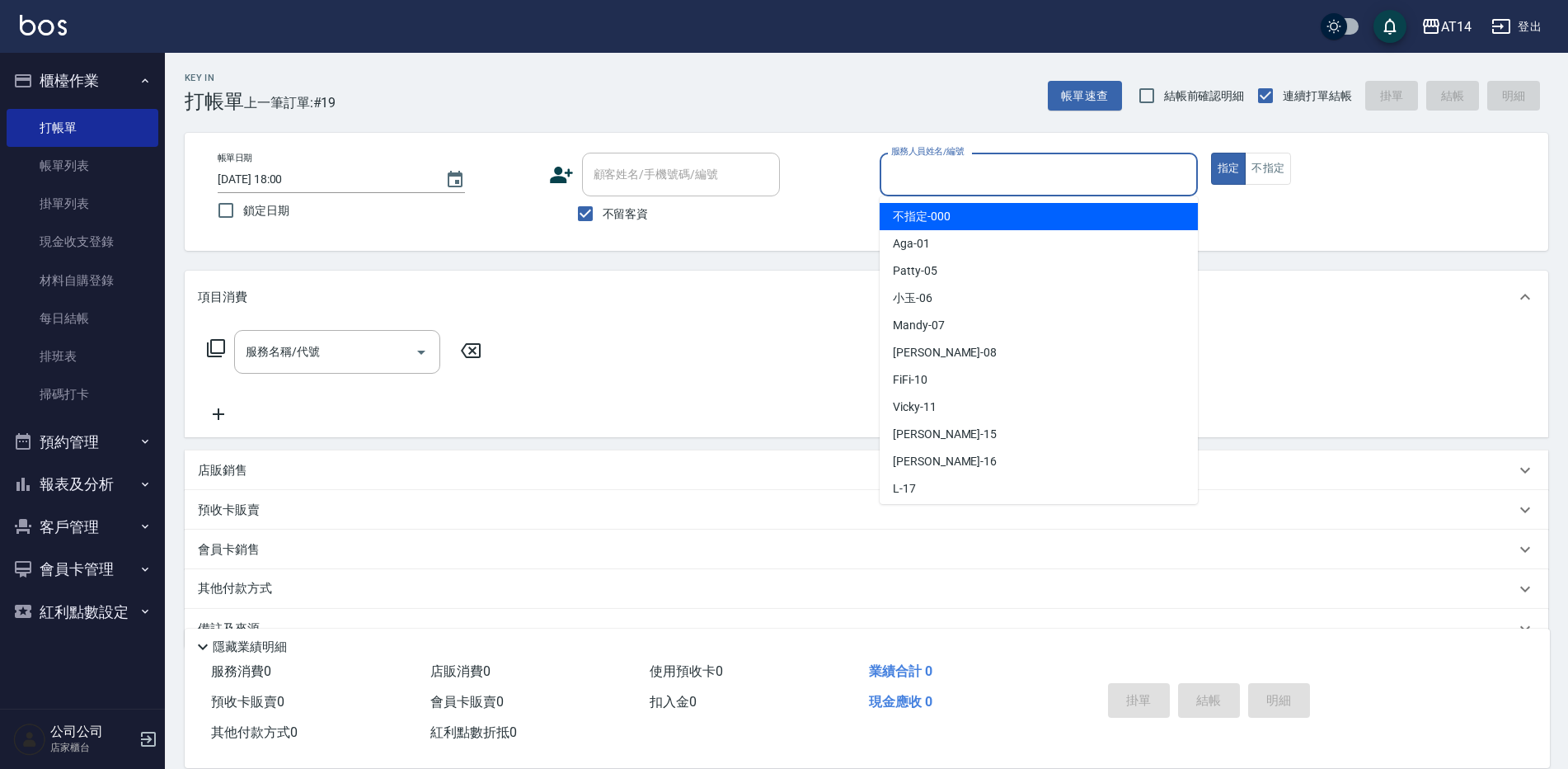
click at [778, 189] on div "顧客姓名/手機號碼/編號" at bounding box center [681, 174] width 198 height 43
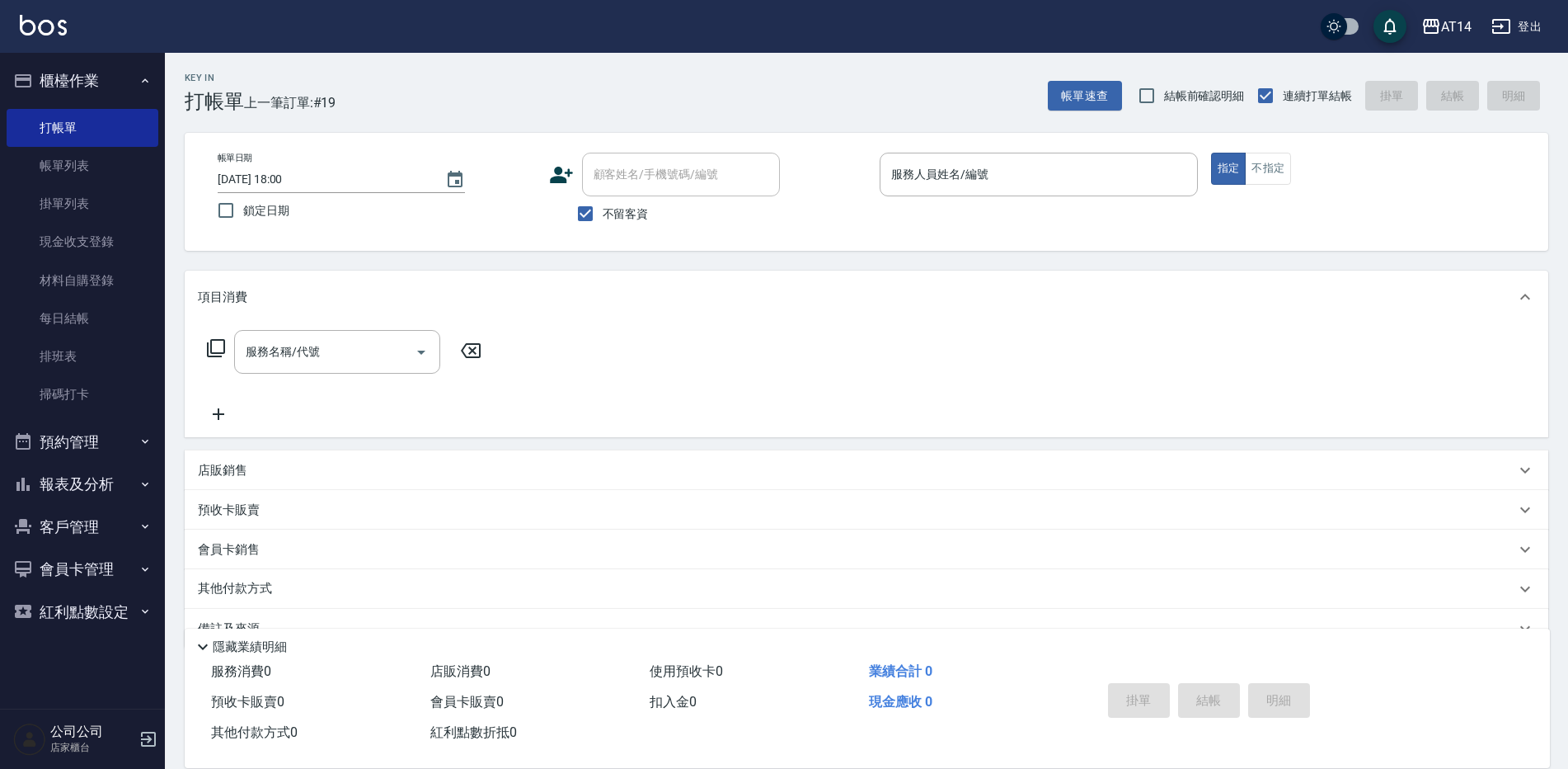
click at [1357, 166] on div "指定 不指定" at bounding box center [1370, 169] width 318 height 32
click at [109, 166] on link "帳單列表" at bounding box center [82, 165] width 152 height 38
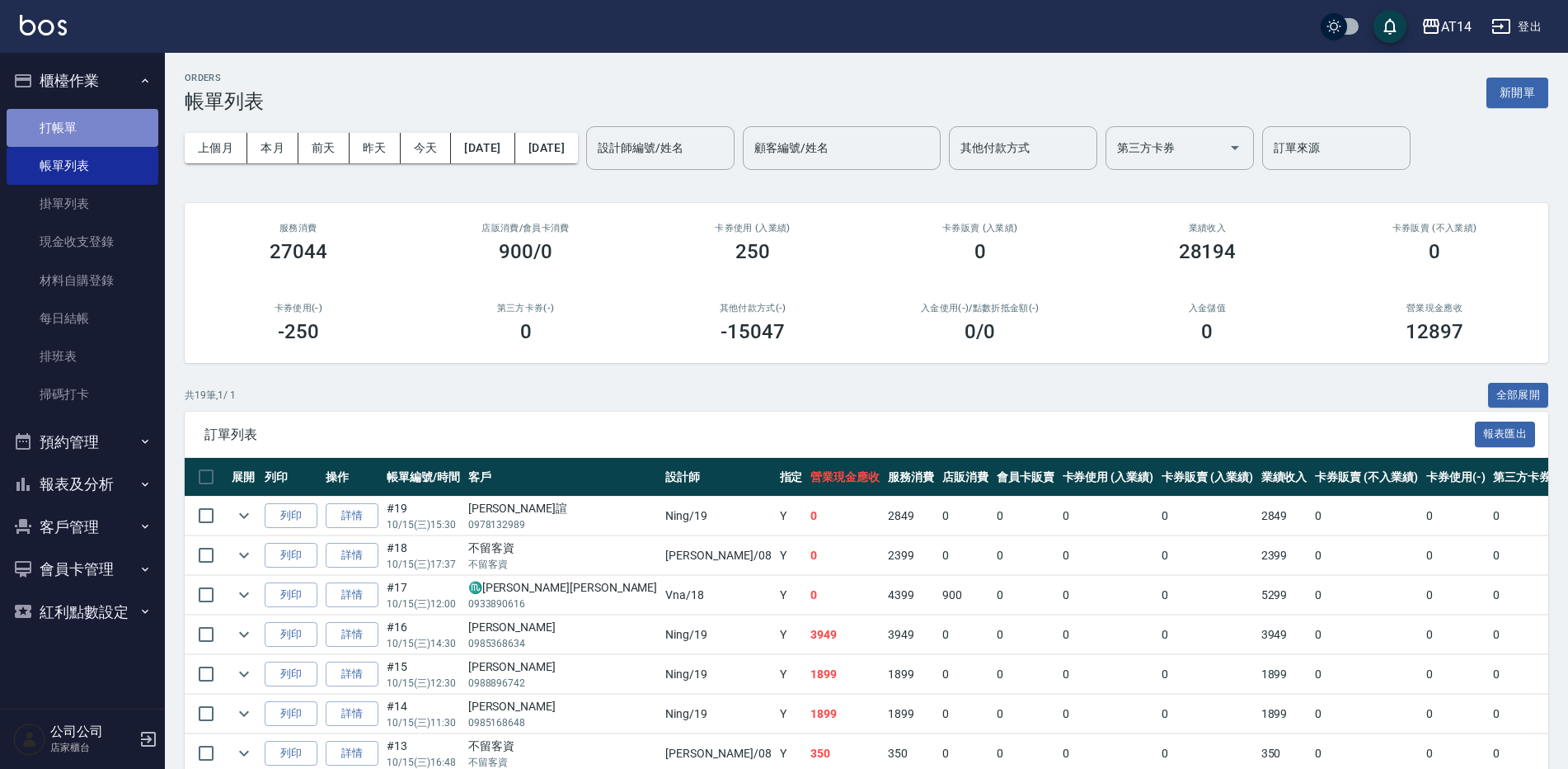
click at [118, 123] on link "打帳單" at bounding box center [82, 127] width 152 height 38
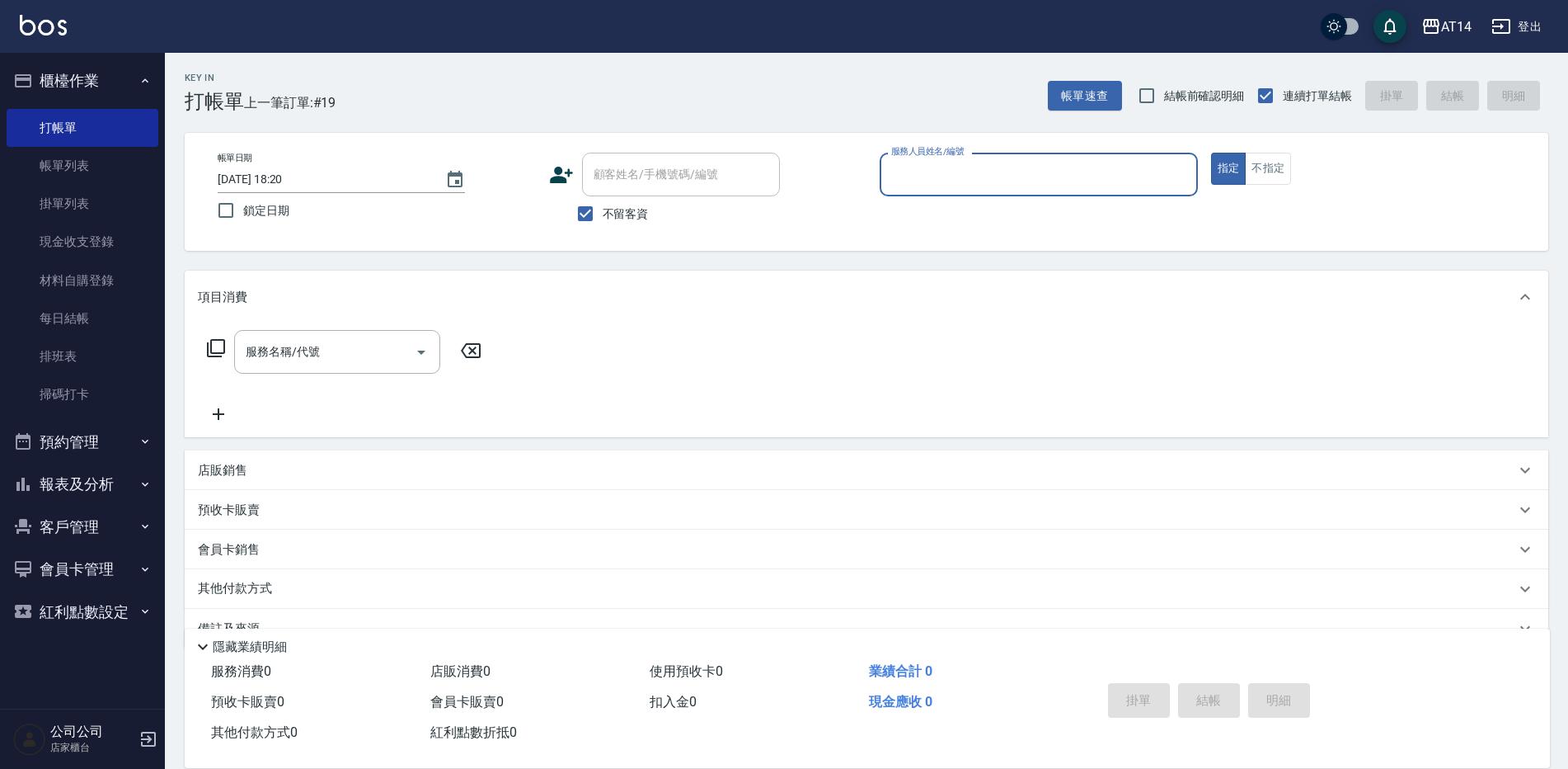
click at [1094, 178] on input "服務人員姓名/編號" at bounding box center [1038, 174] width 303 height 29
type input "[PERSON_NAME]-08"
type button "true"
click at [326, 352] on input "服務名稱/代號" at bounding box center [324, 352] width 166 height 29
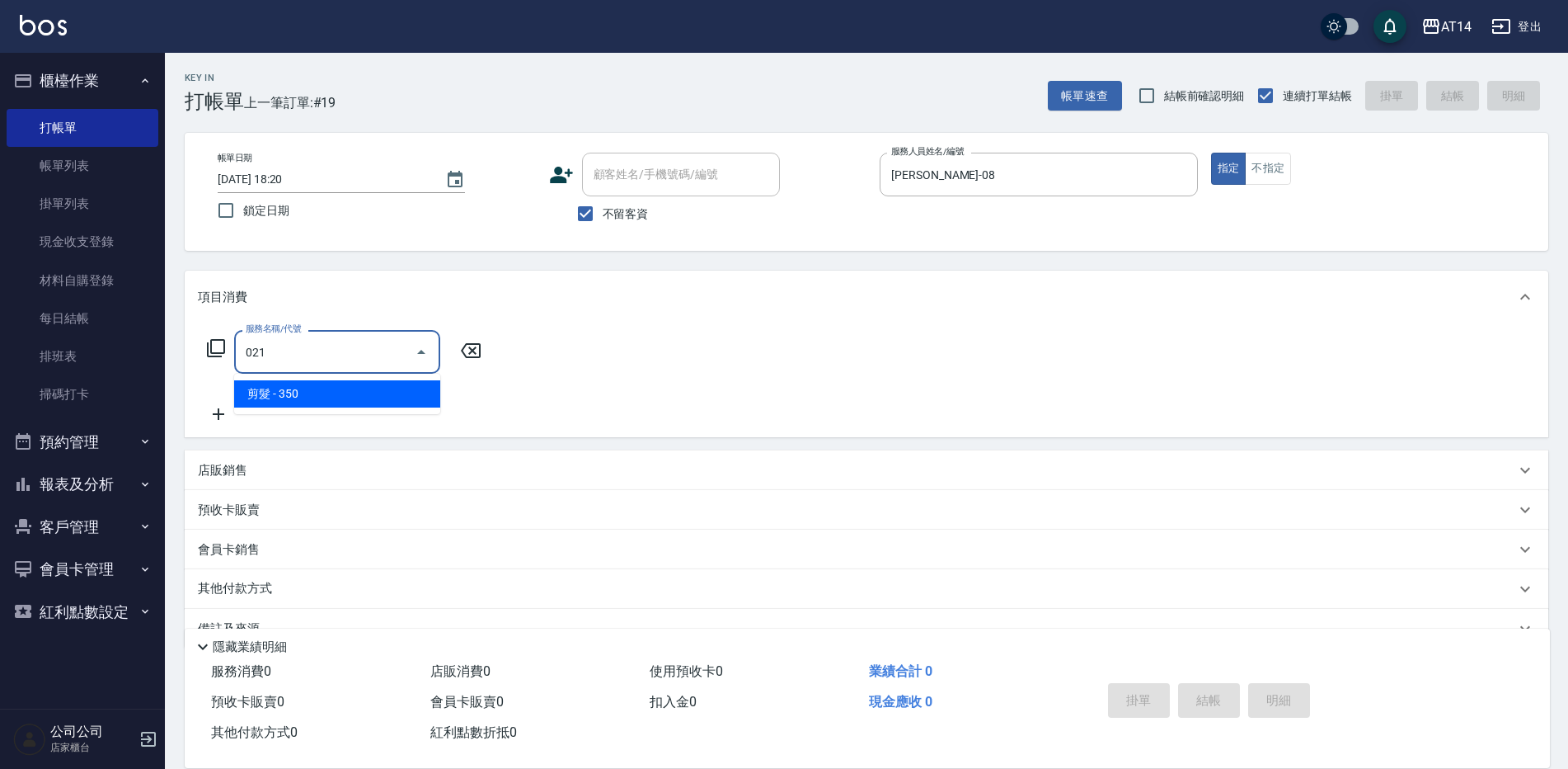
click at [383, 395] on span "剪髮 - 350" at bounding box center [337, 393] width 206 height 27
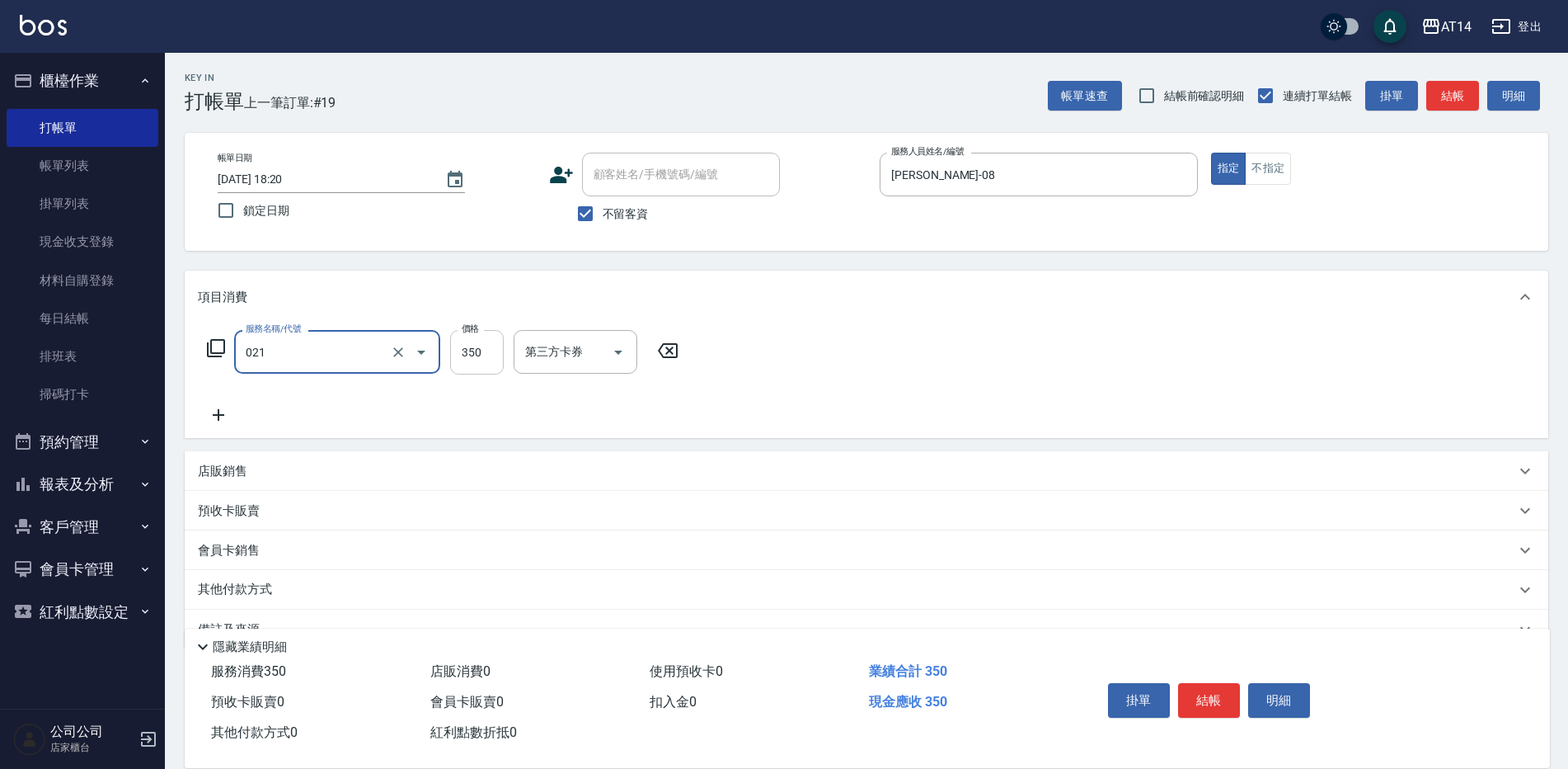
click at [466, 357] on input "350" at bounding box center [476, 352] width 54 height 44
type input "剪髮(021)"
click at [1089, 343] on div "服務名稱/代號 剪髮(021) 服務名稱/代號 價格 350 價格 第三方卡券 第三方卡券" at bounding box center [866, 381] width 1363 height 115
click at [1232, 683] on button "結帳" at bounding box center [1208, 700] width 62 height 34
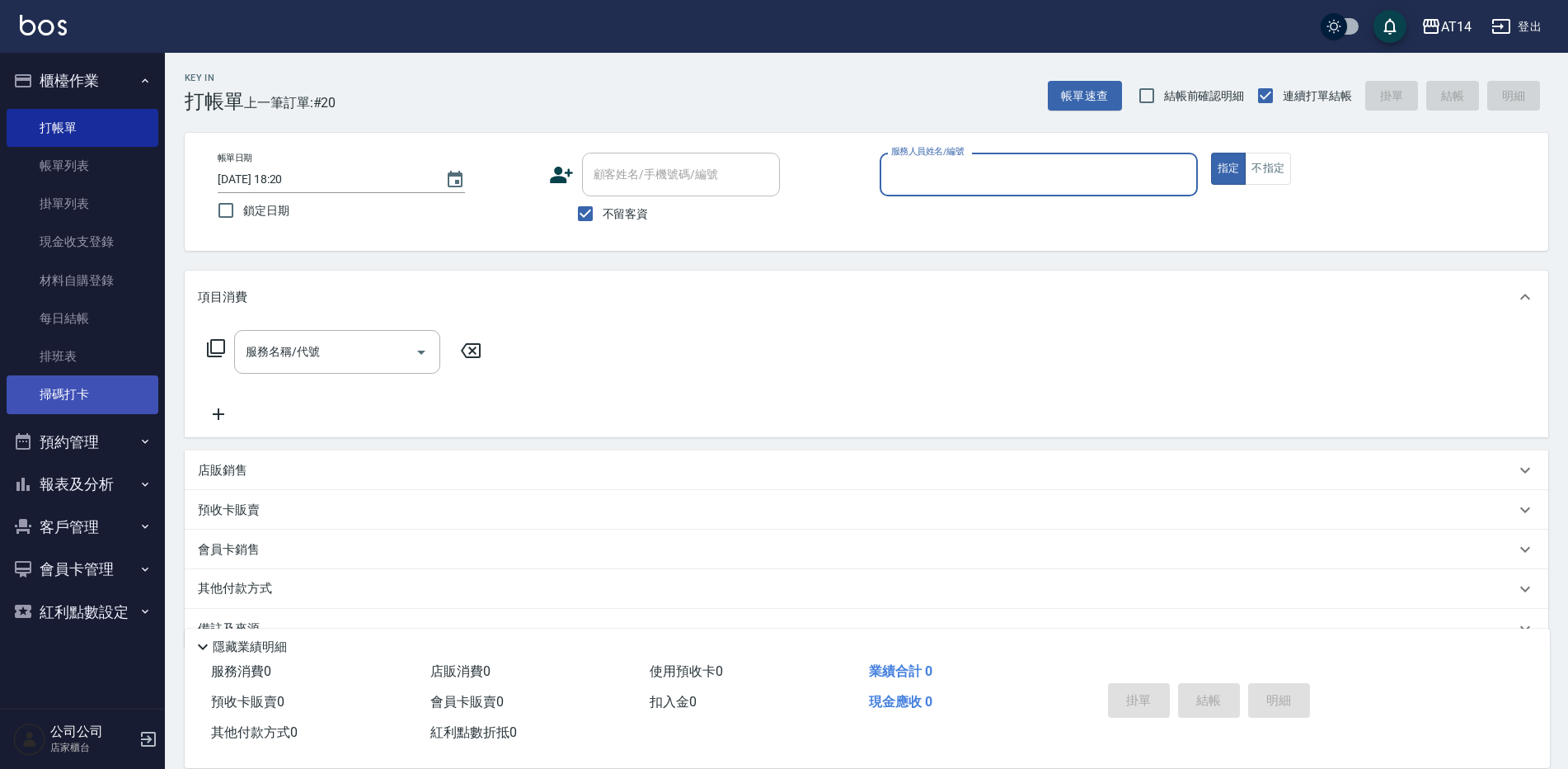
click at [110, 394] on link "掃碼打卡" at bounding box center [82, 394] width 152 height 38
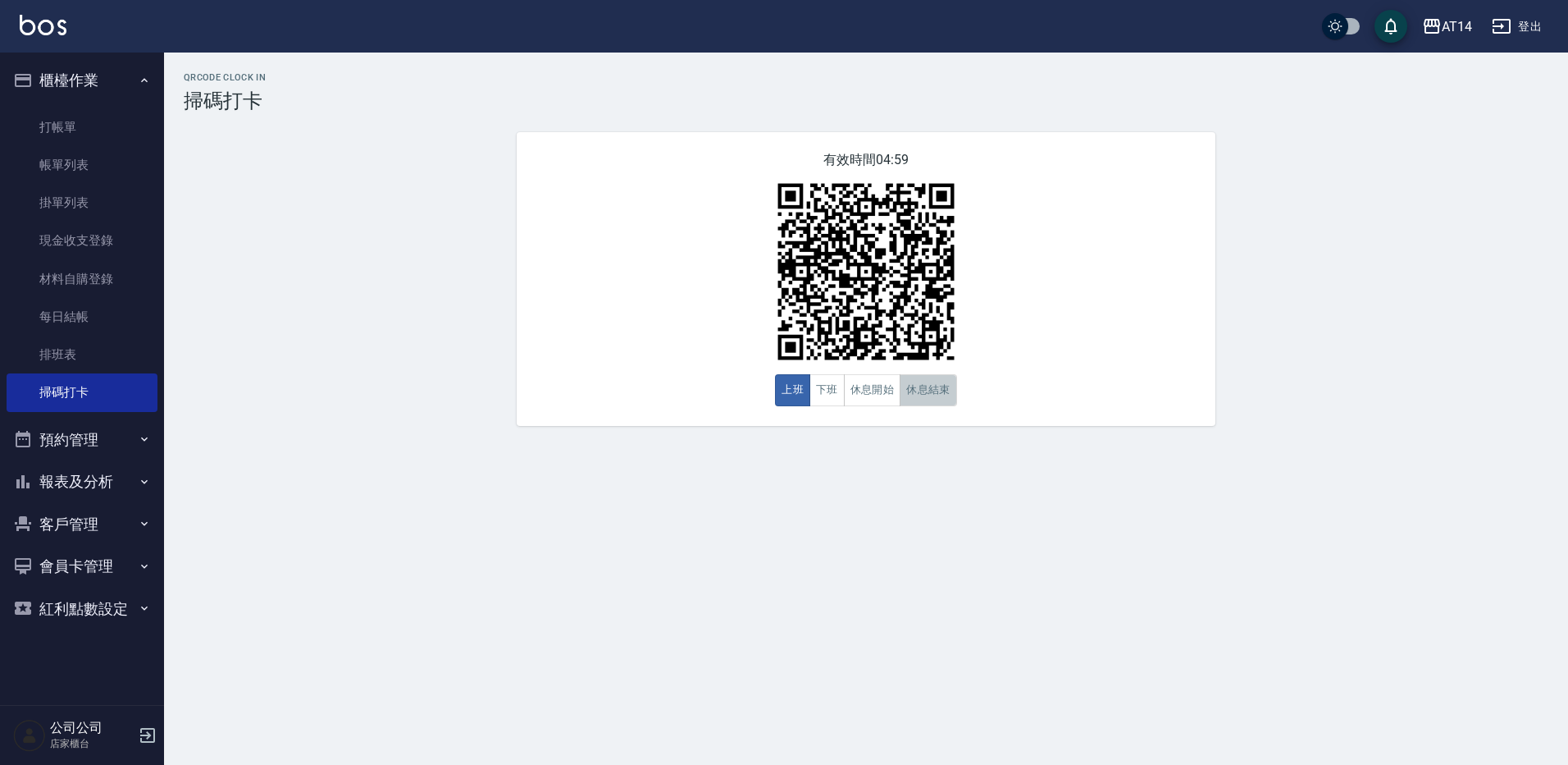
click at [922, 390] on button "休息結束" at bounding box center [928, 390] width 57 height 32
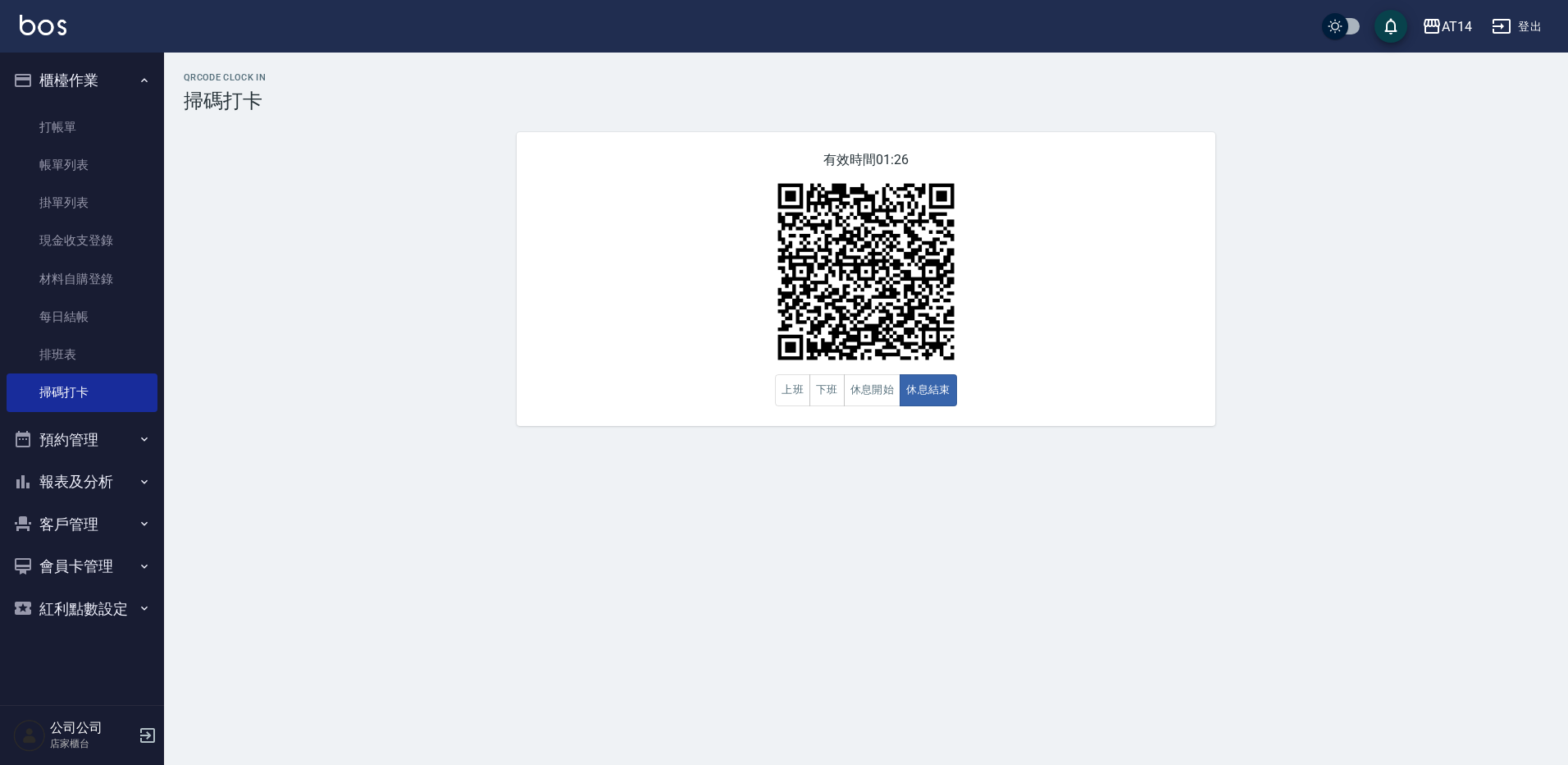
click at [136, 431] on button "預約管理" at bounding box center [82, 440] width 151 height 43
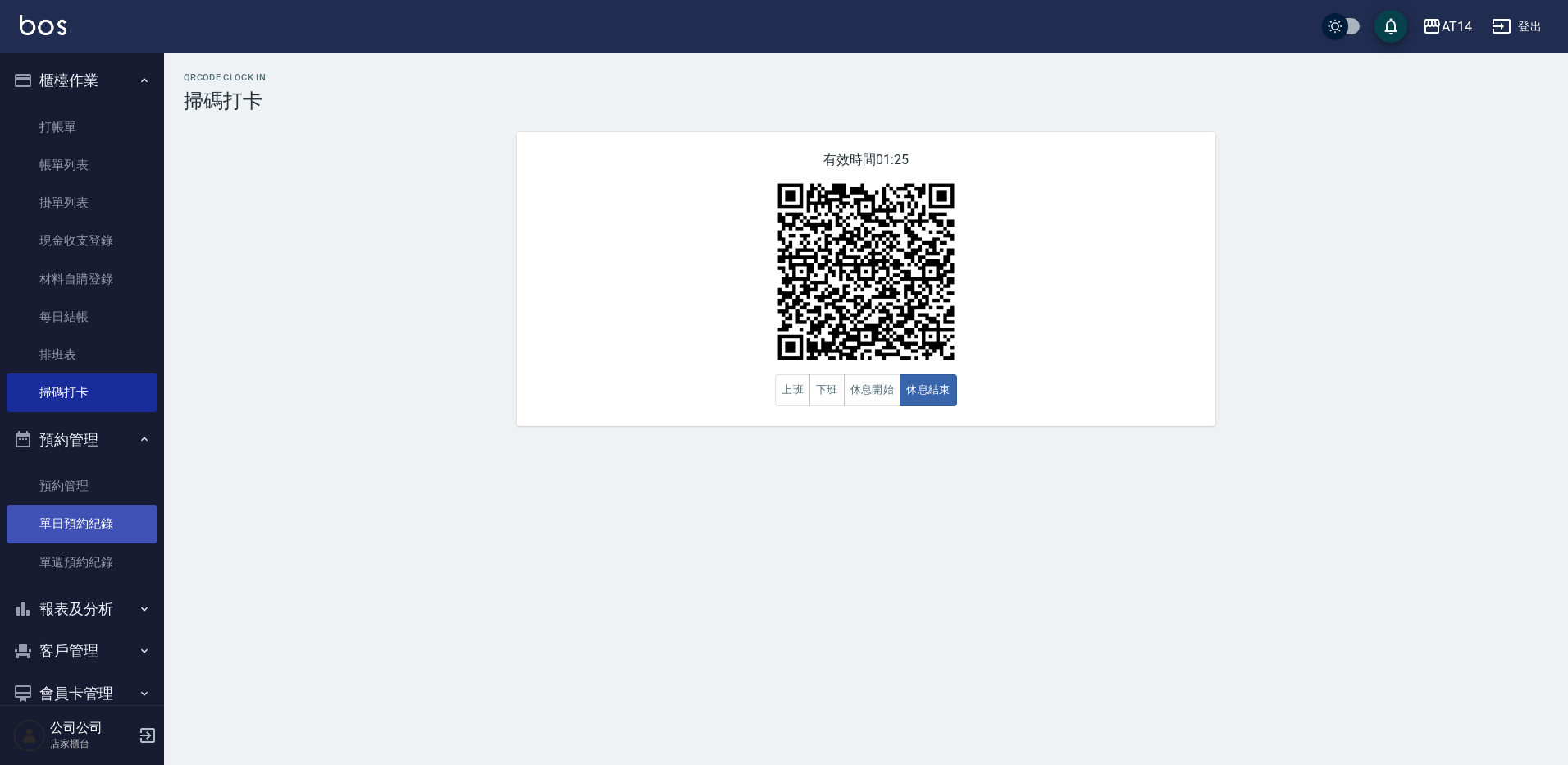
click at [112, 517] on link "單日預約紀錄" at bounding box center [82, 523] width 151 height 38
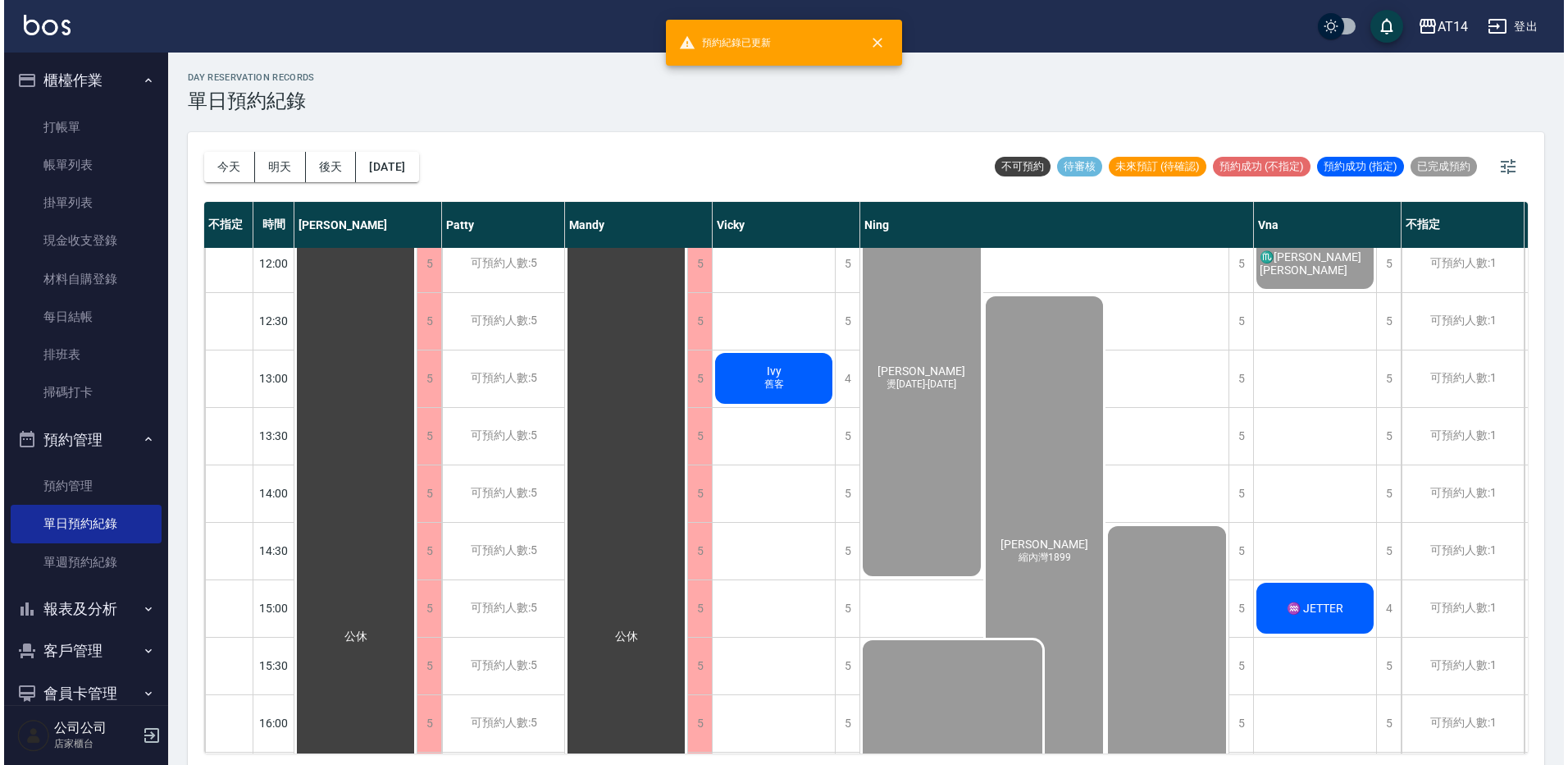
scroll to position [164, 0]
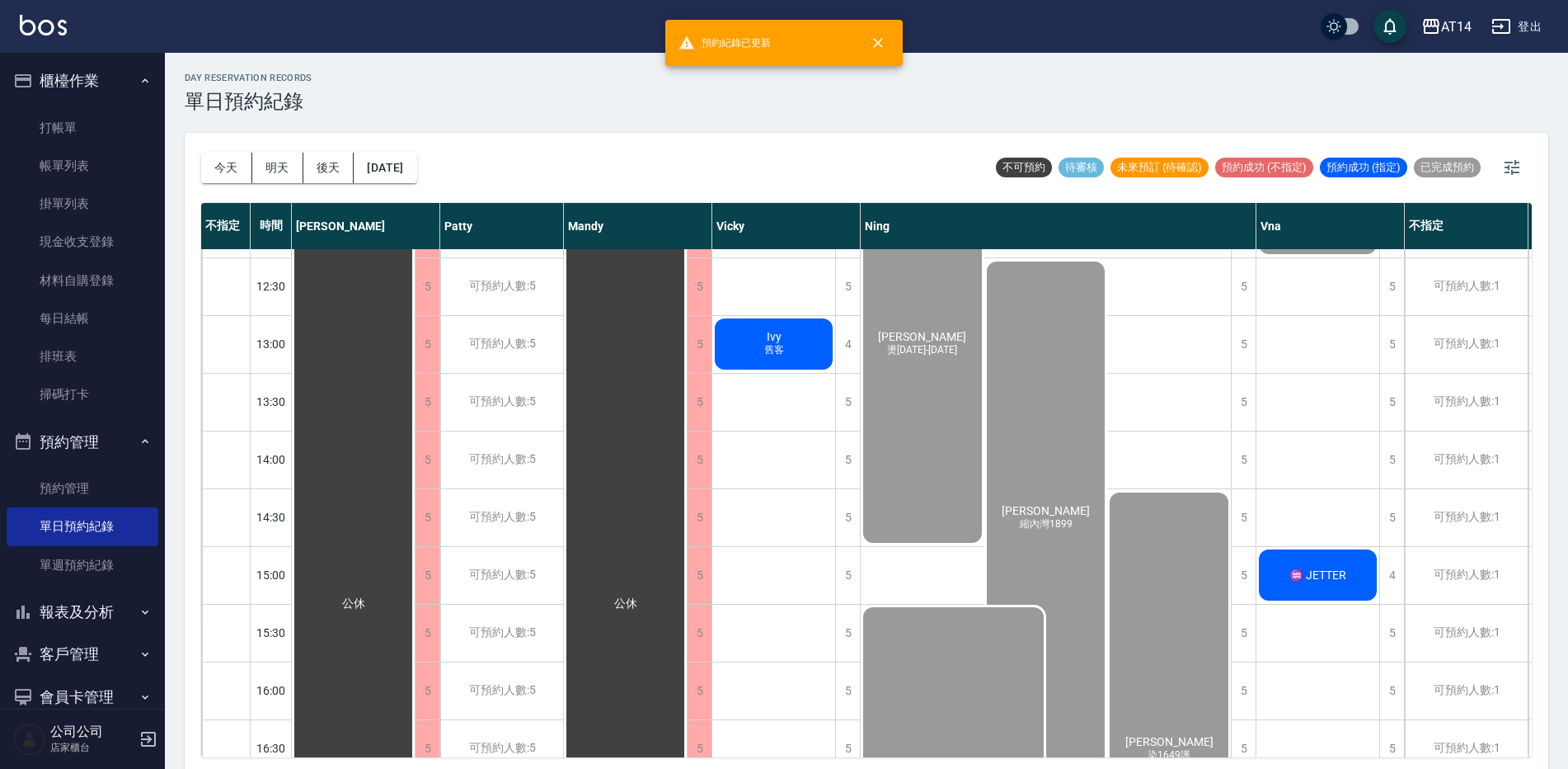
click at [1322, 578] on span "♒ JETTER" at bounding box center [1318, 575] width 64 height 13
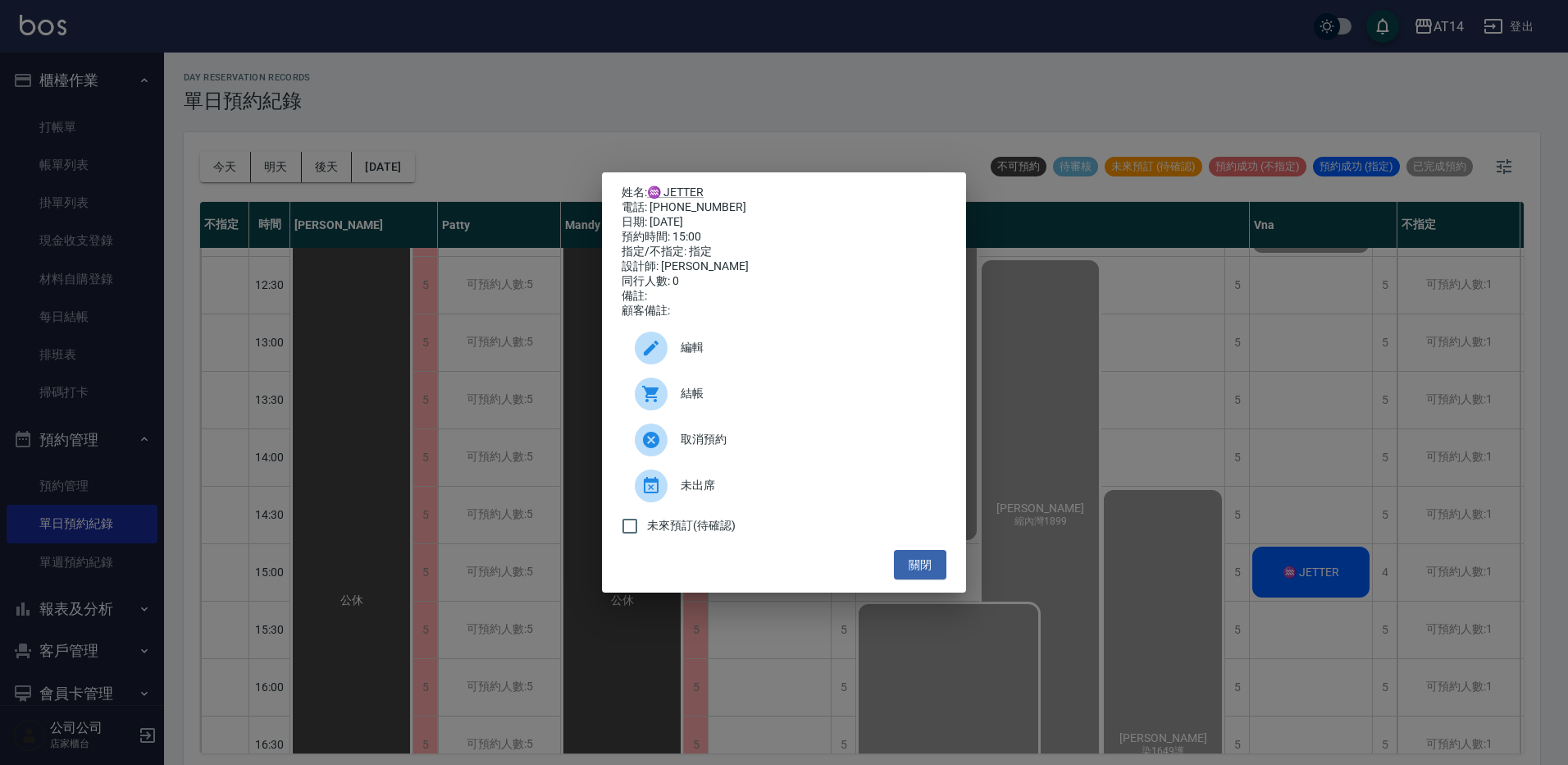
click at [713, 398] on span "結帳" at bounding box center [806, 394] width 252 height 18
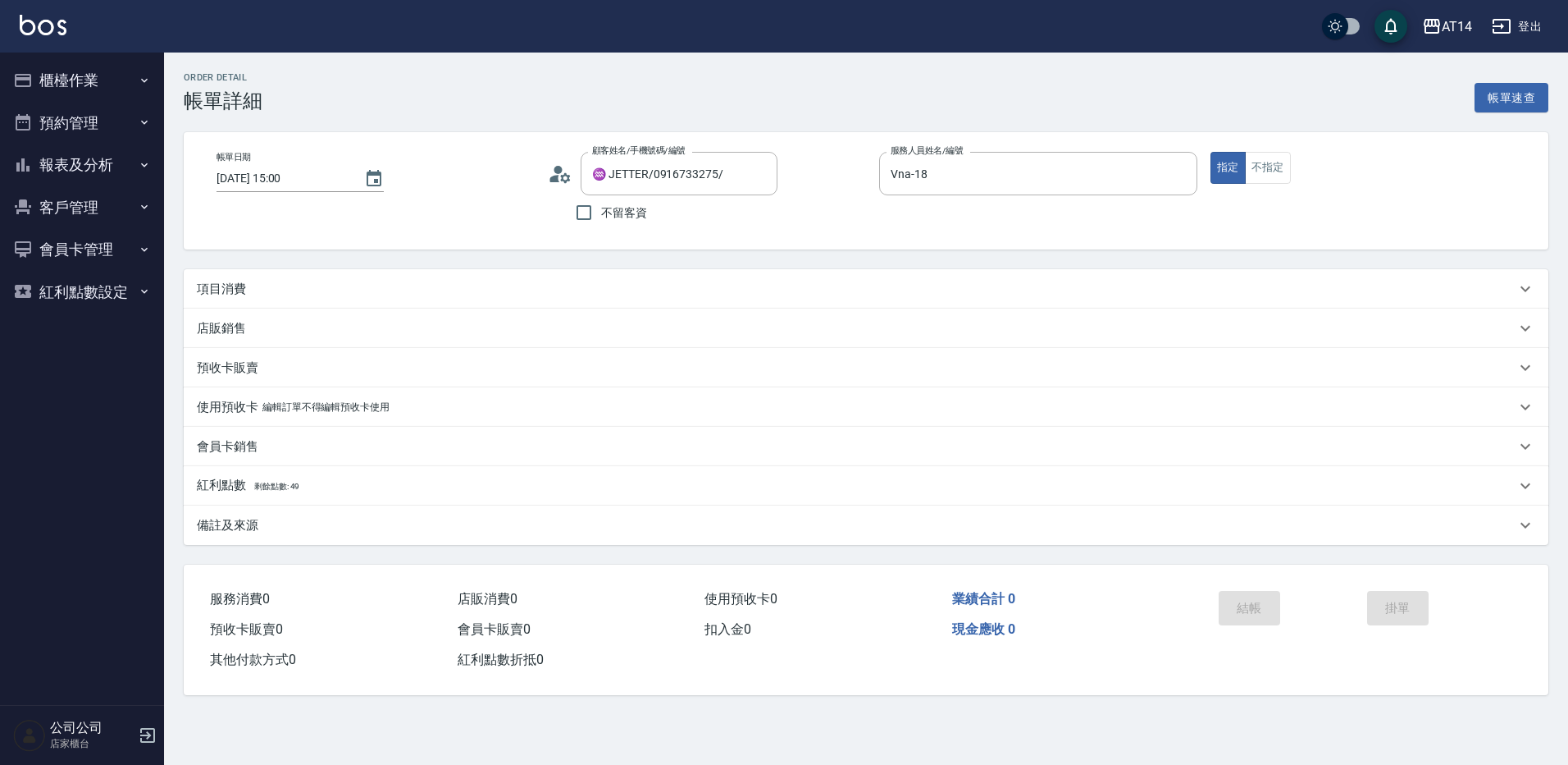
click at [400, 284] on div "項目消費" at bounding box center [856, 289] width 1318 height 18
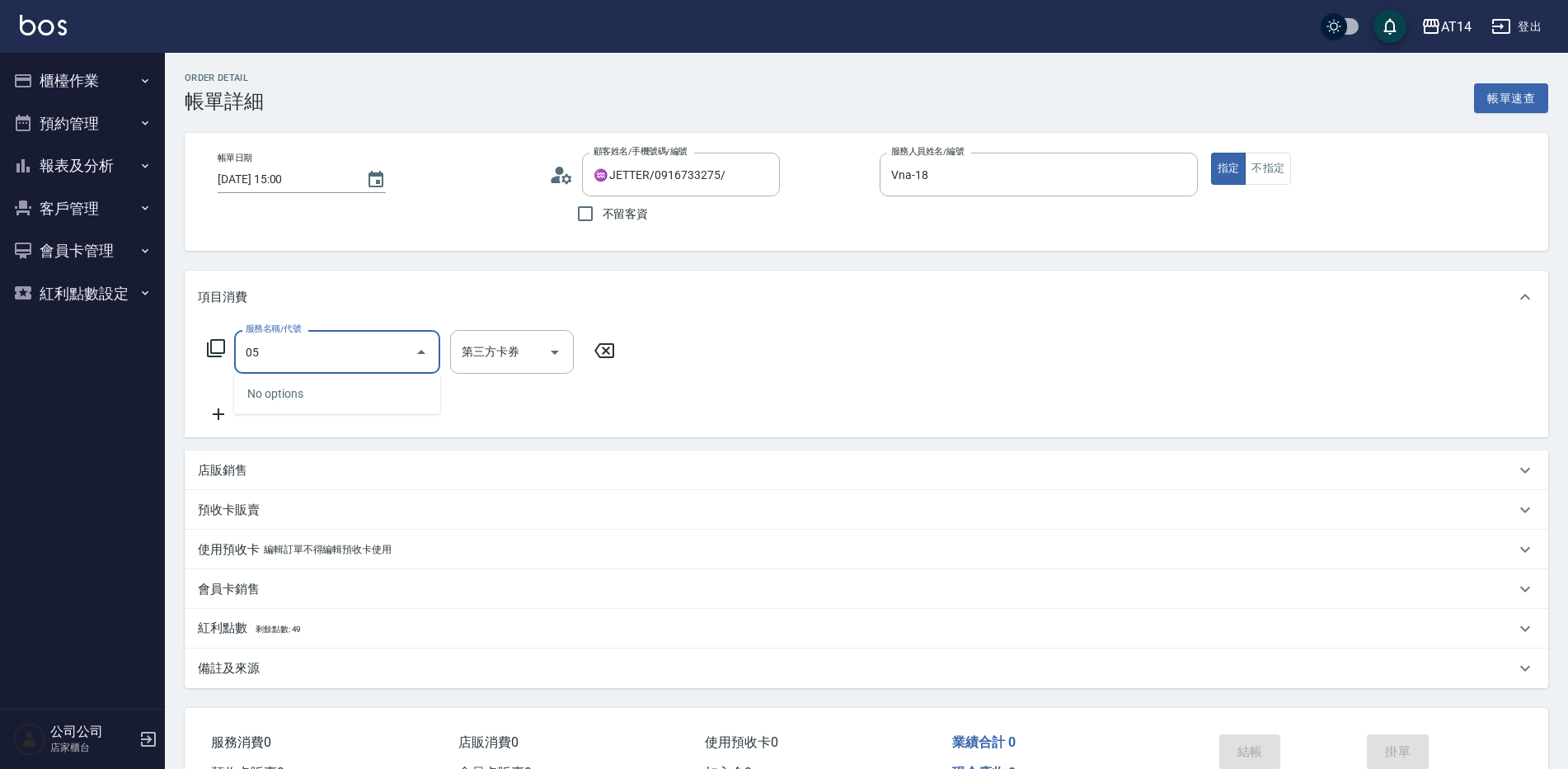
type input "051"
click at [358, 396] on span "護髮 - 1000" at bounding box center [337, 393] width 206 height 27
type input "2"
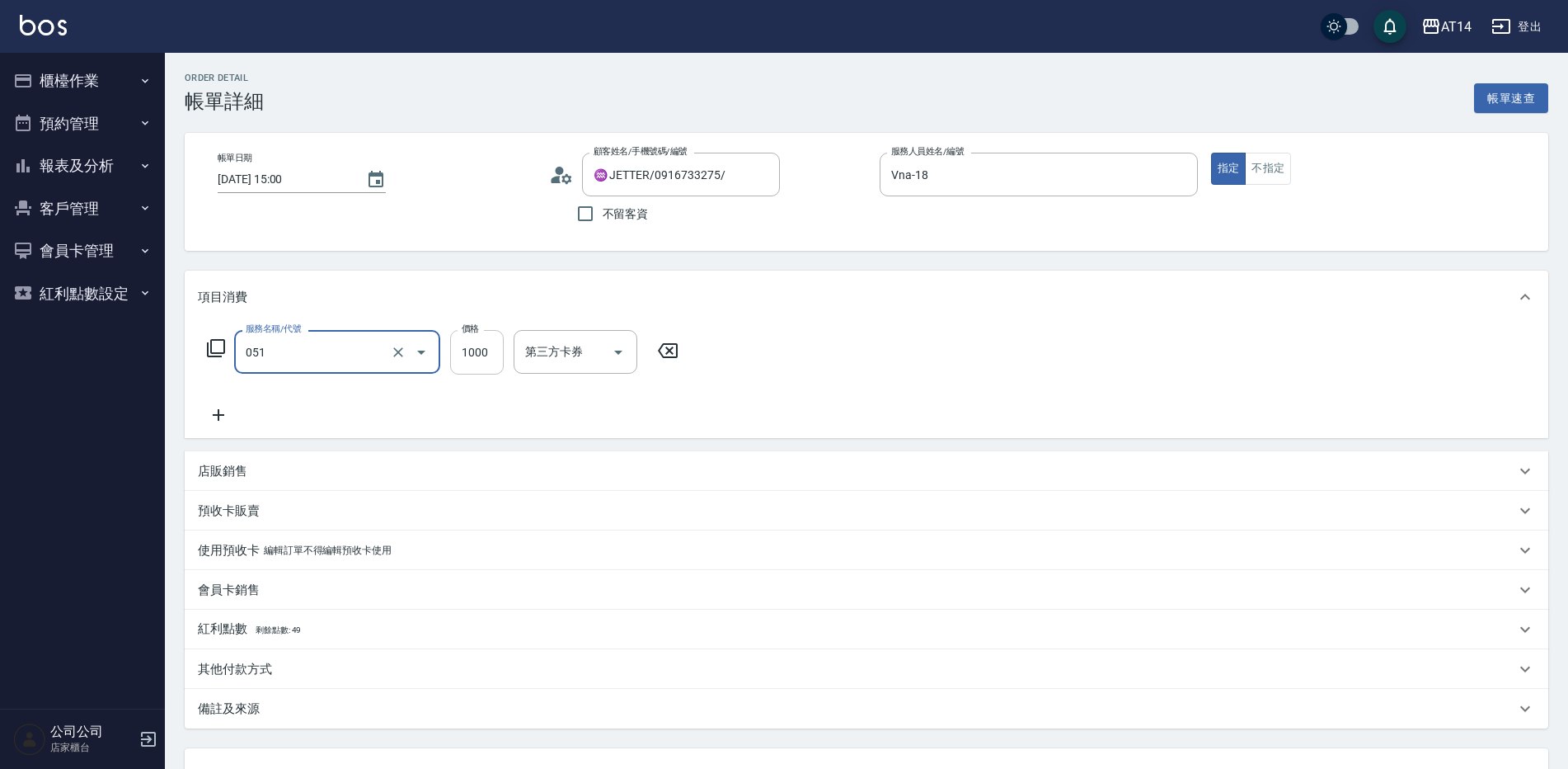
type input "護髮(051)"
click at [471, 349] on input "1000" at bounding box center [476, 352] width 54 height 44
type input "15"
type input "0"
type input "1500"
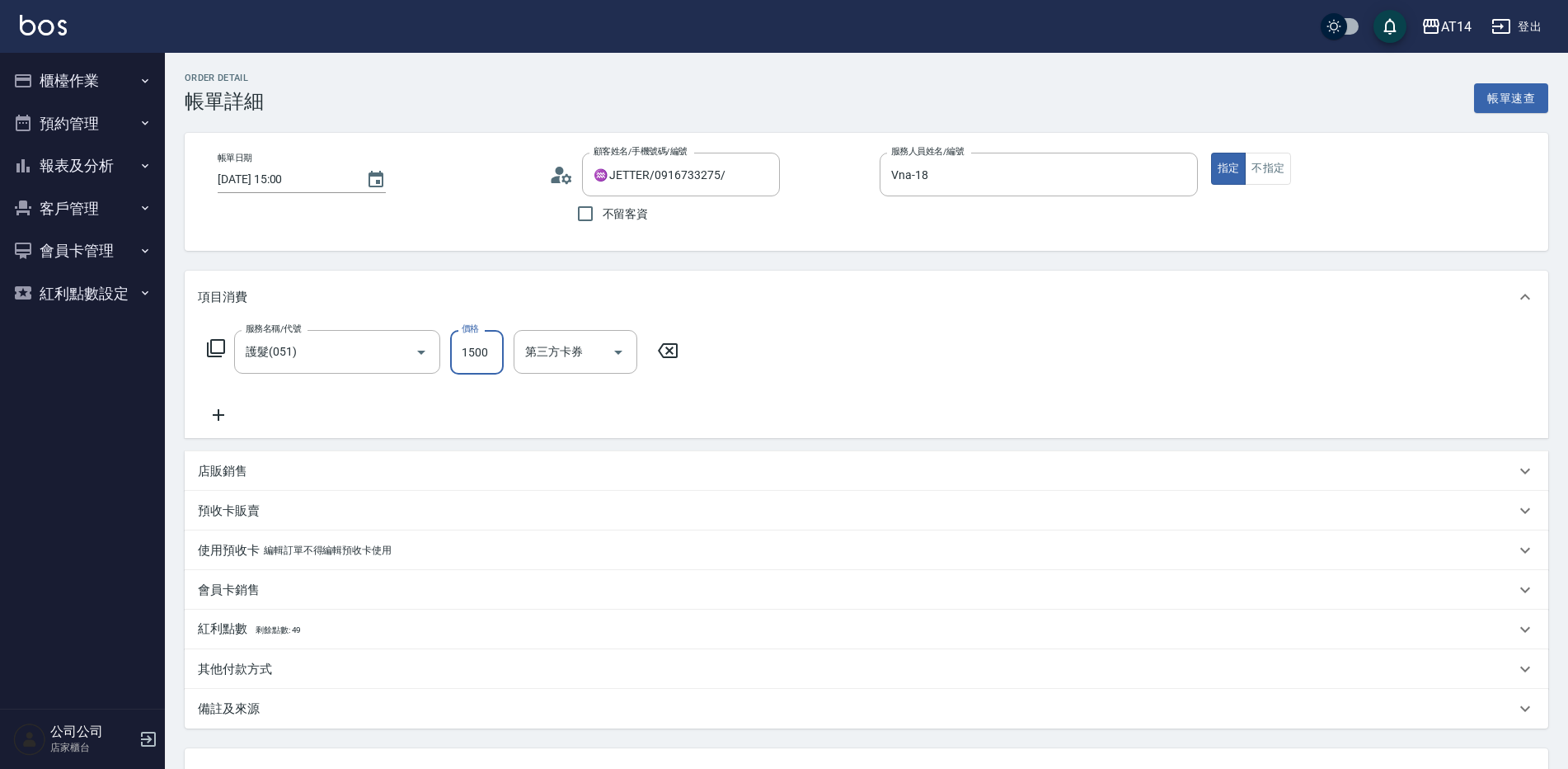
type input "3"
type input "1500"
click at [229, 408] on icon at bounding box center [218, 415] width 42 height 19
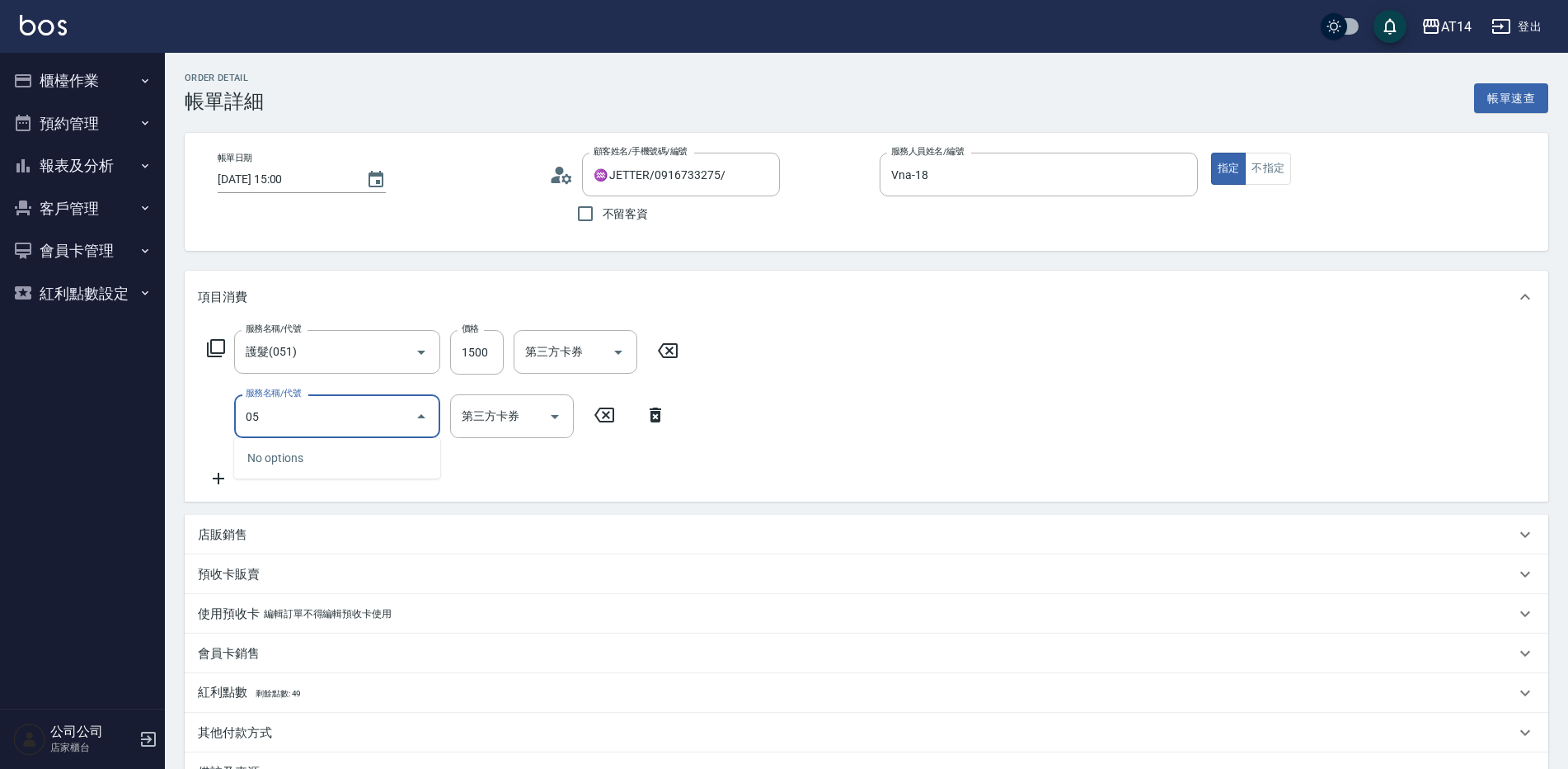
type input "052"
click at [341, 452] on span "頭皮 - 1000" at bounding box center [337, 458] width 206 height 27
type input "5"
type input "頭皮(052)"
click at [479, 393] on div "服務名稱/代號 護髮(051) 服務名稱/代號 價格 1500 價格 第三方卡券 第三方卡券 服務名稱/代號 頭皮(052) 服務名稱/代號 價格 1000 …" at bounding box center [468, 409] width 542 height 159
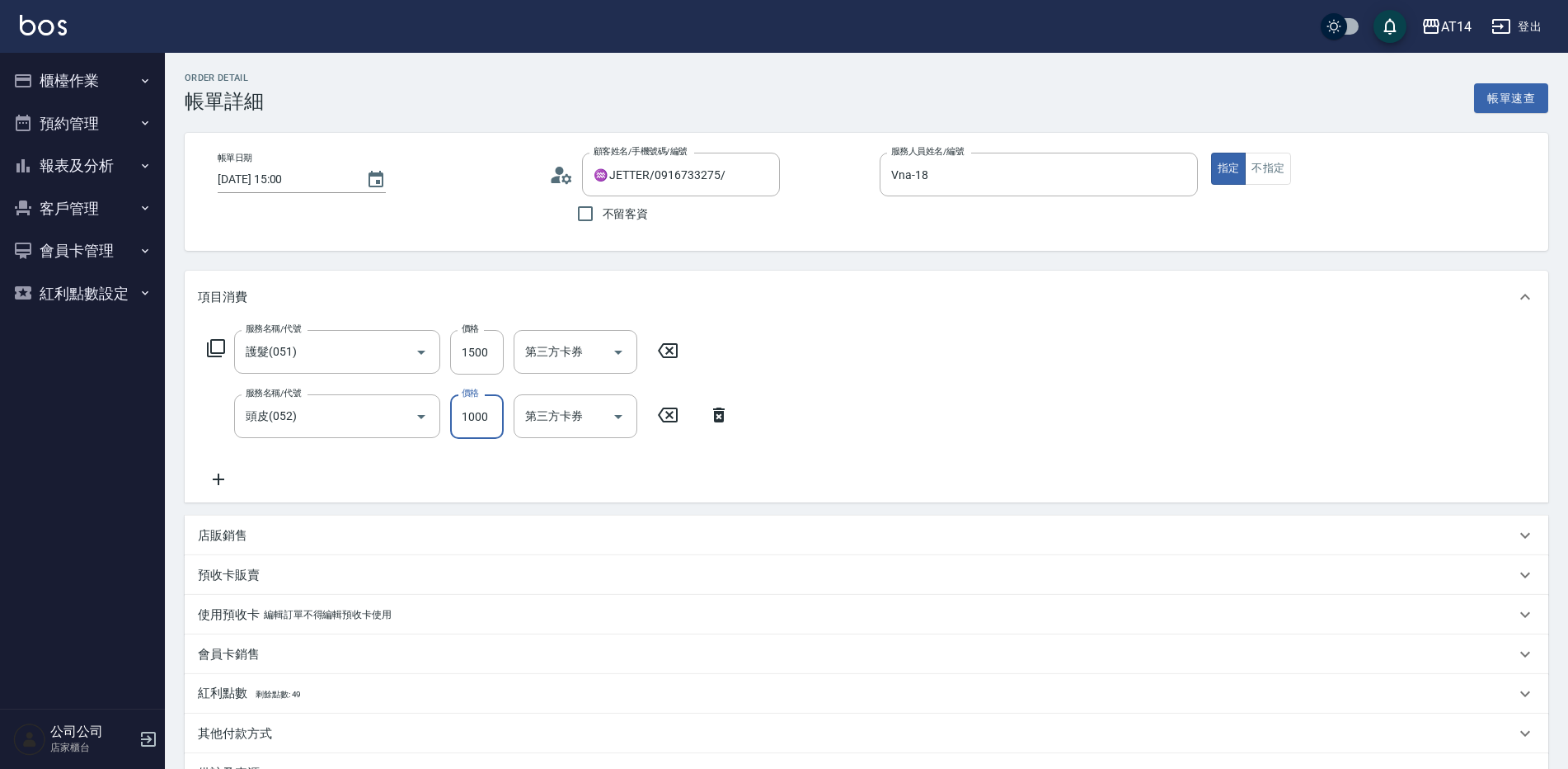
click at [479, 399] on input "1000" at bounding box center [476, 416] width 54 height 44
type input "9"
type input "3"
type input "900"
type input "5"
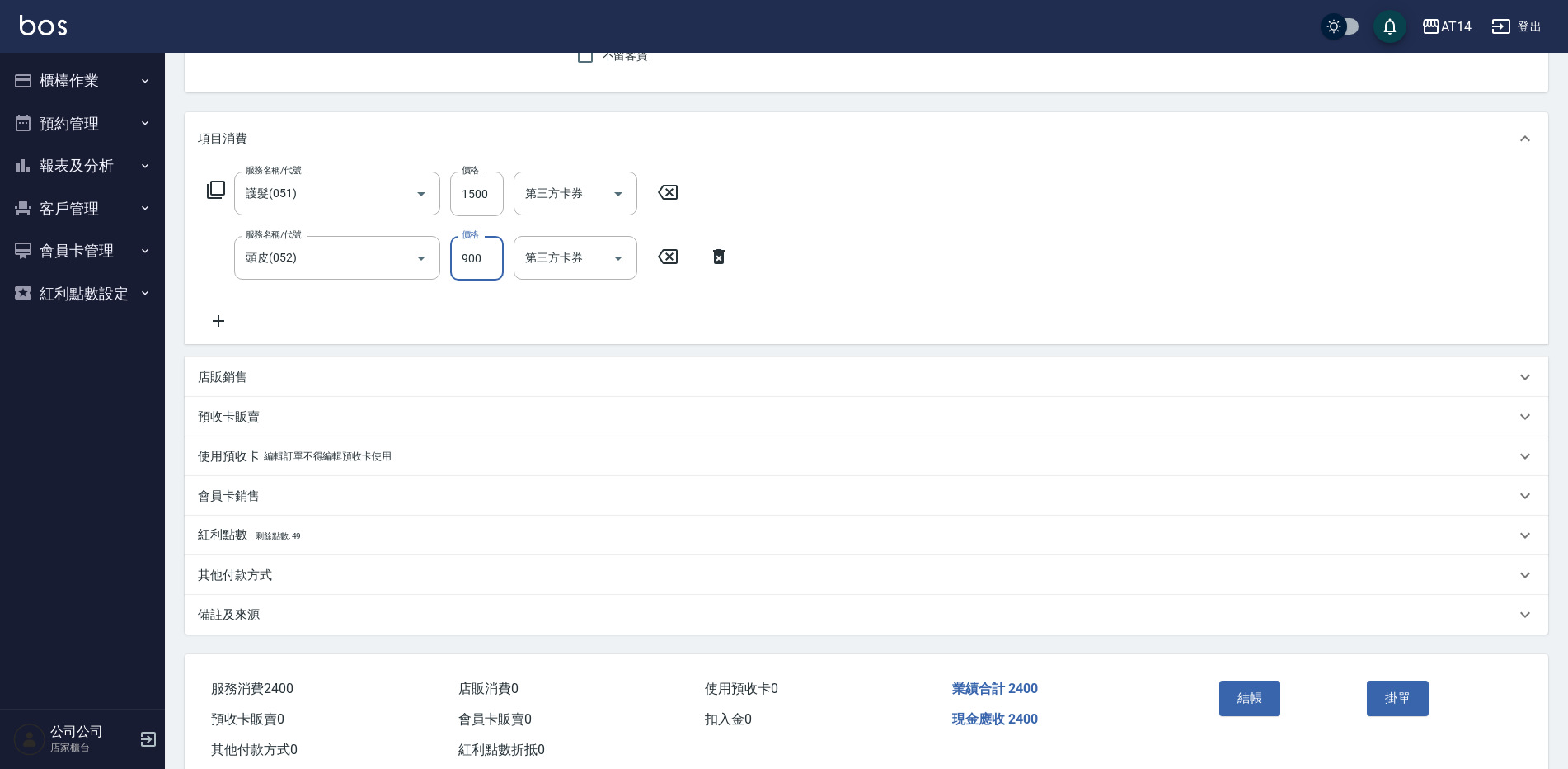
scroll to position [202, 0]
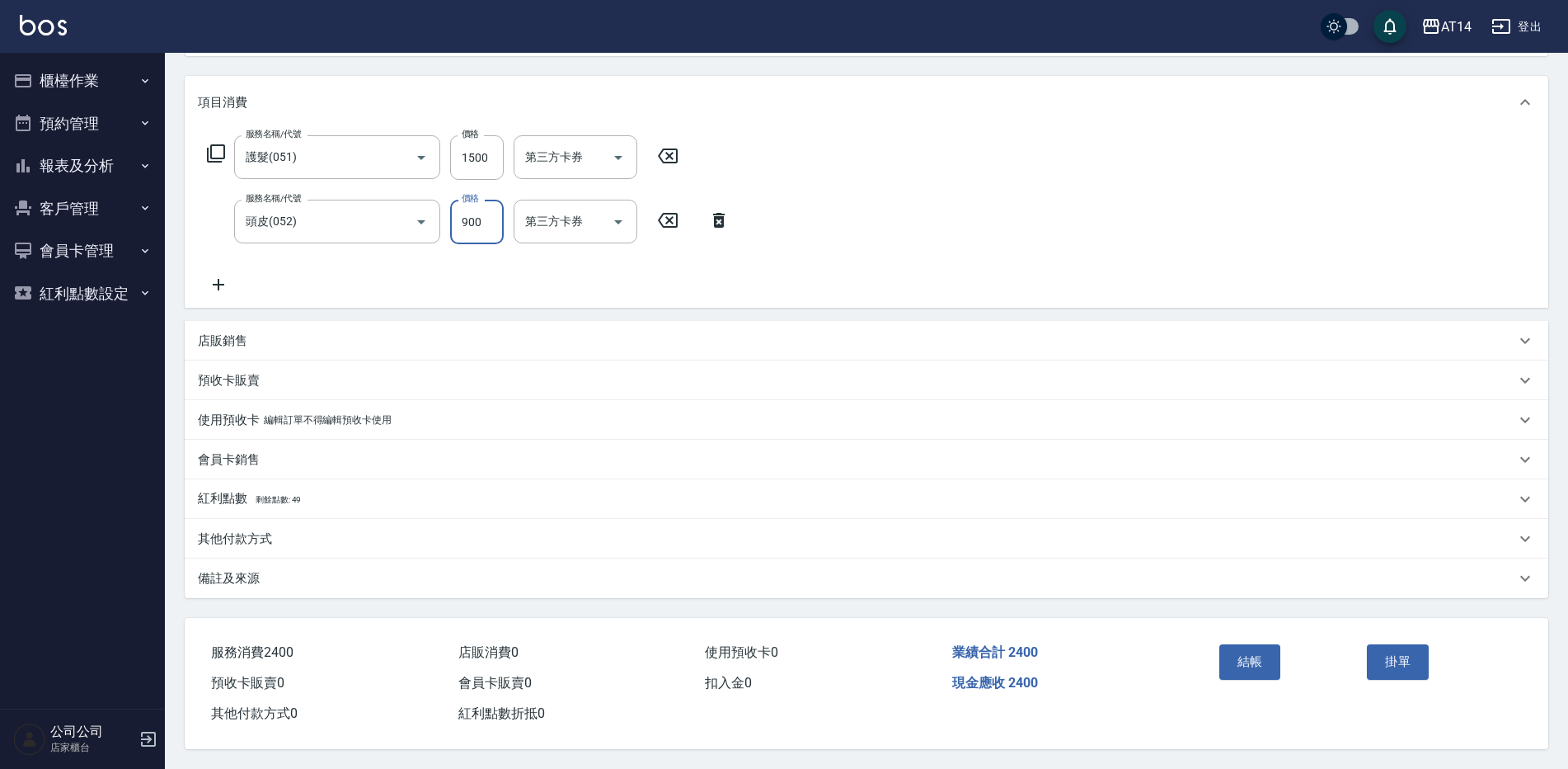
type input "900"
click at [329, 586] on div "備註及來源" at bounding box center [866, 578] width 1363 height 40
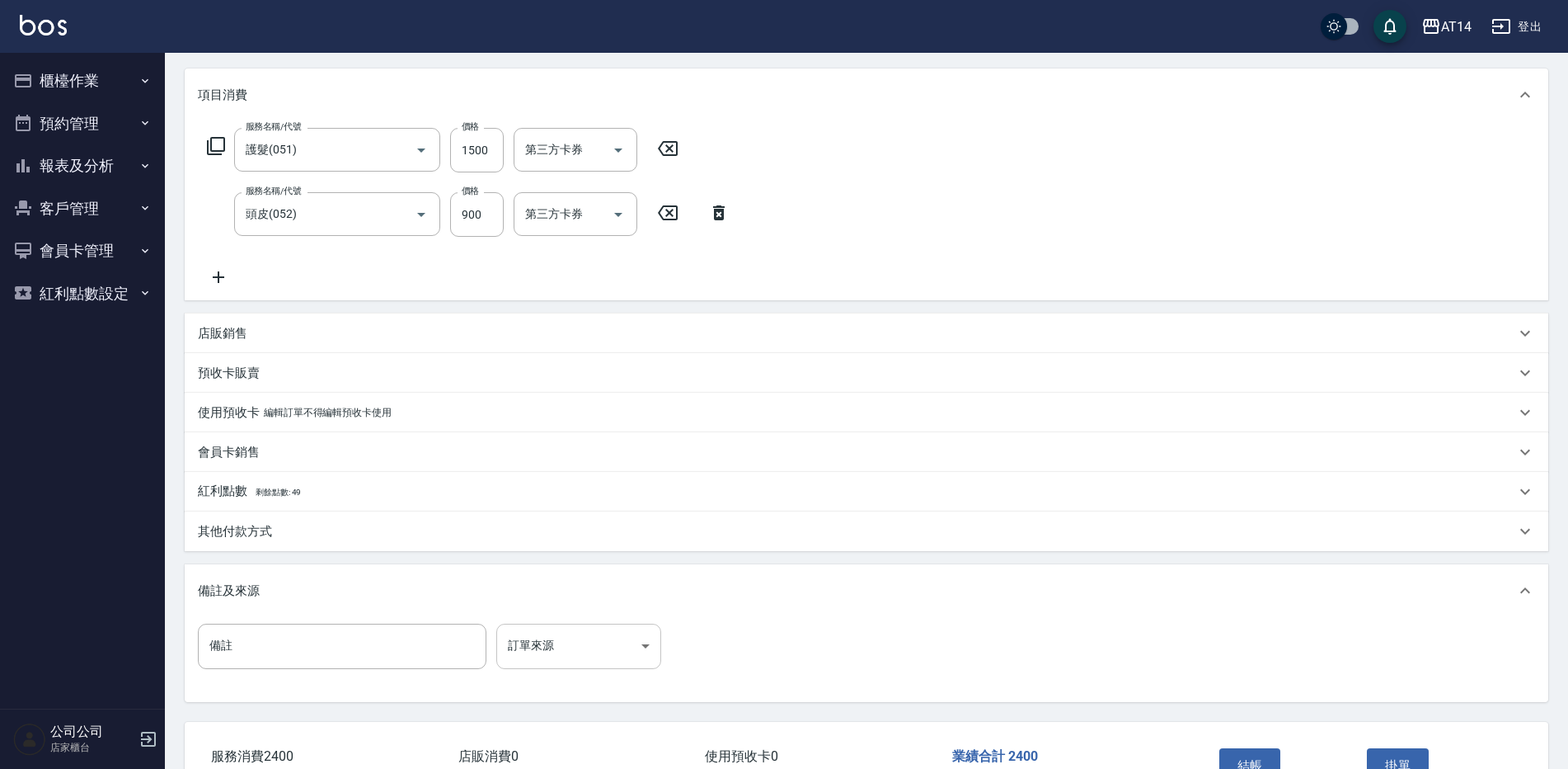
click at [589, 657] on body "AT14 登出 櫃檯作業 打帳單 帳單列表 掛單列表 現金收支登錄 材料自購登錄 每日結帳 排班表 掃碼打卡 預約管理 預約管理 單日預約紀錄 單週預約紀錄 …" at bounding box center [784, 335] width 1568 height 1075
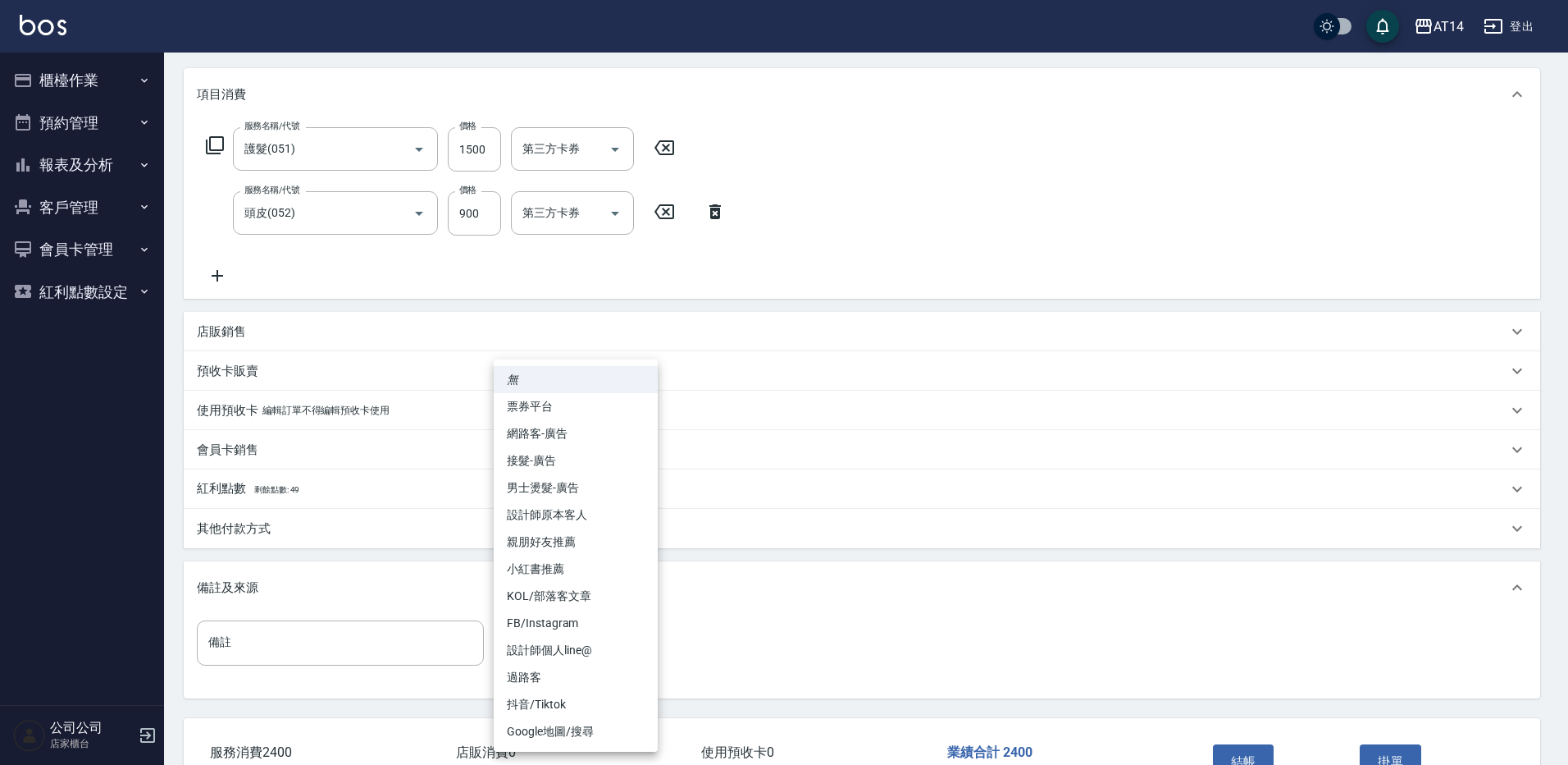
click at [584, 510] on li "設計師原本客人" at bounding box center [576, 514] width 164 height 27
type input "設計師原本客人"
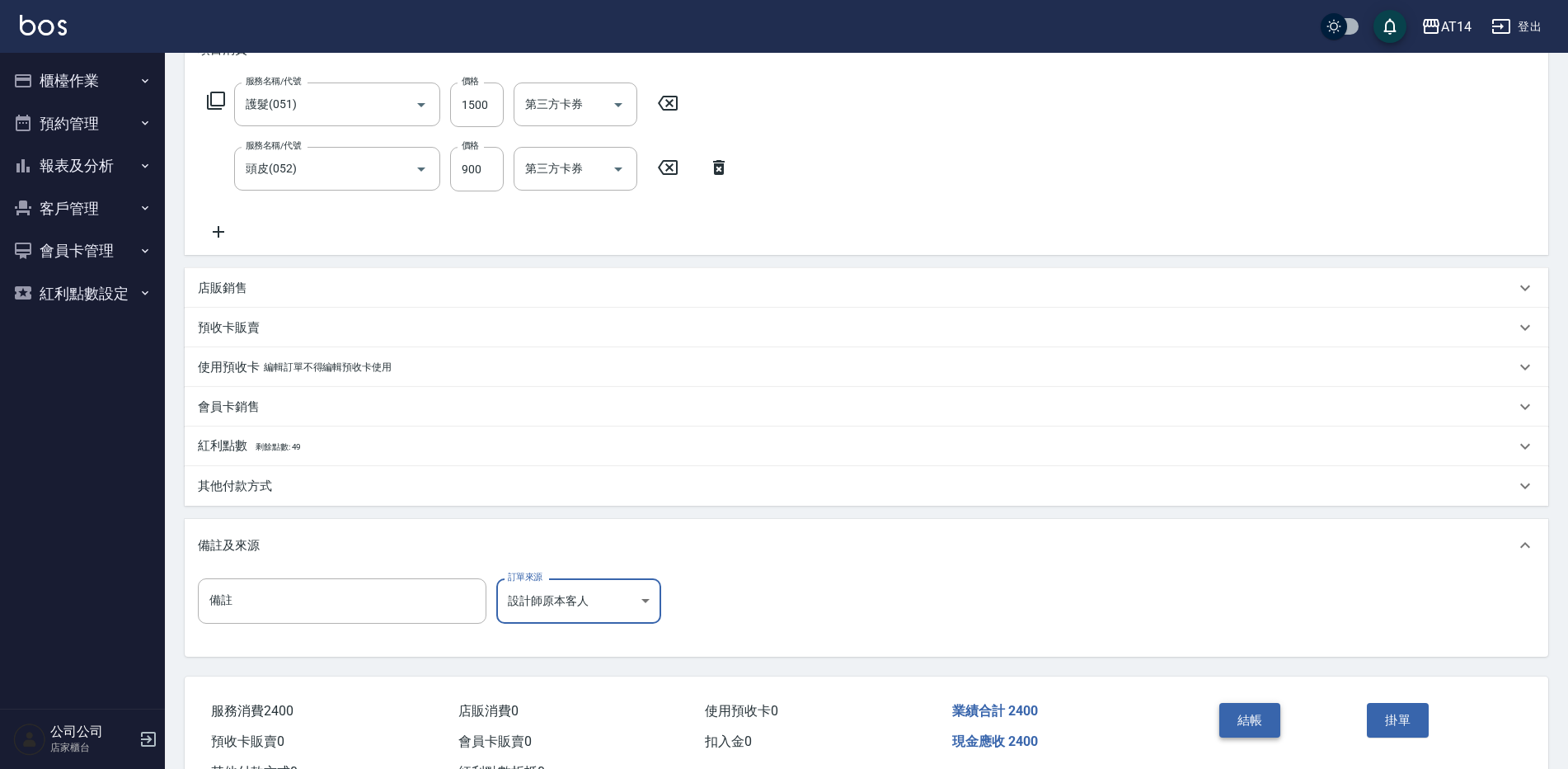
scroll to position [285, 0]
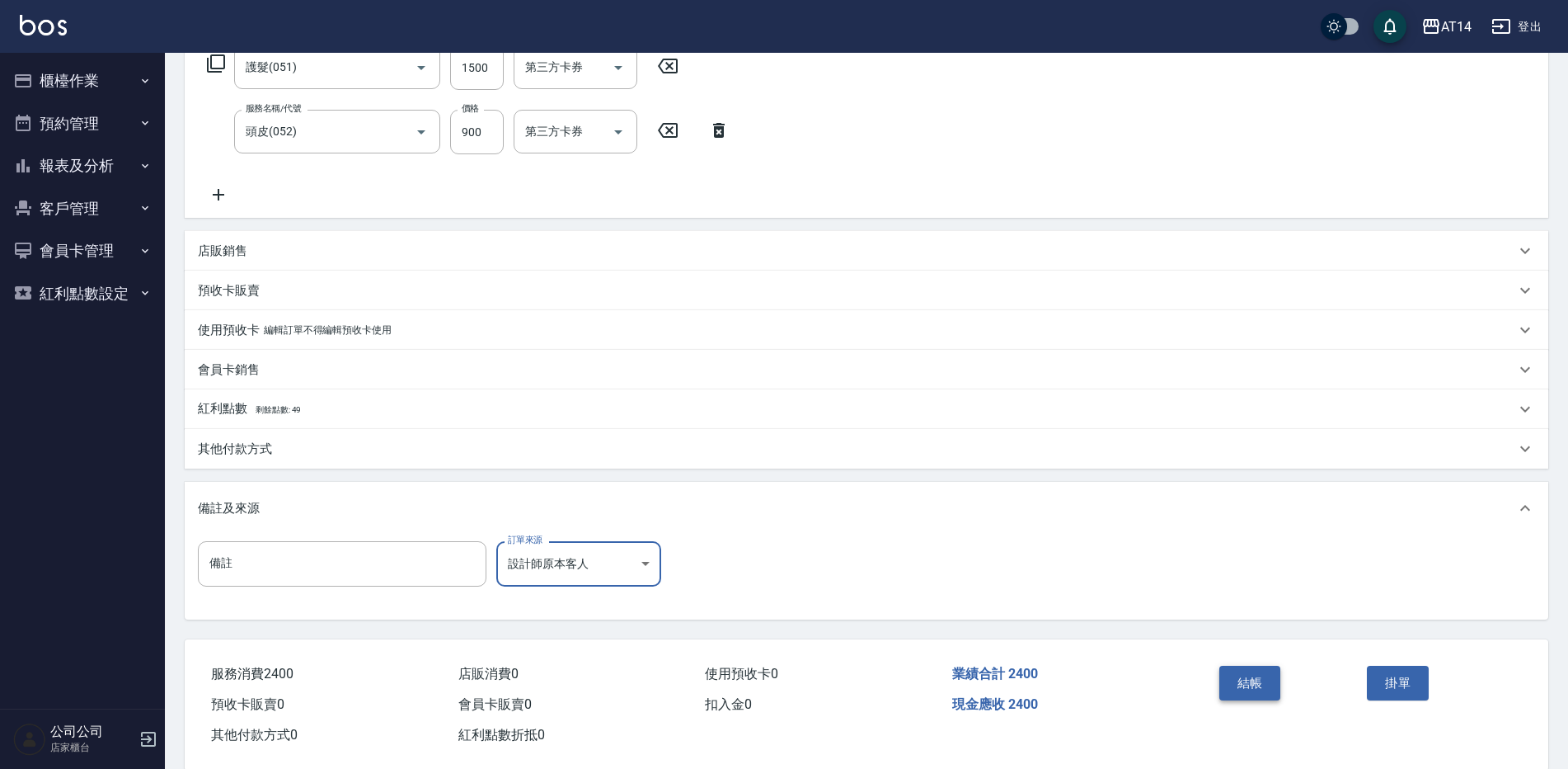
click at [1260, 679] on button "結帳" at bounding box center [1250, 682] width 62 height 34
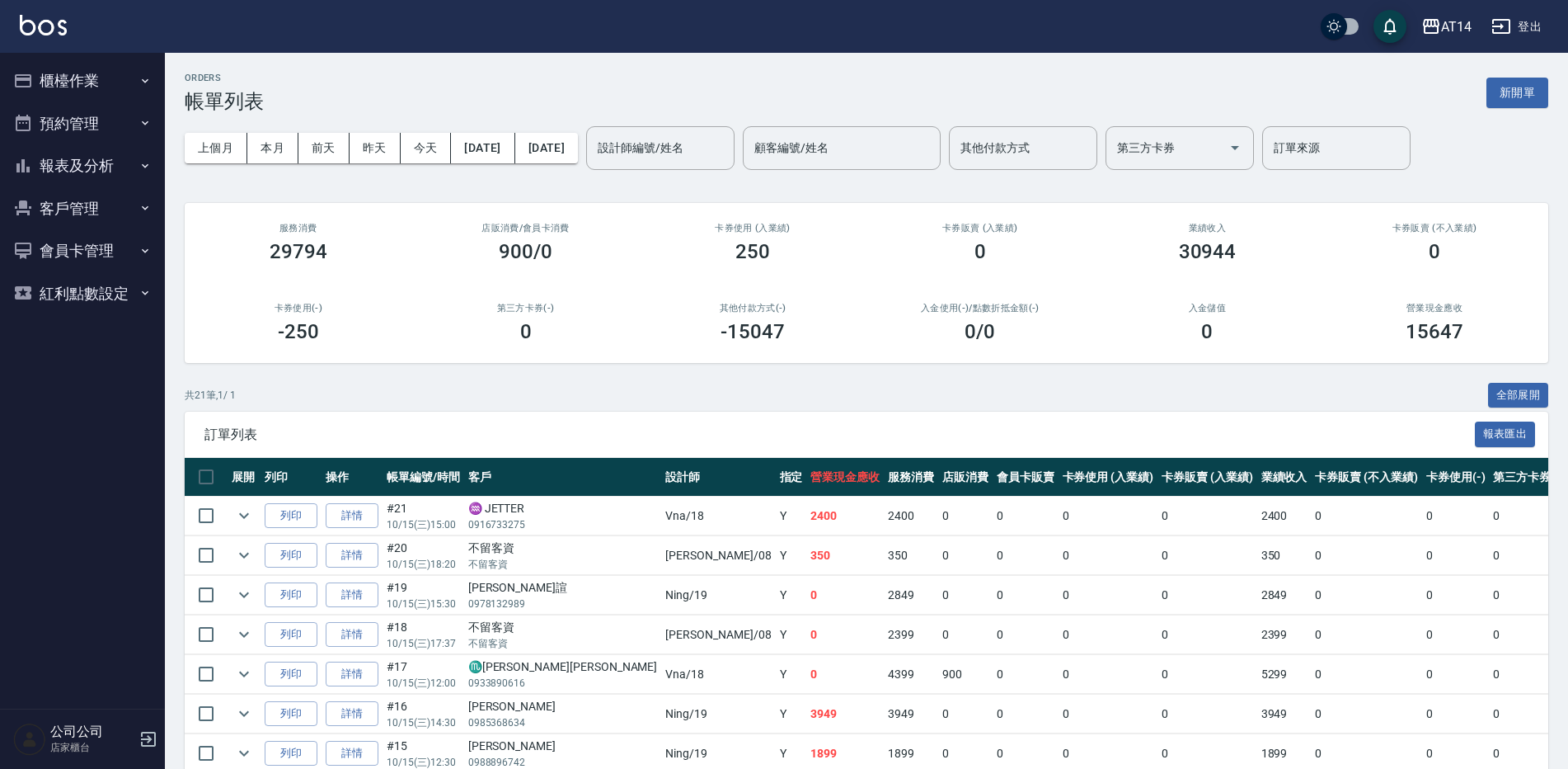
click at [136, 85] on button "櫃檯作業" at bounding box center [82, 80] width 152 height 43
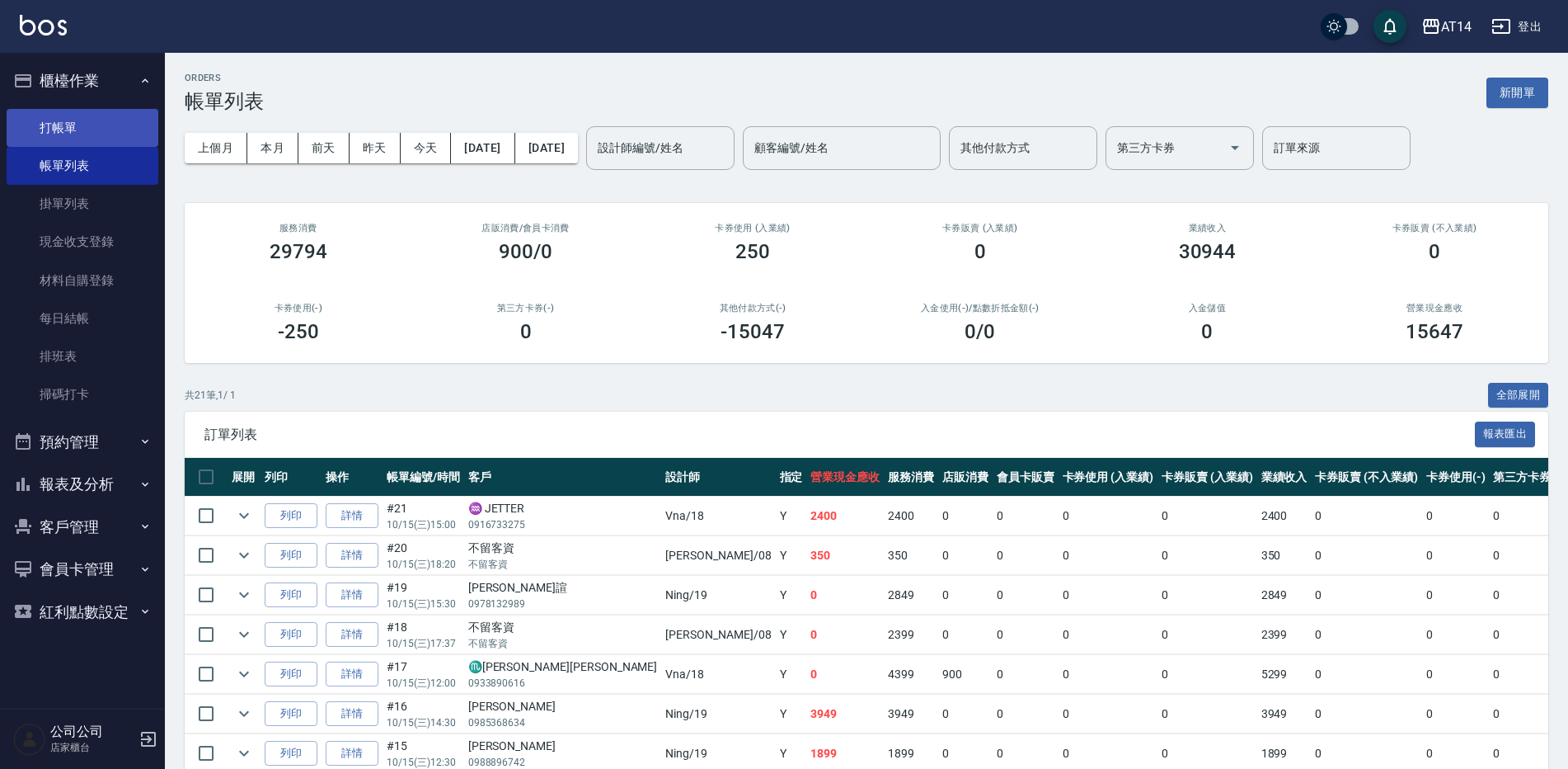
click at [114, 129] on link "打帳單" at bounding box center [82, 127] width 152 height 38
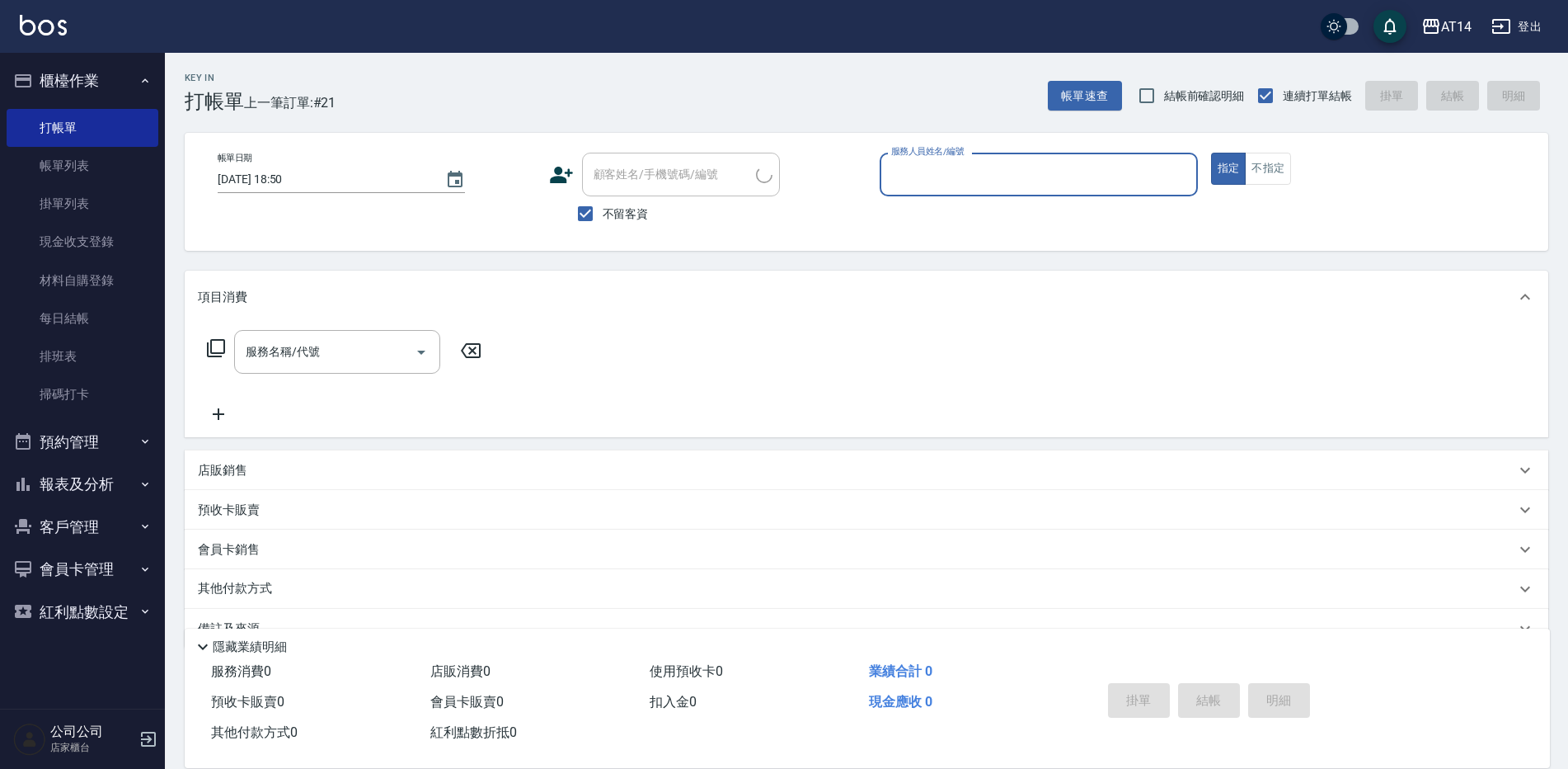
click at [106, 72] on button "櫃檯作業" at bounding box center [82, 80] width 152 height 43
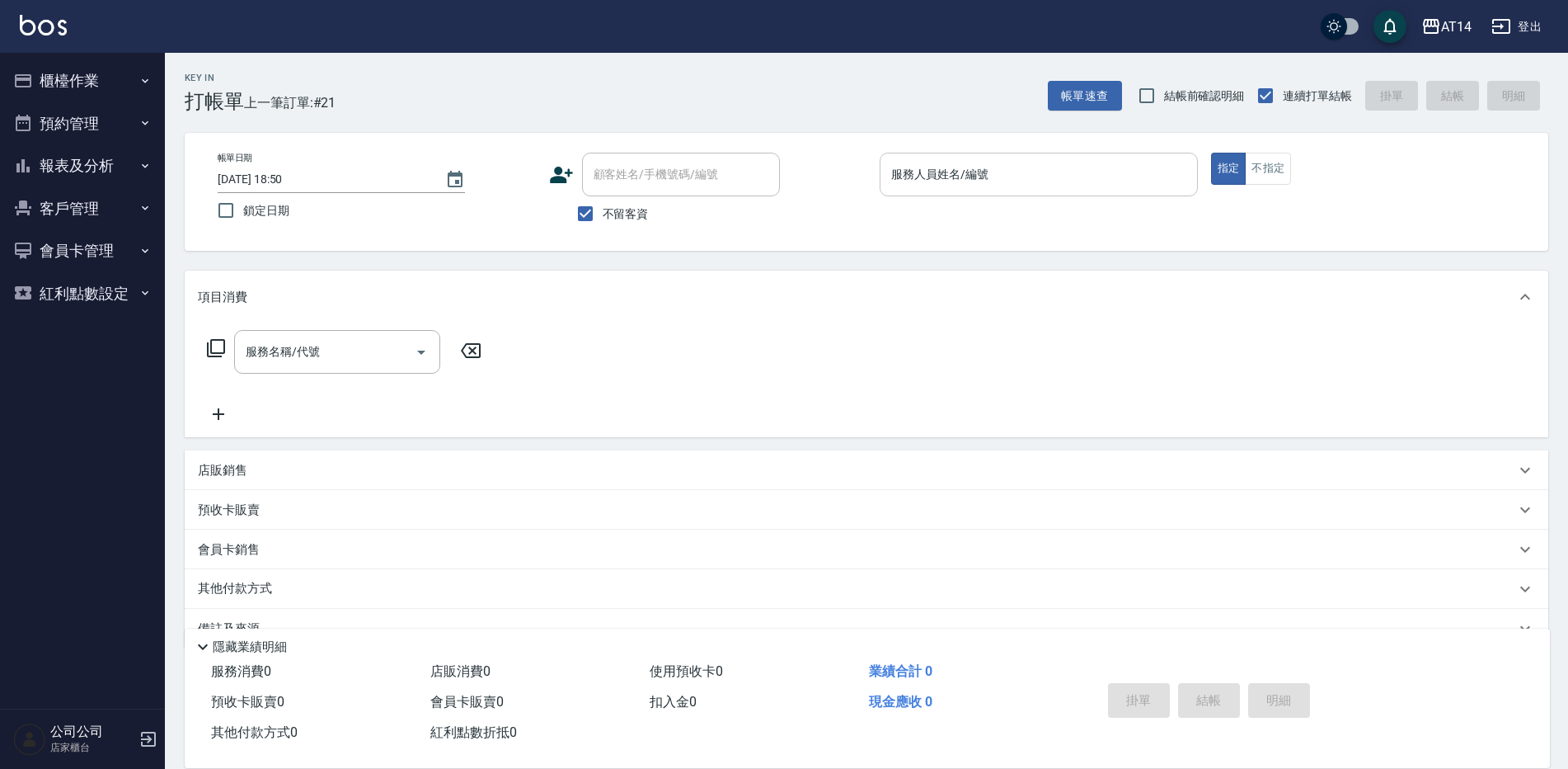
click at [973, 153] on div "服務人員姓名/編號" at bounding box center [1039, 174] width 318 height 43
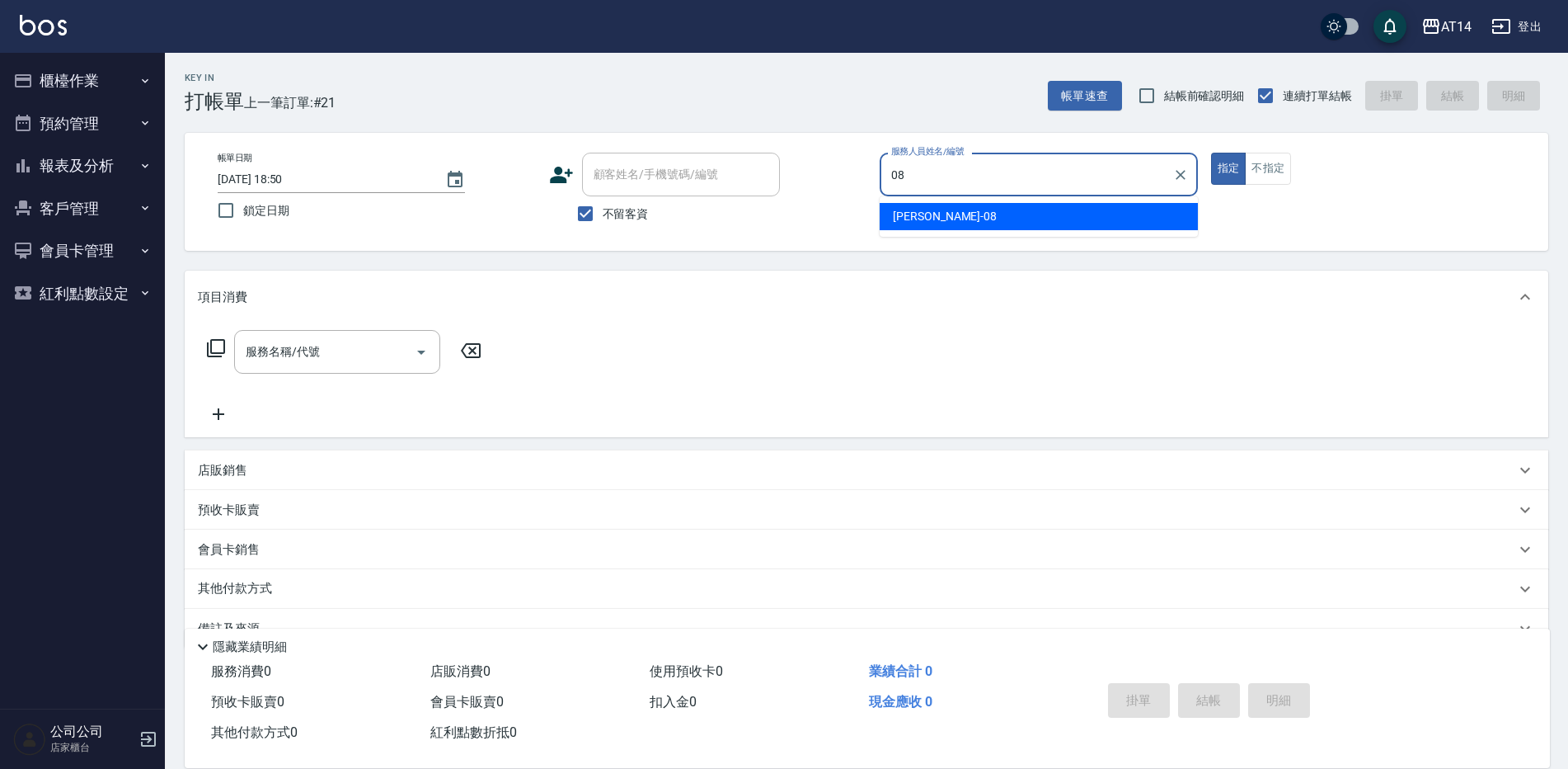
type input "08"
type button "true"
type input "[PERSON_NAME]-08"
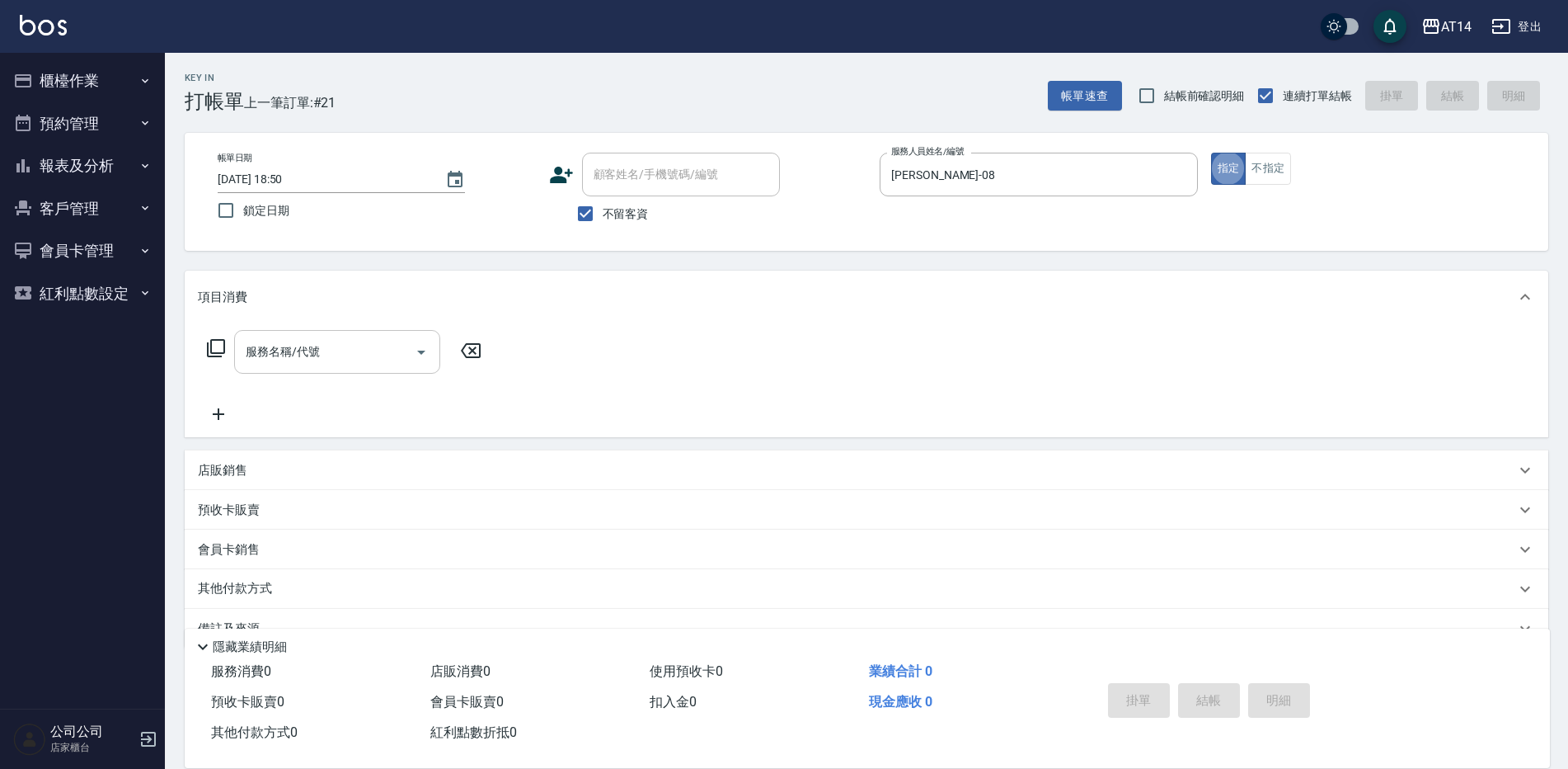
click at [338, 349] on input "服務名稱/代號" at bounding box center [324, 352] width 166 height 29
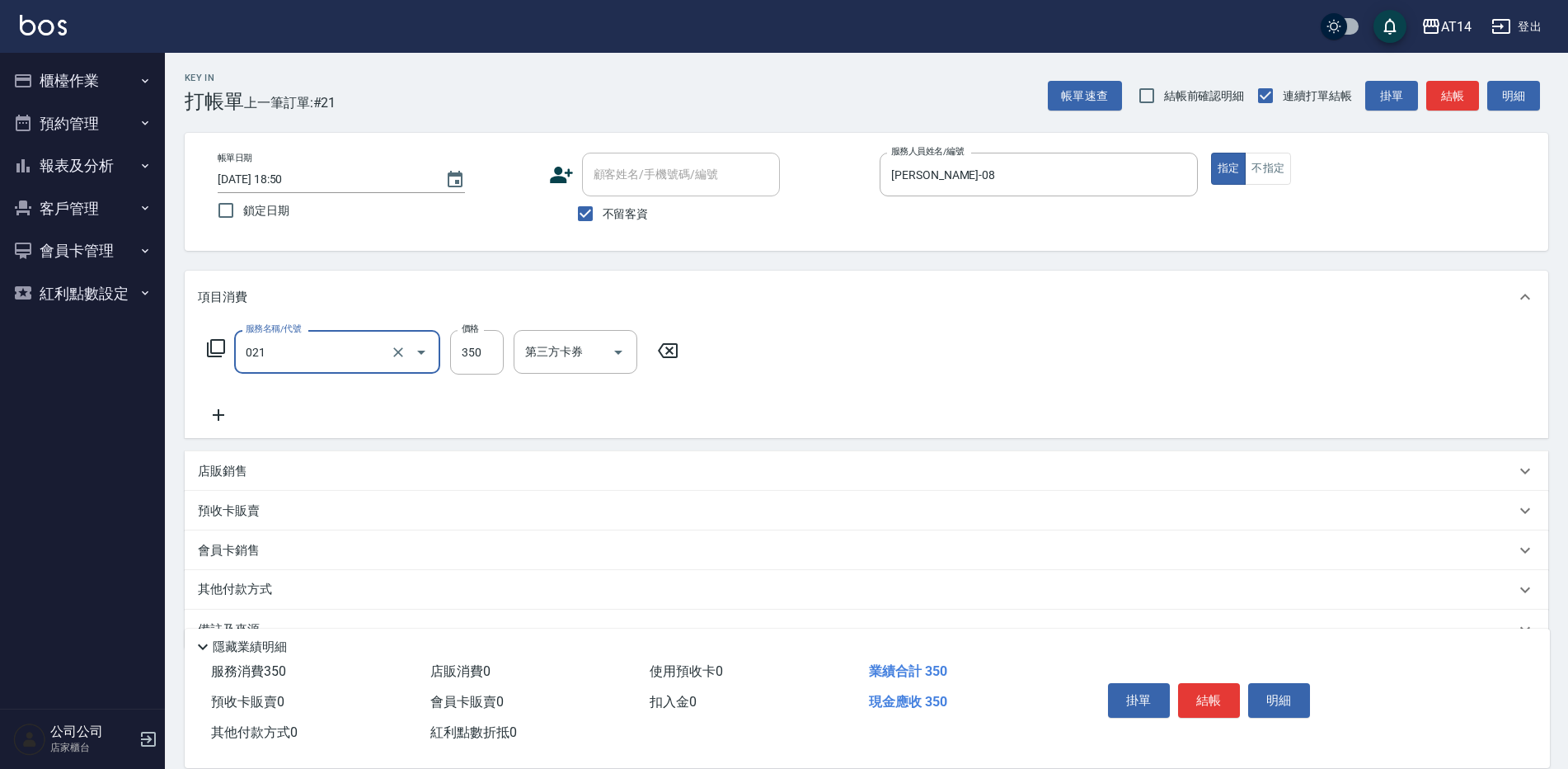
type input "剪髮(021)"
click at [1202, 676] on div "掛單 結帳 明細" at bounding box center [1209, 702] width 216 height 52
click at [1201, 689] on button "結帳" at bounding box center [1208, 700] width 62 height 34
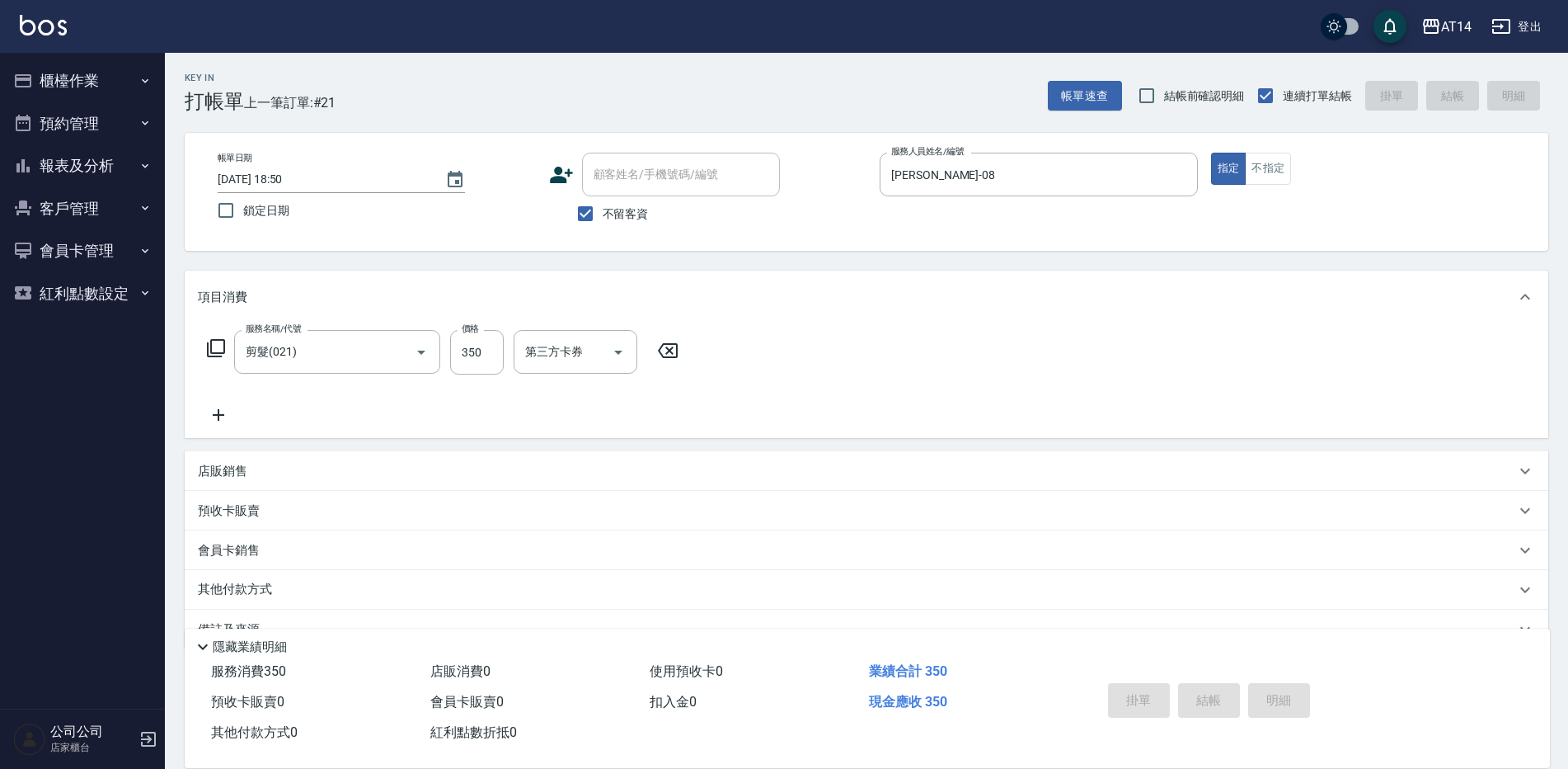
type input "[DATE] 19:04"
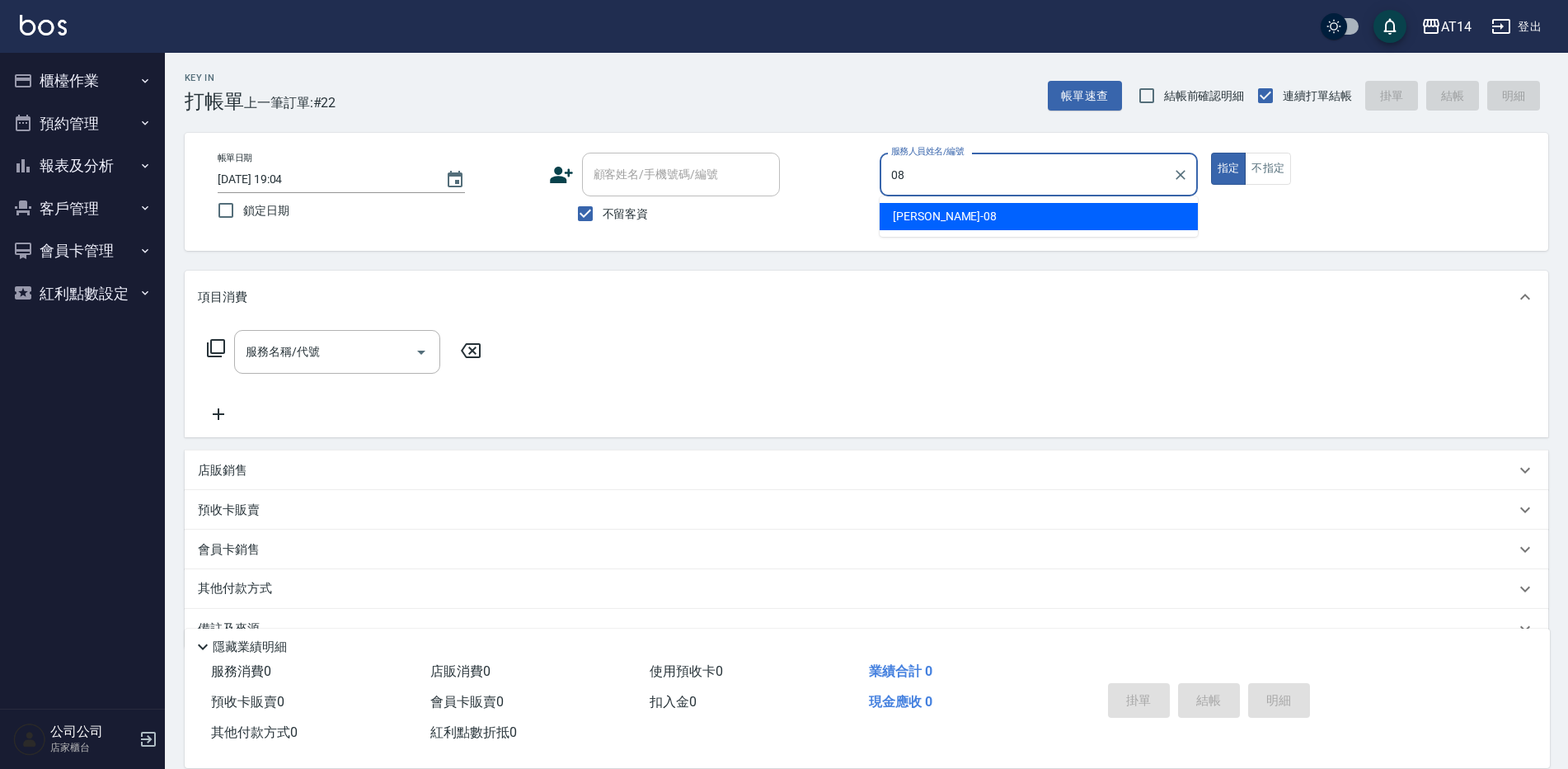
type input "[PERSON_NAME]-08"
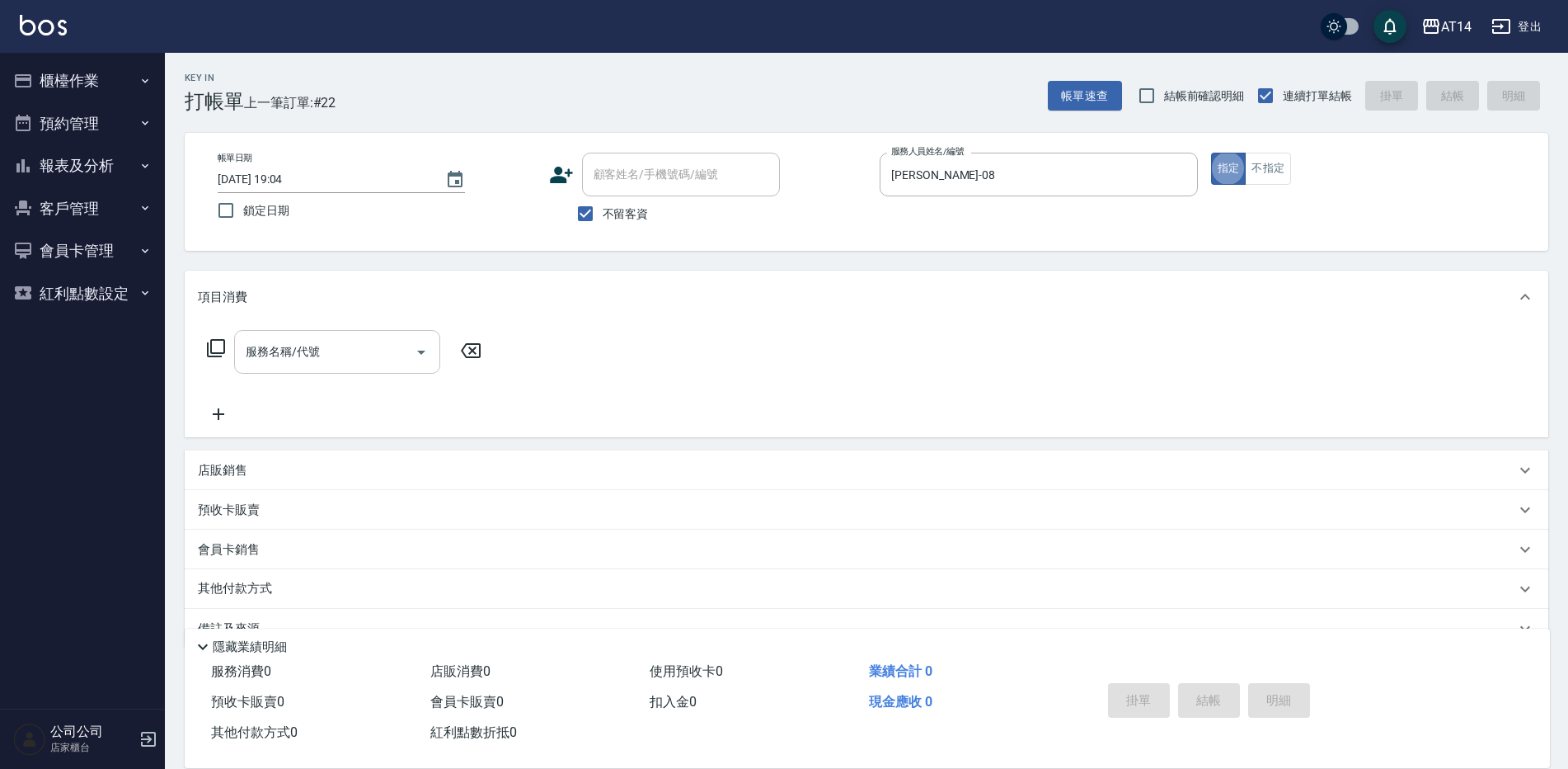
click at [327, 350] on input "服務名稱/代號" at bounding box center [324, 352] width 166 height 29
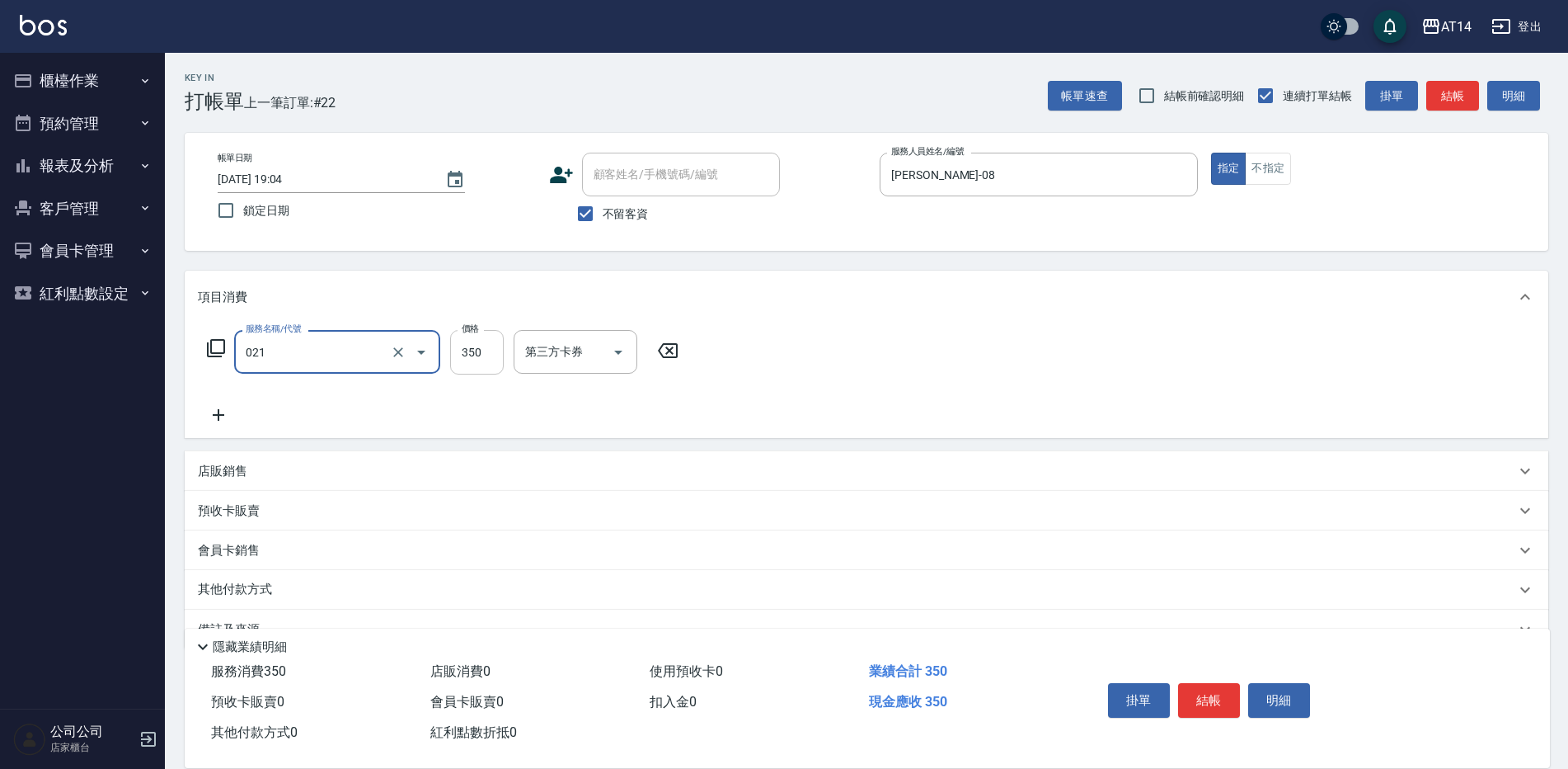
drag, startPoint x: 515, startPoint y: 358, endPoint x: 497, endPoint y: 348, distance: 20.6
click at [514, 356] on div "第三方卡券" at bounding box center [575, 351] width 124 height 43
type input "剪髮(021)"
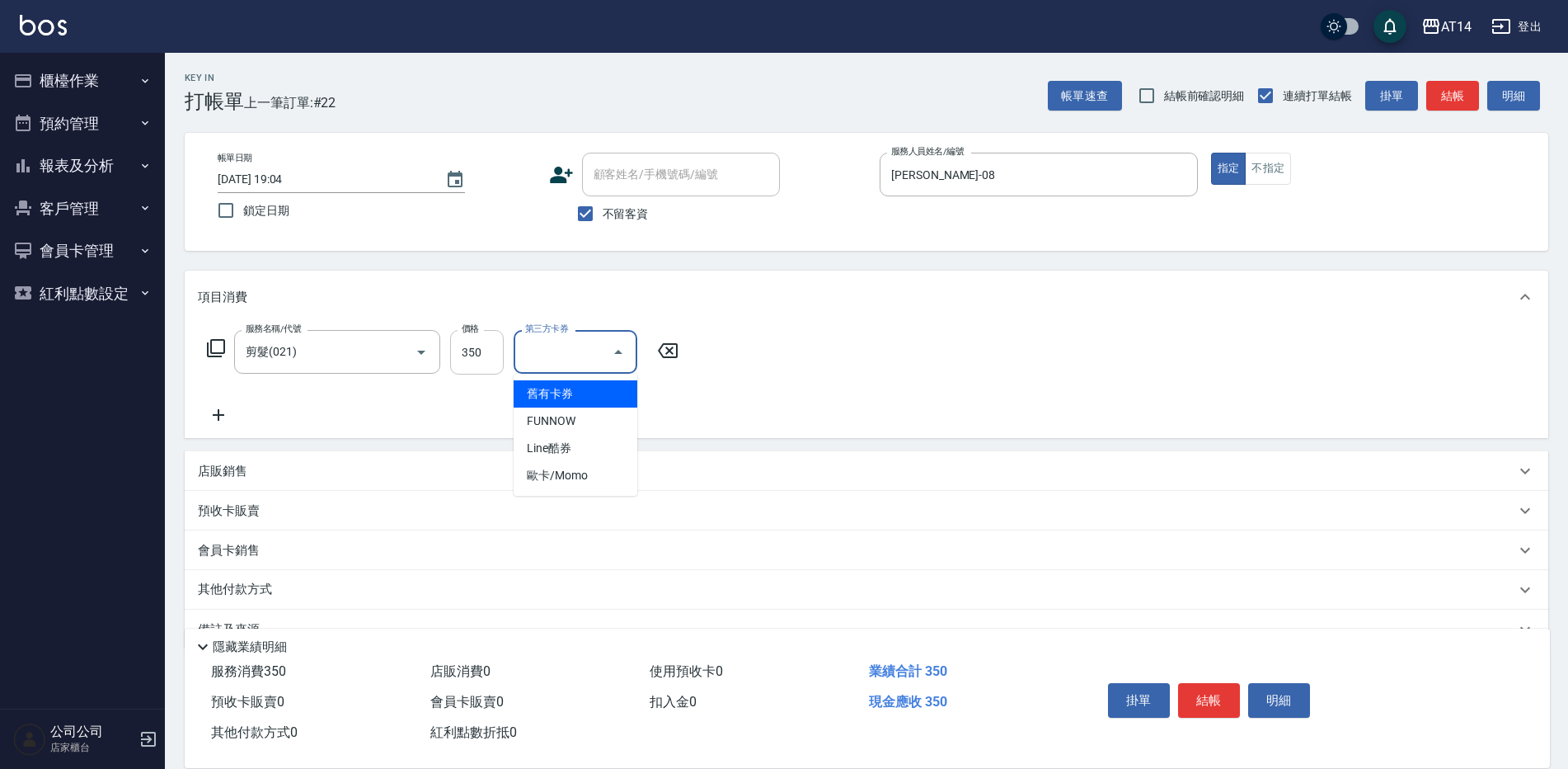
click at [494, 348] on input "350" at bounding box center [476, 352] width 54 height 44
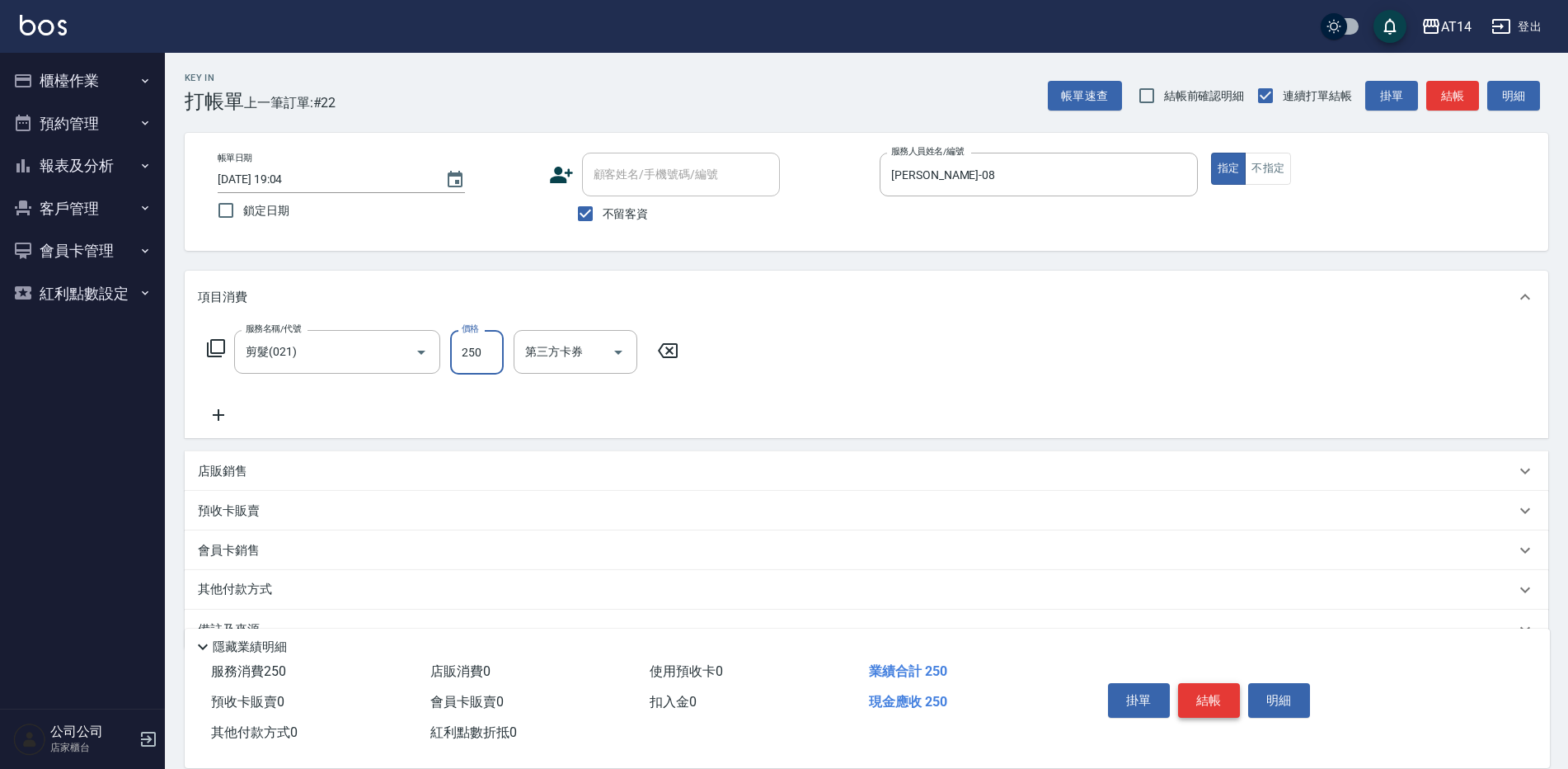
type input "250"
click at [1218, 683] on button "結帳" at bounding box center [1208, 700] width 62 height 34
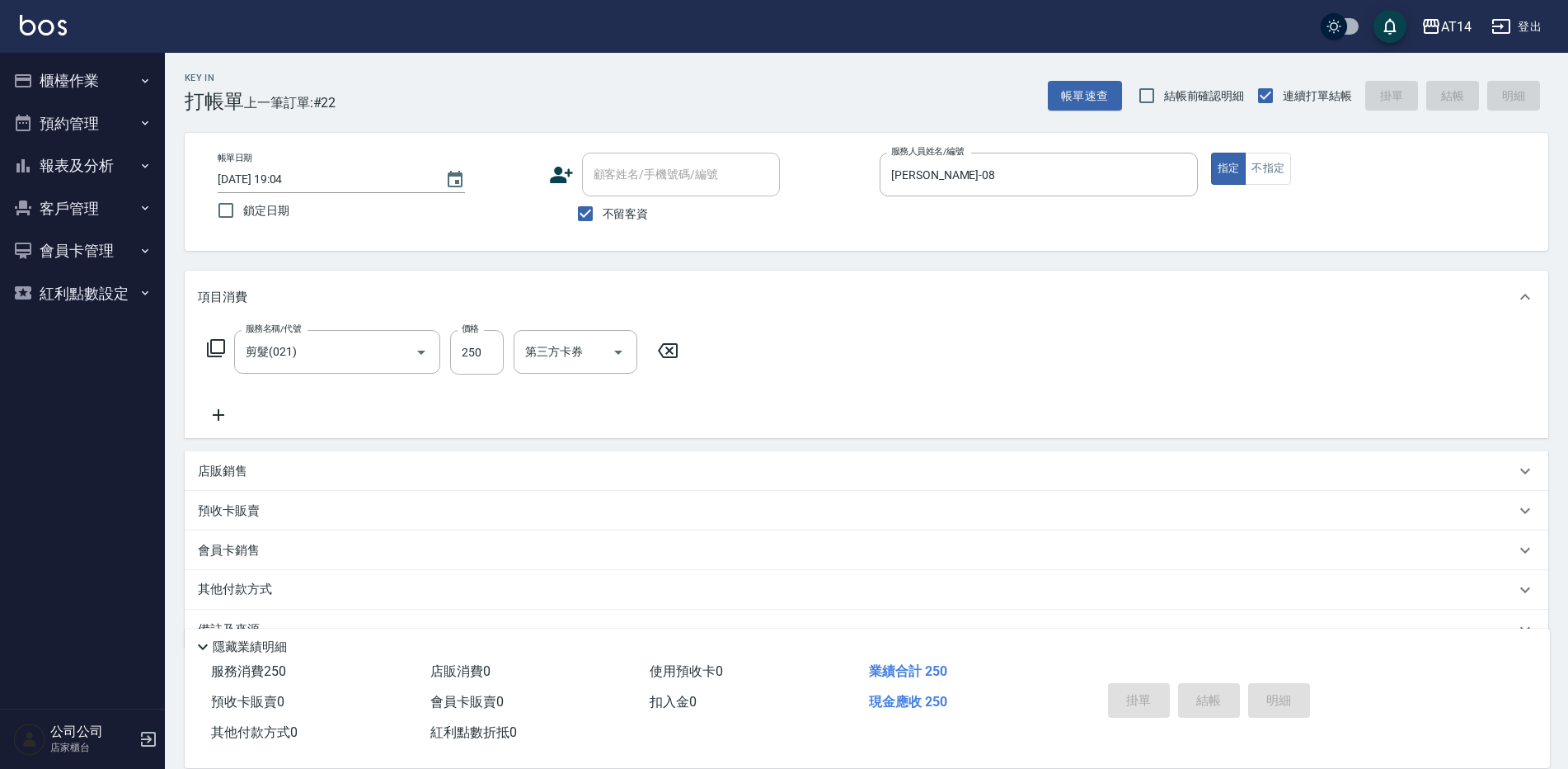
type input "[DATE] 19:31"
click at [129, 112] on button "預約管理" at bounding box center [82, 124] width 152 height 43
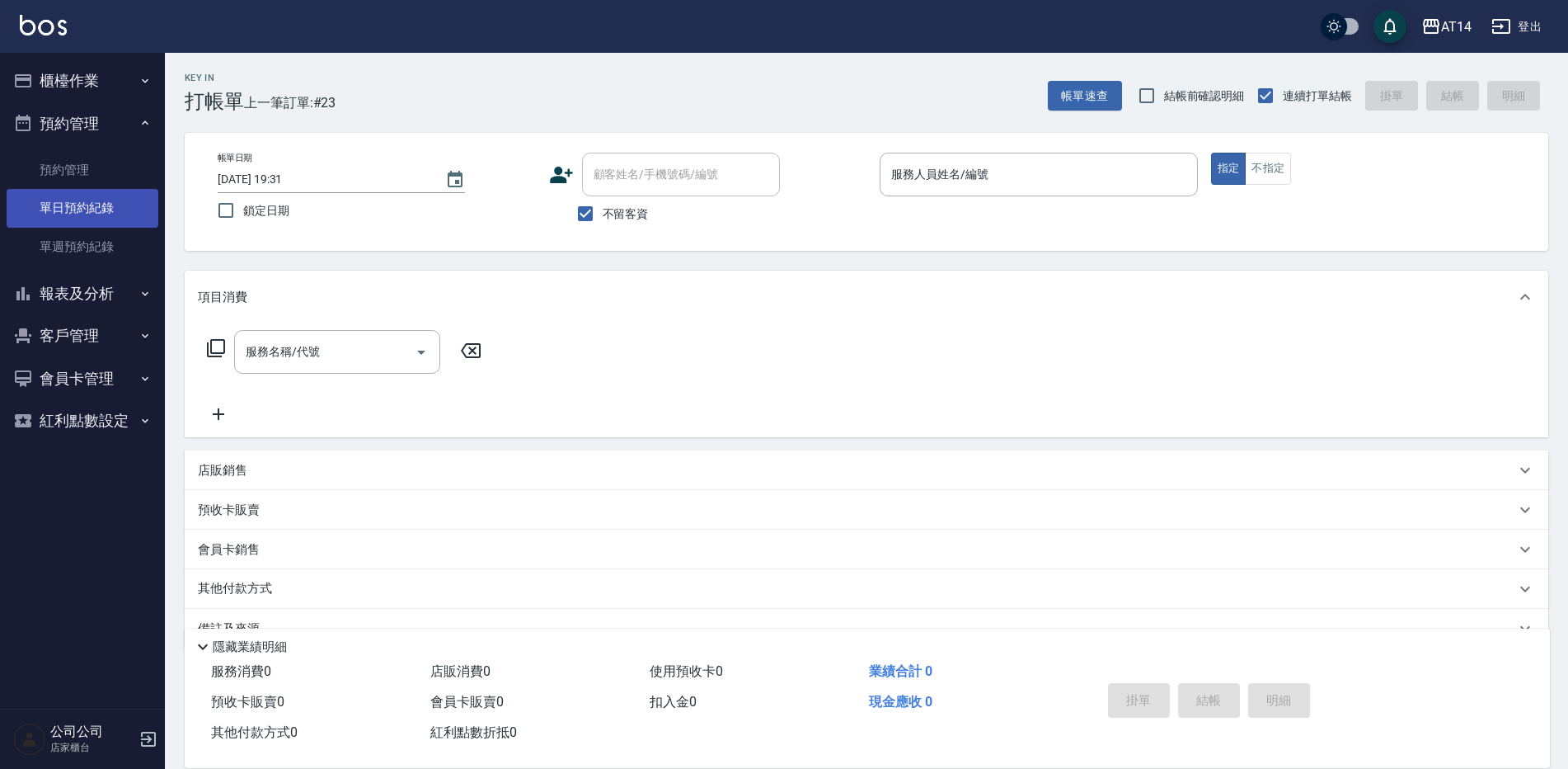
click at [127, 217] on link "單日預約紀錄" at bounding box center [82, 208] width 152 height 38
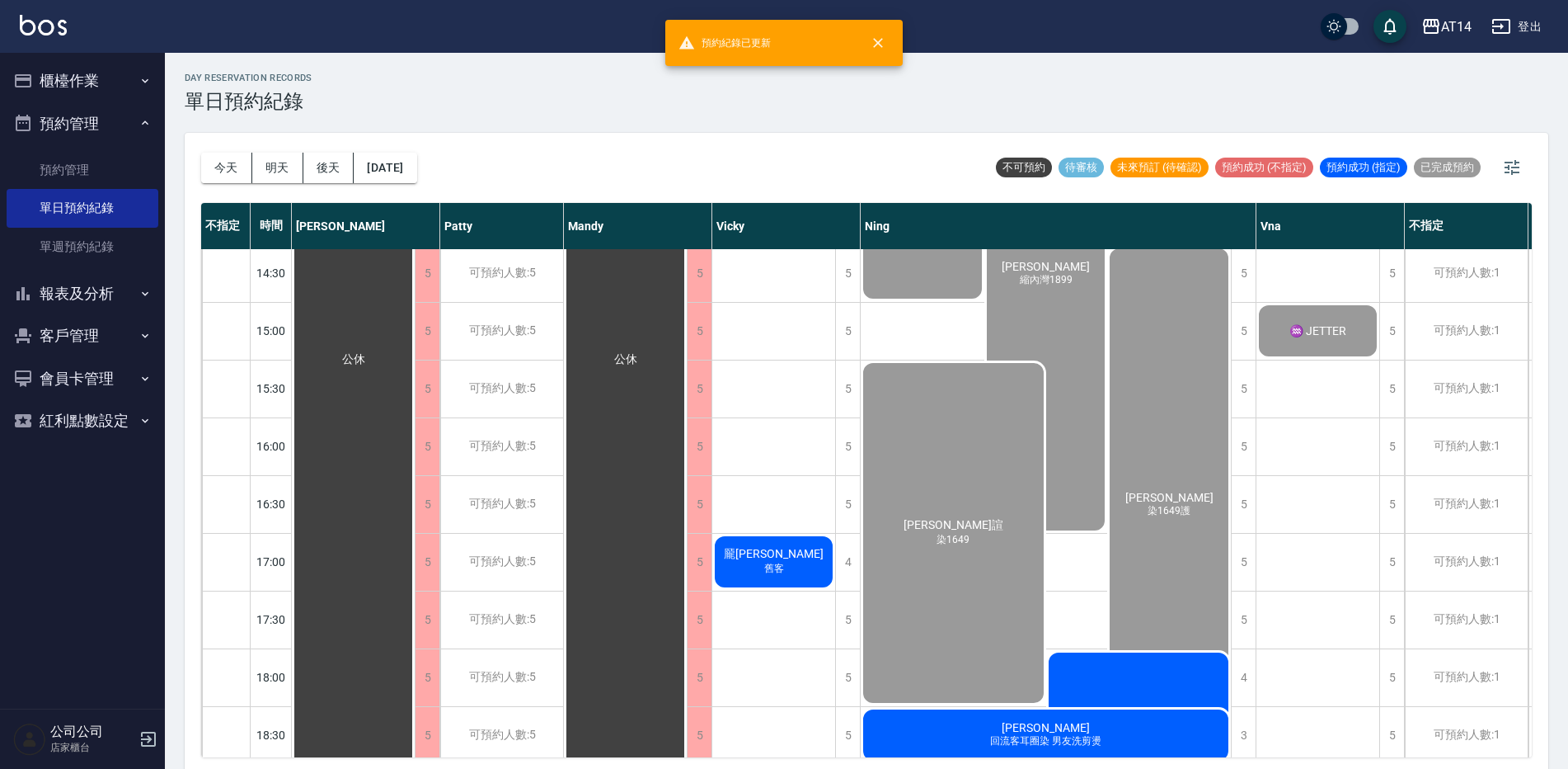
scroll to position [495, 0]
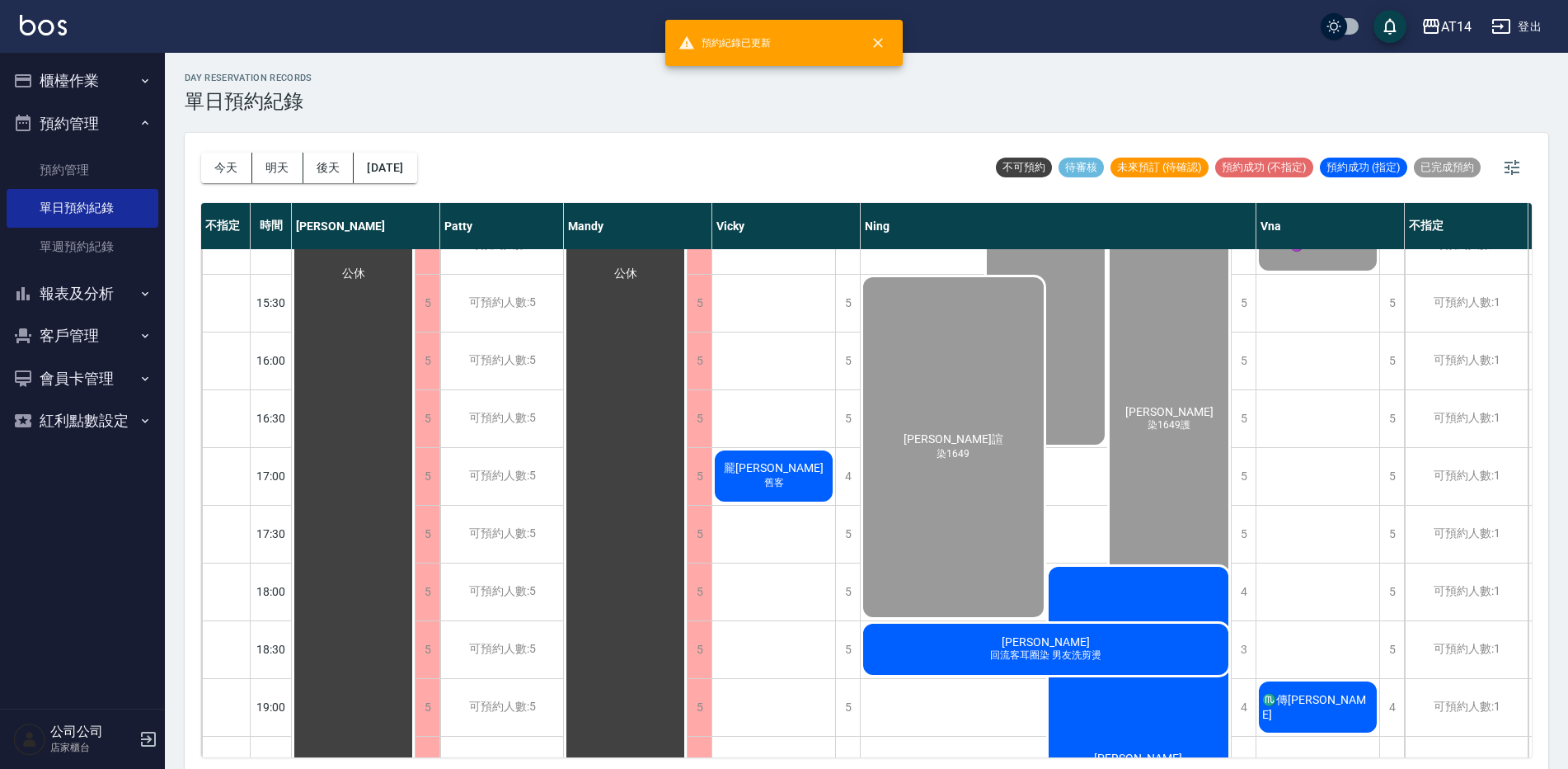
click at [1309, 701] on span "♏傳[PERSON_NAME]" at bounding box center [1317, 707] width 117 height 28
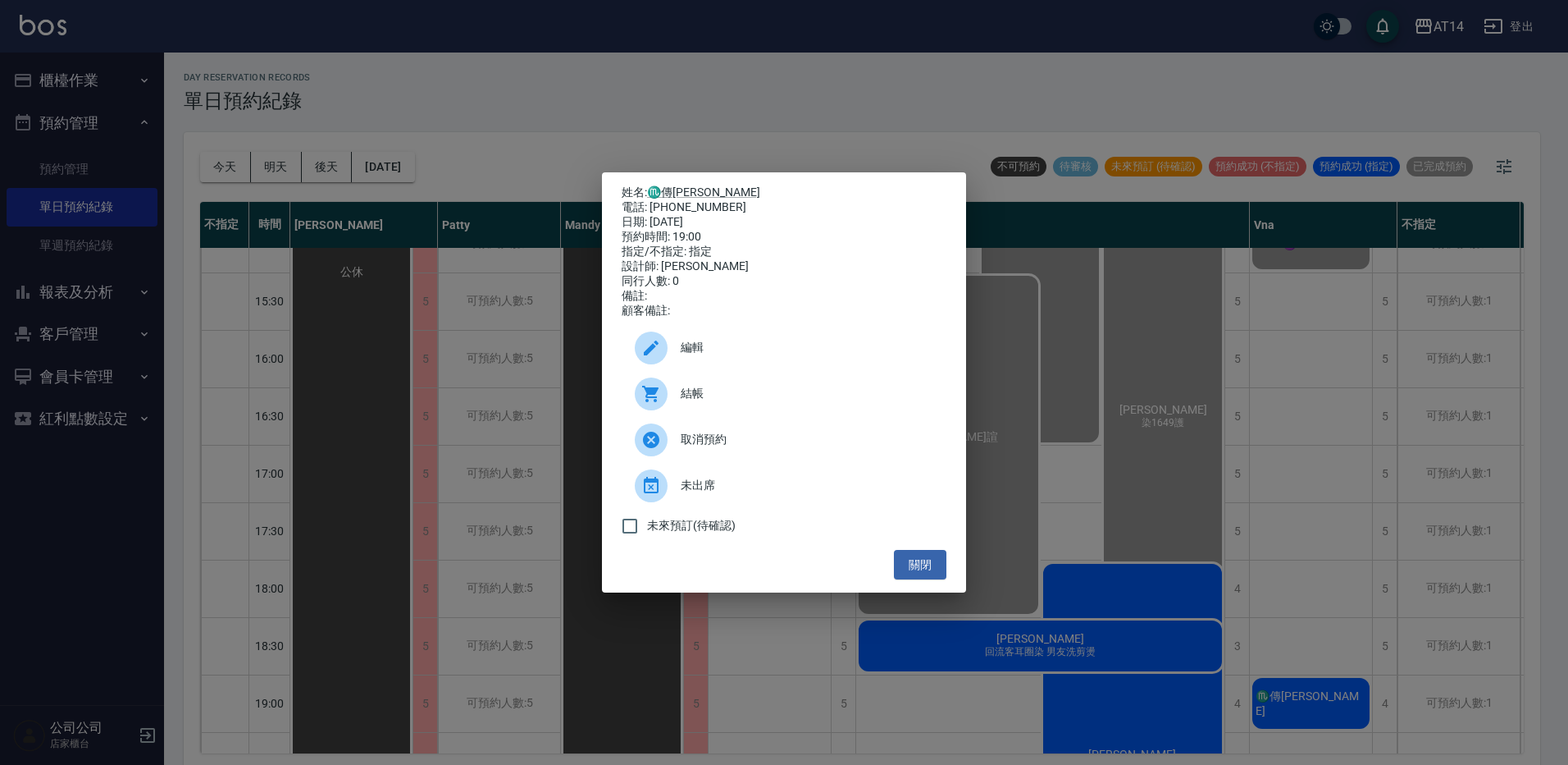
click at [692, 200] on div "電話: [PHONE_NUMBER]" at bounding box center [783, 208] width 324 height 15
drag, startPoint x: 692, startPoint y: 194, endPoint x: 687, endPoint y: 205, distance: 12.1
copy div "0919456722"
click at [933, 568] on button "關閉" at bounding box center [920, 565] width 53 height 31
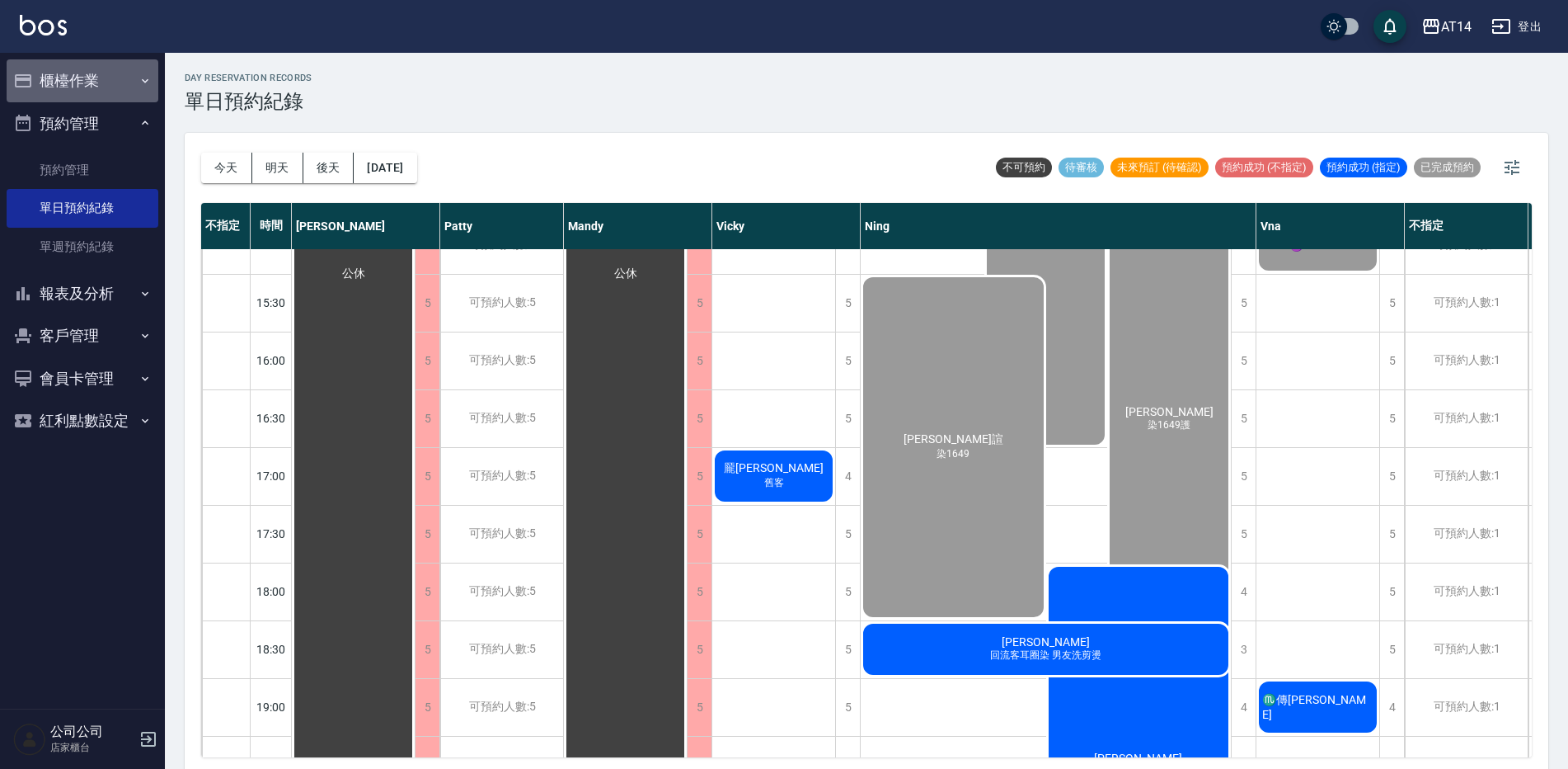
click at [86, 93] on button "櫃檯作業" at bounding box center [82, 80] width 152 height 43
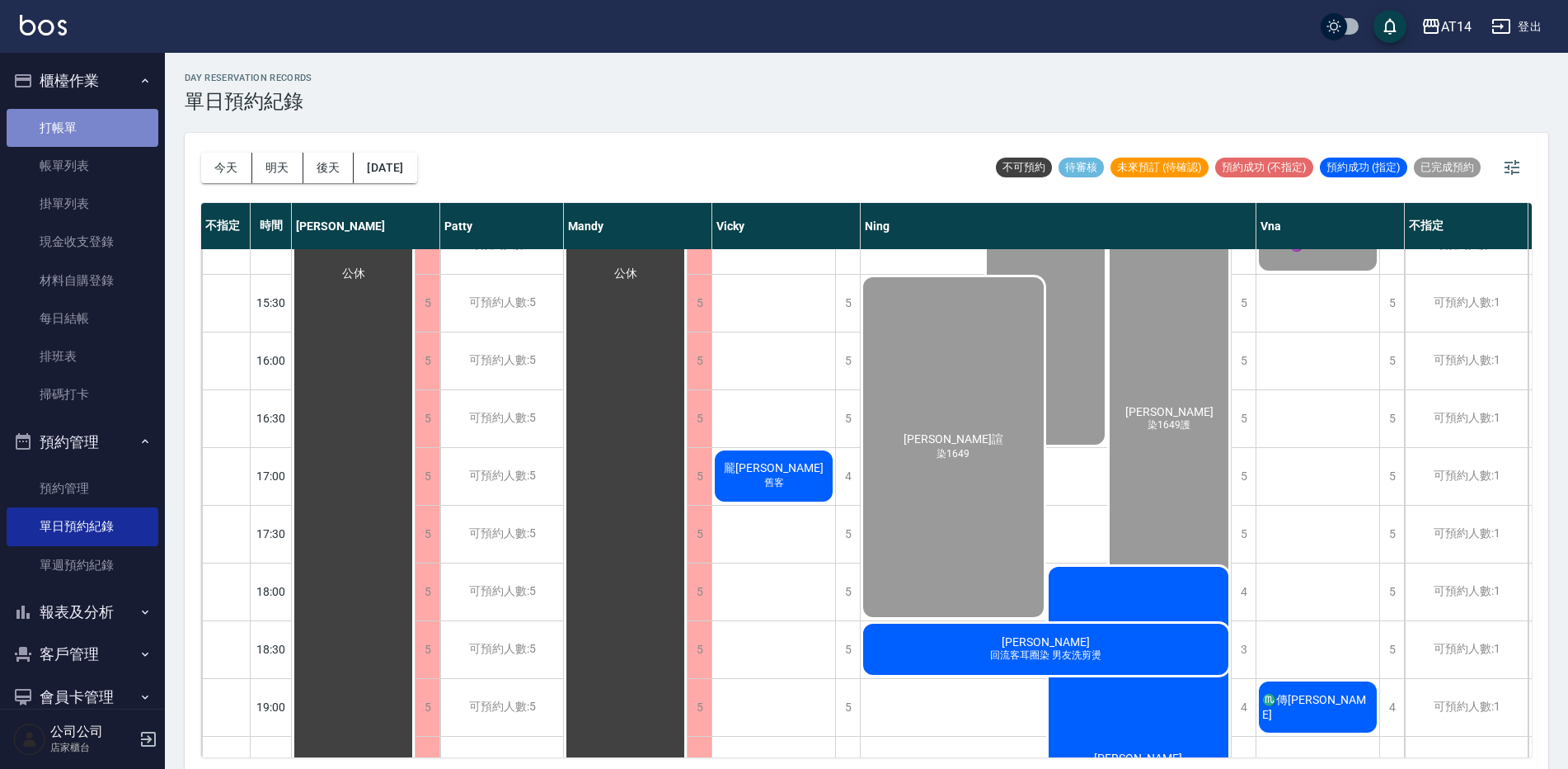
click at [81, 120] on link "打帳單" at bounding box center [82, 127] width 152 height 38
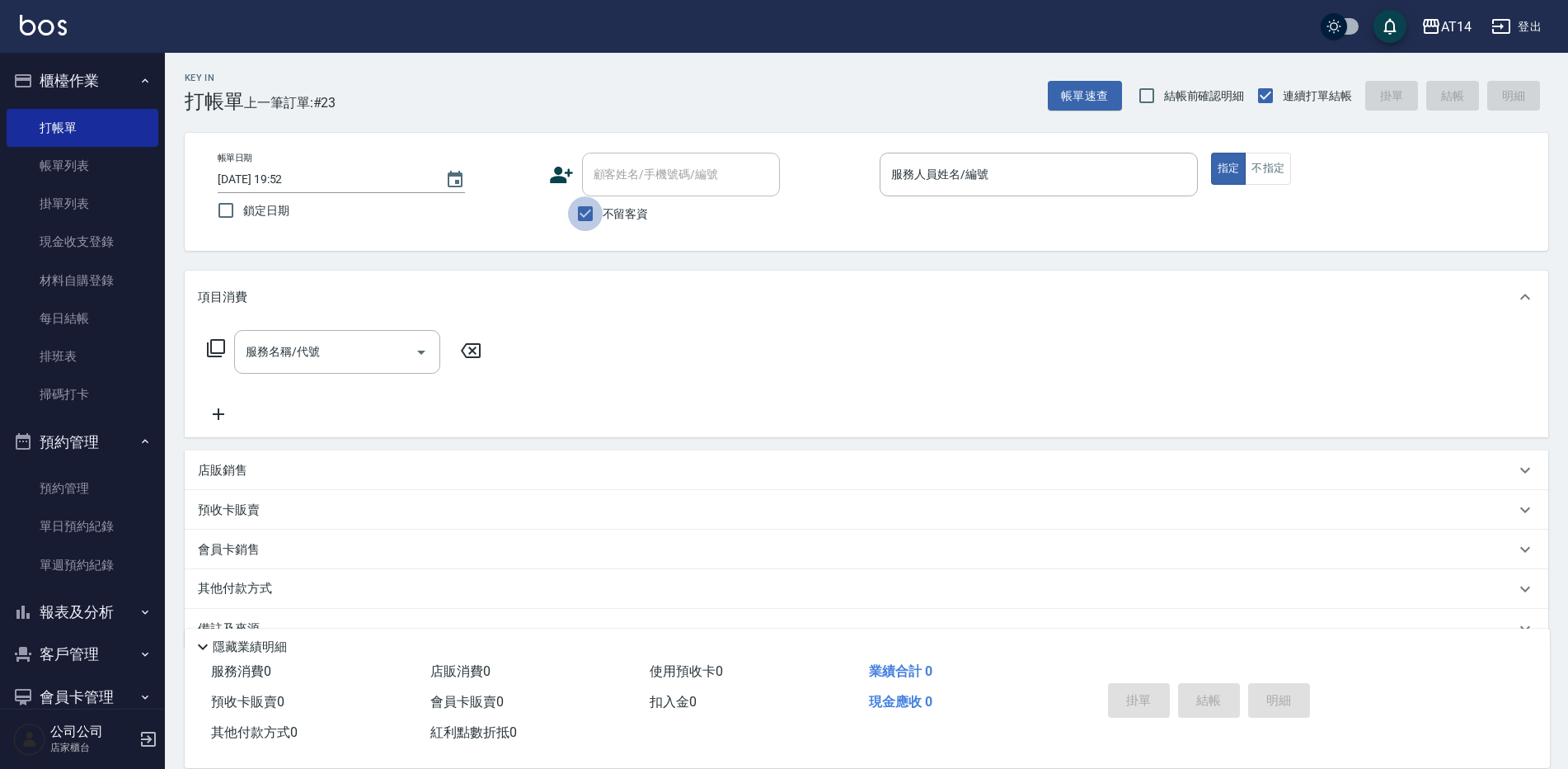
click at [594, 204] on input "不留客資" at bounding box center [585, 213] width 34 height 34
checkbox input "false"
click at [623, 176] on div "顧客姓名/手機號碼/編號 顧客姓名/手機號碼/編號" at bounding box center [681, 174] width 198 height 43
paste input "0919456722"
click at [718, 212] on li "♏傳[PERSON_NAME]/0919456722/null" at bounding box center [681, 225] width 198 height 44
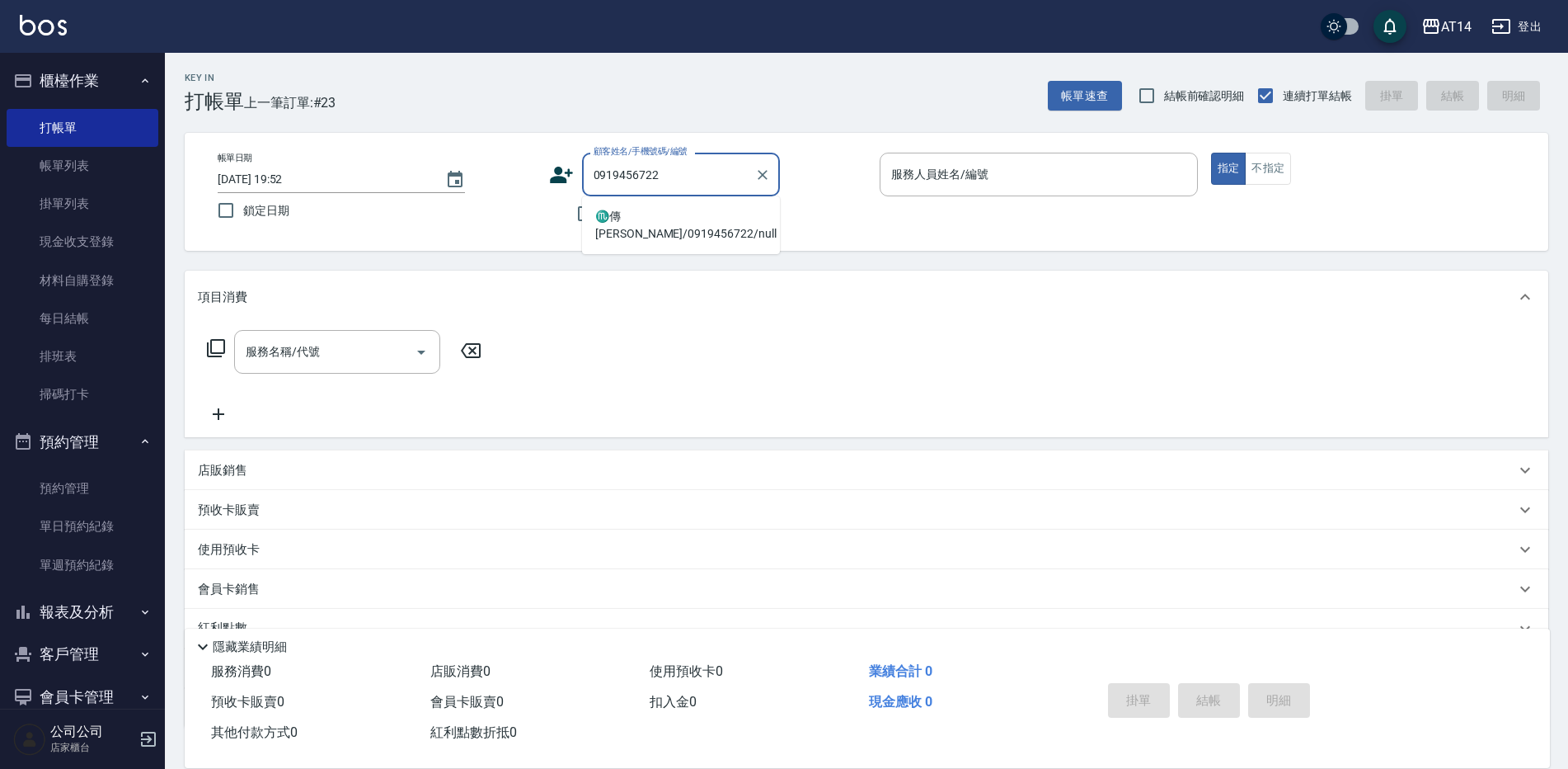
type input "♏傳[PERSON_NAME]/0919456722/null"
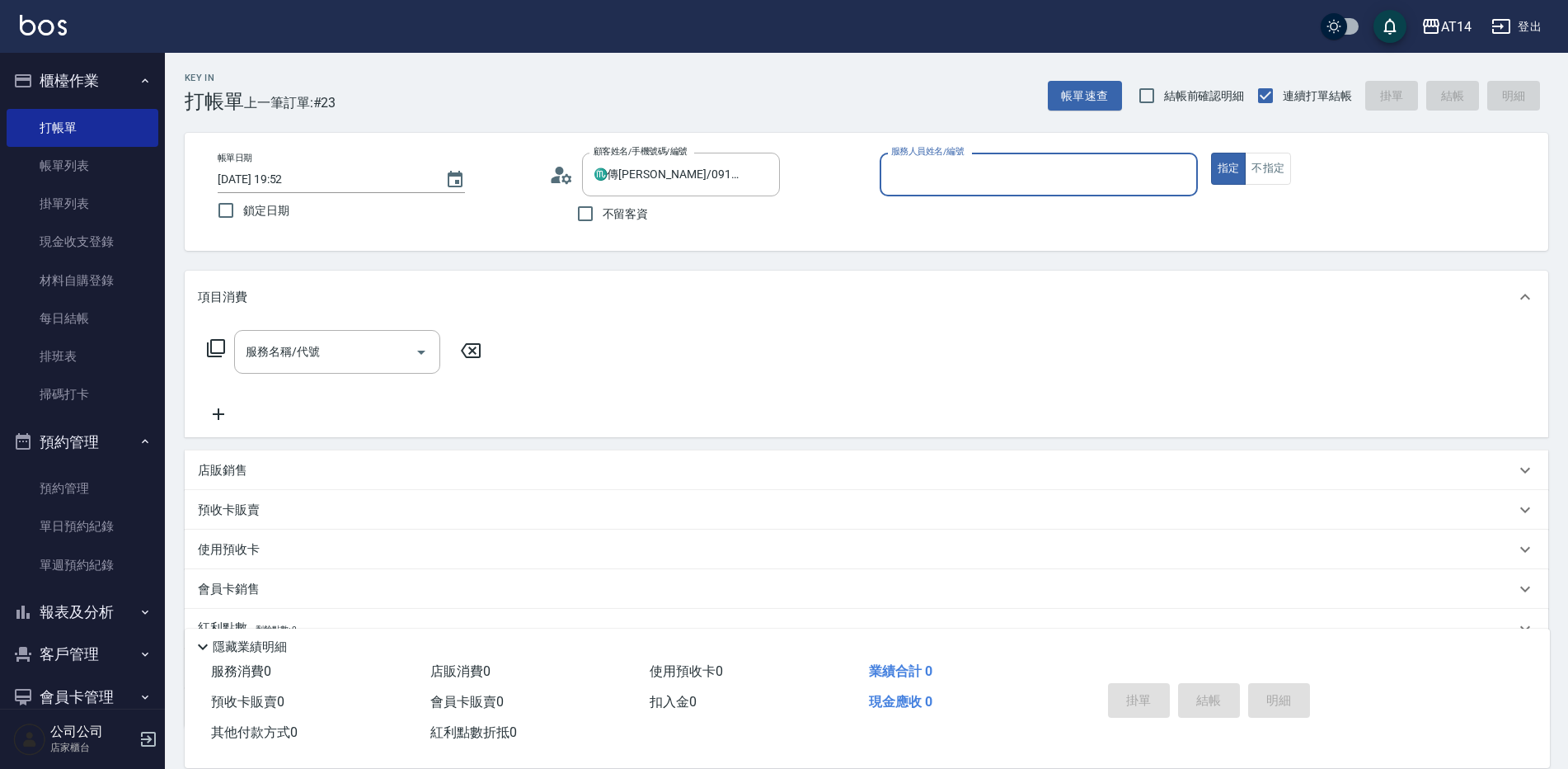
type input "Vna-18"
click at [261, 544] on icon at bounding box center [269, 549] width 19 height 19
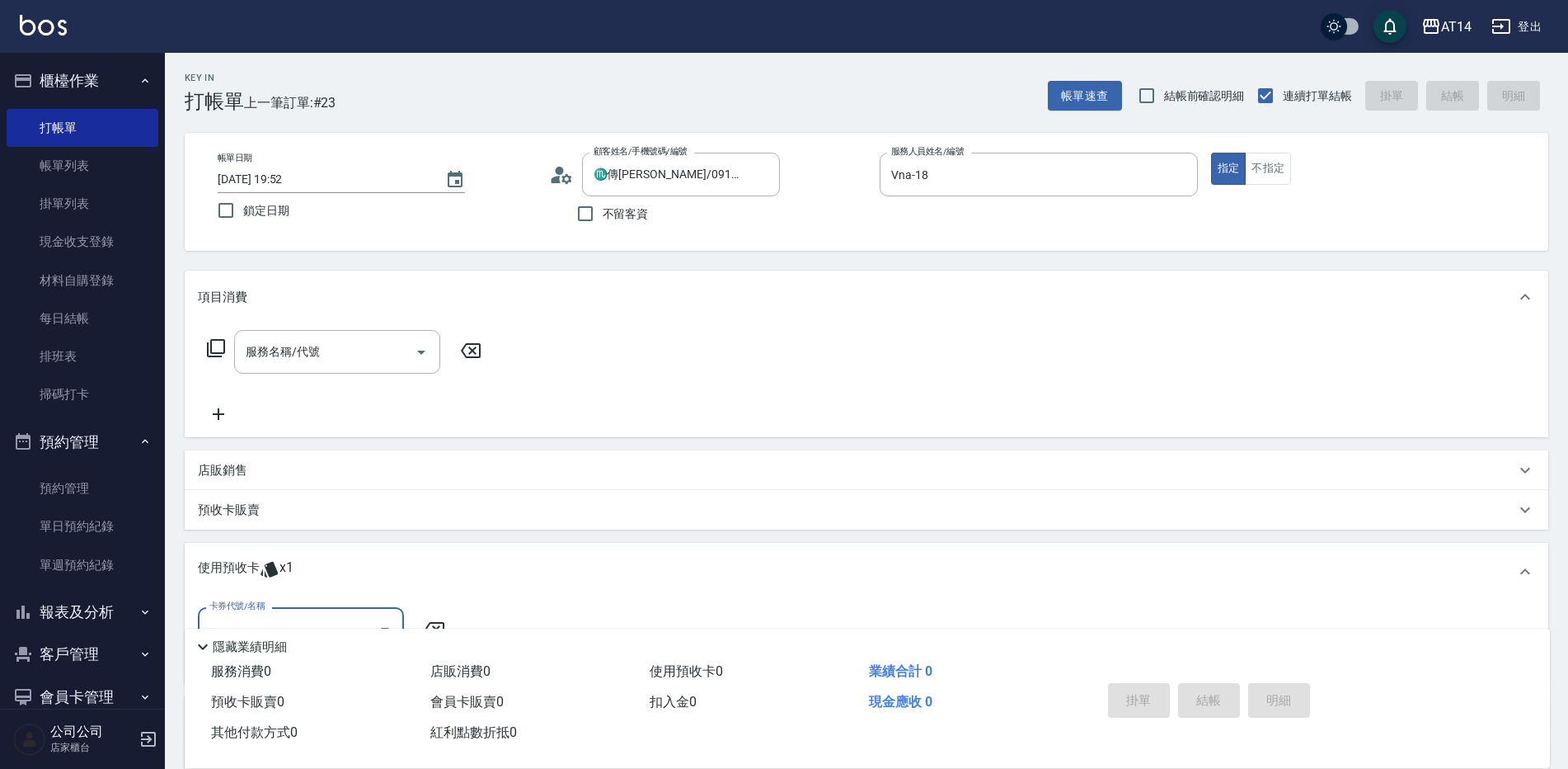
click at [286, 610] on div "卡券代號/名稱" at bounding box center [300, 628] width 206 height 43
click at [273, 674] on div "洗髮卡 剩餘1張" at bounding box center [300, 671] width 206 height 27
type input "洗髮卡"
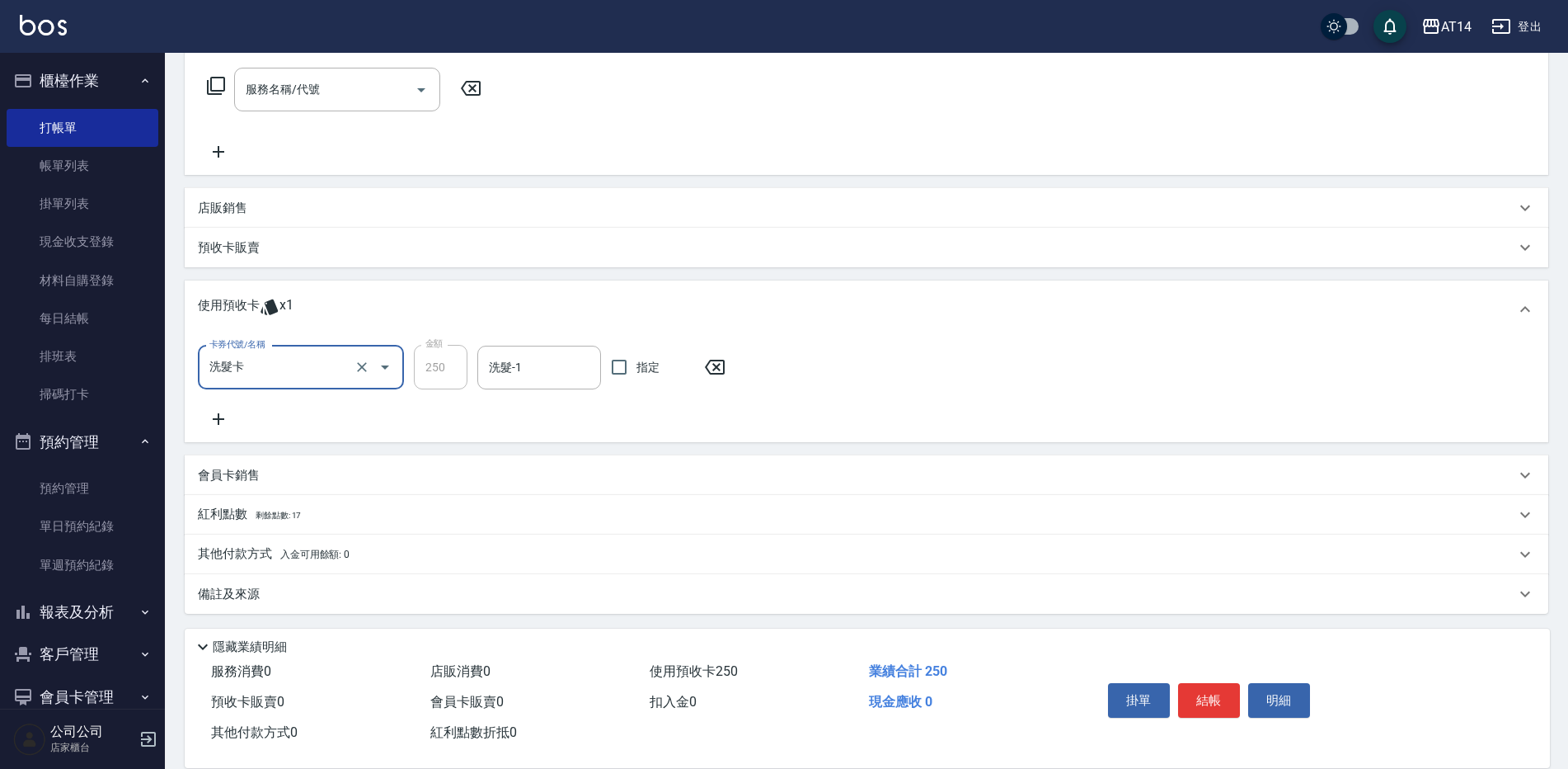
scroll to position [265, 0]
click at [633, 378] on input "指定" at bounding box center [618, 363] width 34 height 34
checkbox input "true"
click at [305, 599] on div "備註及來源" at bounding box center [866, 590] width 1363 height 40
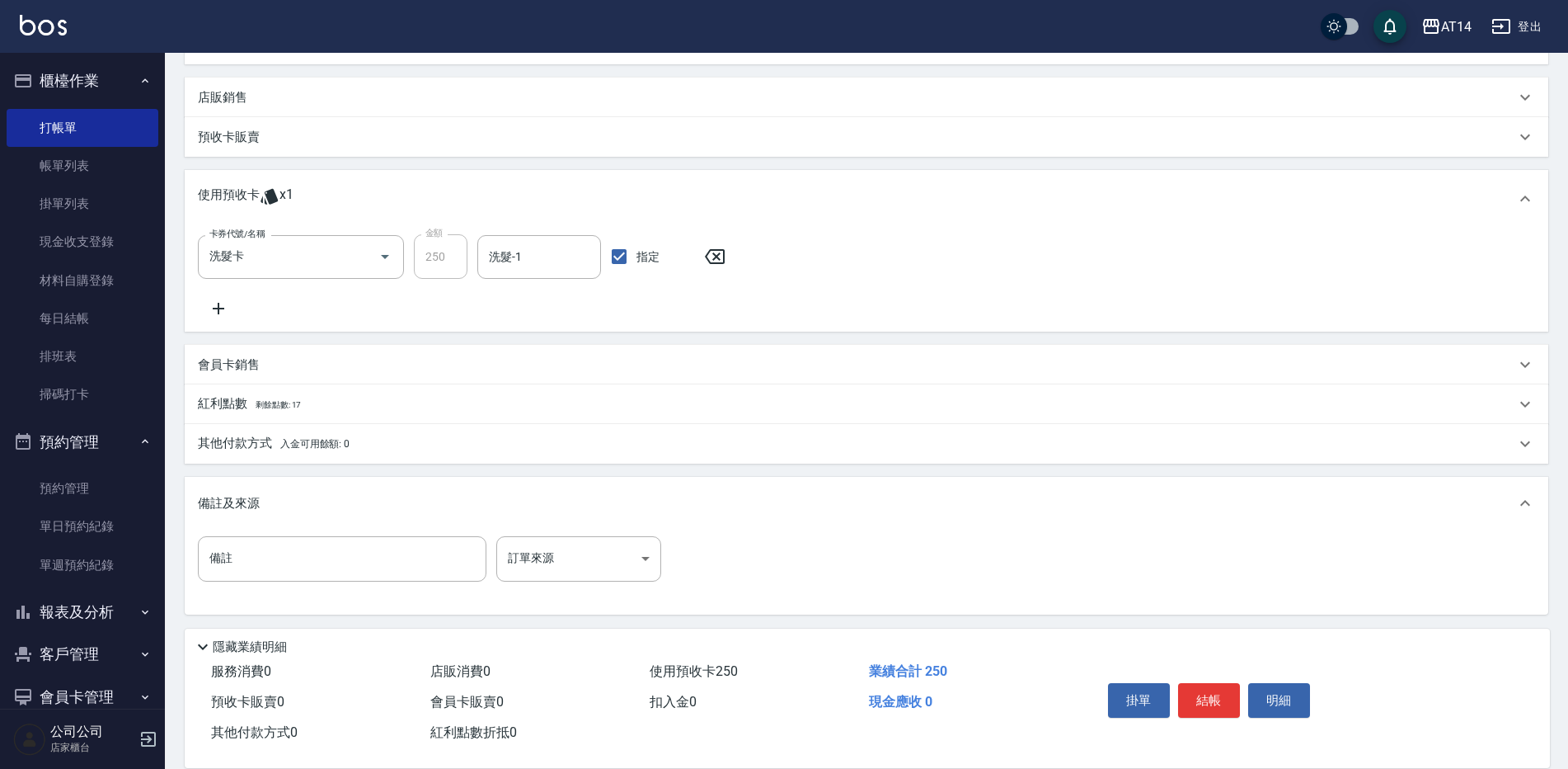
scroll to position [377, 0]
click at [616, 555] on body "AT14 登出 櫃檯作業 打帳單 帳單列表 掛單列表 現金收支登錄 材料自購登錄 每日結帳 排班表 掃碼打卡 預約管理 預約管理 單日預約紀錄 單週預約紀錄 …" at bounding box center [784, 196] width 1568 height 1146
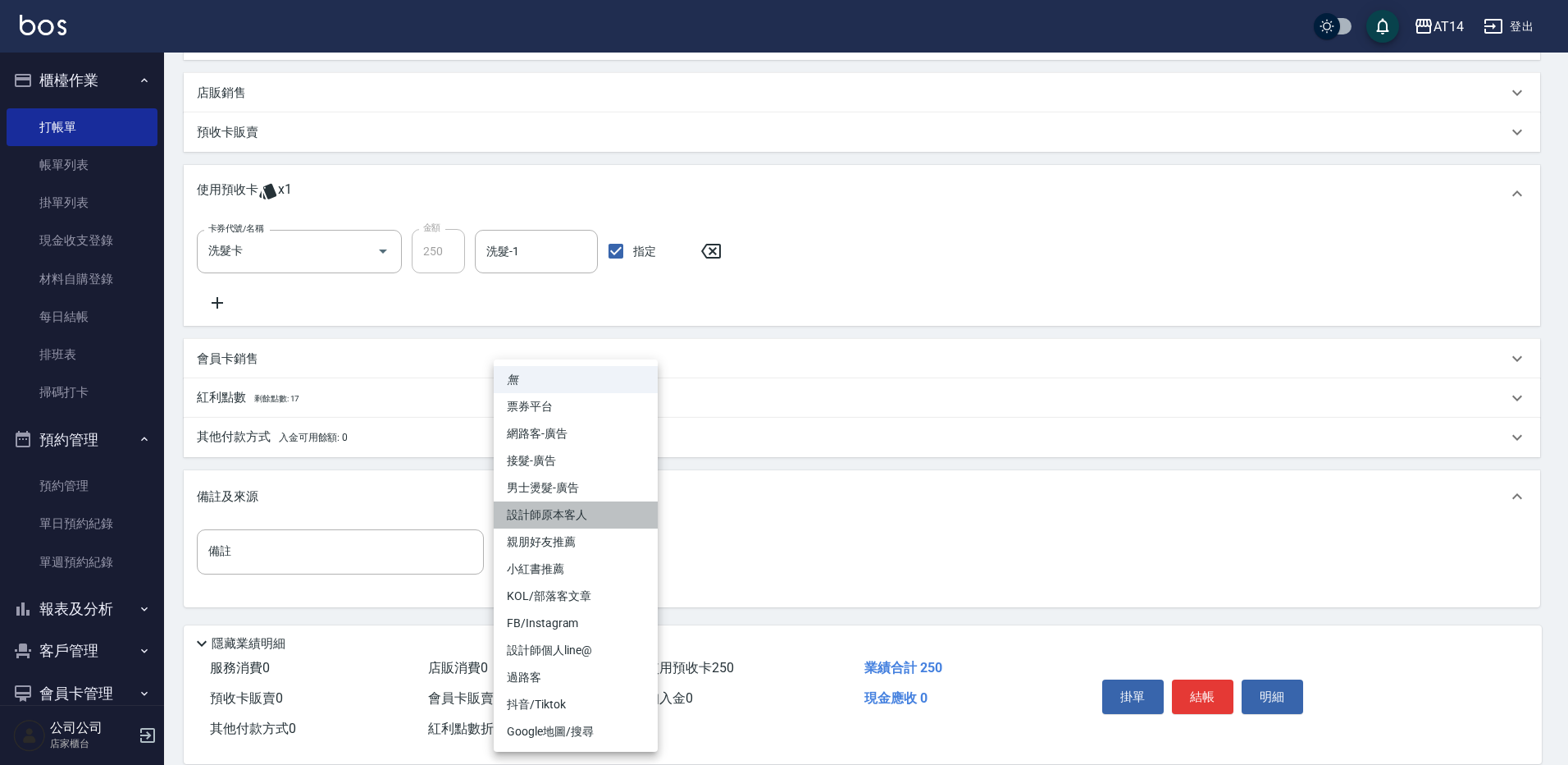
click at [609, 510] on li "設計師原本客人" at bounding box center [576, 514] width 164 height 27
type input "設計師原本客人"
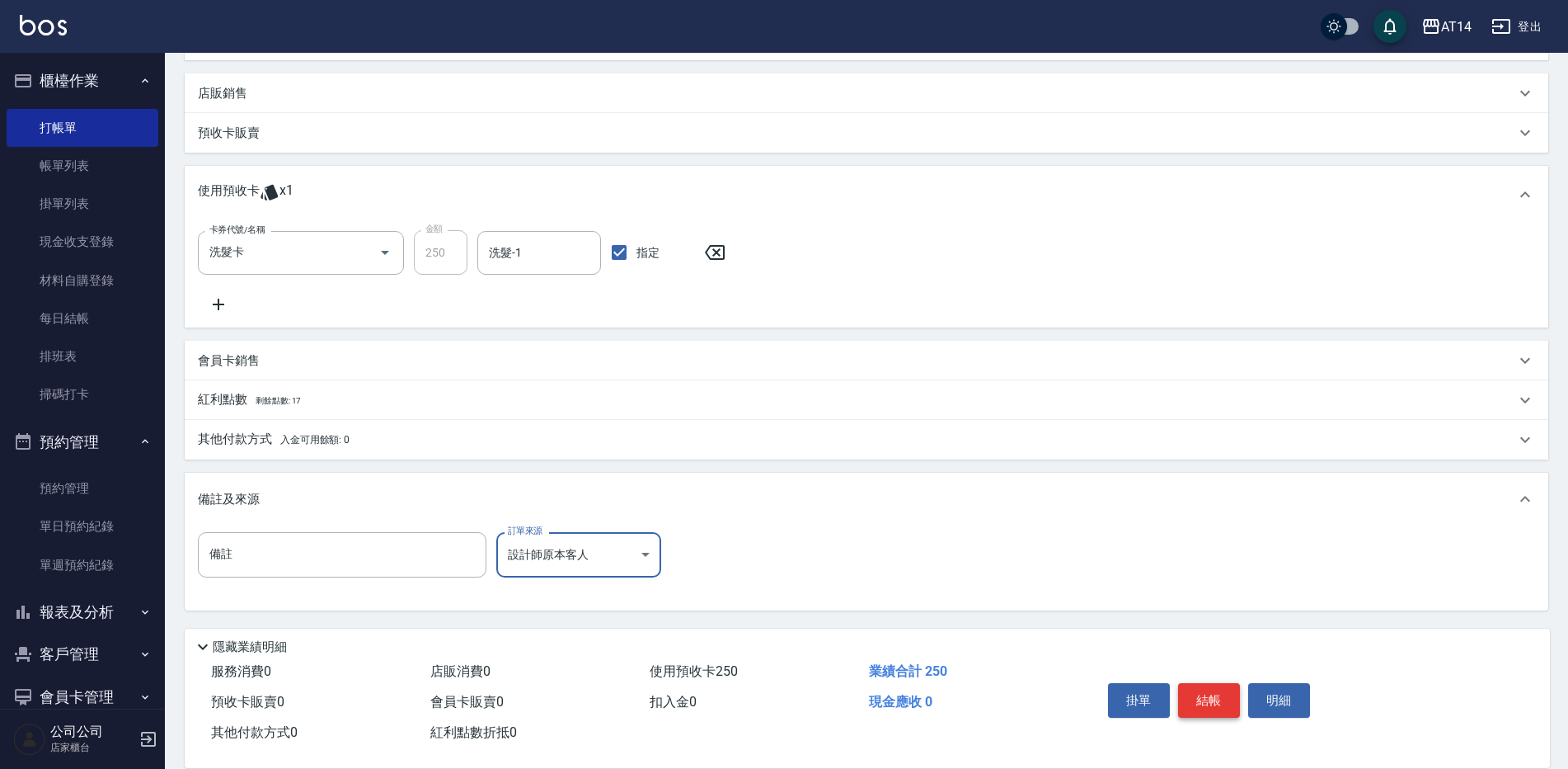
click at [1193, 689] on button "結帳" at bounding box center [1208, 700] width 62 height 34
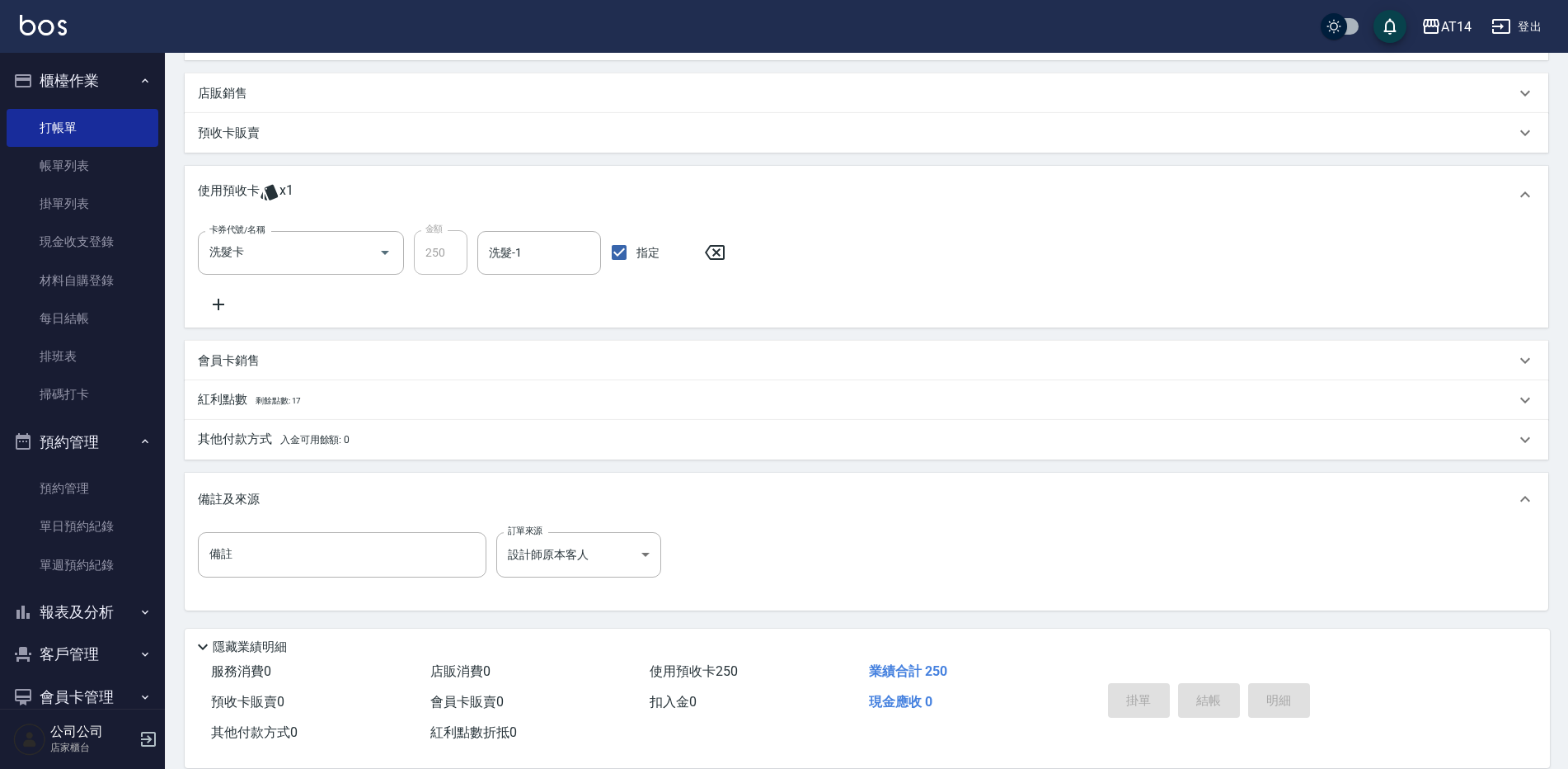
type input "[DATE] 19:53"
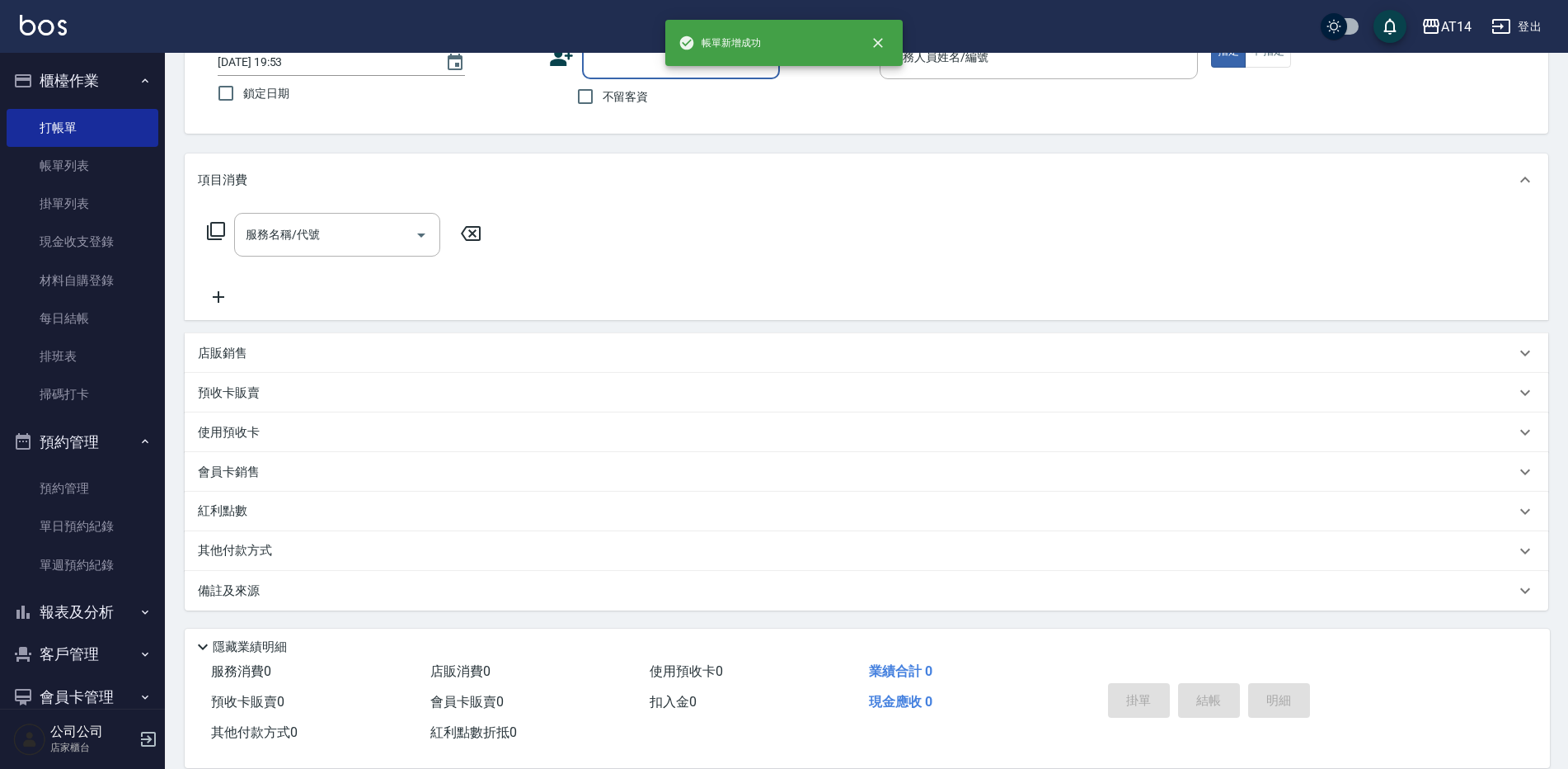
scroll to position [0, 0]
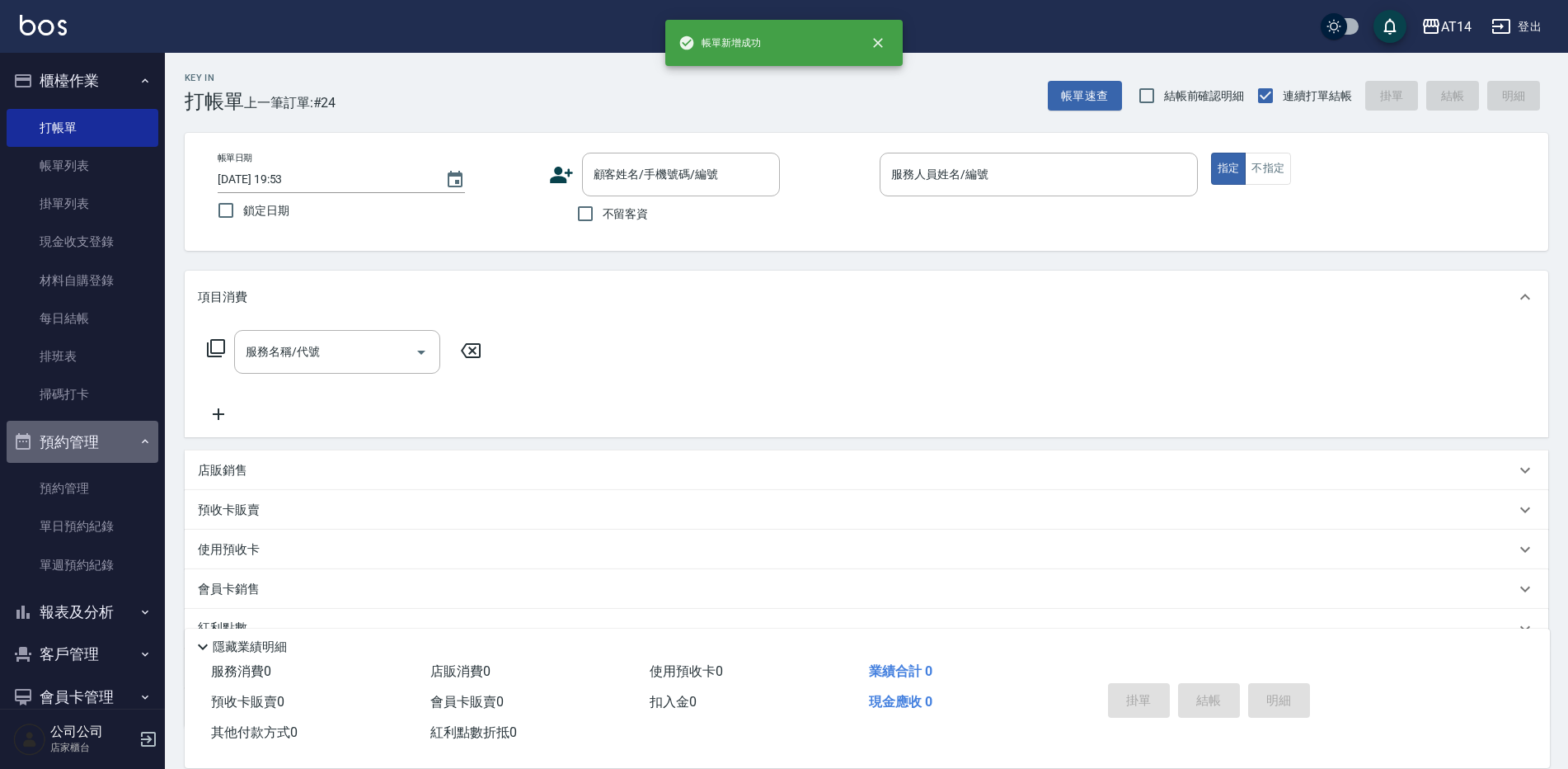
click at [116, 441] on button "預約管理" at bounding box center [82, 442] width 152 height 43
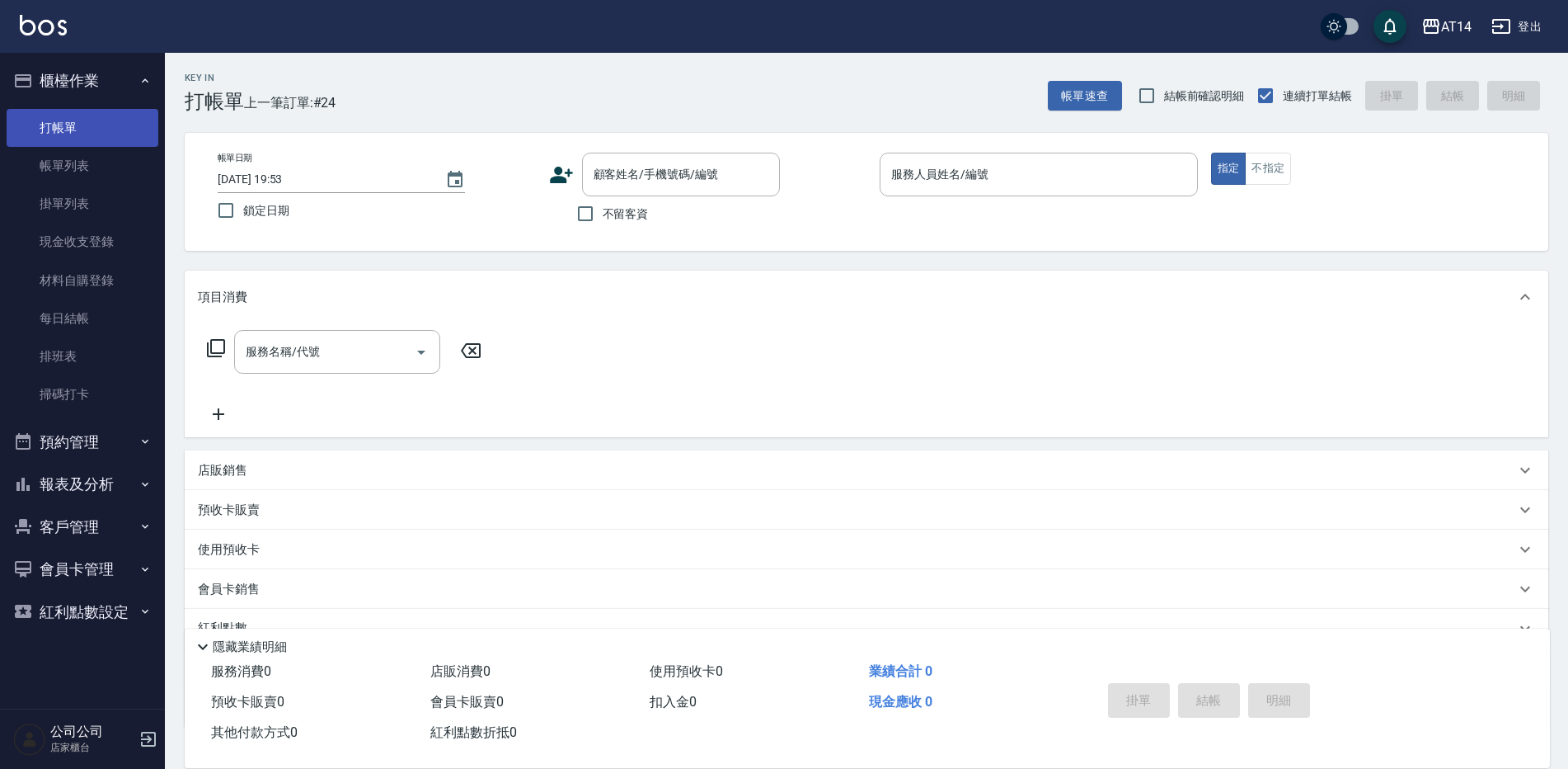
click at [128, 140] on link "打帳單" at bounding box center [82, 127] width 152 height 38
click at [113, 154] on link "帳單列表" at bounding box center [82, 165] width 152 height 38
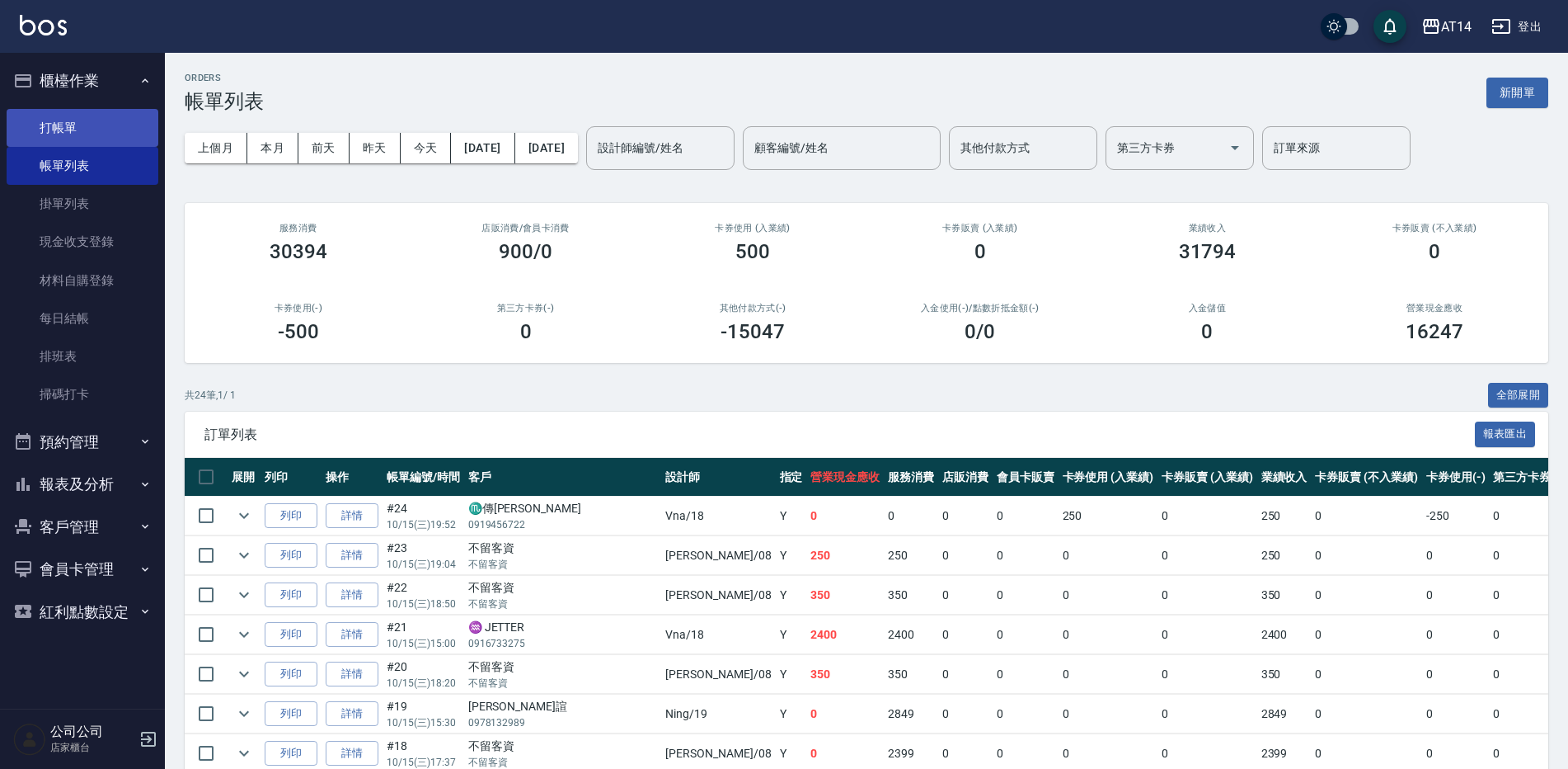
click at [92, 132] on link "打帳單" at bounding box center [82, 127] width 152 height 38
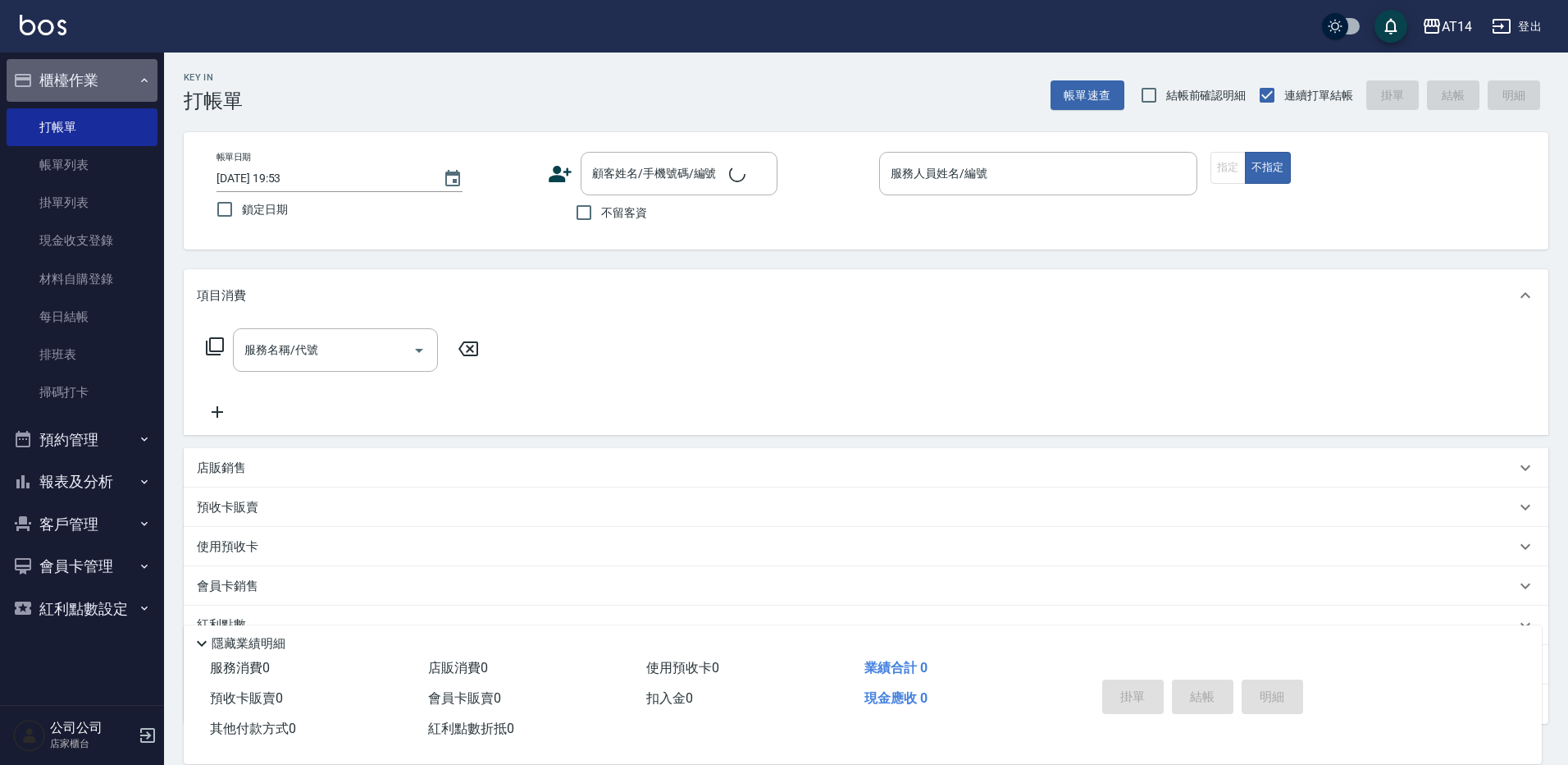
click at [92, 74] on button "櫃檯作業" at bounding box center [82, 80] width 151 height 43
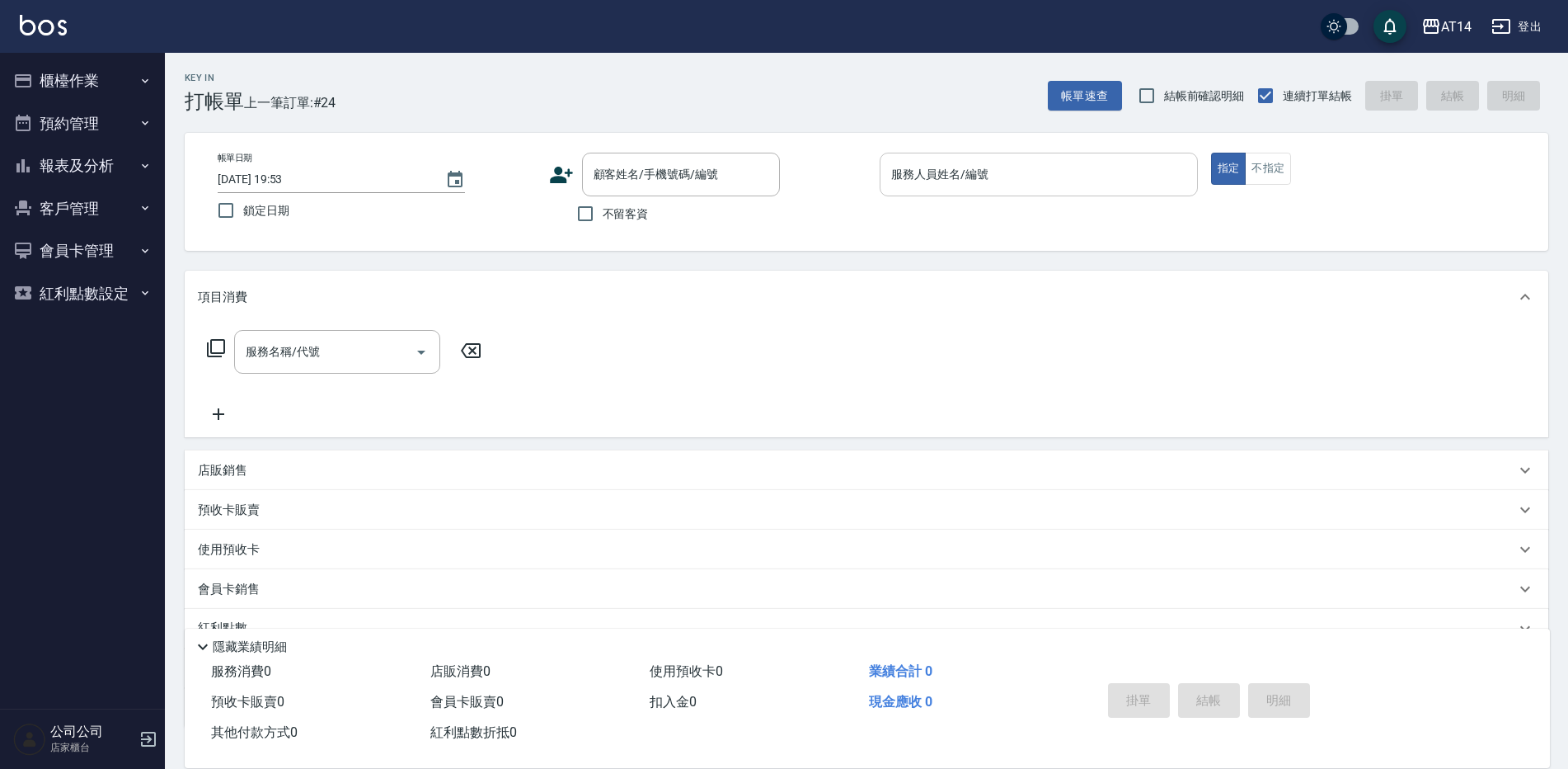
click at [924, 158] on div "服務人員姓名/編號" at bounding box center [1039, 174] width 318 height 43
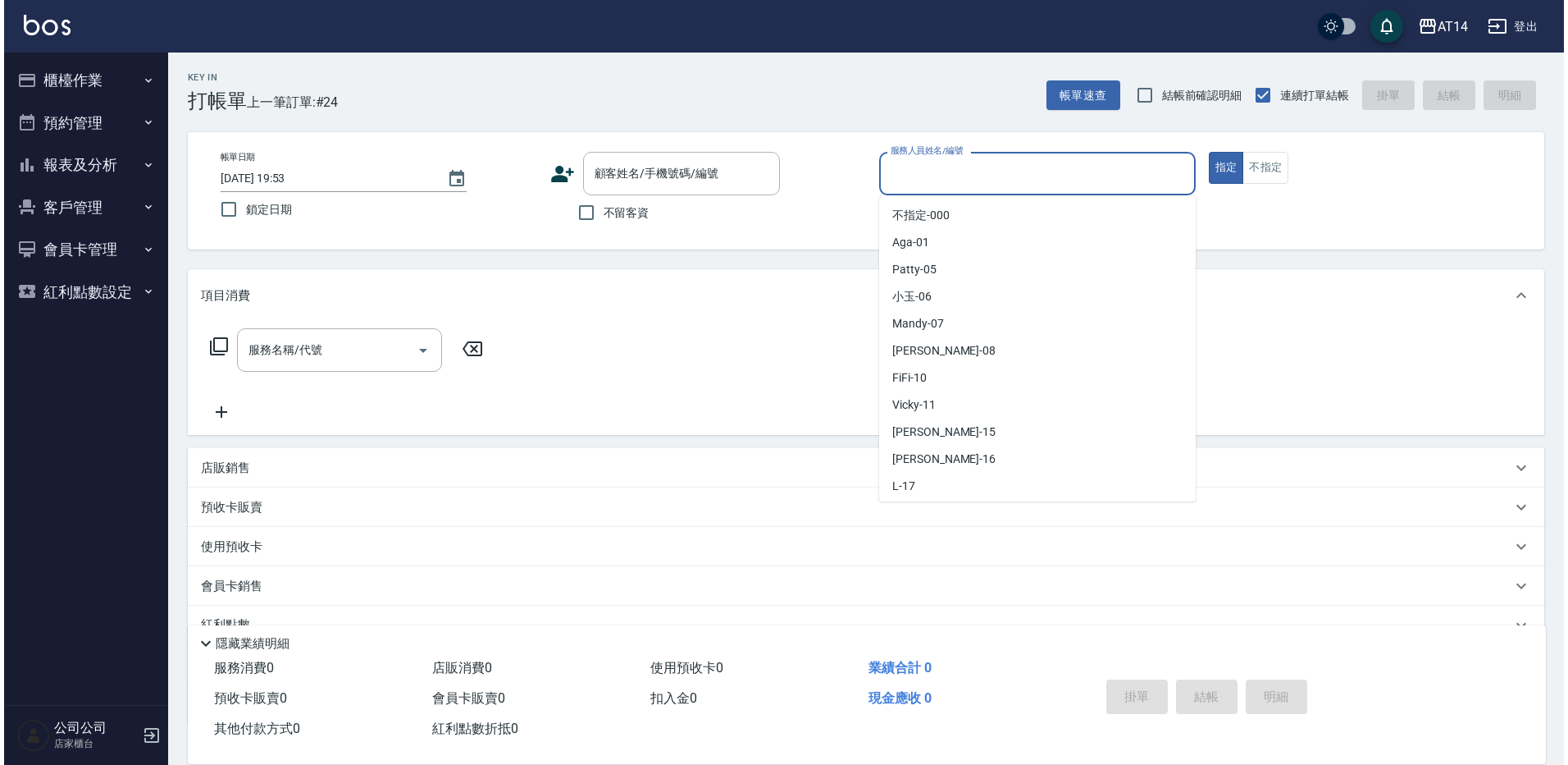
scroll to position [296, 0]
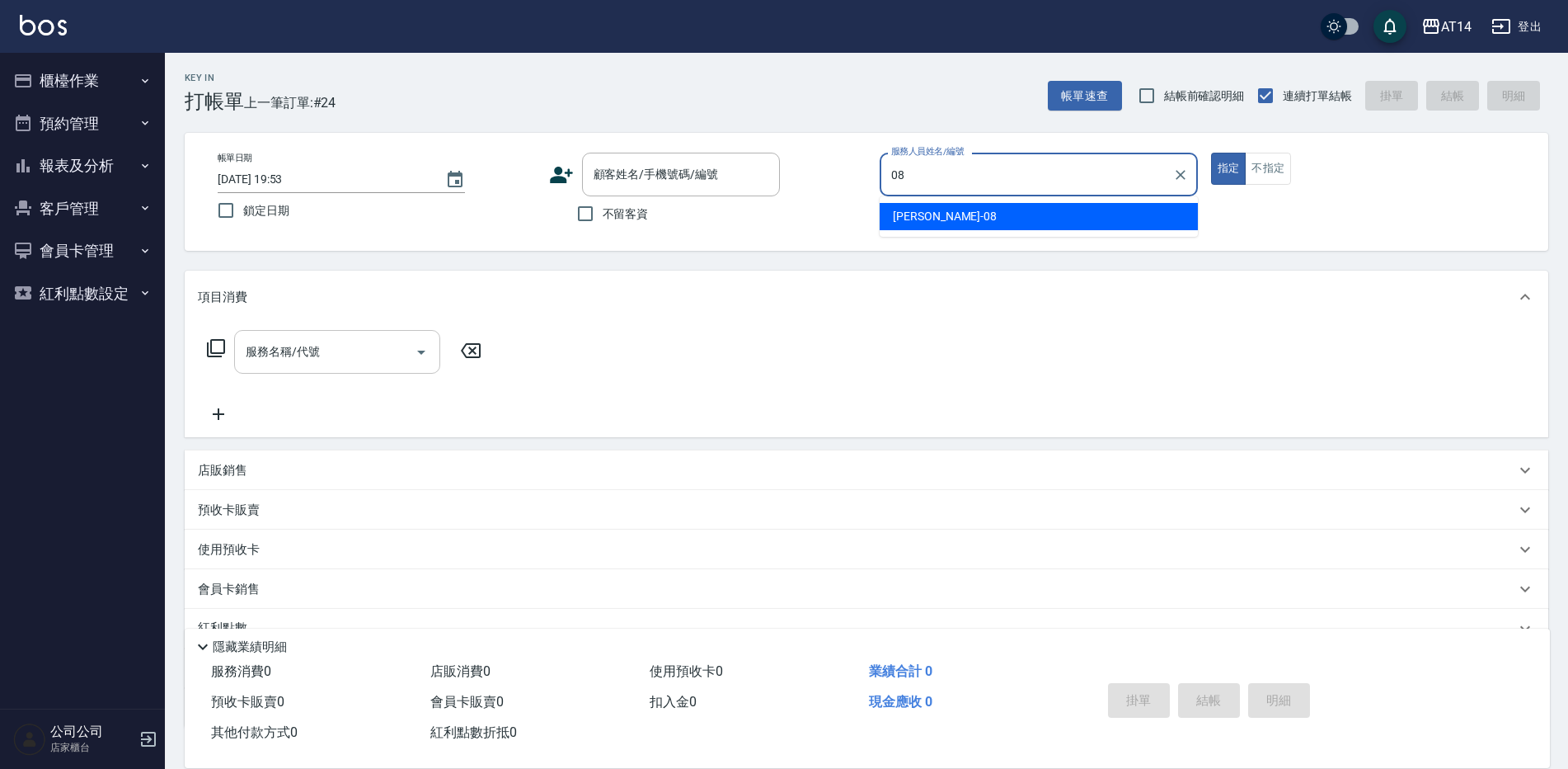
type input "[PERSON_NAME]-08"
type button "true"
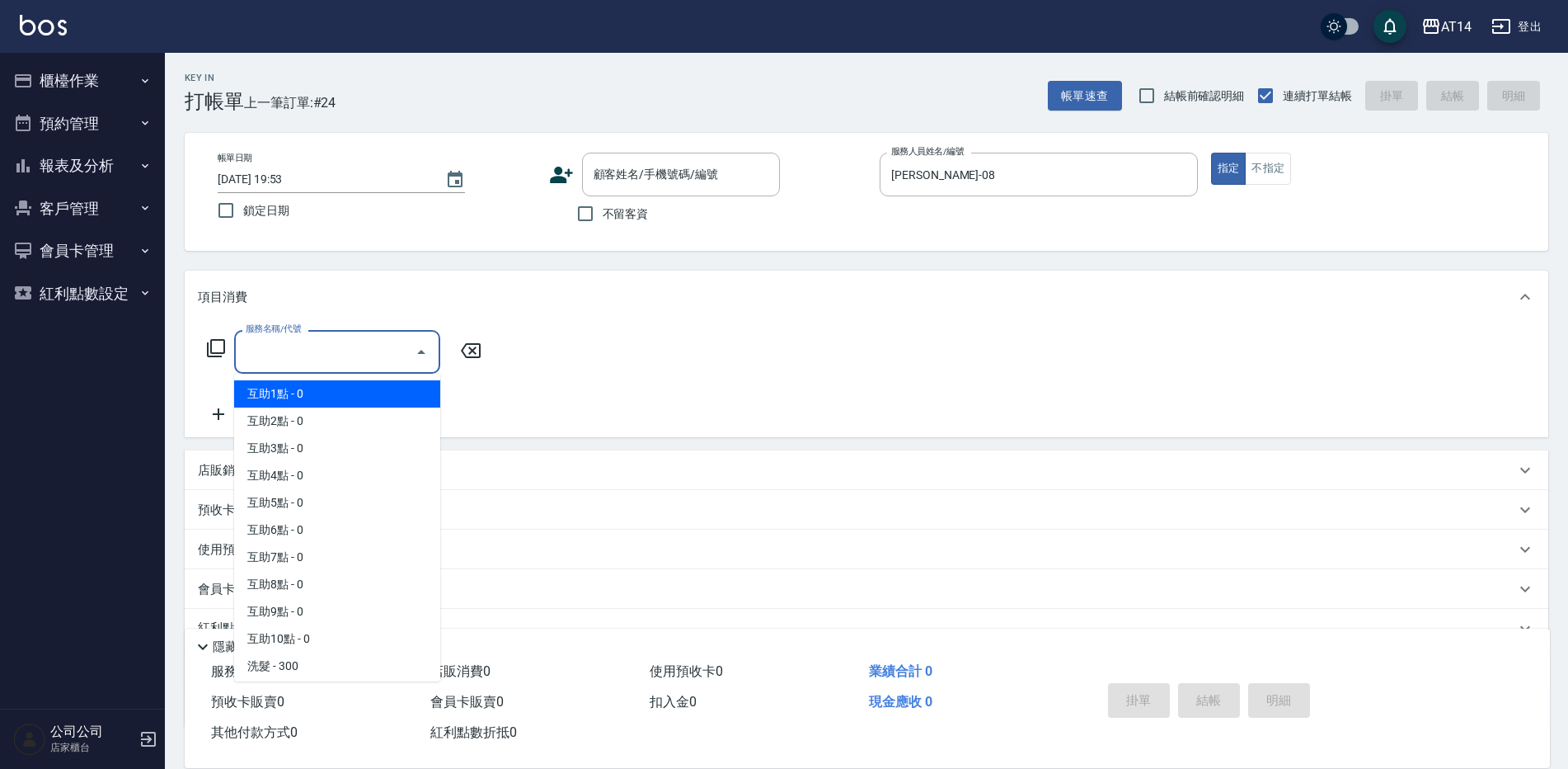
click at [276, 354] on input "服務名稱/代號" at bounding box center [324, 352] width 166 height 29
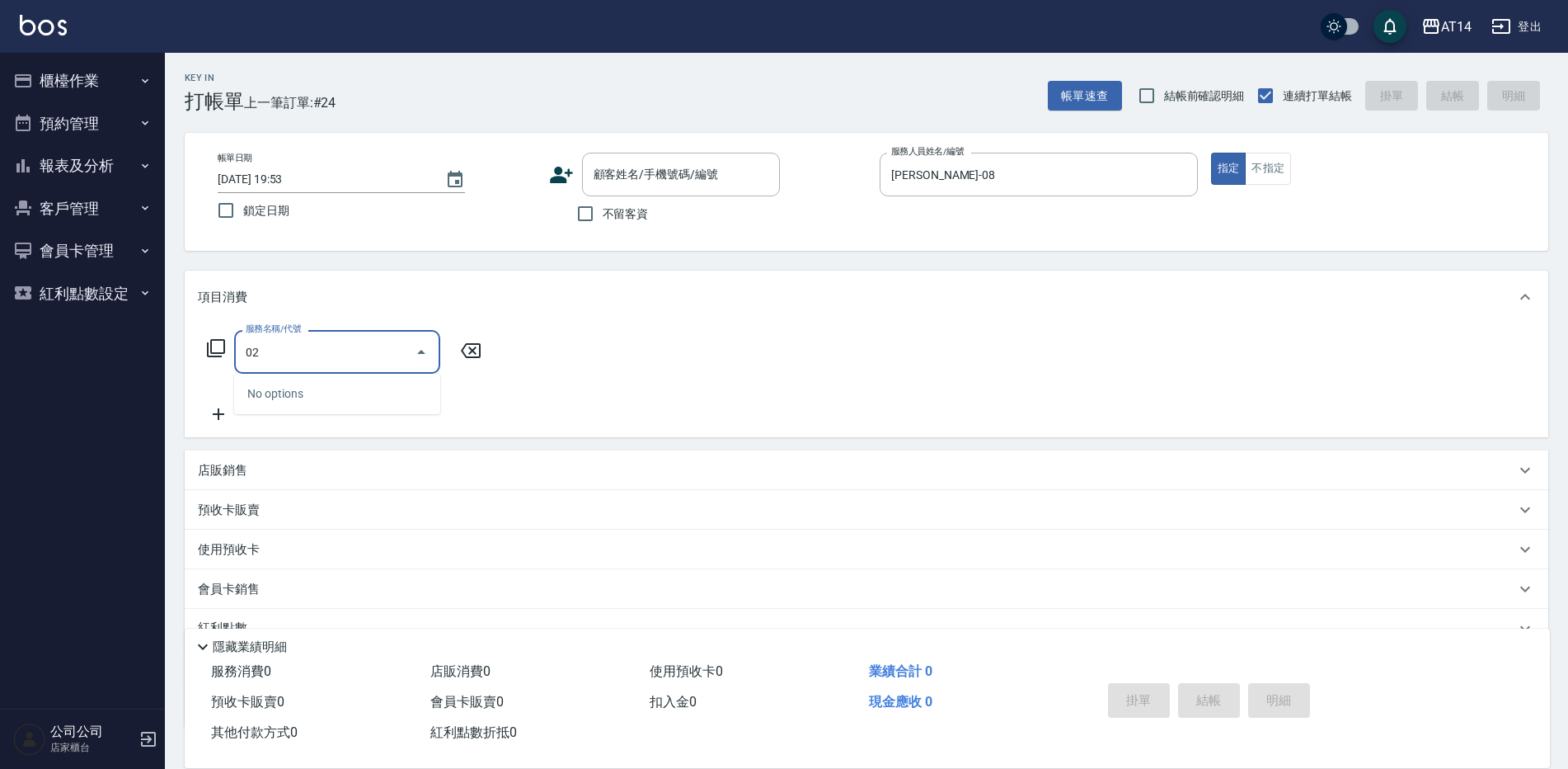
type input "022"
type input "1"
type input "洗髮+剪髮(022)"
click at [486, 342] on input "500" at bounding box center [476, 352] width 54 height 44
type input "5"
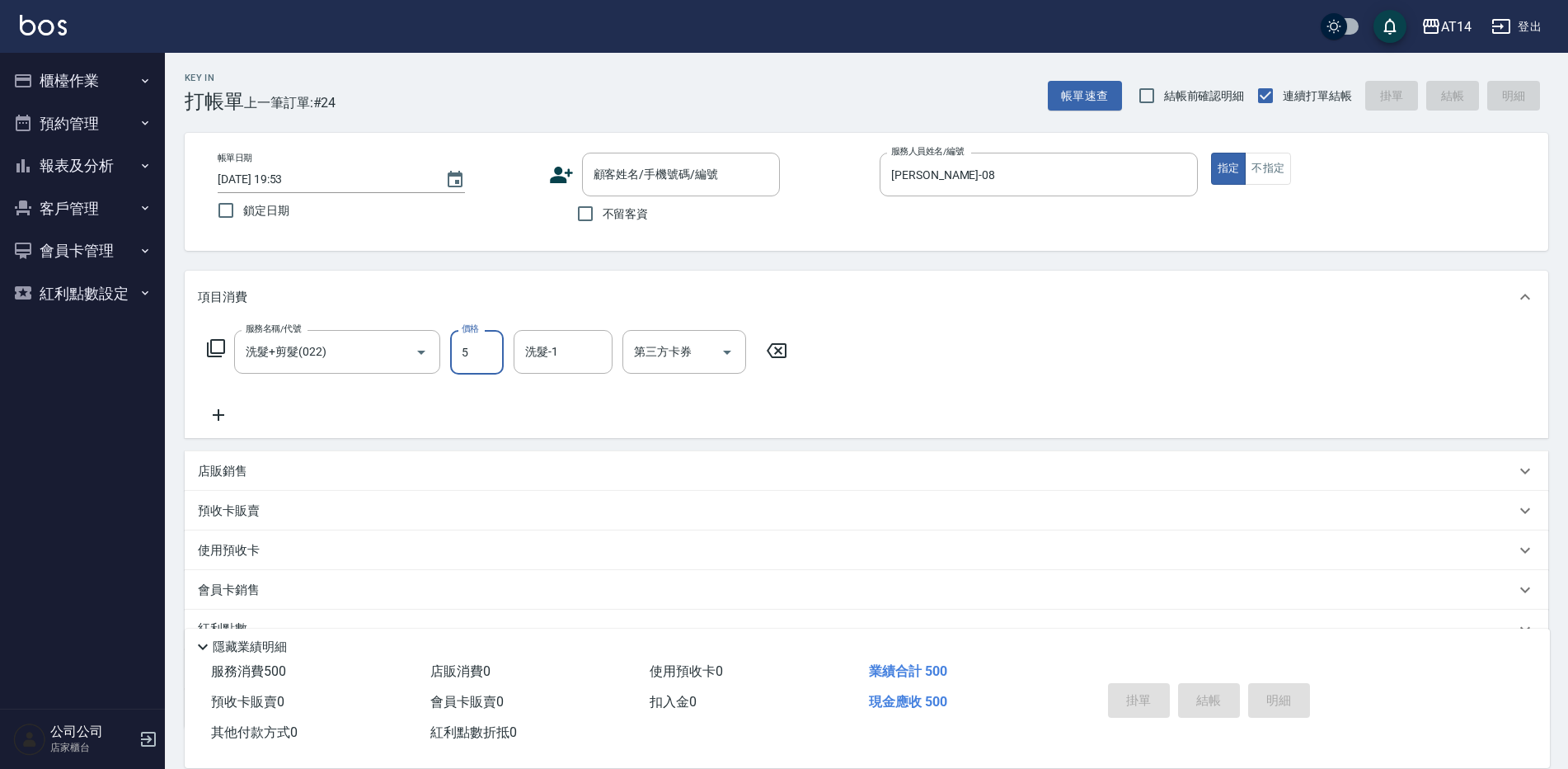
type input "0"
type input "550"
type input "1"
type input "550"
click at [595, 216] on input "不留客資" at bounding box center [585, 213] width 34 height 34
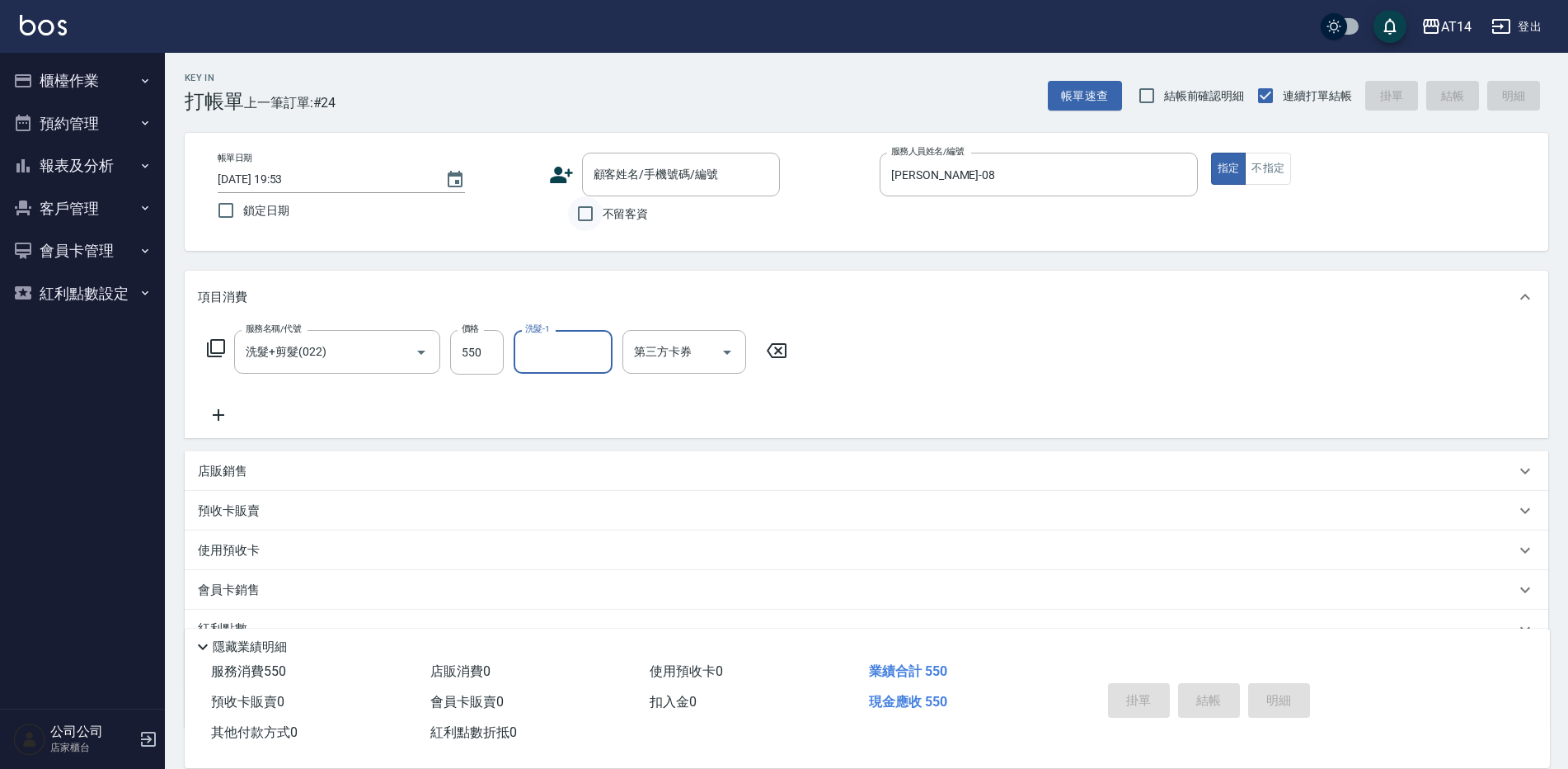
checkbox input "true"
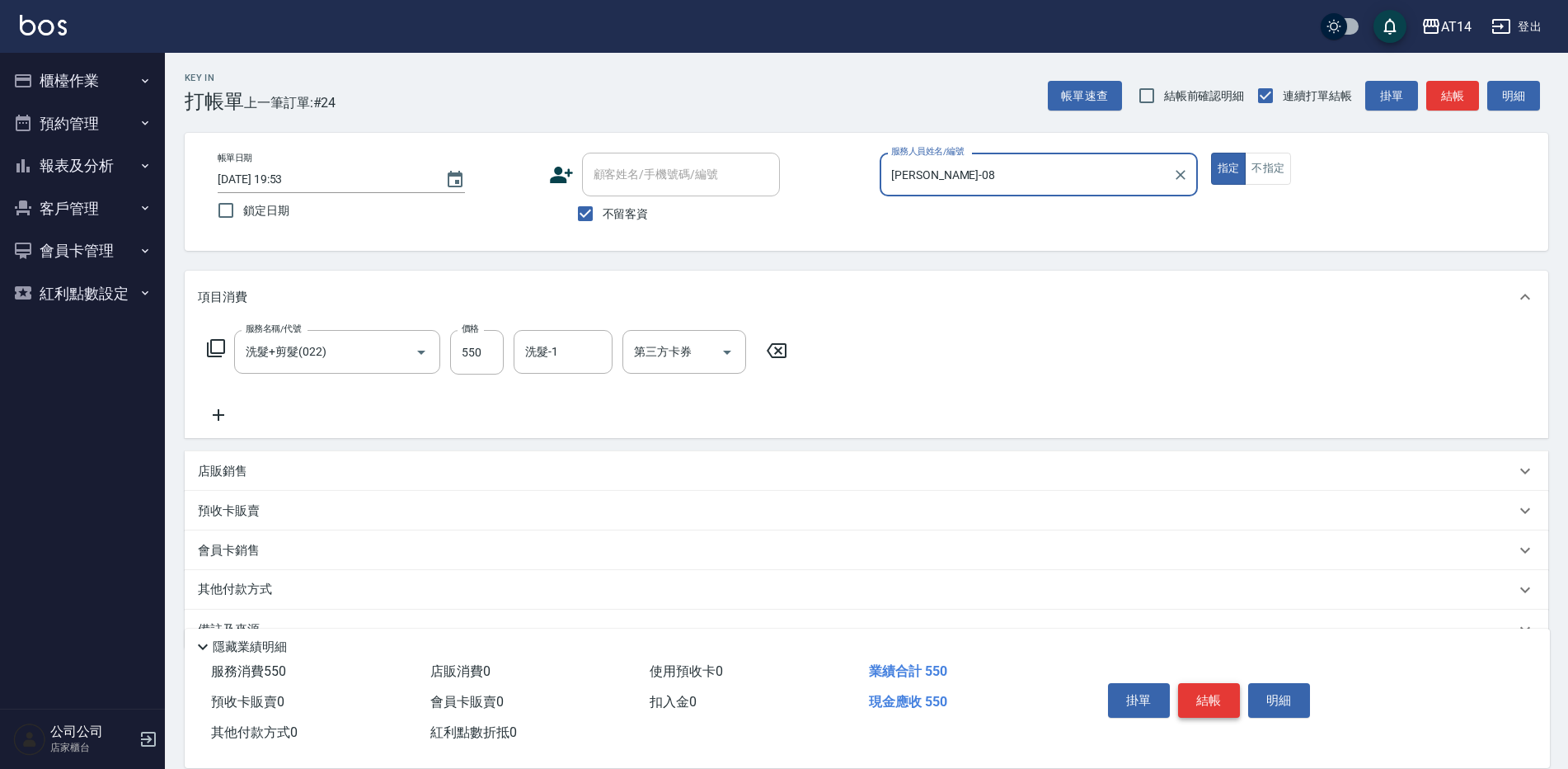
click at [1222, 683] on button "結帳" at bounding box center [1208, 700] width 62 height 34
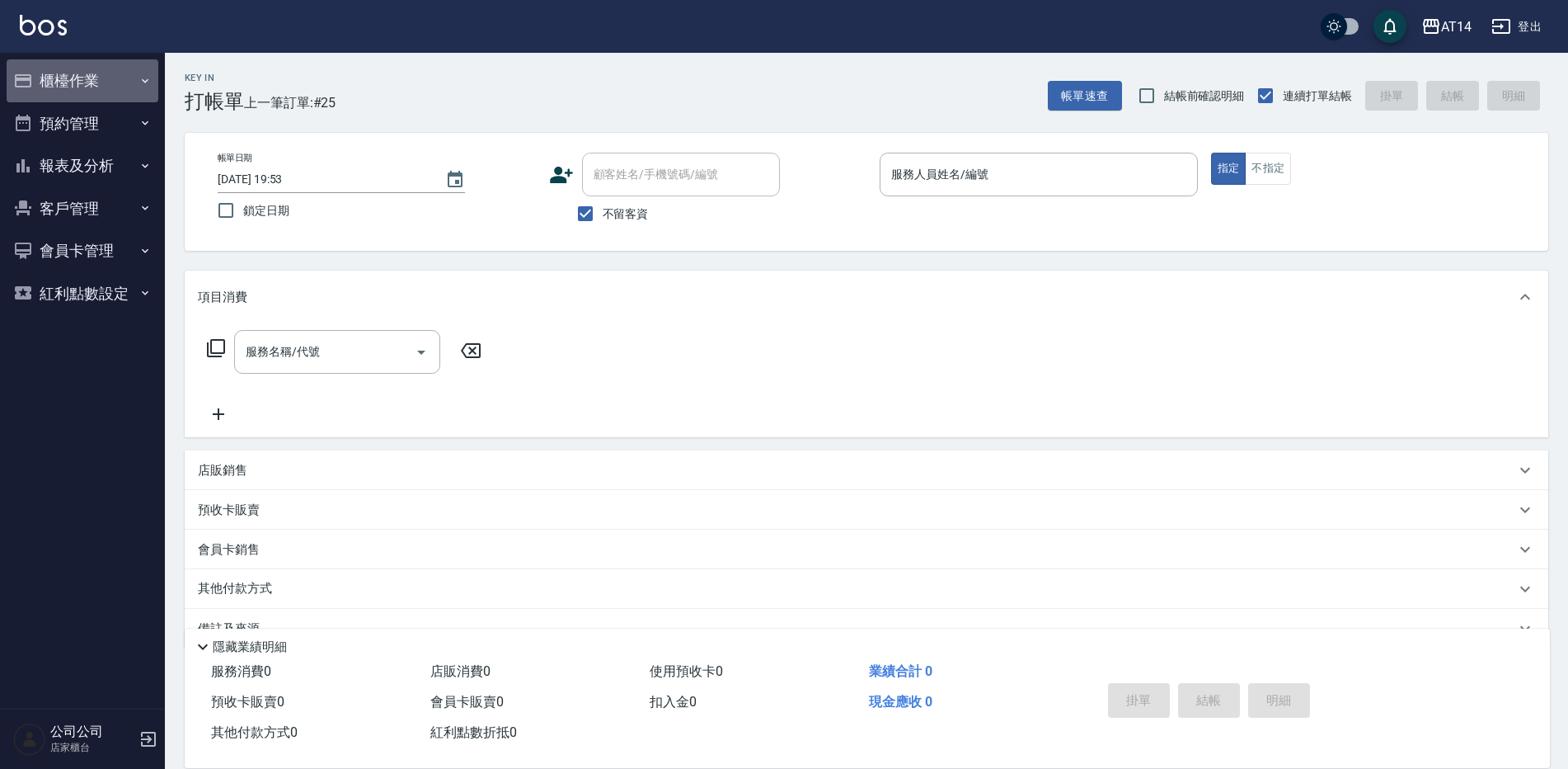
click at [124, 74] on button "櫃檯作業" at bounding box center [82, 80] width 152 height 43
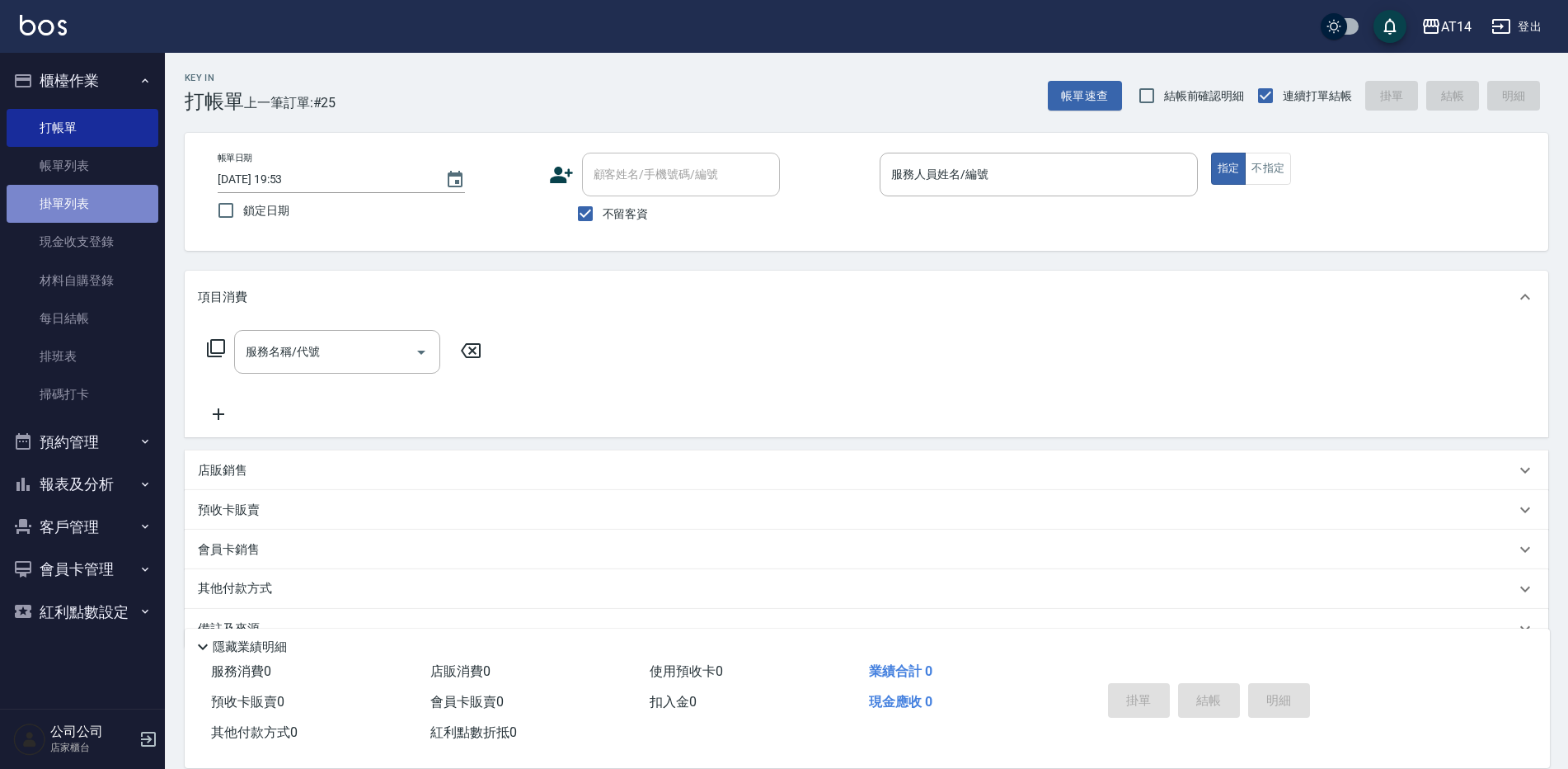
click at [54, 197] on link "掛單列表" at bounding box center [82, 203] width 152 height 38
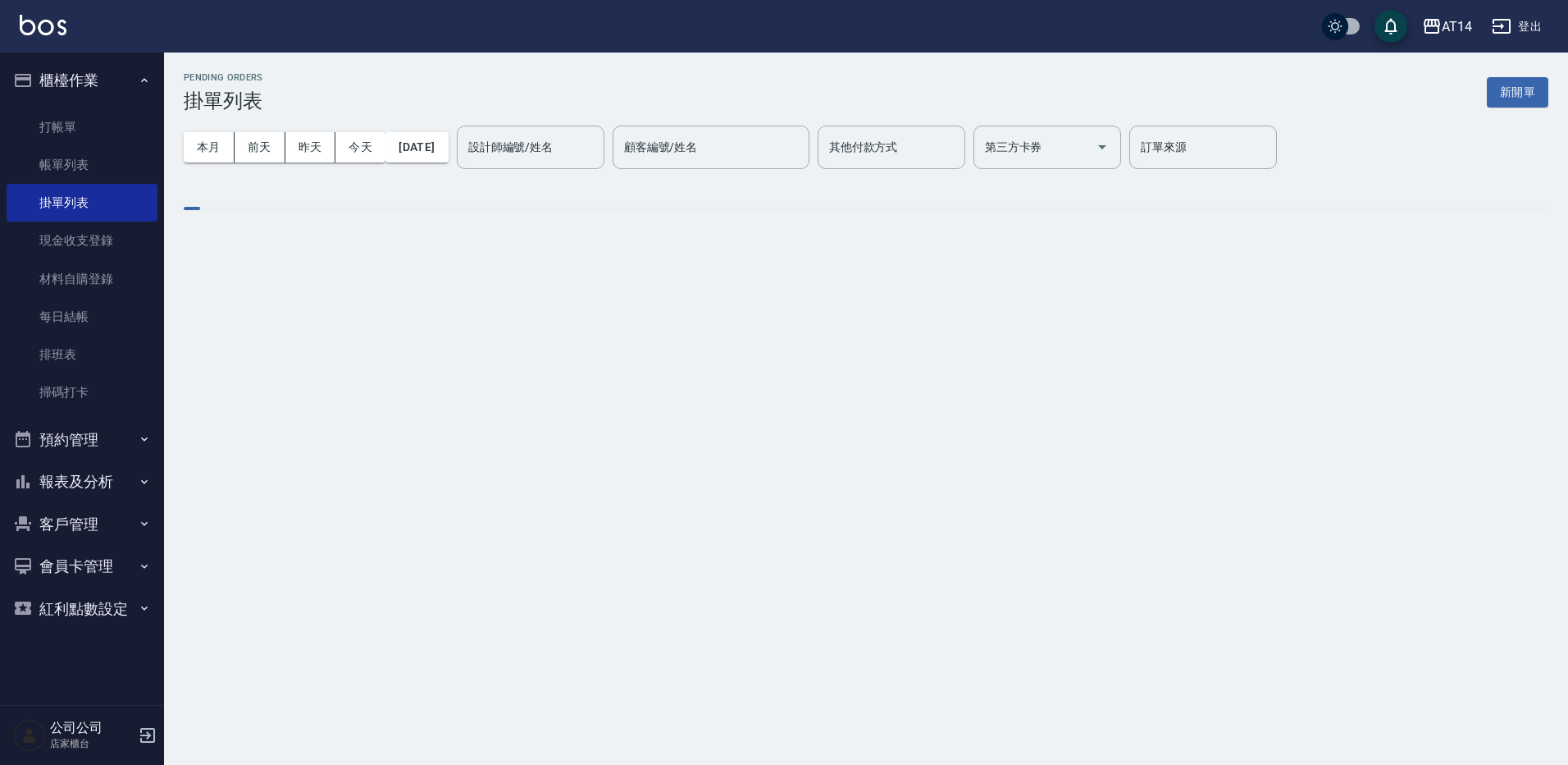
click at [96, 480] on button "報表及分析" at bounding box center [82, 481] width 151 height 43
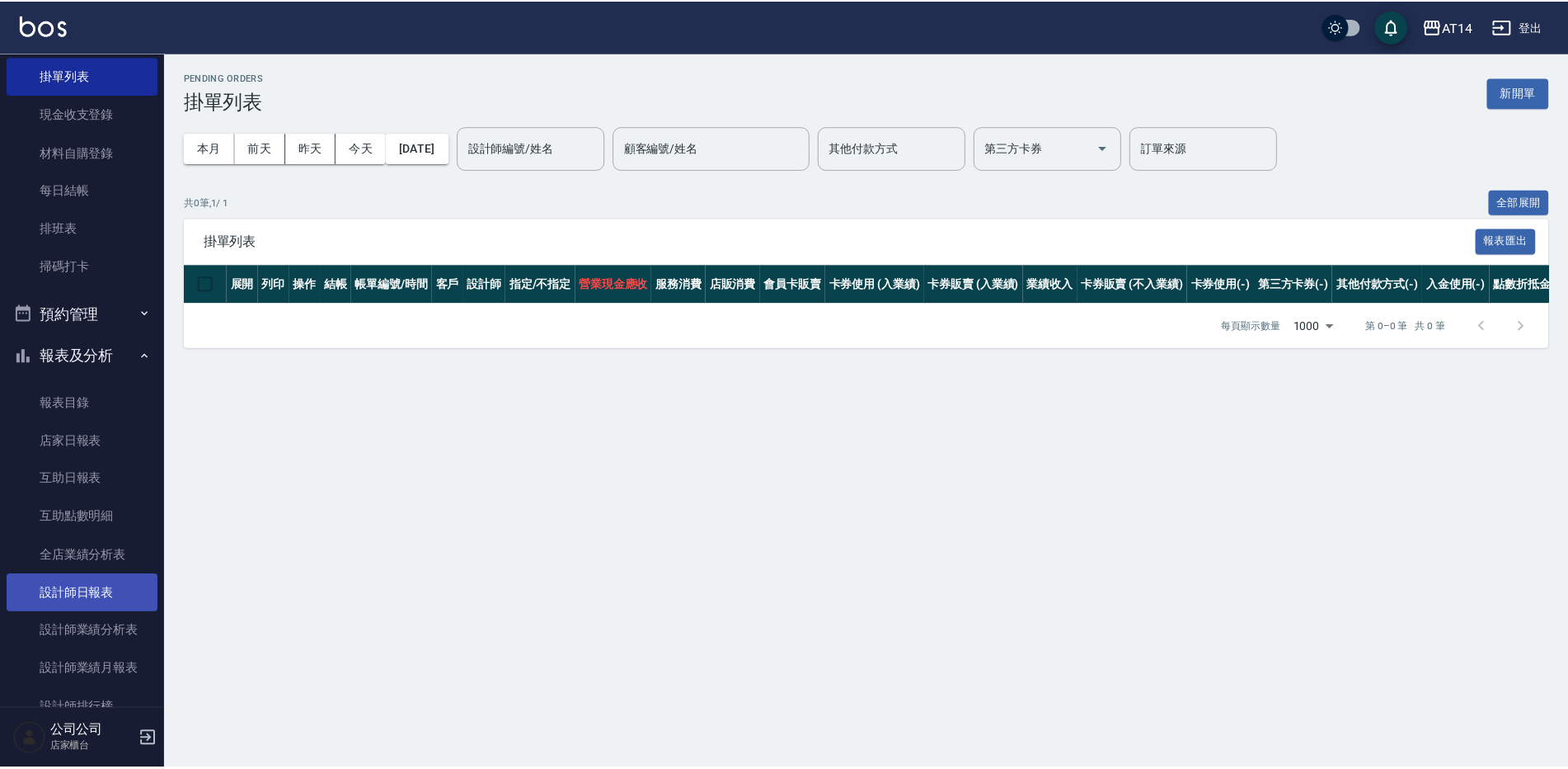
scroll to position [247, 0]
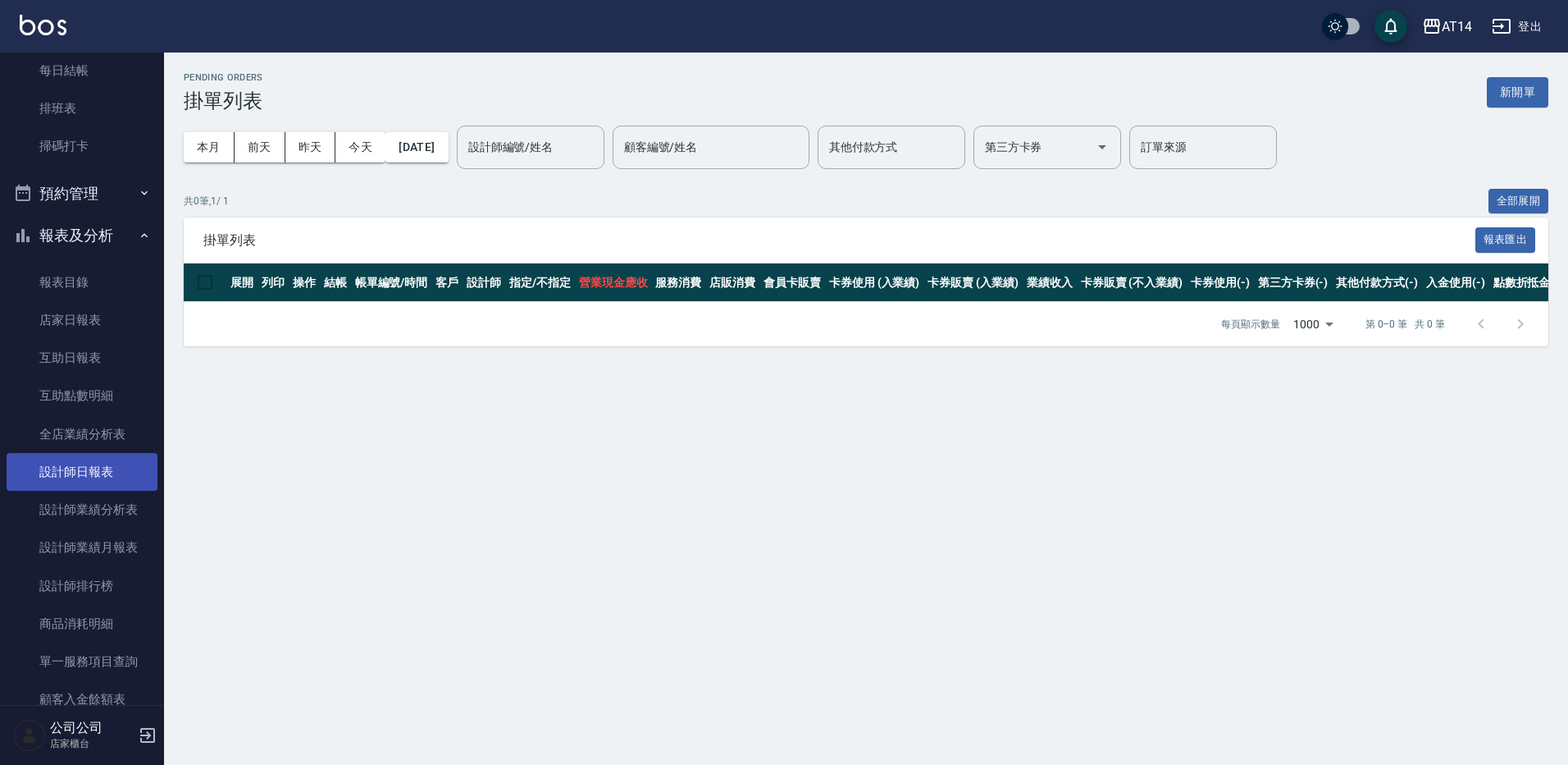
click at [113, 471] on link "設計師日報表" at bounding box center [82, 471] width 151 height 38
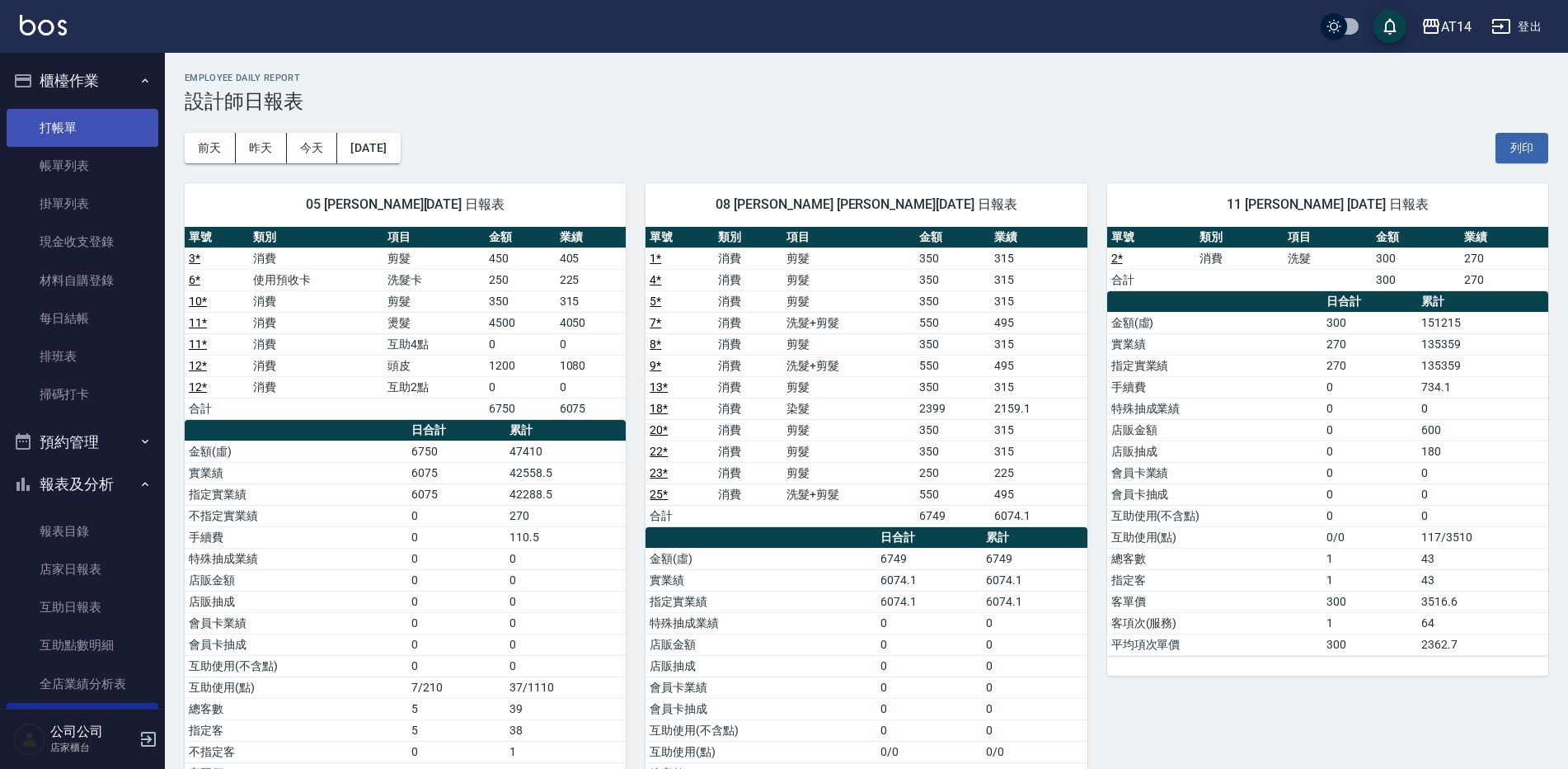
click at [95, 143] on link "打帳單" at bounding box center [82, 127] width 152 height 38
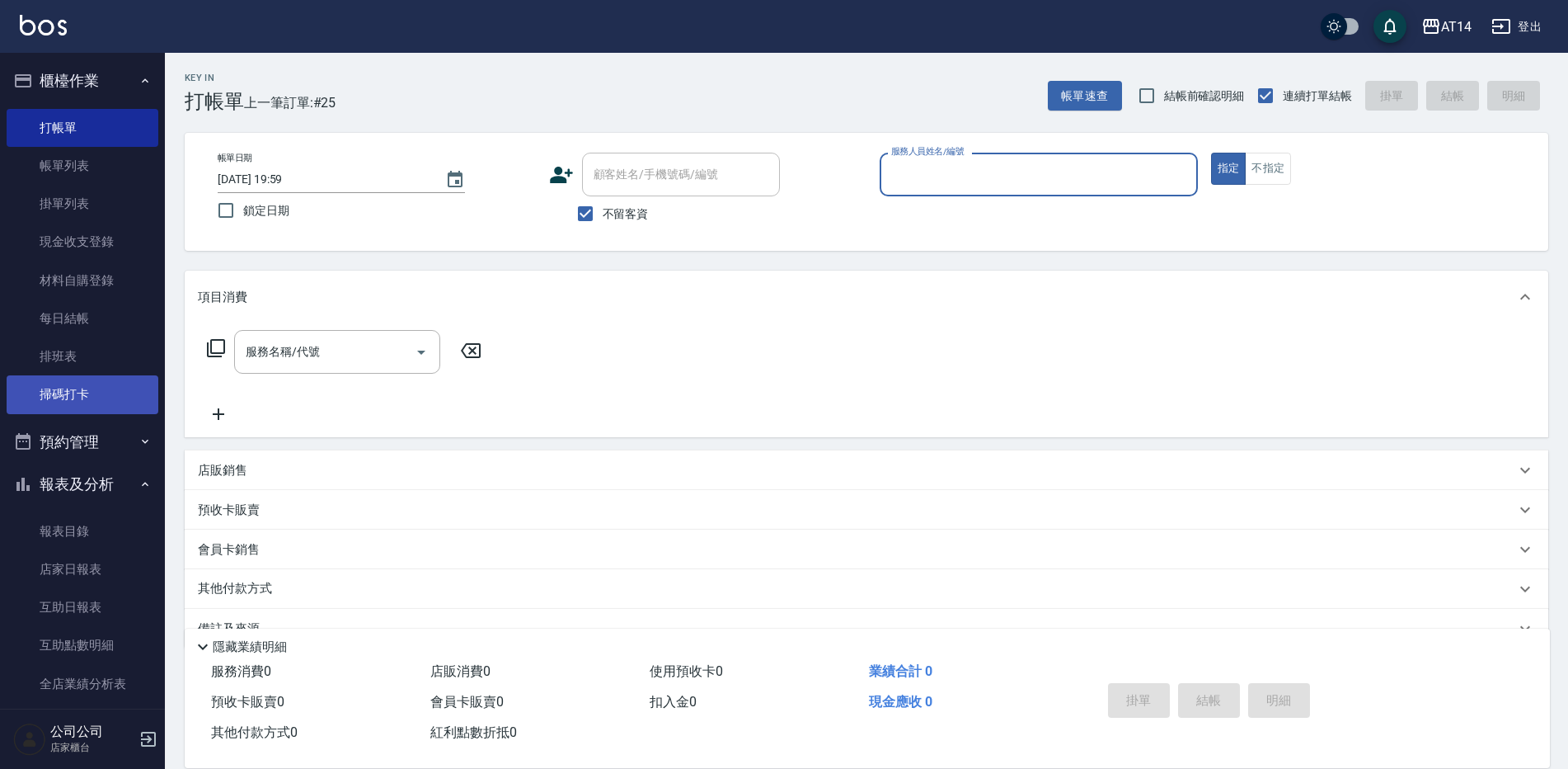
click at [108, 404] on link "掃碼打卡" at bounding box center [82, 394] width 152 height 38
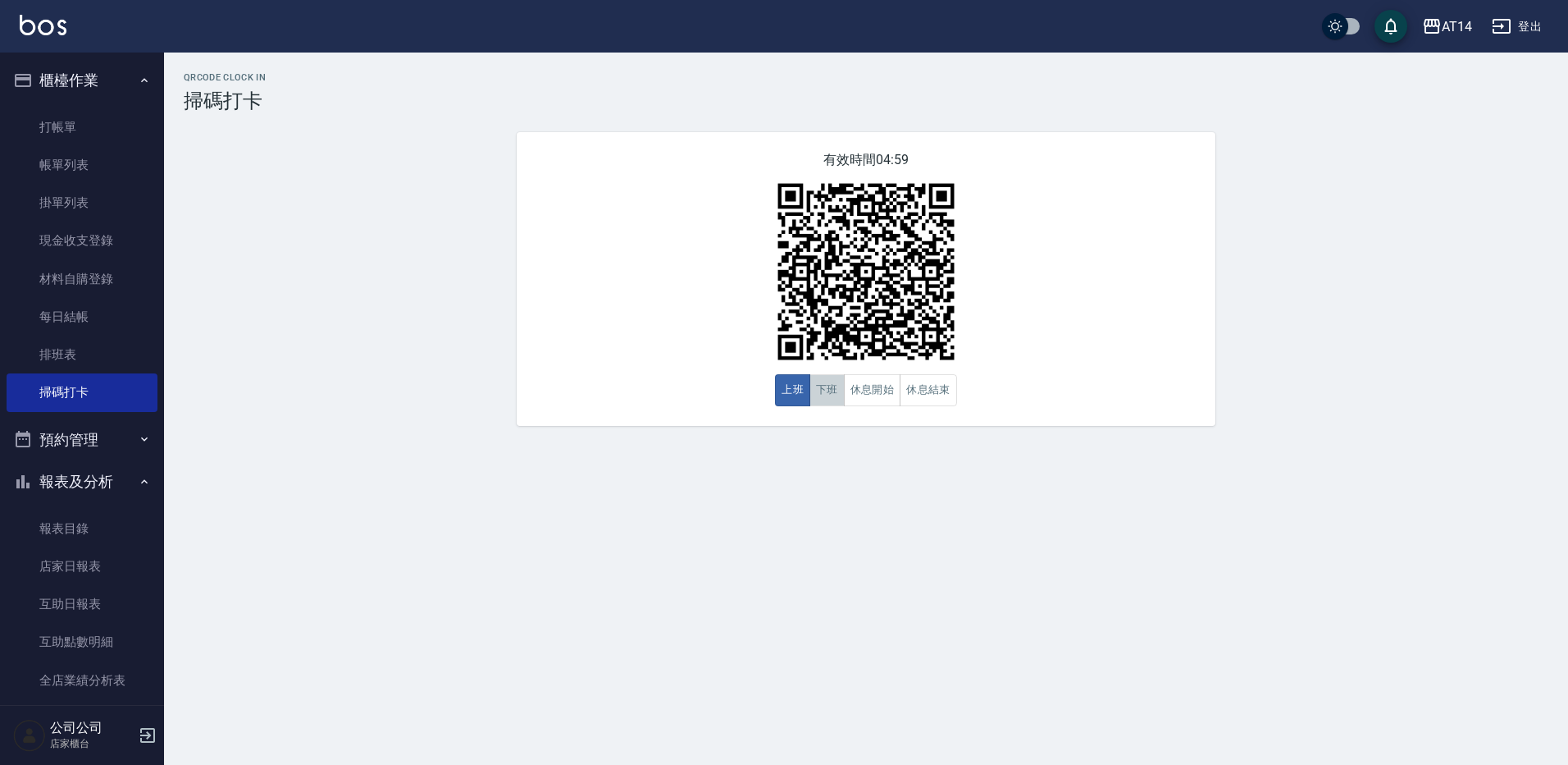
drag, startPoint x: 822, startPoint y: 397, endPoint x: 879, endPoint y: 512, distance: 128.4
click at [822, 397] on button "下班" at bounding box center [827, 390] width 35 height 32
